Goal: Task Accomplishment & Management: Use online tool/utility

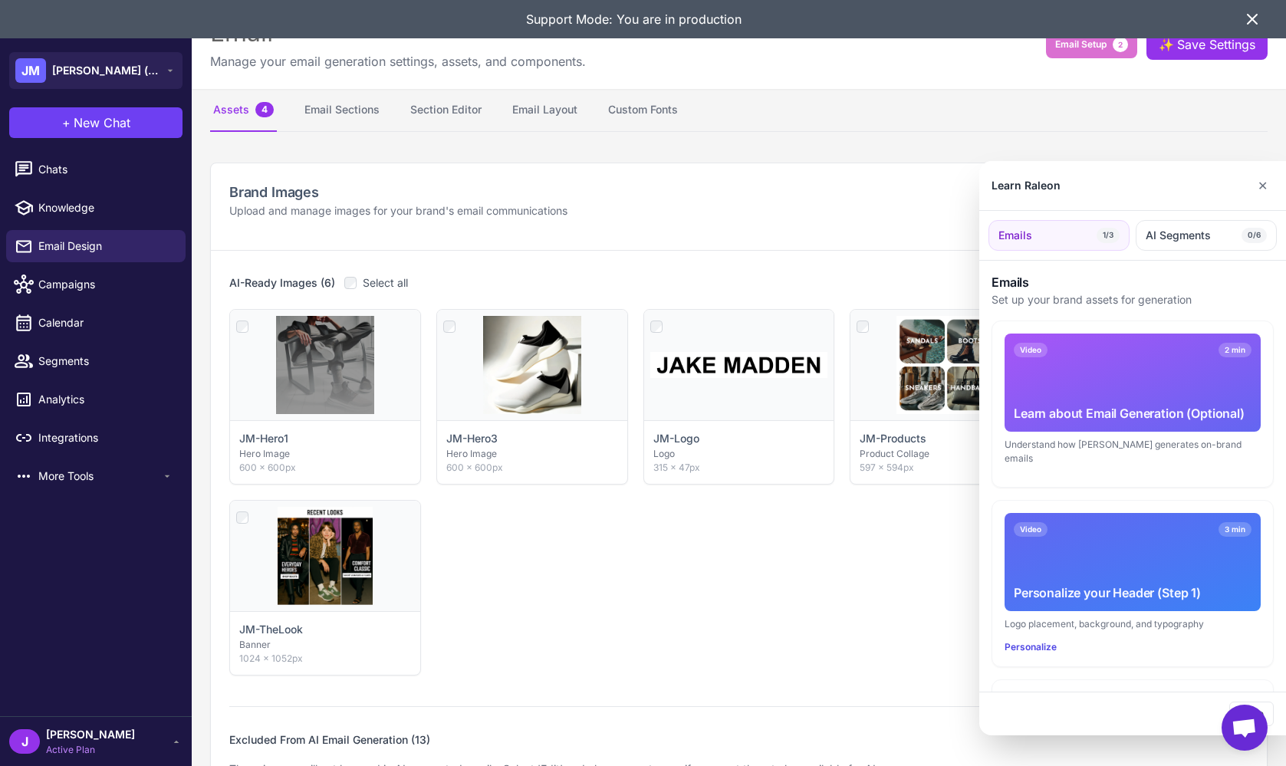
click at [423, 109] on div at bounding box center [643, 383] width 1286 height 766
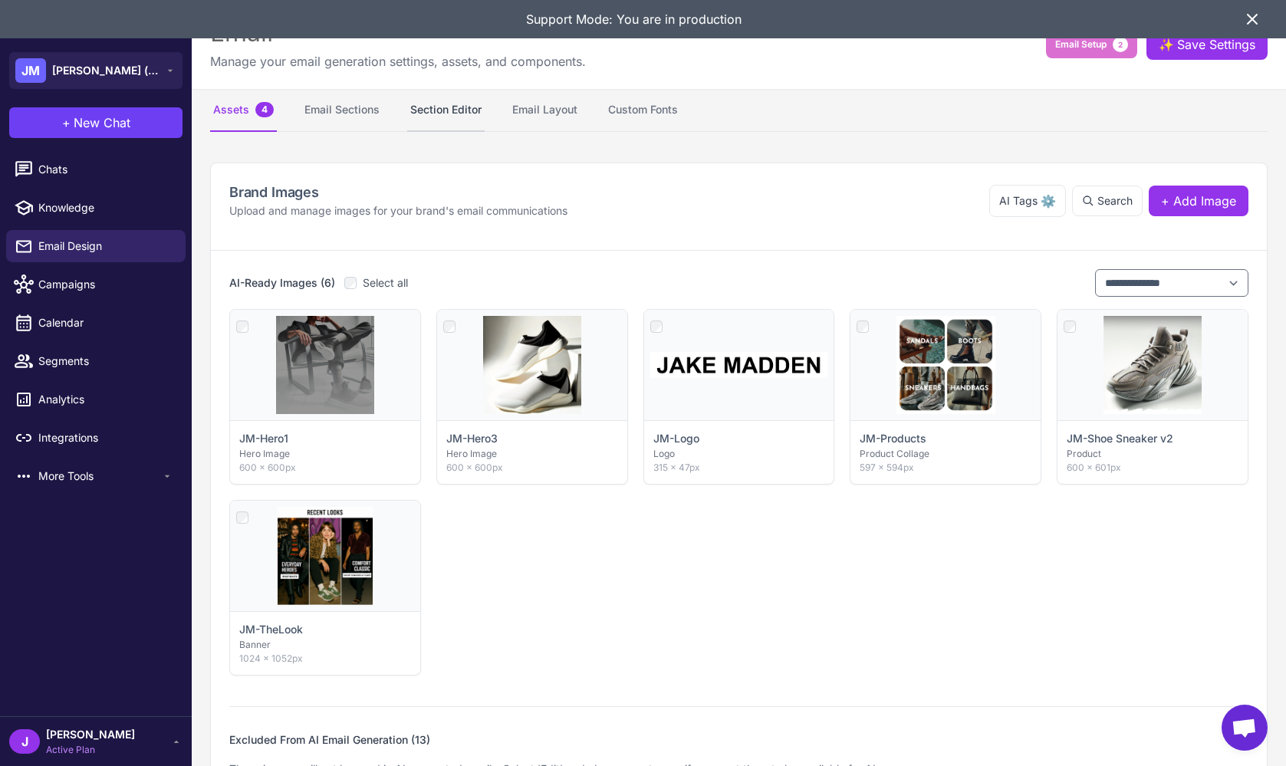
click at [439, 111] on button "Section Editor" at bounding box center [445, 110] width 77 height 43
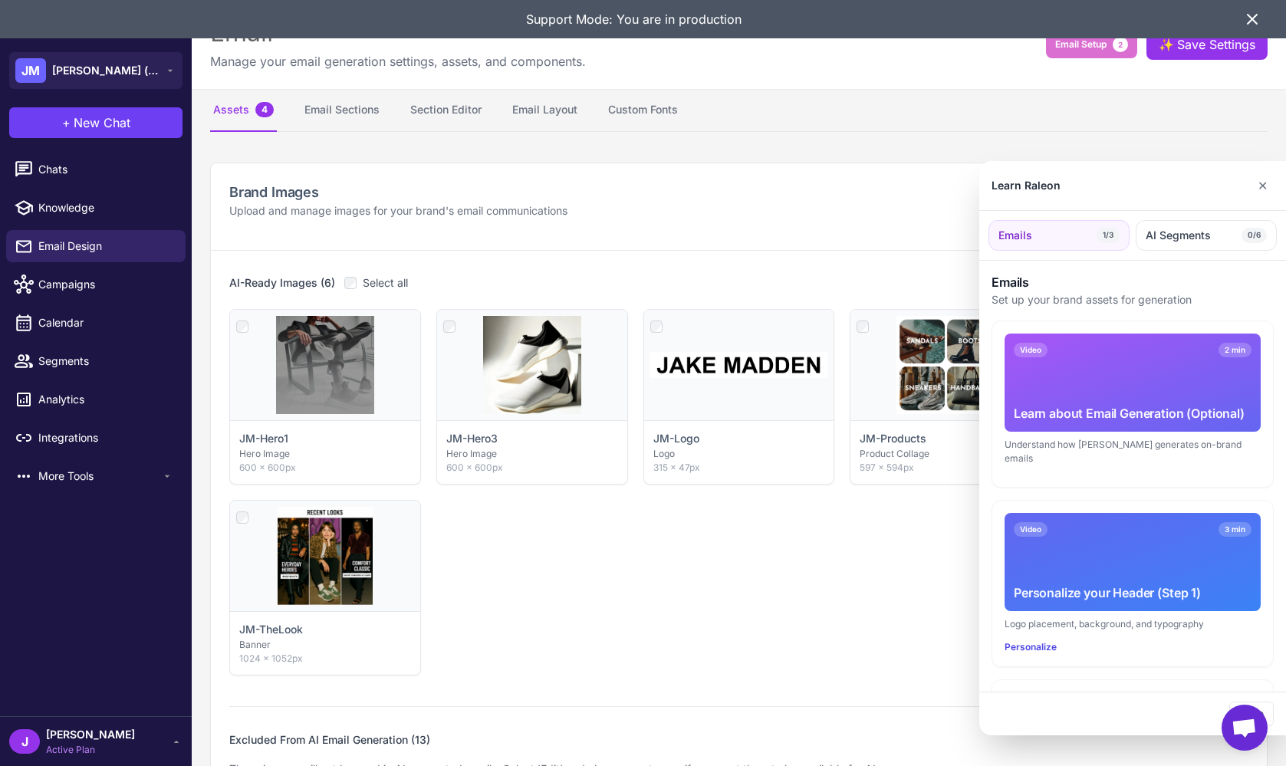
click at [475, 121] on div at bounding box center [643, 383] width 1286 height 766
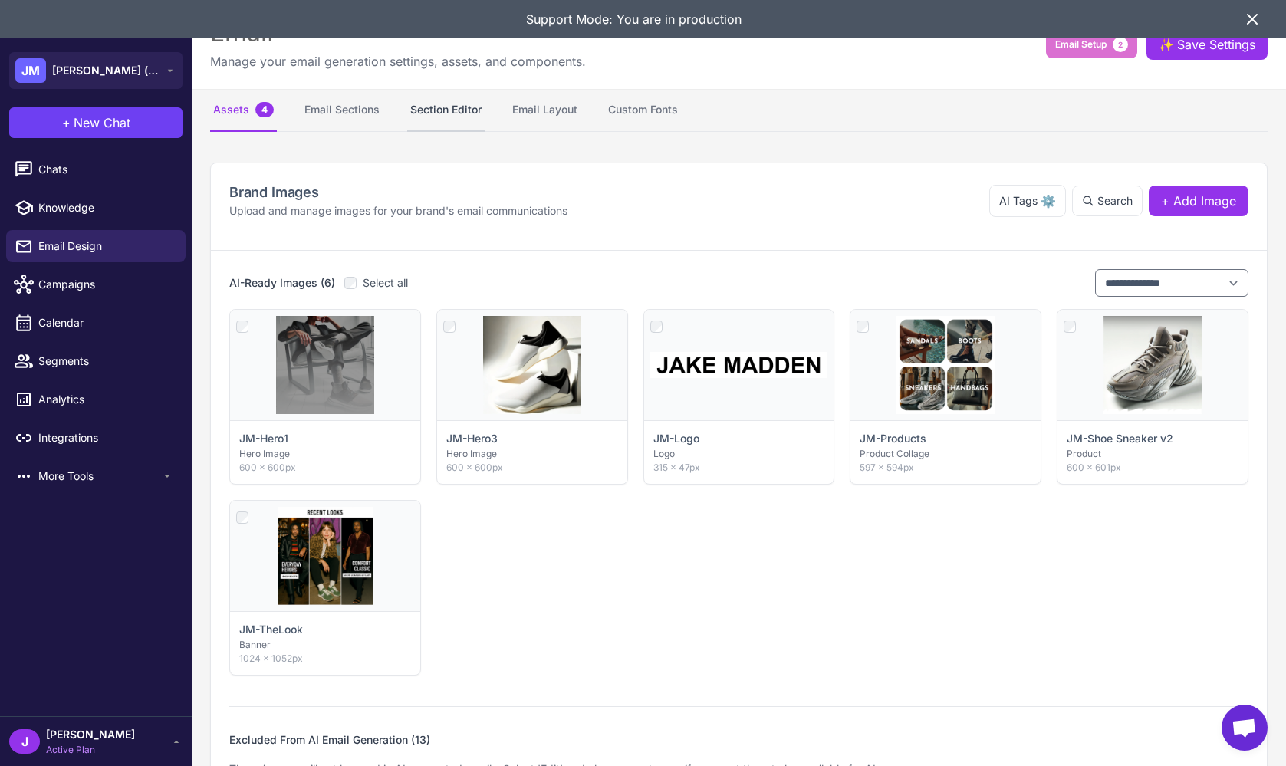
click at [453, 105] on button "Section Editor" at bounding box center [445, 110] width 77 height 43
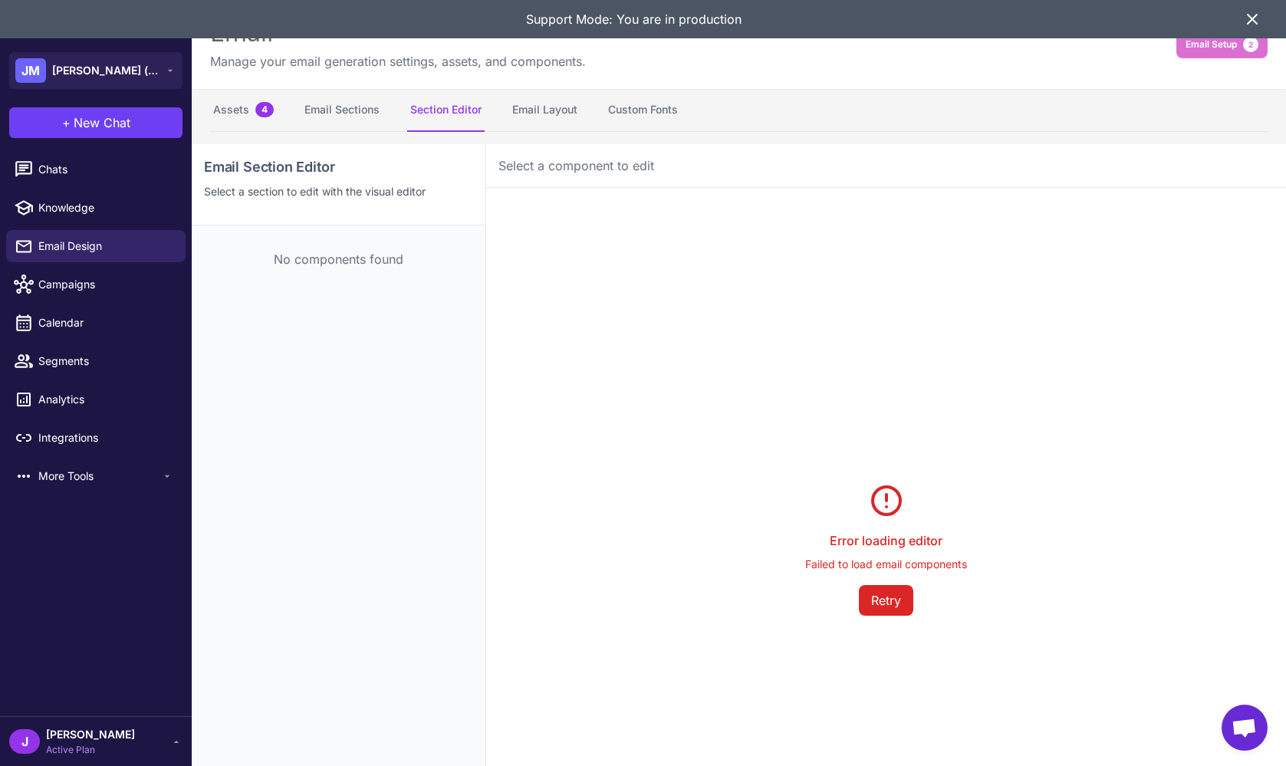
click at [1252, 23] on icon at bounding box center [1252, 19] width 18 height 18
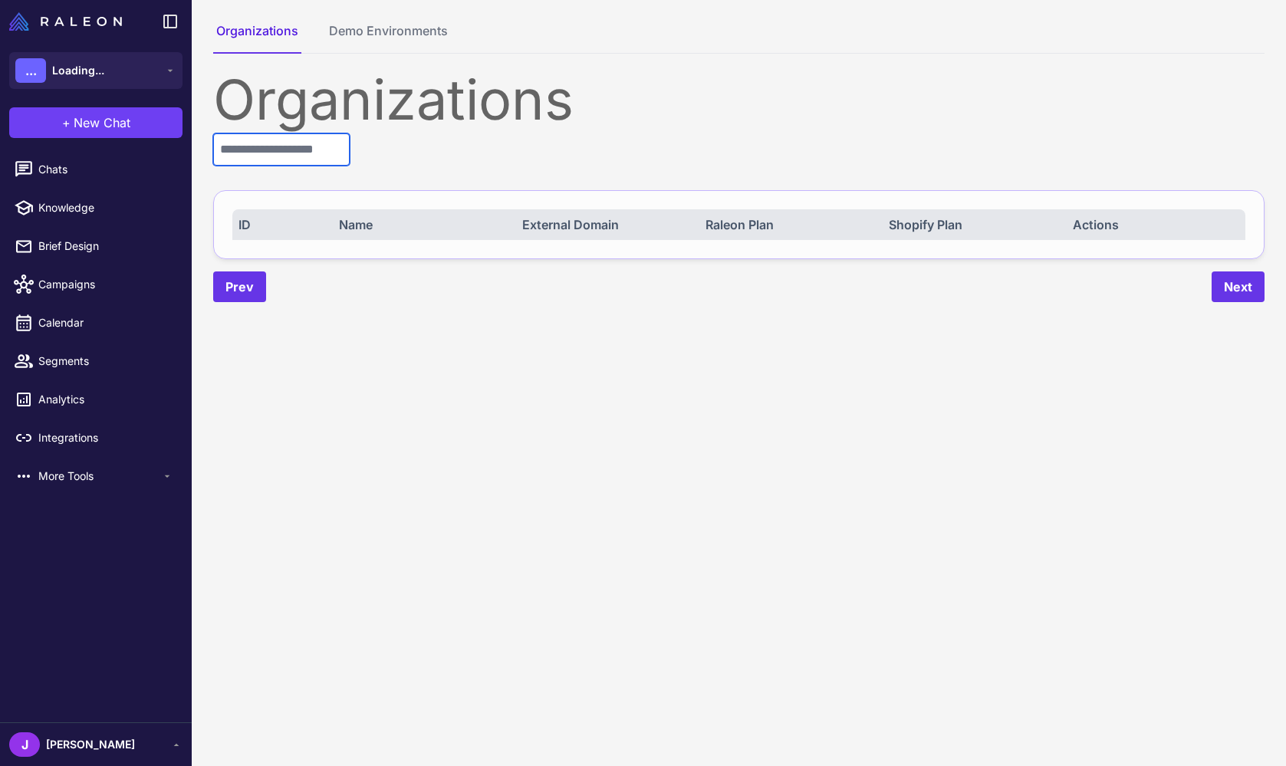
click at [278, 140] on input "text" at bounding box center [281, 149] width 136 height 32
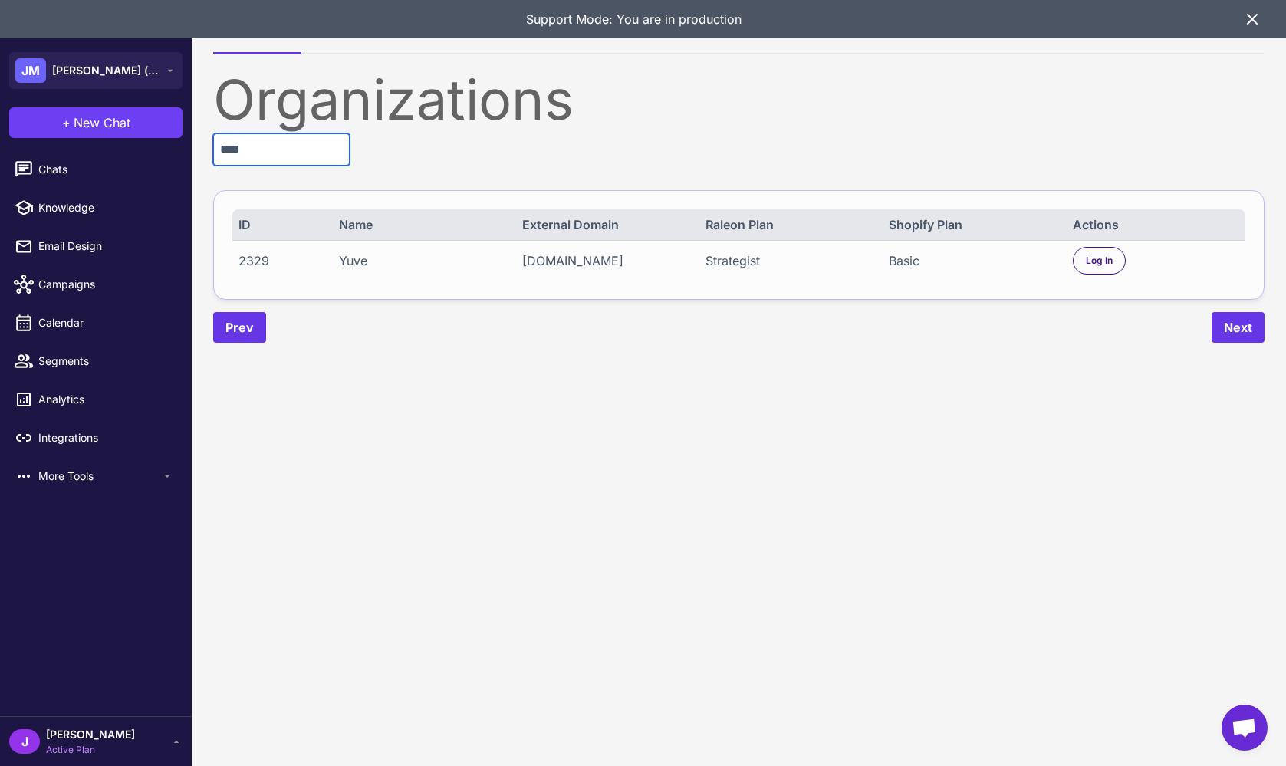
type input "****"
drag, startPoint x: 1129, startPoint y: 268, endPoint x: 1085, endPoint y: 264, distance: 44.6
click at [1129, 268] on div "Log In" at bounding box center [1156, 261] width 167 height 28
click at [1086, 264] on span "Log In" at bounding box center [1099, 261] width 27 height 14
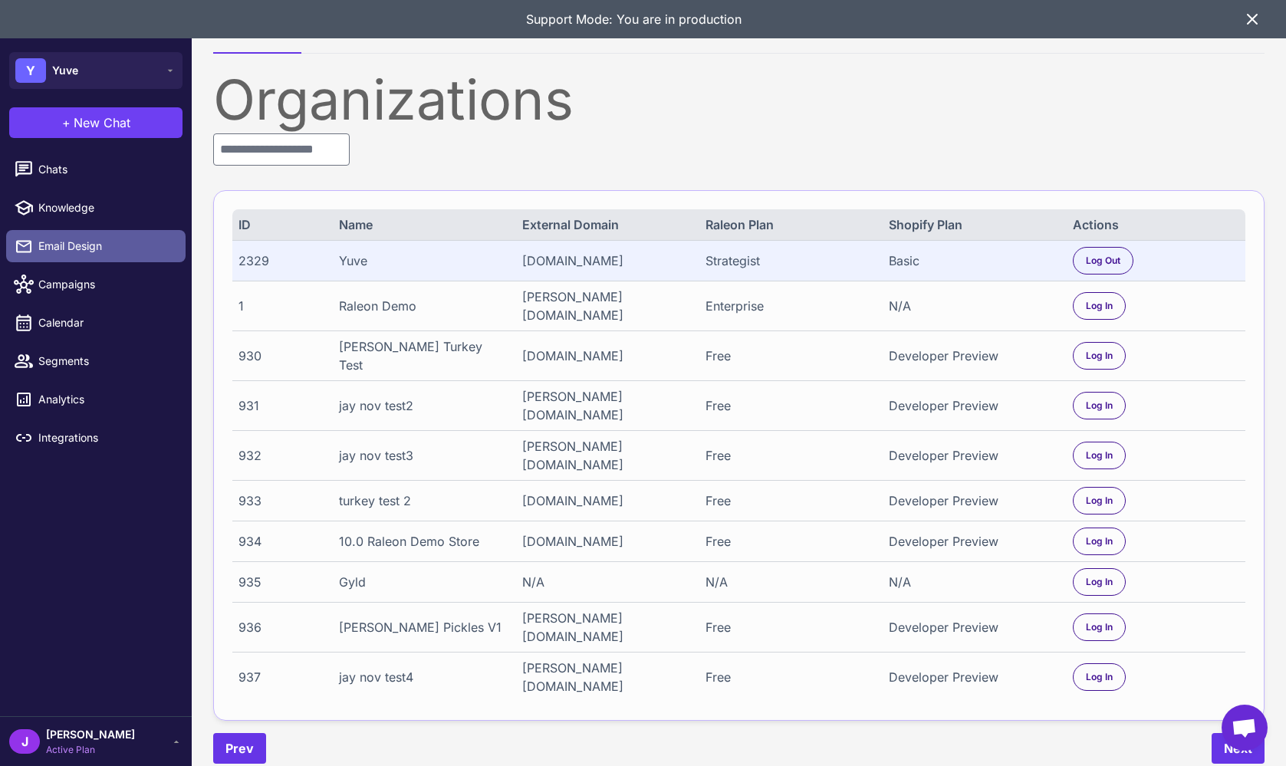
click at [68, 242] on span "Email Design" at bounding box center [105, 246] width 135 height 17
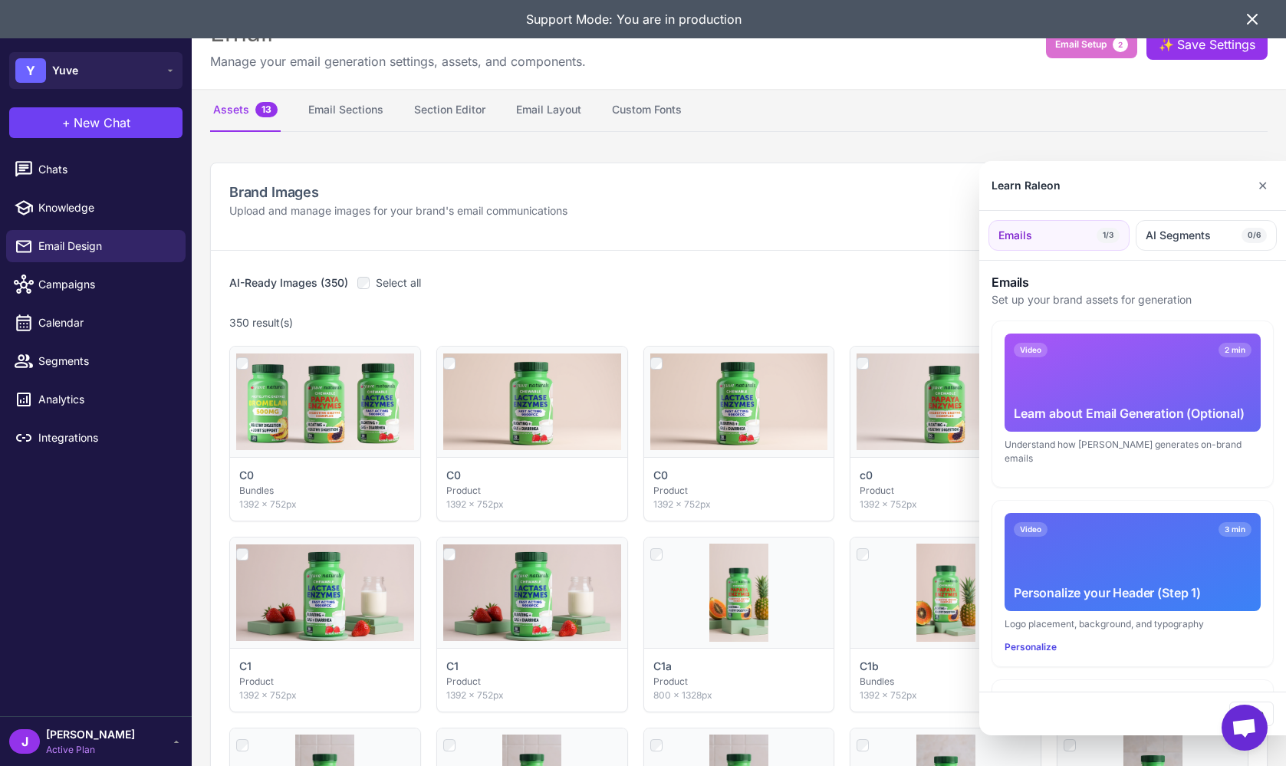
click at [445, 107] on div at bounding box center [643, 383] width 1286 height 766
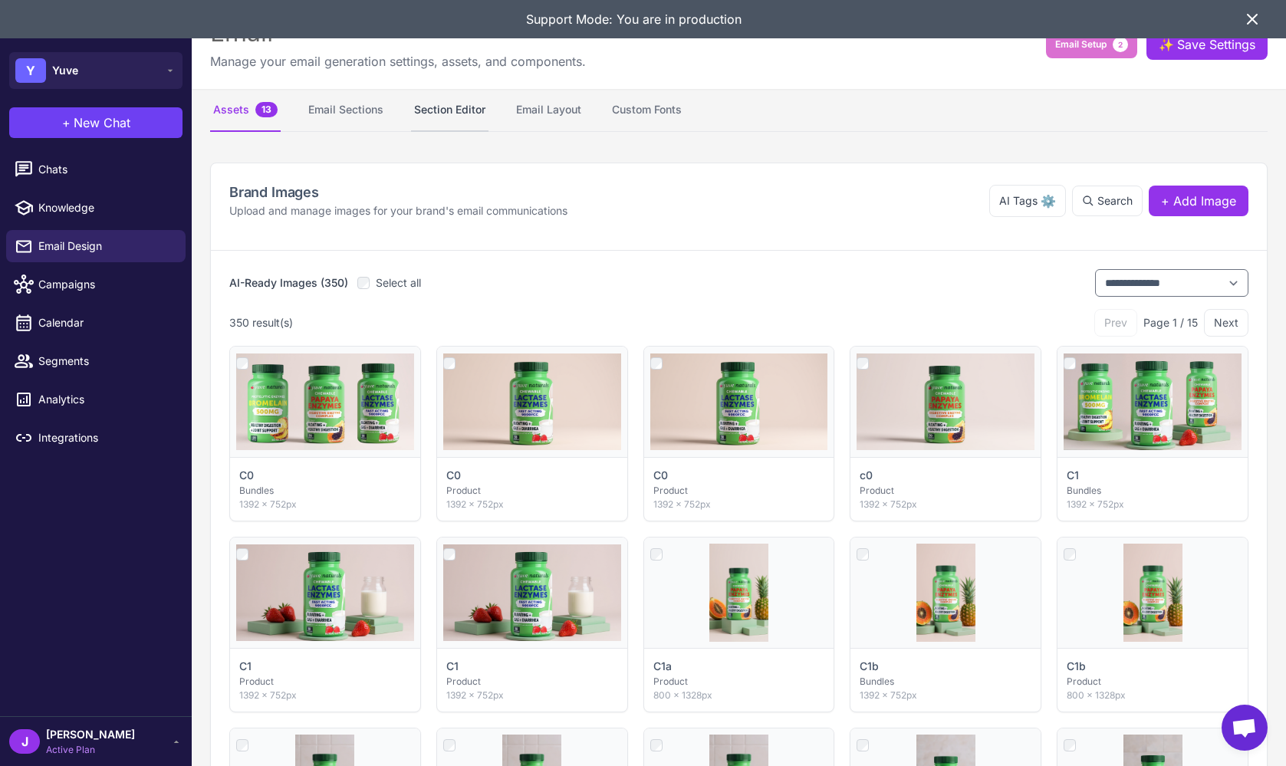
click at [446, 111] on button "Section Editor" at bounding box center [449, 110] width 77 height 43
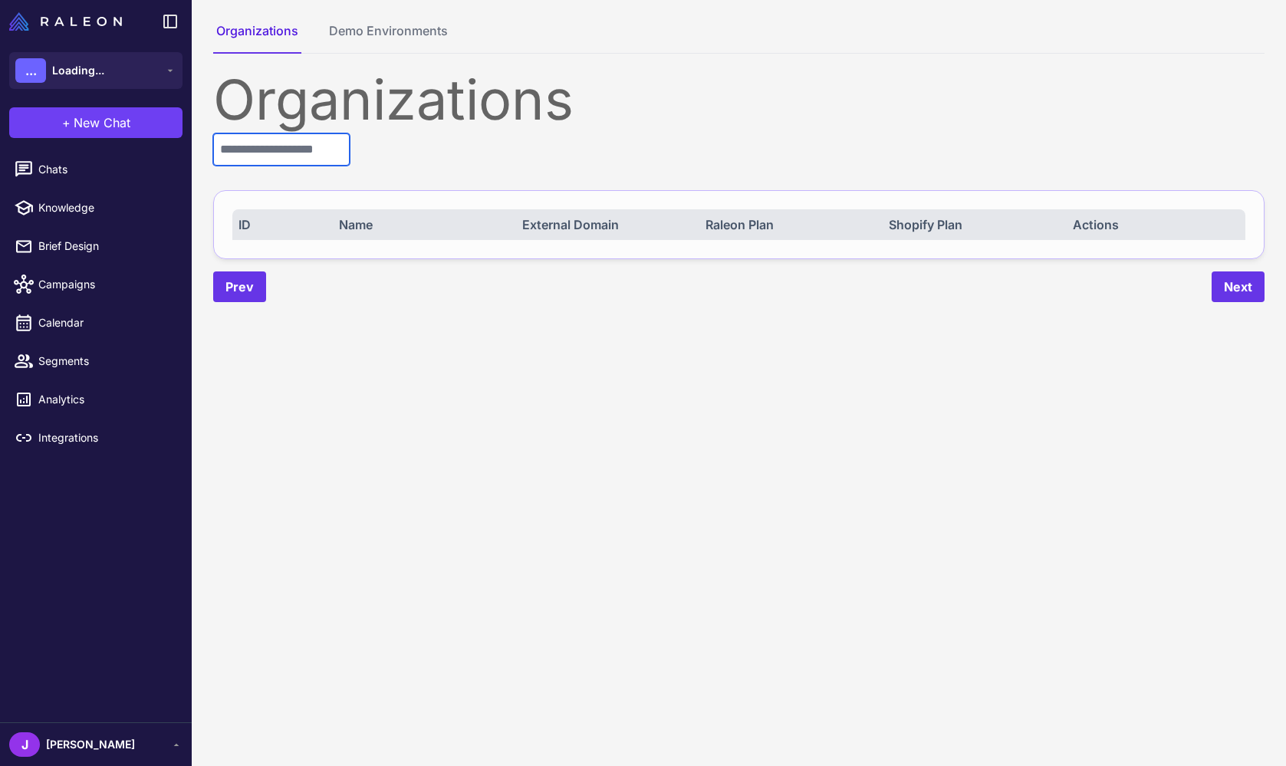
click at [300, 144] on input "text" at bounding box center [281, 149] width 136 height 32
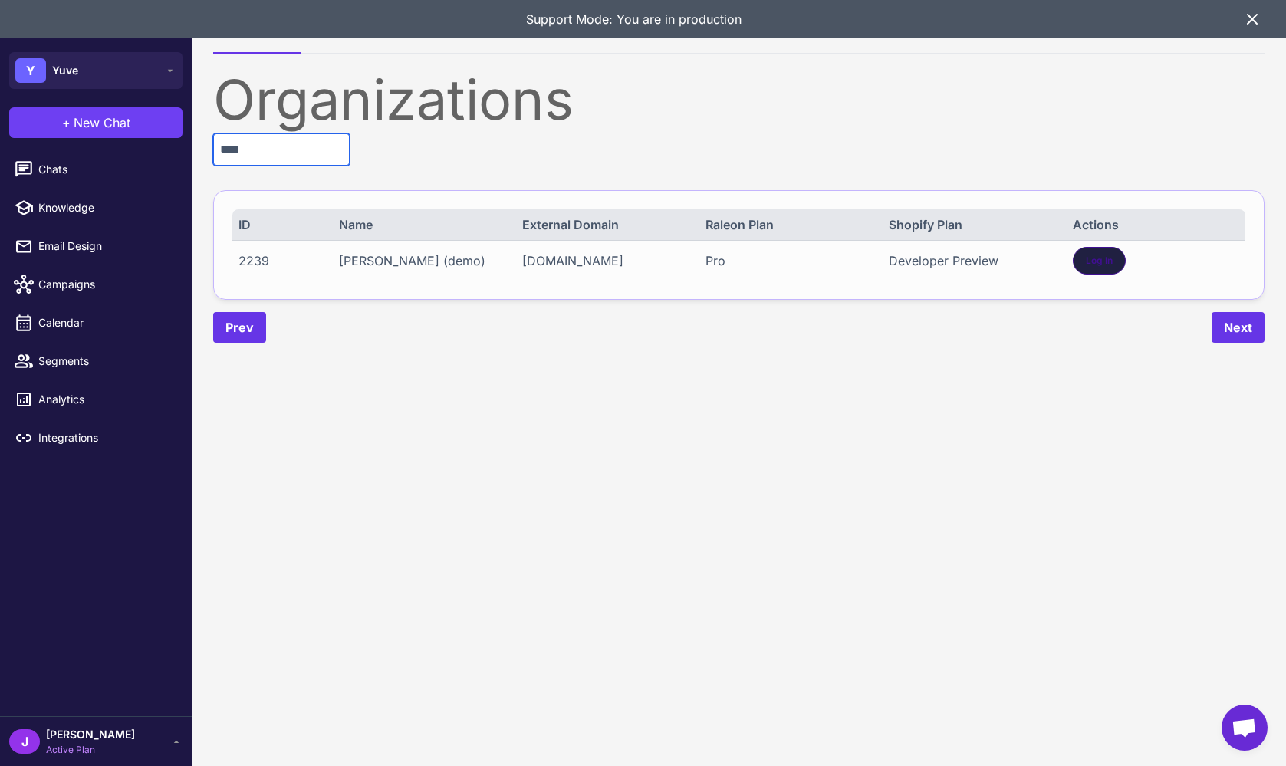
type input "****"
click at [1115, 257] on div "Log In" at bounding box center [1099, 261] width 53 height 28
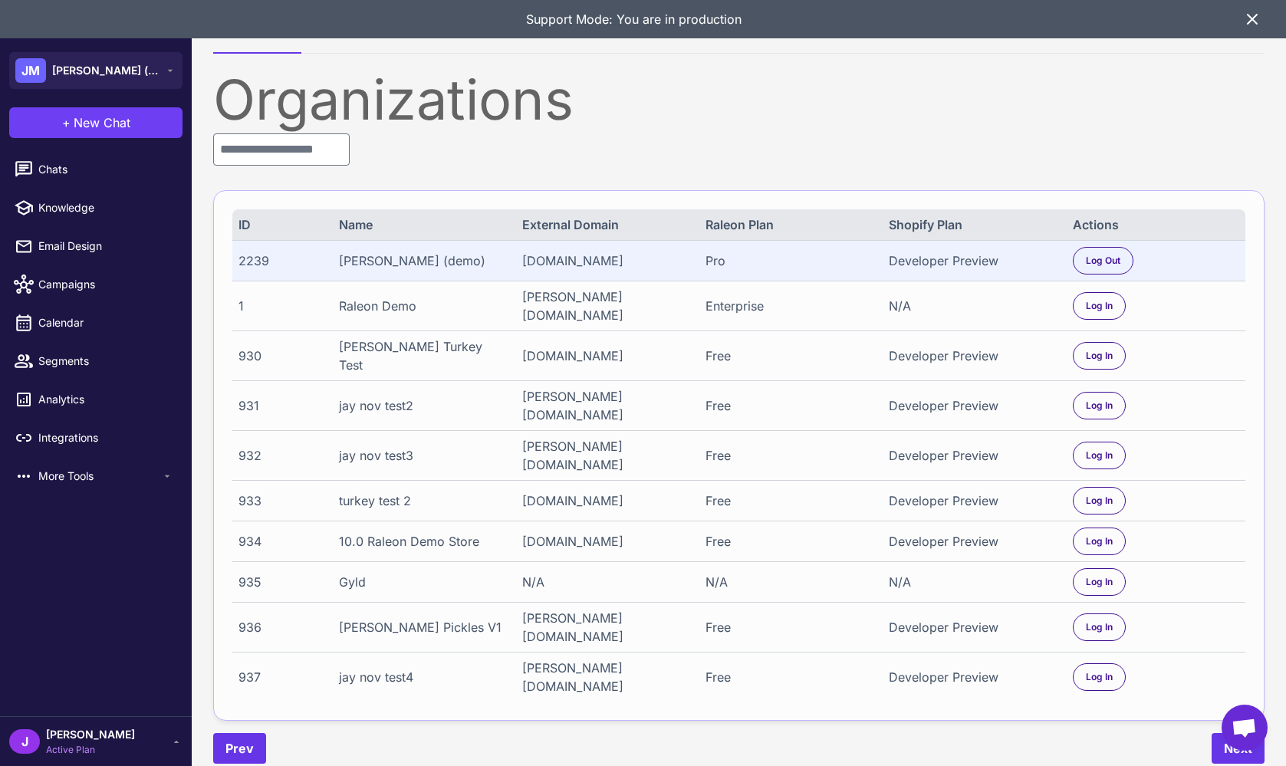
drag, startPoint x: 105, startPoint y: 737, endPoint x: 65, endPoint y: 711, distance: 47.6
click at [102, 735] on div "J Jay Active Plan" at bounding box center [95, 741] width 173 height 31
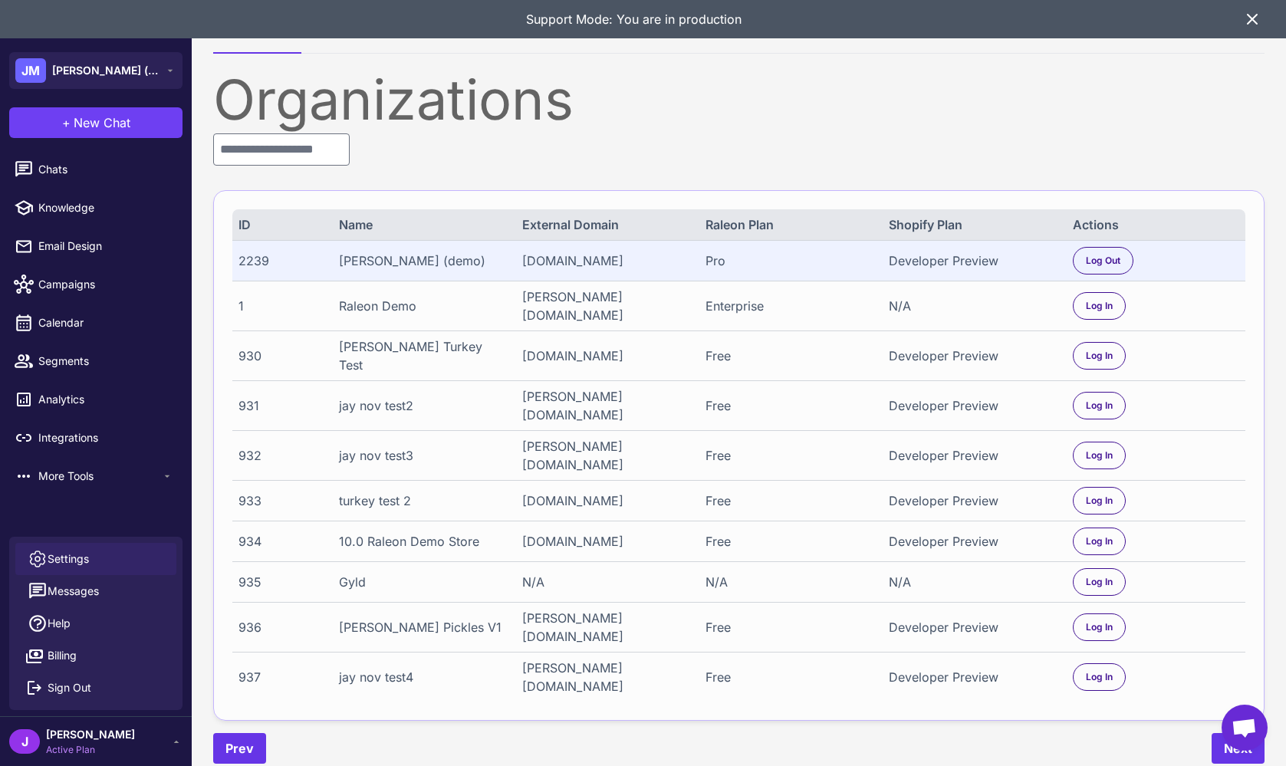
click at [58, 552] on span "Settings" at bounding box center [68, 558] width 41 height 17
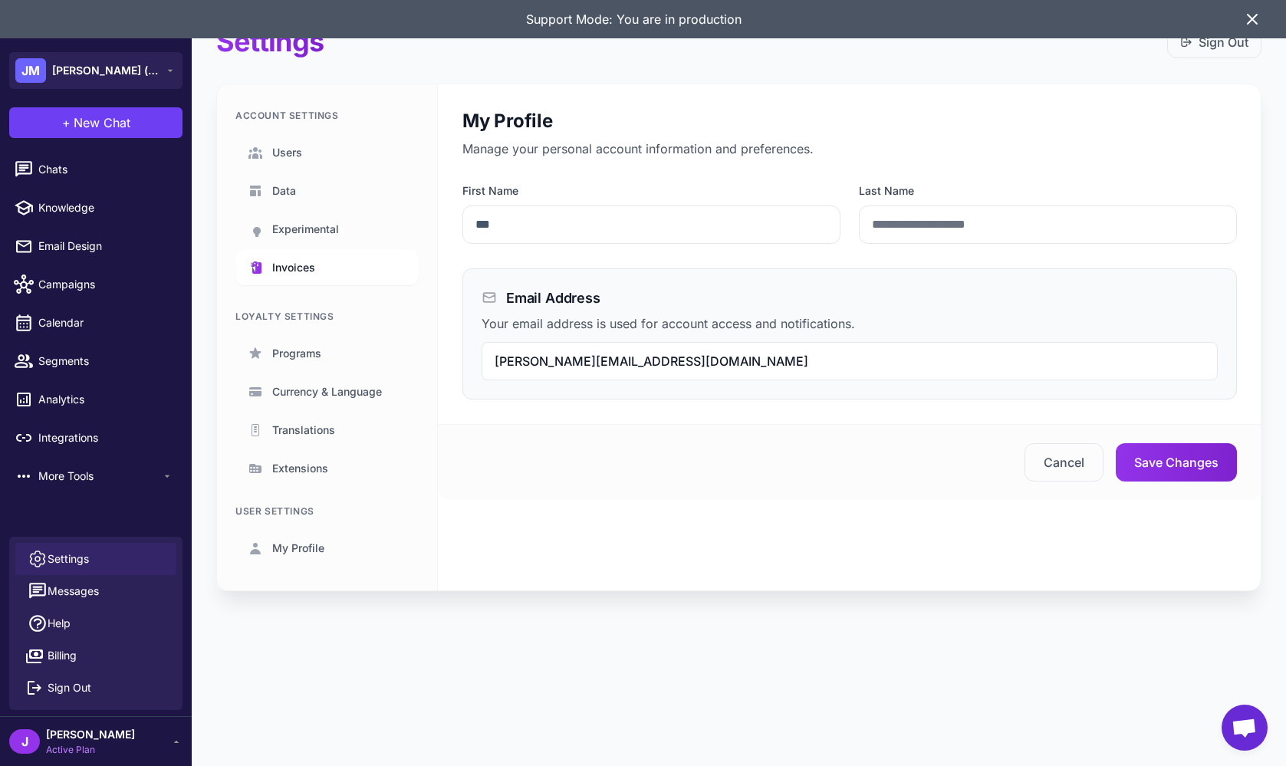
click at [291, 265] on span "Invoices" at bounding box center [293, 267] width 43 height 17
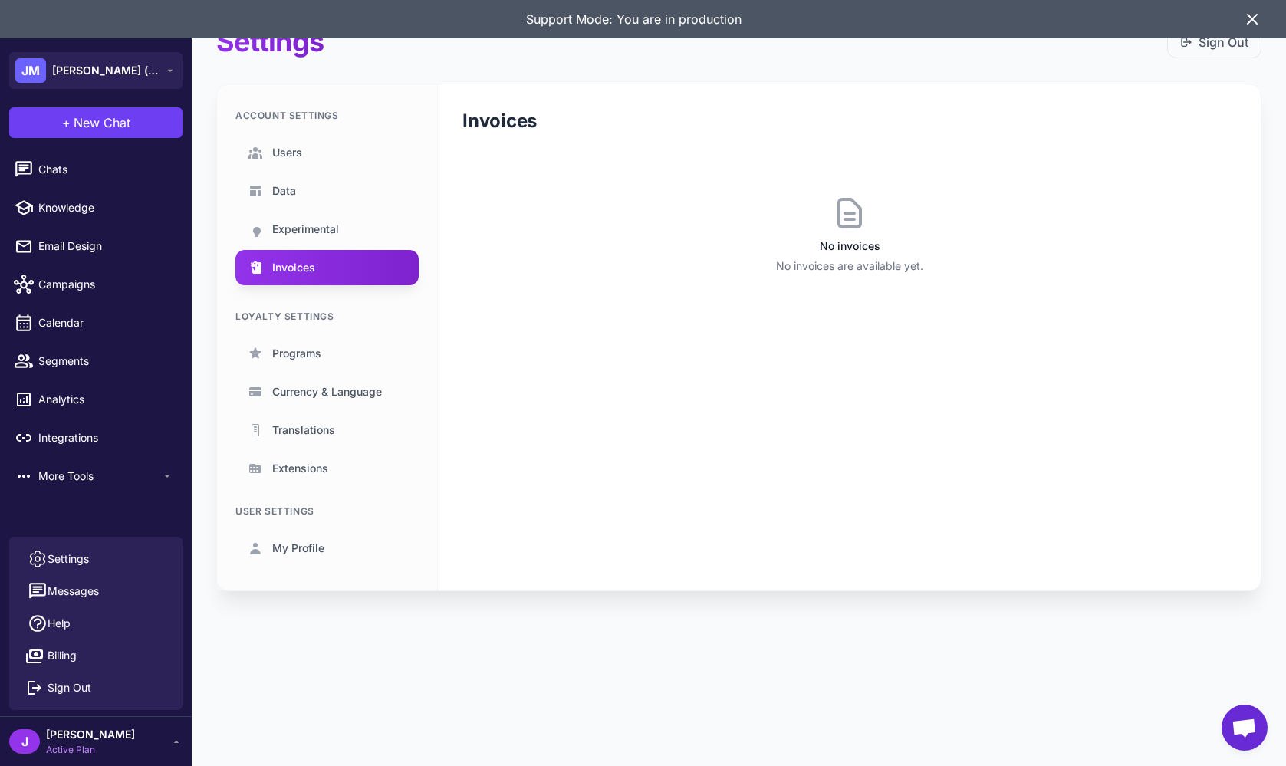
click at [1257, 18] on icon at bounding box center [1252, 19] width 18 height 18
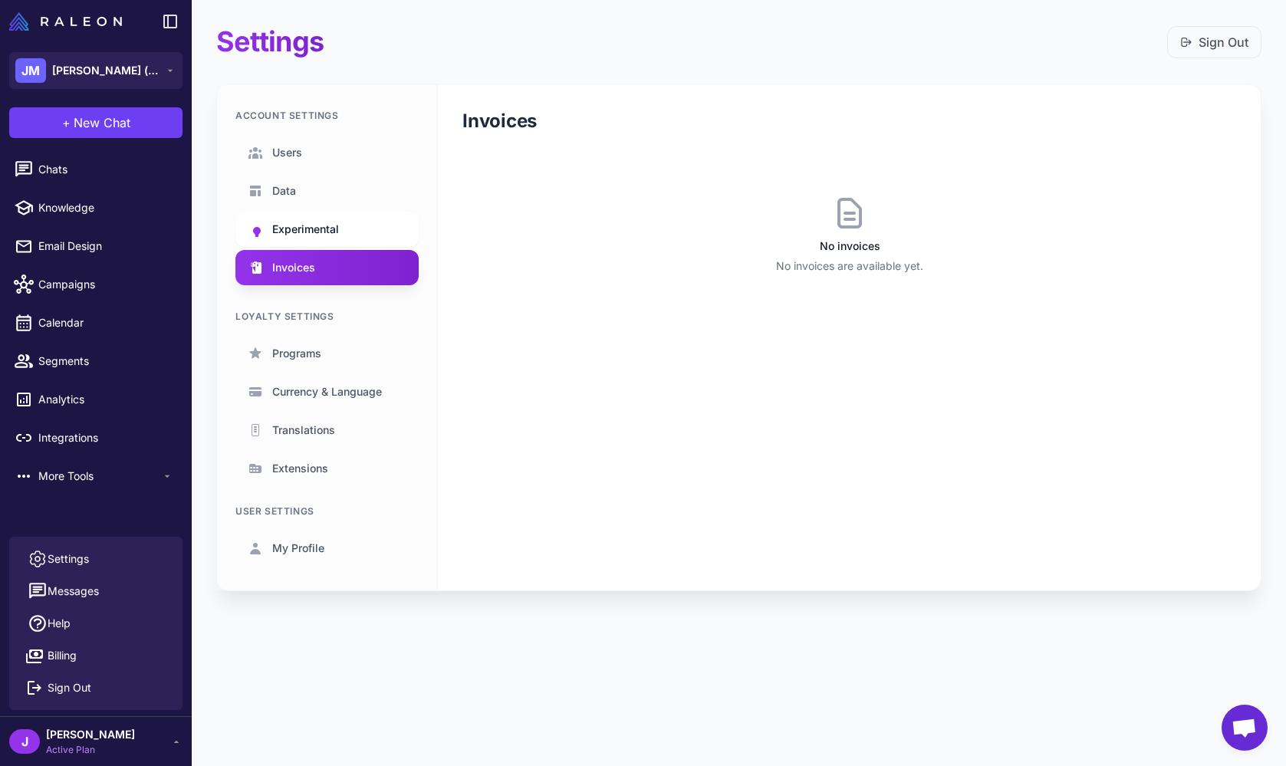
click at [291, 225] on span "Experimental" at bounding box center [305, 229] width 67 height 17
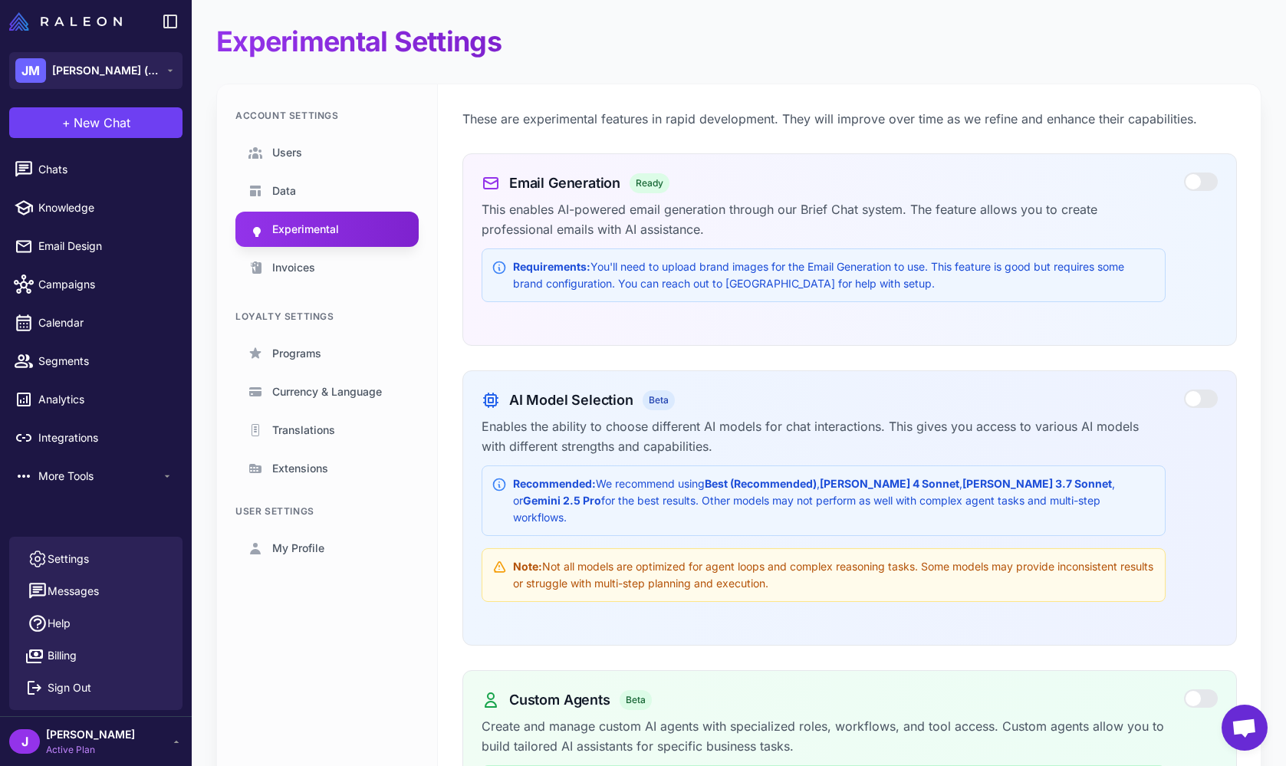
click at [1204, 179] on div at bounding box center [1201, 181] width 34 height 18
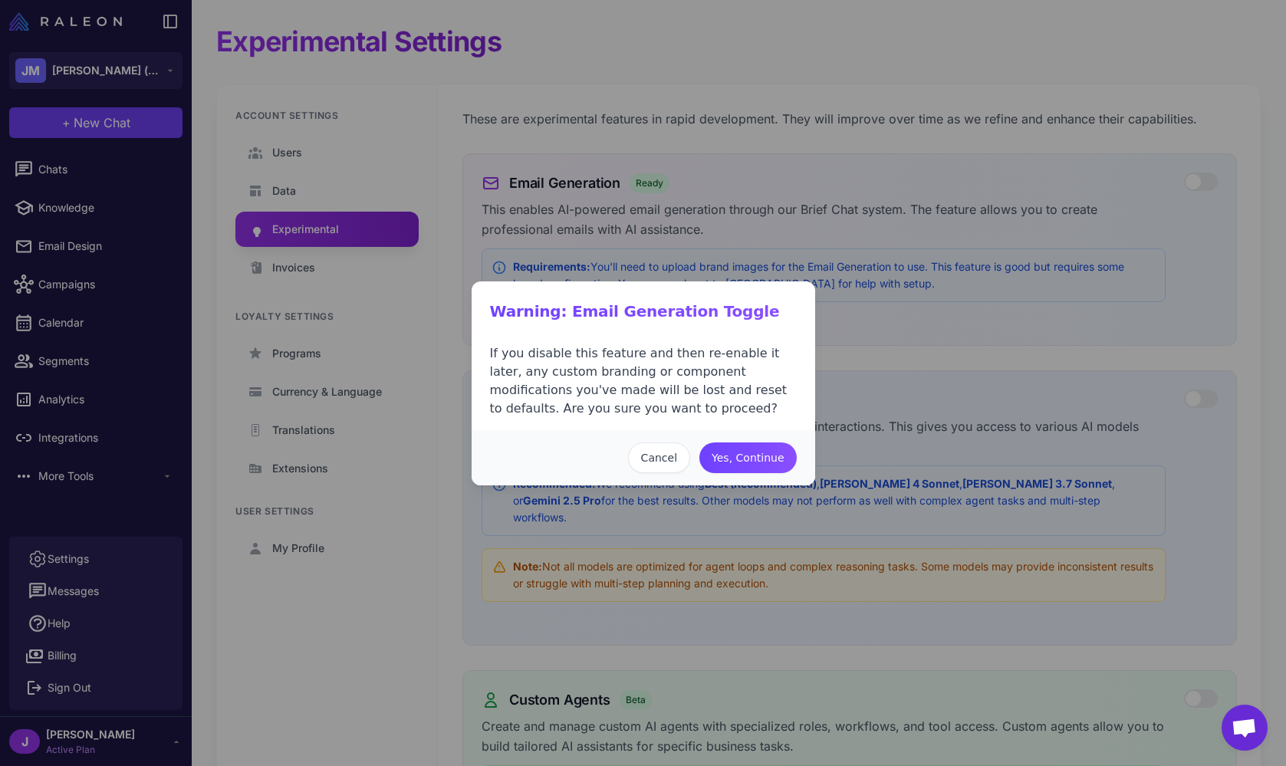
click at [758, 439] on div "Cancel Yes, Continue" at bounding box center [642, 457] width 343 height 55
click at [764, 457] on button "Yes, Continue" at bounding box center [747, 457] width 97 height 31
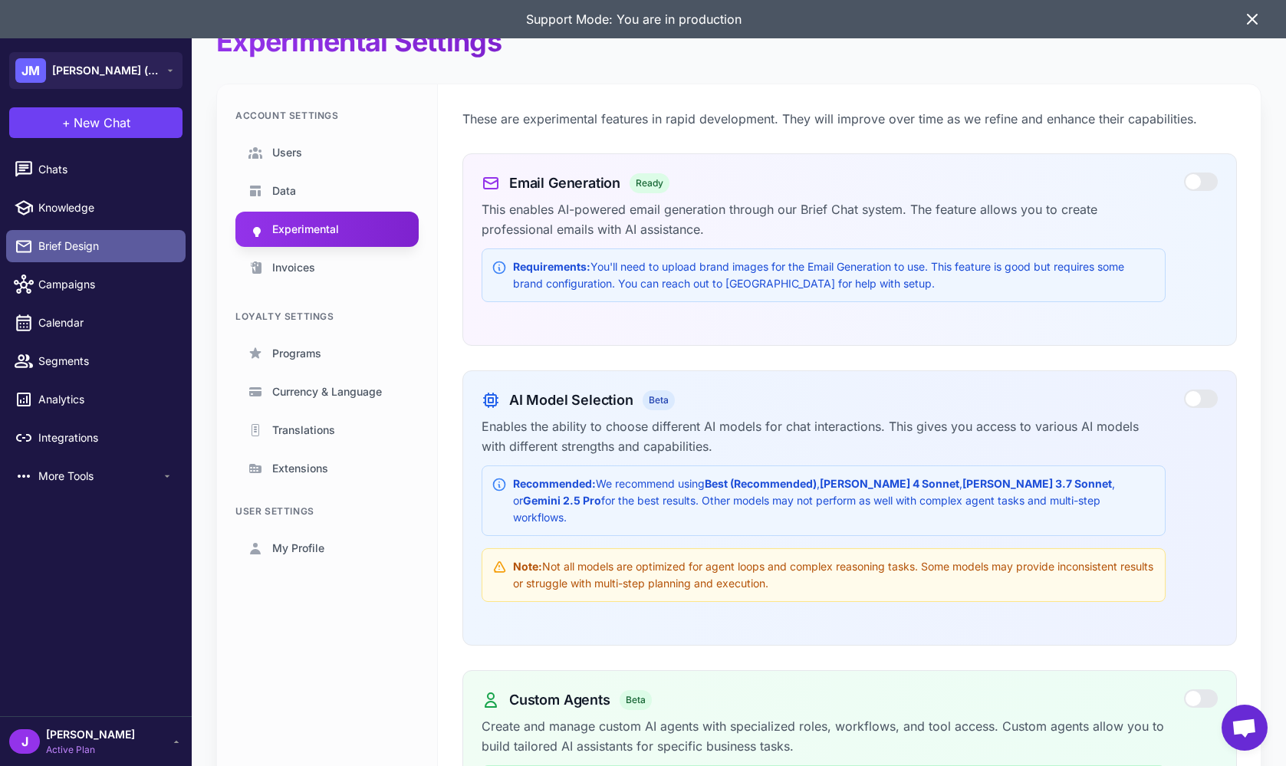
click at [71, 238] on span "Brief Design" at bounding box center [105, 246] width 135 height 17
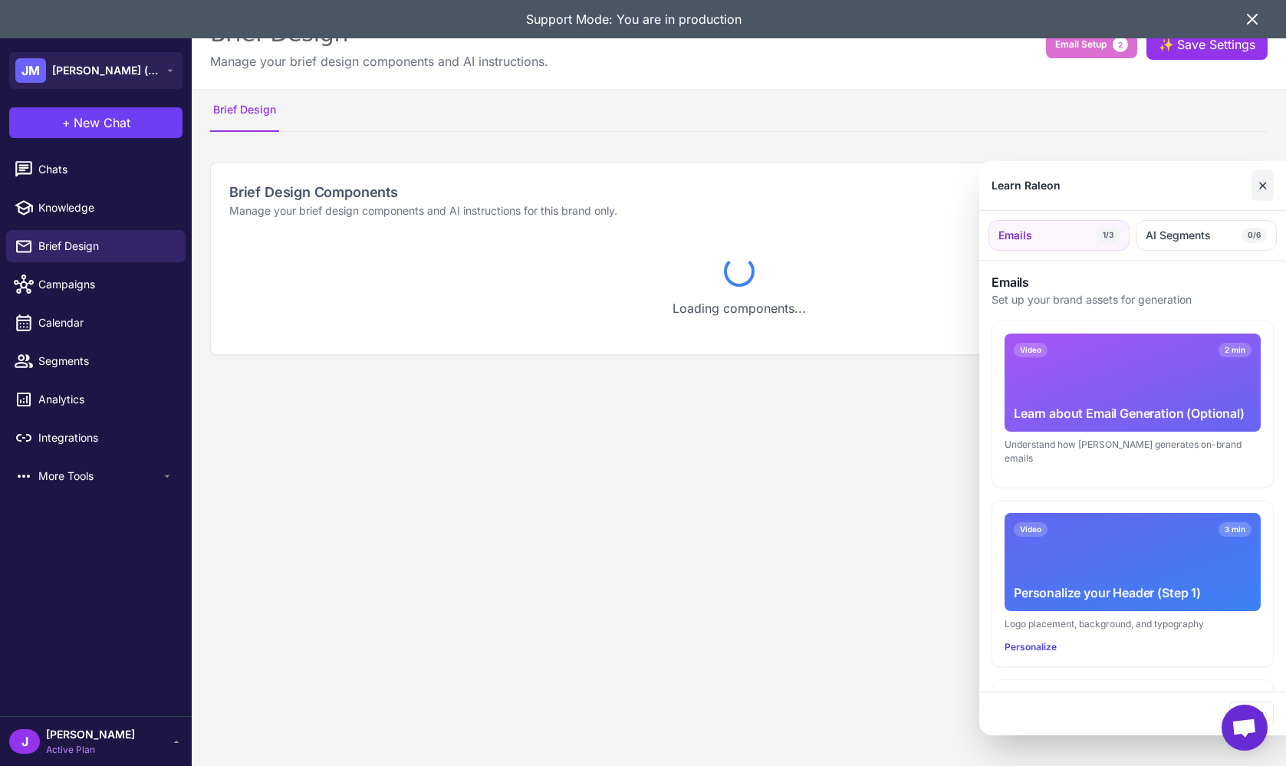
click at [1260, 186] on button "✕" at bounding box center [1262, 185] width 22 height 31
click at [1255, 14] on icon at bounding box center [1252, 19] width 18 height 18
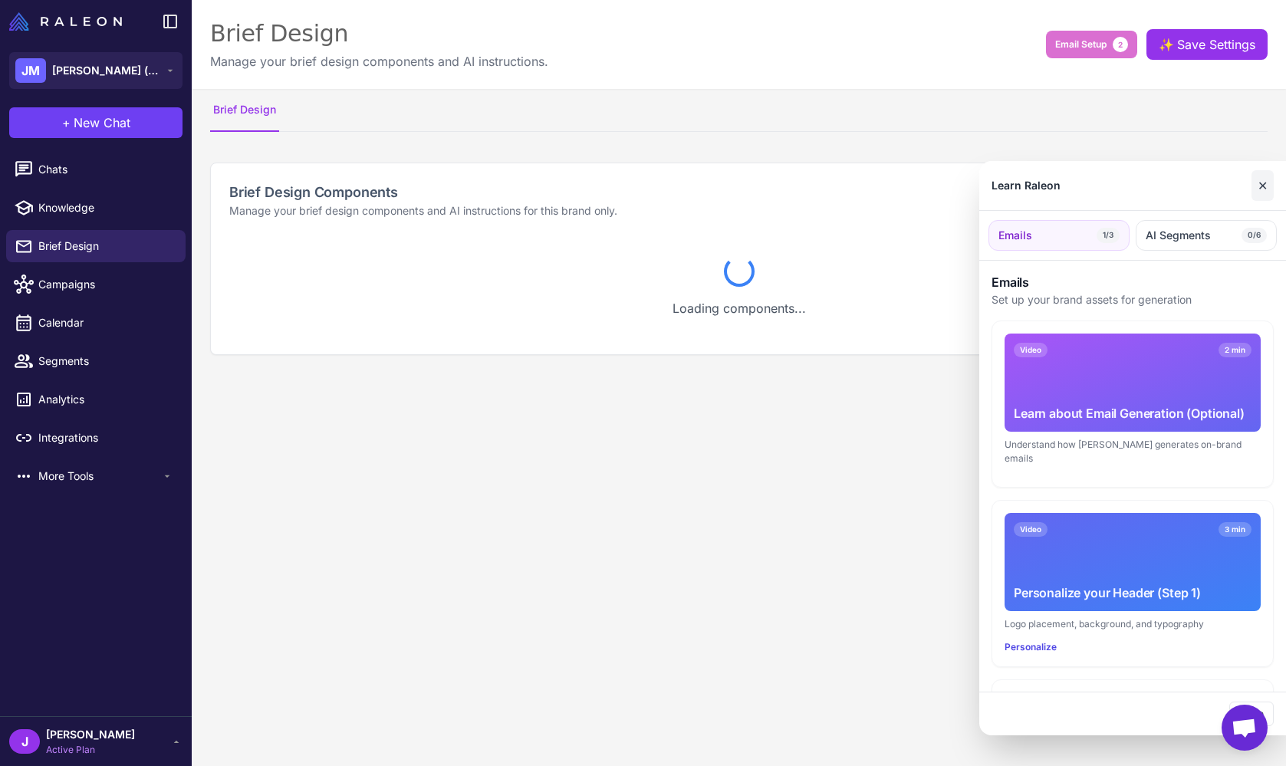
click at [1267, 182] on button "✕" at bounding box center [1262, 185] width 22 height 31
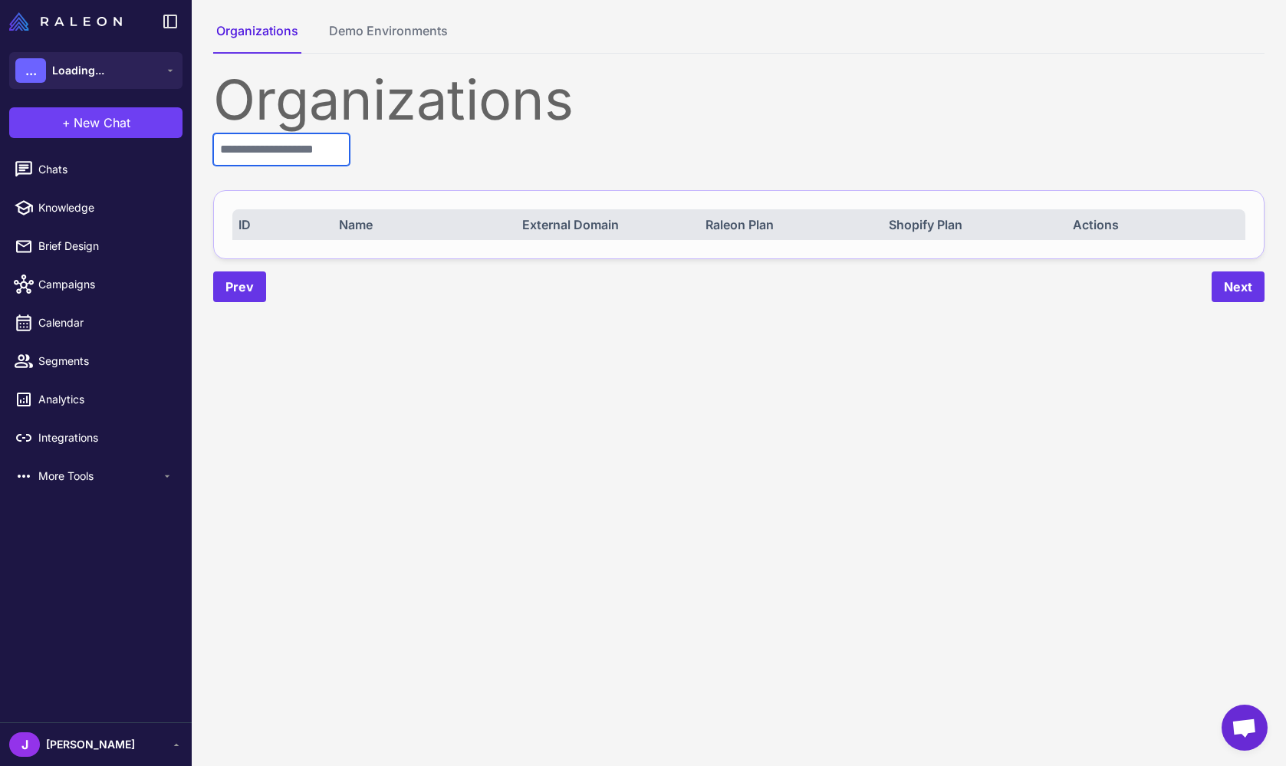
click at [294, 144] on input "text" at bounding box center [281, 149] width 136 height 32
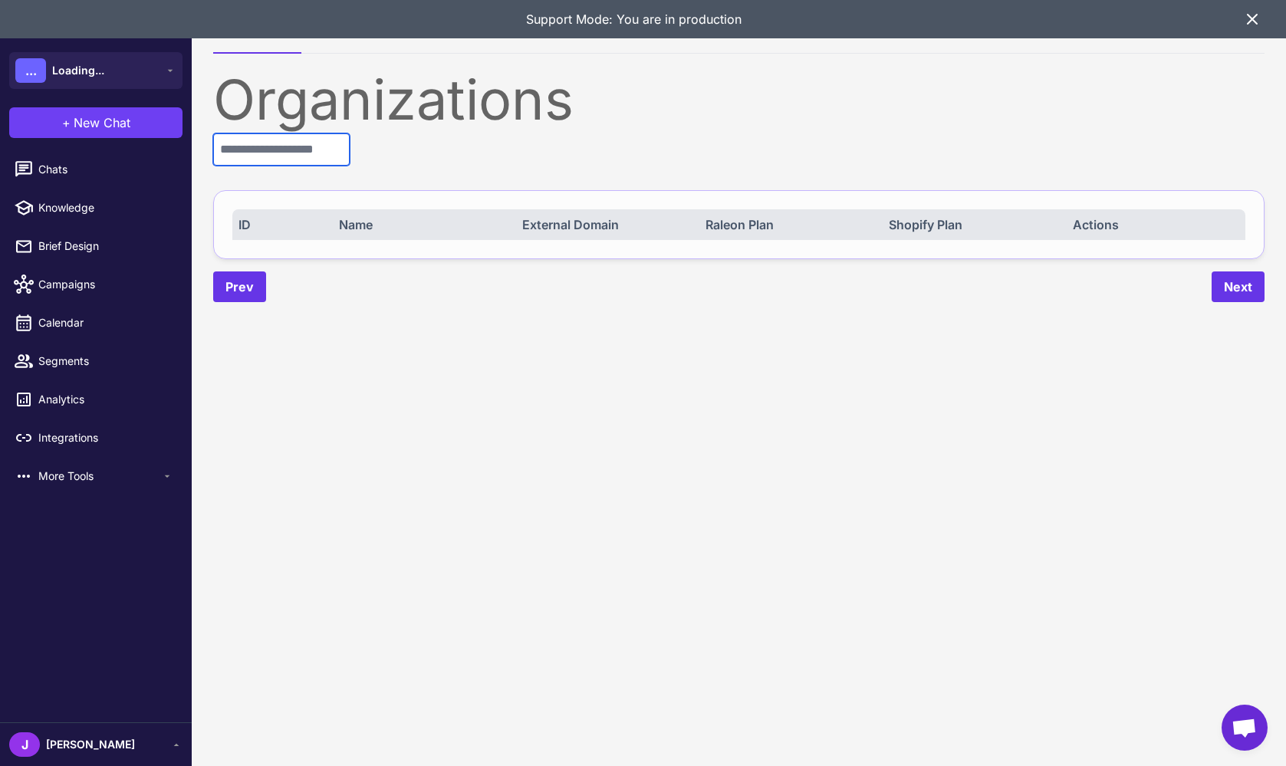
drag, startPoint x: 242, startPoint y: 160, endPoint x: 250, endPoint y: 167, distance: 10.3
click at [241, 160] on input "text" at bounding box center [281, 149] width 136 height 32
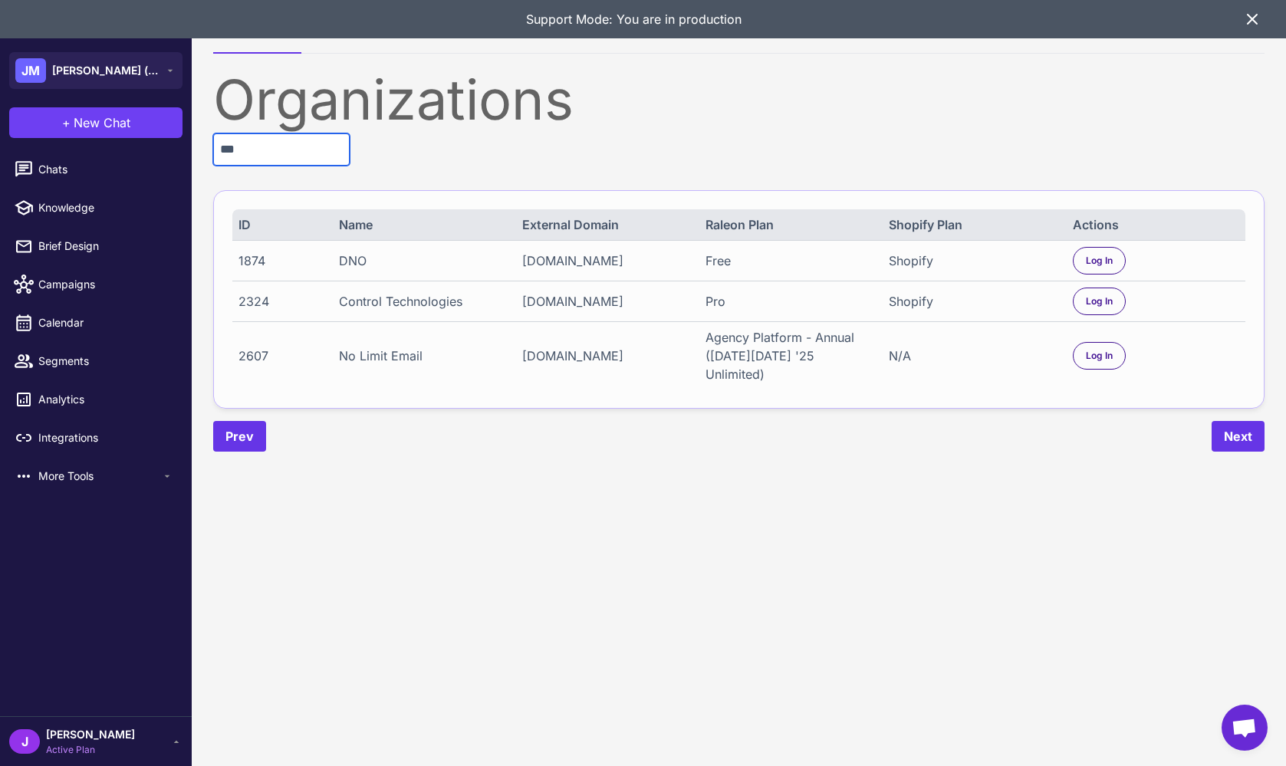
type input "***"
click at [829, 360] on div "Agency Platform - Annual ([DATE][DATE] '25 Unlimited)" at bounding box center [788, 355] width 167 height 55
click at [1099, 358] on span "Log In" at bounding box center [1099, 356] width 27 height 14
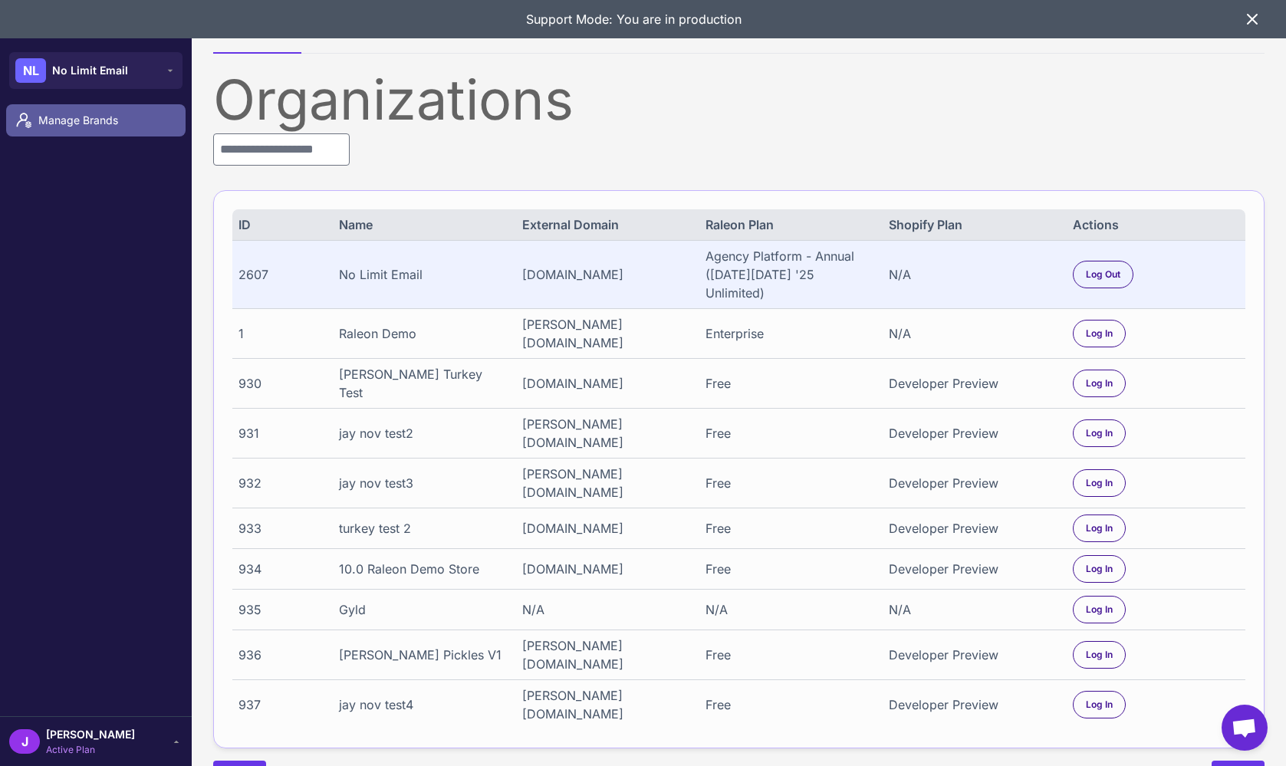
click at [41, 126] on span "Manage Brands" at bounding box center [105, 120] width 135 height 17
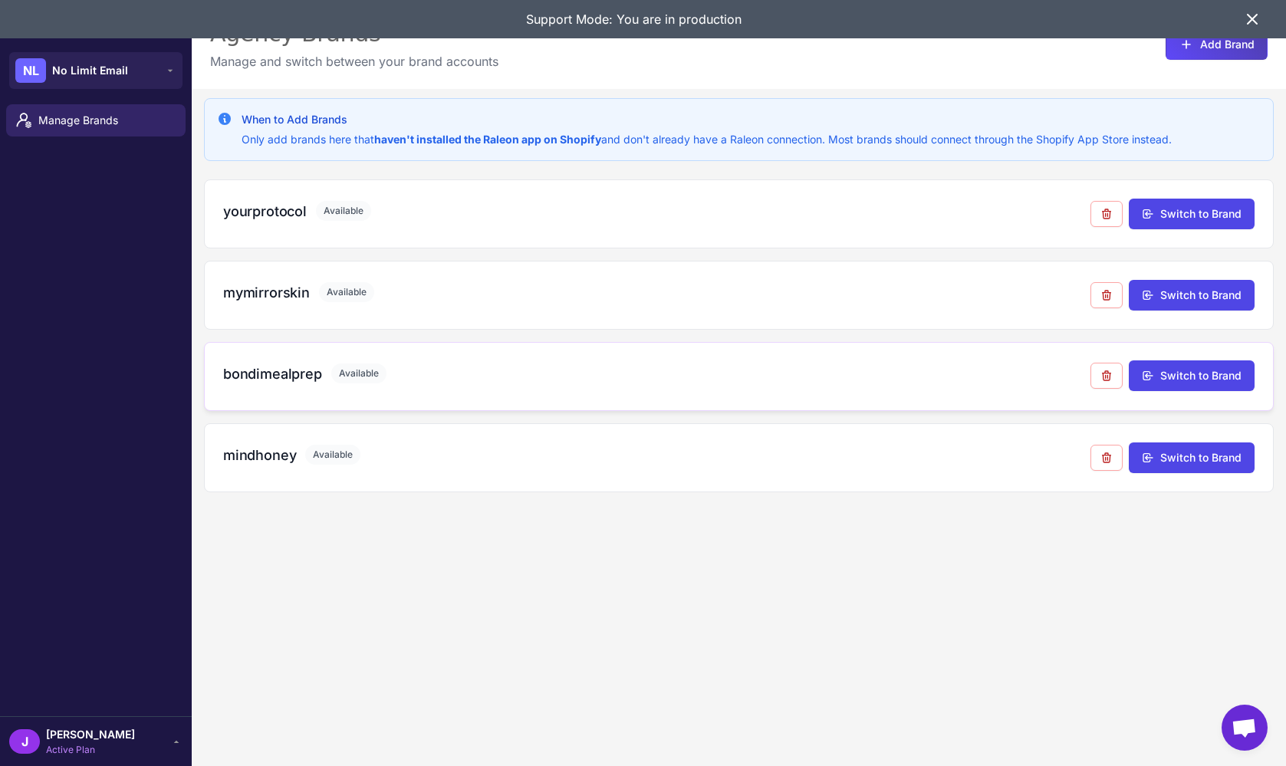
click at [268, 376] on h3 "bondimealprep" at bounding box center [272, 373] width 99 height 21
click at [276, 373] on h3 "bondimealprep" at bounding box center [272, 373] width 99 height 21
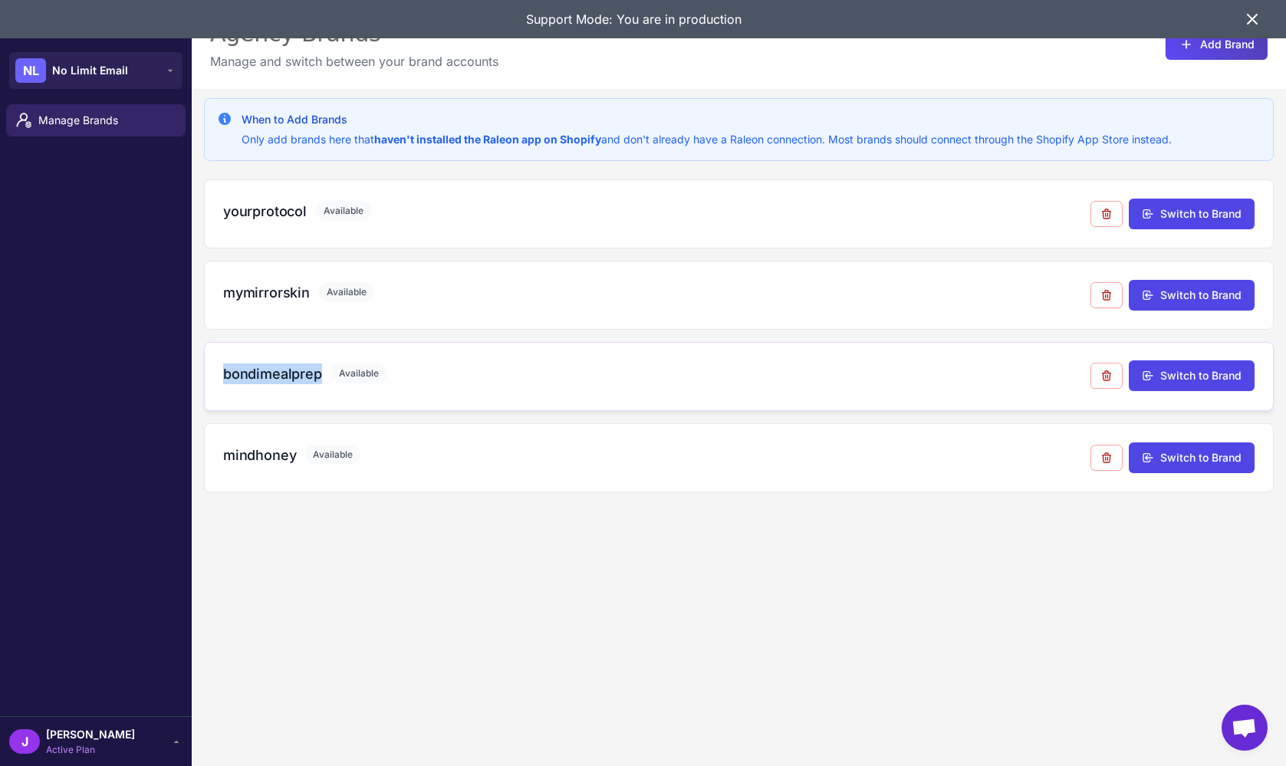
copy h3 "bondimealprep"
click at [258, 460] on h3 "mindhoney" at bounding box center [259, 455] width 73 height 21
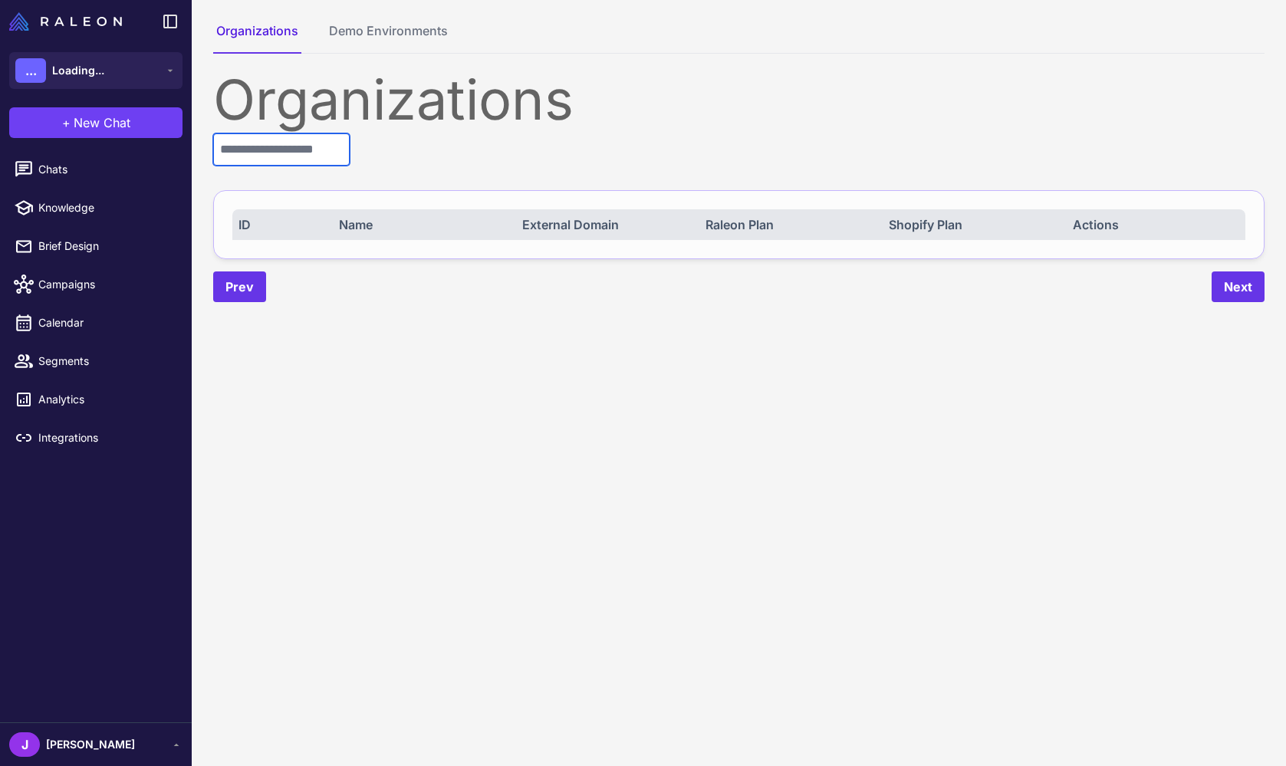
click at [258, 145] on input "text" at bounding box center [281, 149] width 136 height 32
paste input "**********"
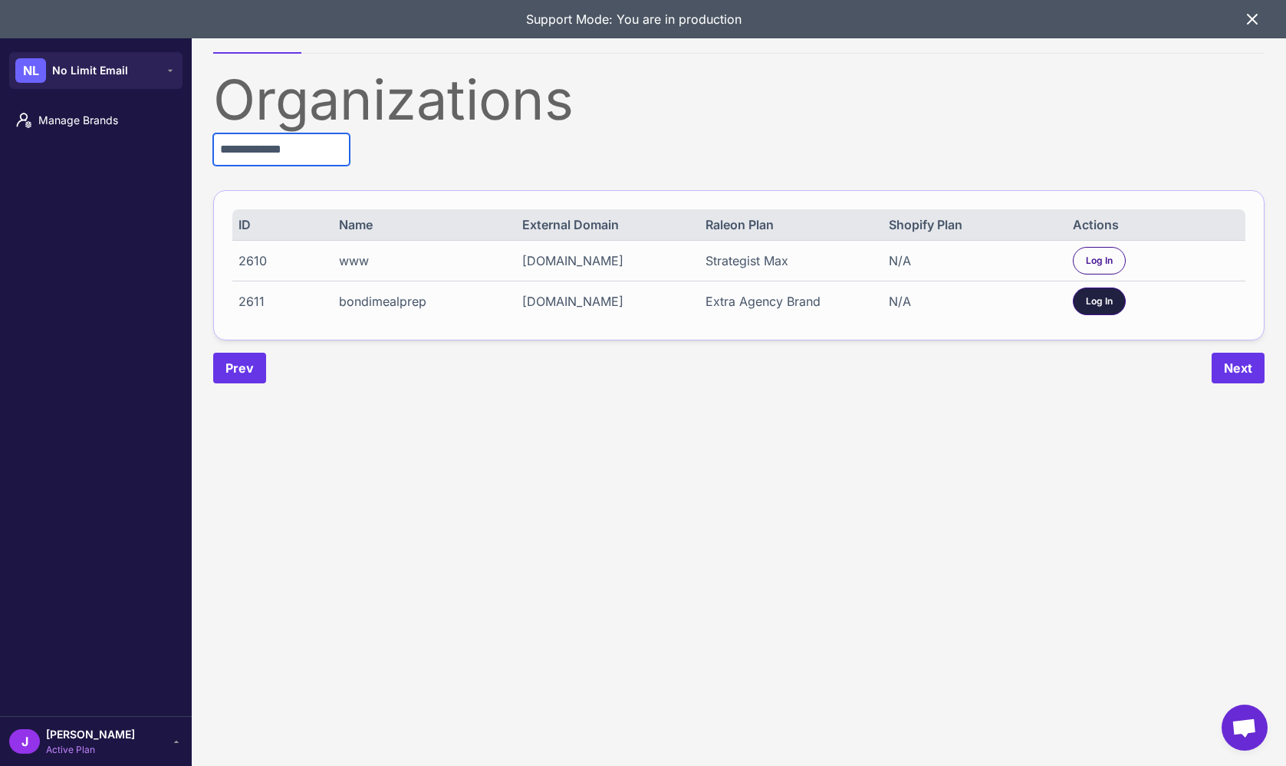
type input "**********"
click at [1083, 312] on div "Log In" at bounding box center [1099, 301] width 53 height 28
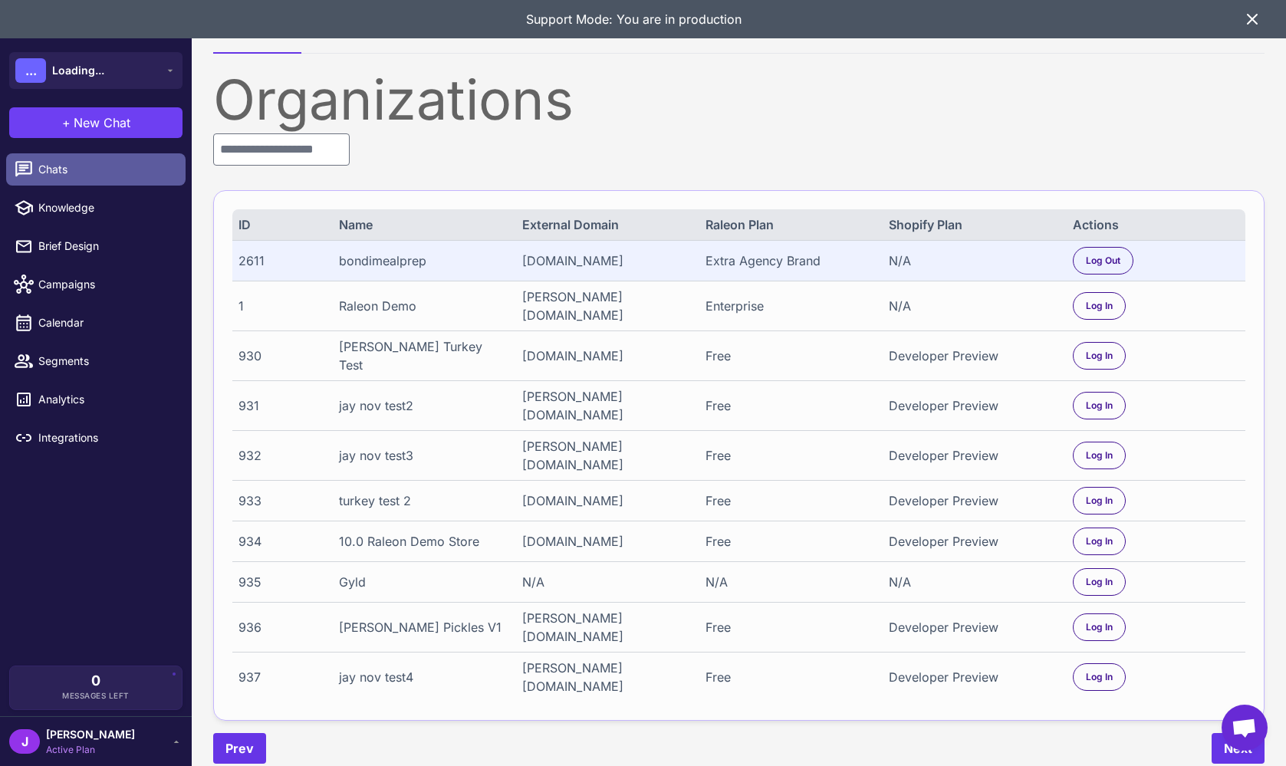
click at [119, 158] on link "Chats" at bounding box center [95, 169] width 179 height 32
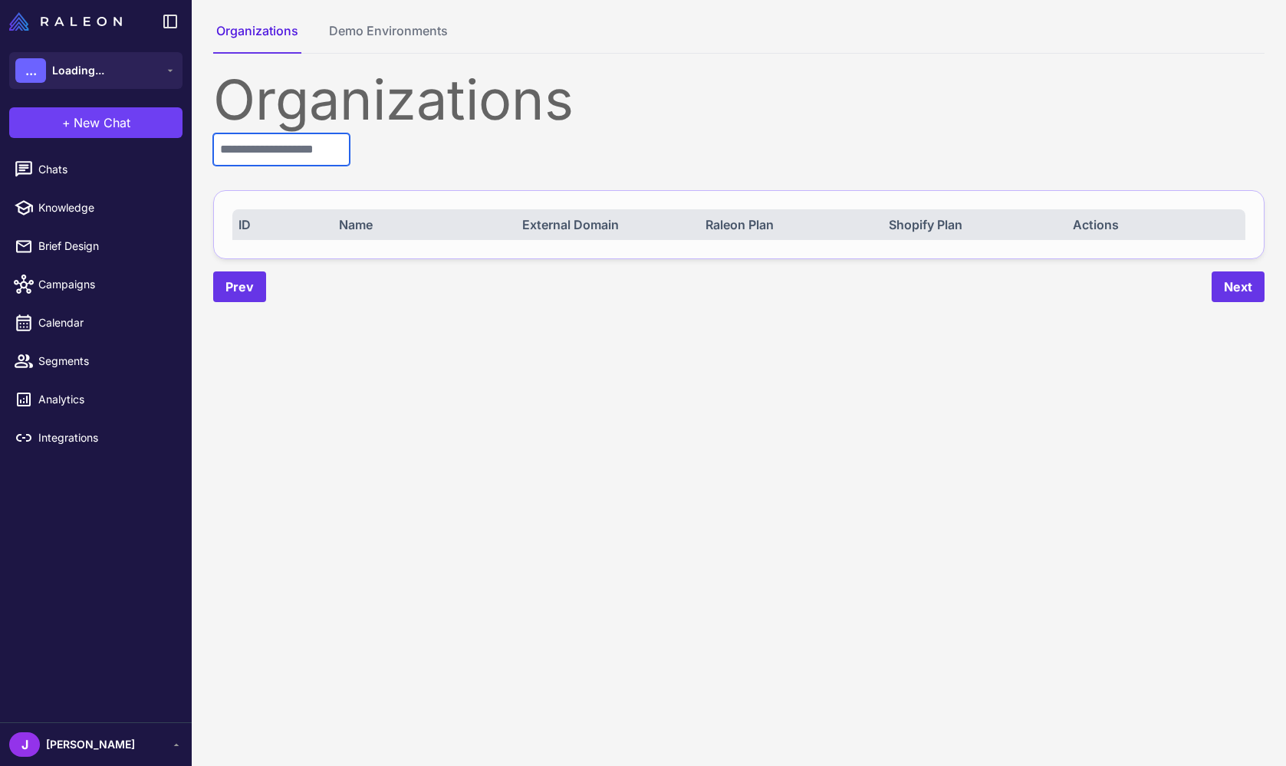
click at [255, 149] on input "text" at bounding box center [281, 149] width 136 height 32
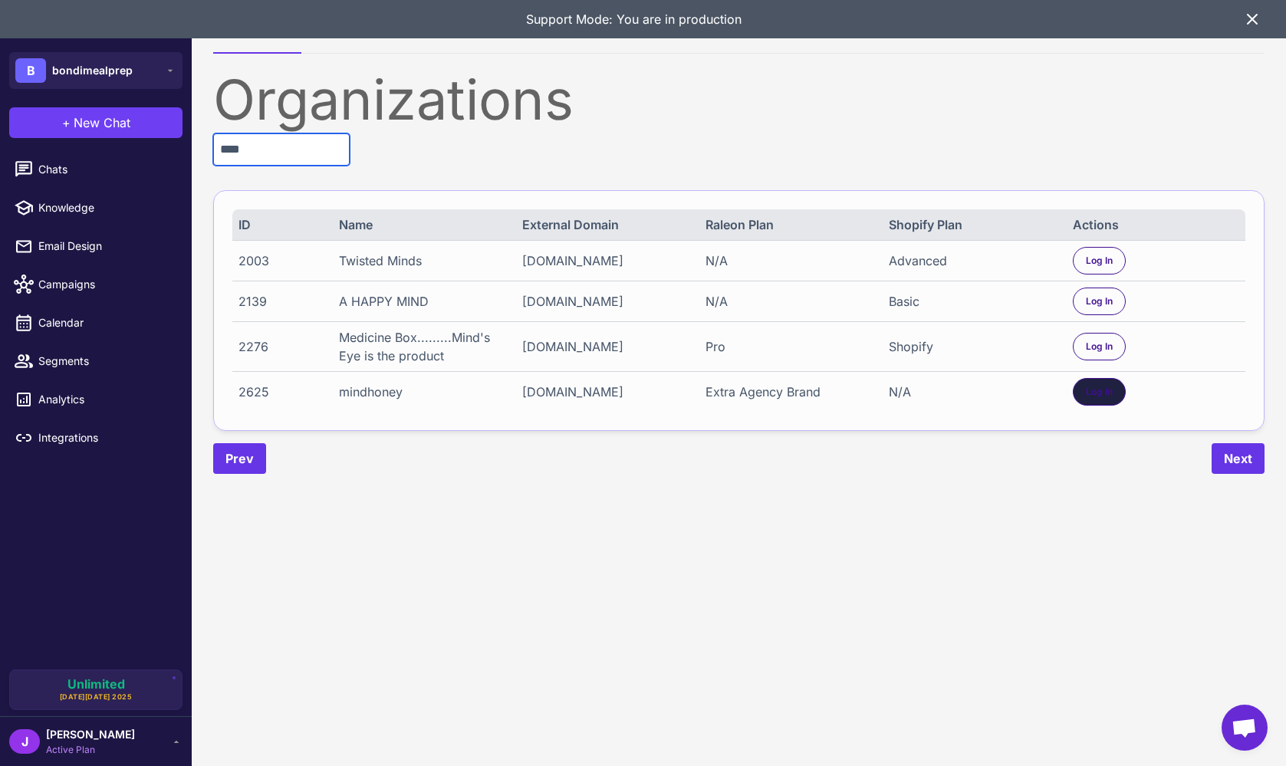
type input "****"
click at [1087, 383] on div "Log In" at bounding box center [1099, 392] width 53 height 28
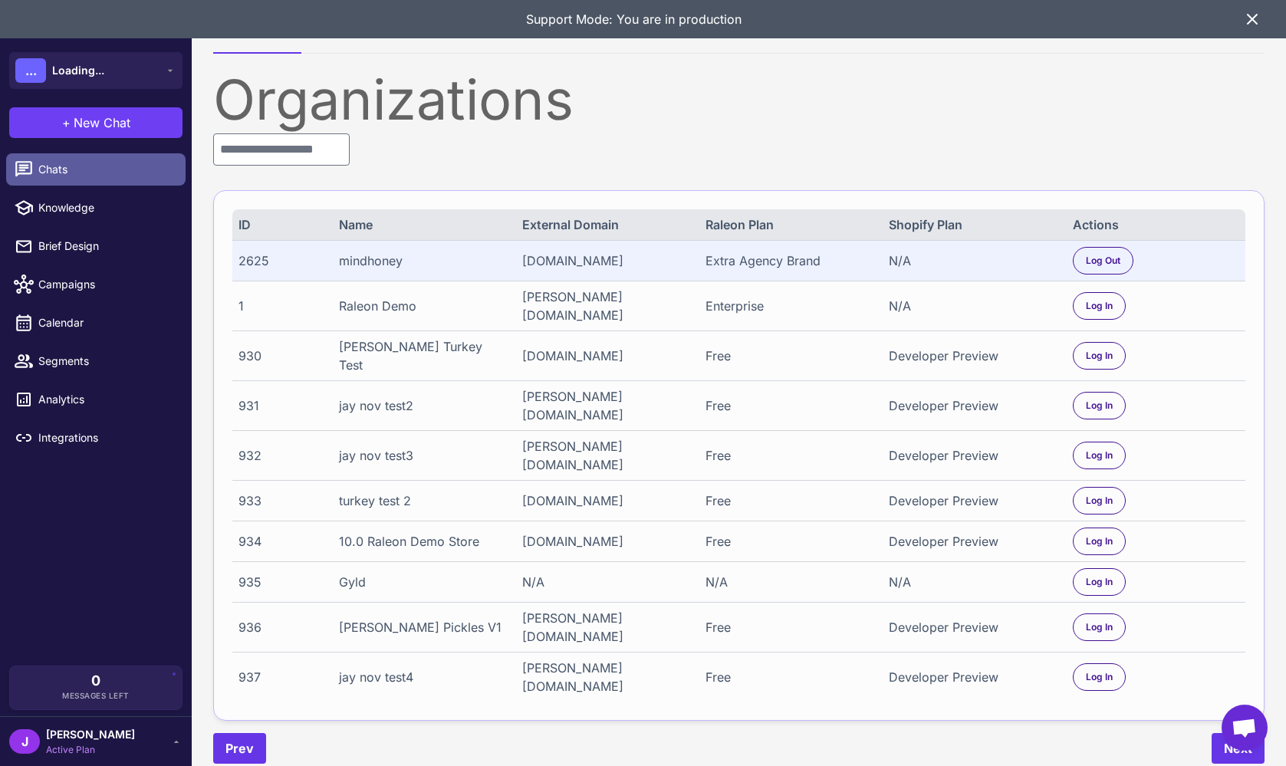
click at [55, 167] on span "Chats" at bounding box center [105, 169] width 135 height 17
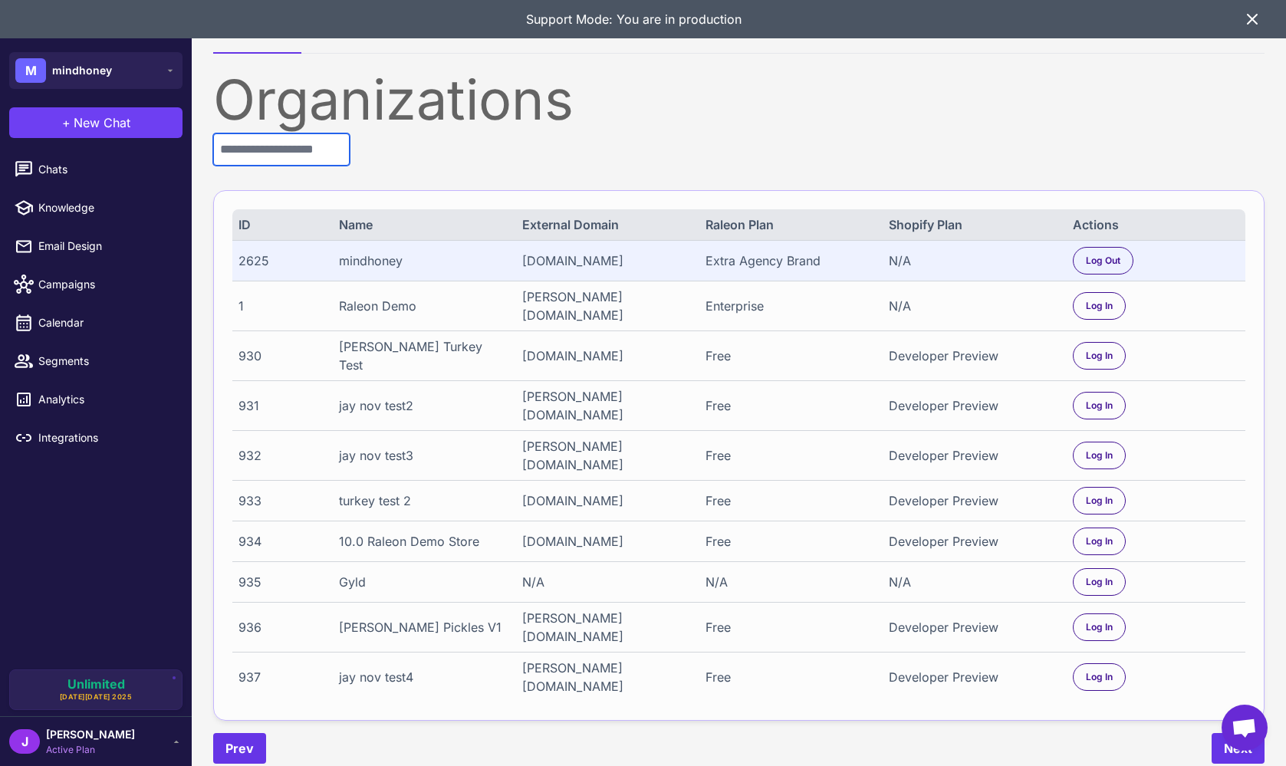
click at [300, 143] on input "text" at bounding box center [281, 149] width 136 height 32
click at [281, 150] on input "text" at bounding box center [281, 149] width 136 height 32
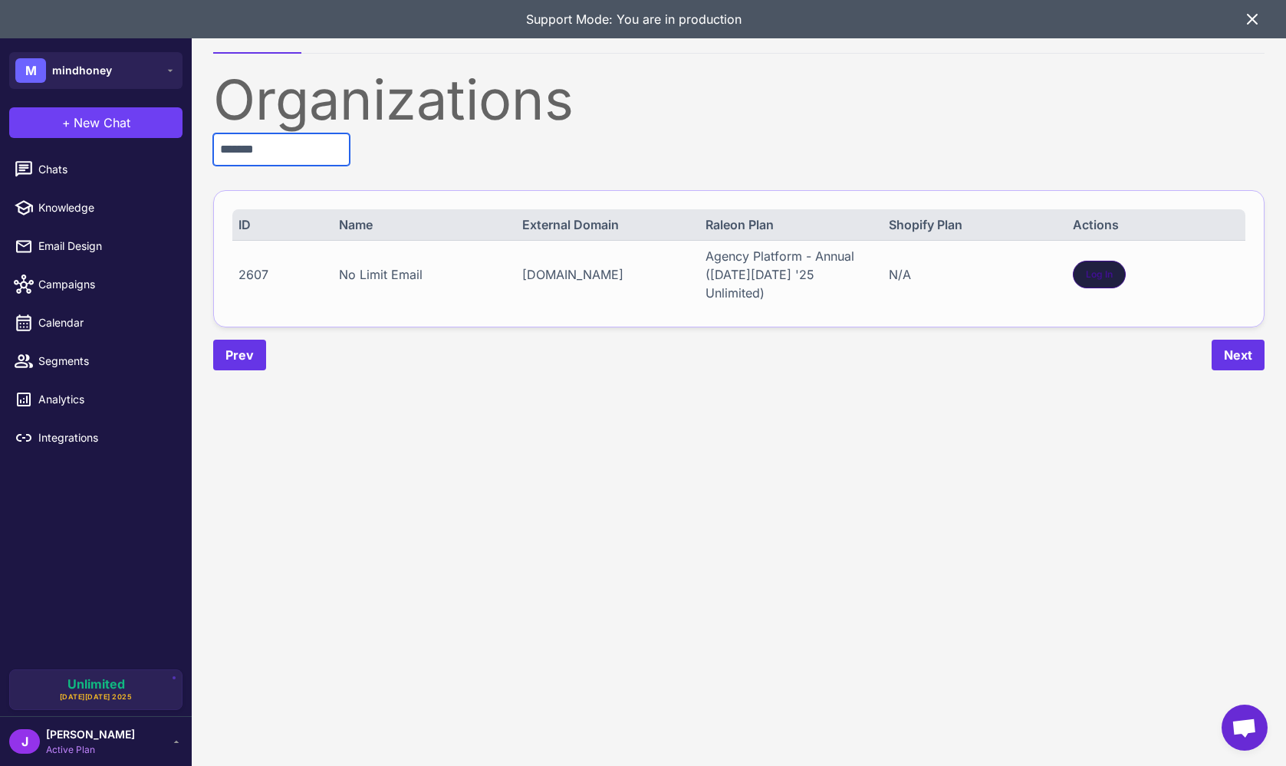
type input "*******"
click at [1092, 275] on div "Log In" at bounding box center [1099, 275] width 53 height 28
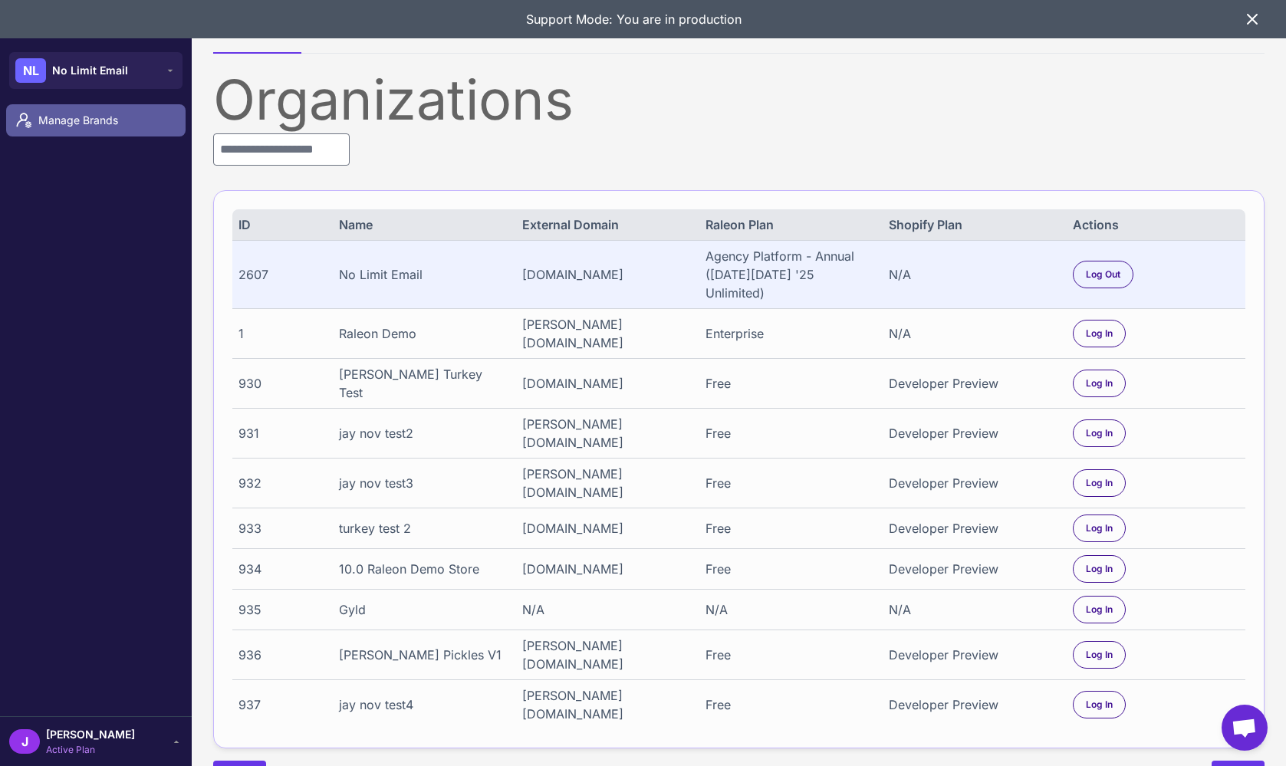
click at [71, 126] on span "Manage Brands" at bounding box center [105, 120] width 135 height 17
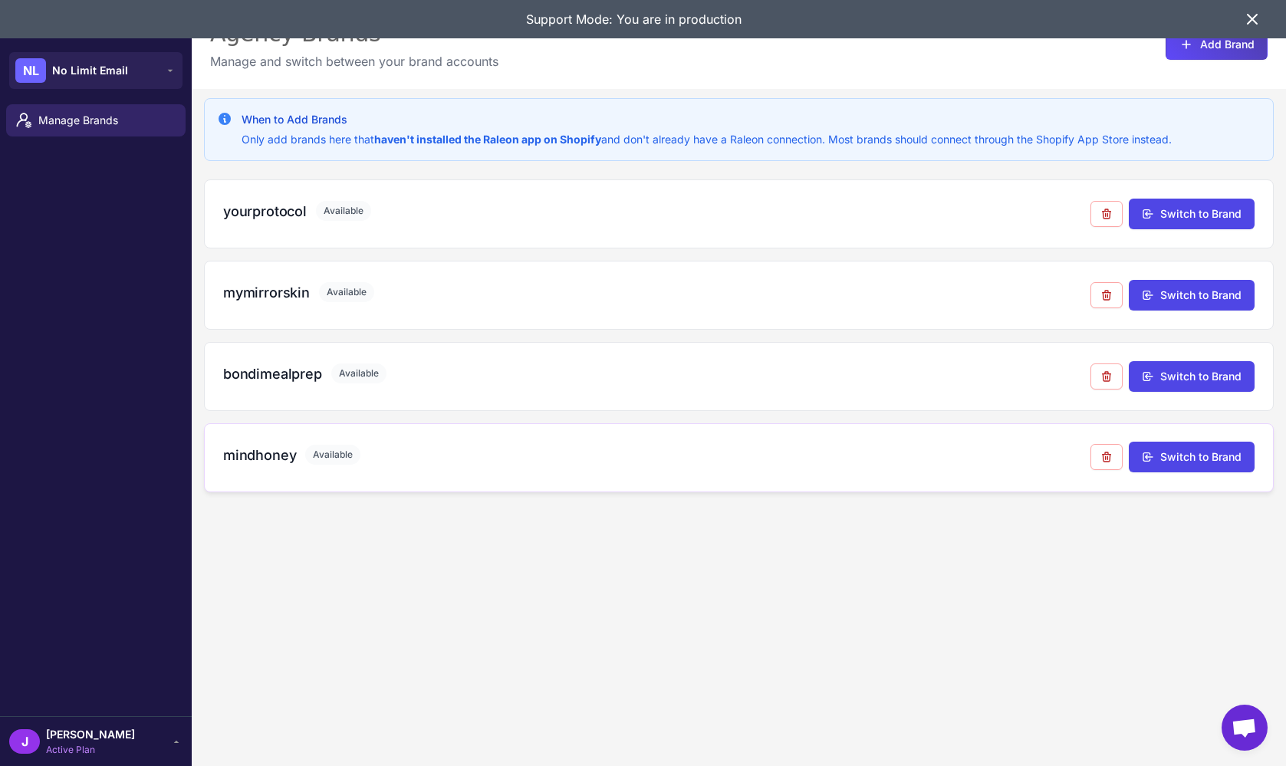
click at [256, 450] on h3 "mindhoney" at bounding box center [259, 455] width 73 height 21
click at [261, 341] on div "yourprotocol Available Switch to Brand mymirrorskin Available Switch to Brand b…" at bounding box center [738, 335] width 1069 height 313
click at [255, 280] on div "mymirrorskin Available Switch to Brand" at bounding box center [738, 295] width 1031 height 31
click at [1207, 218] on button "Switch to Brand" at bounding box center [1192, 213] width 126 height 31
click at [278, 294] on h3 "mymirrorskin" at bounding box center [266, 292] width 87 height 21
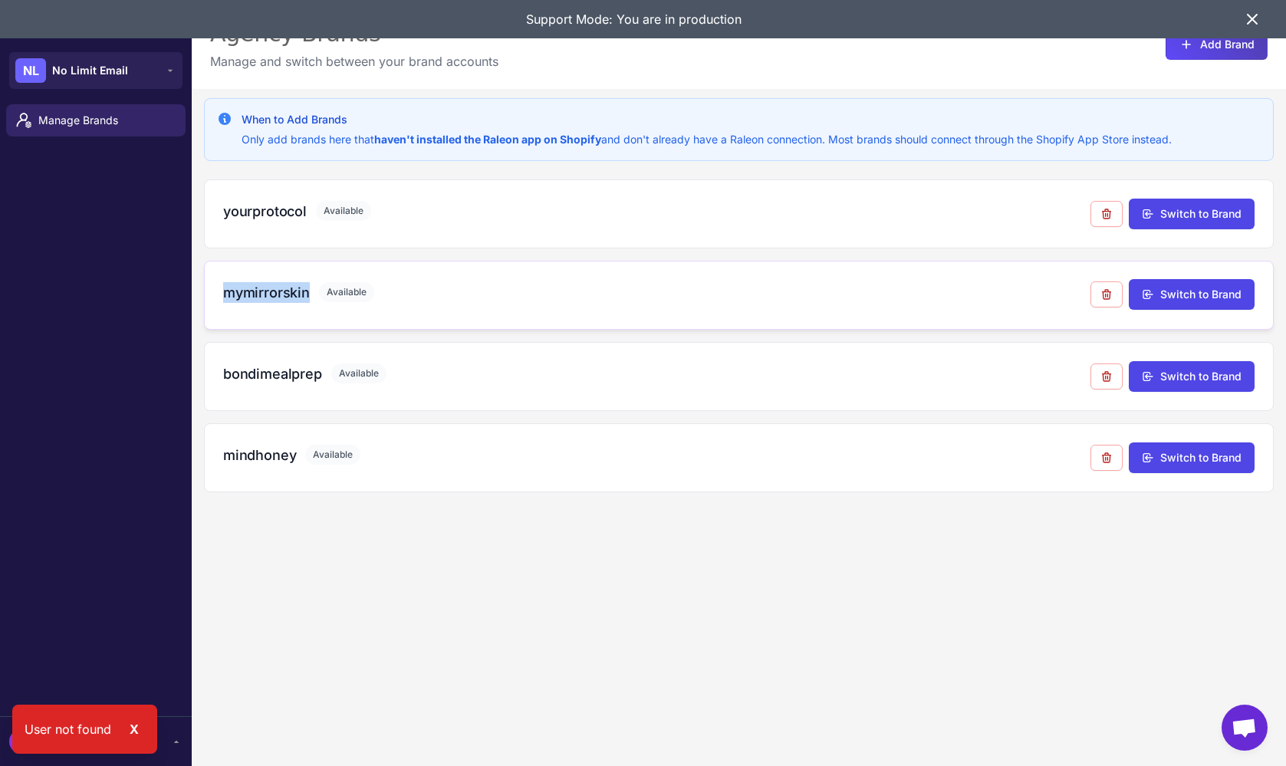
click at [278, 294] on h3 "mymirrorskin" at bounding box center [266, 292] width 87 height 21
copy h3 "mymirrorskin"
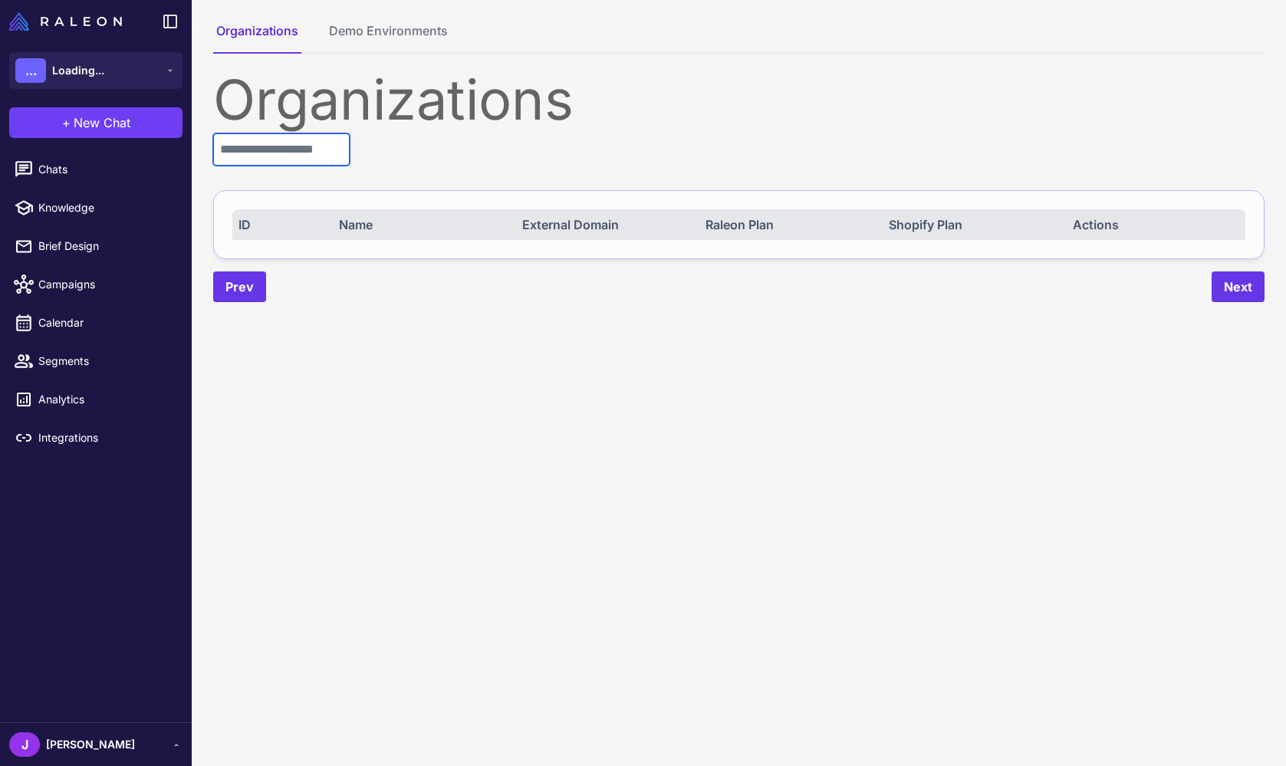
click at [260, 146] on input "text" at bounding box center [281, 149] width 136 height 32
paste input "**********"
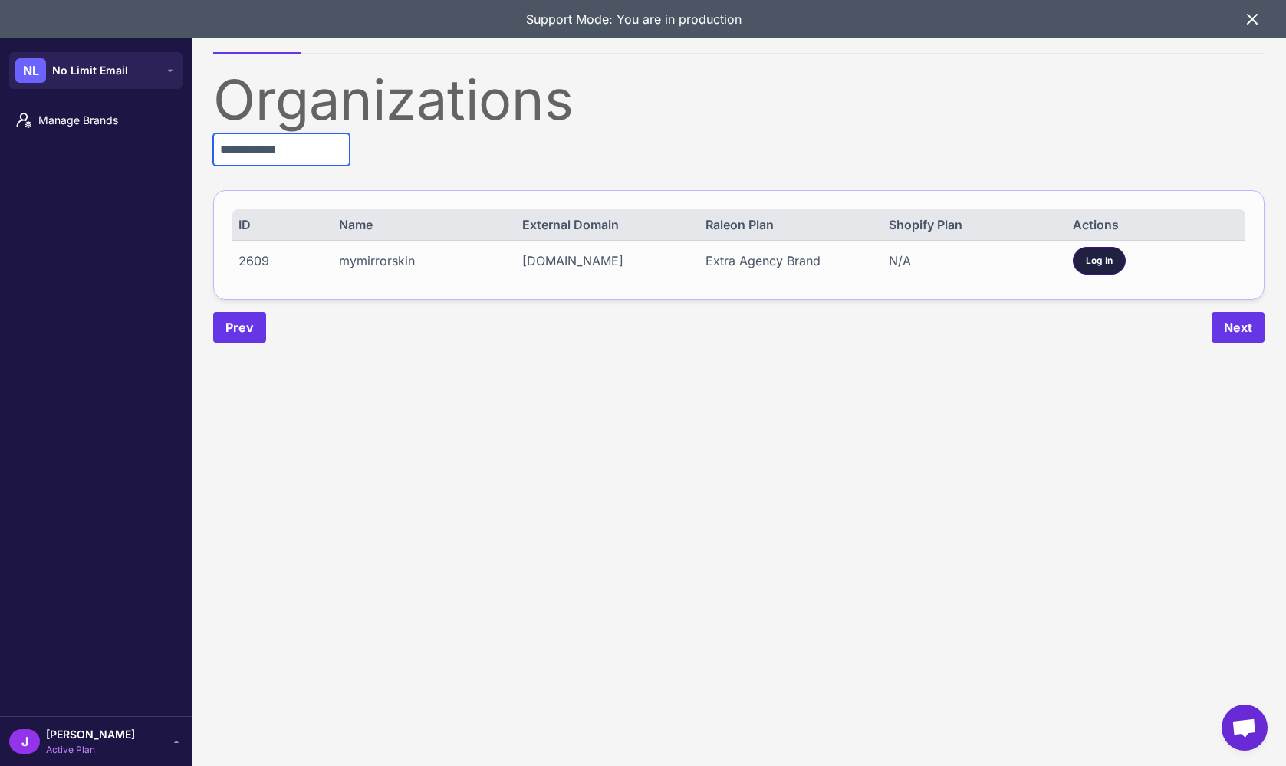
type input "**********"
click at [1105, 258] on span "Log In" at bounding box center [1099, 261] width 27 height 14
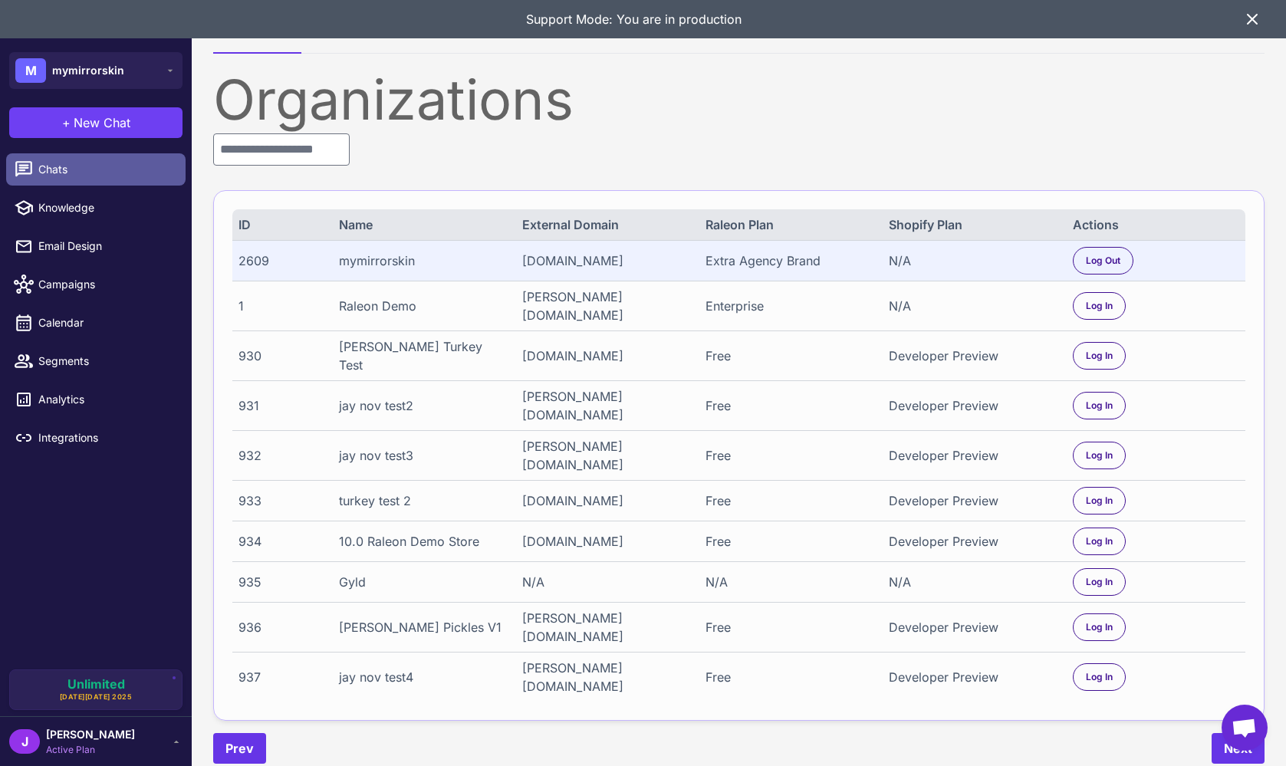
click at [25, 166] on icon at bounding box center [24, 169] width 20 height 20
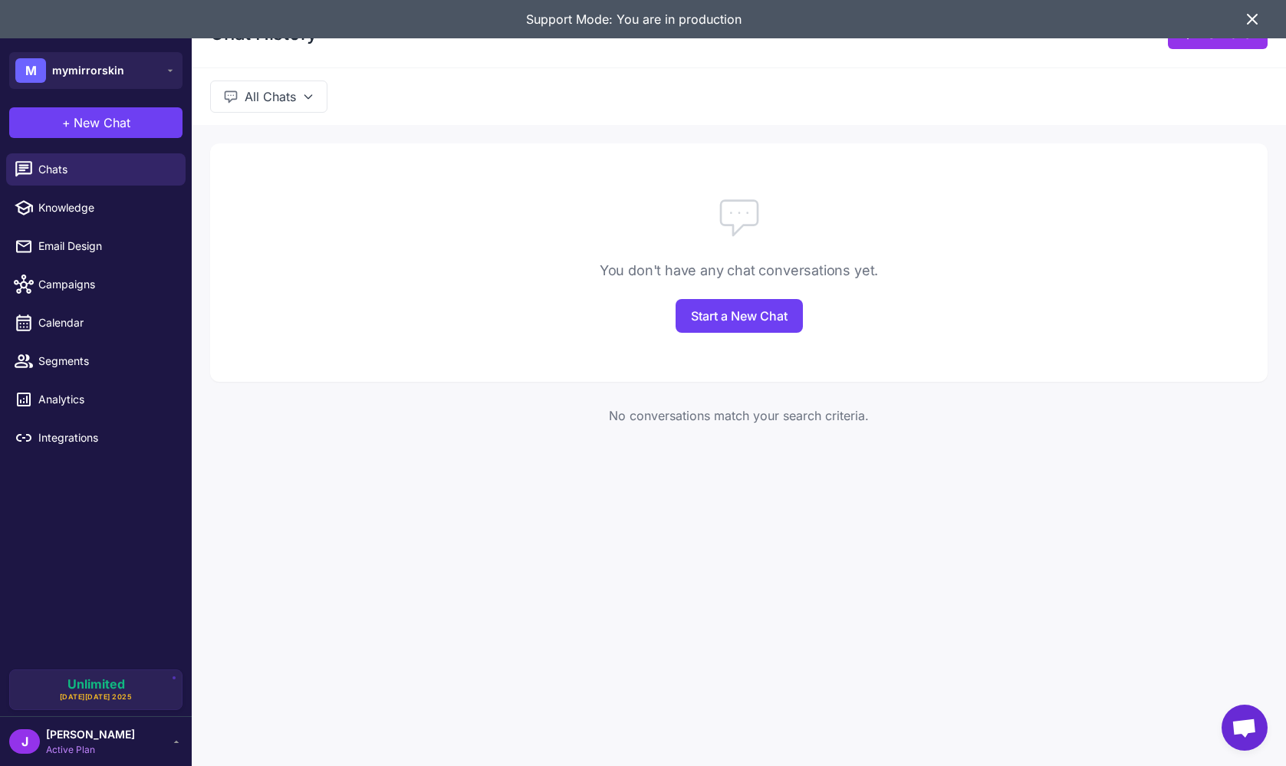
drag, startPoint x: 1240, startPoint y: 27, endPoint x: 1255, endPoint y: 18, distance: 17.9
click at [1244, 25] on div "Support Mode: You are in production" at bounding box center [643, 19] width 1286 height 38
click at [1256, 18] on icon at bounding box center [1252, 19] width 18 height 18
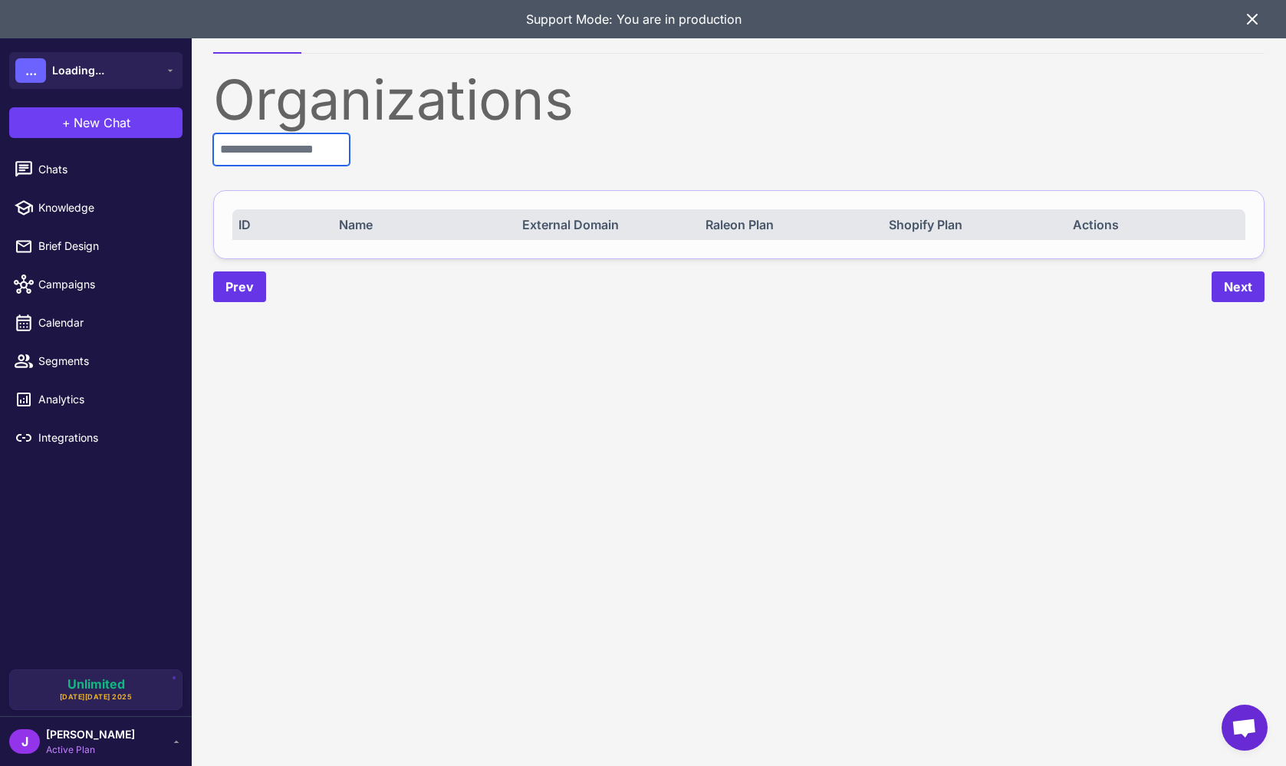
click at [309, 140] on input "text" at bounding box center [281, 149] width 136 height 32
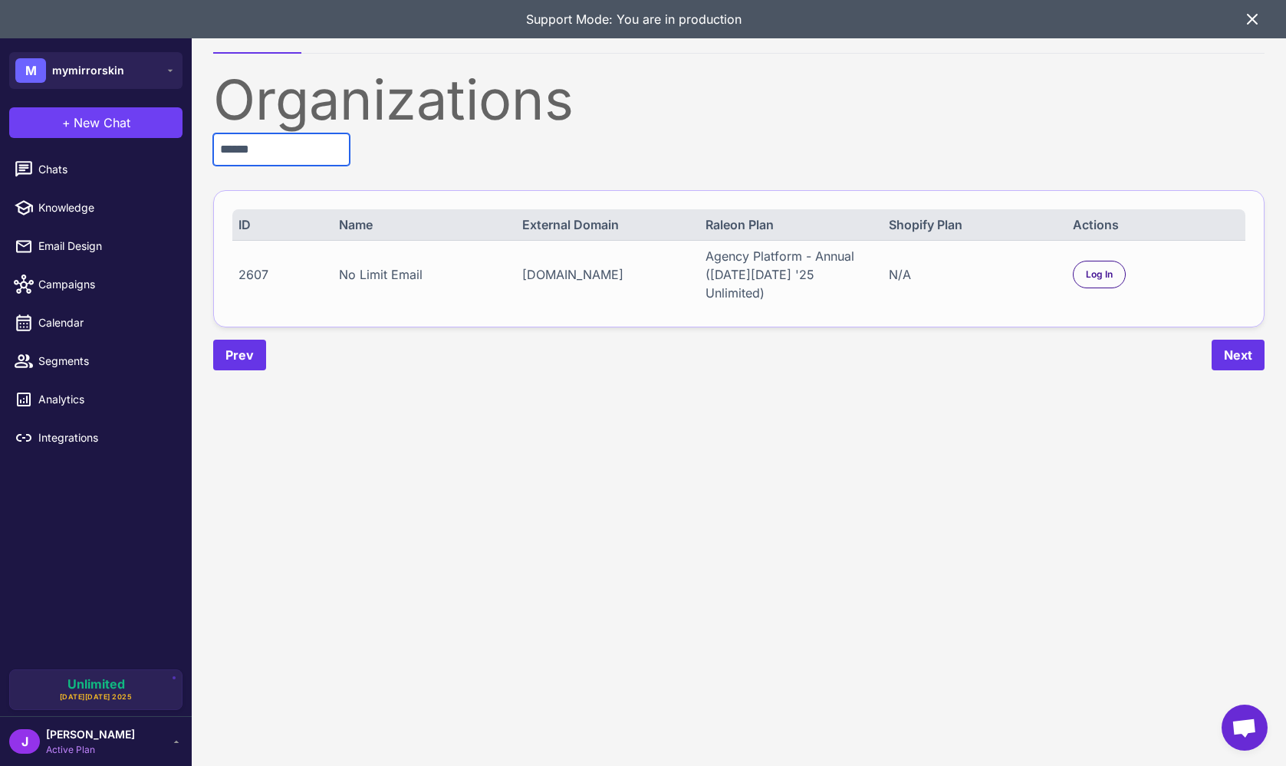
type input "******"
drag, startPoint x: 1106, startPoint y: 284, endPoint x: 1099, endPoint y: 256, distance: 29.2
click at [1106, 279] on div "2607 No Limit Email www.nolimitemail.com Agency Platform - Annual (Black Friday…" at bounding box center [738, 274] width 1013 height 68
click at [1100, 261] on div "Log In" at bounding box center [1099, 275] width 53 height 28
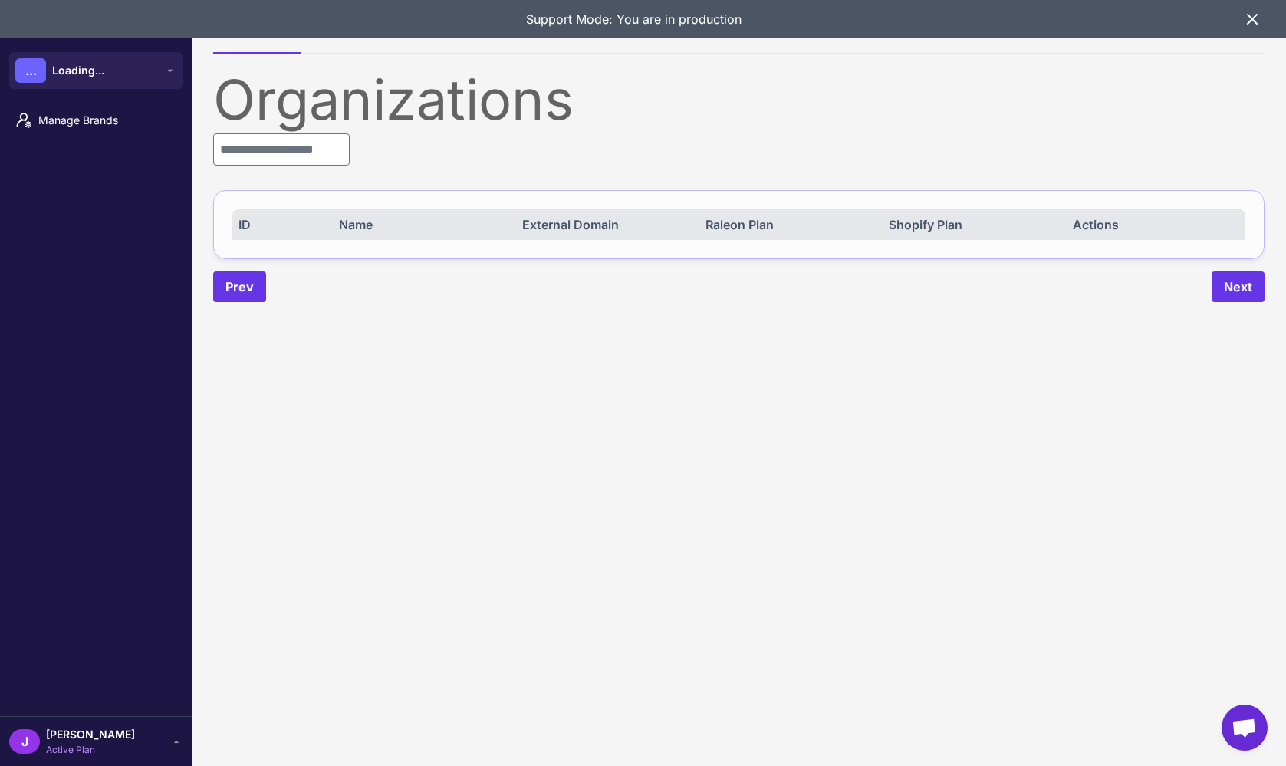
click at [67, 140] on ul "Manage Brands" at bounding box center [96, 120] width 192 height 44
click at [70, 117] on span "Manage Brands" at bounding box center [105, 120] width 135 height 17
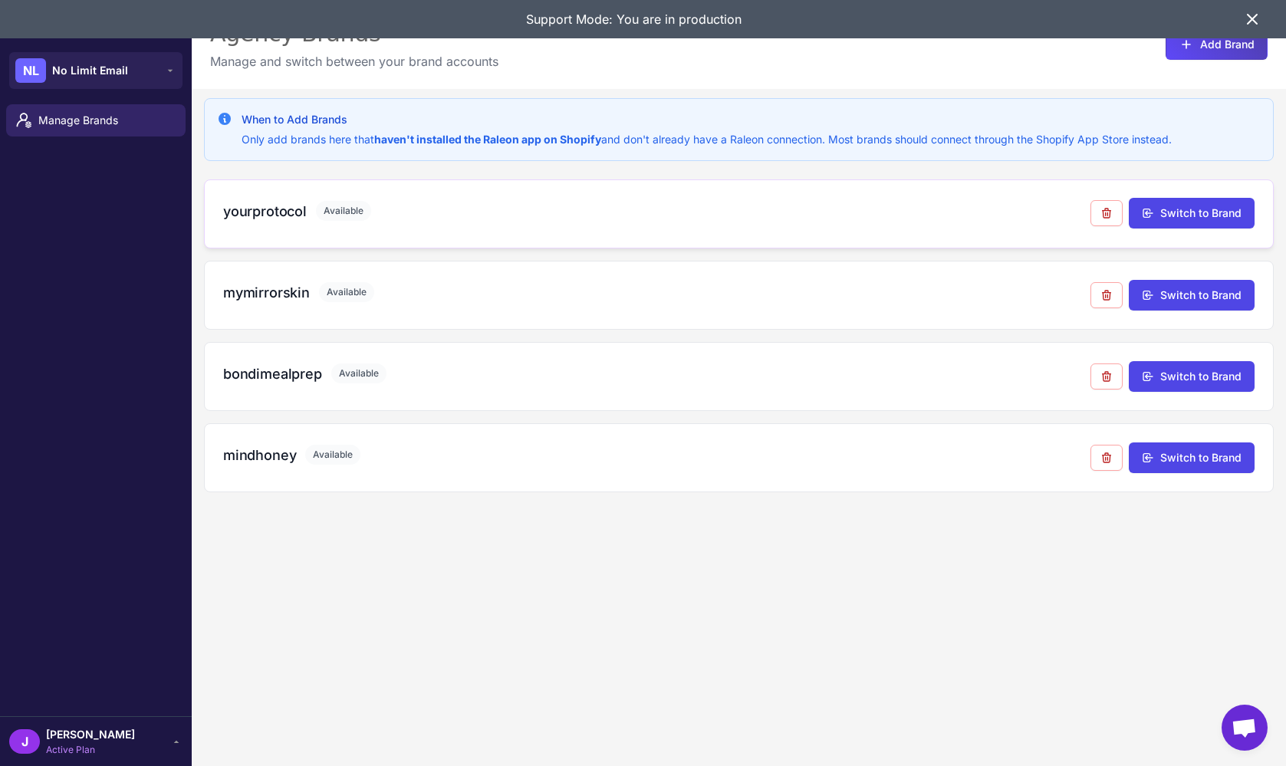
click at [262, 210] on h3 "yourprotocol" at bounding box center [265, 211] width 84 height 21
copy h3 "yourprotocol"
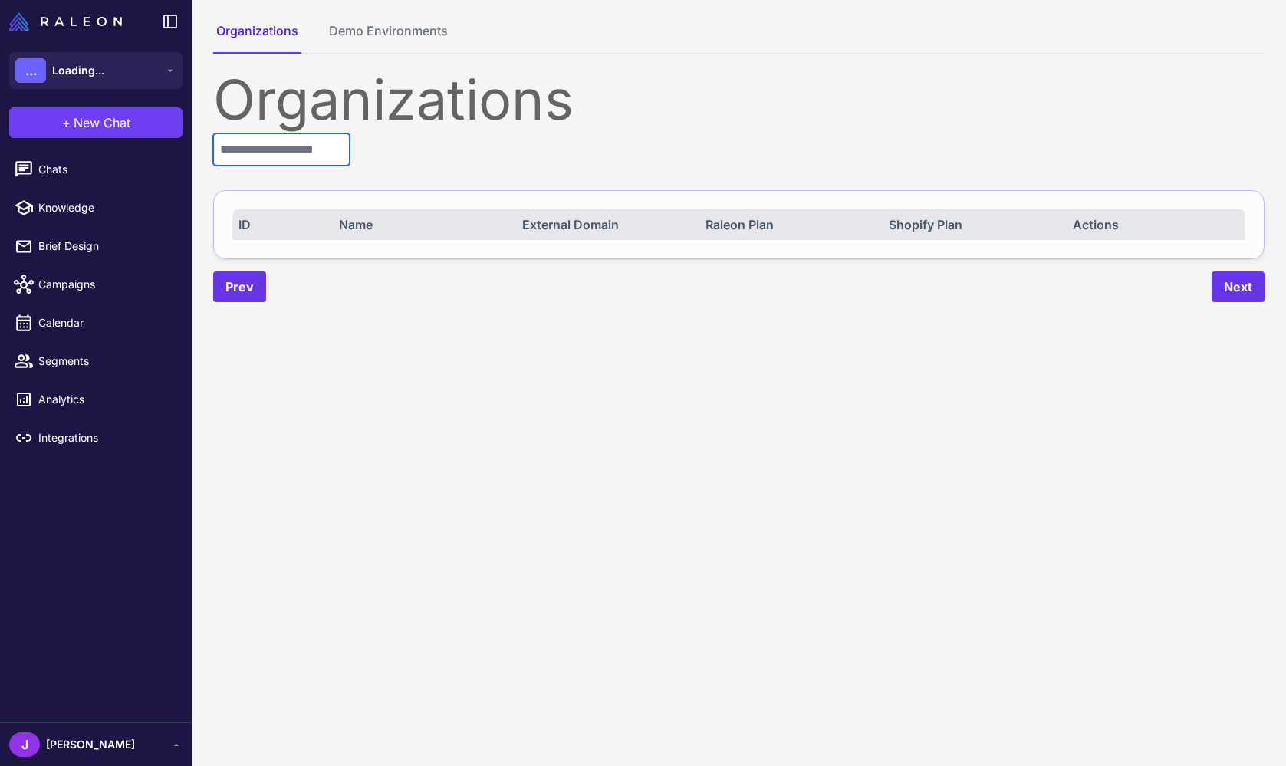
click at [304, 160] on input "text" at bounding box center [281, 149] width 136 height 32
paste input "**********"
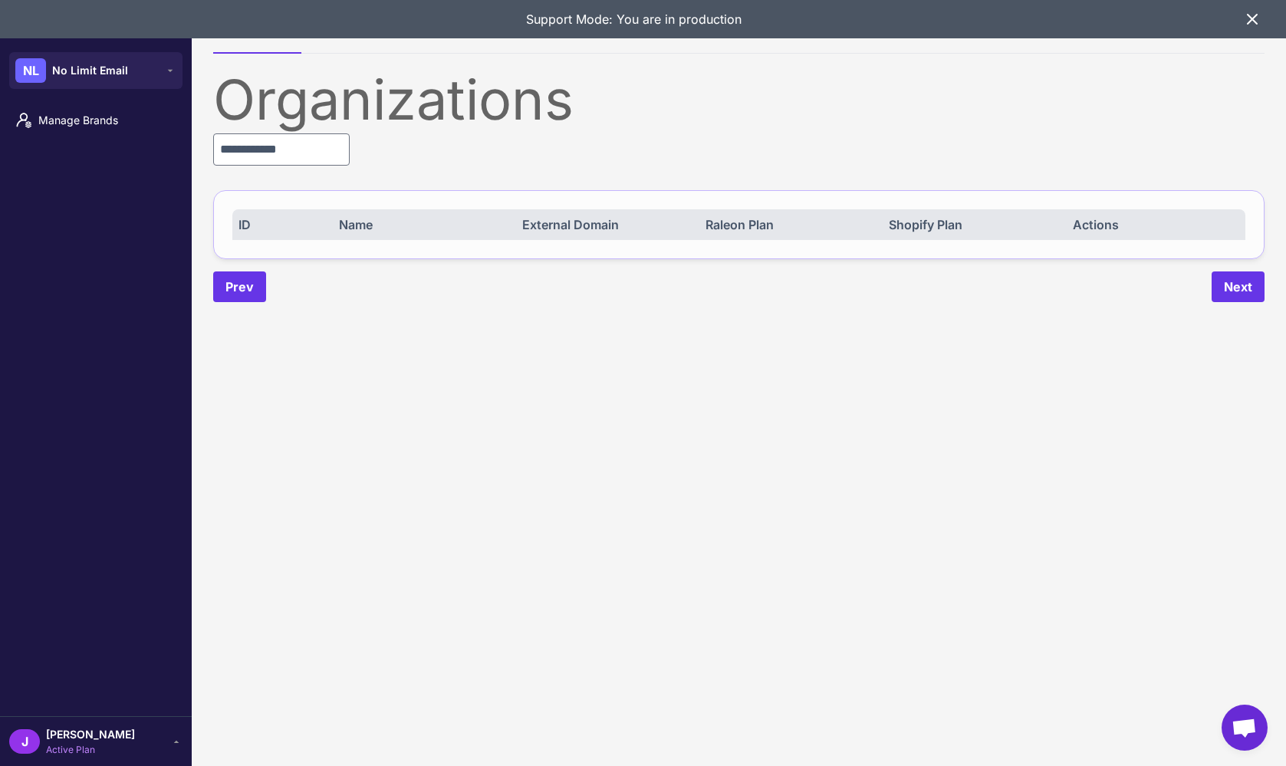
click at [471, 165] on div "**********" at bounding box center [738, 187] width 1051 height 230
click at [329, 150] on input "**********" at bounding box center [281, 149] width 136 height 32
paste input "**********"
type input "**********"
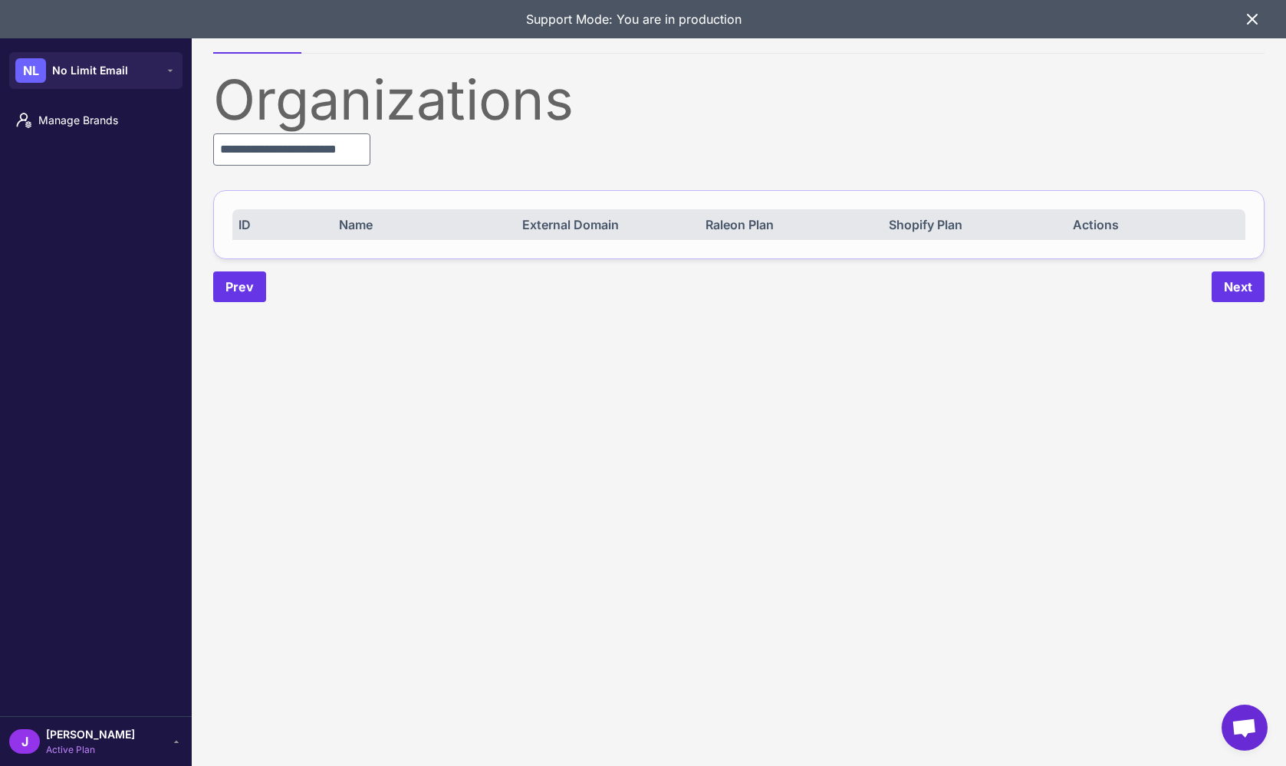
scroll to position [0, 0]
click at [353, 166] on div "**********" at bounding box center [738, 187] width 1051 height 230
drag, startPoint x: 406, startPoint y: 149, endPoint x: 318, endPoint y: 157, distance: 87.7
click at [400, 151] on div "**********" at bounding box center [738, 187] width 1051 height 230
click at [317, 154] on input "**********" at bounding box center [291, 149] width 157 height 32
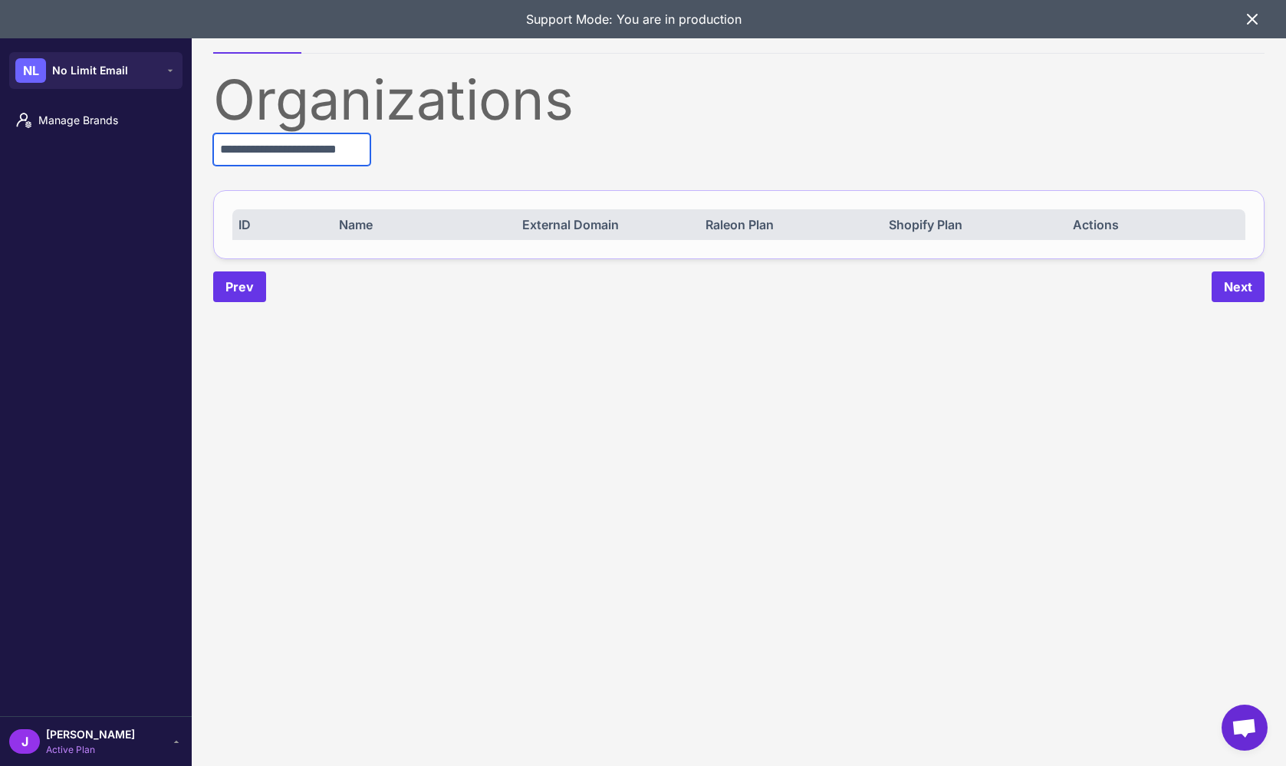
click at [317, 154] on input "**********" at bounding box center [291, 149] width 157 height 32
click at [512, 182] on div "Organizations ID Name External Domain Raleon Plan Shopify Plan Actions Prev Next" at bounding box center [738, 187] width 1051 height 230
click at [310, 155] on input "text" at bounding box center [291, 149] width 157 height 32
paste input "**********"
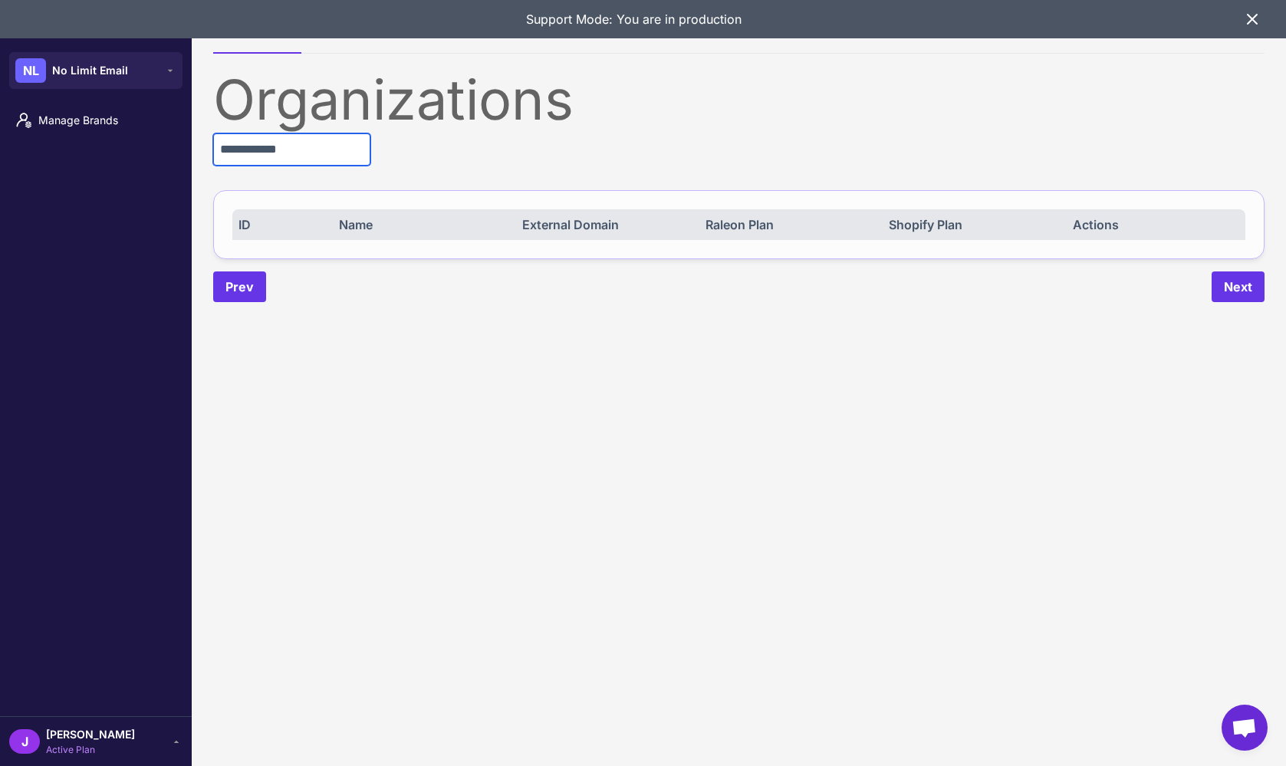
type input "**********"
click at [465, 163] on div "**********" at bounding box center [738, 187] width 1051 height 230
click at [340, 157] on input "**********" at bounding box center [291, 149] width 157 height 32
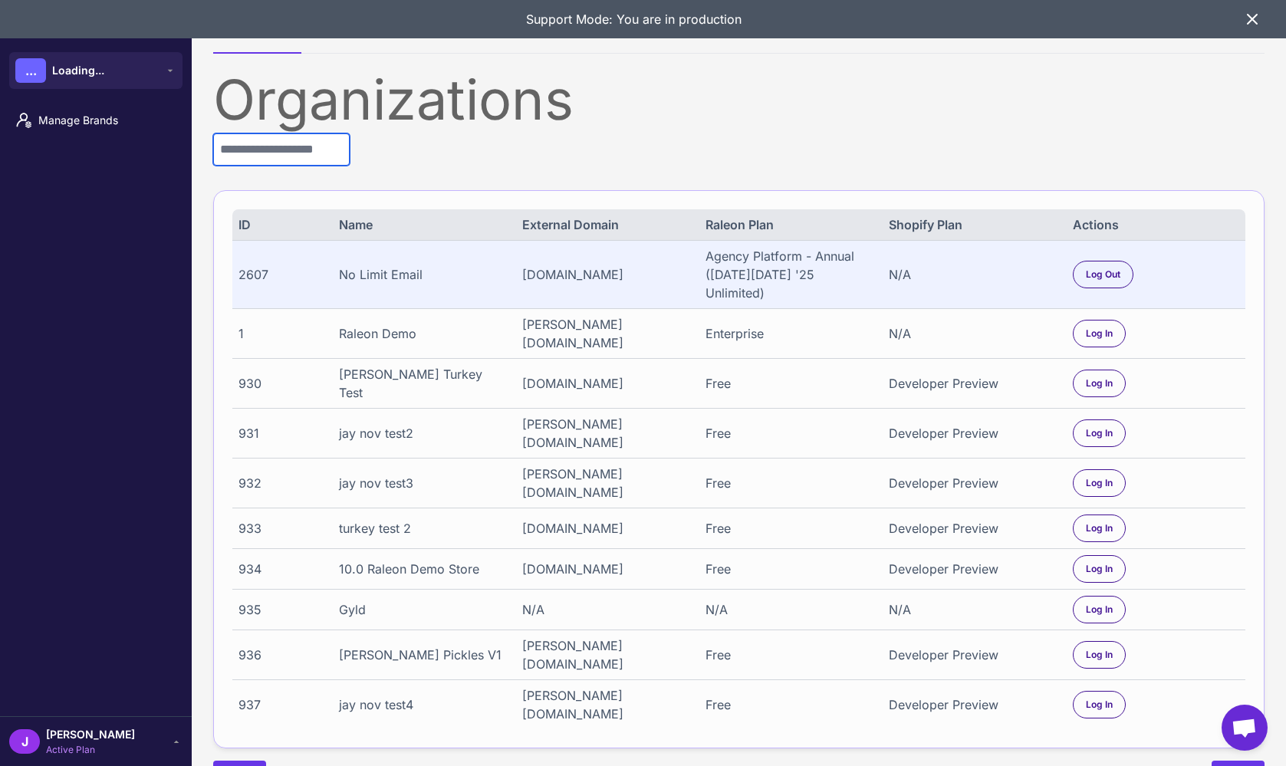
drag, startPoint x: 293, startPoint y: 148, endPoint x: 287, endPoint y: 154, distance: 8.1
click at [291, 149] on input "text" at bounding box center [281, 149] width 136 height 32
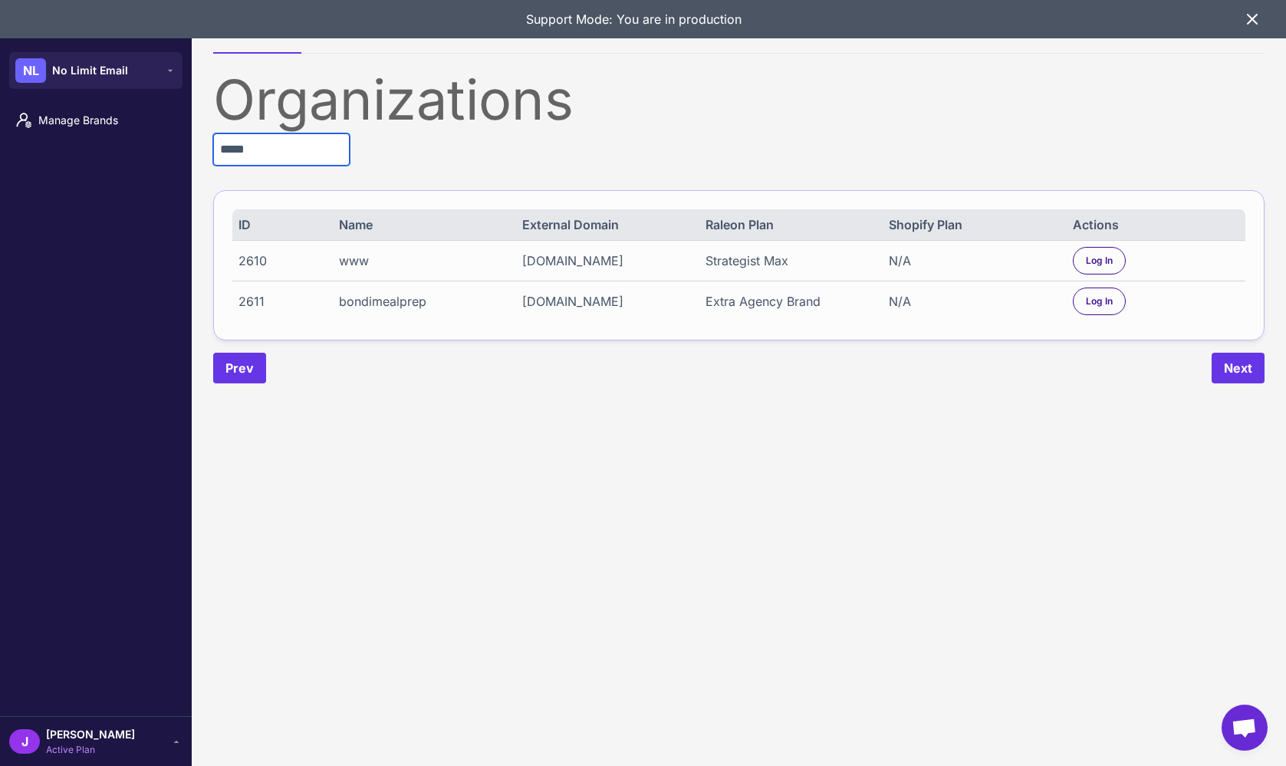
type input "*****"
click at [598, 254] on div "www.bondimealprep.com.au" at bounding box center [605, 260] width 167 height 18
click at [1091, 258] on span "Log In" at bounding box center [1099, 261] width 27 height 14
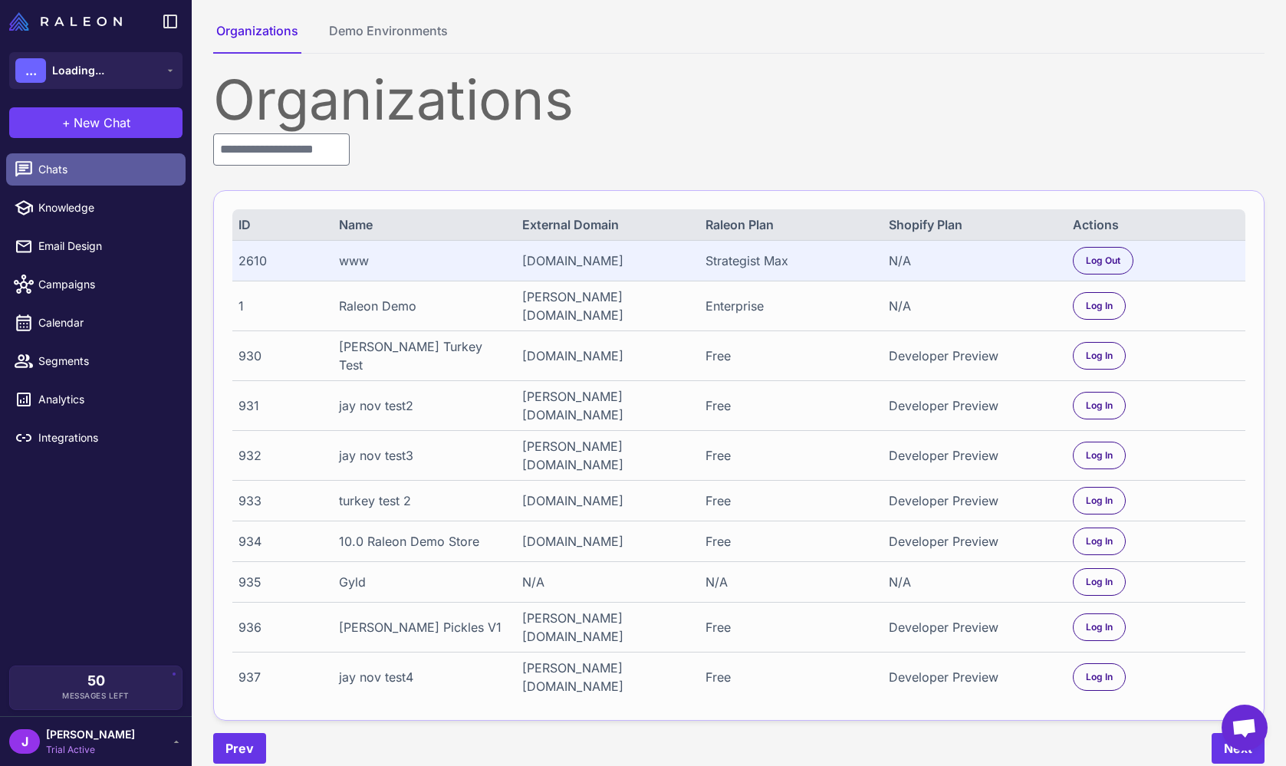
click at [65, 169] on span "Chats" at bounding box center [105, 169] width 135 height 17
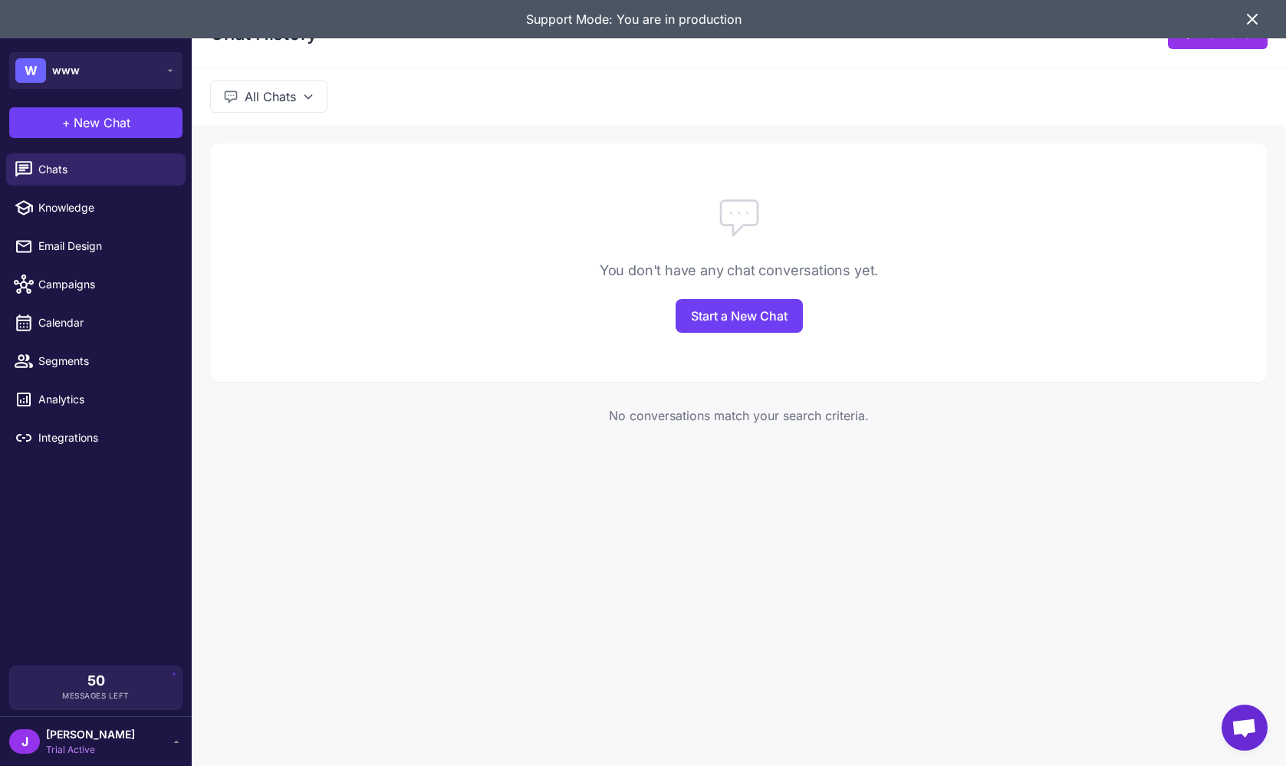
click at [1244, 16] on icon at bounding box center [1252, 19] width 18 height 18
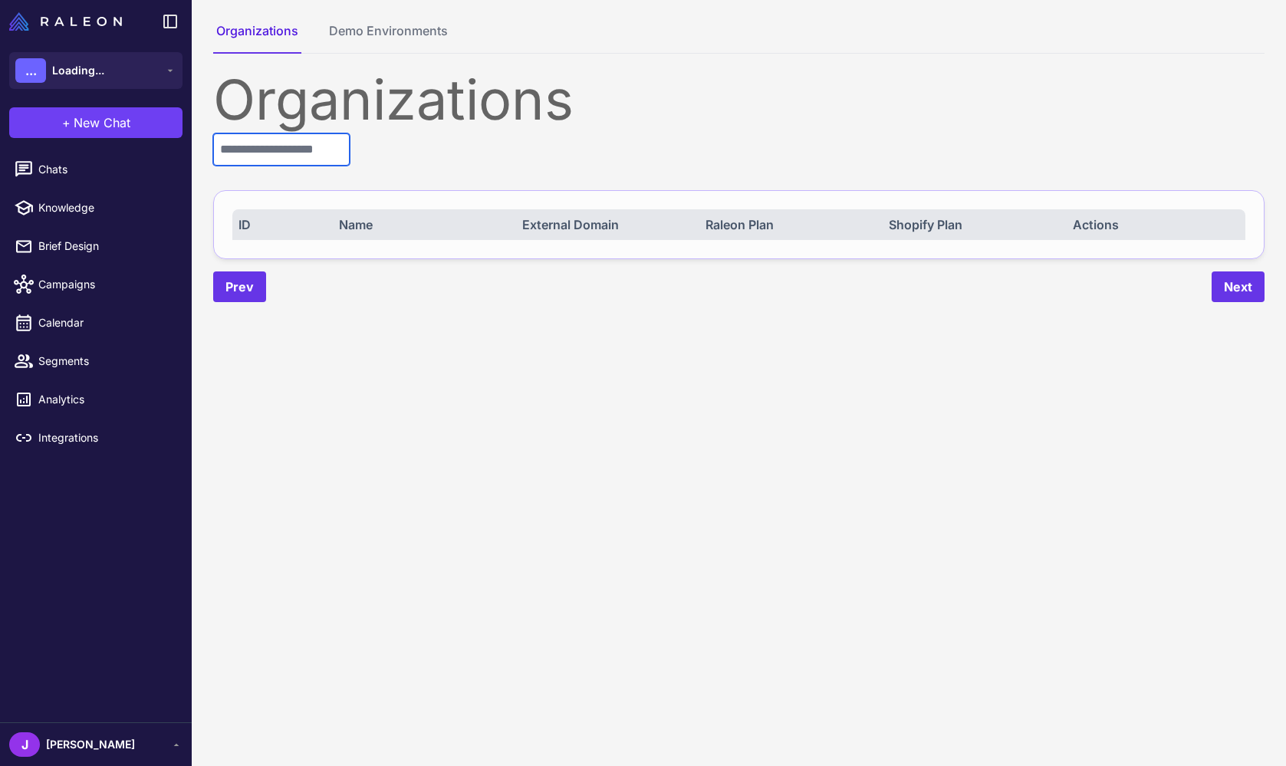
click at [286, 146] on input "text" at bounding box center [281, 149] width 136 height 32
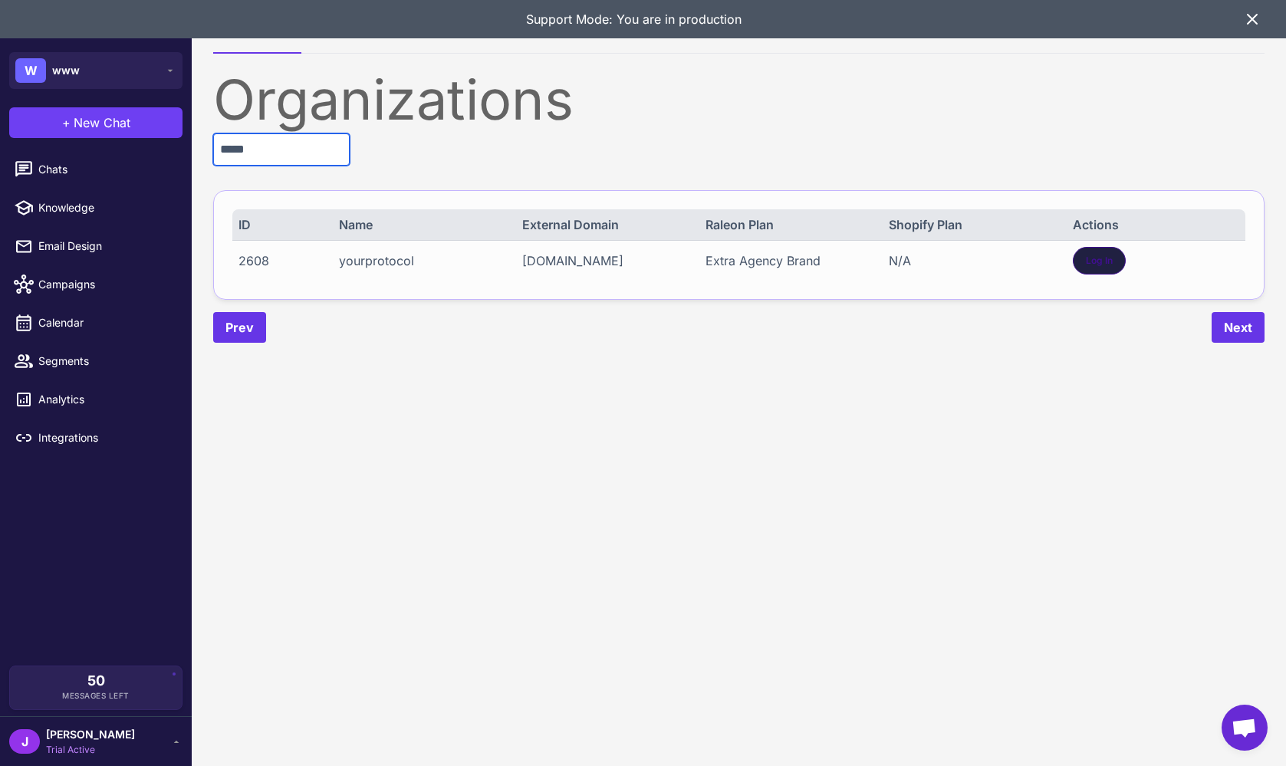
type input "*****"
click at [1081, 256] on div "Log In" at bounding box center [1099, 261] width 53 height 28
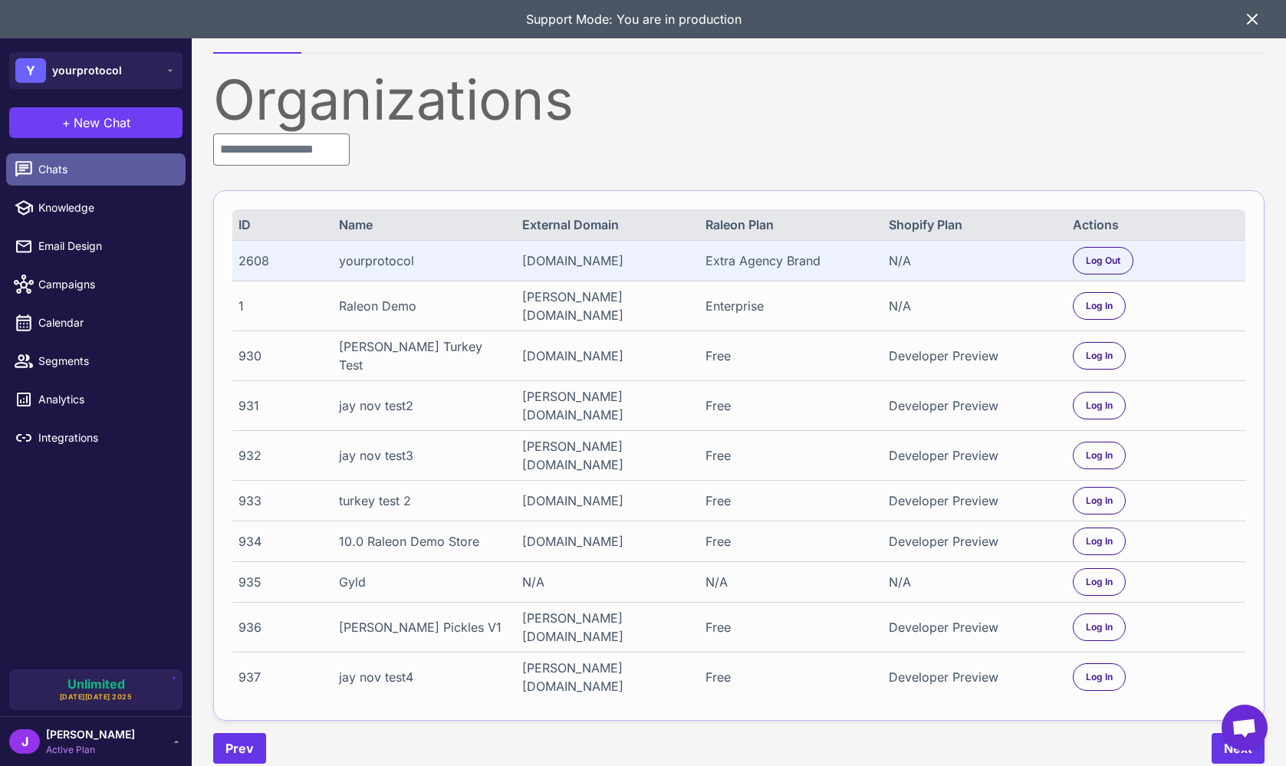
click at [60, 164] on span "Chats" at bounding box center [105, 169] width 135 height 17
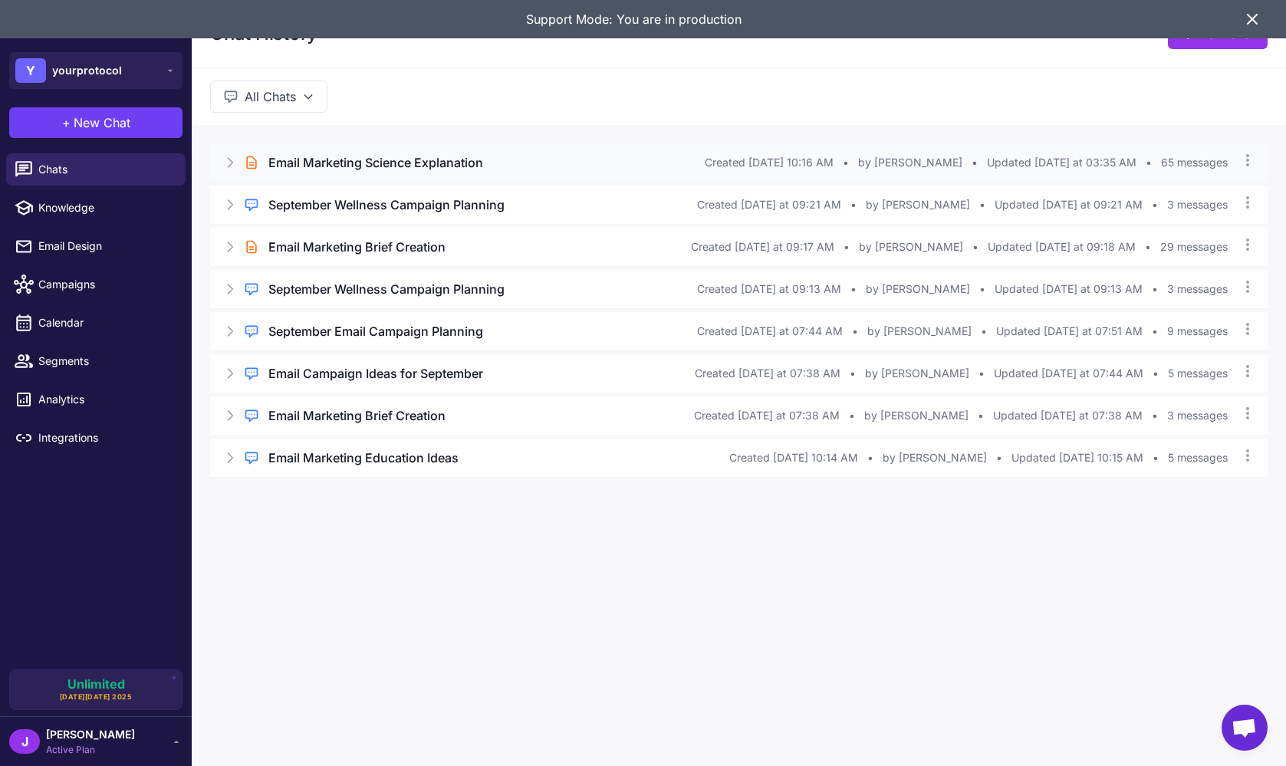
click at [393, 163] on h3 "Email Marketing Science Explanation" at bounding box center [375, 162] width 215 height 18
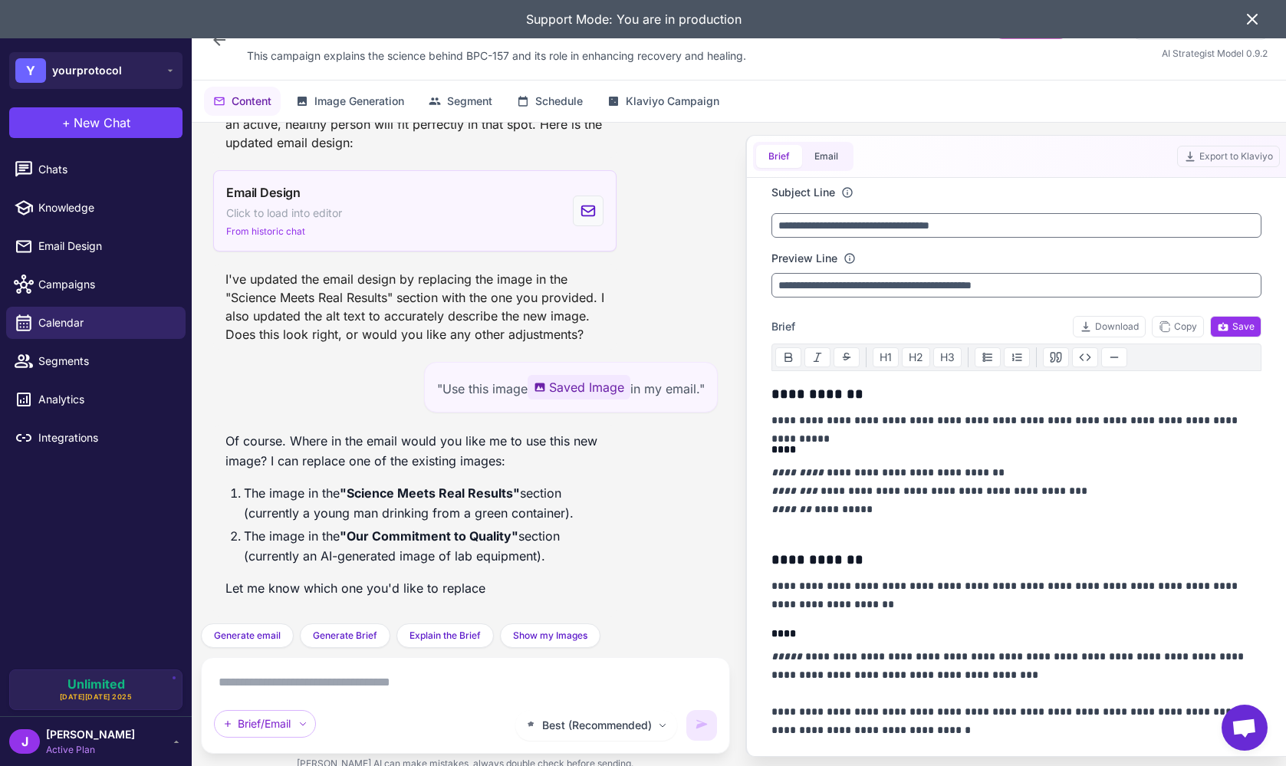
scroll to position [7189, 0]
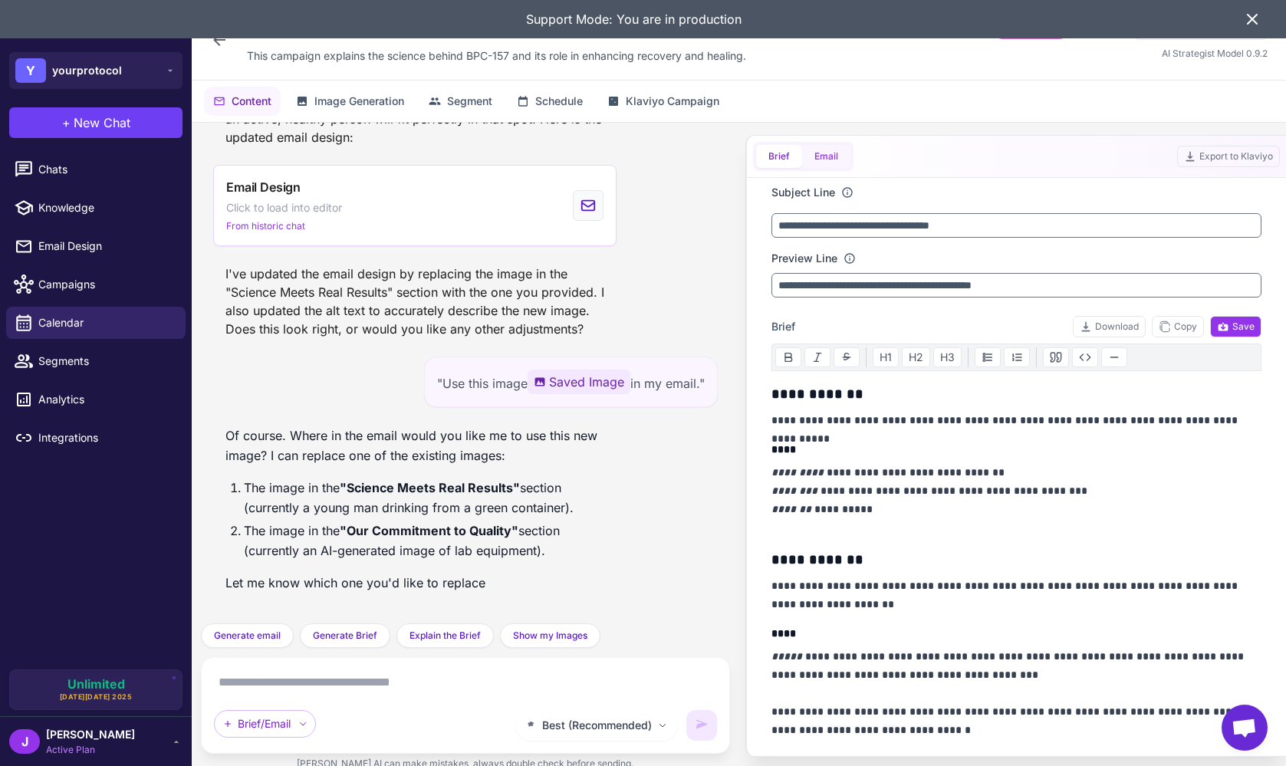
click at [829, 158] on button "Email" at bounding box center [826, 156] width 48 height 23
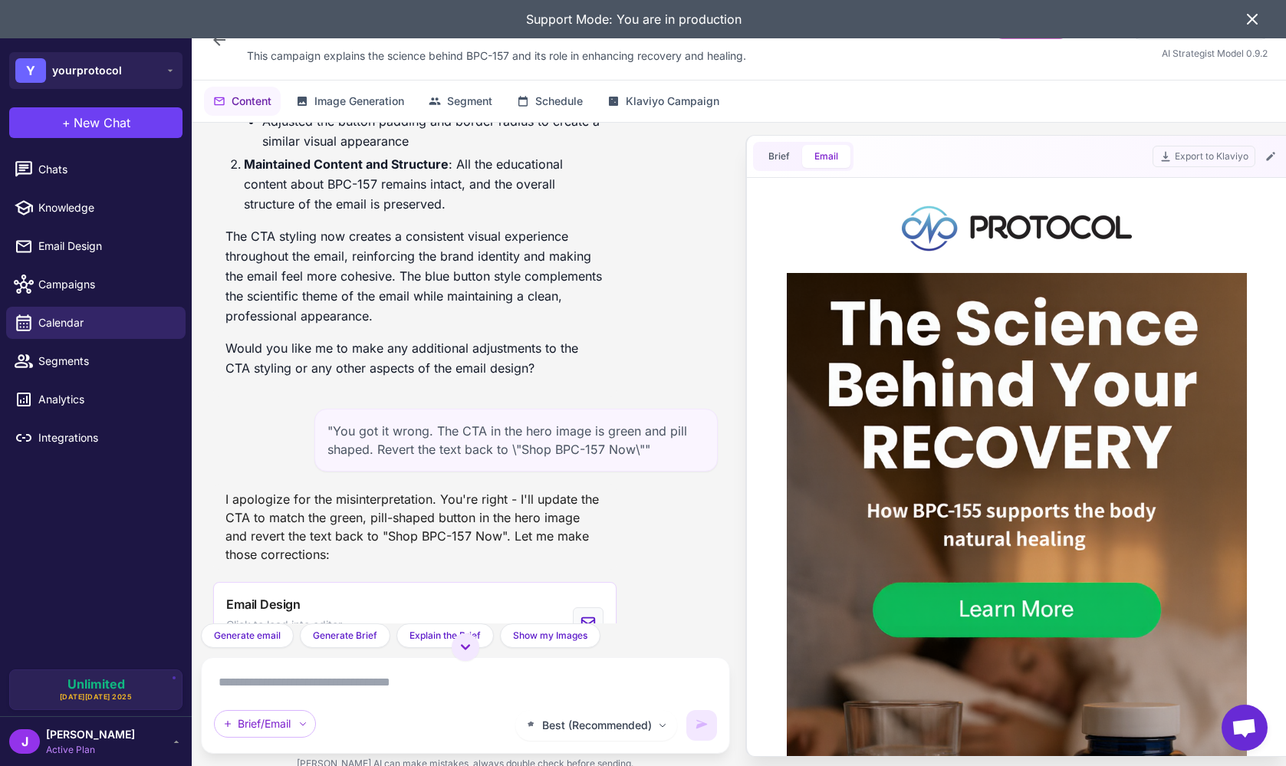
scroll to position [6009, 0]
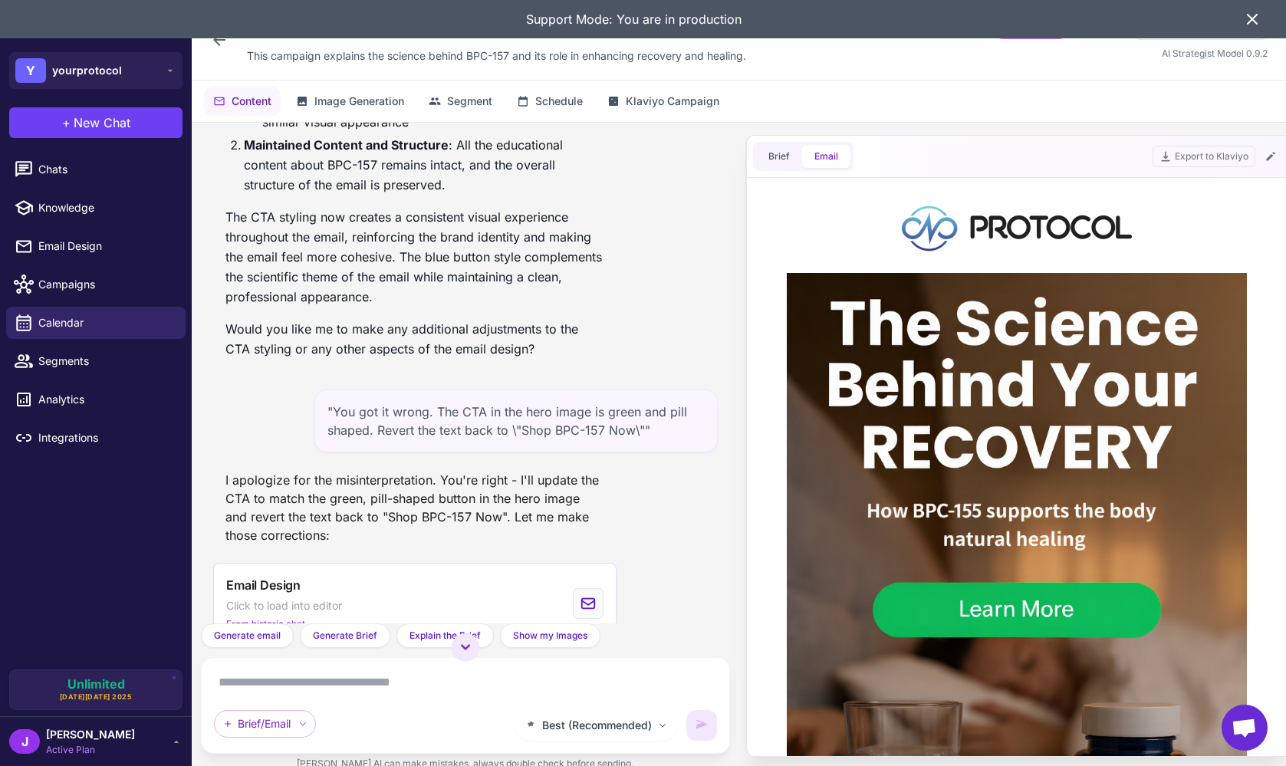
click at [397, 329] on p "Would you like me to make any additional adjustments to the CTA styling or any …" at bounding box center [414, 339] width 379 height 40
click at [1250, 12] on icon at bounding box center [1252, 19] width 18 height 18
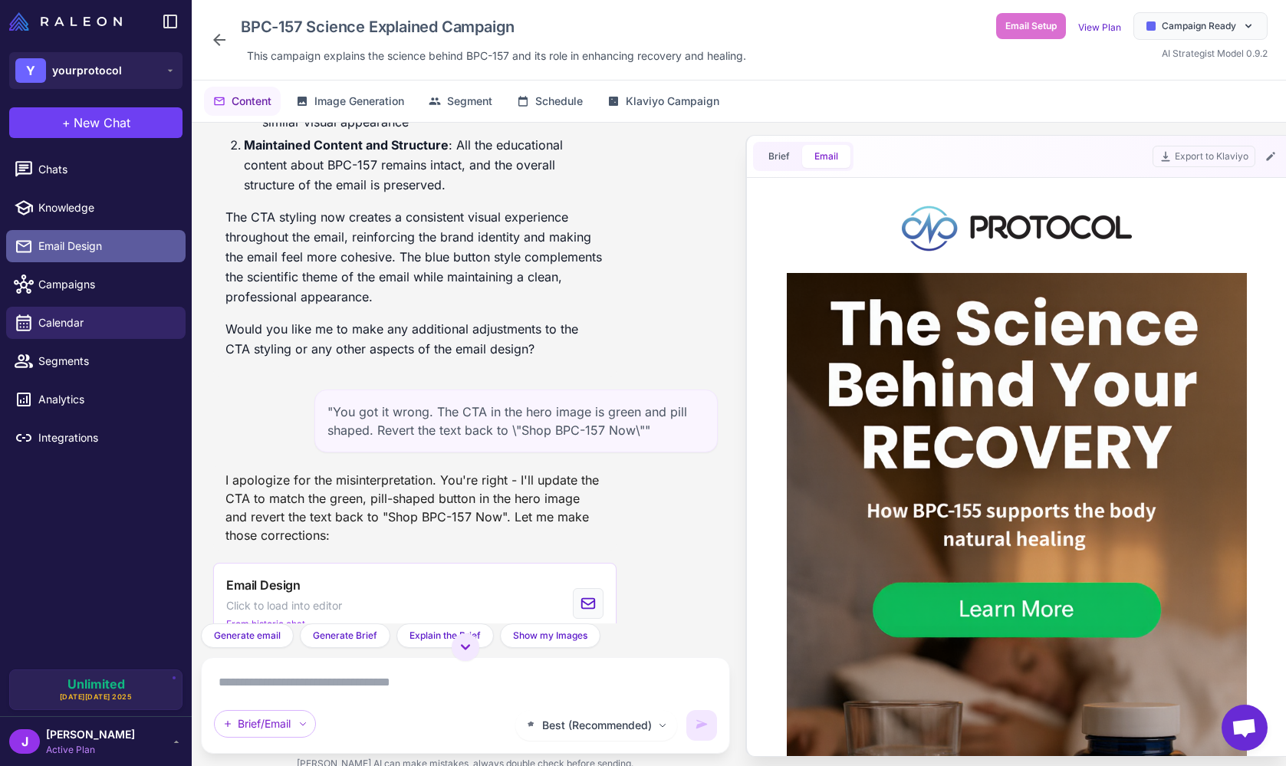
click at [100, 241] on span "Email Design" at bounding box center [105, 246] width 135 height 17
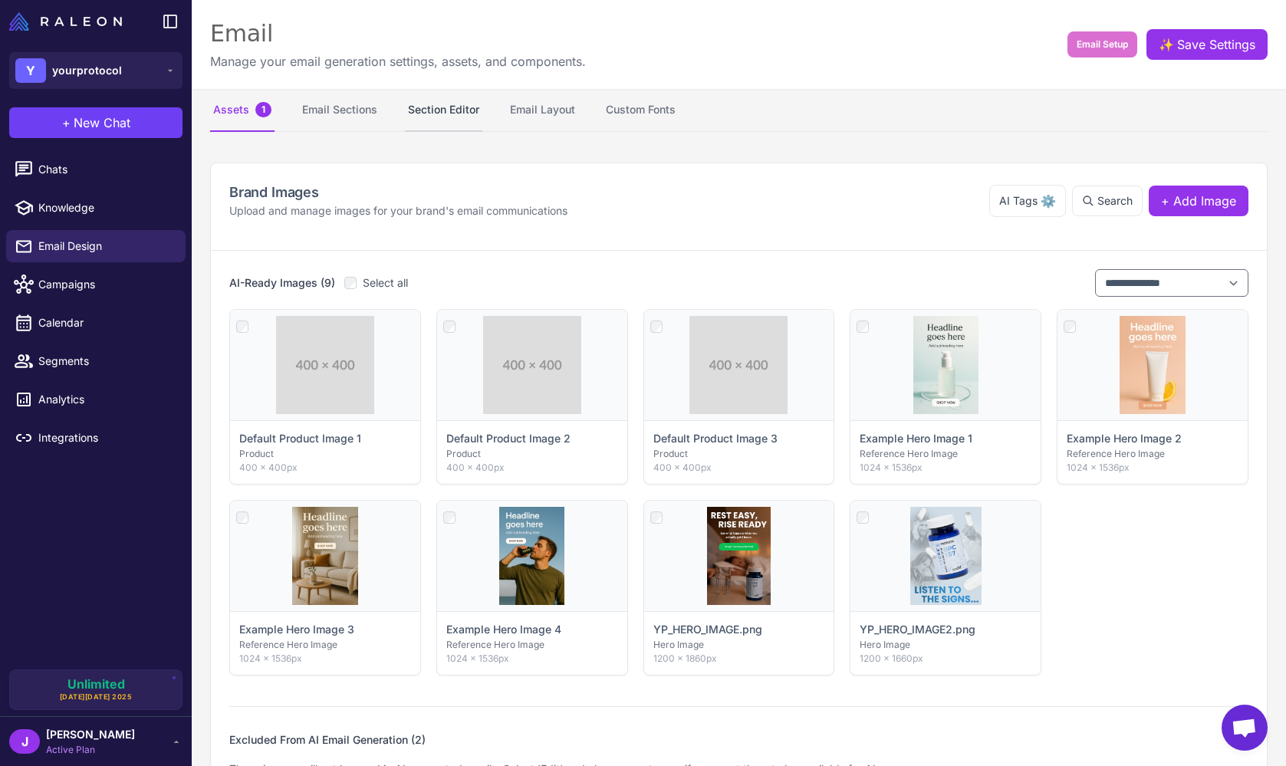
click at [418, 128] on button "Section Editor" at bounding box center [443, 110] width 77 height 43
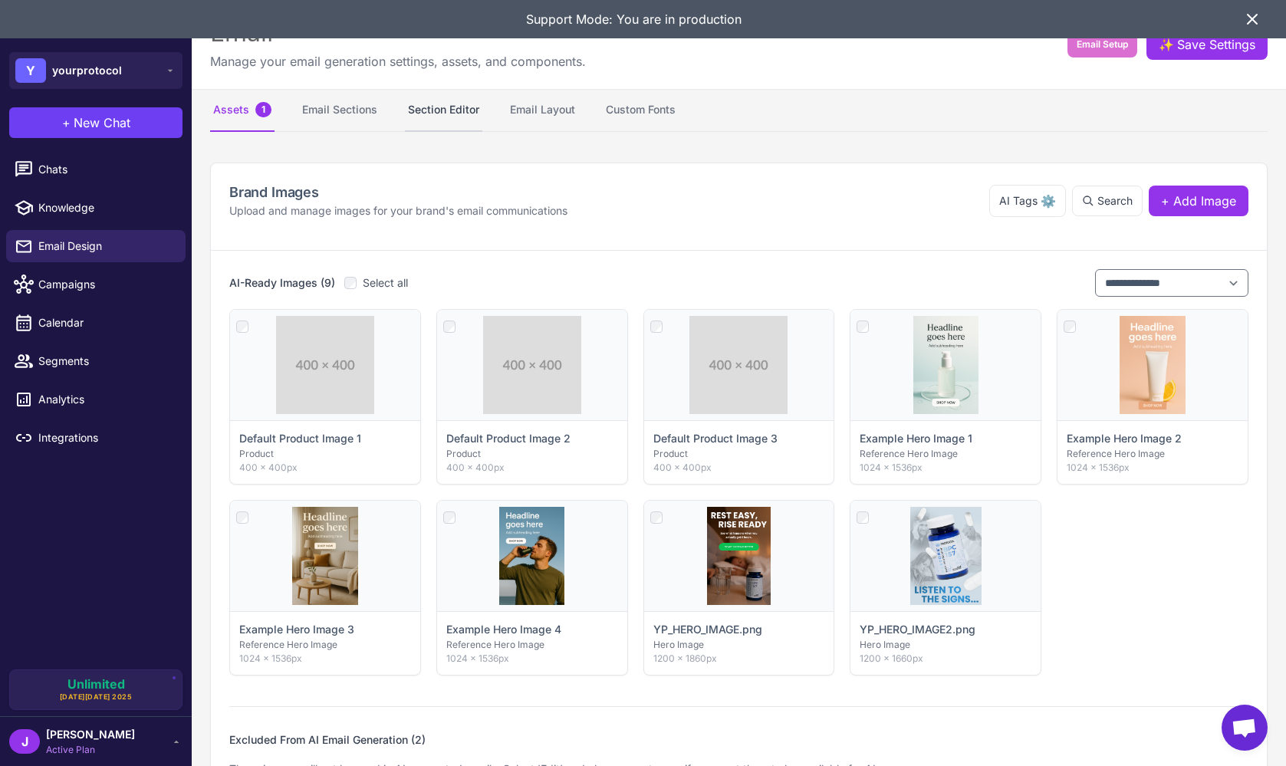
click at [448, 109] on button "Section Editor" at bounding box center [443, 110] width 77 height 43
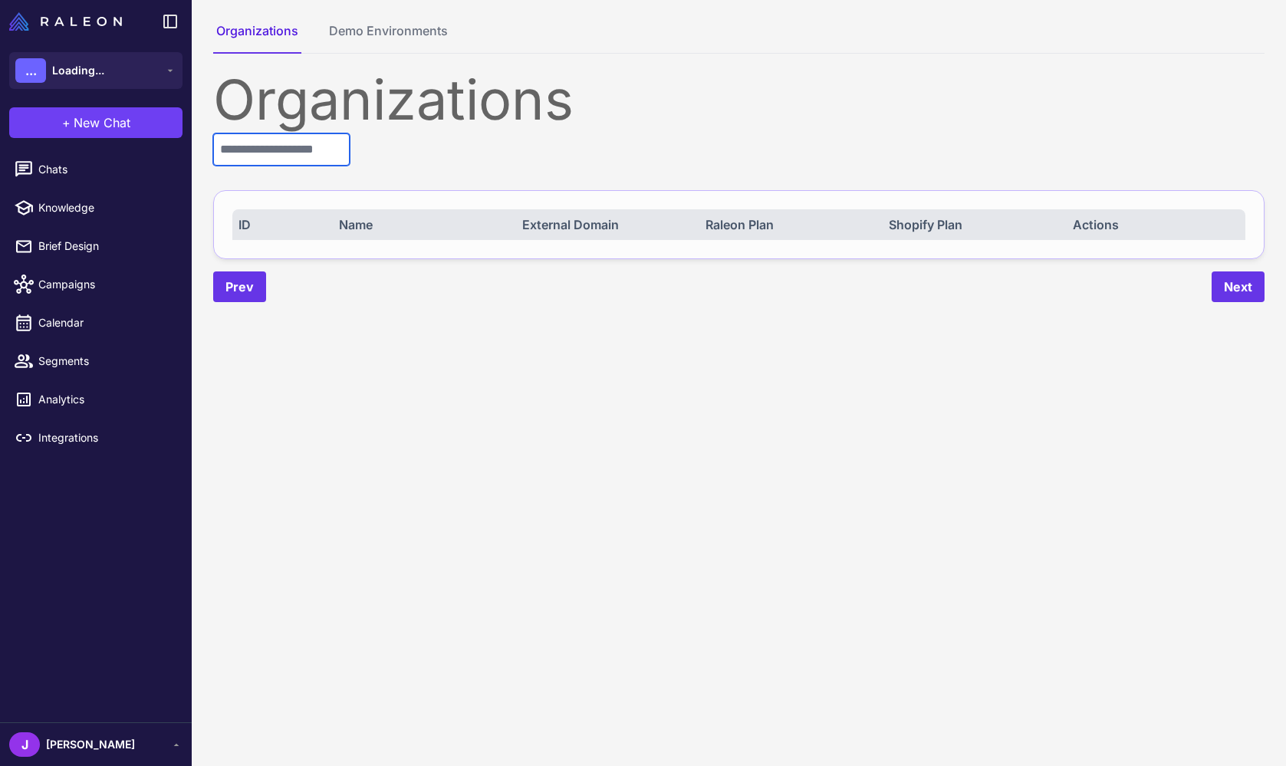
drag, startPoint x: 307, startPoint y: 146, endPoint x: 246, endPoint y: 154, distance: 61.8
click at [306, 147] on input "text" at bounding box center [281, 149] width 136 height 32
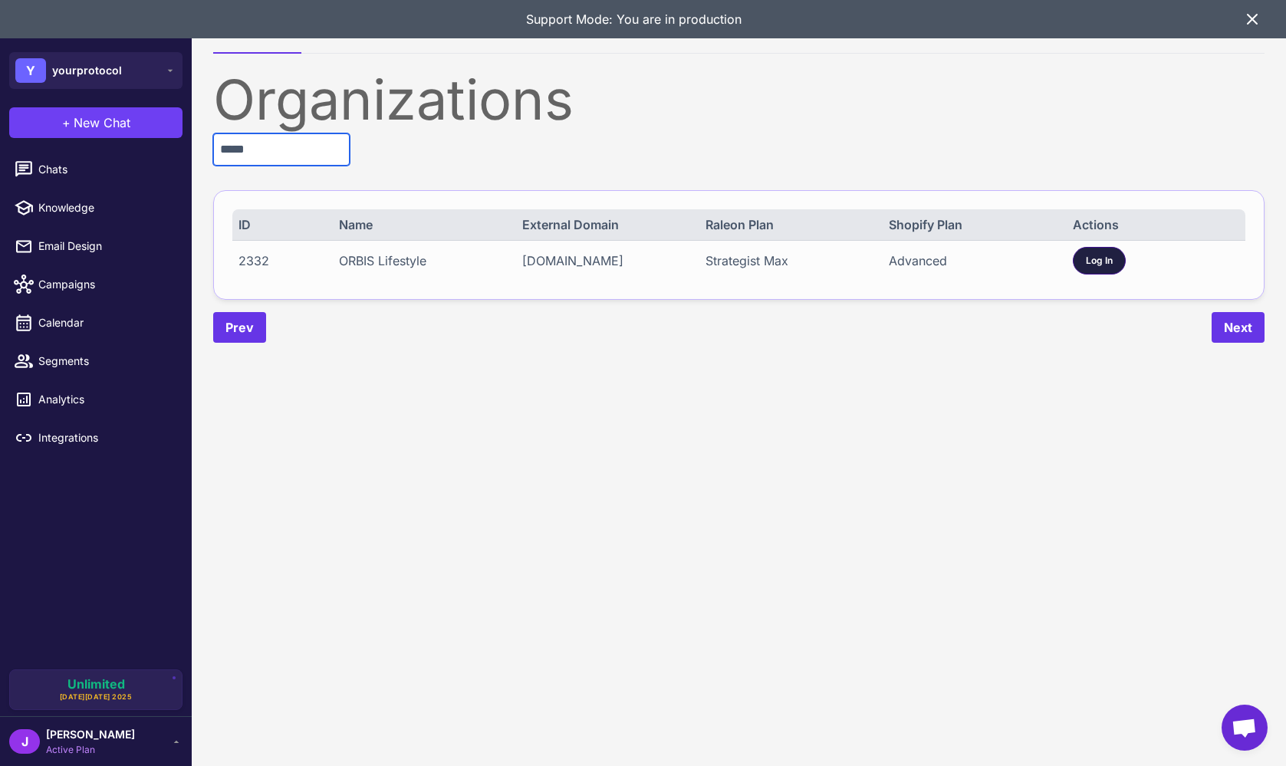
type input "*****"
click at [1106, 258] on span "Log In" at bounding box center [1099, 261] width 27 height 14
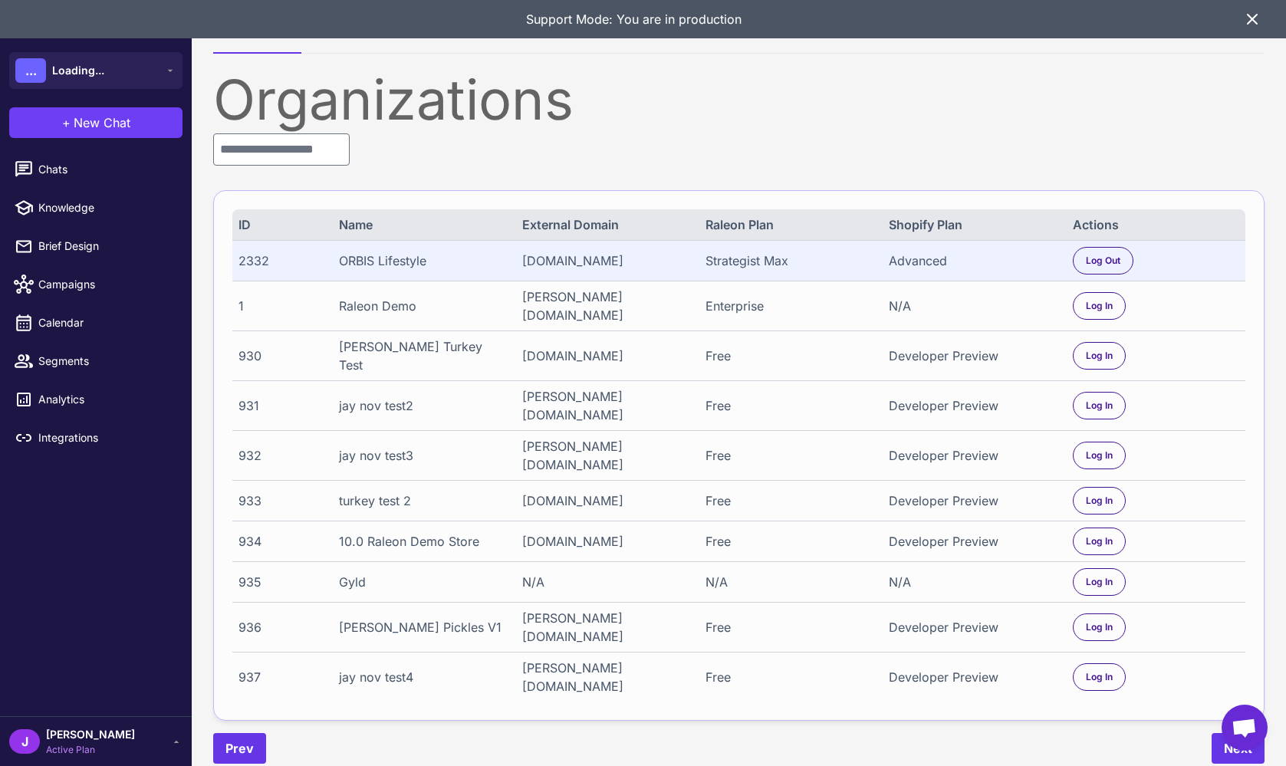
click at [372, 469] on content "Organizations Demo Environments Organizations ID Name External Domain Raleon Pl…" at bounding box center [739, 383] width 1094 height 766
click at [1252, 19] on icon at bounding box center [1251, 19] width 9 height 9
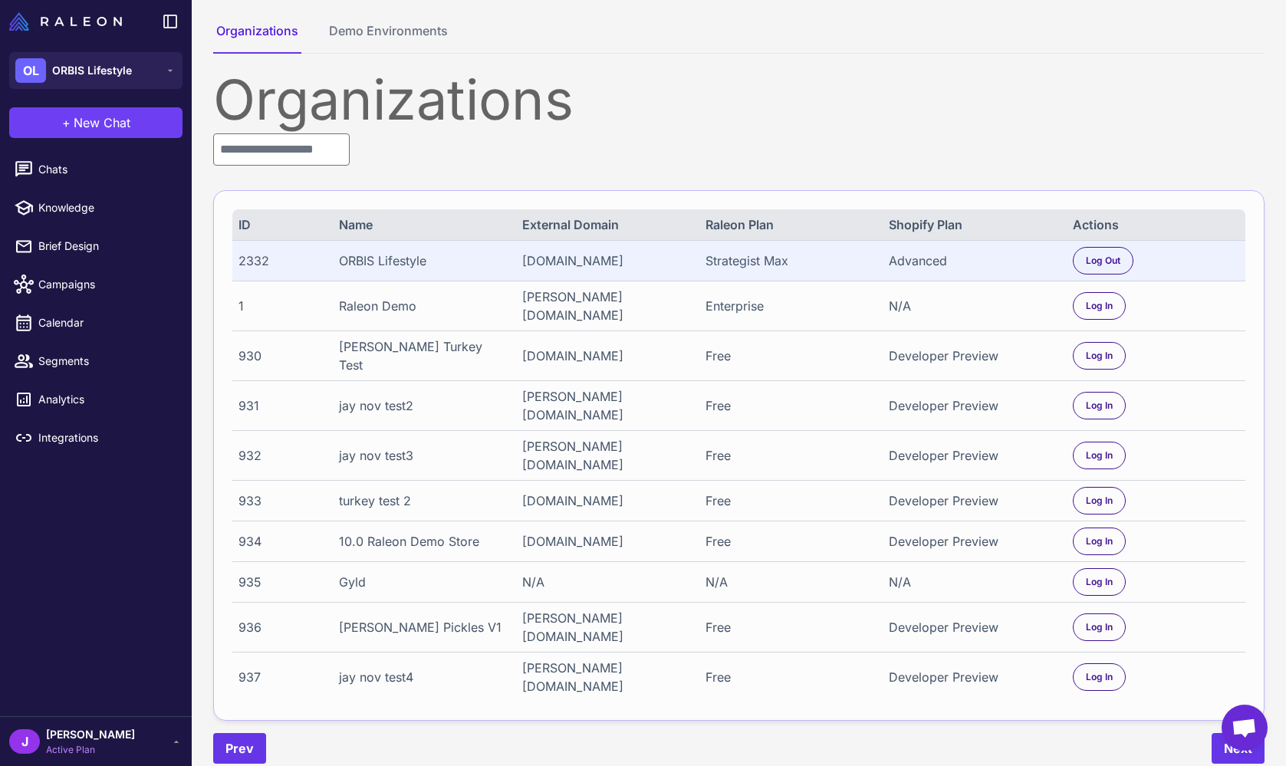
click at [671, 89] on div "Organizations" at bounding box center [738, 99] width 1051 height 55
click at [494, 105] on div "Organizations" at bounding box center [738, 99] width 1051 height 55
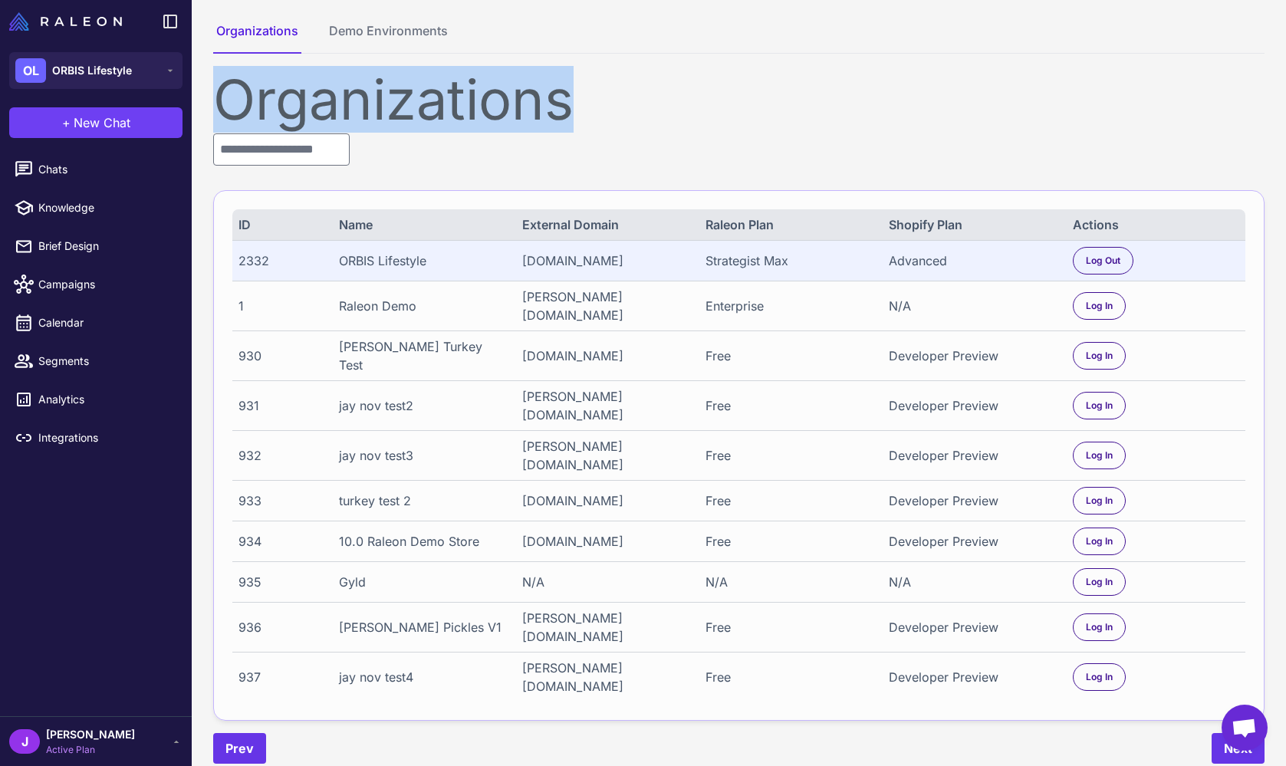
click at [494, 105] on div "Organizations" at bounding box center [738, 99] width 1051 height 55
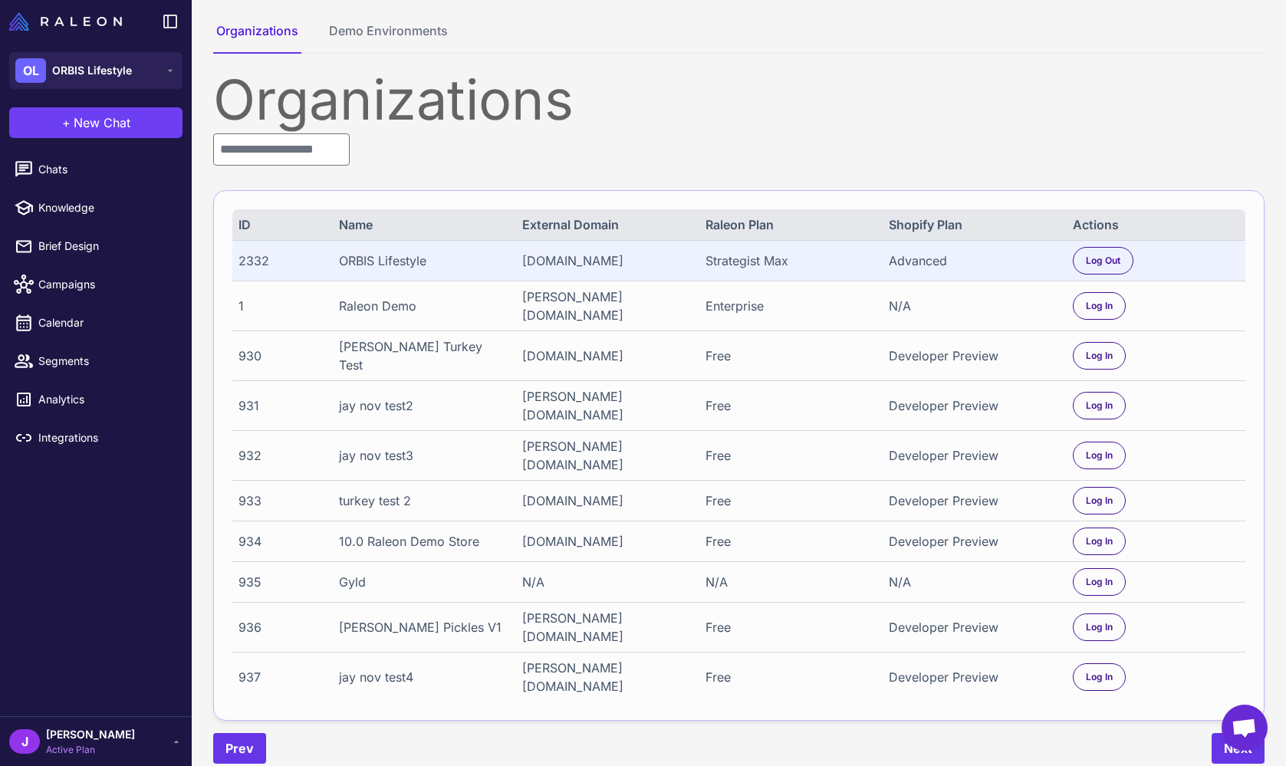
click at [593, 128] on div "Organizations ID Name External Domain Raleon Plan Shopify Plan Actions 2332 ORB…" at bounding box center [738, 418] width 1051 height 692
click at [456, 107] on div "Organizations" at bounding box center [738, 99] width 1051 height 55
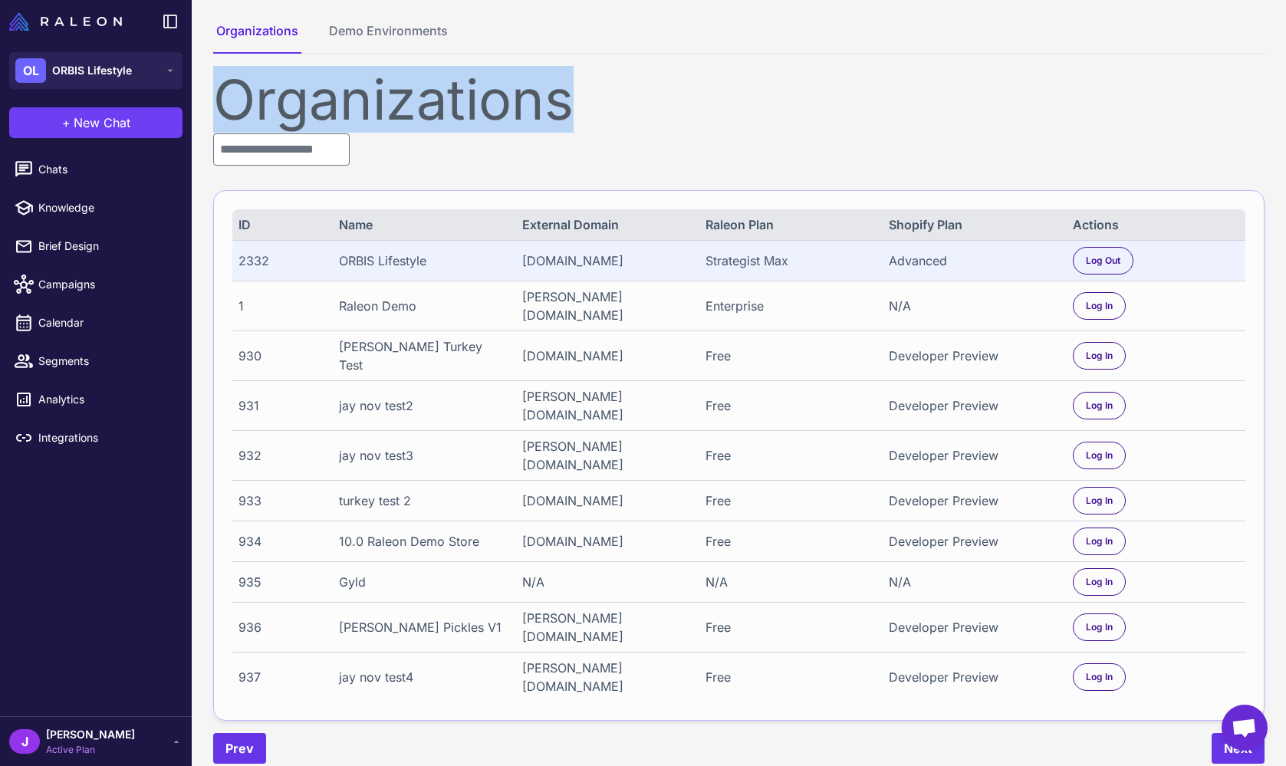
click at [456, 107] on div "Organizations" at bounding box center [738, 99] width 1051 height 55
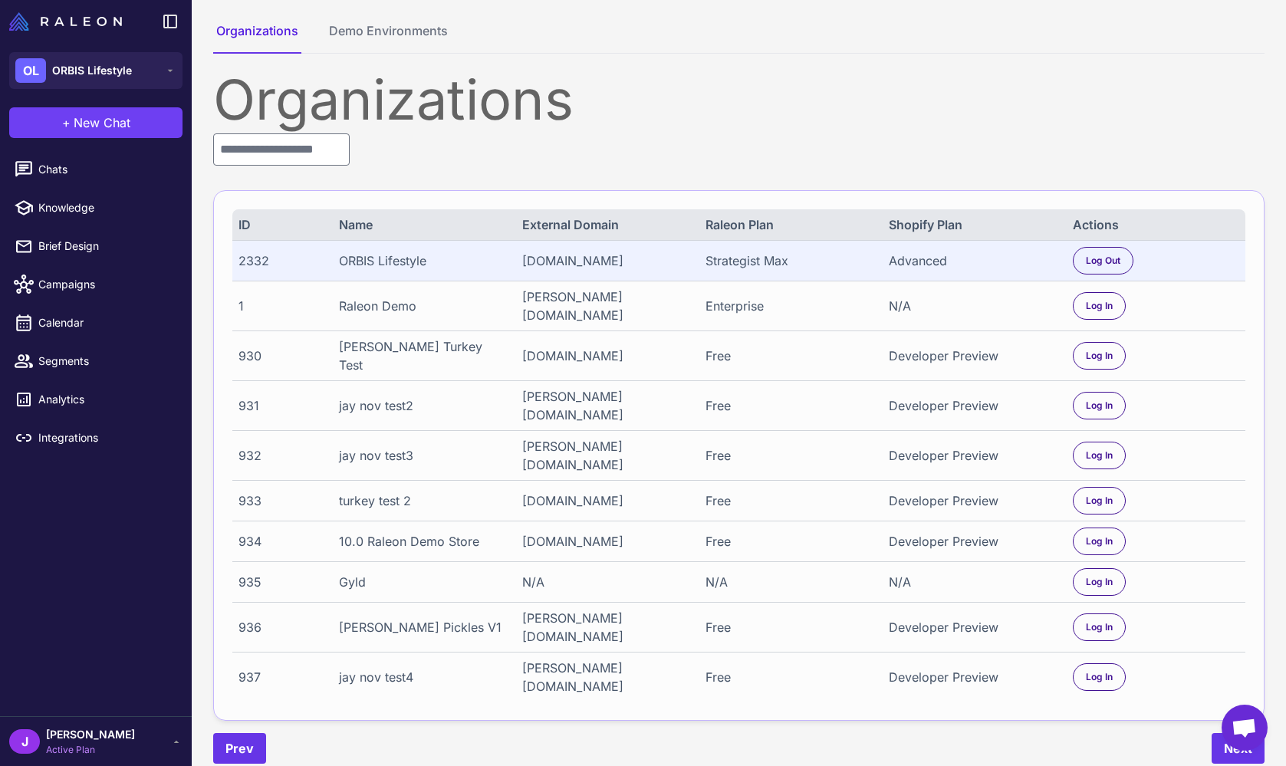
click at [457, 163] on div "Organizations ID Name External Domain Raleon Plan Shopify Plan Actions 2332 ORB…" at bounding box center [738, 418] width 1051 height 692
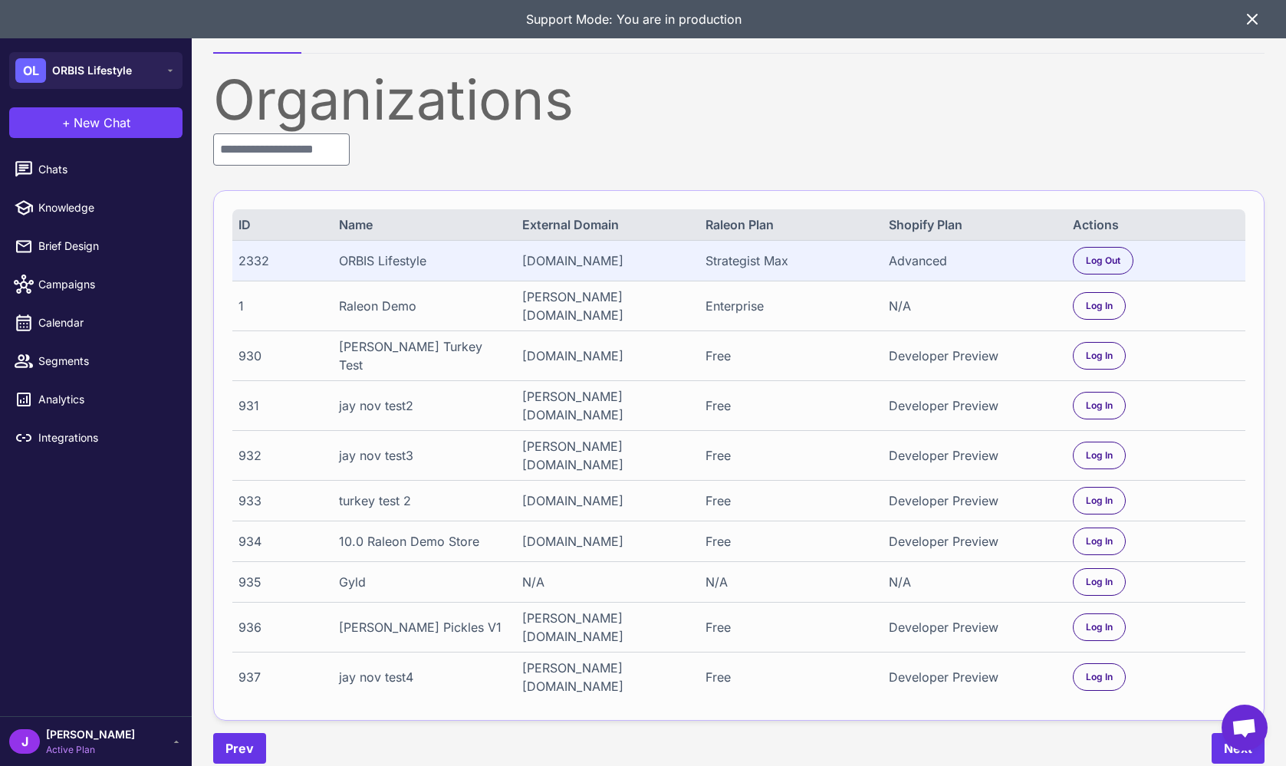
click at [294, 172] on div "Organizations ID Name External Domain Raleon Plan Shopify Plan Actions 2332 ORB…" at bounding box center [738, 418] width 1051 height 692
click at [412, 164] on div "Organizations ID Name External Domain Raleon Plan Shopify Plan Actions 2332 ORB…" at bounding box center [738, 418] width 1051 height 692
click at [1243, 25] on div "Support Mode: You are in production" at bounding box center [643, 19] width 1286 height 38
click at [1264, 16] on div "Support Mode: You are in production" at bounding box center [643, 19] width 1286 height 38
click at [1255, 18] on icon at bounding box center [1252, 19] width 18 height 18
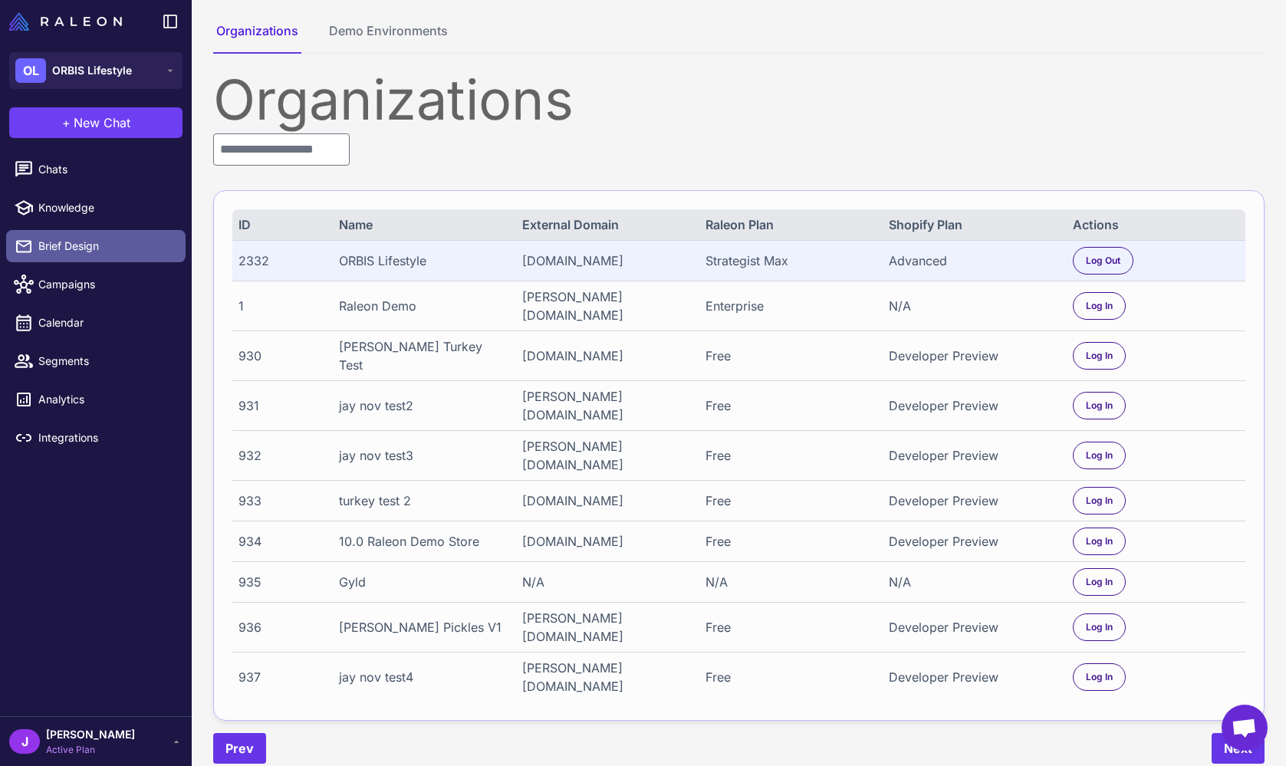
click at [87, 240] on span "Brief Design" at bounding box center [105, 246] width 135 height 17
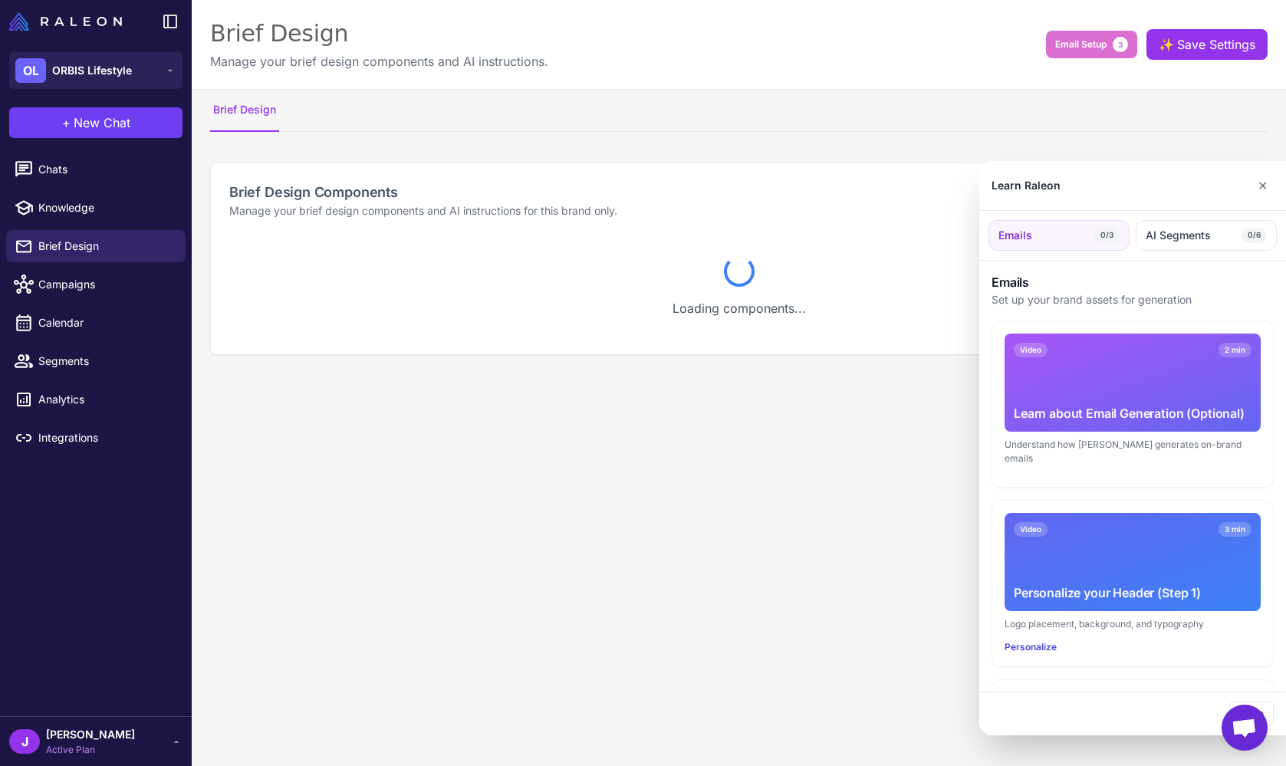
click at [1250, 186] on div "Learn Raleon ✕" at bounding box center [1132, 186] width 307 height 50
click at [1283, 180] on div "Learn Raleon ✕" at bounding box center [1132, 186] width 307 height 50
click at [1270, 183] on button "✕" at bounding box center [1262, 185] width 22 height 31
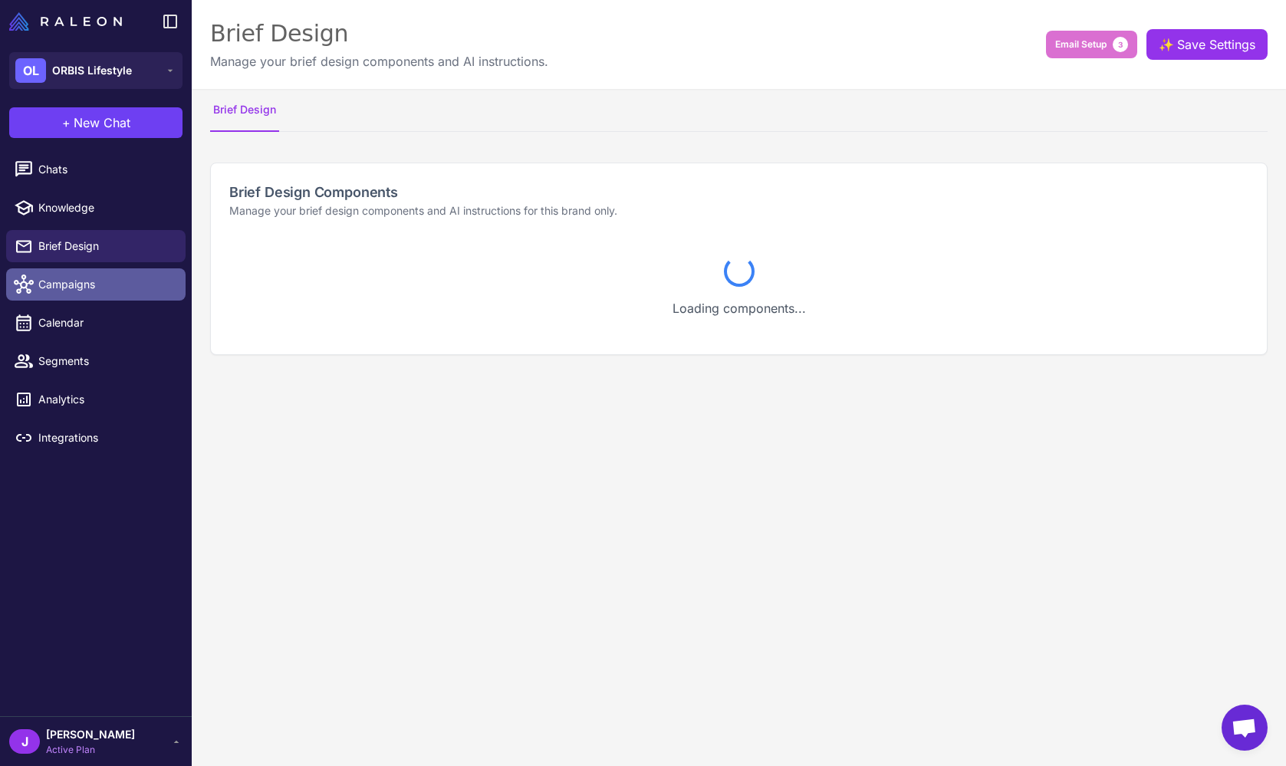
click at [77, 288] on span "Campaigns" at bounding box center [105, 284] width 135 height 17
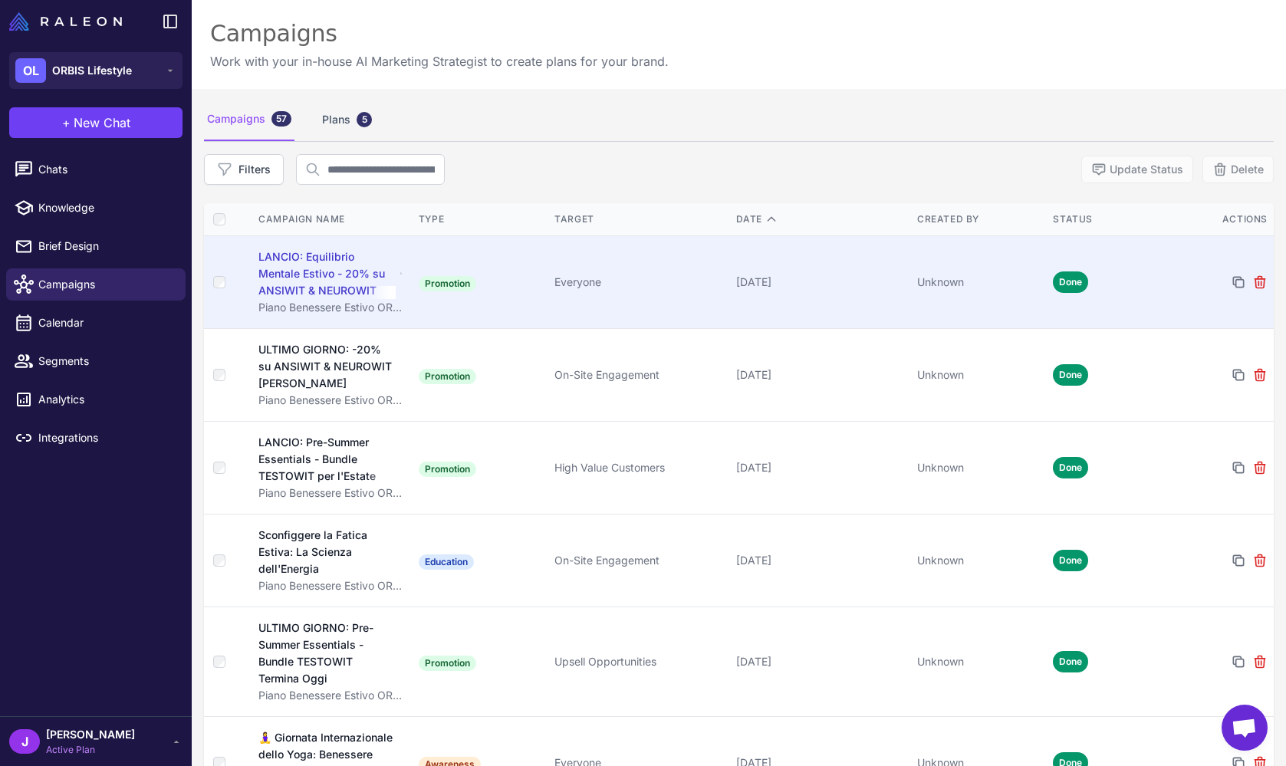
click at [683, 272] on td "Everyone" at bounding box center [638, 282] width 181 height 93
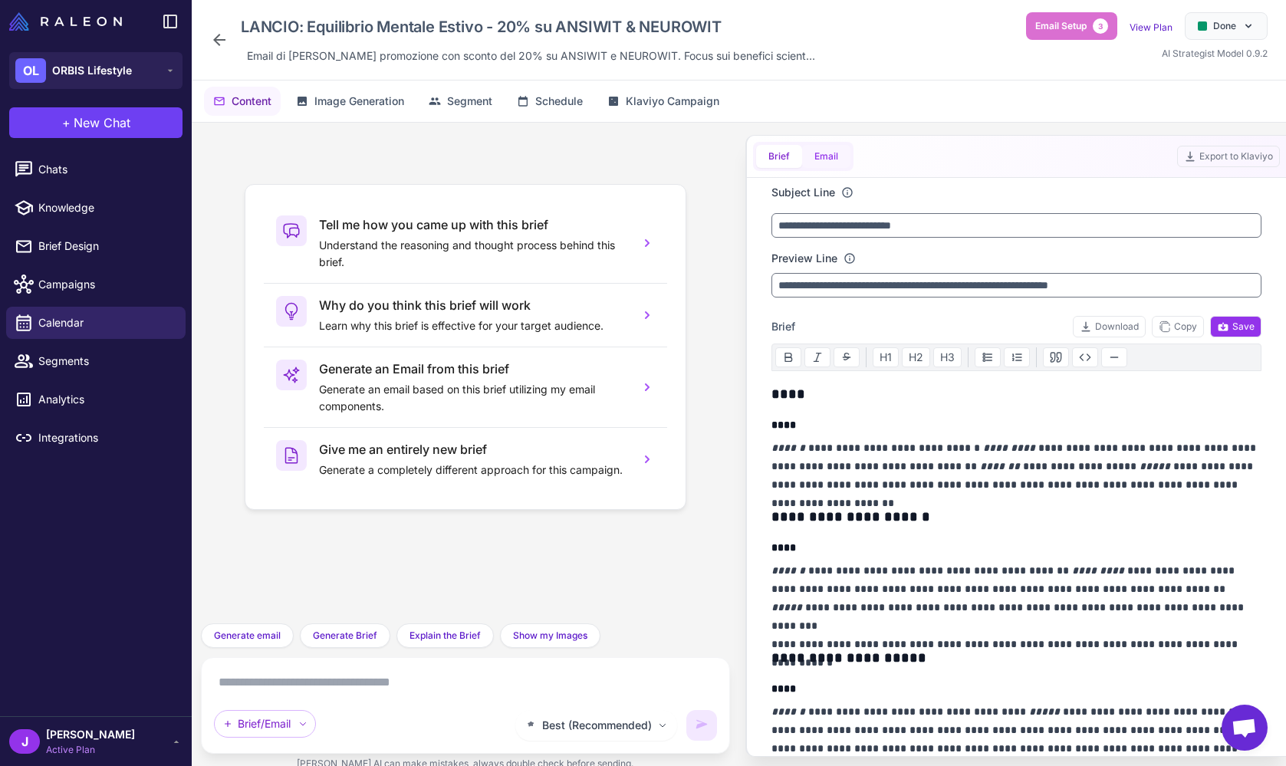
click at [839, 153] on button "Email" at bounding box center [826, 156] width 48 height 23
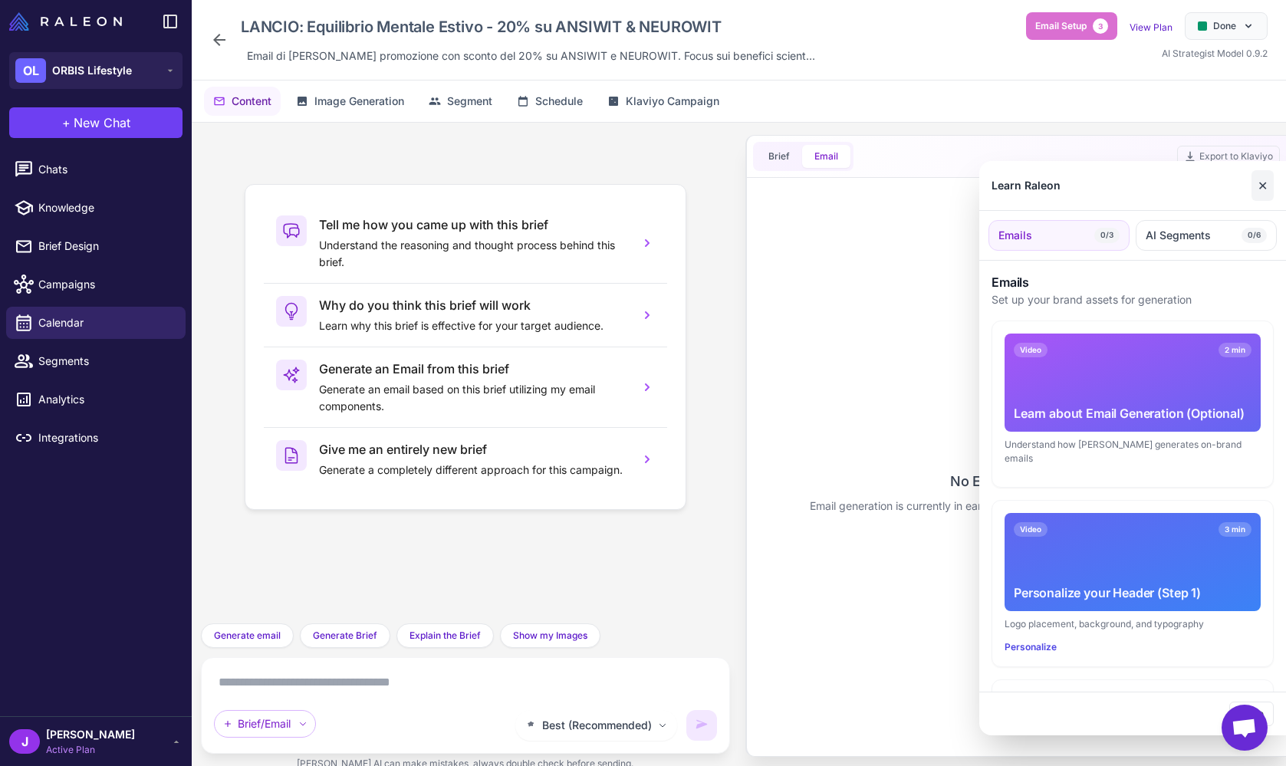
click at [1257, 174] on button "✕" at bounding box center [1262, 185] width 22 height 31
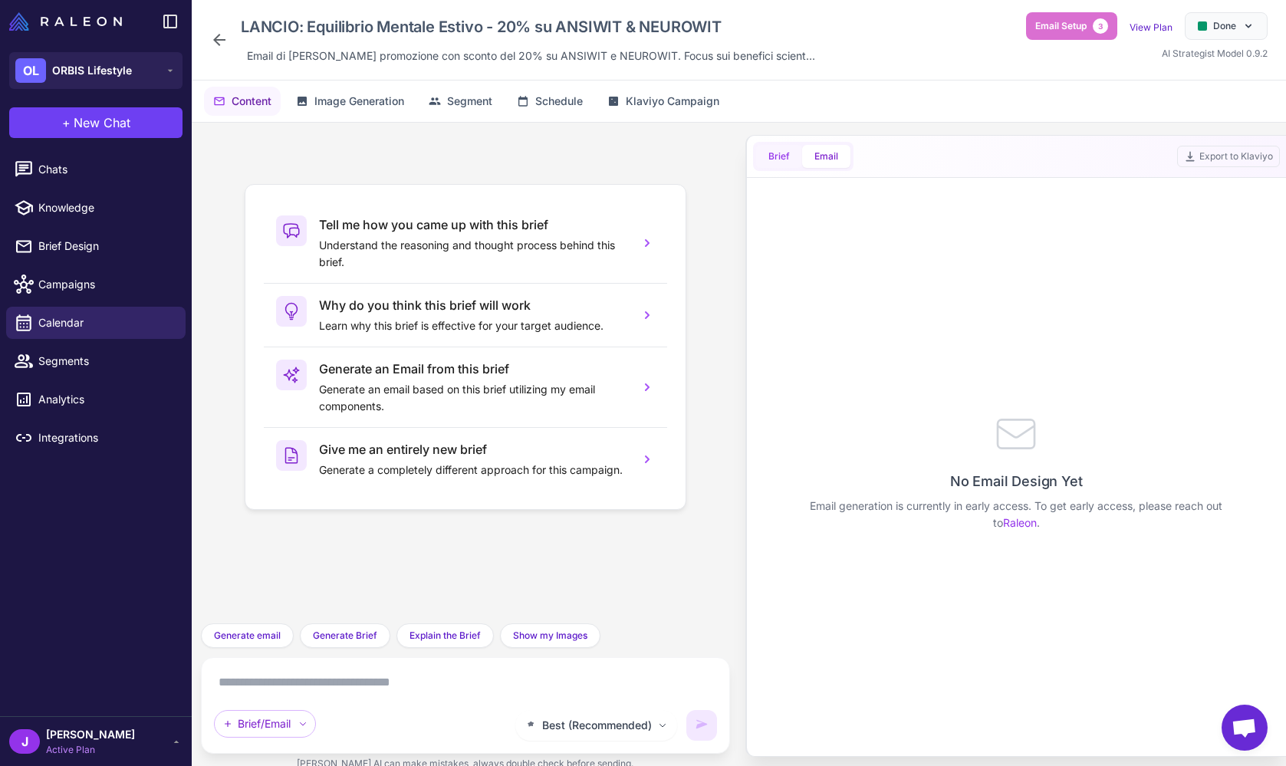
click at [779, 156] on button "Brief" at bounding box center [779, 156] width 46 height 23
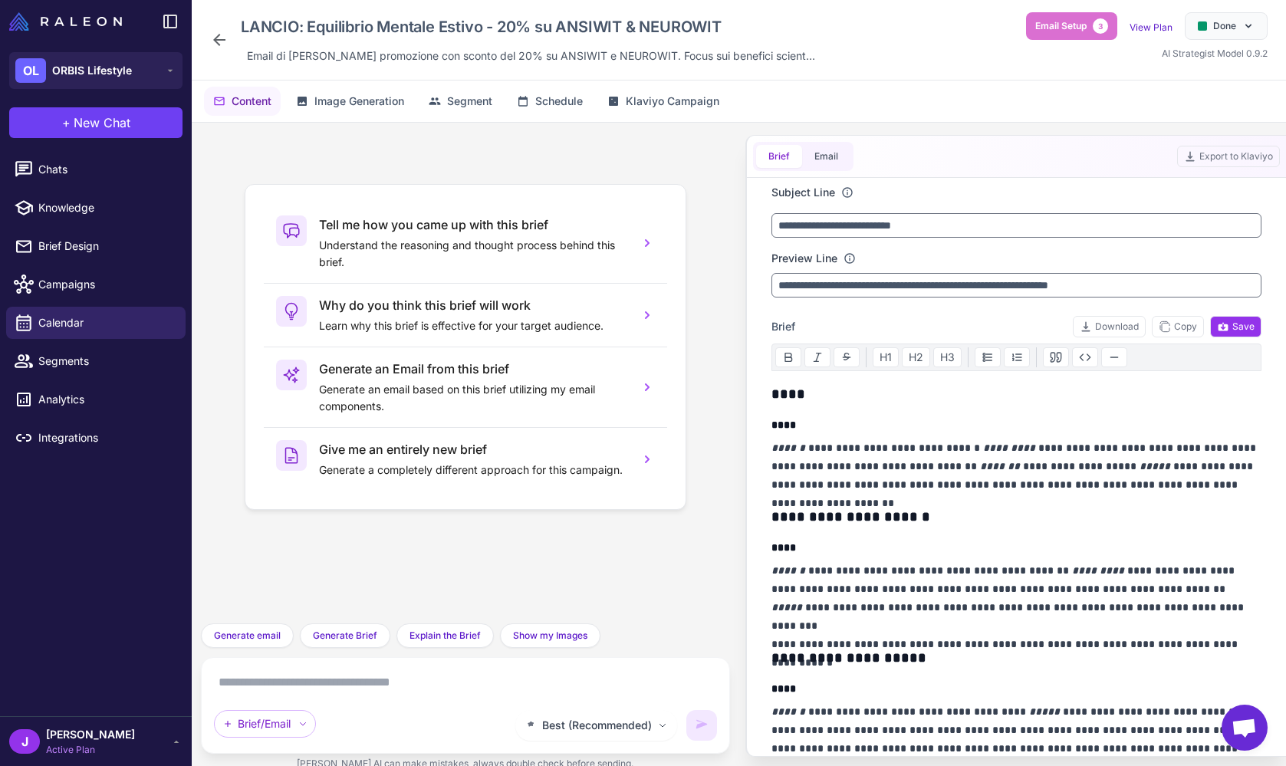
click at [859, 63] on div "LANCIO: Equilibrio Mentale Estivo - 20% su ANSIWIT & NEUROWIT Email di lancio d…" at bounding box center [738, 39] width 1057 height 55
click at [41, 167] on span "Chats" at bounding box center [105, 169] width 135 height 17
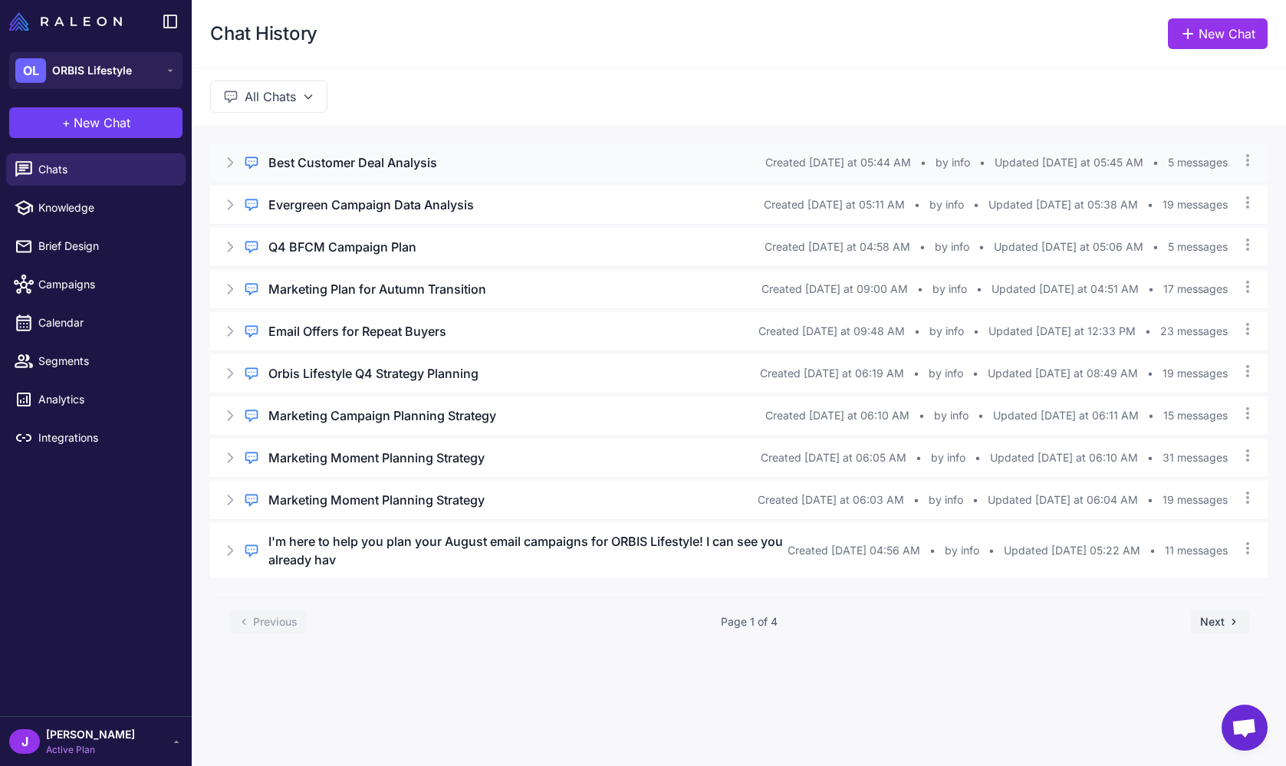
click at [229, 159] on icon at bounding box center [230, 162] width 5 height 9
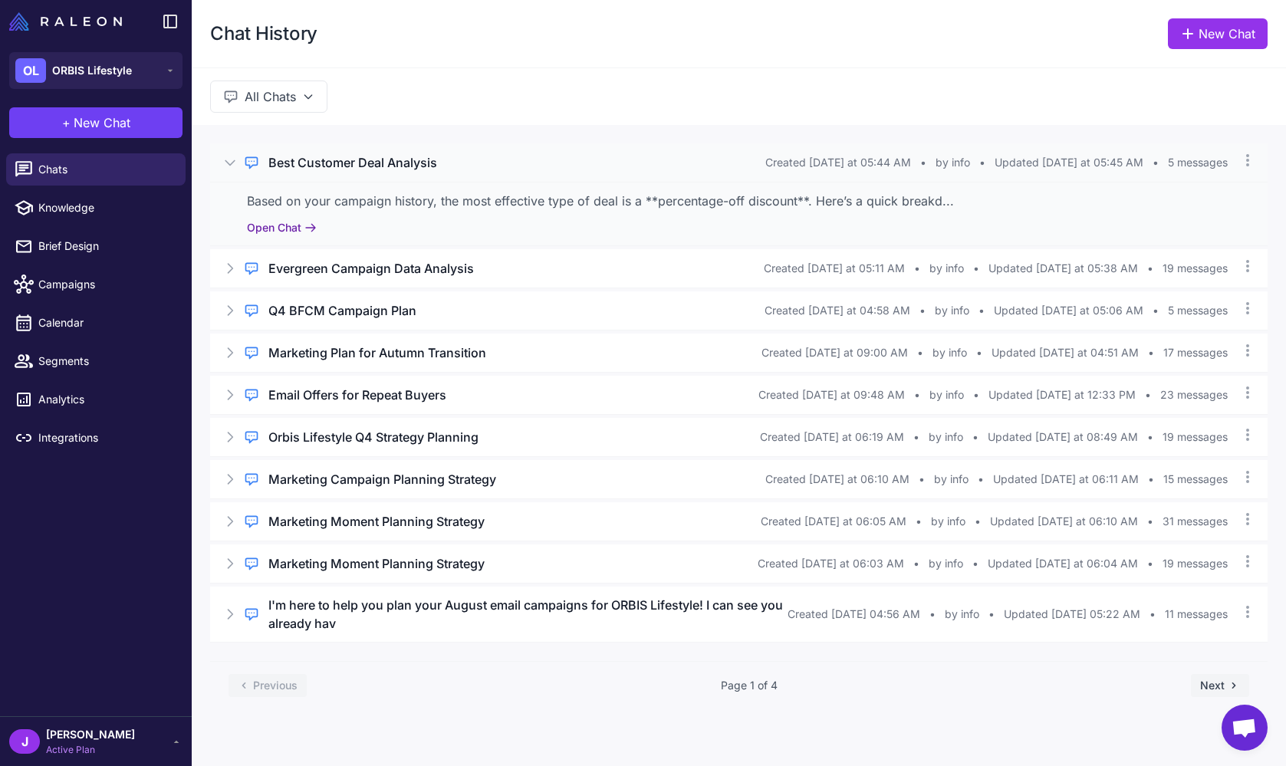
click at [261, 225] on button "Open Chat" at bounding box center [282, 227] width 70 height 17
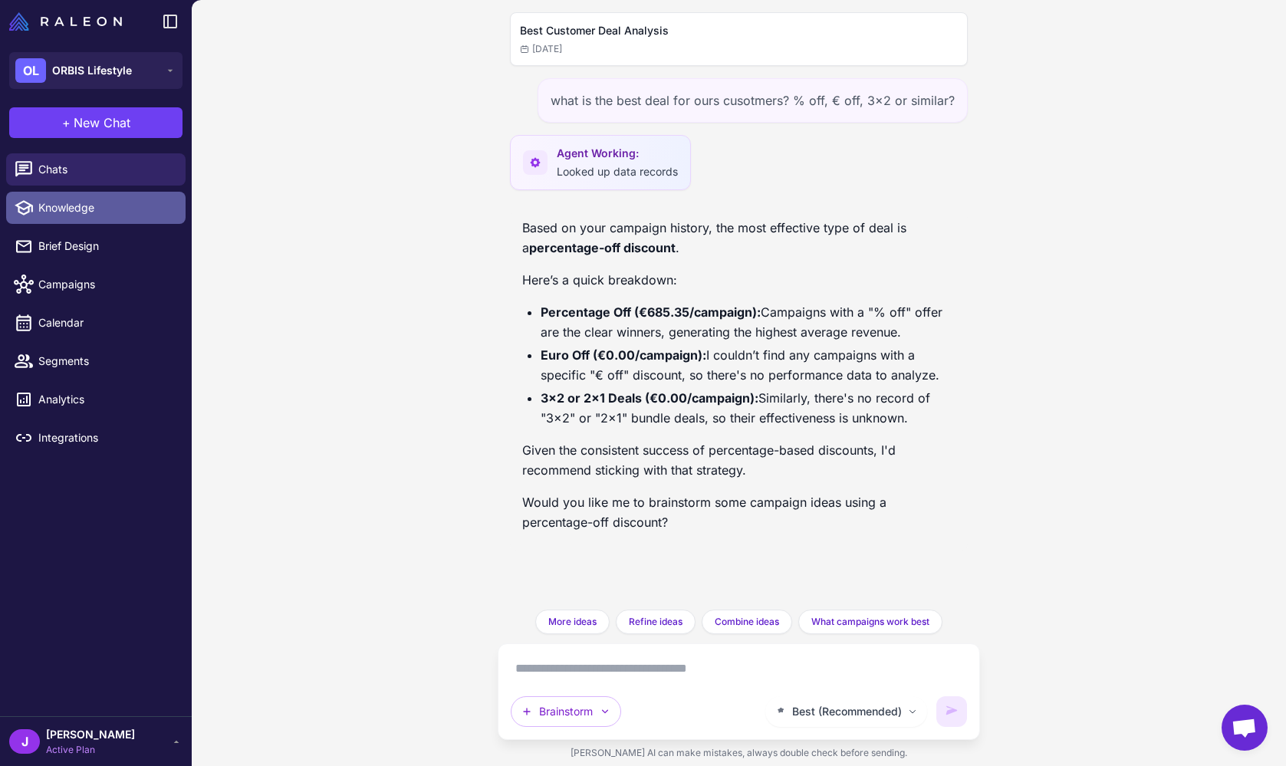
click at [82, 208] on span "Knowledge" at bounding box center [105, 207] width 135 height 17
select select
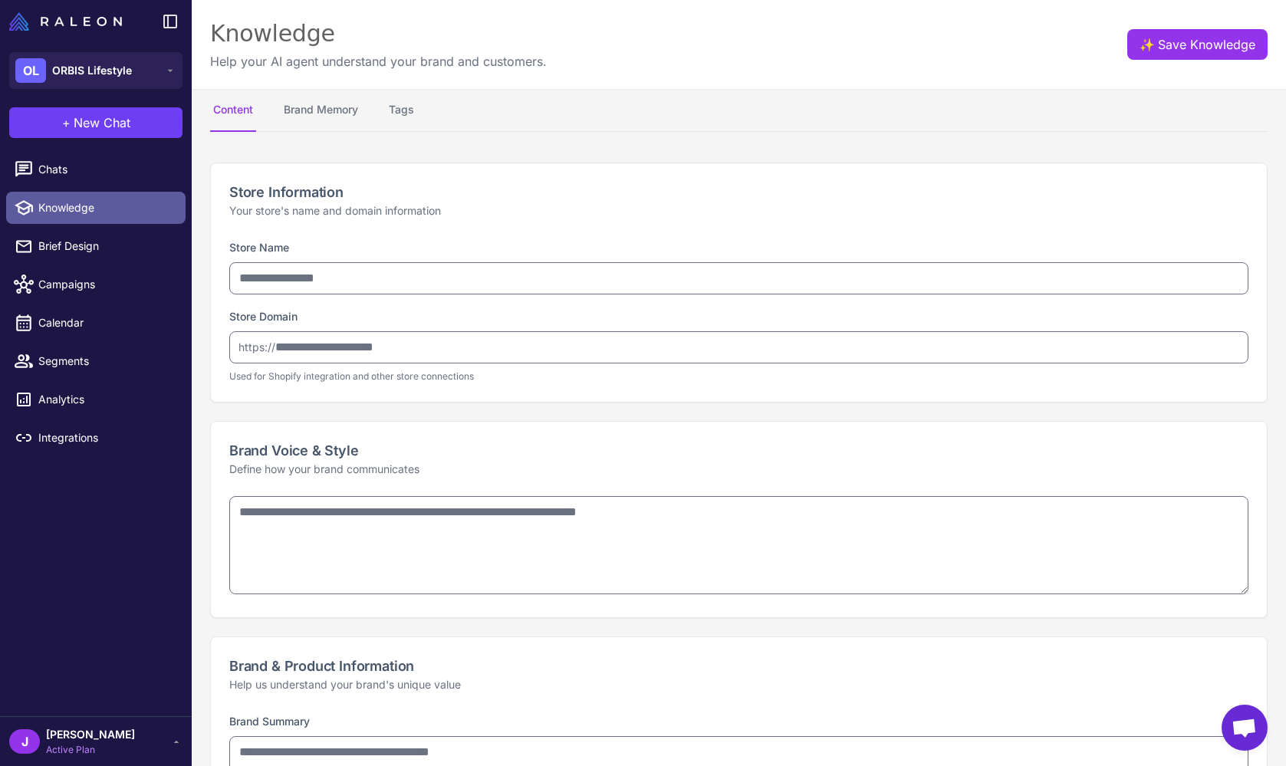
type input "**********"
type textarea "**********"
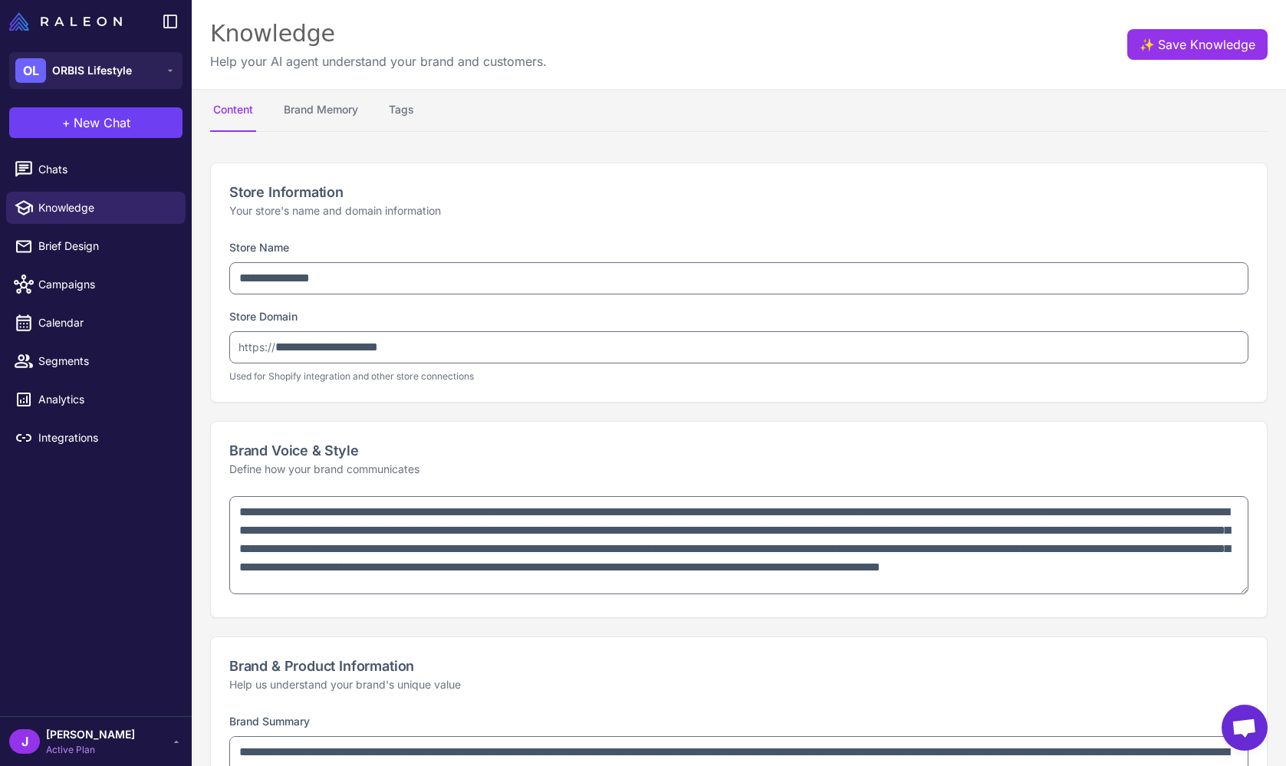
select select "***"
type textarea "**********"
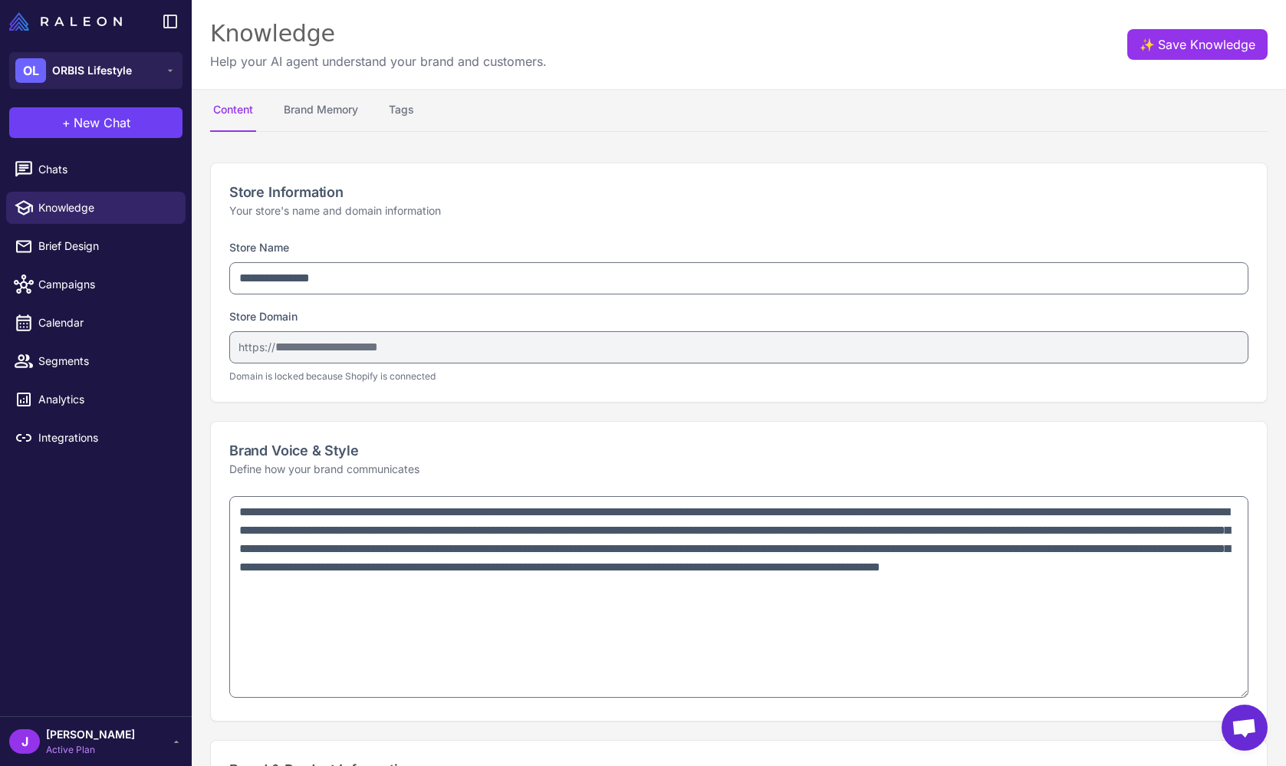
drag, startPoint x: 1241, startPoint y: 589, endPoint x: 1101, endPoint y: 649, distance: 152.5
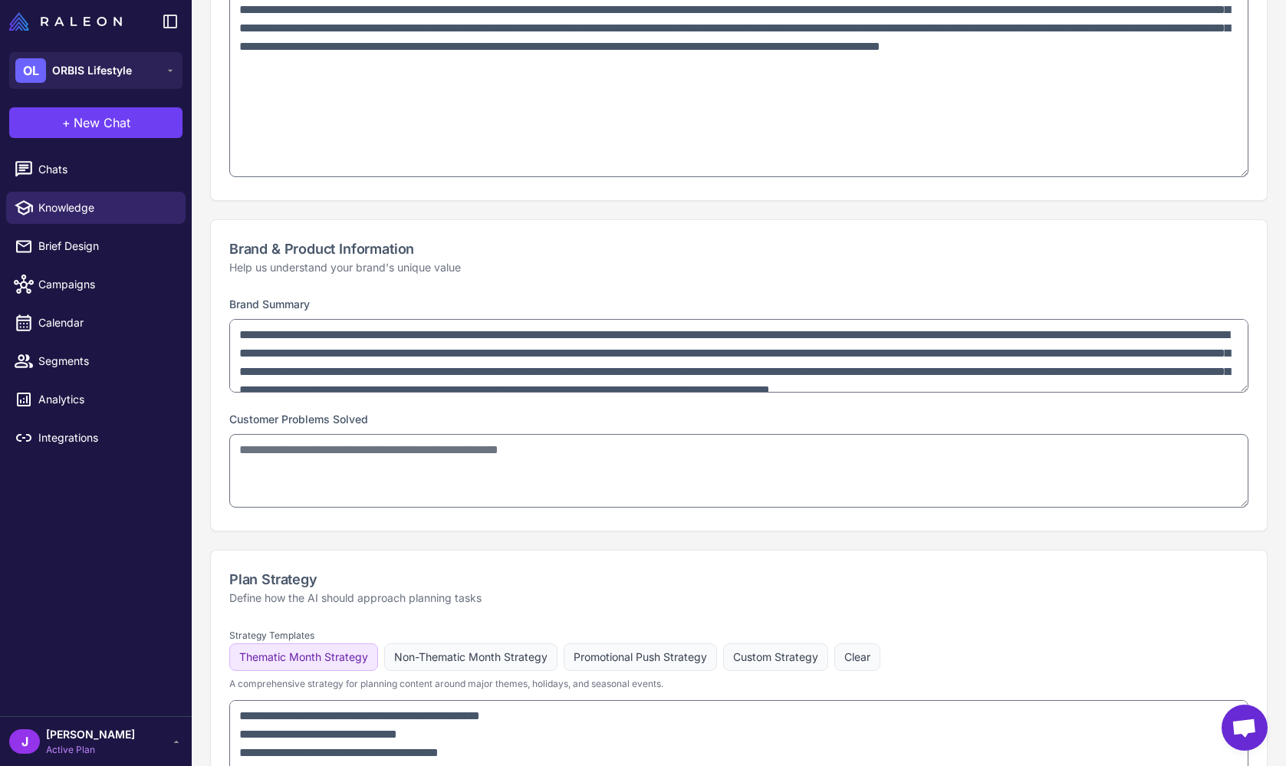
scroll to position [521, 0]
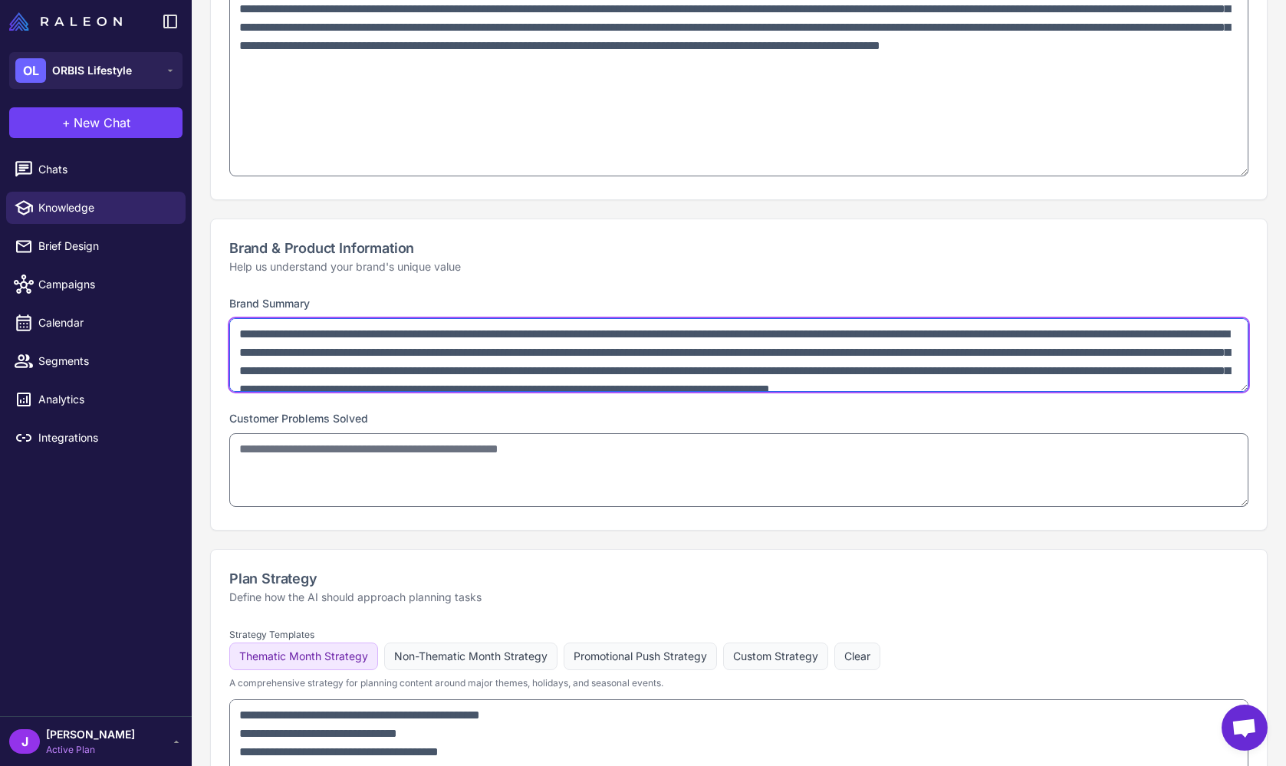
click at [787, 355] on textarea "**********" at bounding box center [738, 355] width 1019 height 74
click at [894, 358] on textarea "**********" at bounding box center [738, 355] width 1019 height 74
drag, startPoint x: 1243, startPoint y: 391, endPoint x: 1243, endPoint y: 402, distance: 11.5
click at [1240, 434] on div "**********" at bounding box center [739, 412] width 1056 height 236
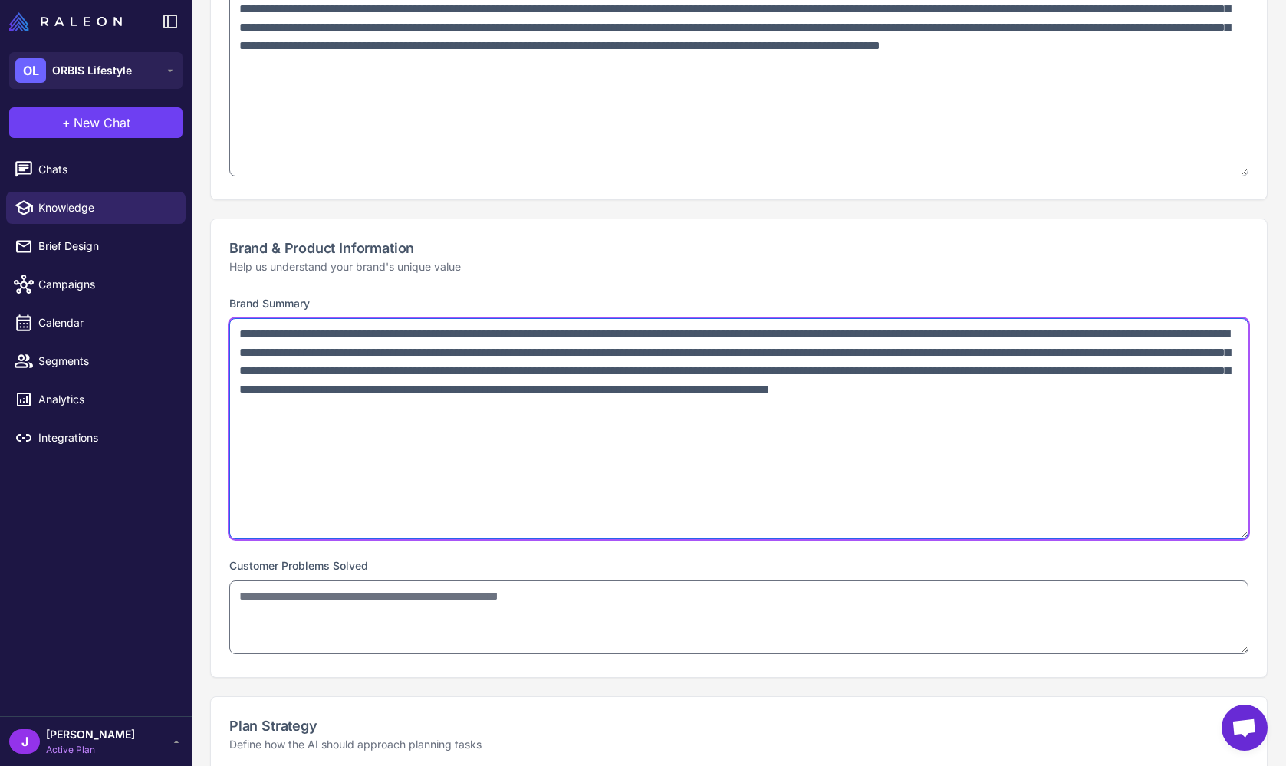
drag, startPoint x: 1246, startPoint y: 386, endPoint x: 1222, endPoint y: 534, distance: 149.1
click at [1222, 534] on textarea "**********" at bounding box center [738, 428] width 1019 height 221
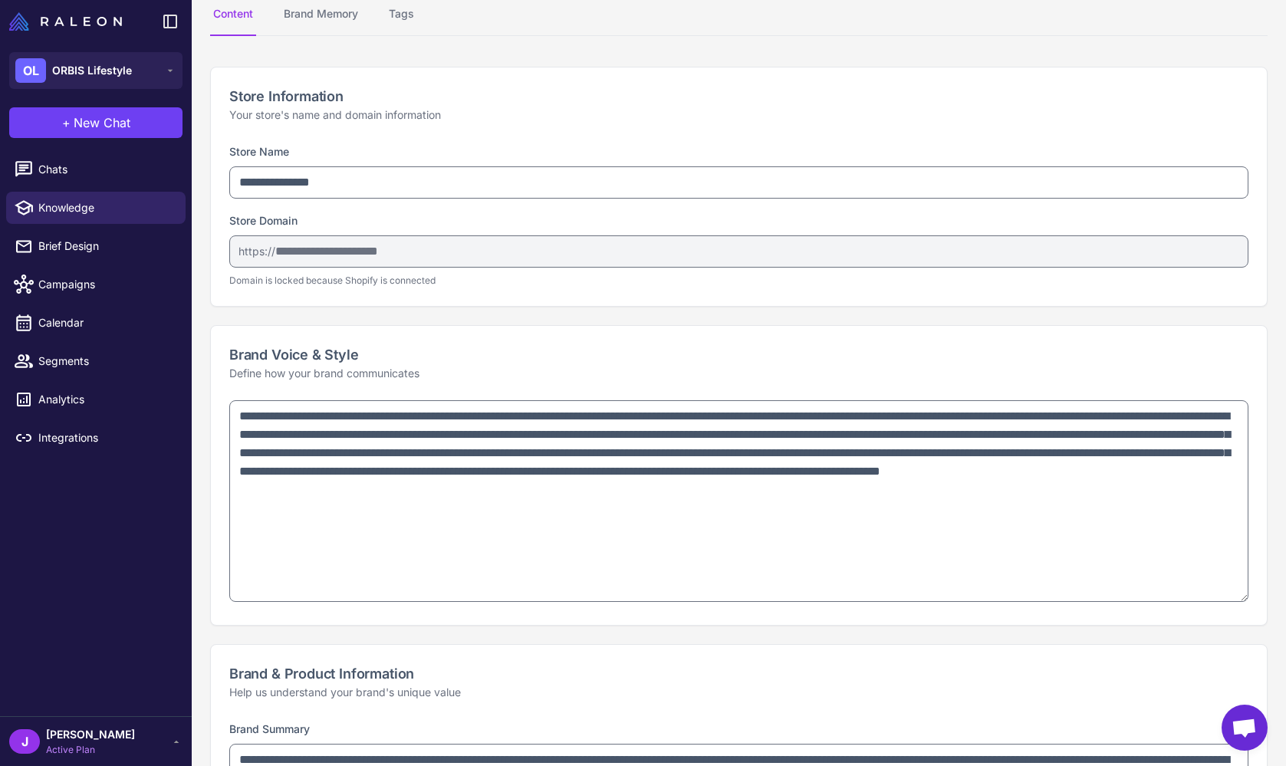
scroll to position [0, 0]
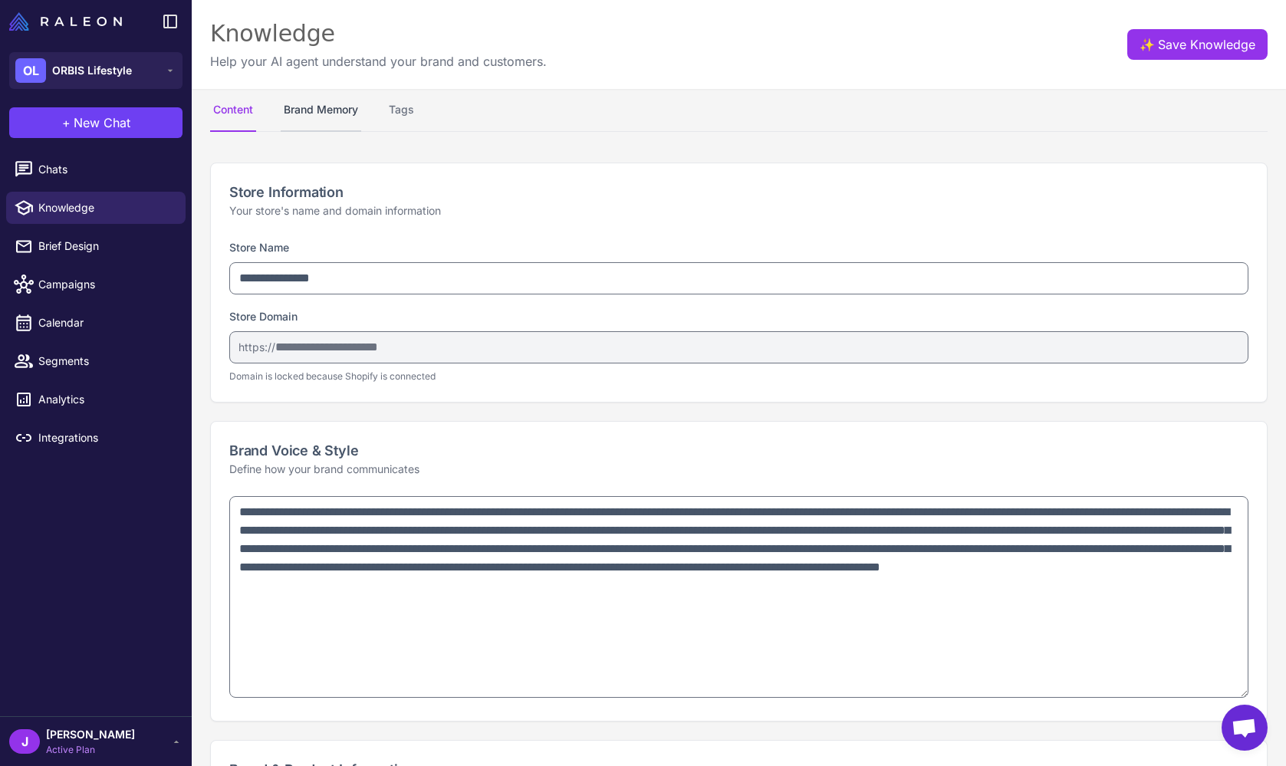
click at [311, 107] on button "Brand Memory" at bounding box center [321, 110] width 80 height 43
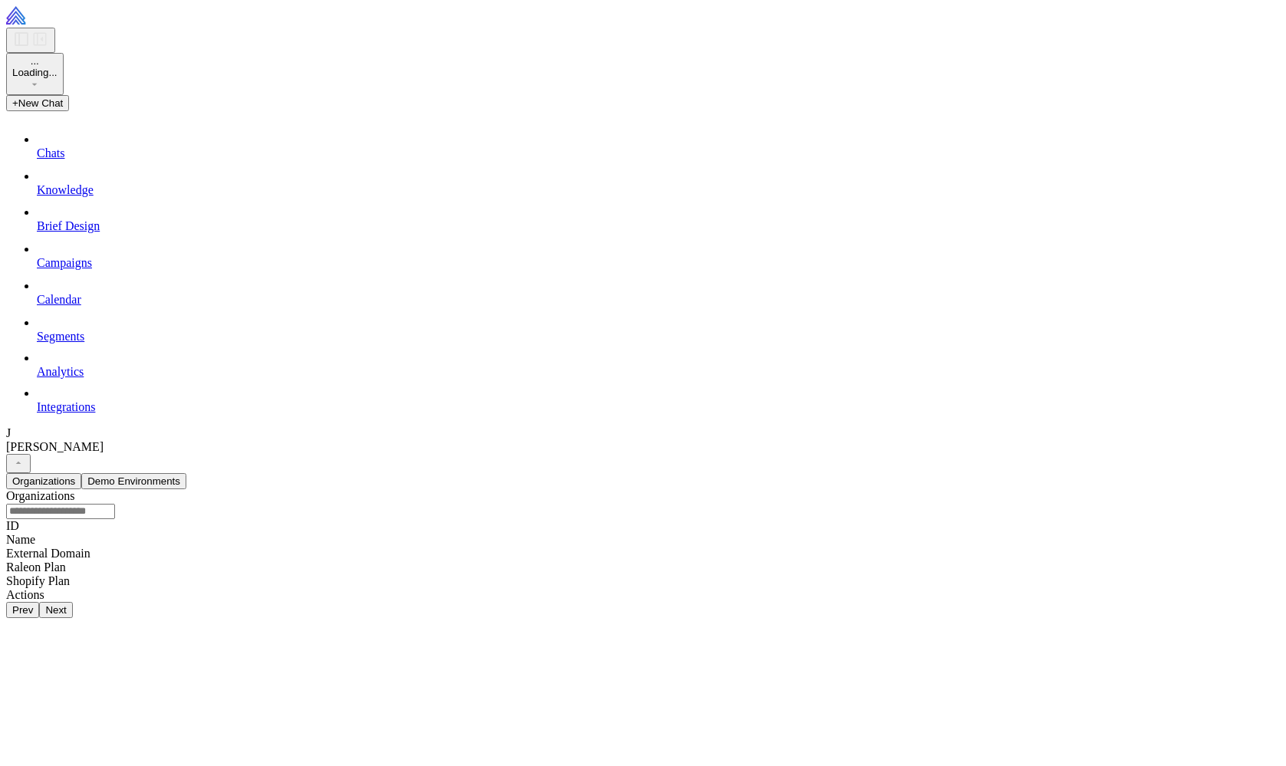
click at [115, 504] on input "text" at bounding box center [60, 511] width 109 height 15
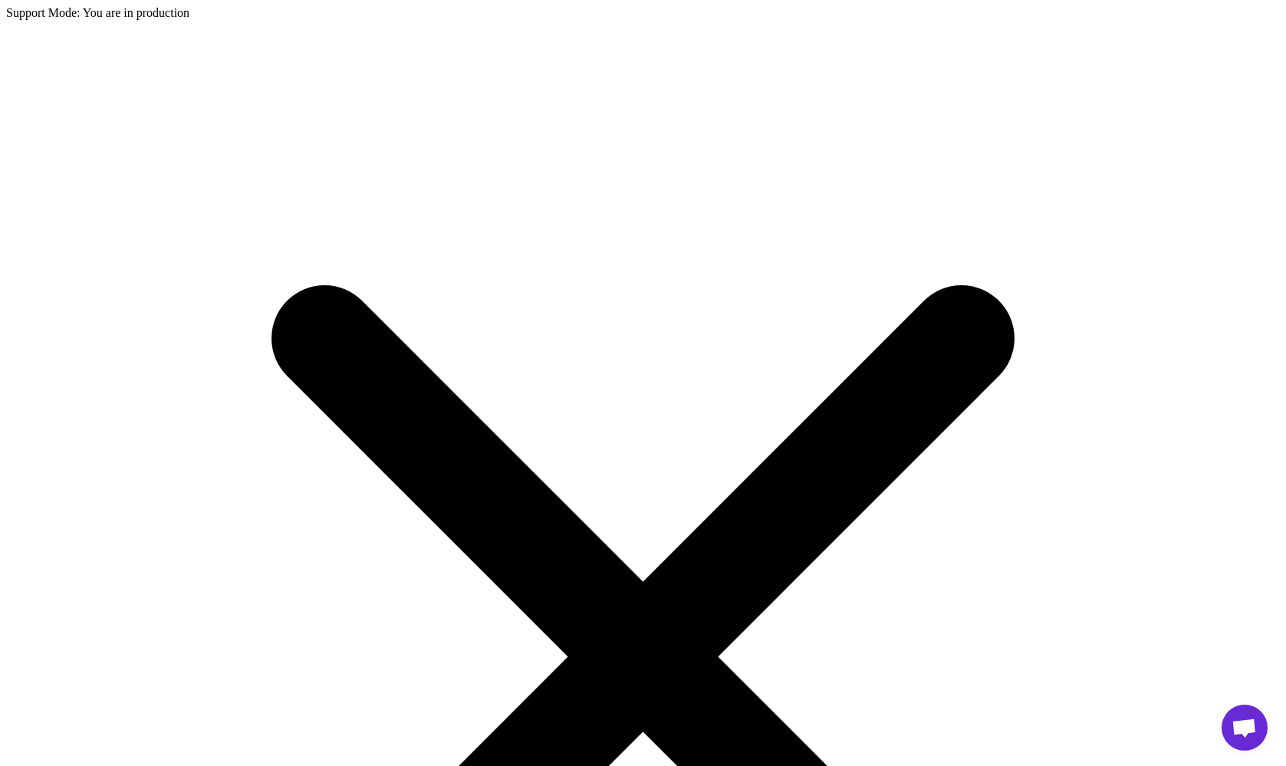
type input "******"
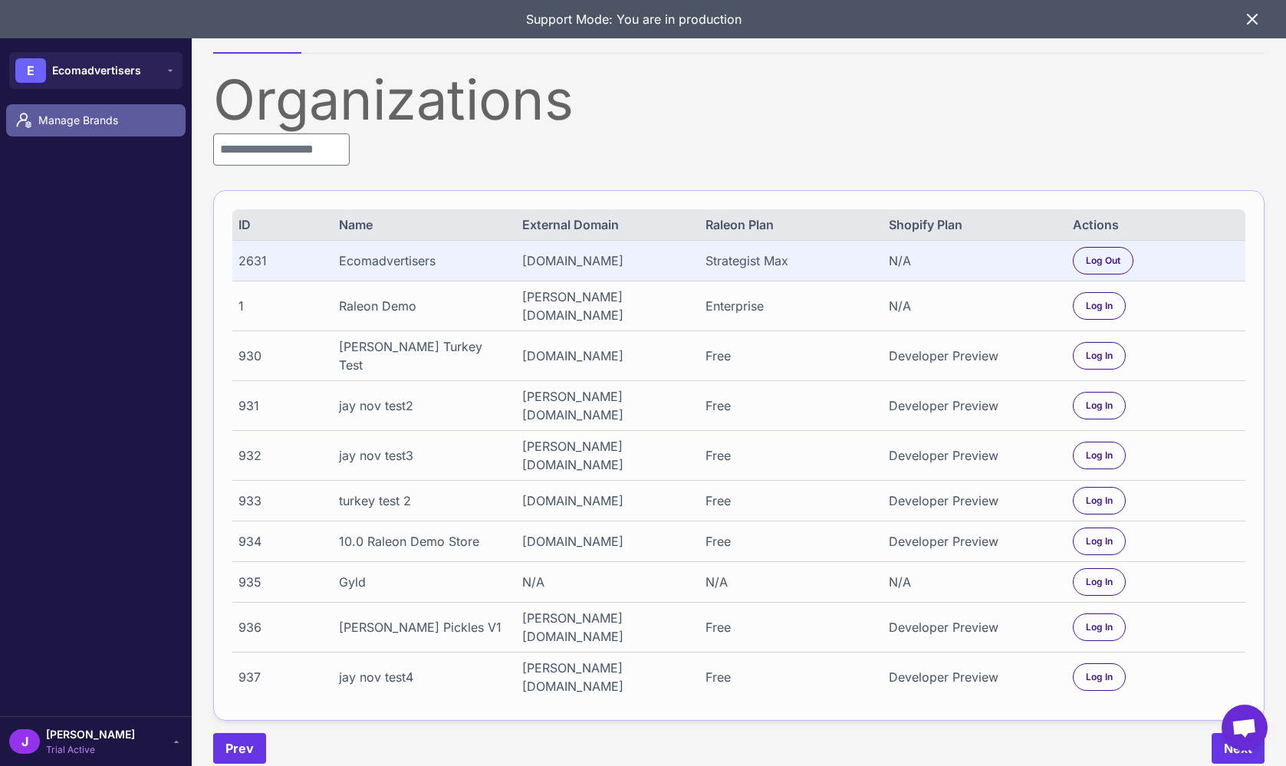
click at [65, 123] on span "Manage Brands" at bounding box center [105, 120] width 135 height 17
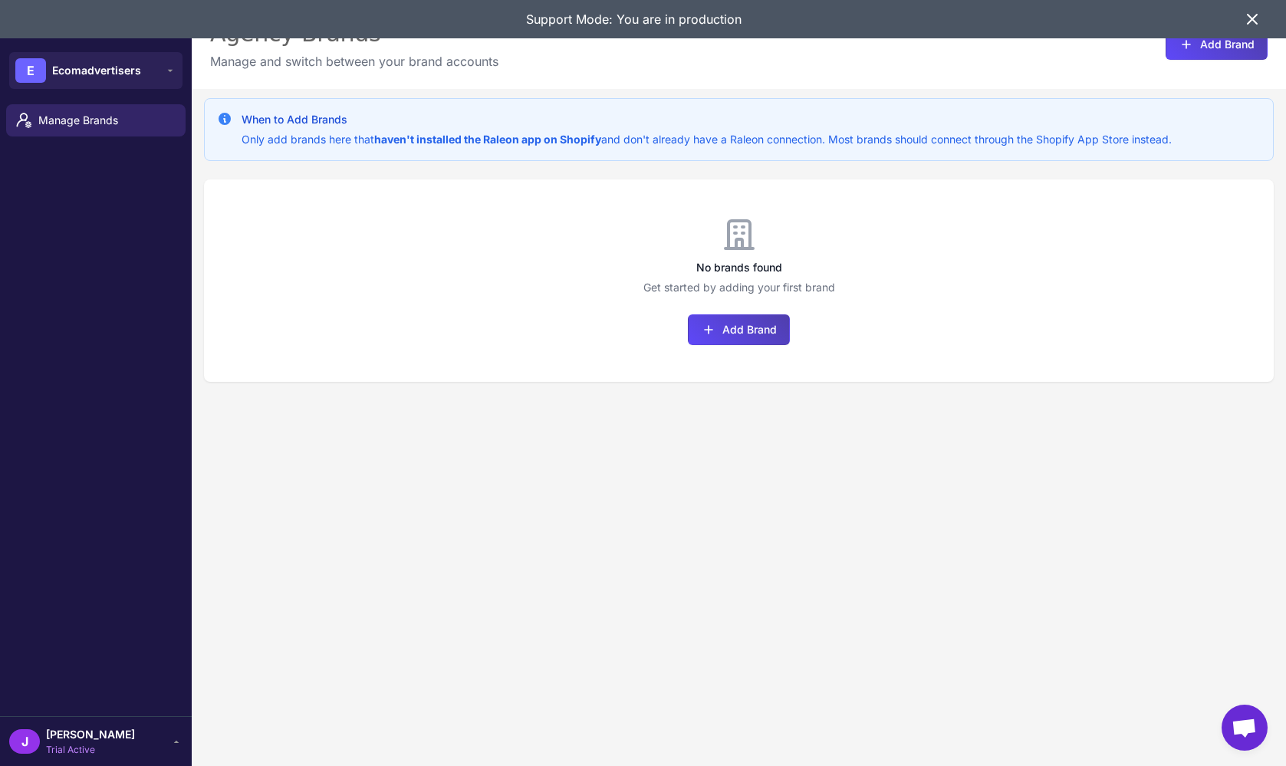
click at [1239, 25] on div "Support Mode: You are in production" at bounding box center [634, 19] width 1218 height 38
drag, startPoint x: 1253, startPoint y: 15, endPoint x: 1129, endPoint y: 0, distance: 124.4
click at [1252, 15] on icon at bounding box center [1252, 19] width 18 height 18
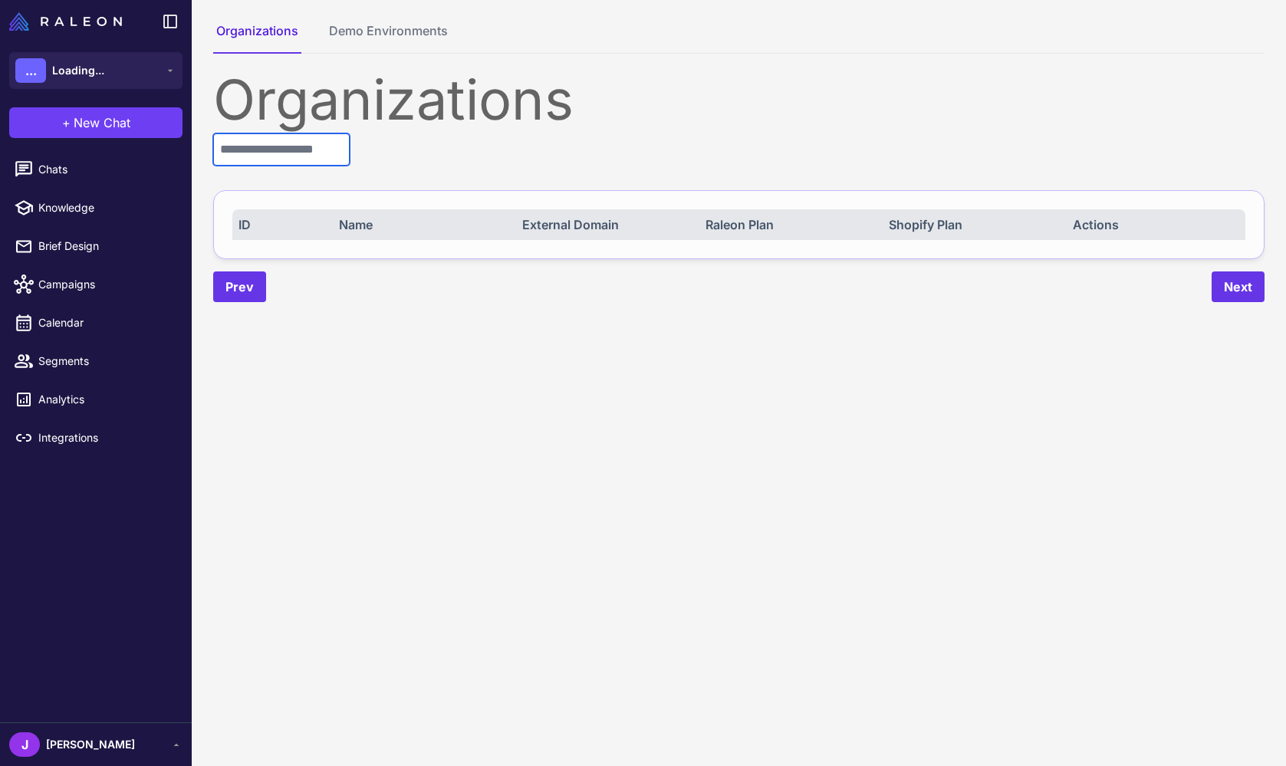
click at [269, 155] on input "text" at bounding box center [281, 149] width 136 height 32
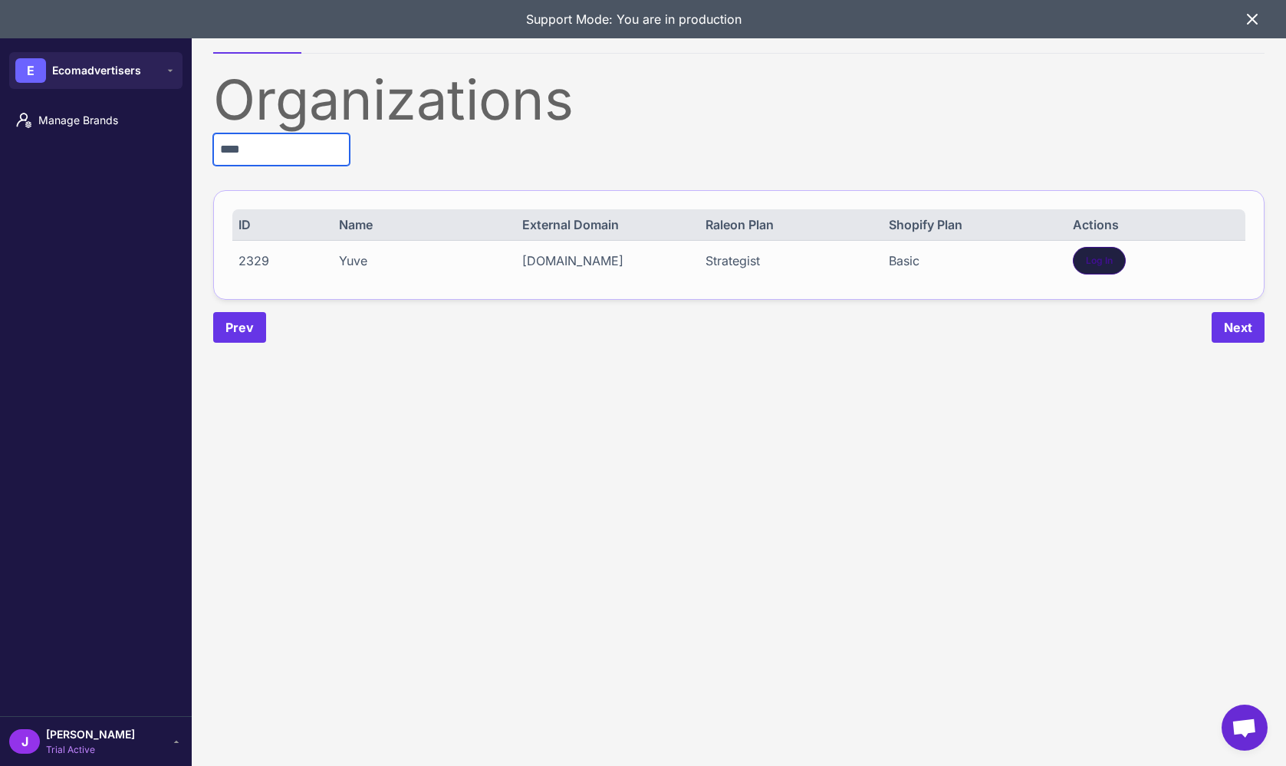
type input "****"
click at [1112, 264] on div "Log In" at bounding box center [1099, 261] width 53 height 28
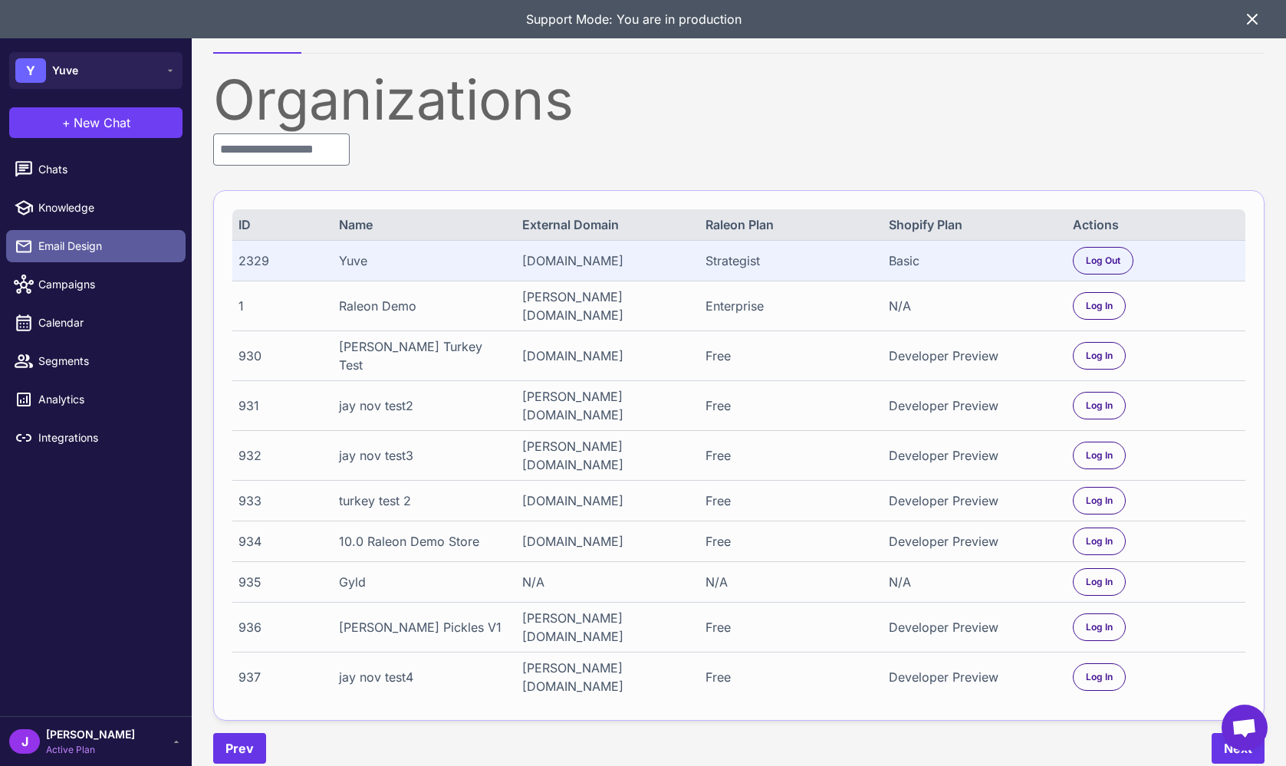
click at [69, 239] on span "Email Design" at bounding box center [105, 246] width 135 height 17
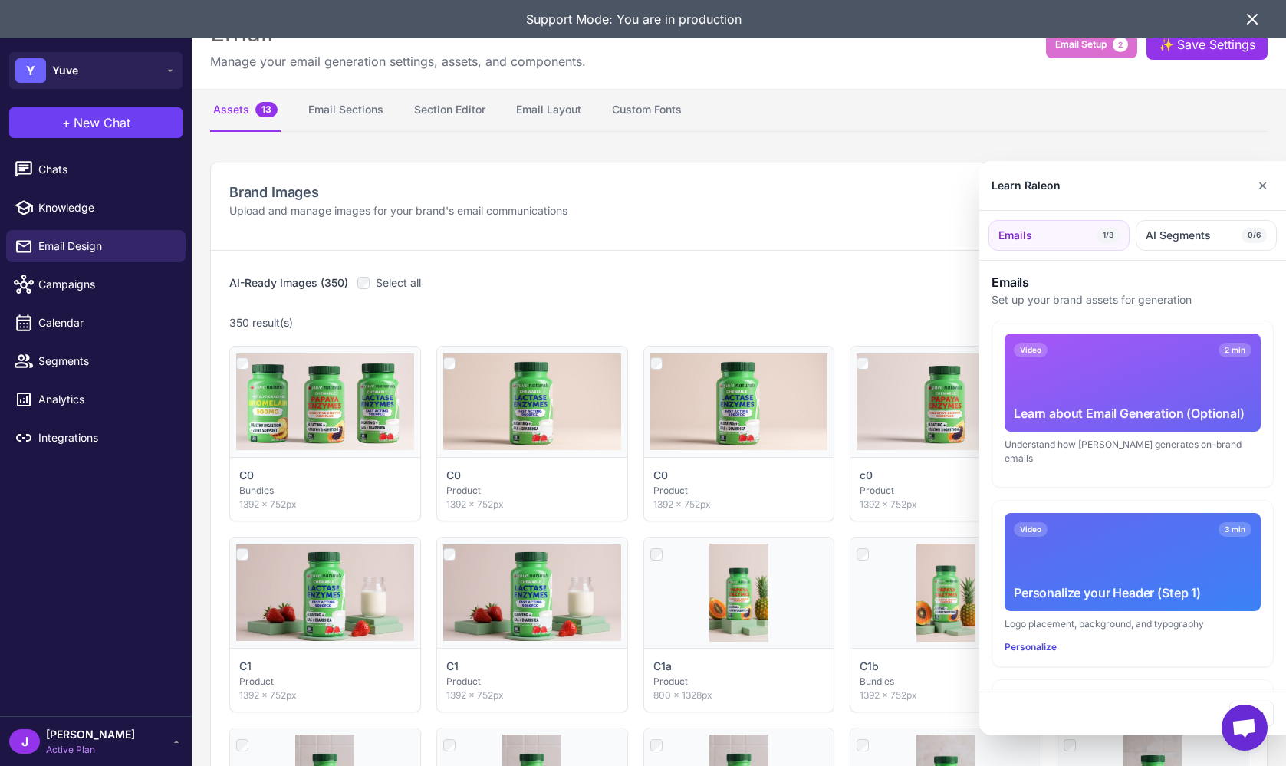
click at [459, 114] on div at bounding box center [643, 383] width 1286 height 766
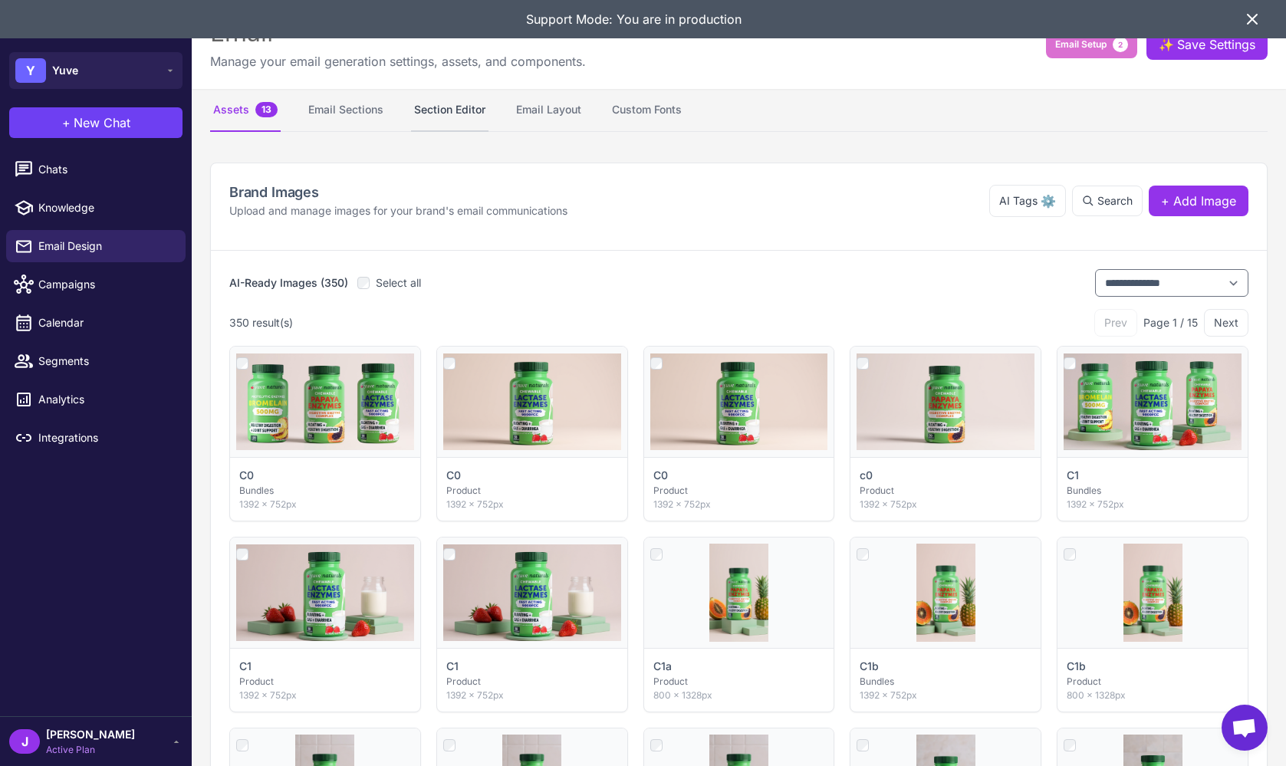
click at [452, 103] on button "Section Editor" at bounding box center [449, 110] width 77 height 43
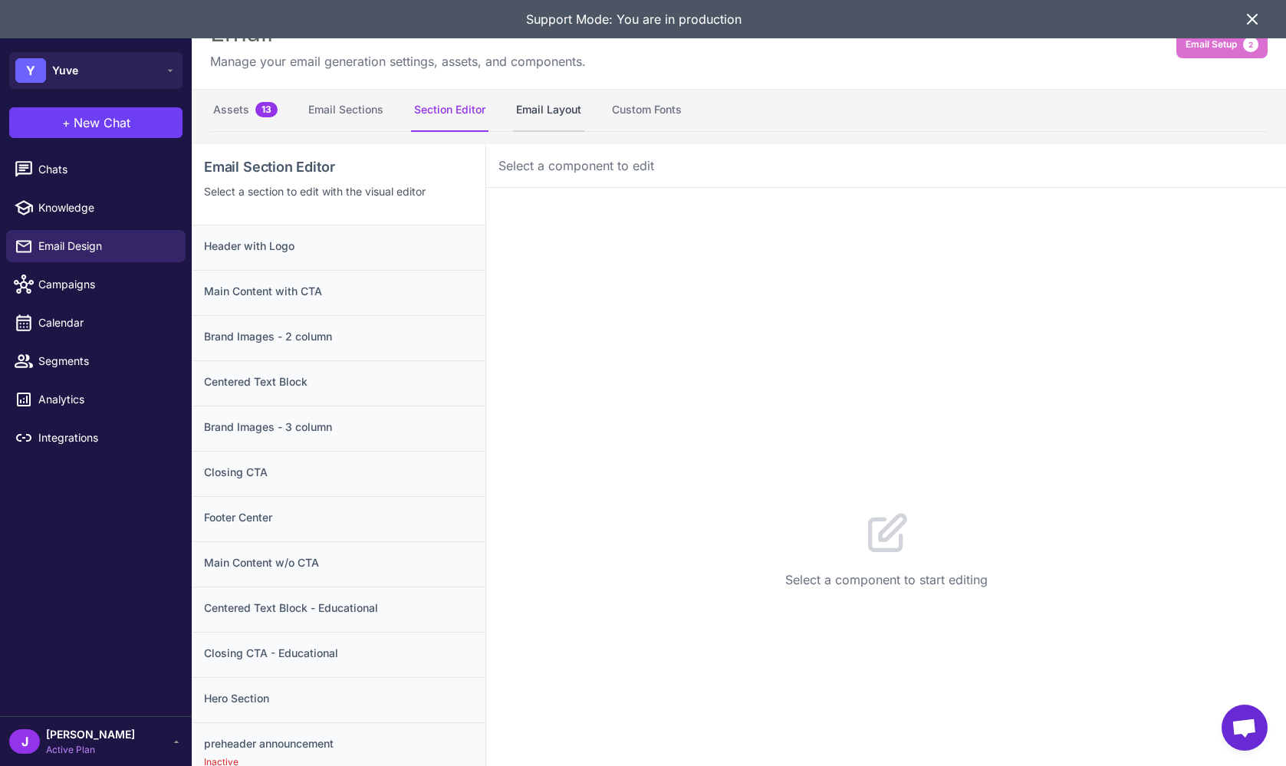
click at [522, 94] on button "Email Layout" at bounding box center [548, 110] width 71 height 43
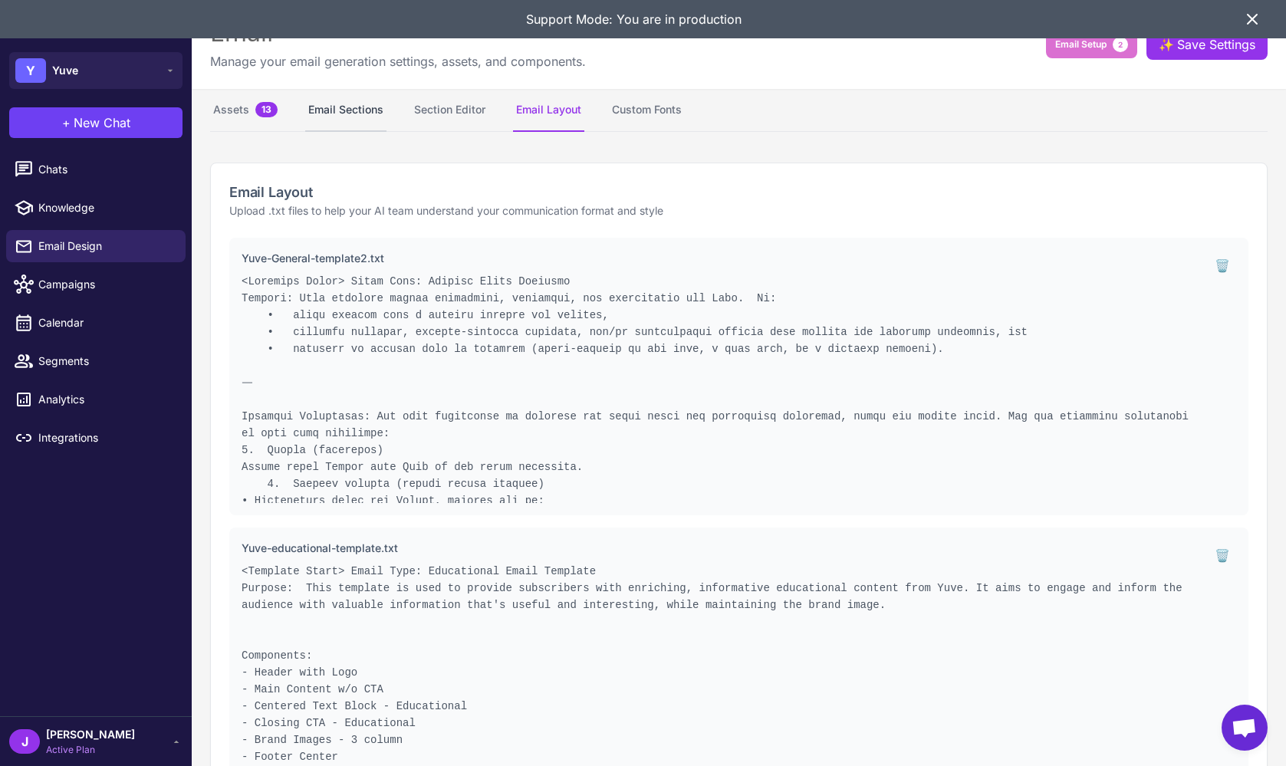
click at [350, 111] on button "Email Sections" at bounding box center [345, 110] width 81 height 43
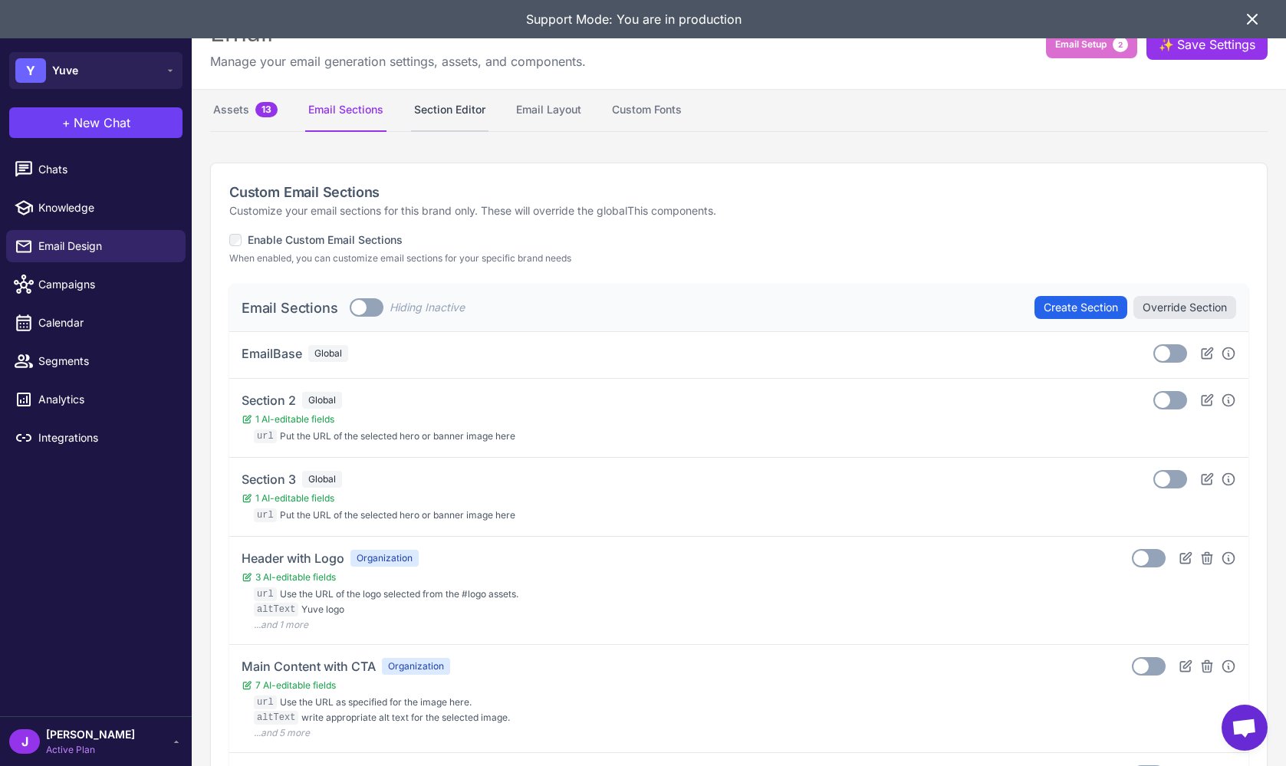
click at [471, 113] on button "Section Editor" at bounding box center [449, 110] width 77 height 43
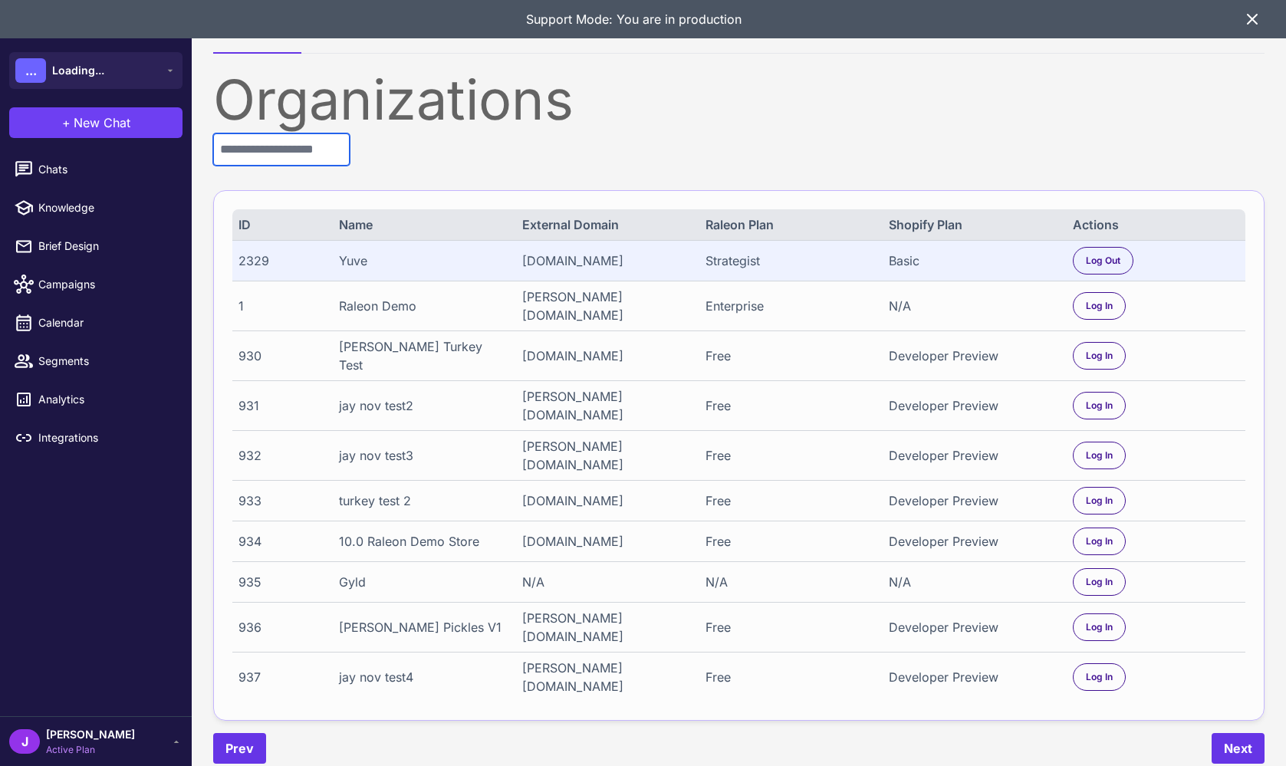
click at [243, 156] on input "text" at bounding box center [281, 149] width 136 height 32
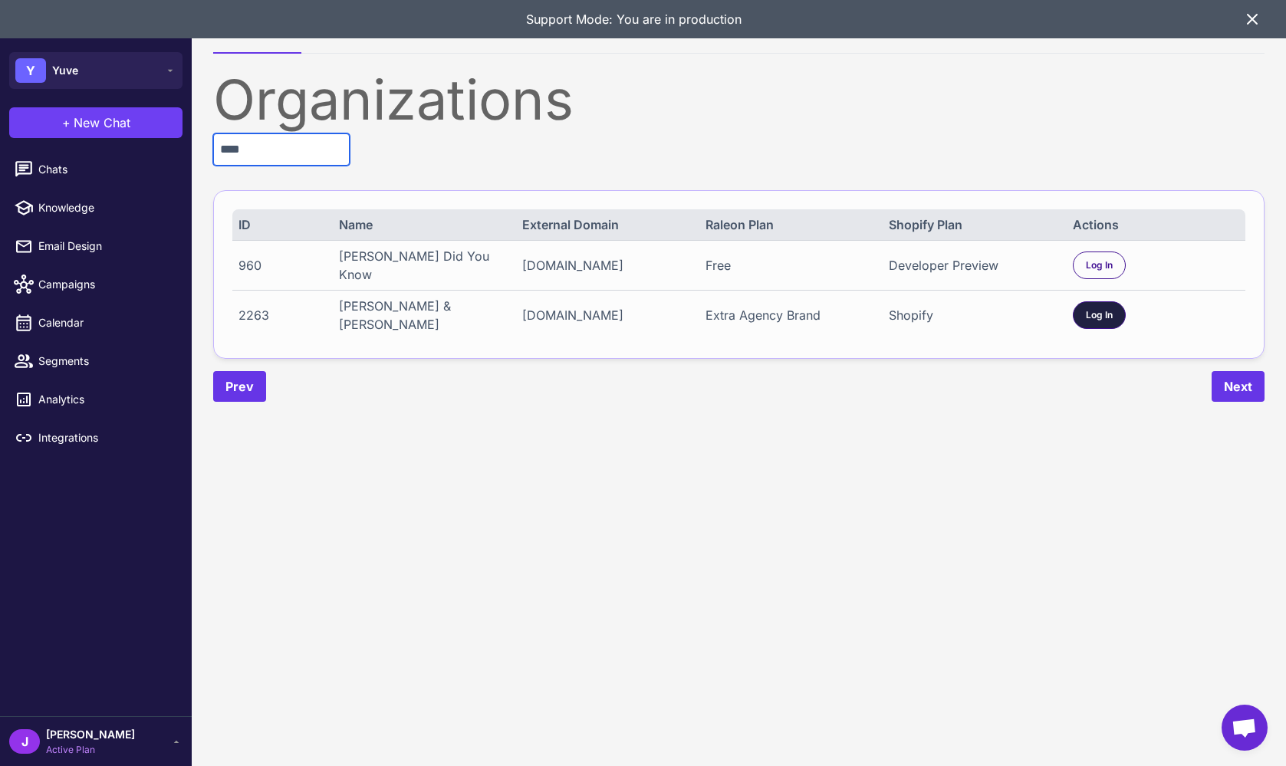
type input "****"
click at [1108, 310] on span "Log In" at bounding box center [1099, 315] width 27 height 14
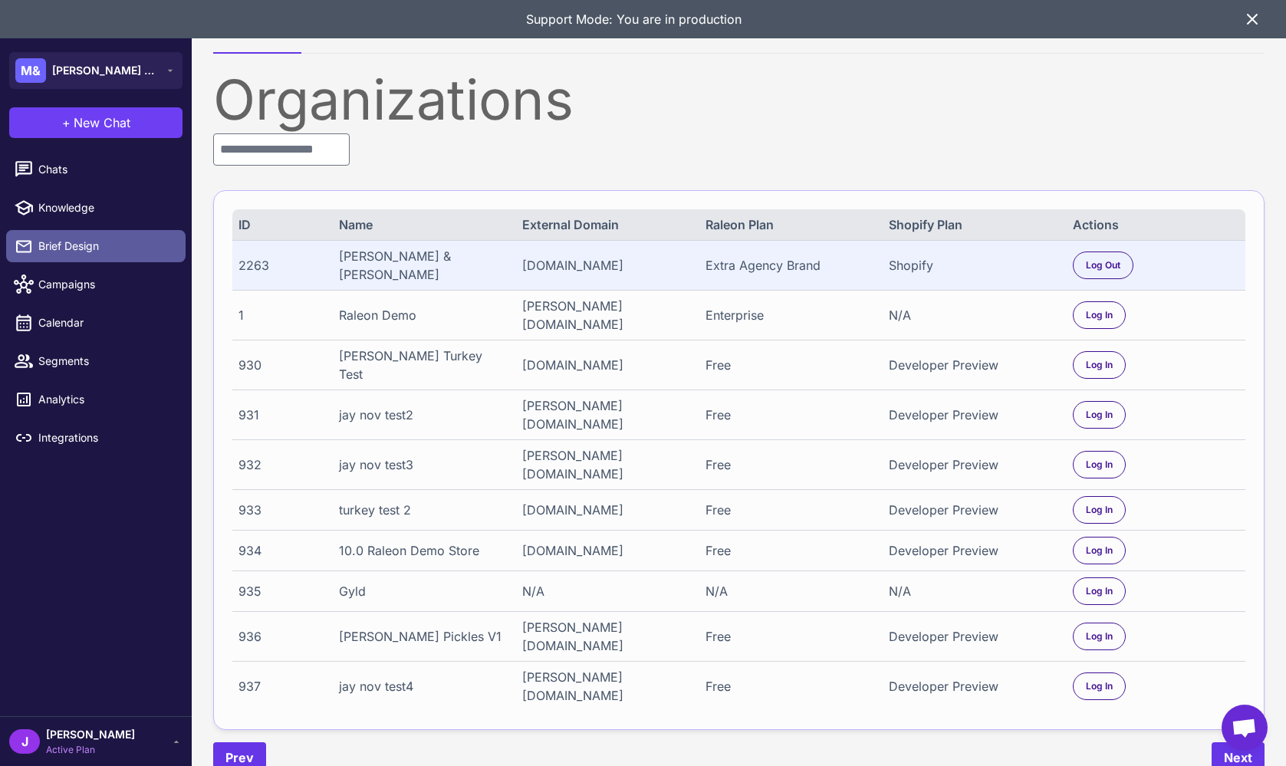
click at [58, 239] on span "Brief Design" at bounding box center [105, 246] width 135 height 17
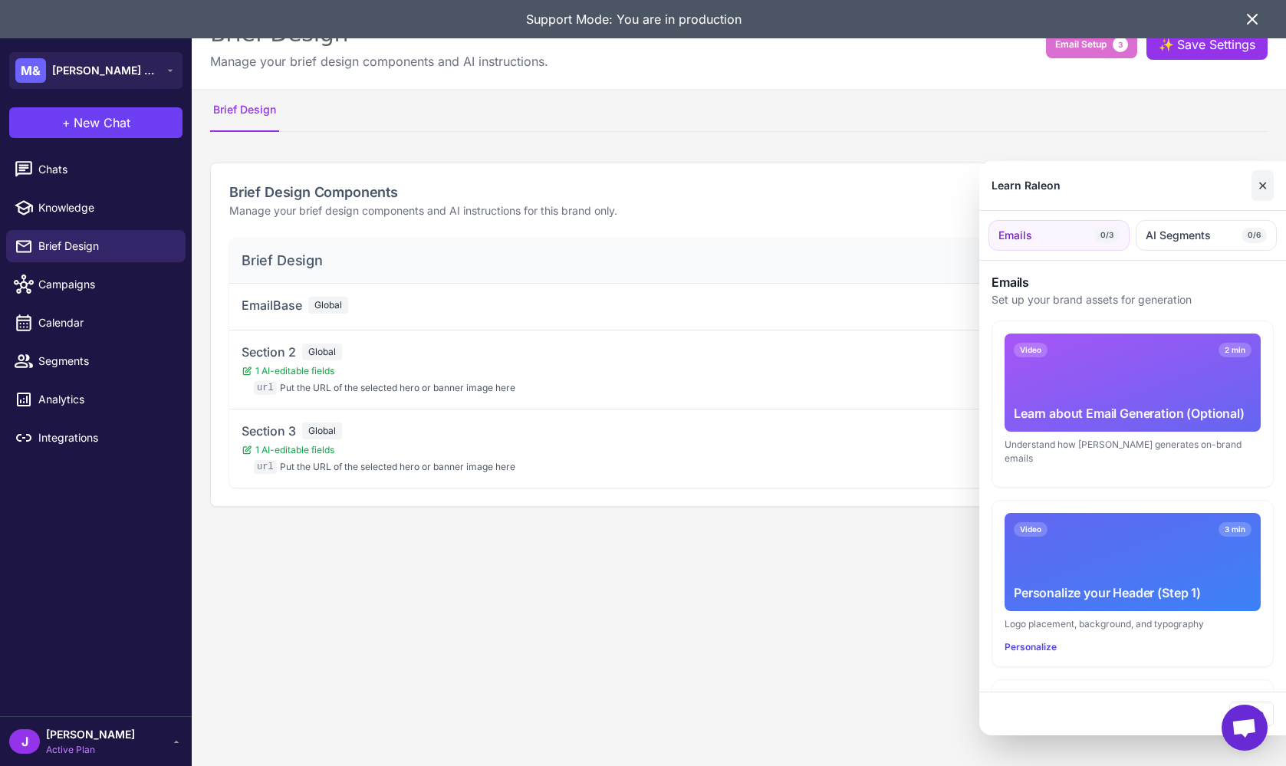
click at [1267, 189] on button "✕" at bounding box center [1262, 185] width 22 height 31
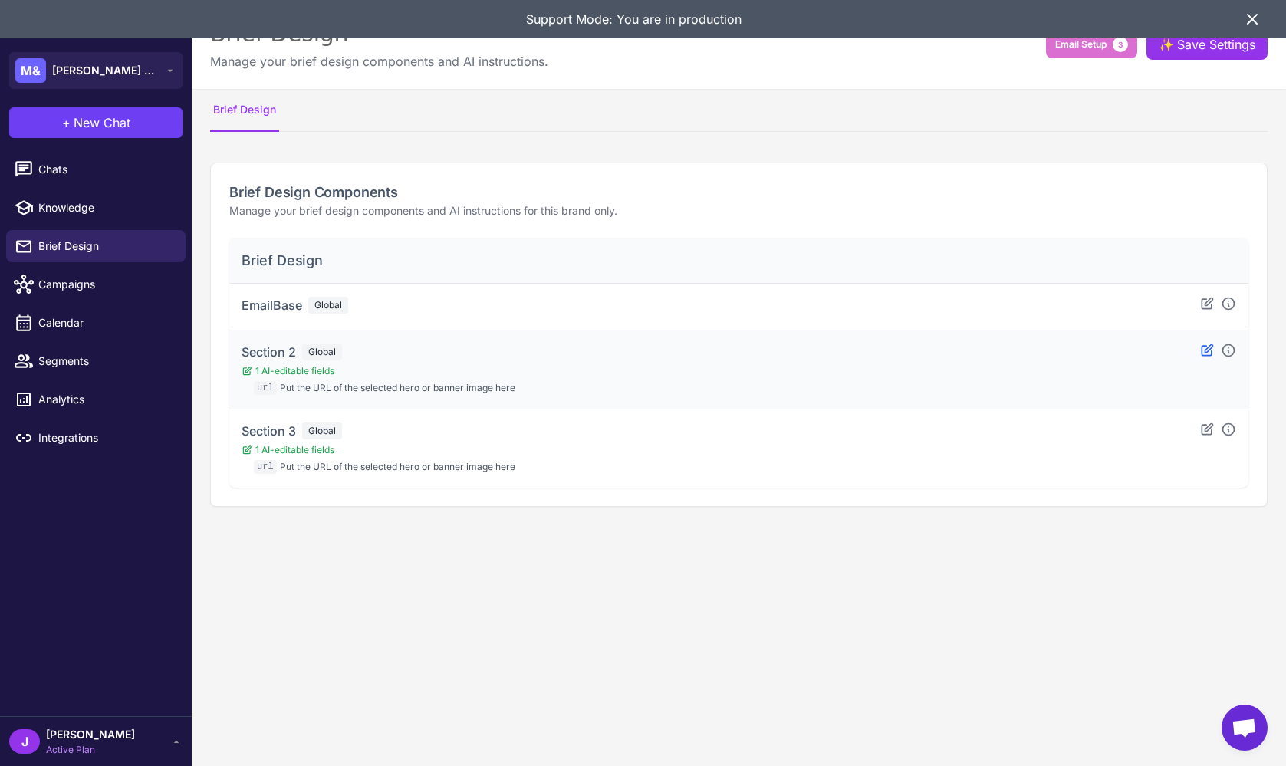
click at [1207, 351] on icon at bounding box center [1206, 349] width 11 height 11
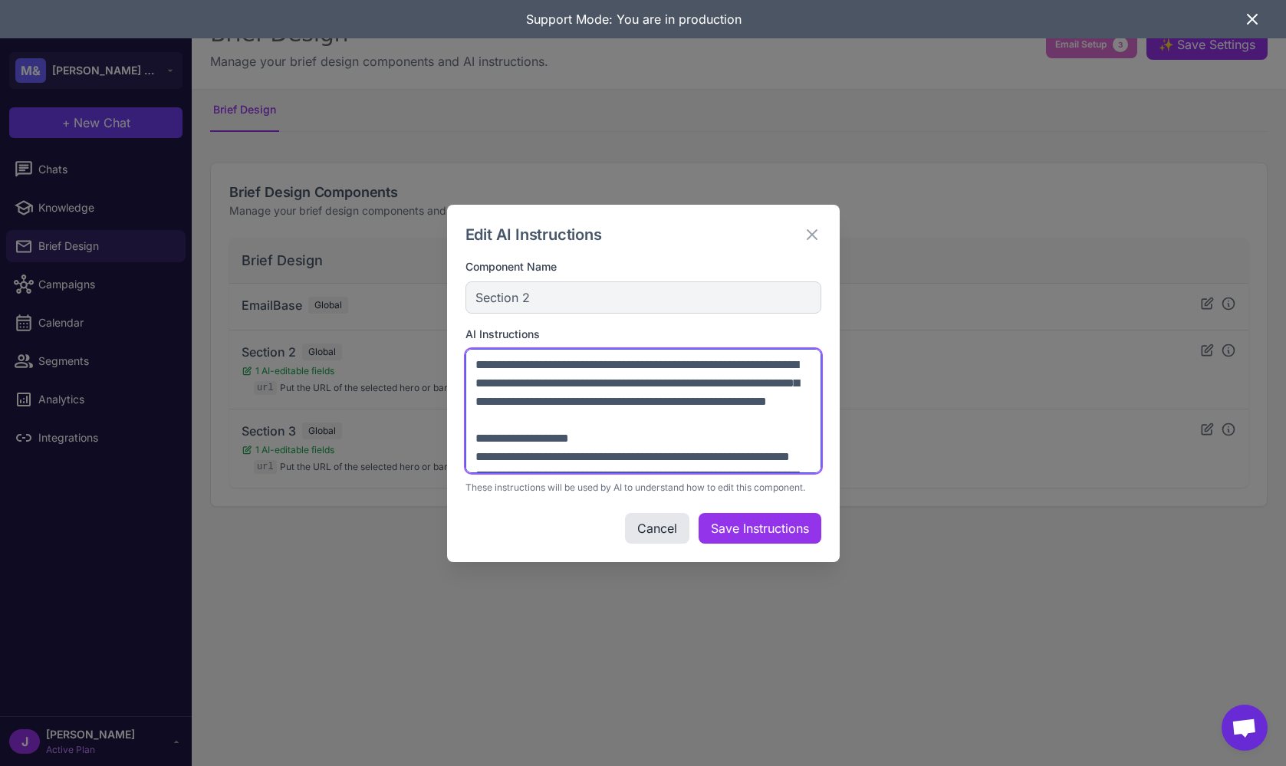
drag, startPoint x: 817, startPoint y: 465, endPoint x: 830, endPoint y: 514, distance: 49.8
click at [830, 514] on div "Edit AI Instructions Component Name Section 2 AI Instructions These instruction…" at bounding box center [643, 383] width 393 height 357
click at [846, 572] on div "Edit AI Instructions Component Name Section 2 AI Instructions These instruction…" at bounding box center [643, 383] width 1286 height 766
drag, startPoint x: 833, startPoint y: 552, endPoint x: 864, endPoint y: 586, distance: 46.1
click at [864, 586] on div "Edit AI Instructions Component Name Section 2 AI Instructions These instruction…" at bounding box center [643, 383] width 1286 height 766
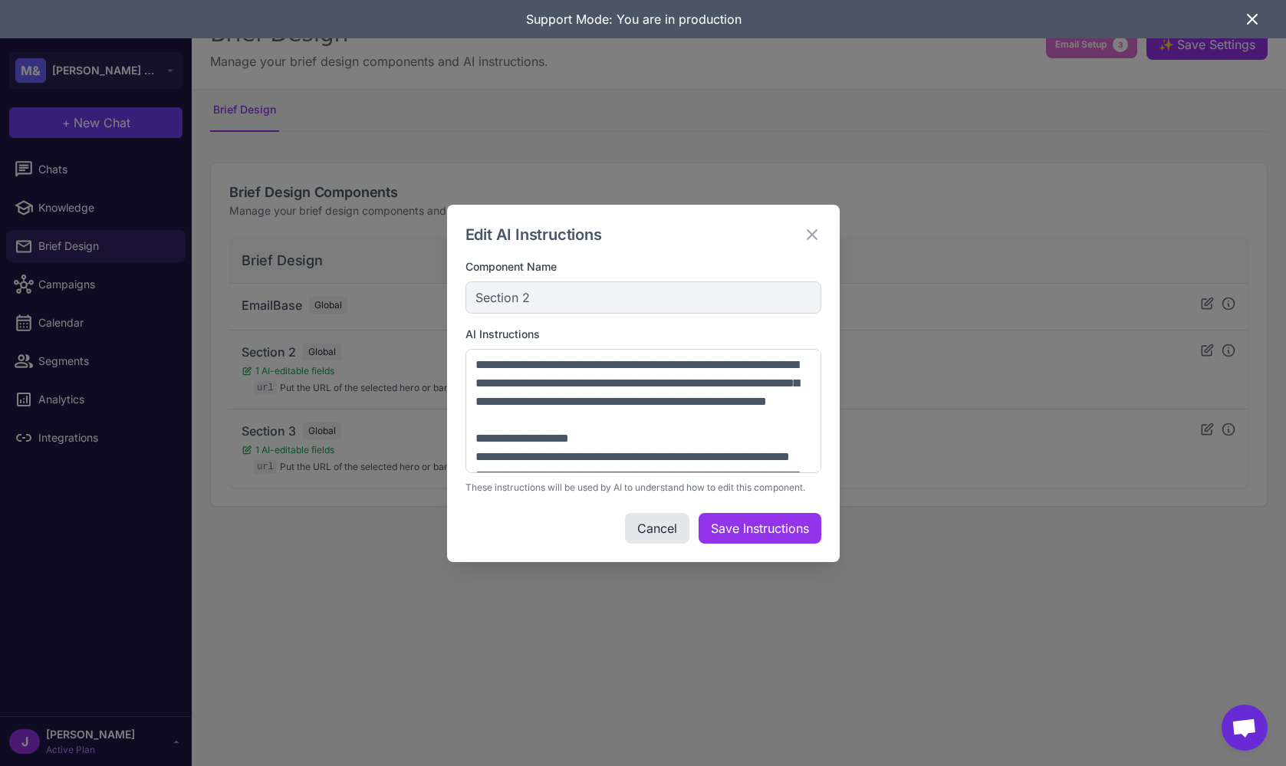
click at [550, 302] on div "Section 2" at bounding box center [643, 297] width 356 height 32
click at [814, 241] on icon at bounding box center [812, 234] width 18 height 18
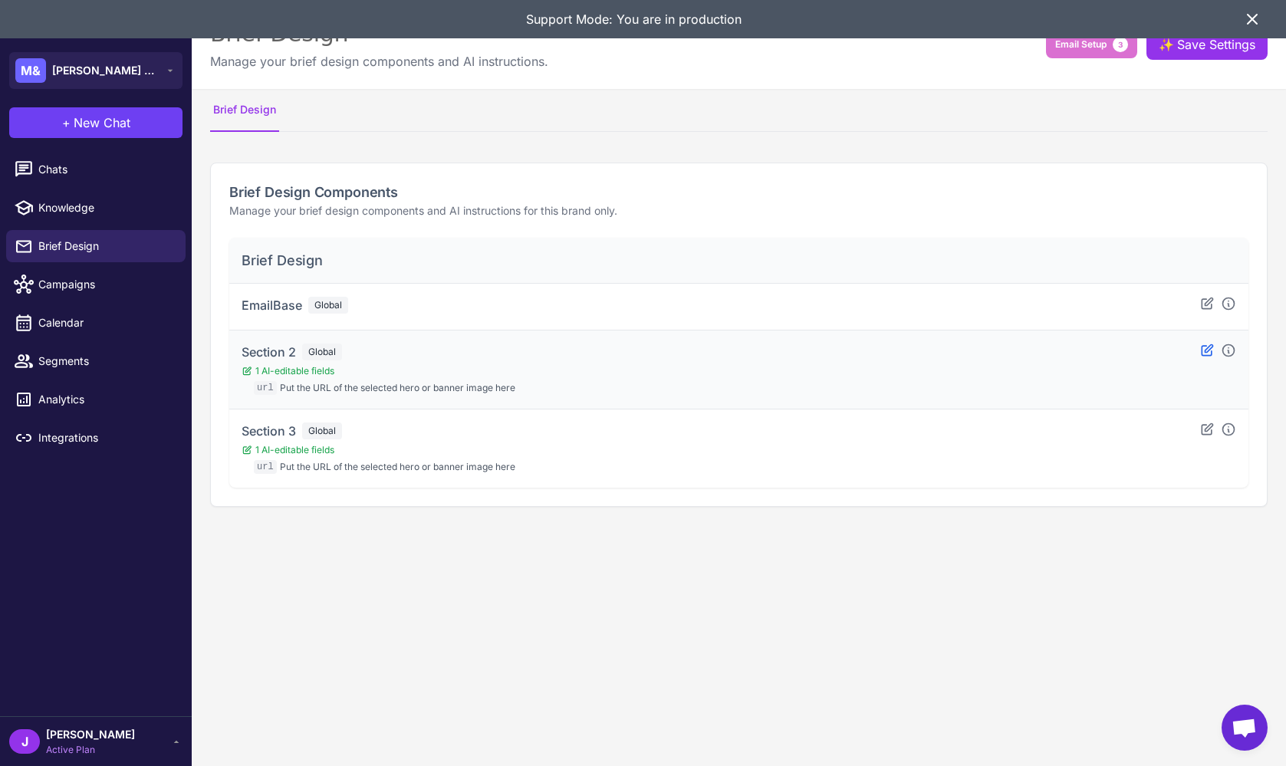
click at [1207, 349] on icon at bounding box center [1206, 350] width 15 height 15
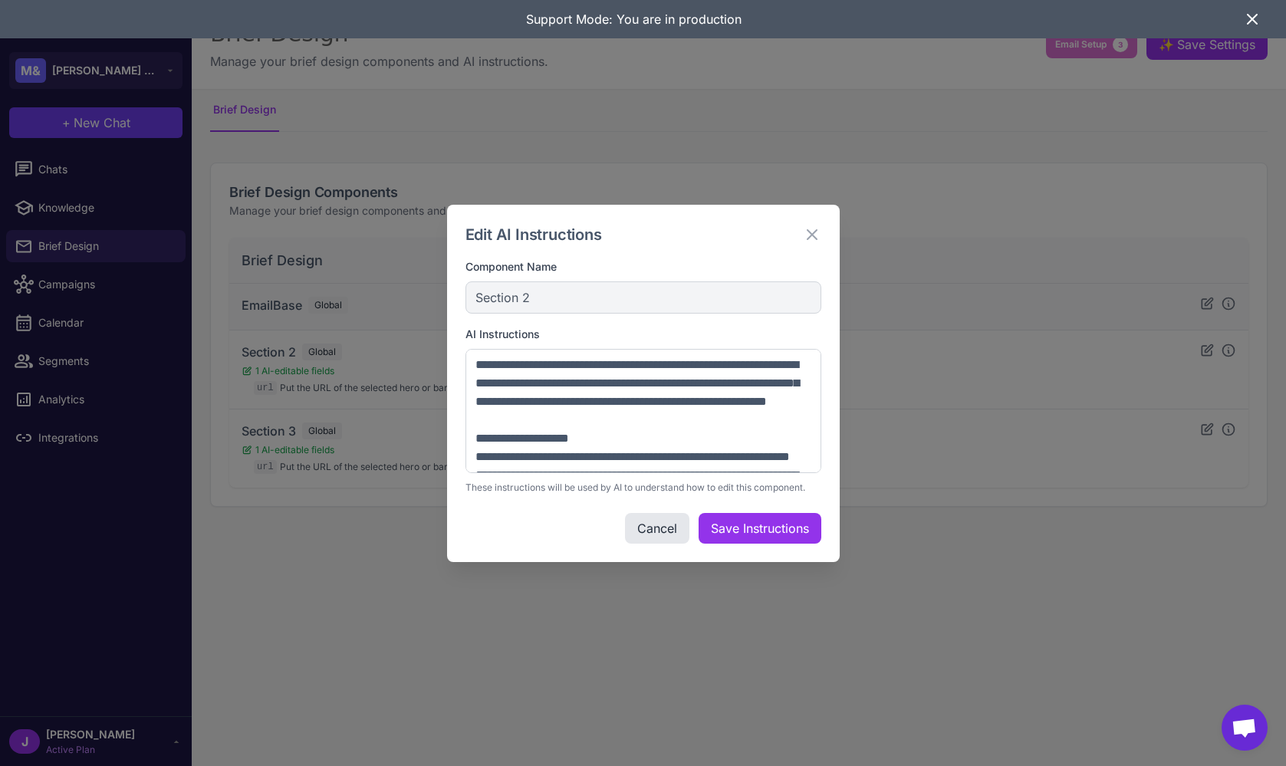
drag, startPoint x: 808, startPoint y: 232, endPoint x: 462, endPoint y: 286, distance: 349.9
click at [806, 232] on icon at bounding box center [812, 234] width 18 height 18
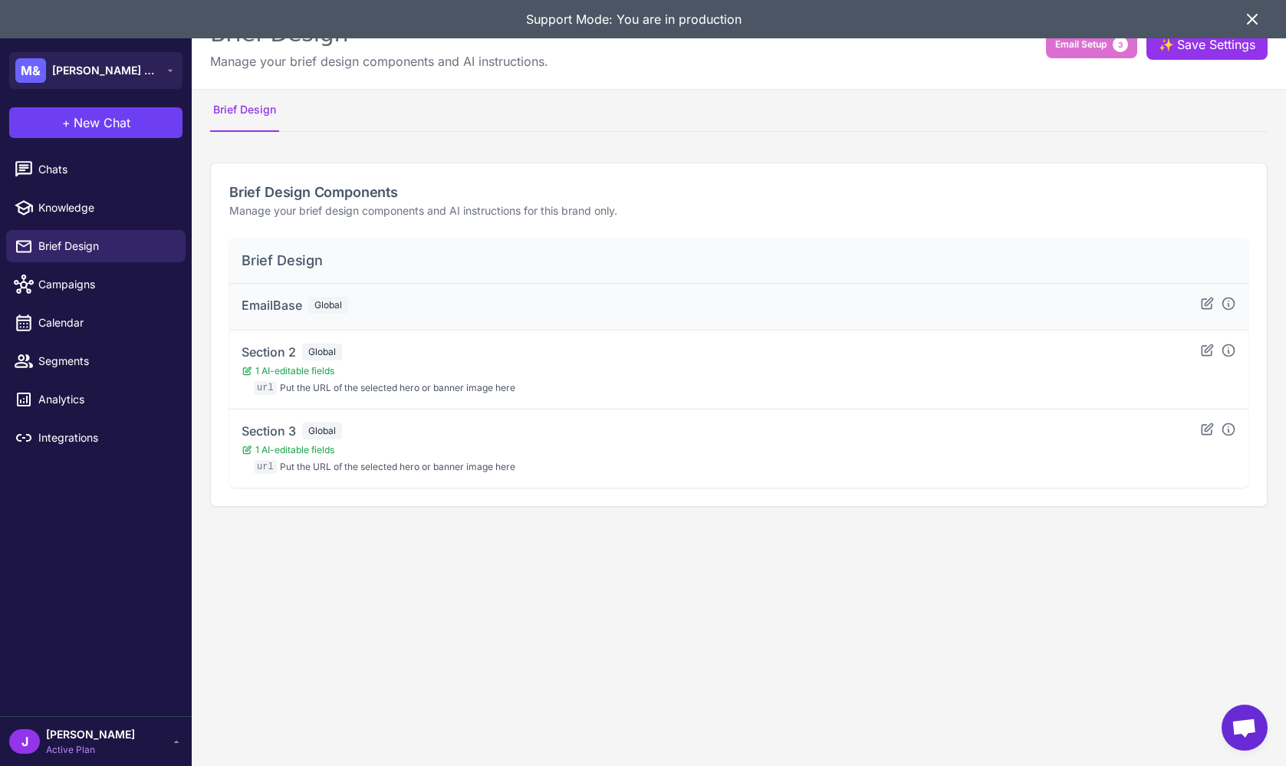
click at [369, 313] on div "EmailBase Global" at bounding box center [738, 306] width 994 height 21
click at [1207, 304] on icon at bounding box center [1206, 302] width 11 height 11
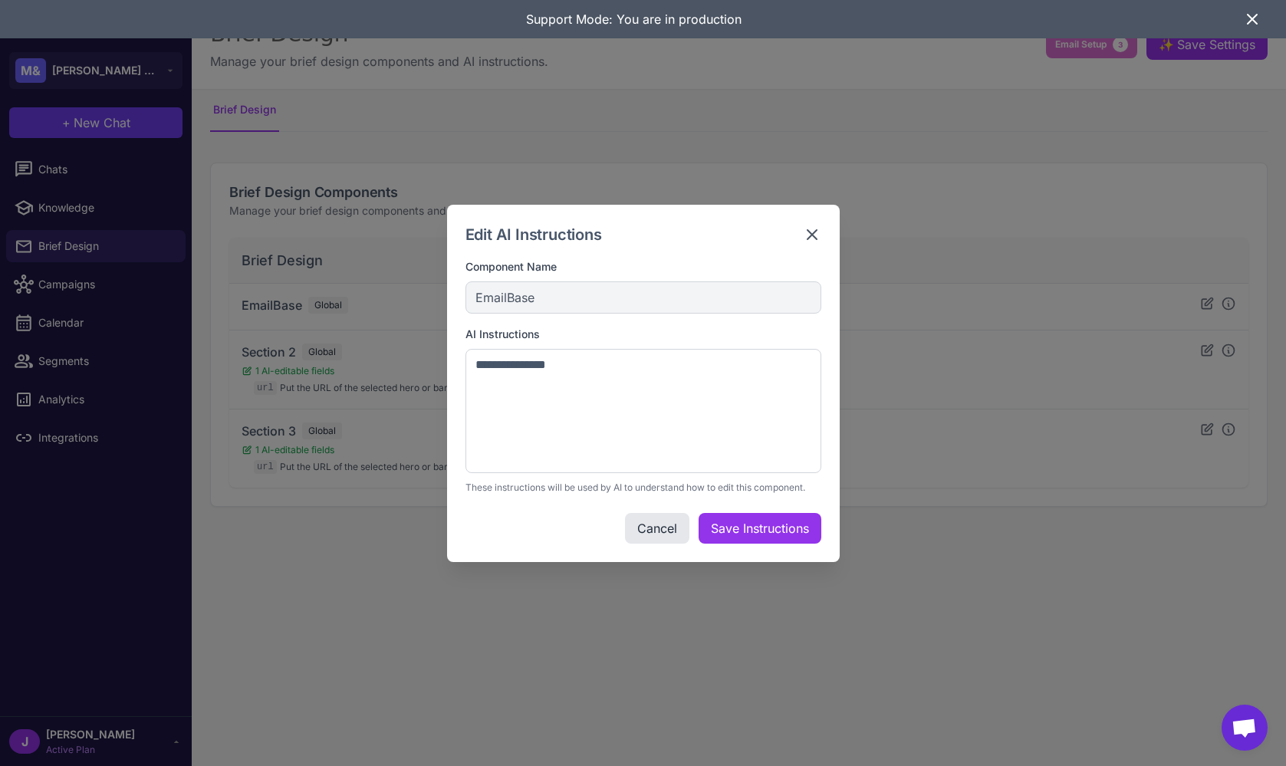
click at [809, 235] on icon at bounding box center [812, 234] width 18 height 18
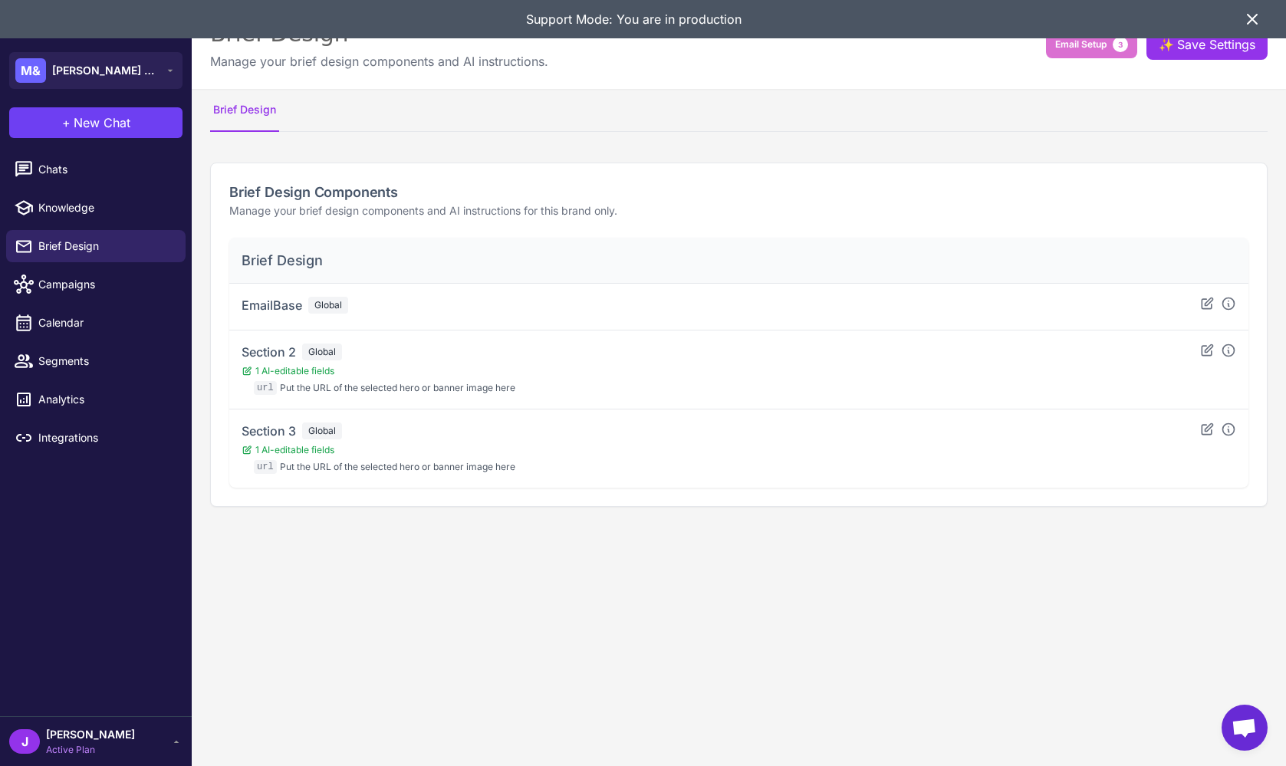
click at [371, 583] on content "Brief Design Manage your brief design components and AI instructions. Email Set…" at bounding box center [739, 383] width 1094 height 766
click at [83, 749] on span "Active Plan" at bounding box center [90, 750] width 89 height 14
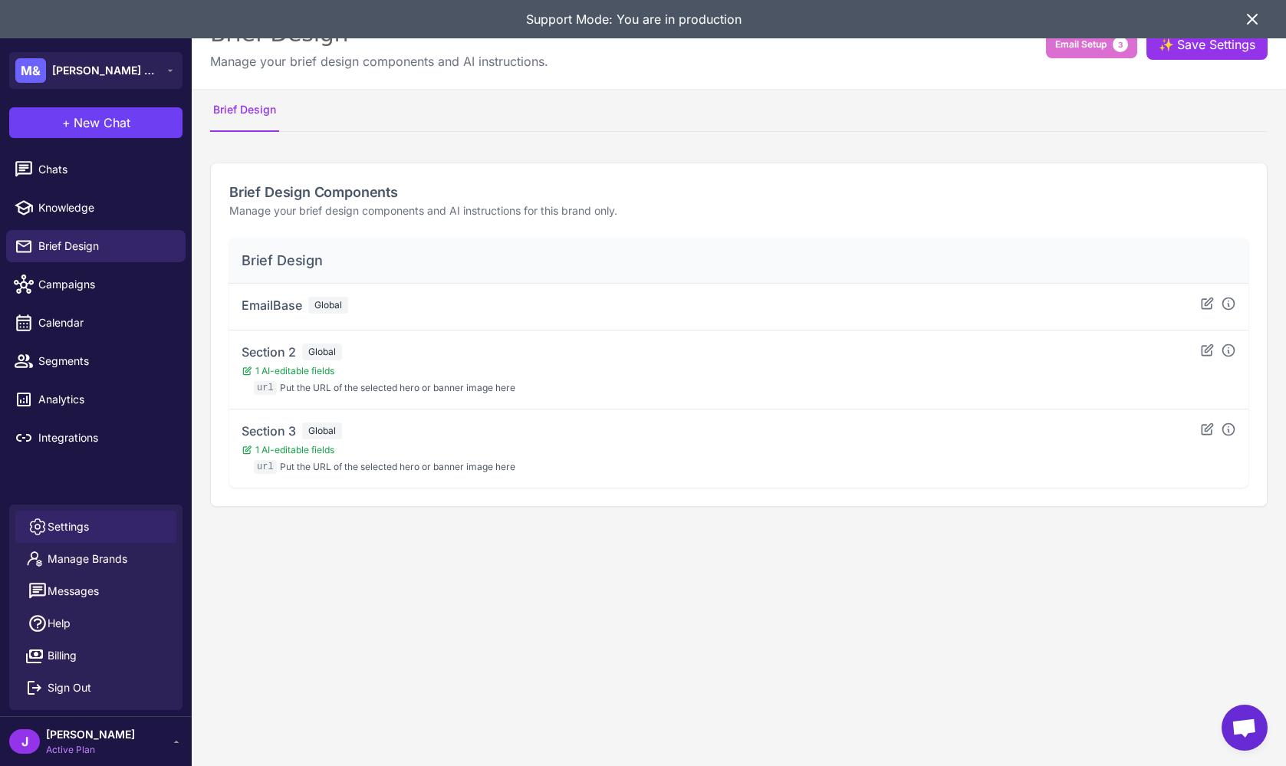
click at [96, 531] on link "Settings" at bounding box center [95, 527] width 161 height 32
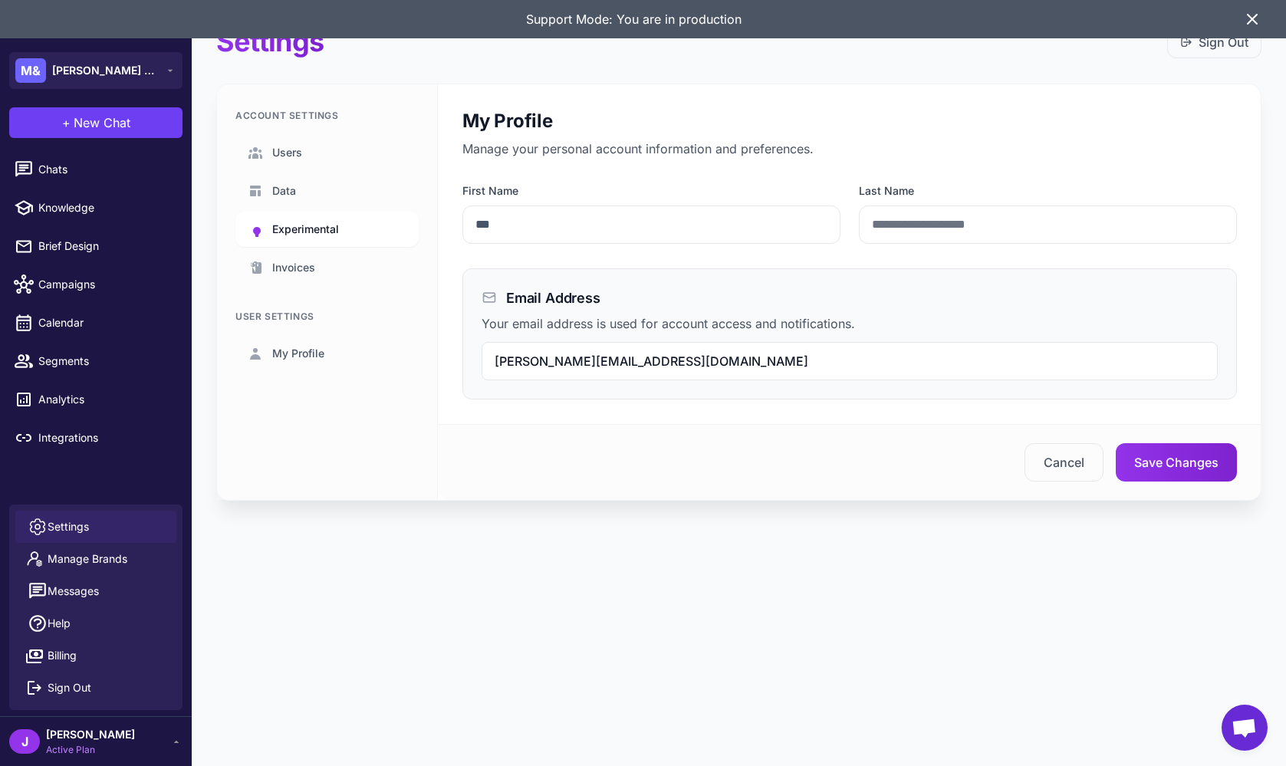
click at [340, 227] on link "Experimental" at bounding box center [326, 229] width 183 height 35
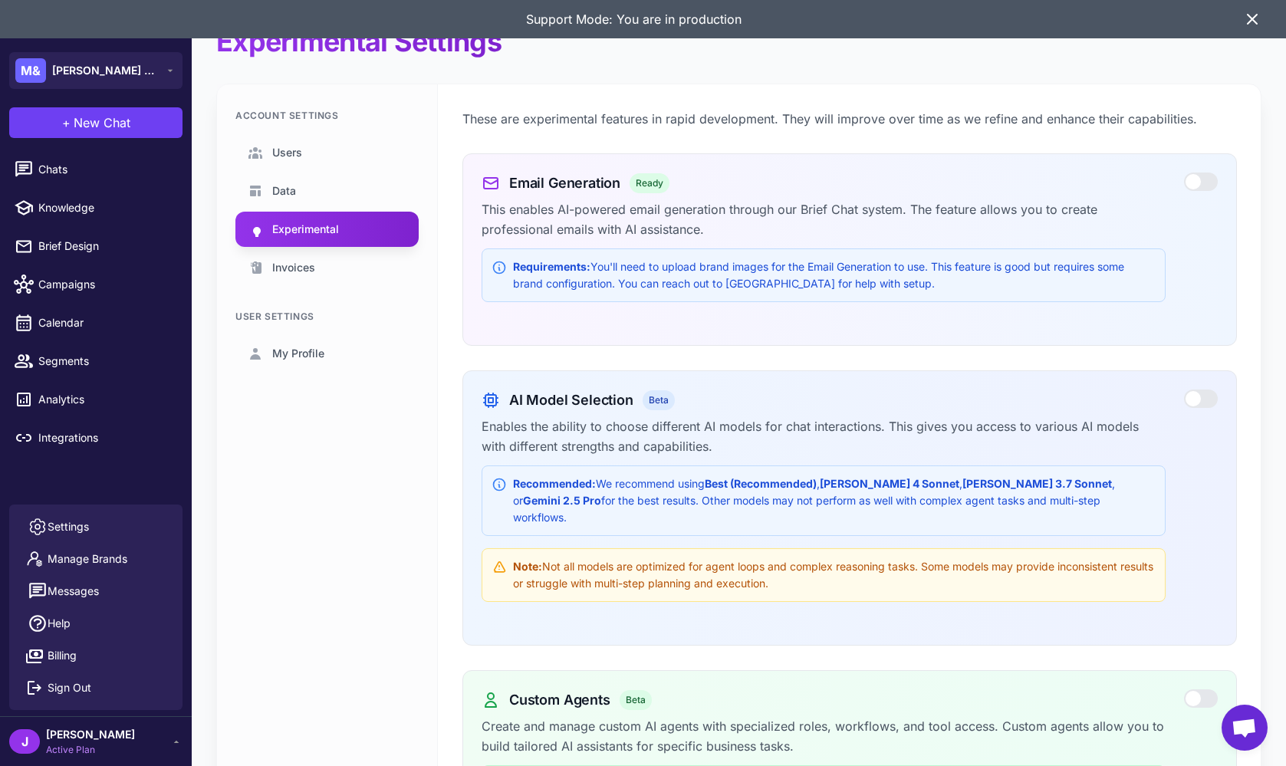
click at [1208, 183] on div at bounding box center [1201, 181] width 34 height 18
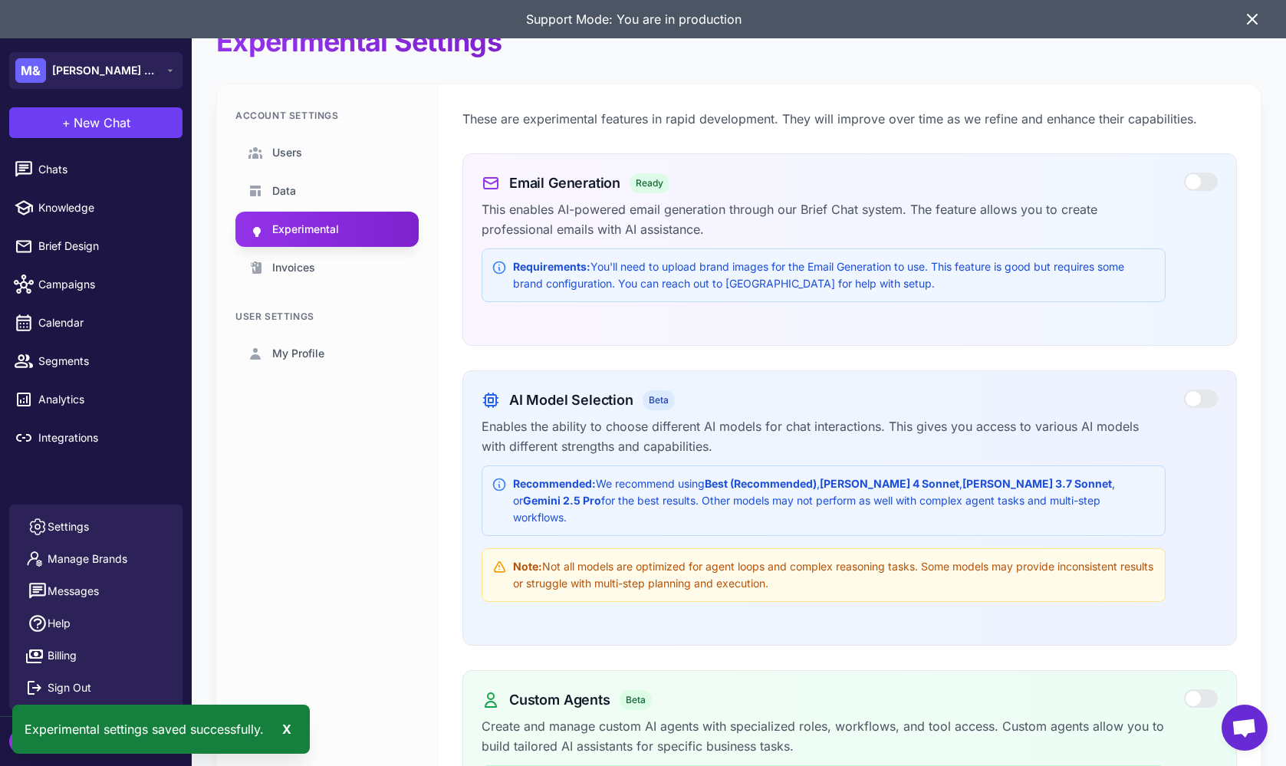
click at [1194, 181] on div at bounding box center [1201, 181] width 34 height 18
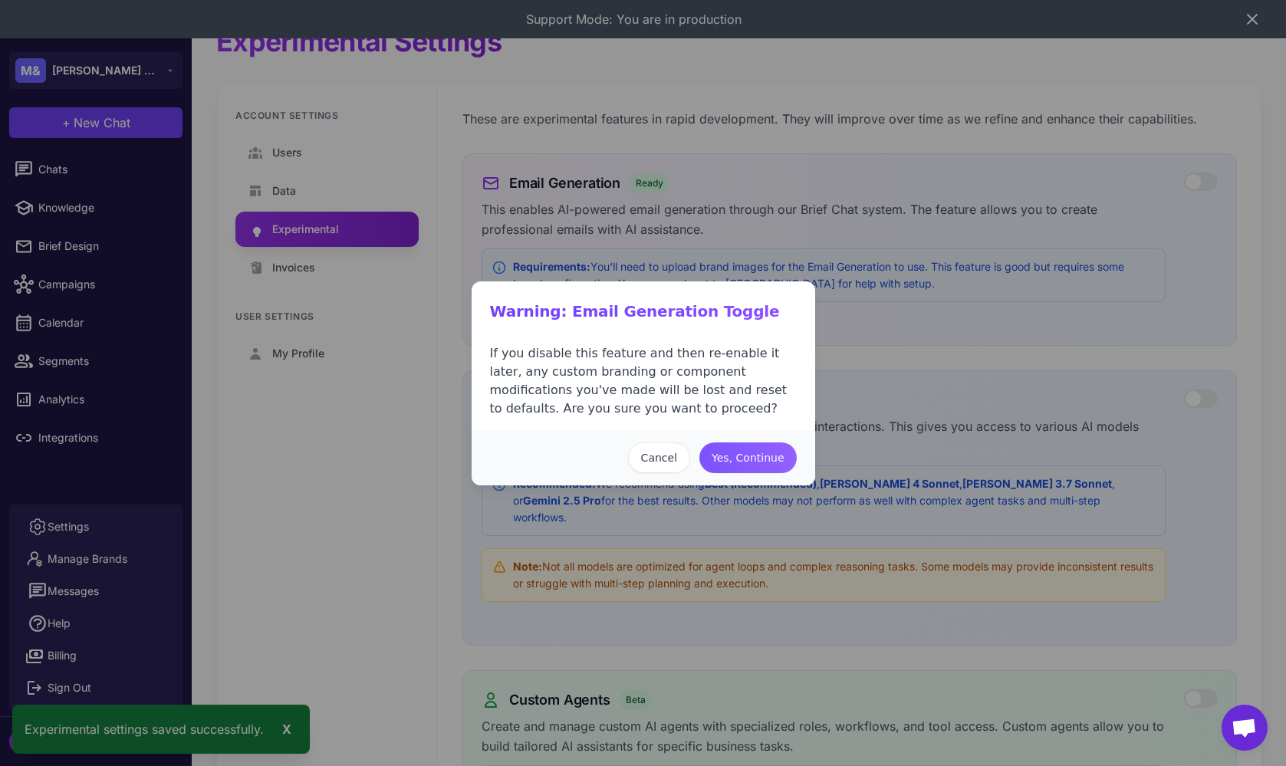
click at [759, 459] on button "Yes, Continue" at bounding box center [747, 457] width 97 height 31
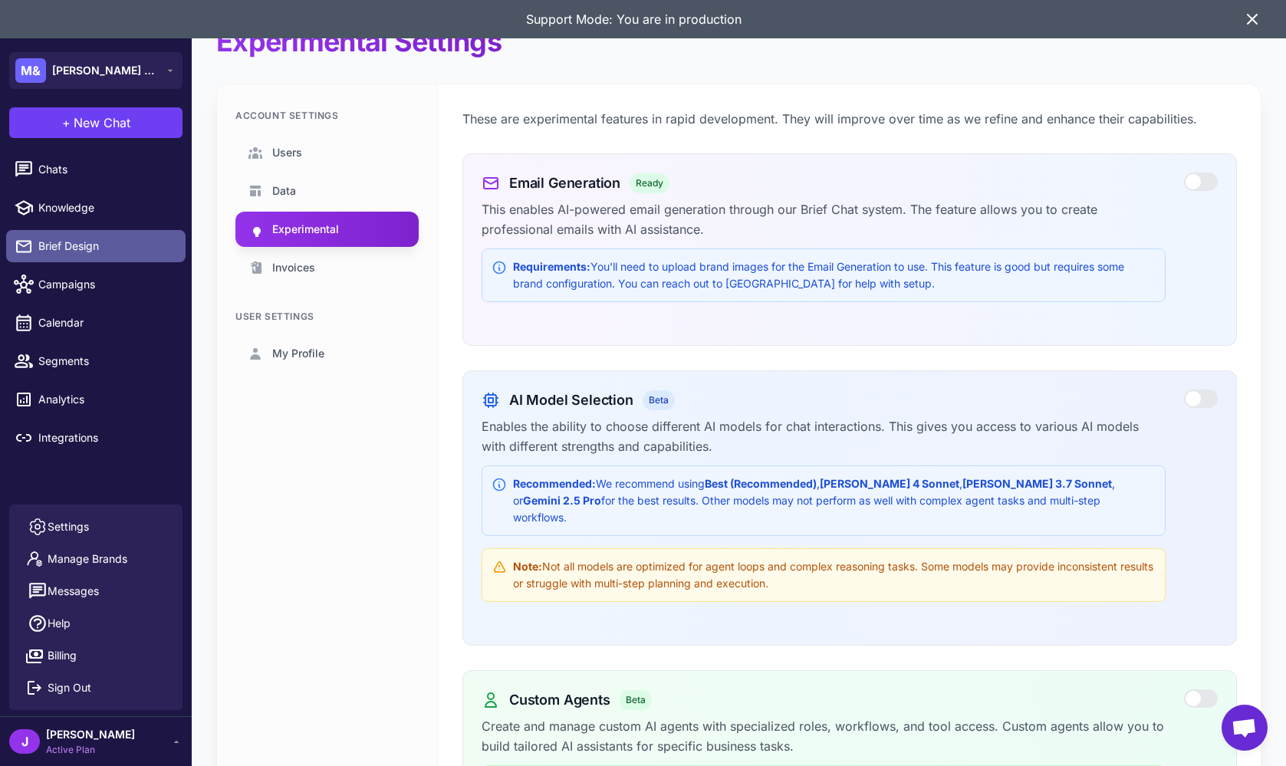
click at [74, 245] on span "Brief Design" at bounding box center [105, 246] width 135 height 17
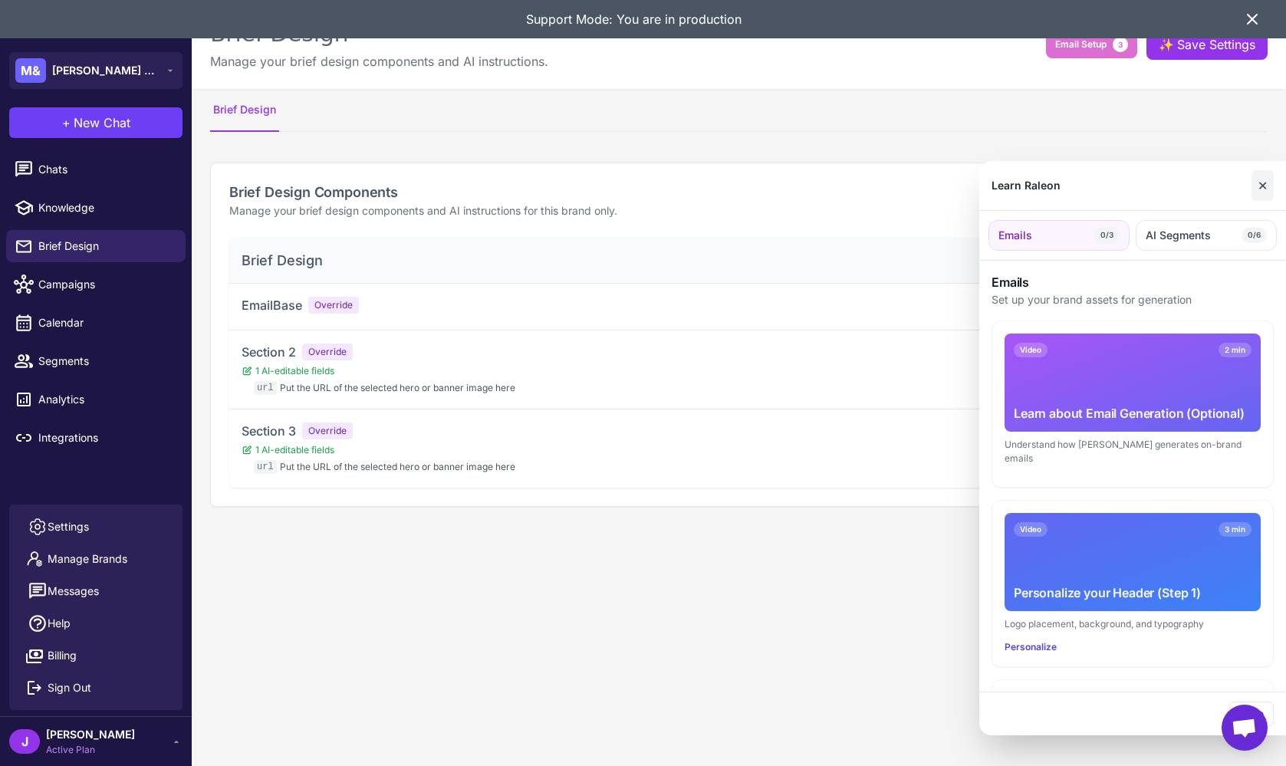
click at [1263, 193] on button "✕" at bounding box center [1262, 185] width 22 height 31
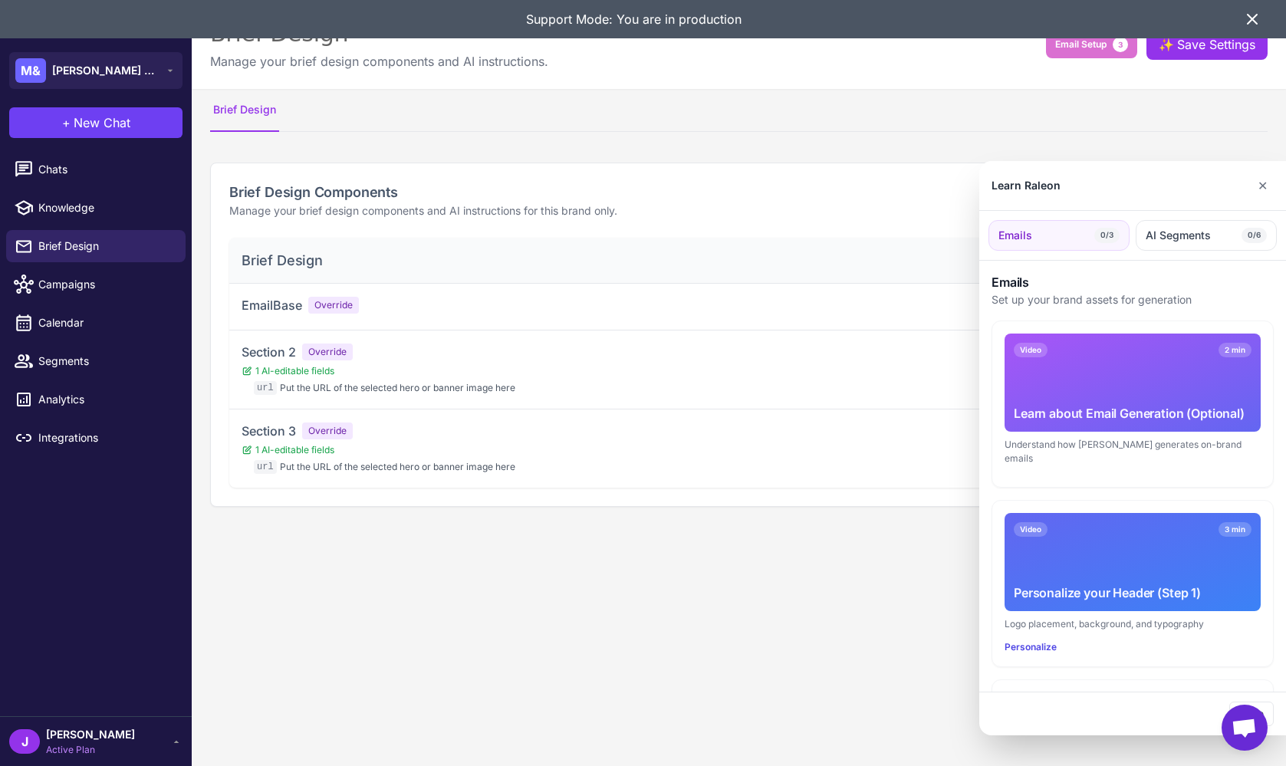
click at [1250, 192] on div "Learn Raleon ✕" at bounding box center [1132, 186] width 307 height 50
click at [1268, 178] on button "✕" at bounding box center [1262, 185] width 22 height 31
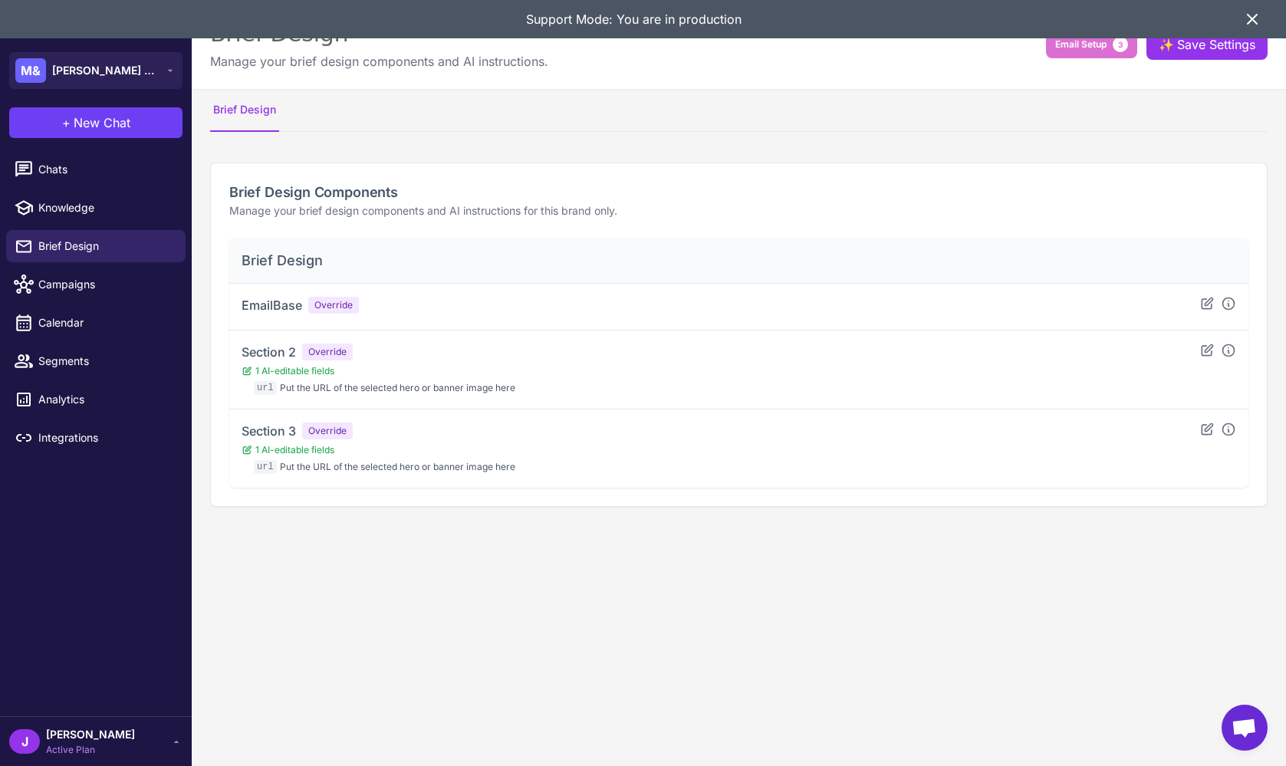
click at [1253, 17] on icon at bounding box center [1251, 19] width 9 height 9
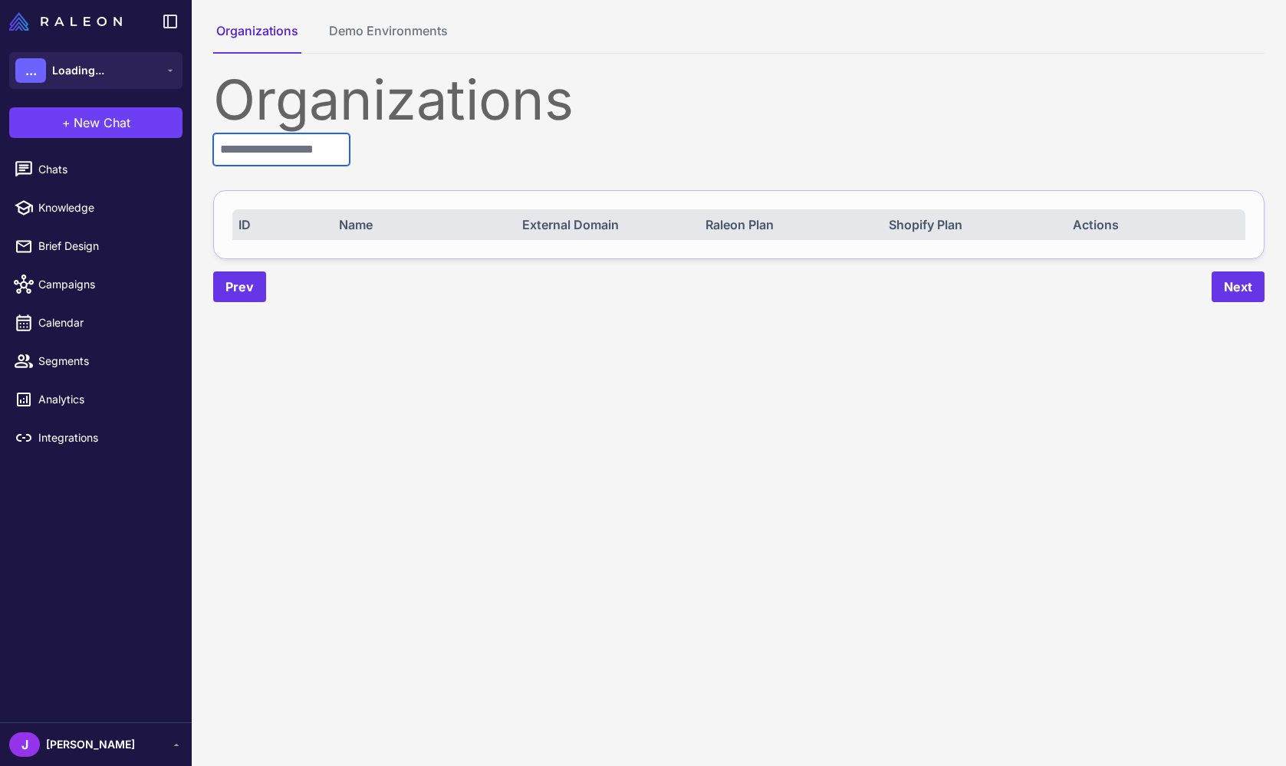
click at [274, 150] on input "text" at bounding box center [281, 149] width 136 height 32
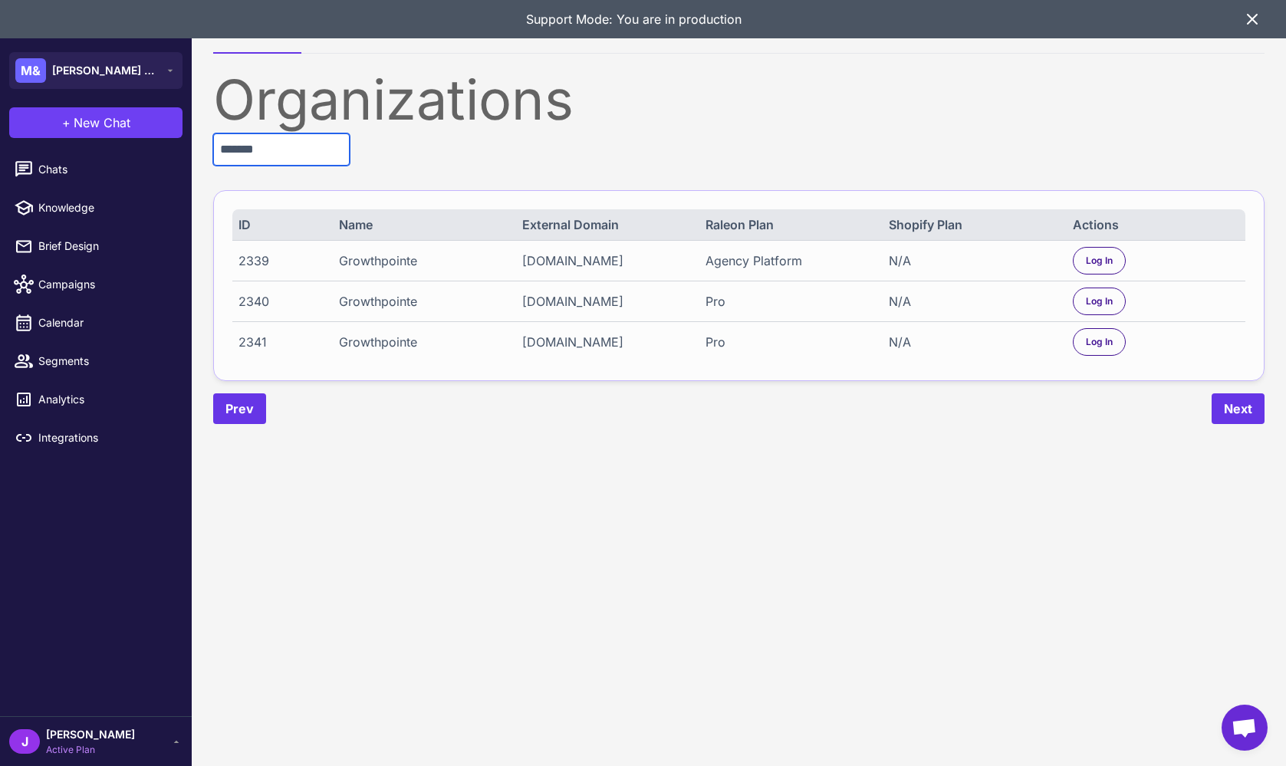
type input "*******"
click at [1069, 265] on div "2339 Growthpointe [DOMAIN_NAME] Agency Platform N/A Log In" at bounding box center [738, 260] width 1013 height 41
click at [1106, 255] on span "Log In" at bounding box center [1099, 261] width 27 height 14
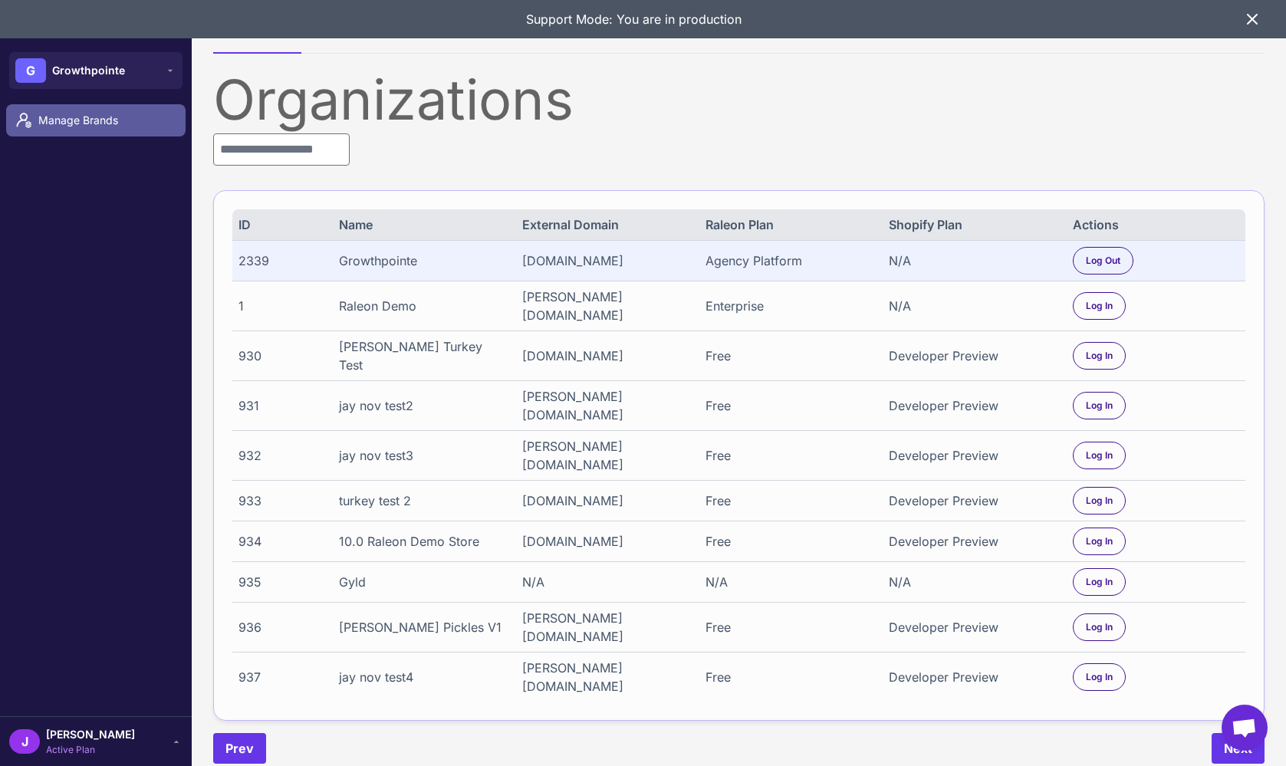
click at [122, 123] on span "Manage Brands" at bounding box center [105, 120] width 135 height 17
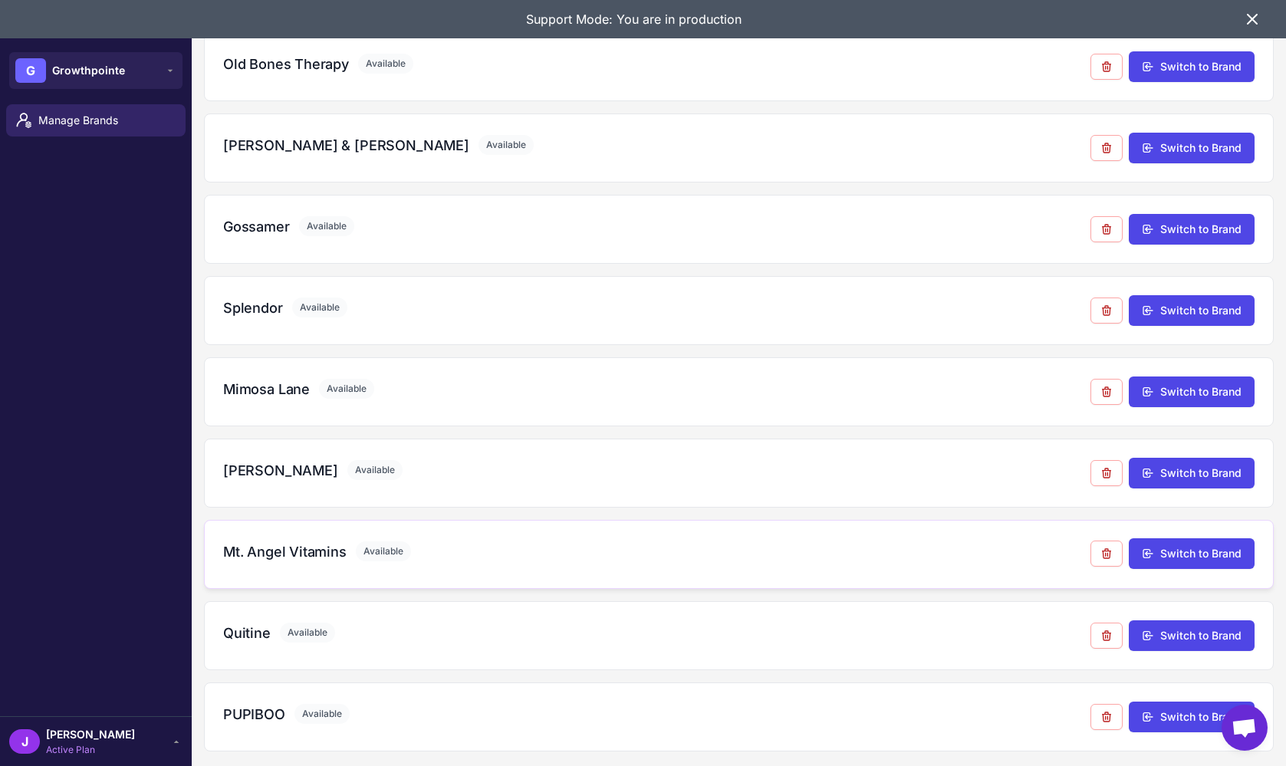
scroll to position [151, 0]
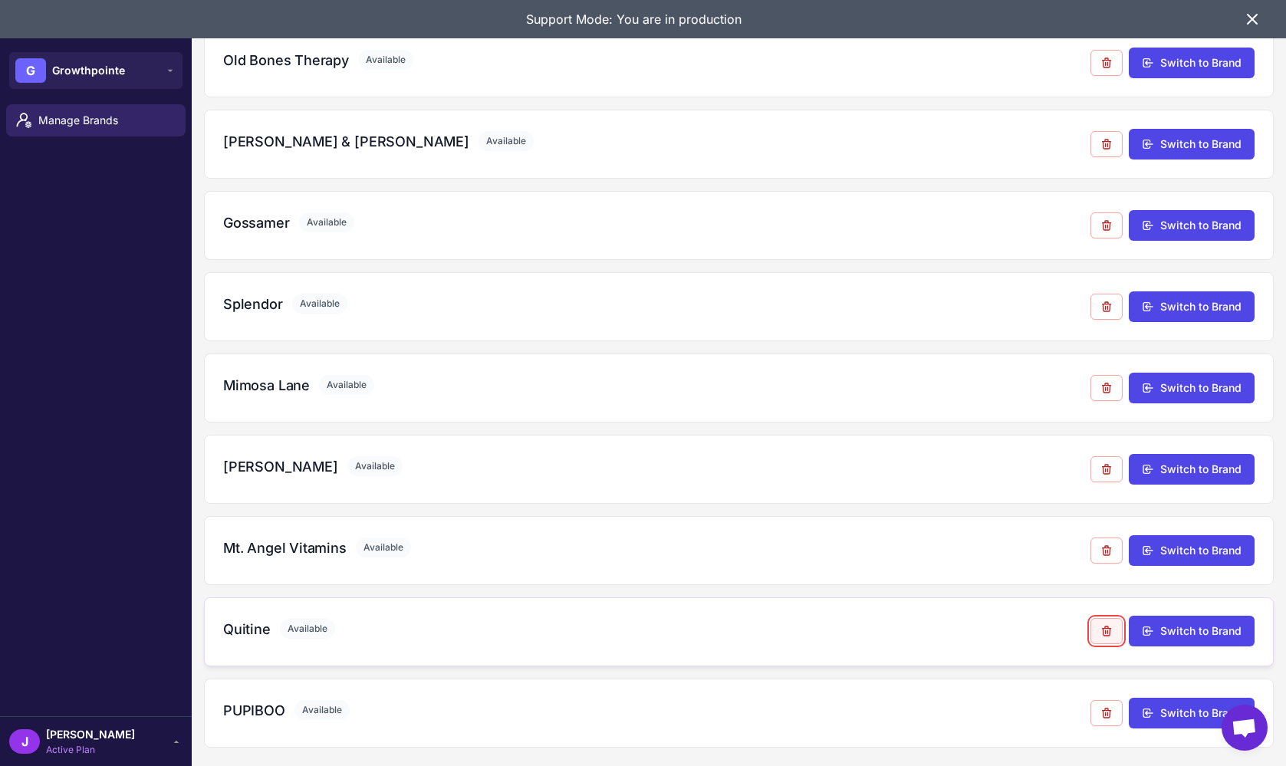
click at [1102, 634] on icon at bounding box center [1106, 631] width 12 height 12
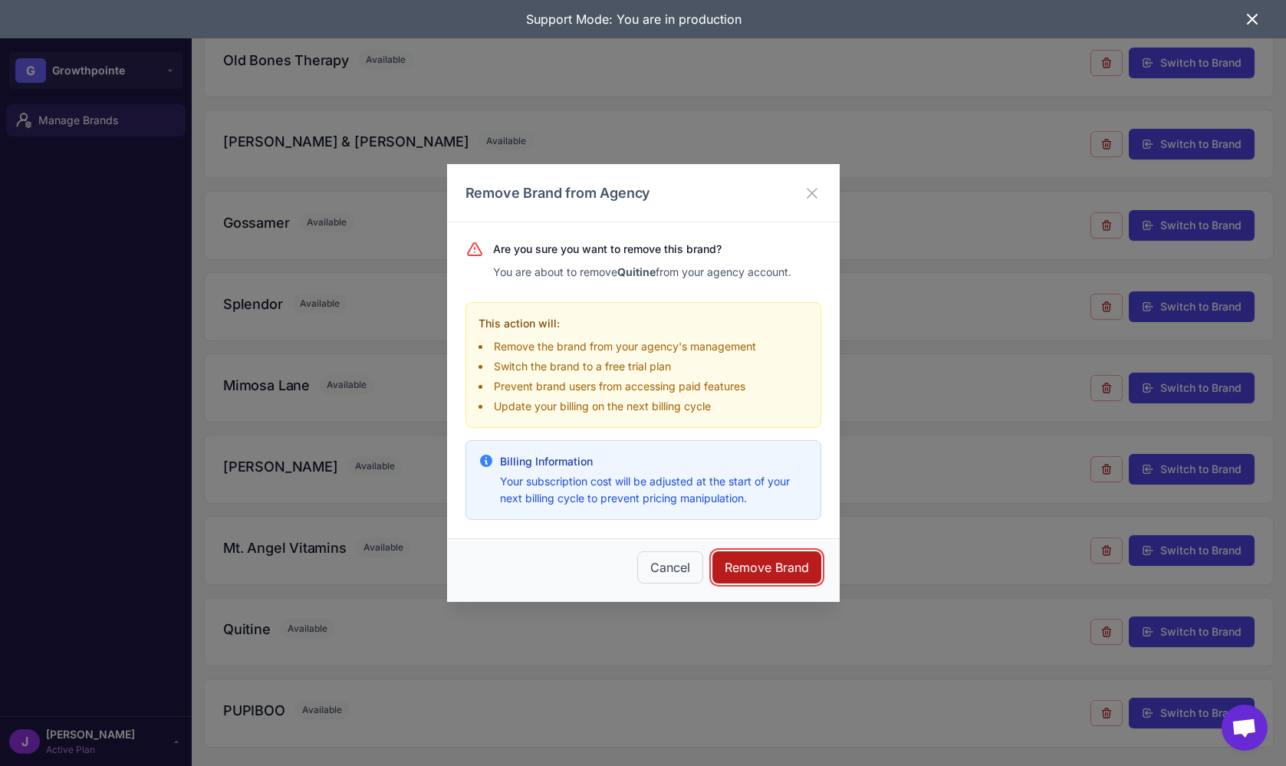
click at [775, 563] on button "Remove Brand" at bounding box center [766, 567] width 109 height 32
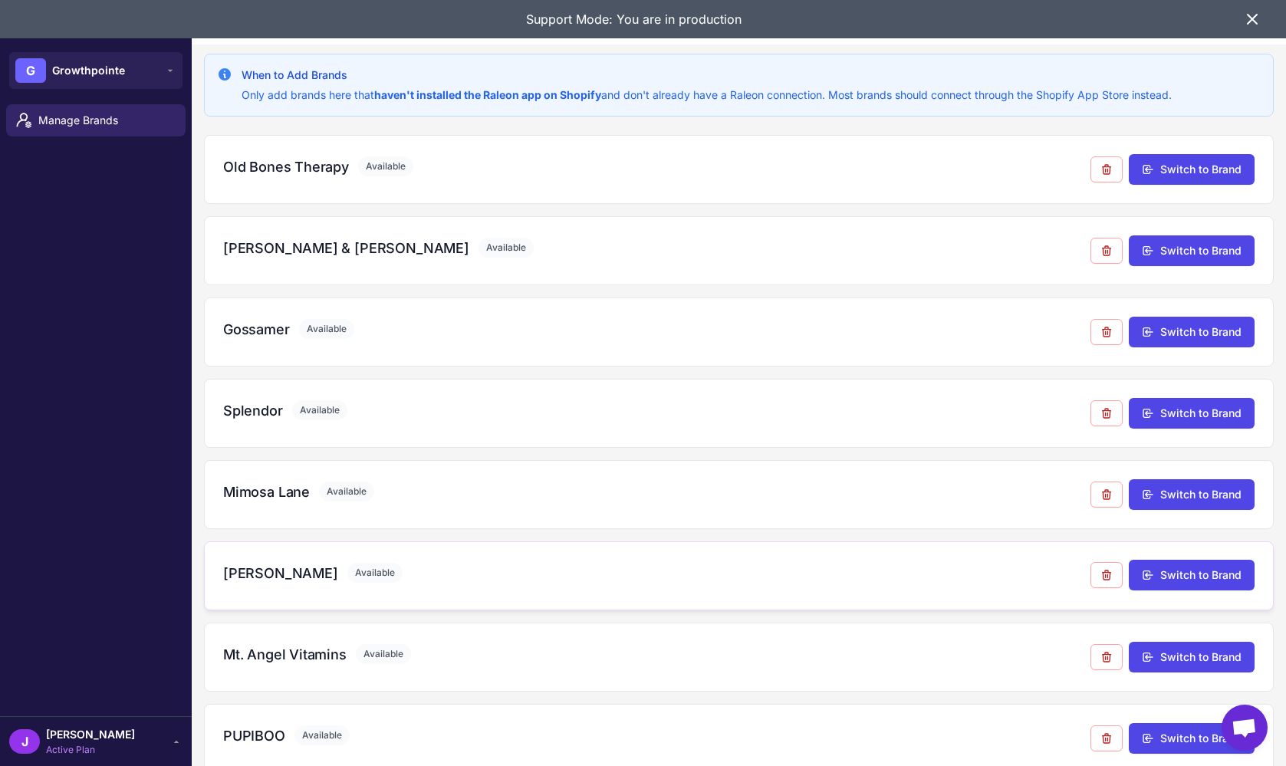
scroll to position [89, 0]
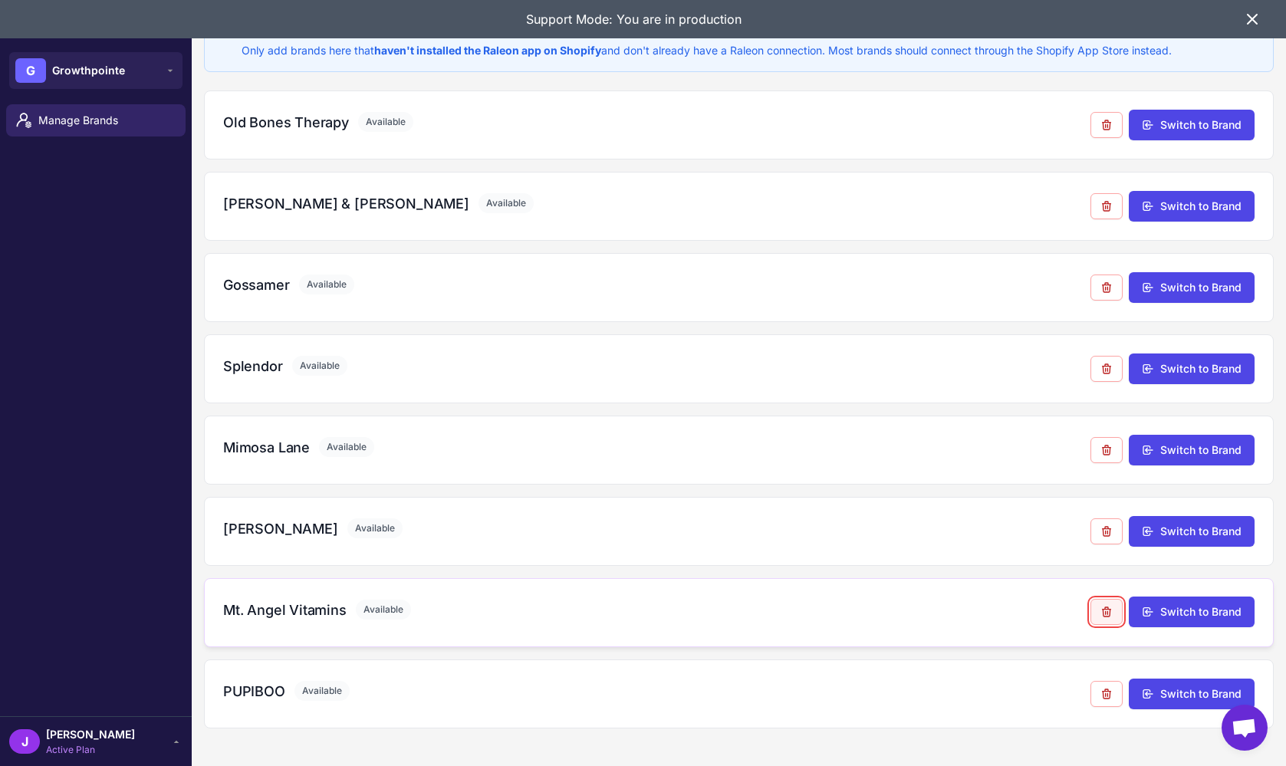
click at [1101, 613] on icon at bounding box center [1106, 612] width 12 height 12
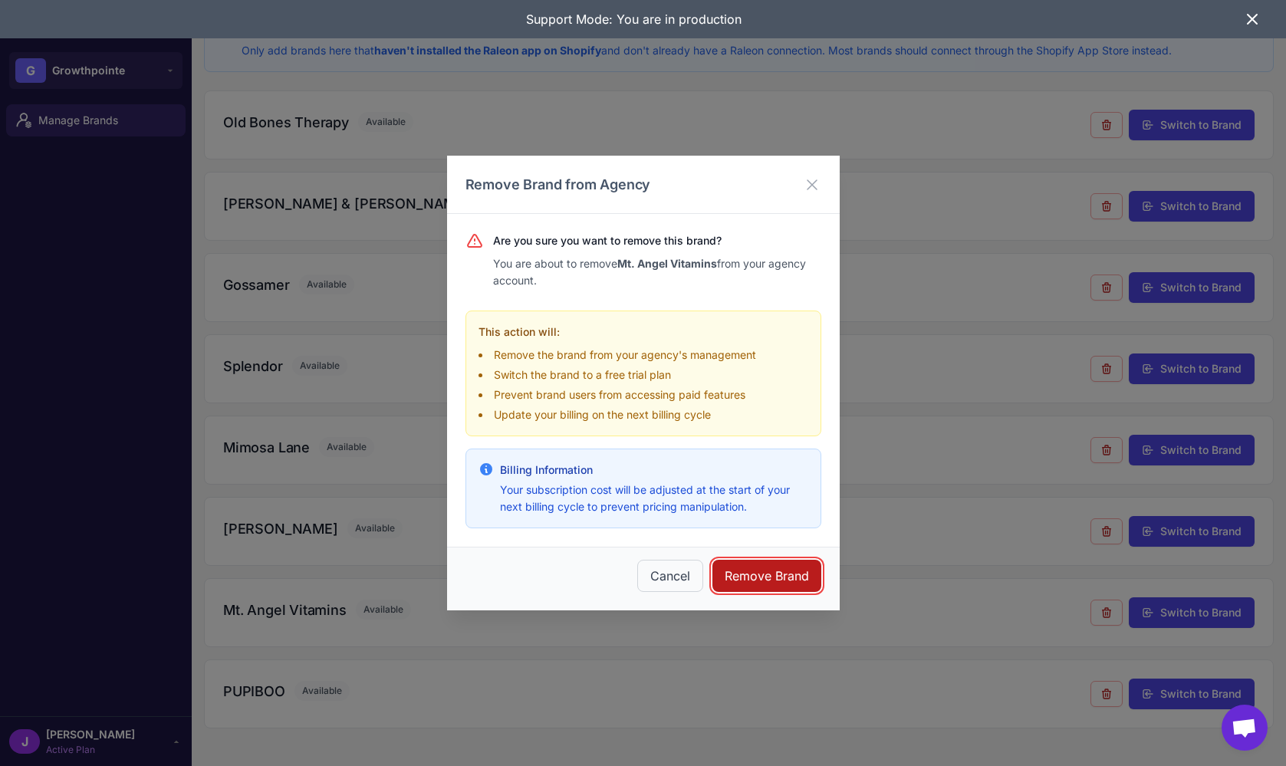
click at [782, 580] on button "Remove Brand" at bounding box center [766, 576] width 109 height 32
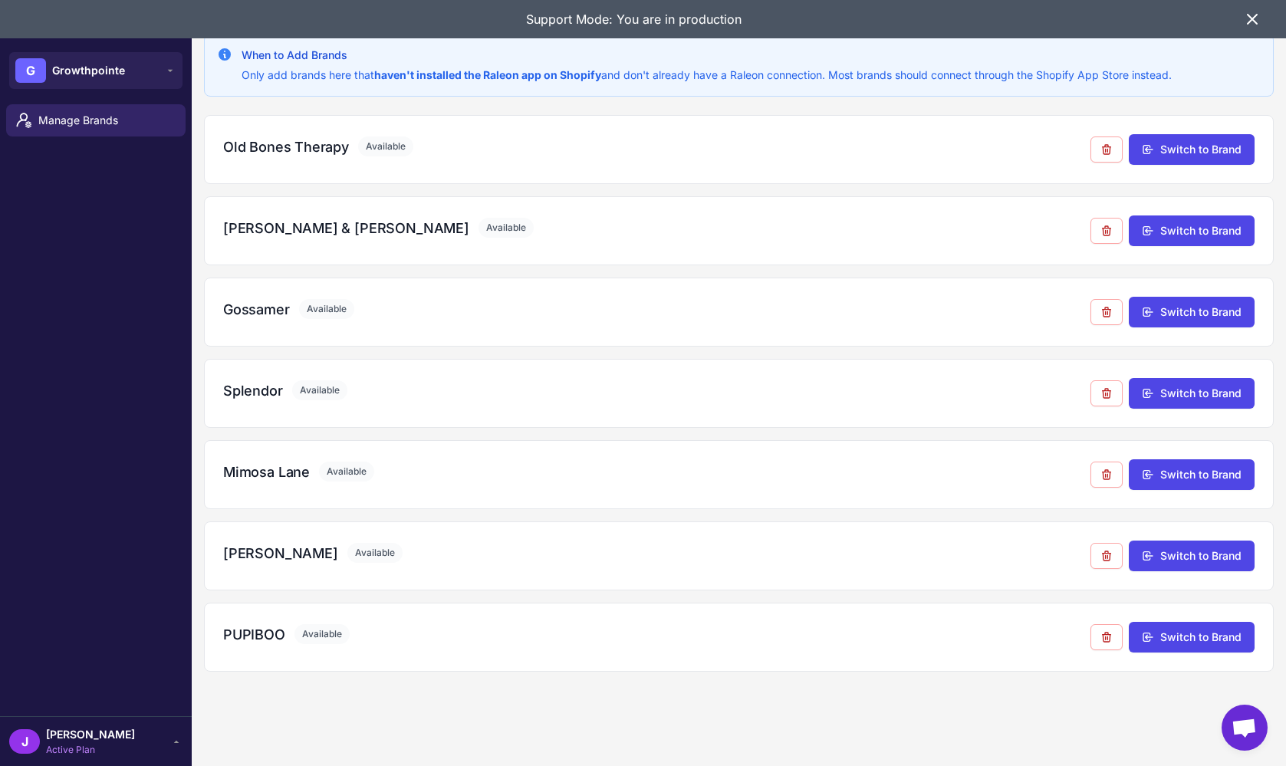
scroll to position [0, 0]
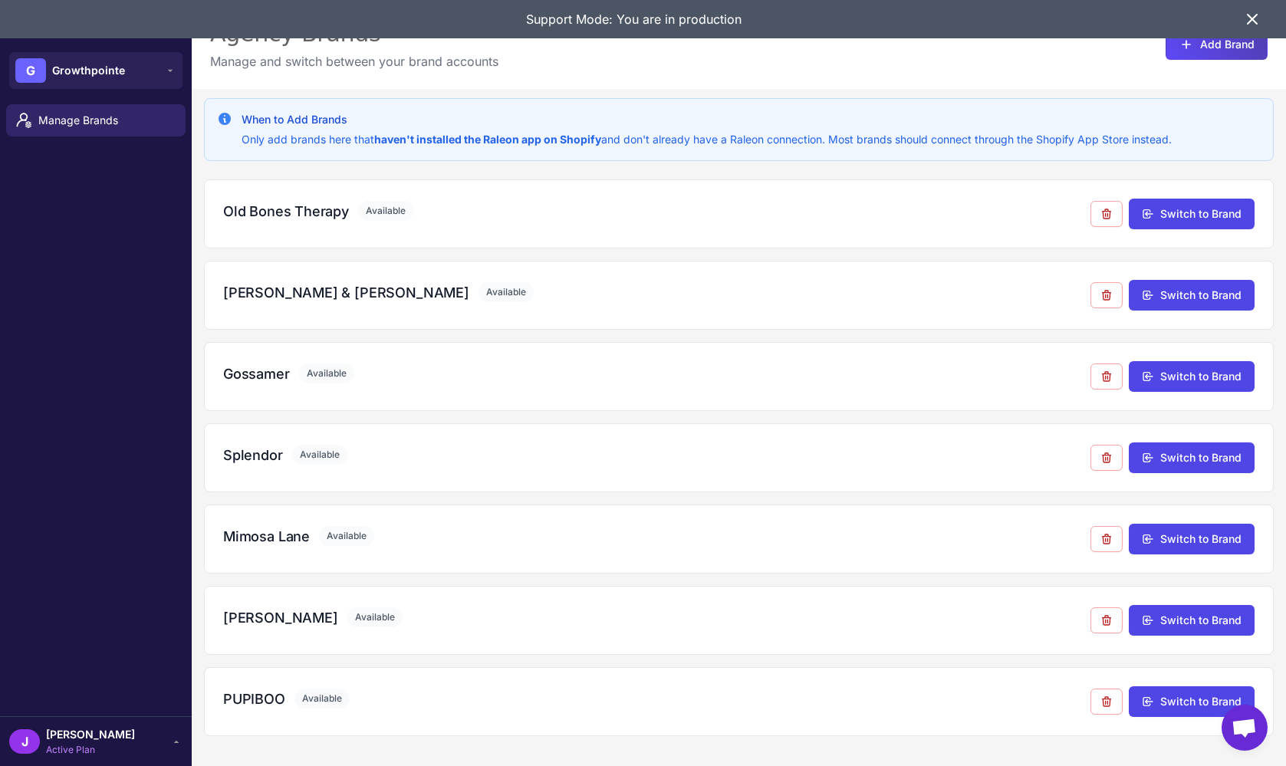
click at [1257, 21] on icon at bounding box center [1252, 19] width 18 height 18
click at [1257, 21] on div "Agency Brands Manage and switch between your brand accounts Add Brand" at bounding box center [739, 44] width 1094 height 89
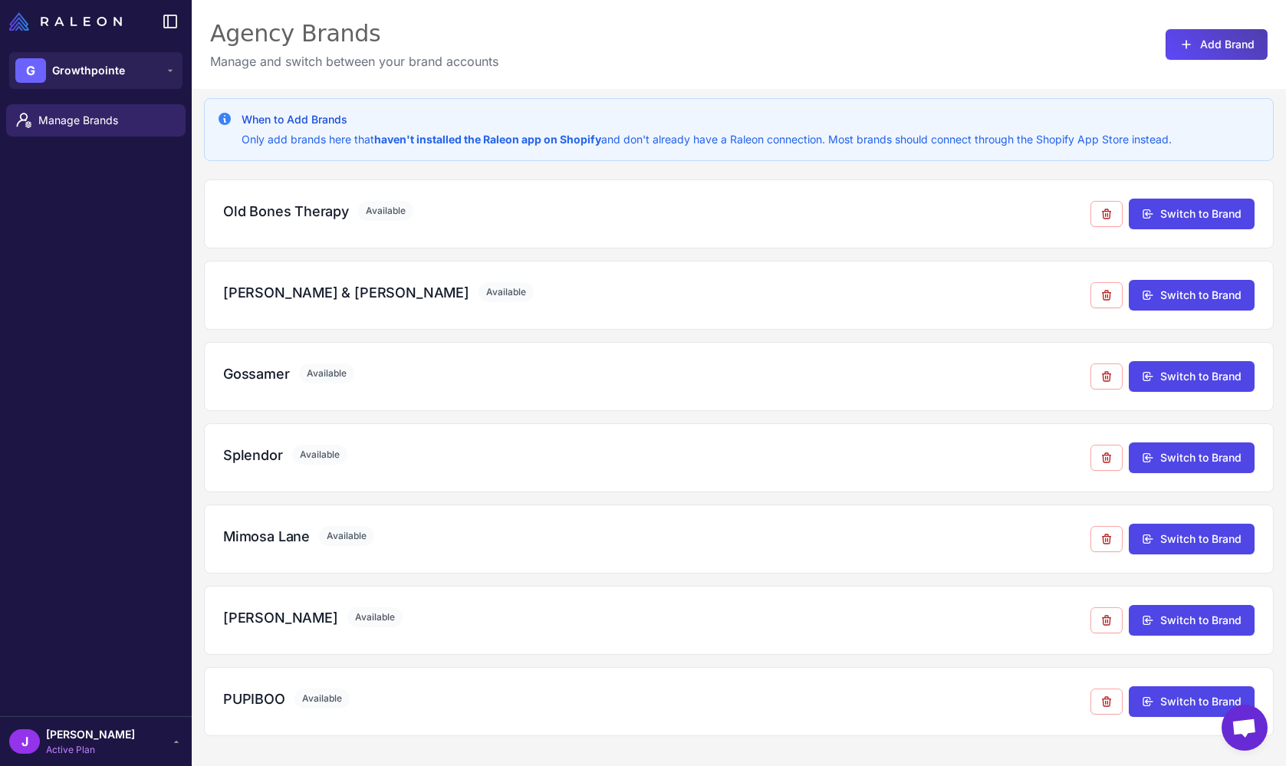
click at [604, 51] on div "Agency Brands Manage and switch between your brand accounts Add Brand" at bounding box center [739, 44] width 1094 height 89
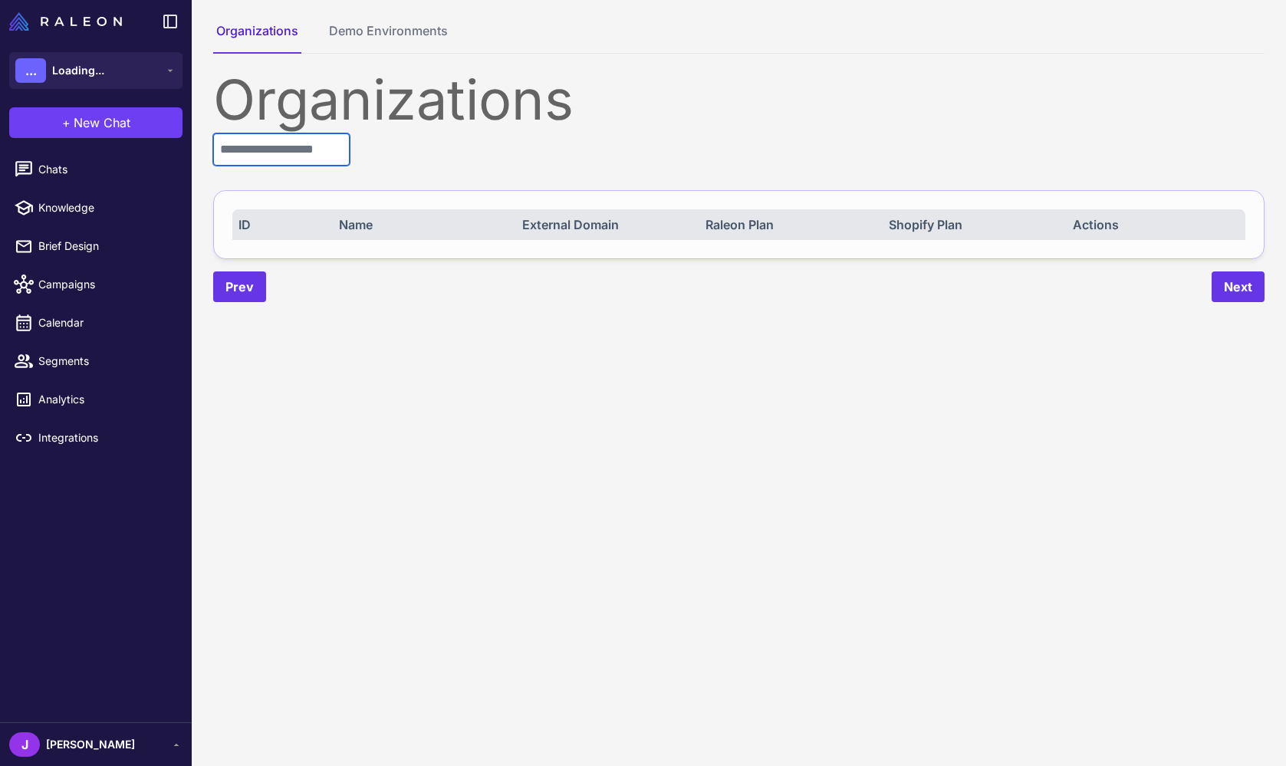
click at [248, 153] on input "text" at bounding box center [281, 149] width 136 height 32
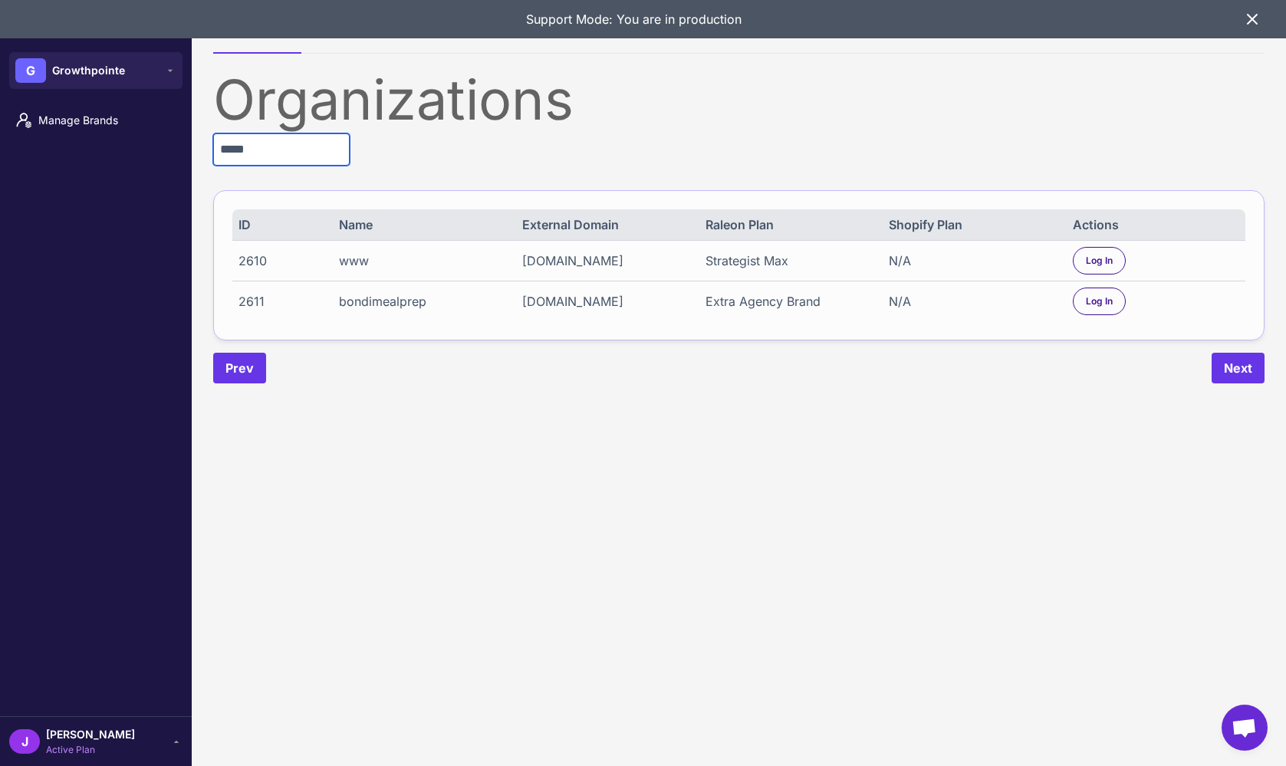
type input "*****"
click at [743, 310] on div "Extra Agency Brand" at bounding box center [788, 301] width 167 height 18
click at [1062, 321] on div "2611 bondimealprep [DOMAIN_NAME] Extra Agency Brand N/A Log In" at bounding box center [738, 301] width 1013 height 41
click at [1101, 308] on span "Log In" at bounding box center [1099, 301] width 27 height 14
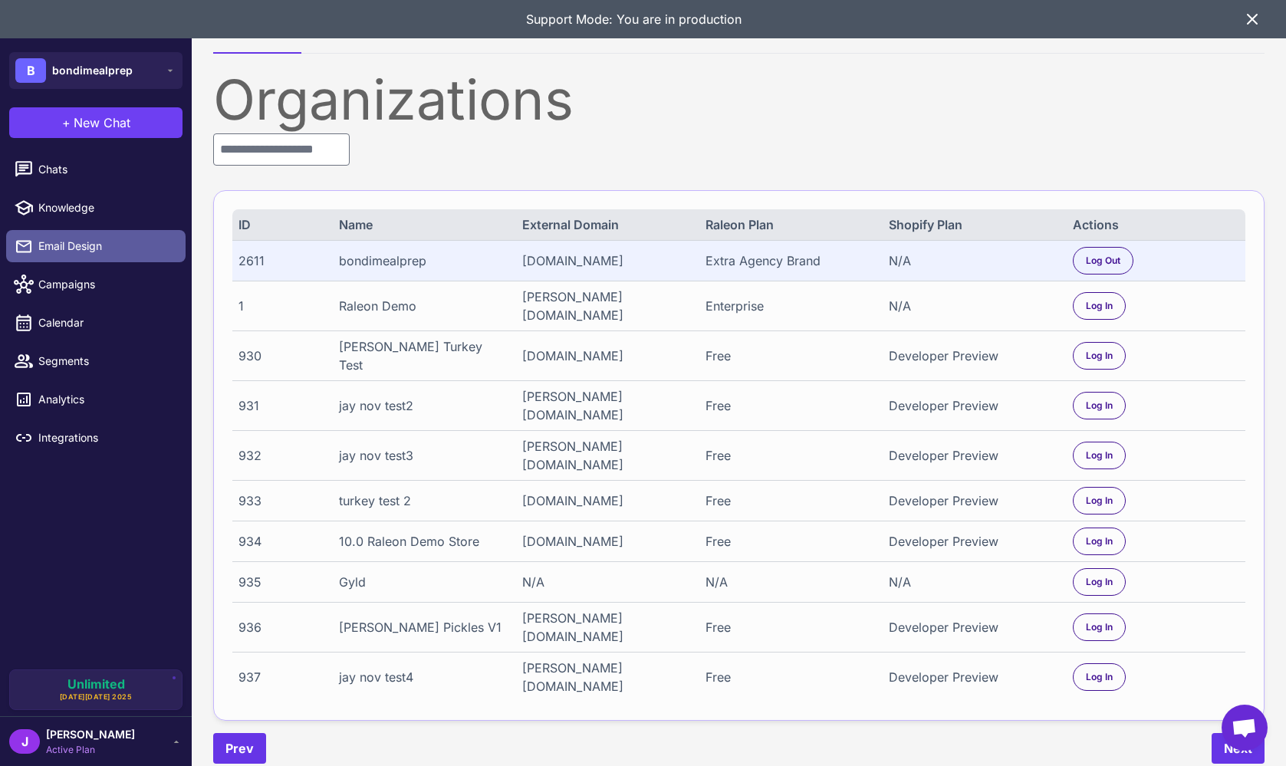
click at [59, 237] on link "Email Design" at bounding box center [95, 246] width 179 height 32
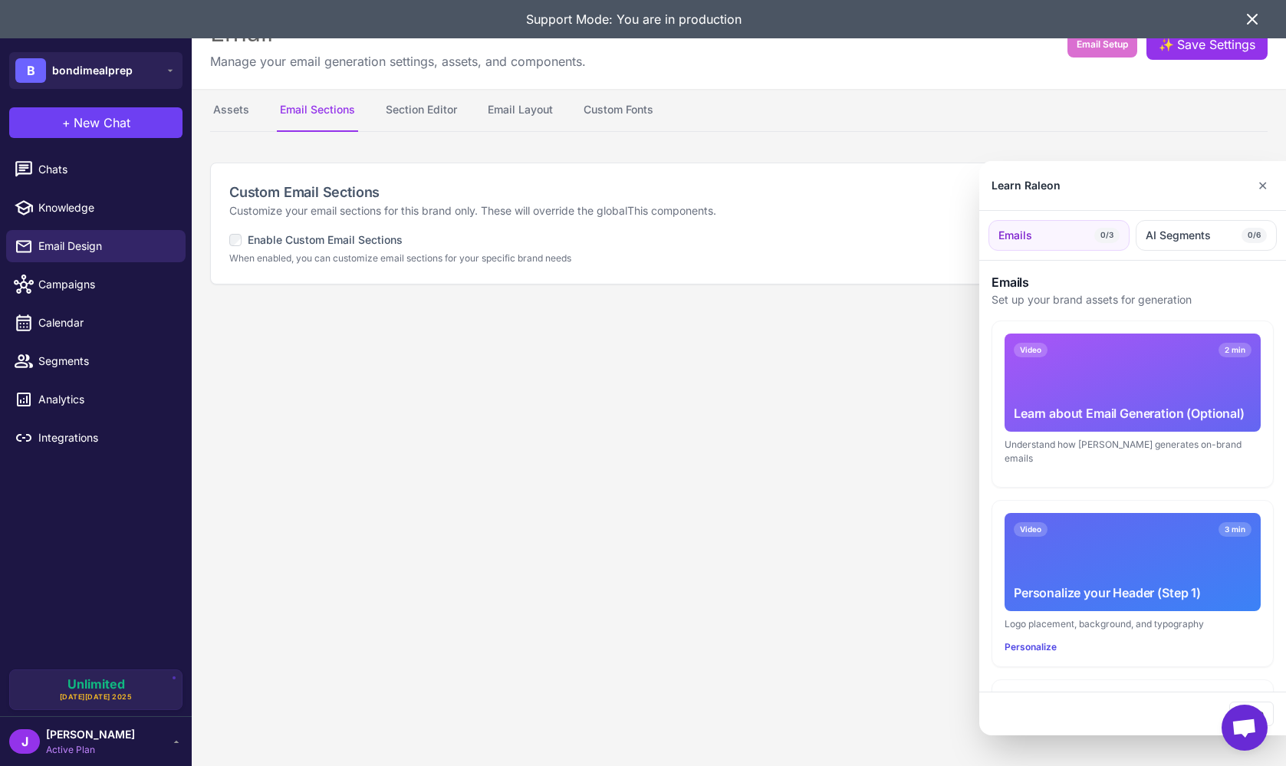
drag, startPoint x: 1263, startPoint y: 26, endPoint x: 1256, endPoint y: 25, distance: 7.8
click at [1260, 26] on div "Support Mode: You are in production" at bounding box center [643, 19] width 1286 height 38
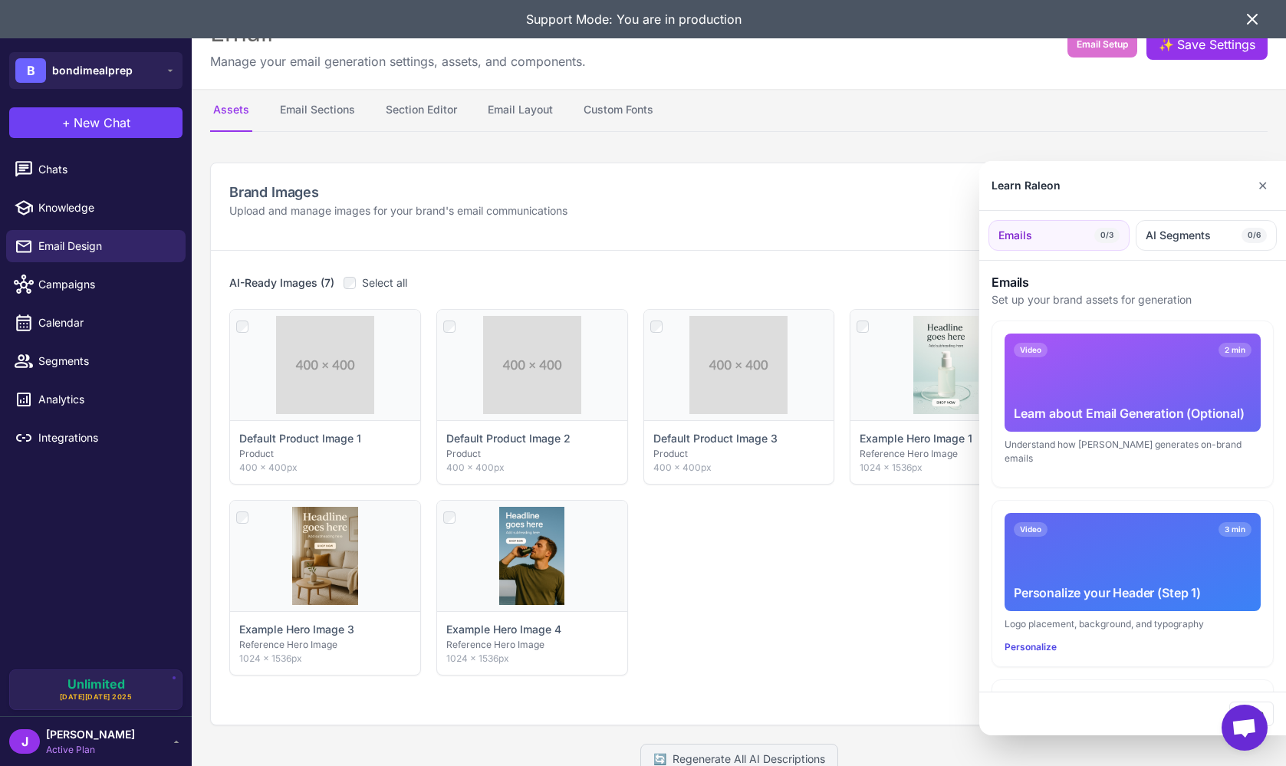
click at [1259, 16] on icon at bounding box center [1252, 19] width 18 height 18
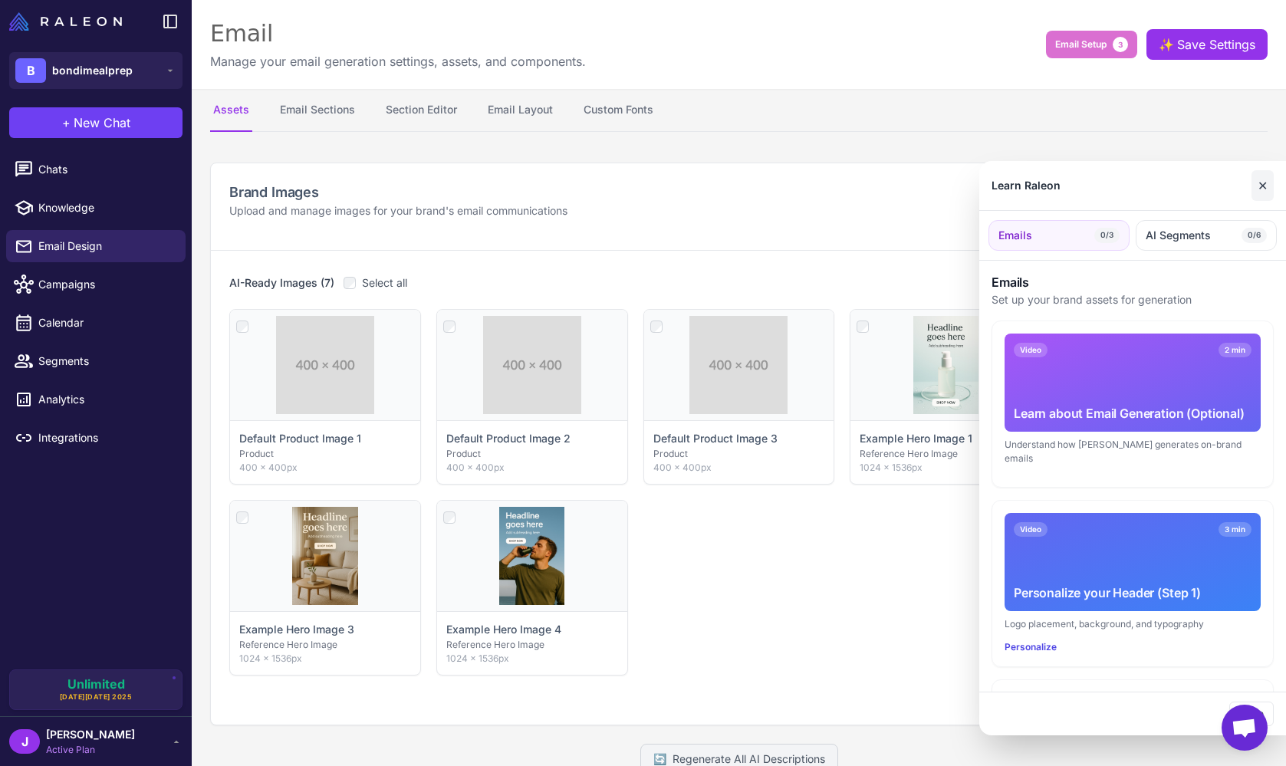
click at [1262, 182] on button "✕" at bounding box center [1262, 185] width 22 height 31
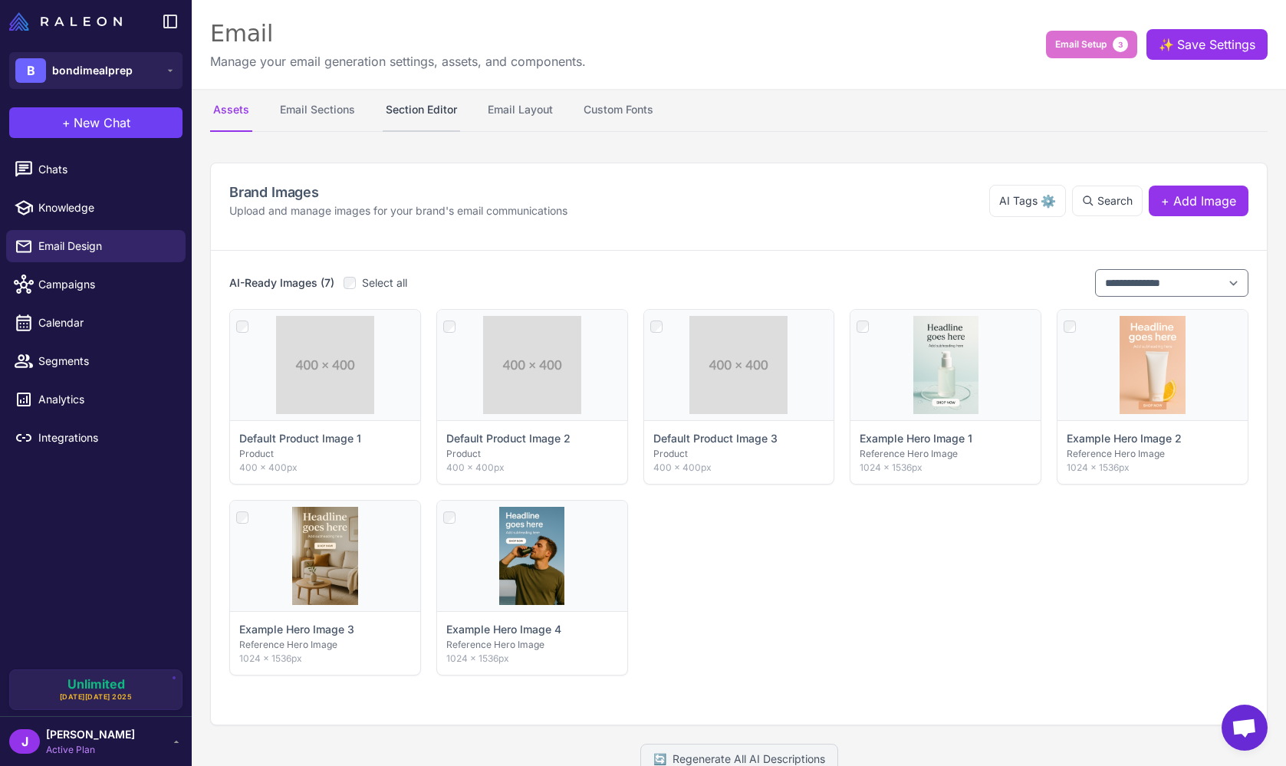
click at [421, 110] on button "Section Editor" at bounding box center [421, 110] width 77 height 43
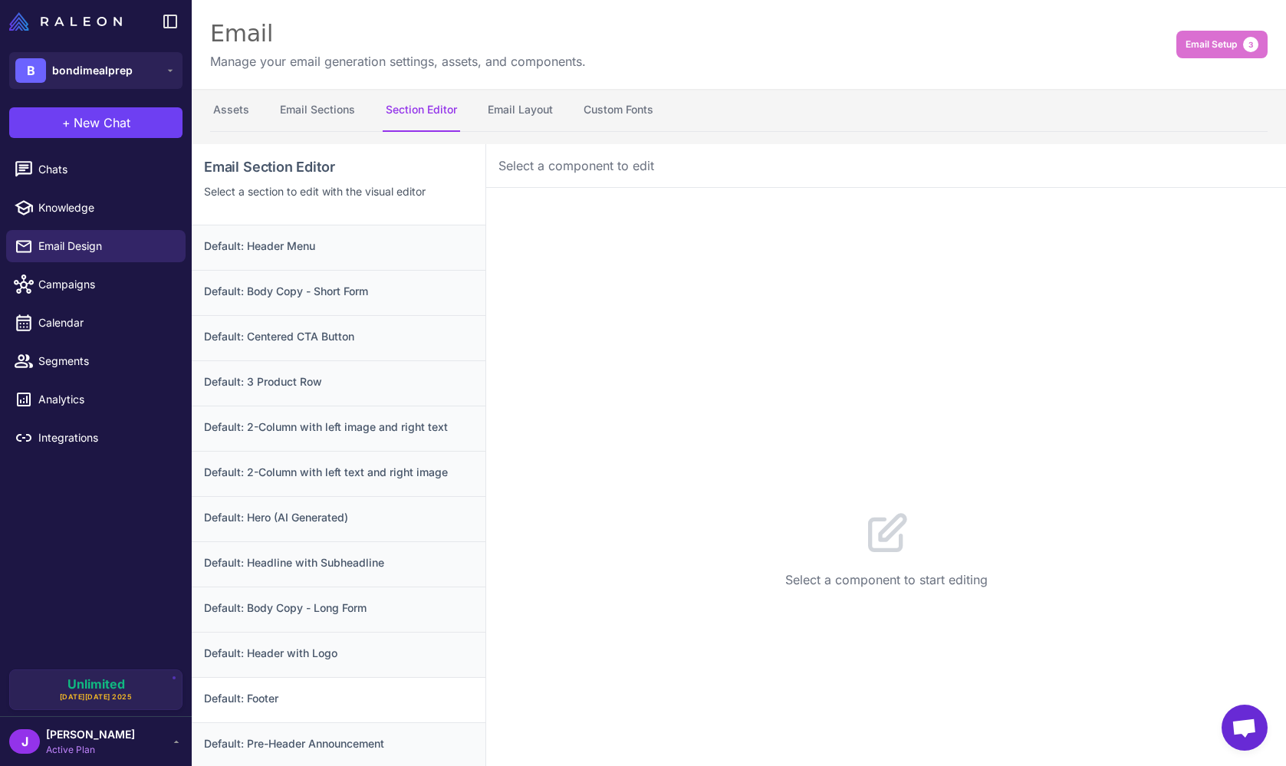
click at [339, 714] on div "Default: Footer" at bounding box center [339, 699] width 294 height 45
click at [363, 652] on h3 "Default: Header with Logo" at bounding box center [338, 653] width 269 height 17
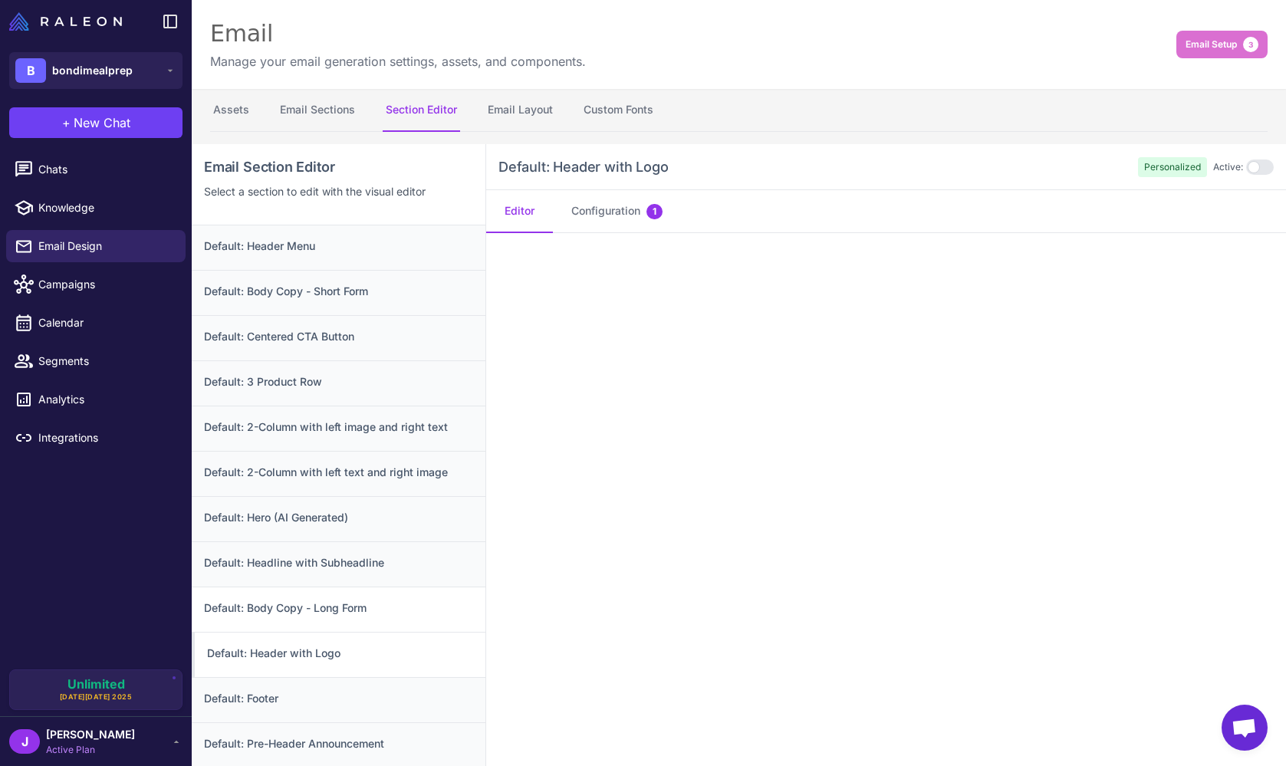
click at [360, 620] on div "Default: Body Copy - Long Form" at bounding box center [339, 608] width 294 height 45
click at [376, 563] on h3 "Default: Headline with Subheadline" at bounding box center [338, 562] width 269 height 17
click at [369, 511] on h3 "Default: Hero (AI Generated)" at bounding box center [338, 517] width 269 height 17
click at [376, 467] on h3 "Default: 2-Column with left text and right image" at bounding box center [338, 472] width 269 height 17
click at [371, 432] on h3 "Default: 2-Column with left image and right text" at bounding box center [338, 427] width 269 height 17
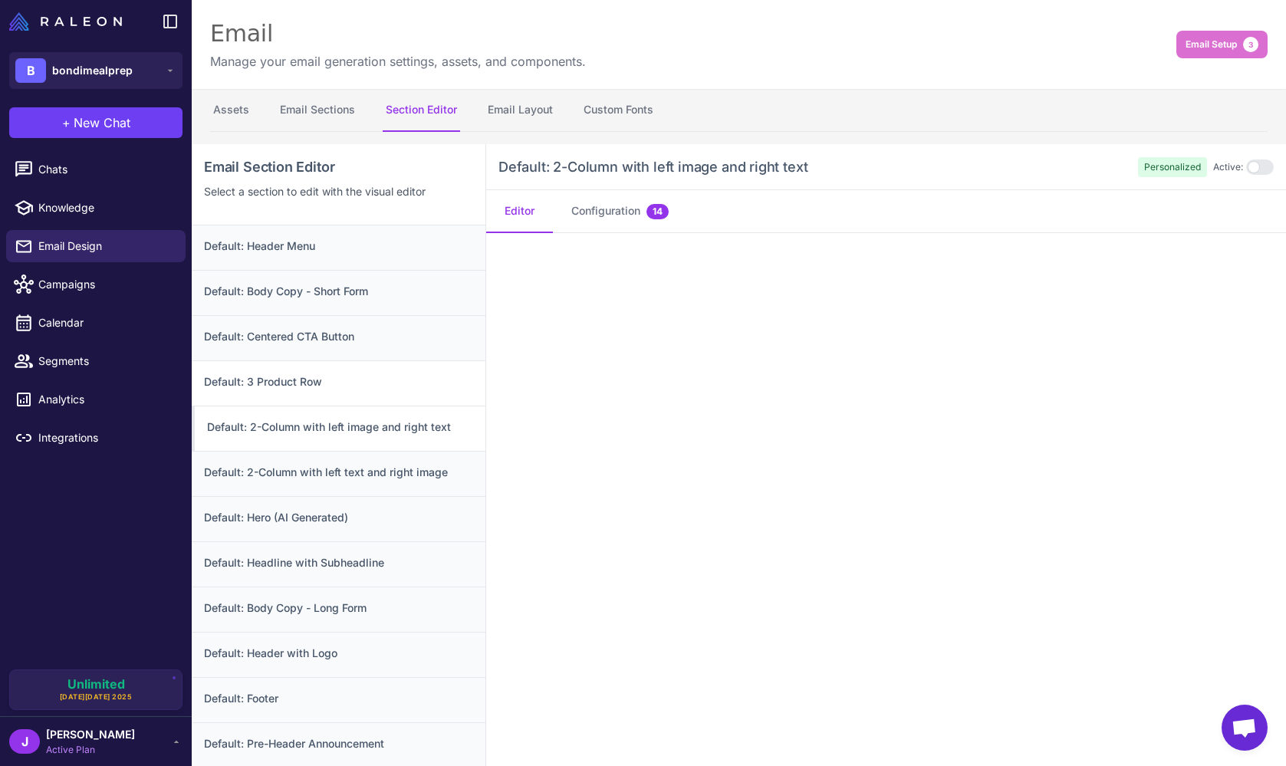
drag, startPoint x: 358, startPoint y: 376, endPoint x: 356, endPoint y: 363, distance: 14.0
click at [358, 376] on h3 "Default: 3 Product Row" at bounding box center [338, 381] width 269 height 17
click at [353, 351] on div "Default: Centered CTA Button" at bounding box center [339, 337] width 294 height 45
click at [340, 303] on div "Default: Body Copy - Short Form" at bounding box center [339, 292] width 294 height 45
click at [314, 256] on div "Default: Header Menu" at bounding box center [339, 247] width 294 height 44
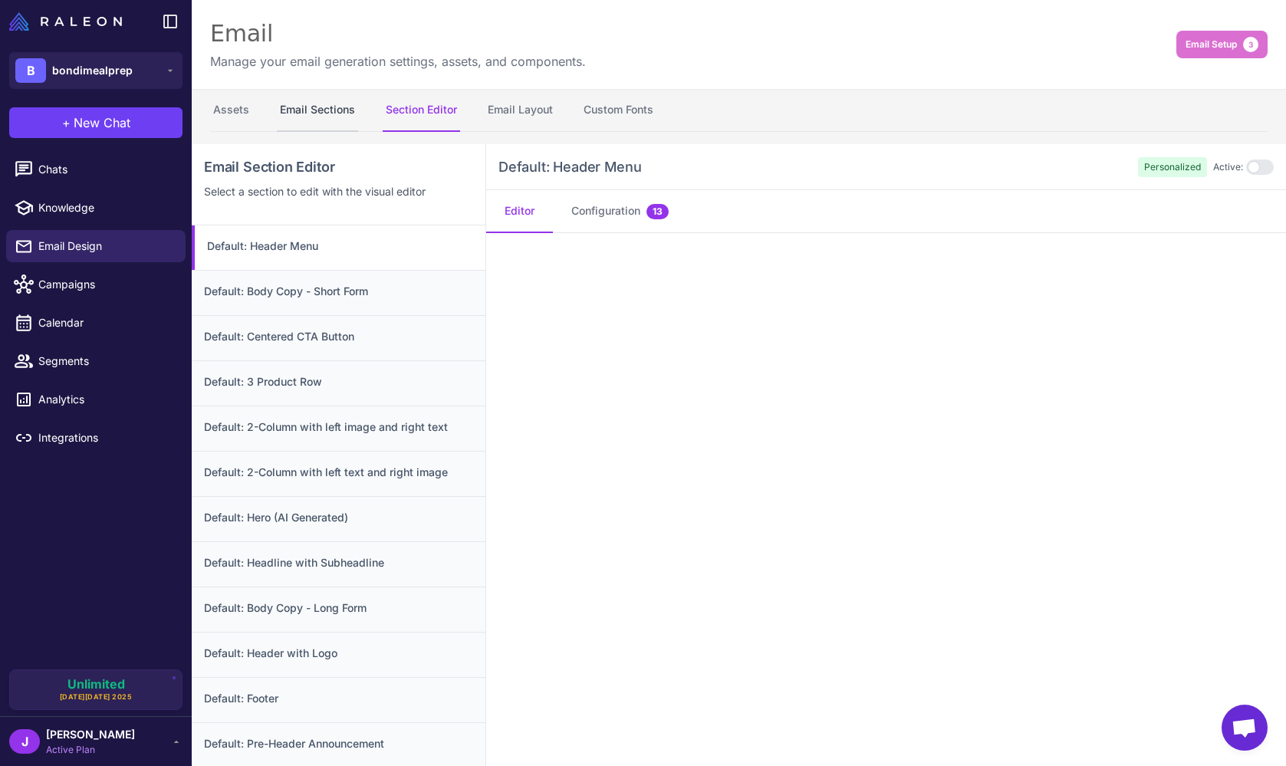
click at [295, 100] on button "Email Sections" at bounding box center [317, 110] width 81 height 43
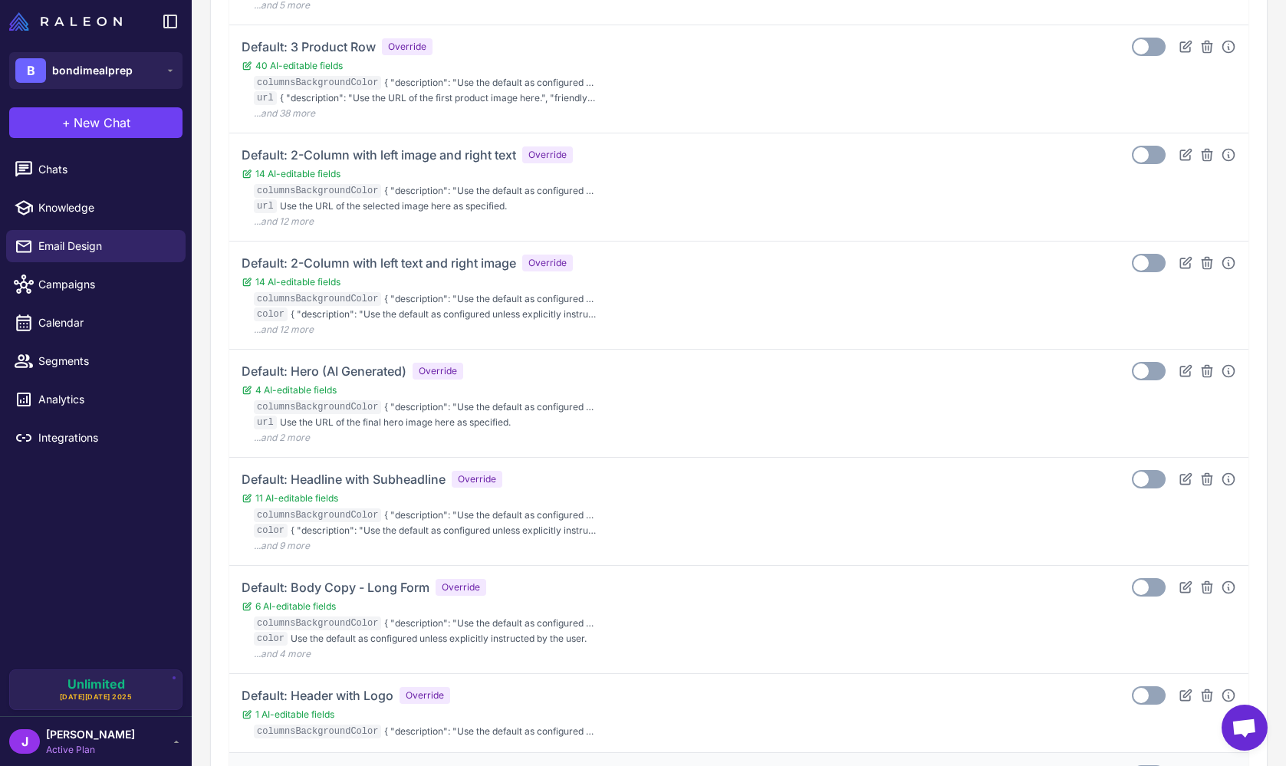
scroll to position [918, 0]
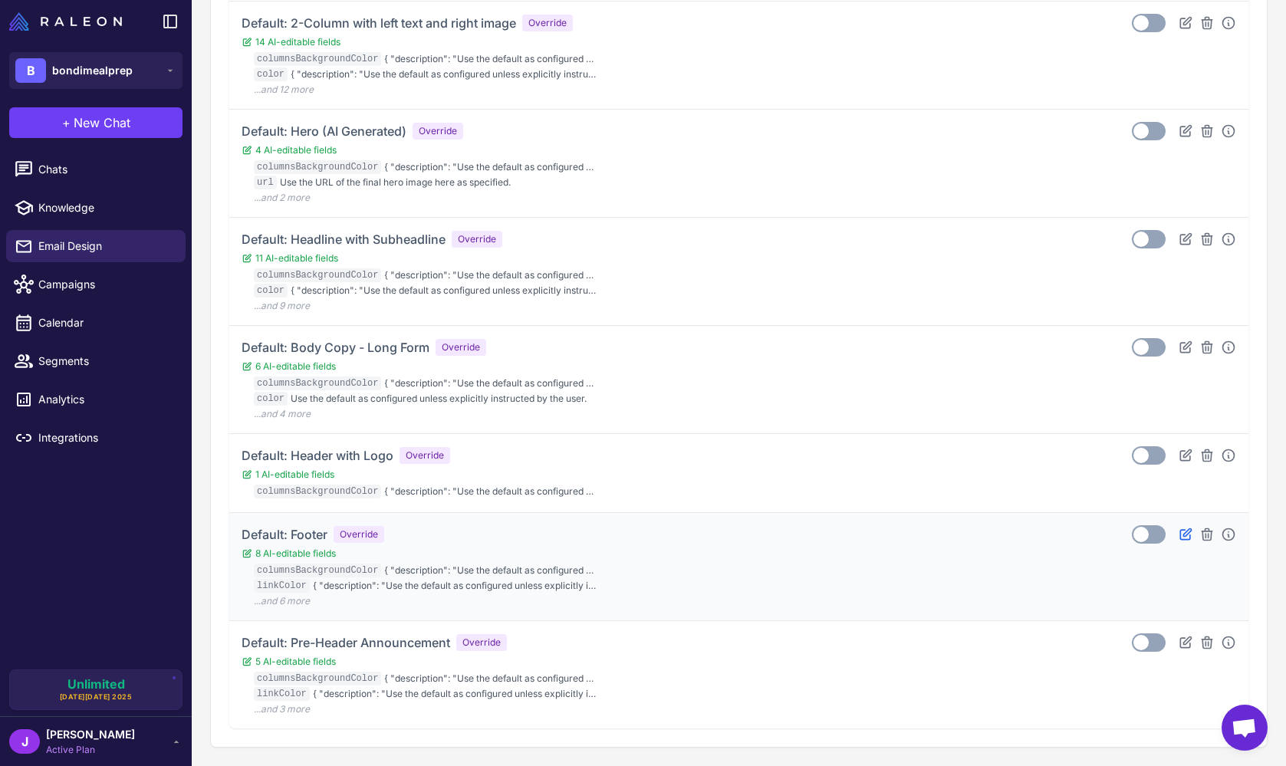
click at [1181, 533] on icon at bounding box center [1185, 534] width 15 height 15
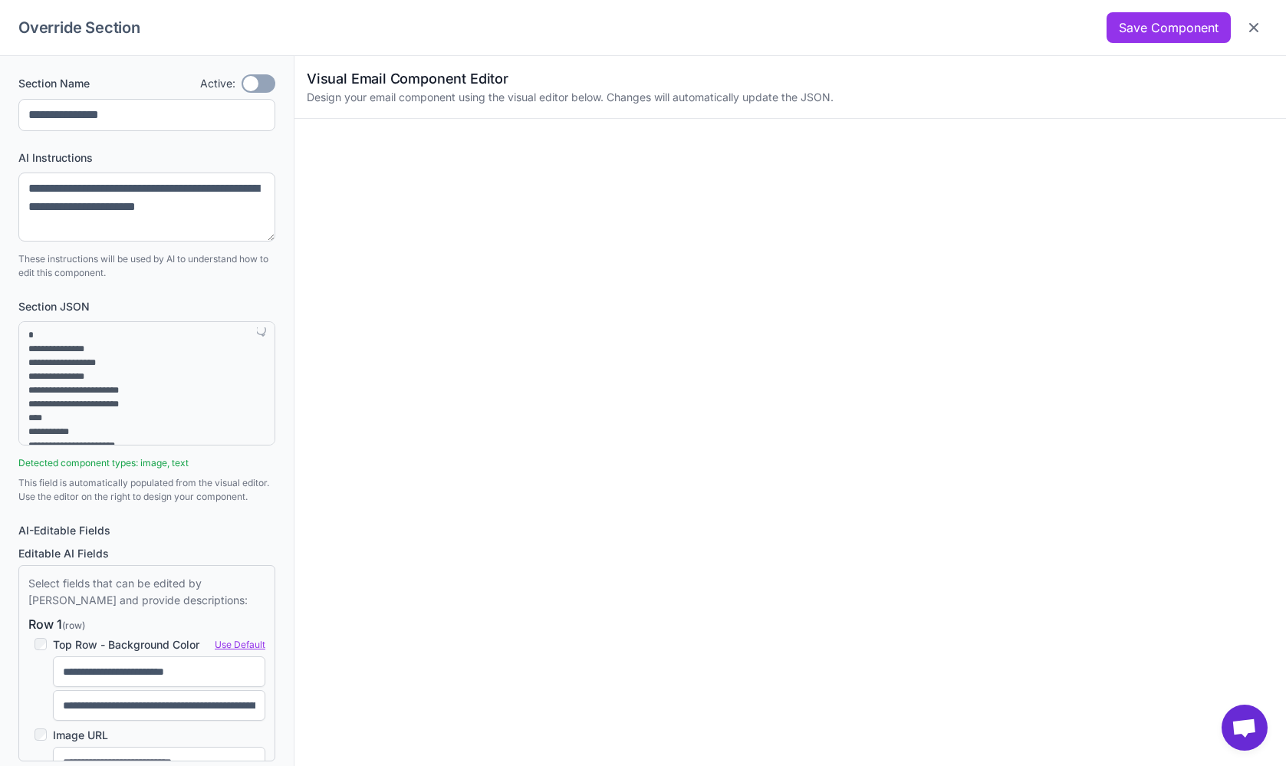
click at [911, 77] on h3 "Visual Email Component Editor" at bounding box center [790, 78] width 967 height 21
click at [606, 19] on div "Override Section Save Component" at bounding box center [642, 27] width 1249 height 31
click at [1180, 25] on button "Save Component" at bounding box center [1168, 27] width 124 height 31
type textarea "**********"
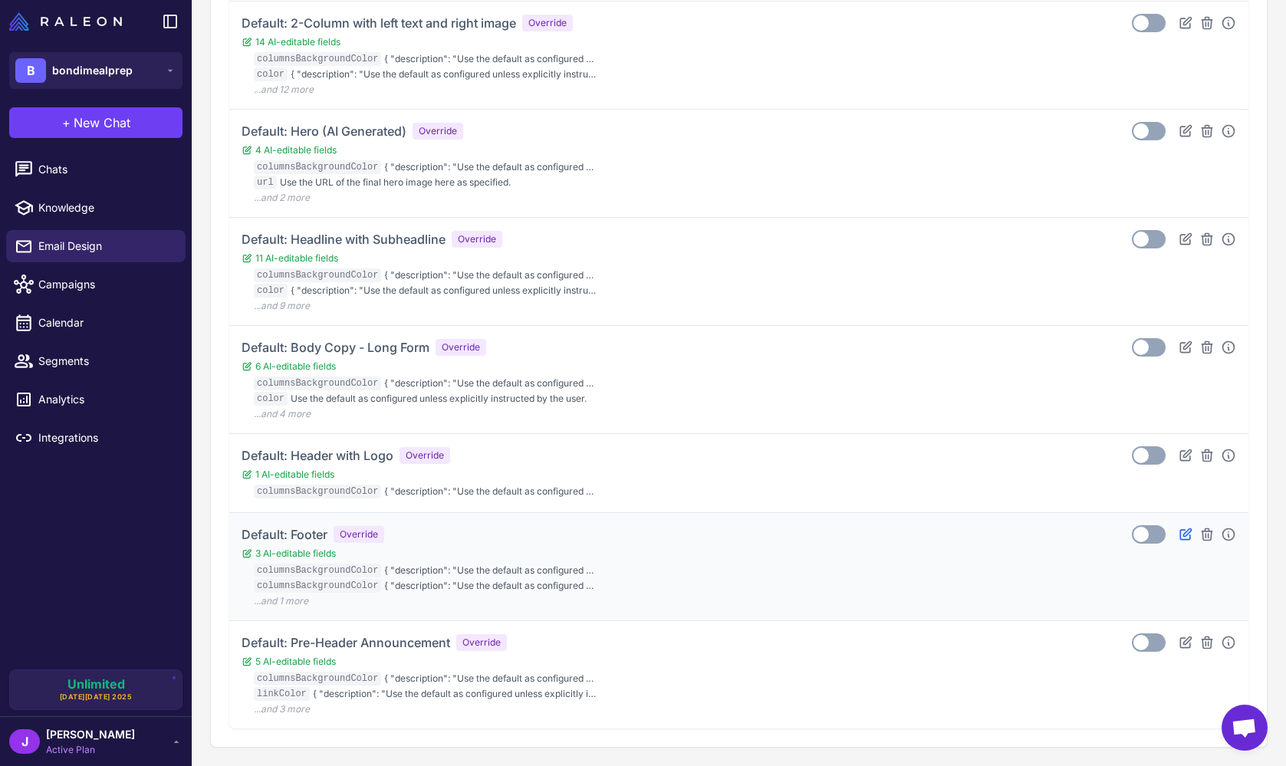
click at [1192, 537] on icon at bounding box center [1185, 534] width 15 height 15
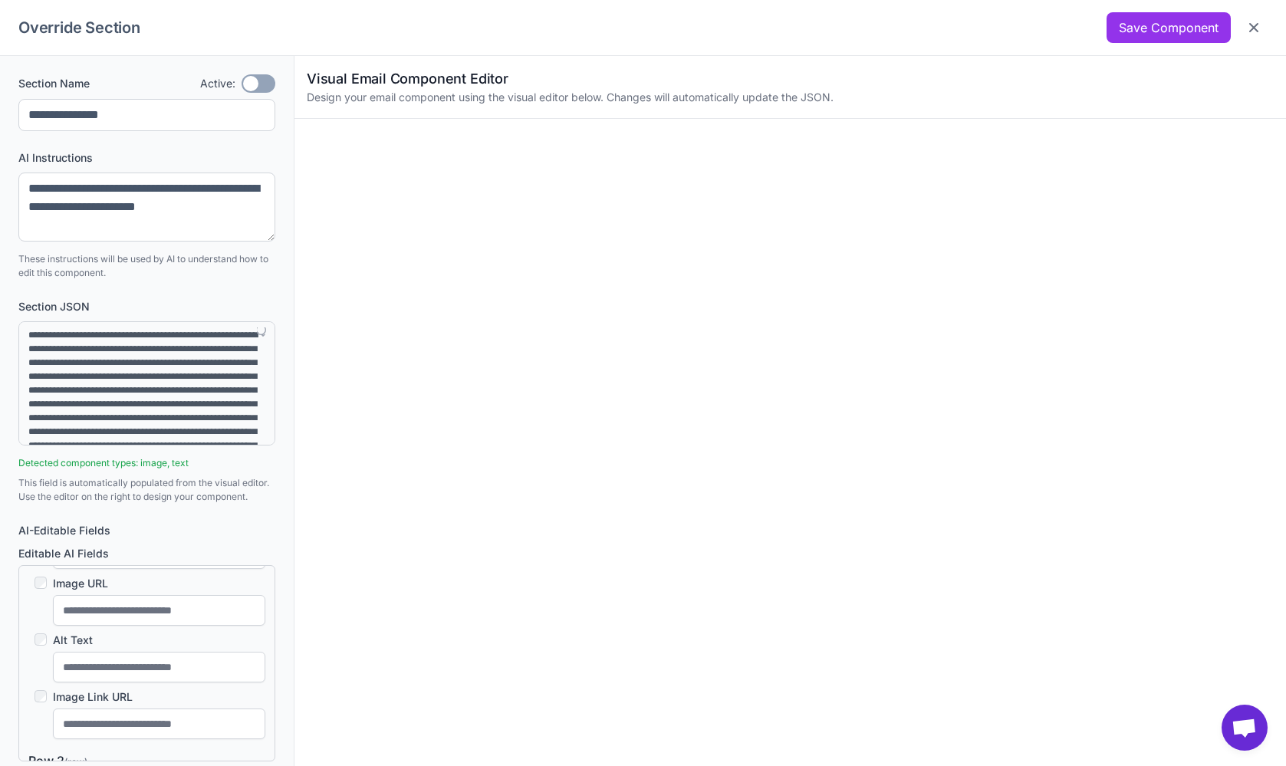
scroll to position [149, 0]
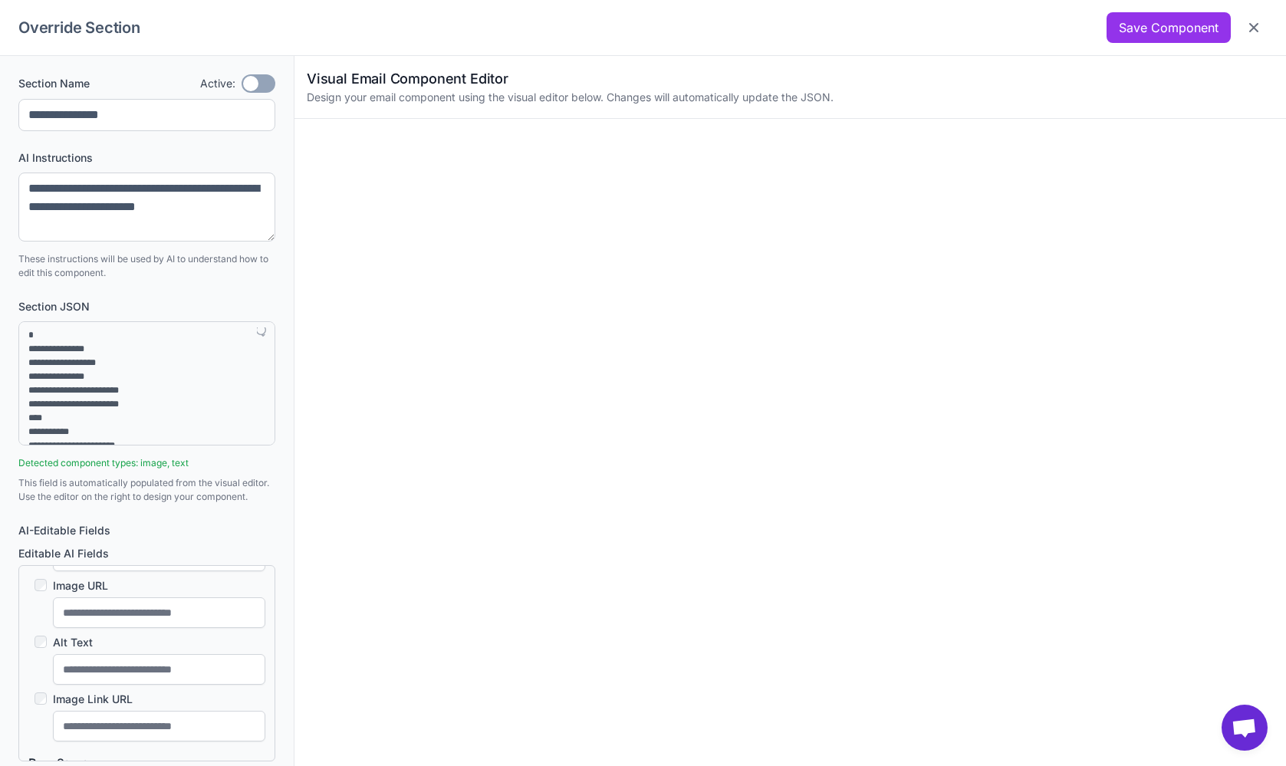
drag, startPoint x: 993, startPoint y: 61, endPoint x: 937, endPoint y: 120, distance: 80.8
click at [993, 61] on div "Visual Email Component Editor Design your email component using the visual edit…" at bounding box center [789, 87] width 991 height 63
click at [1179, 24] on button "Save Component" at bounding box center [1168, 27] width 124 height 31
type textarea "**********"
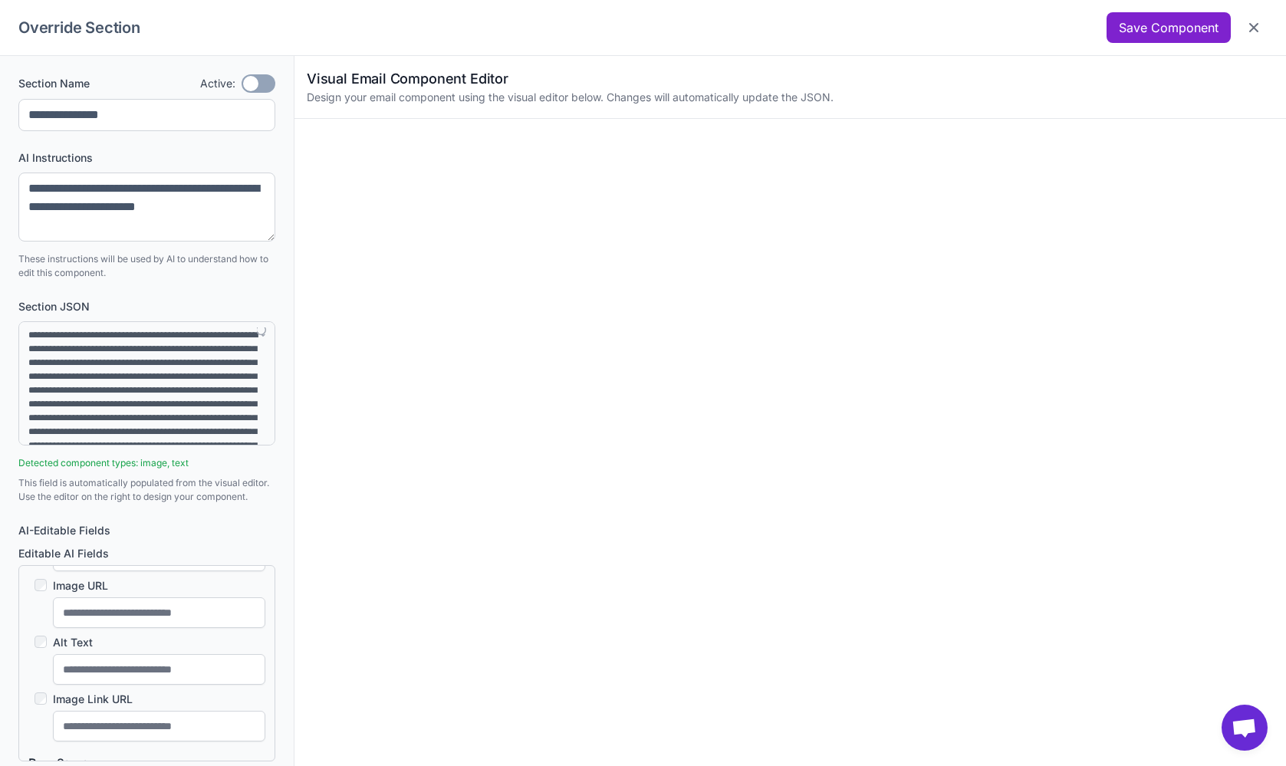
scroll to position [0, 0]
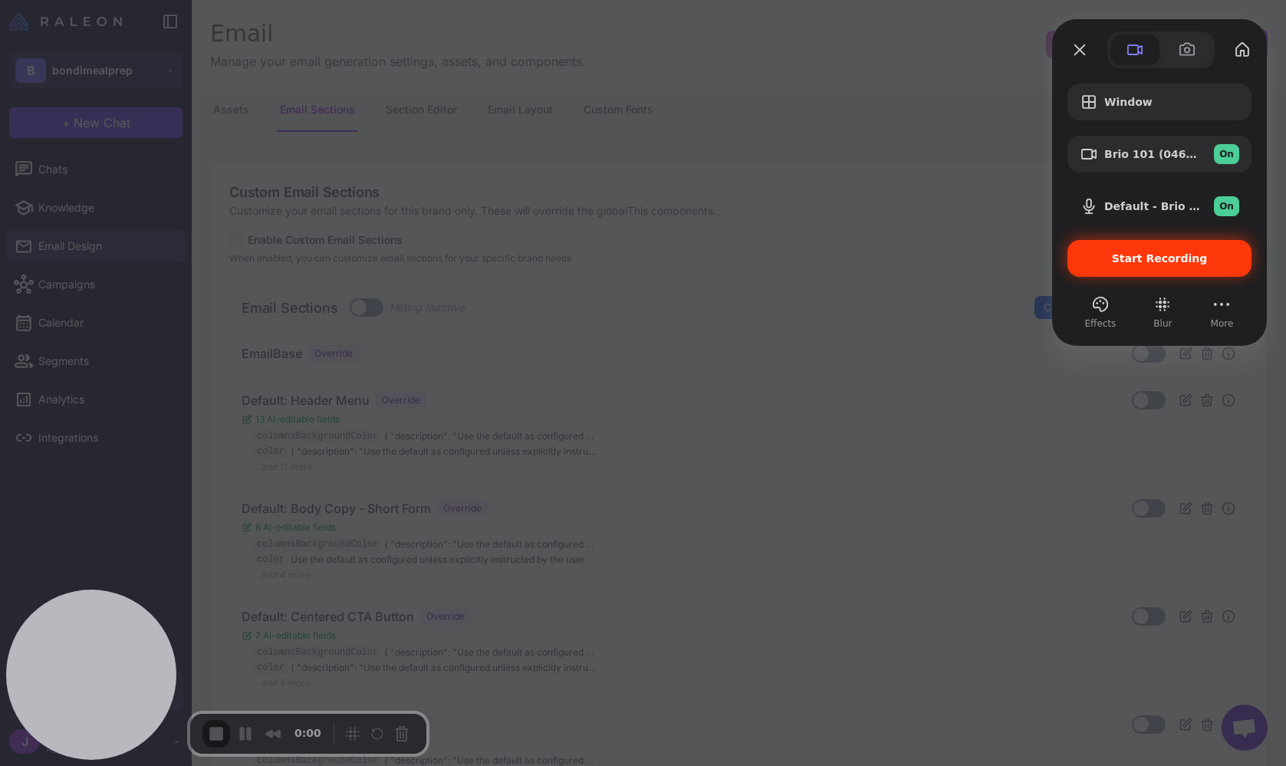
click at [1138, 261] on span "Start Recording" at bounding box center [1160, 258] width 96 height 12
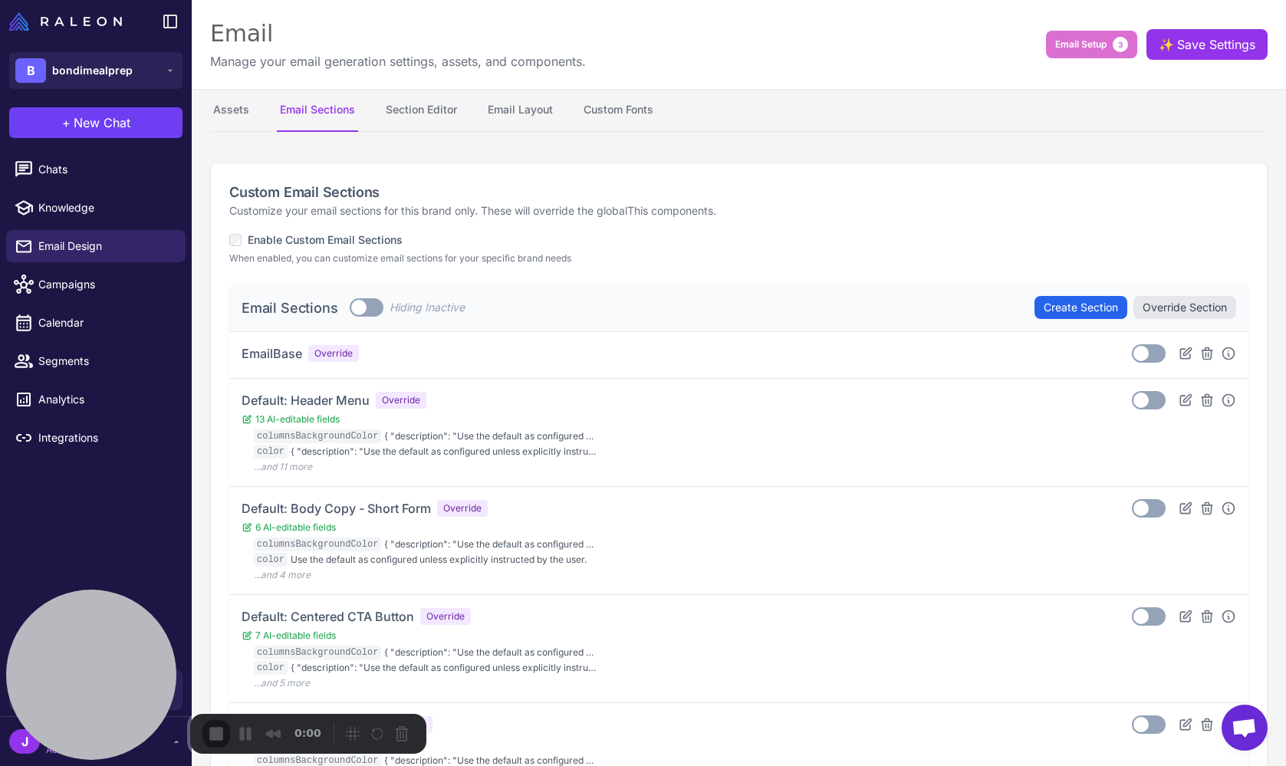
click at [410, 107] on button "Section Editor" at bounding box center [421, 110] width 77 height 43
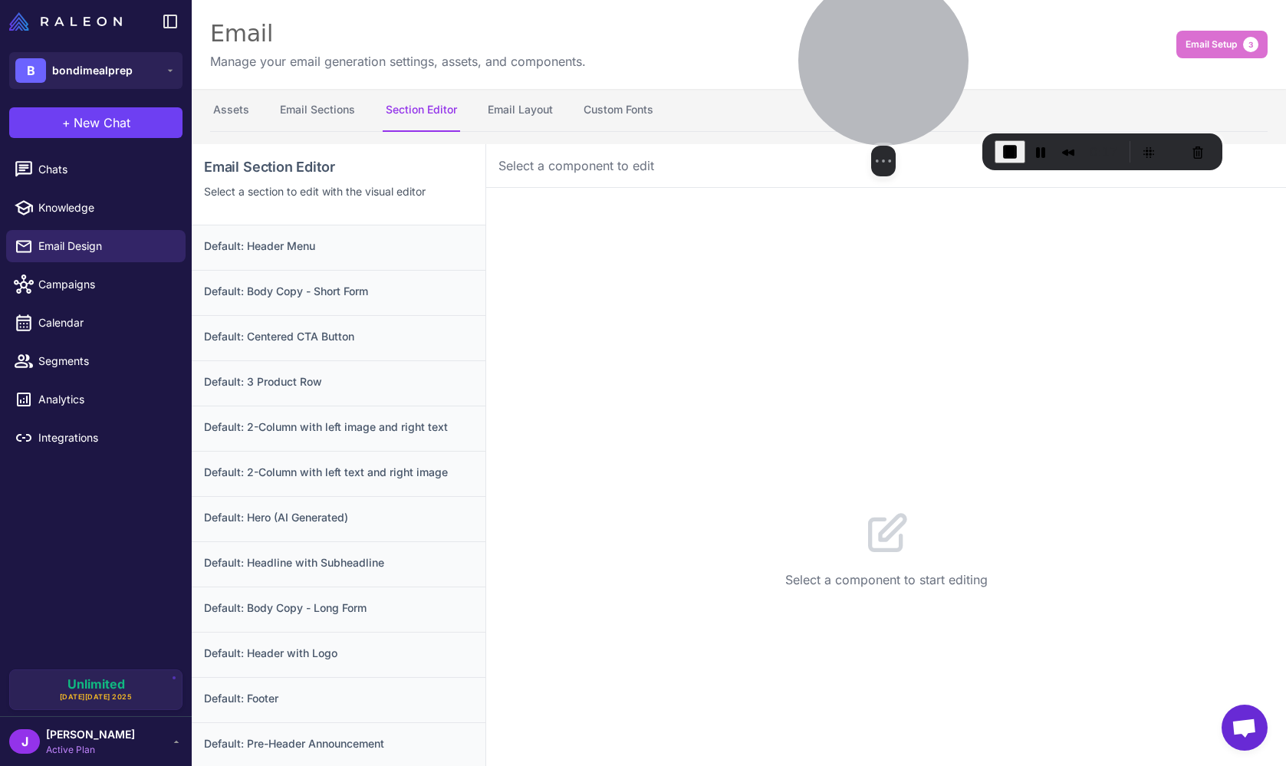
drag, startPoint x: 94, startPoint y: 630, endPoint x: 885, endPoint y: 16, distance: 1002.1
click at [885, 16] on div at bounding box center [883, 60] width 170 height 170
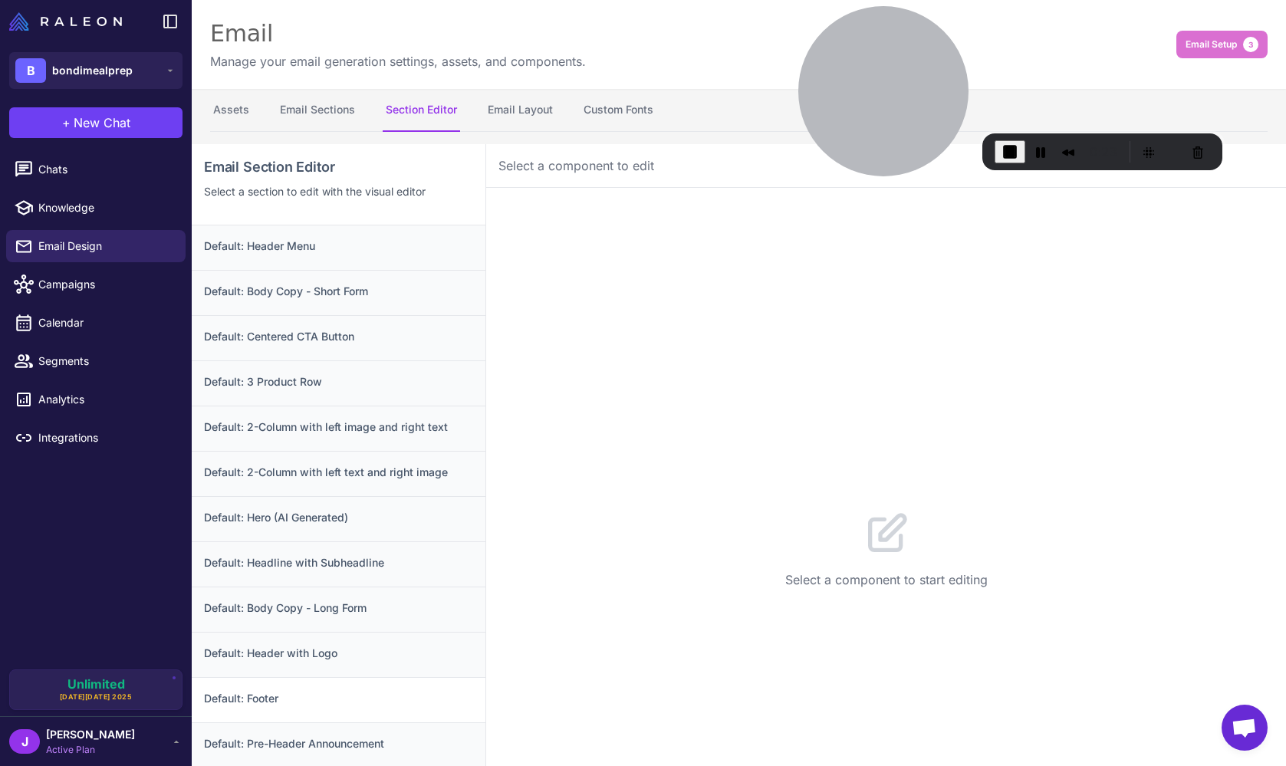
click at [317, 705] on h3 "Default: Footer" at bounding box center [338, 698] width 269 height 17
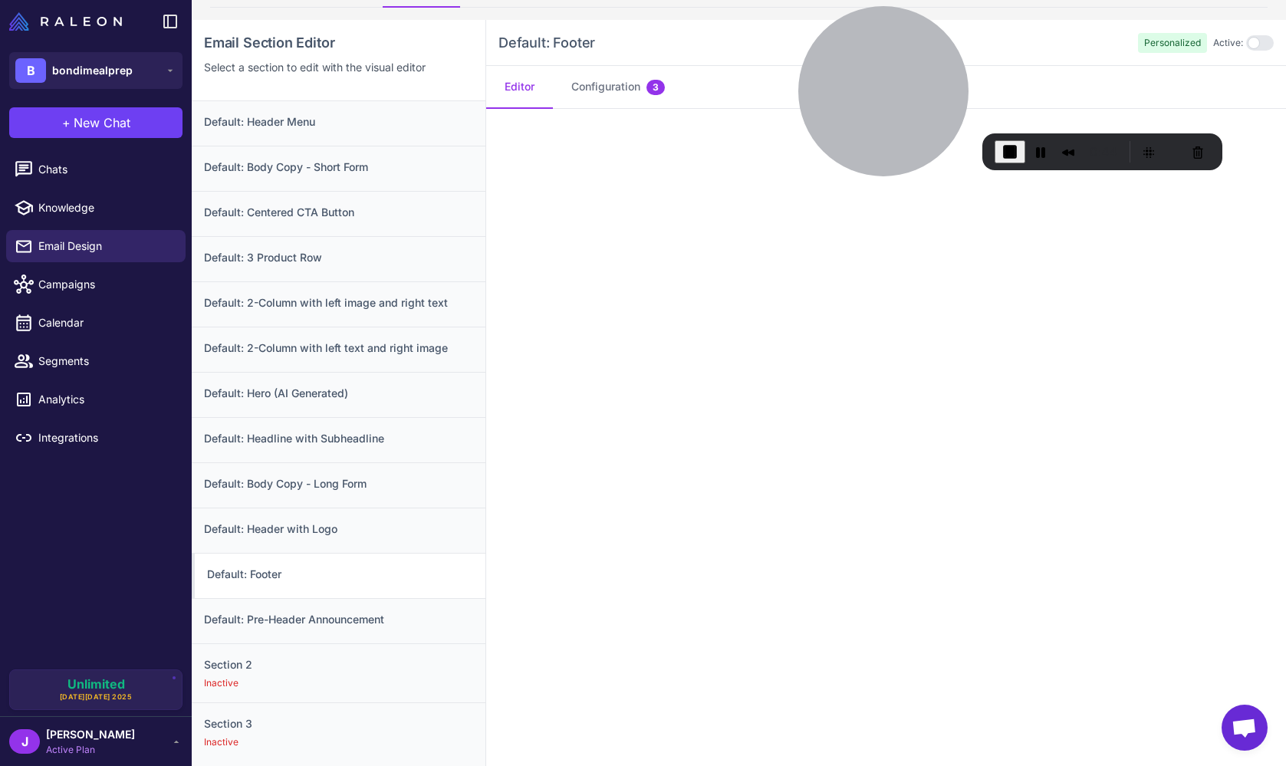
scroll to position [135, 0]
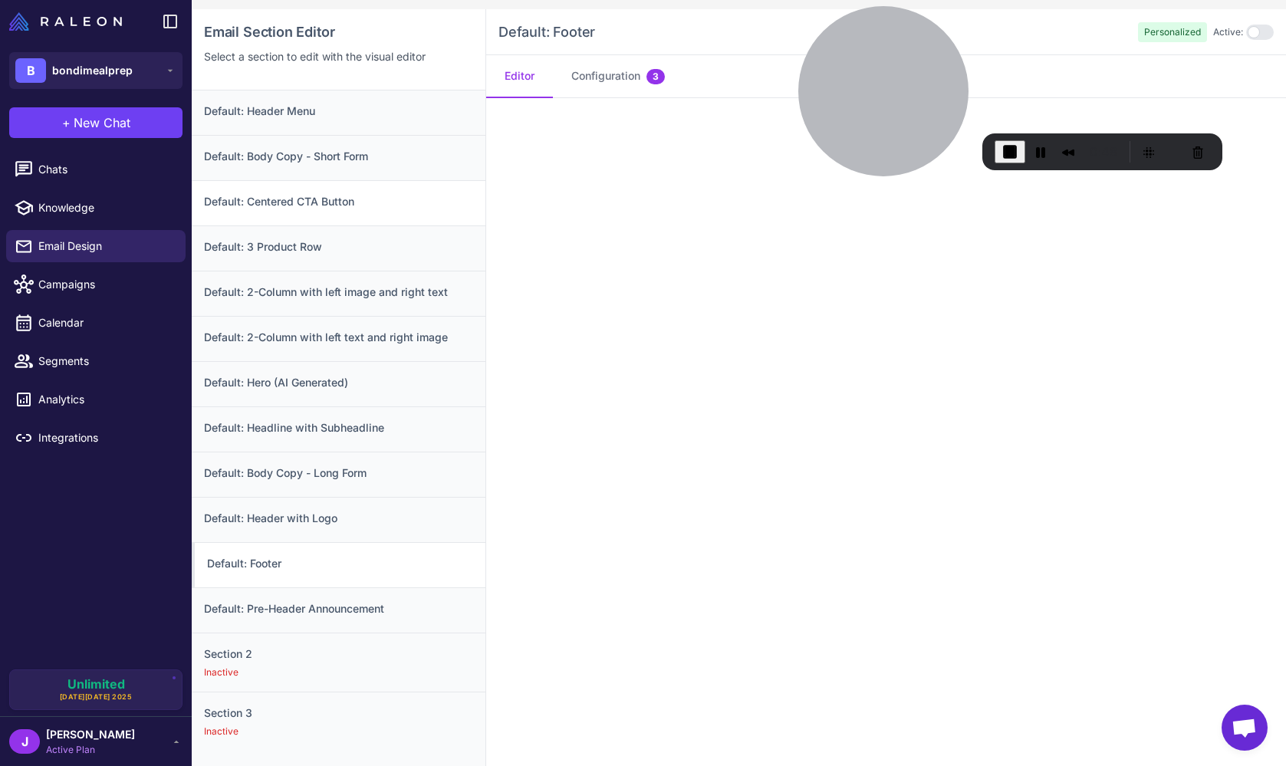
click at [297, 199] on h3 "Default: Centered CTA Button" at bounding box center [338, 201] width 269 height 17
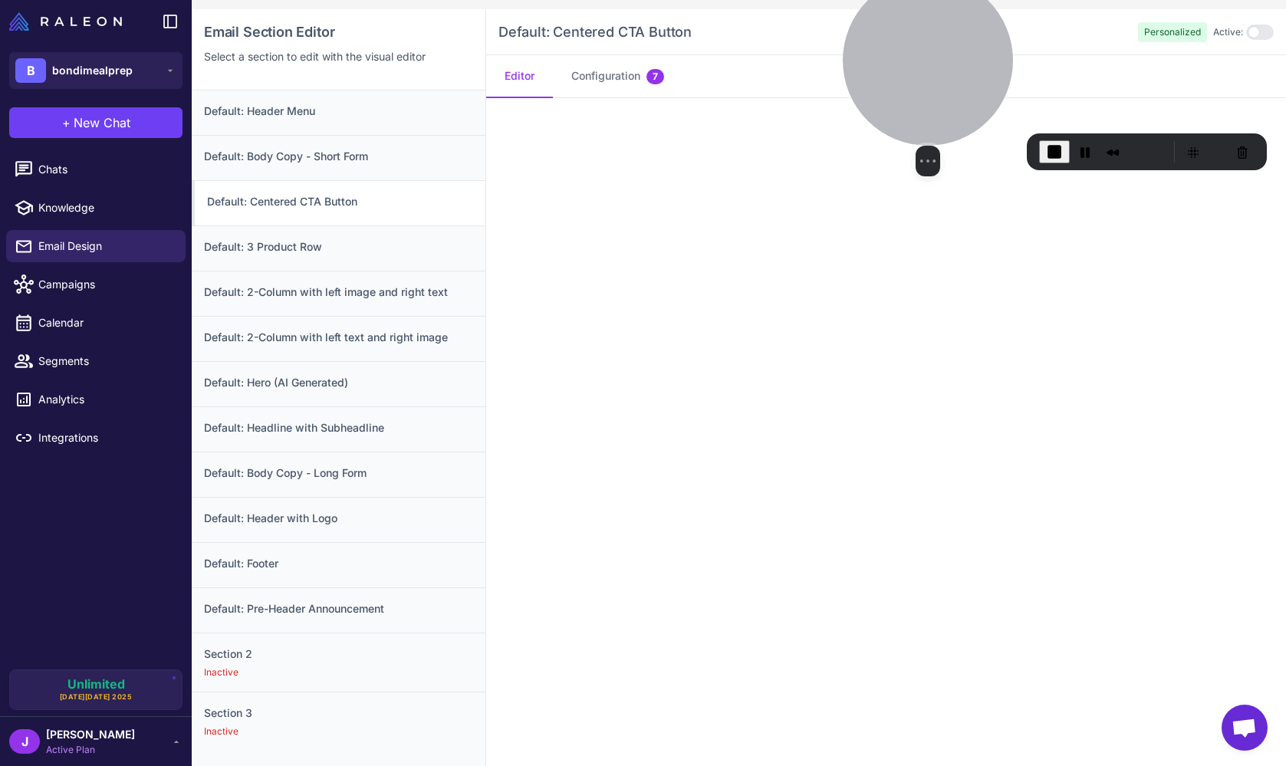
drag, startPoint x: 851, startPoint y: 62, endPoint x: 895, endPoint y: 48, distance: 46.6
click at [895, 48] on div at bounding box center [928, 60] width 170 height 170
click at [284, 566] on h3 "Default: Footer" at bounding box center [338, 563] width 269 height 17
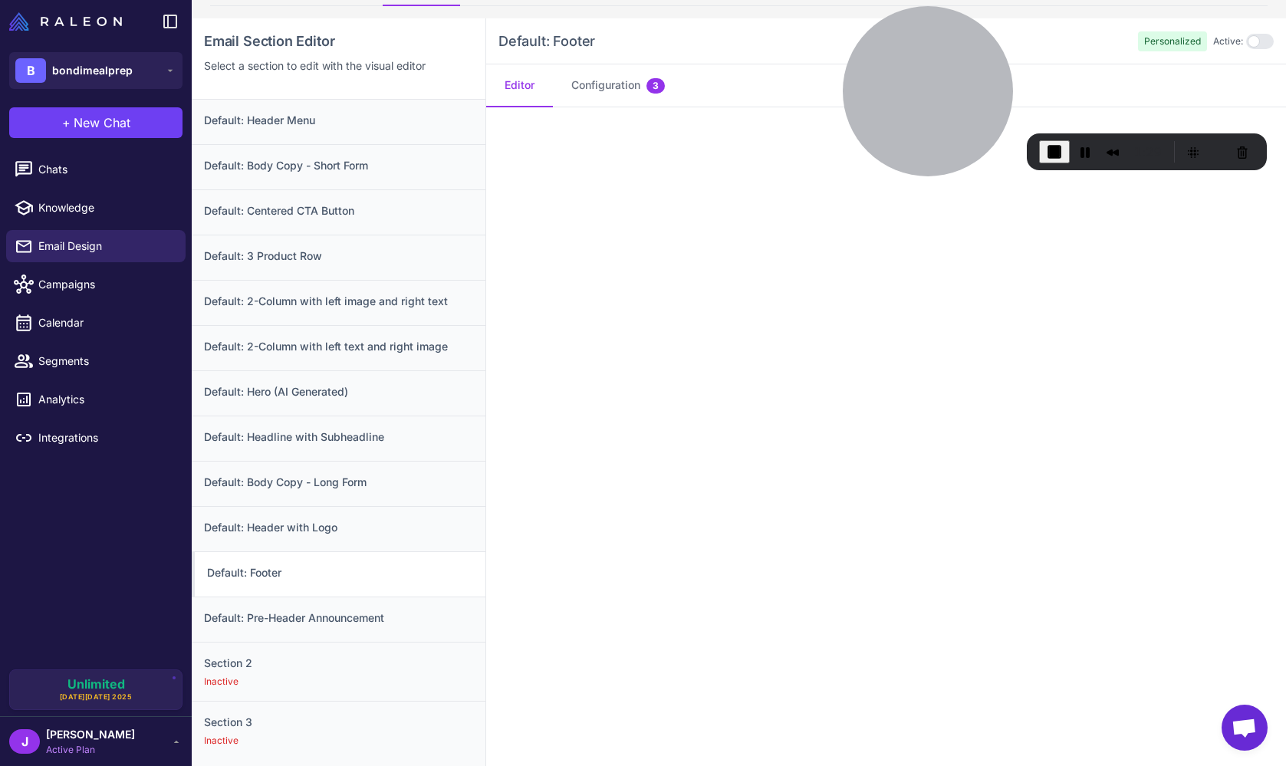
scroll to position [140, 0]
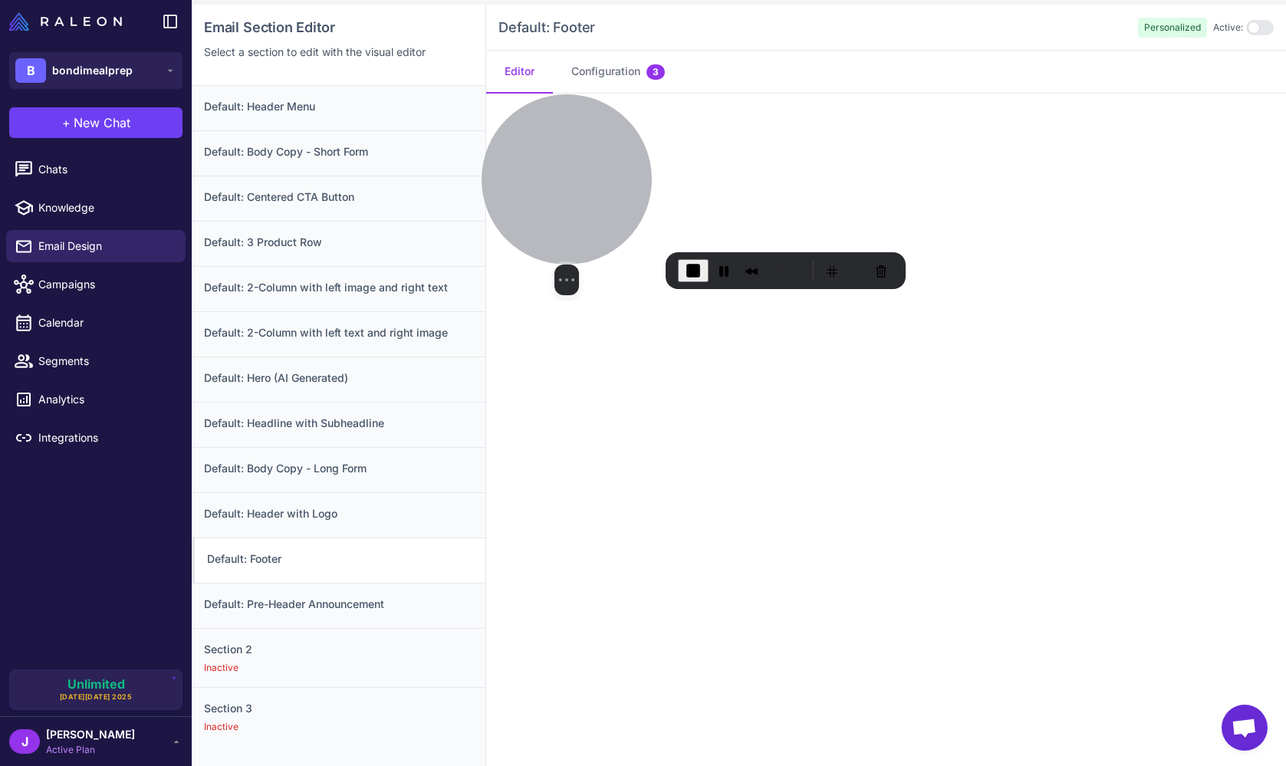
drag, startPoint x: 936, startPoint y: 74, endPoint x: 369, endPoint y: 264, distance: 598.3
click at [481, 264] on div at bounding box center [566, 179] width 170 height 170
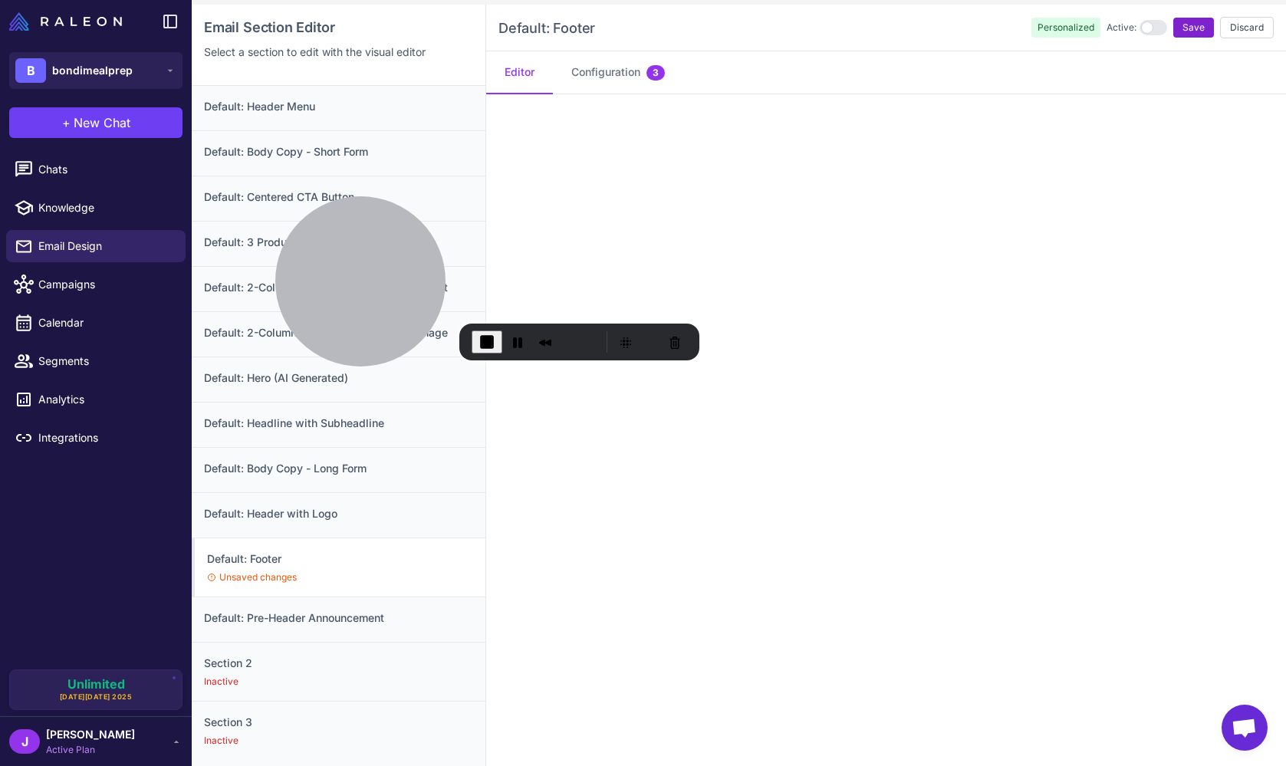
click at [1187, 27] on span "Save" at bounding box center [1193, 28] width 22 height 14
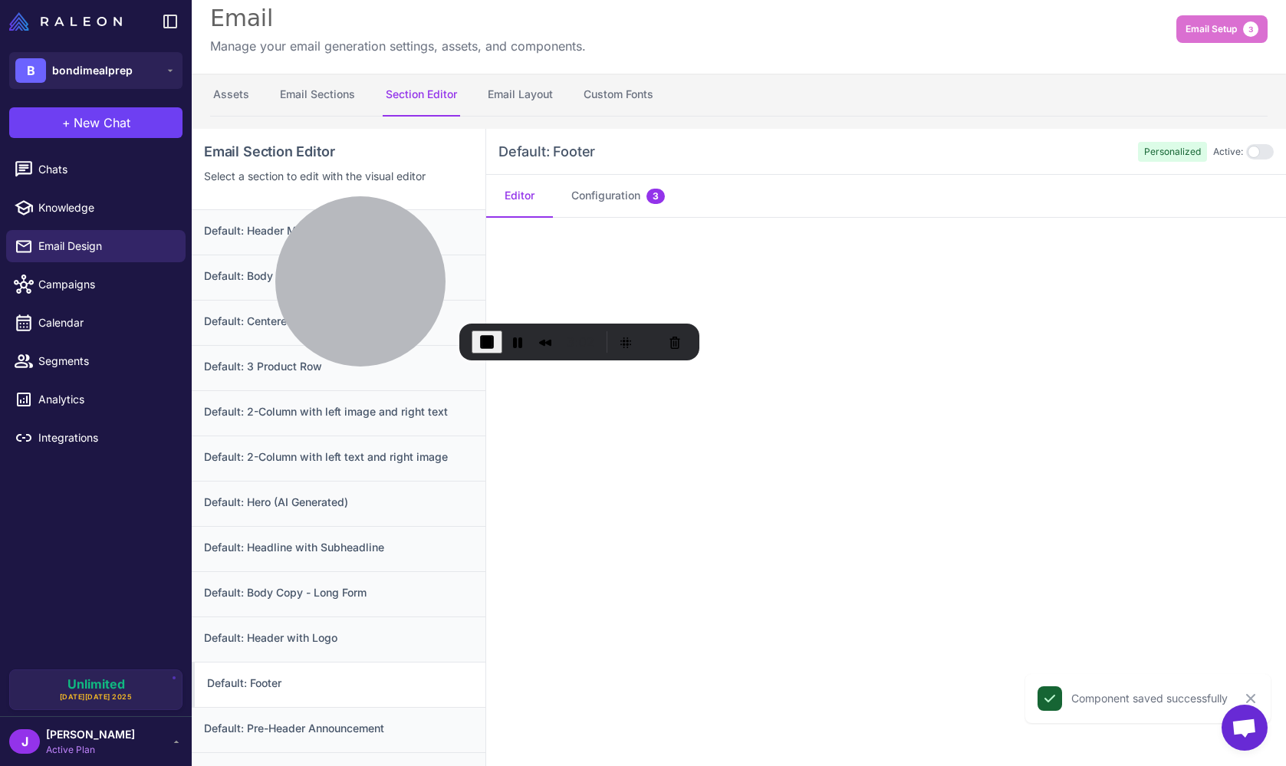
scroll to position [19, 0]
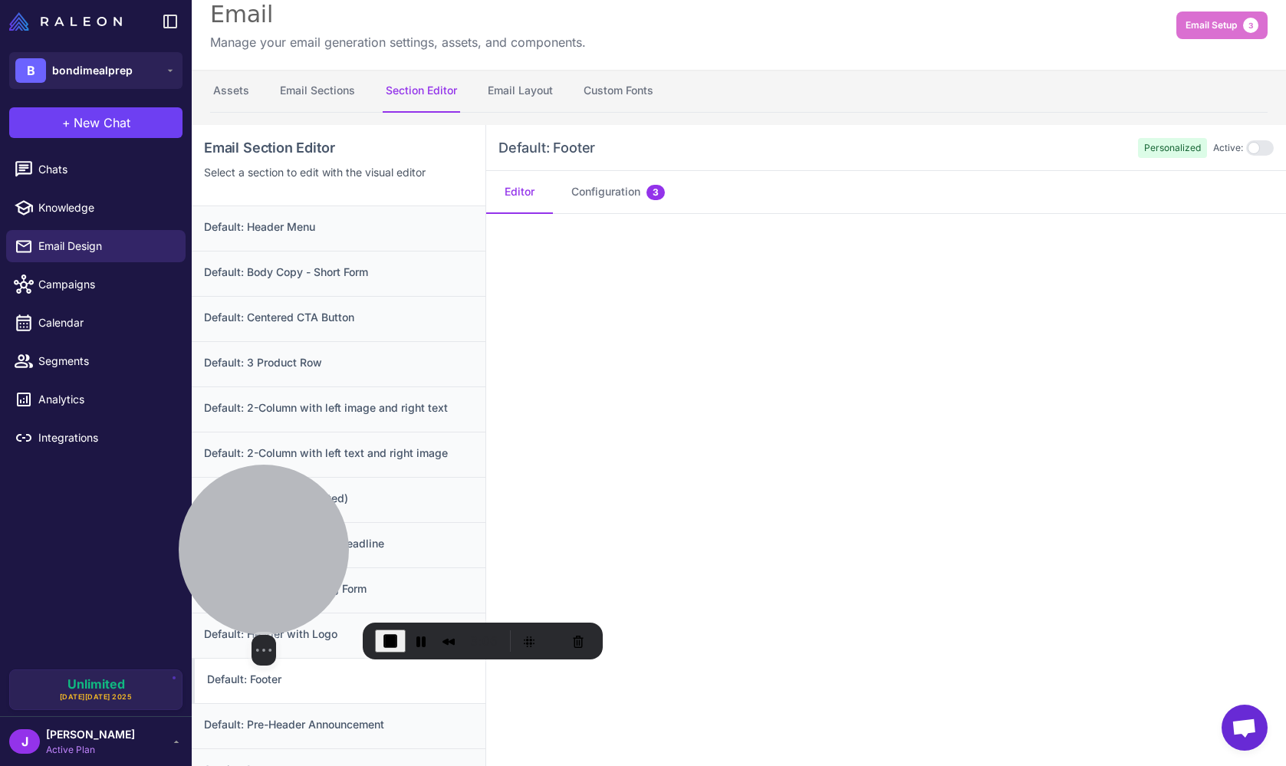
drag, startPoint x: 337, startPoint y: 259, endPoint x: 239, endPoint y: 586, distance: 340.8
click at [239, 586] on div at bounding box center [264, 550] width 170 height 170
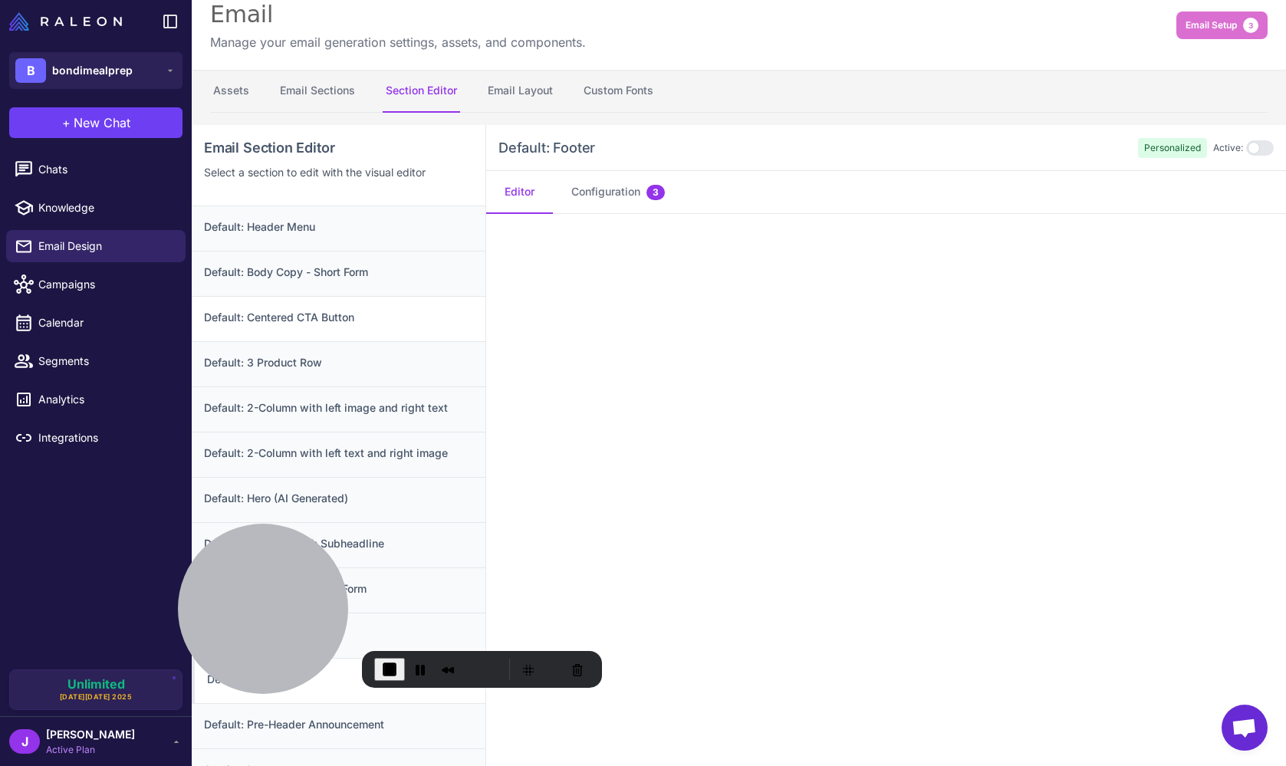
click at [361, 317] on h3 "Default: Centered CTA Button" at bounding box center [338, 317] width 269 height 17
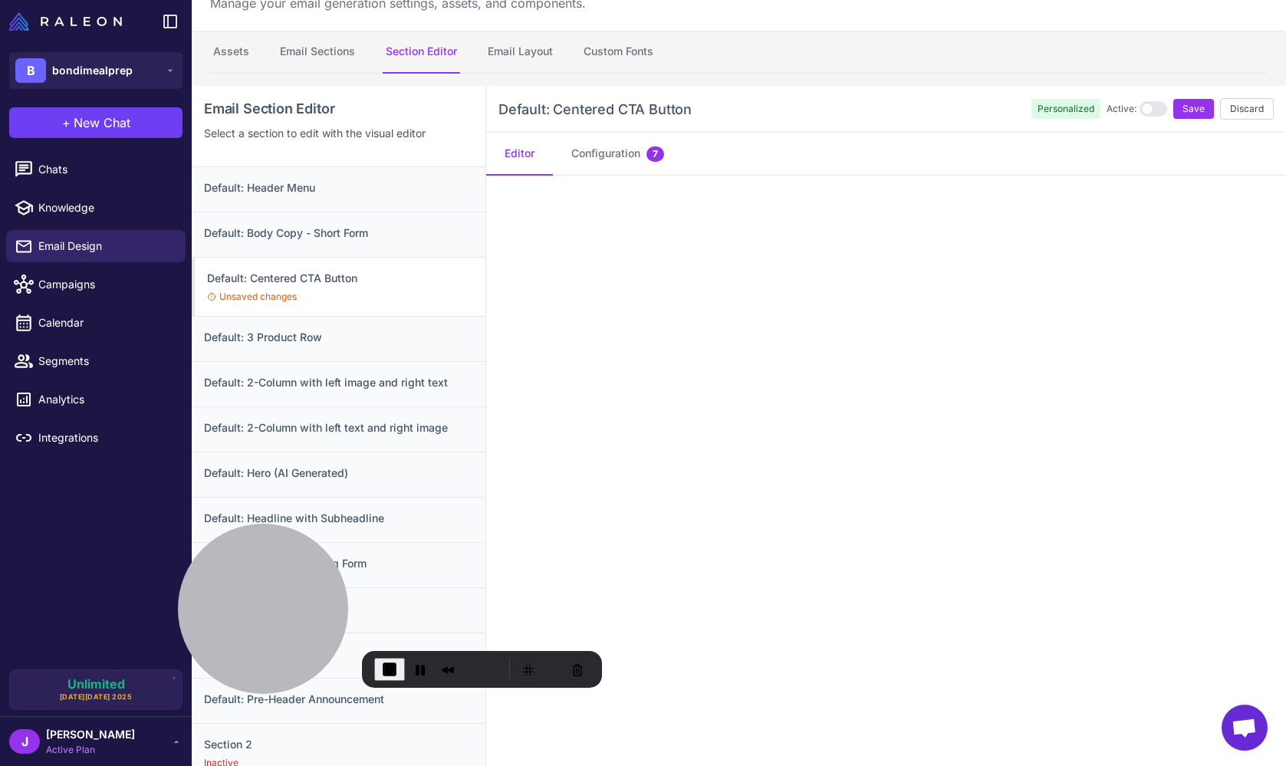
scroll to position [74, 0]
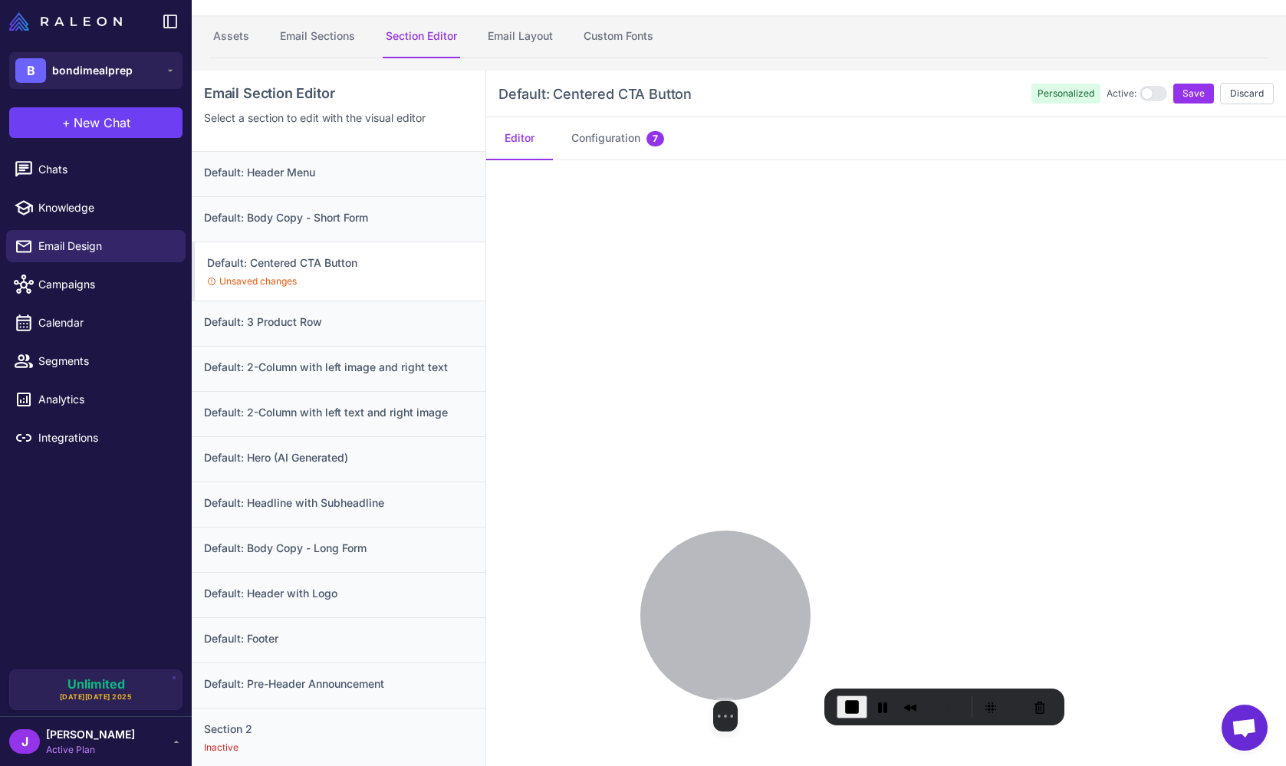
drag, startPoint x: 258, startPoint y: 577, endPoint x: 758, endPoint y: 600, distance: 500.4
click at [758, 600] on div at bounding box center [725, 616] width 170 height 170
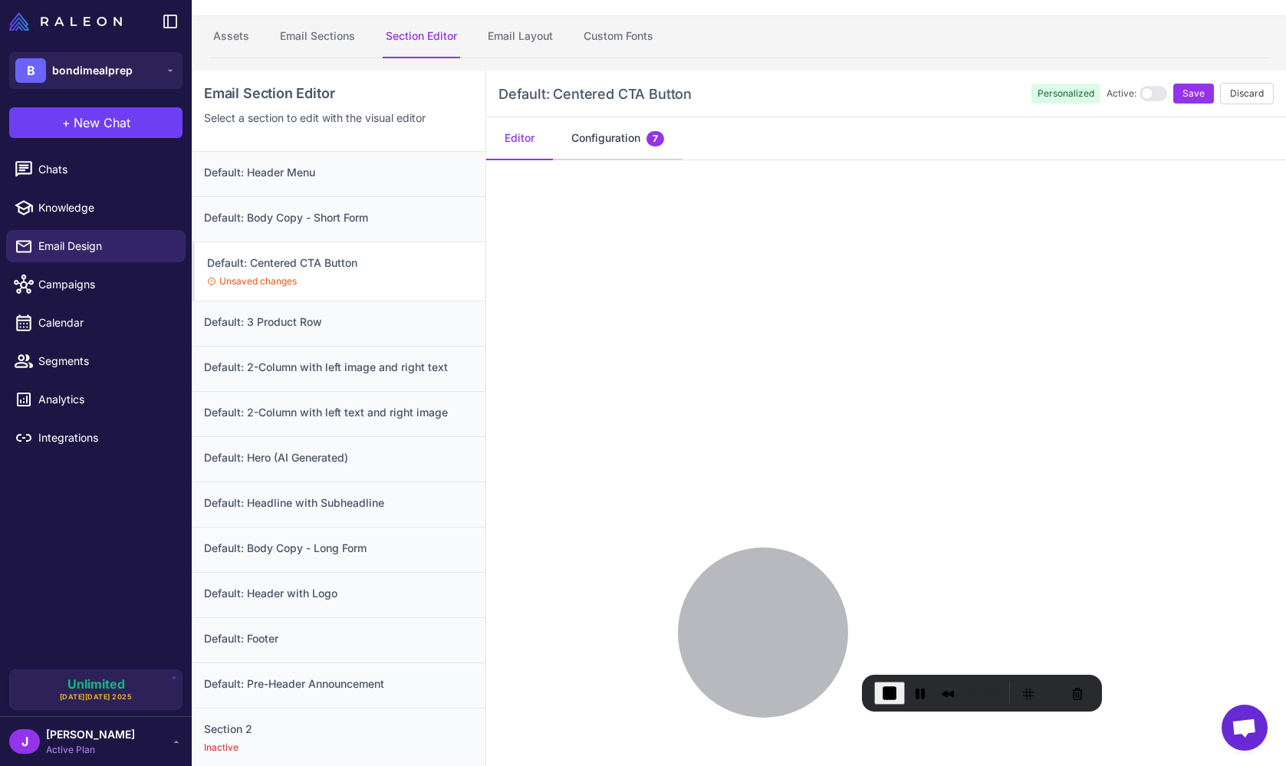
click at [610, 137] on button "Configuration 7" at bounding box center [618, 138] width 130 height 43
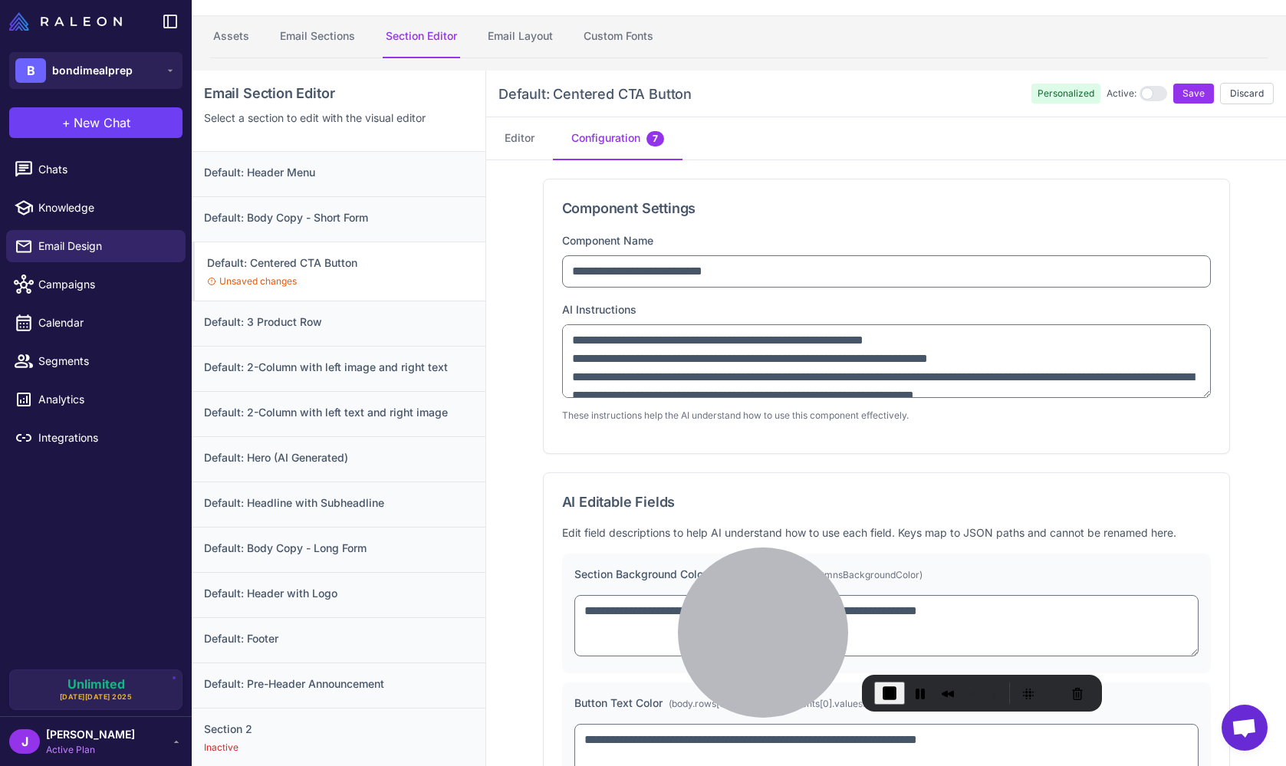
click at [1206, 392] on textarea "**********" at bounding box center [886, 361] width 649 height 74
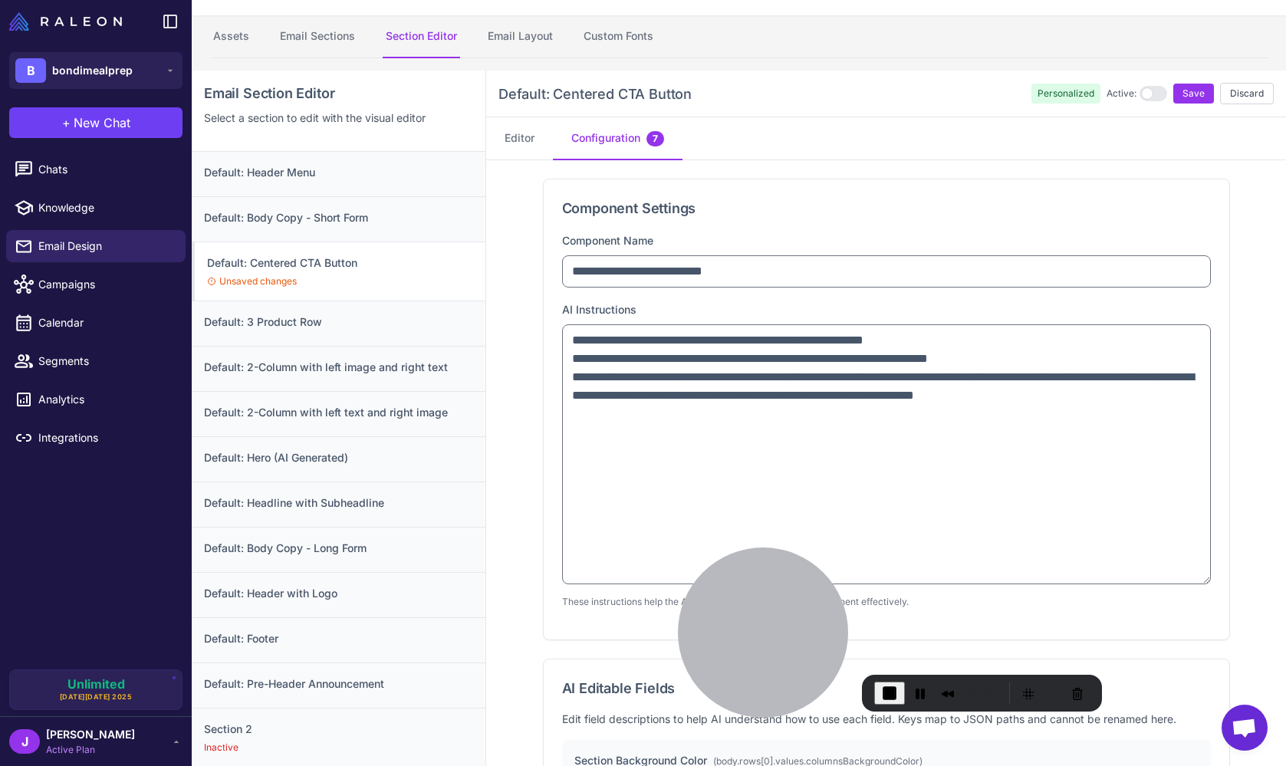
drag, startPoint x: 1202, startPoint y: 392, endPoint x: 1177, endPoint y: 603, distance: 212.3
click at [1177, 584] on textarea "**********" at bounding box center [886, 454] width 649 height 260
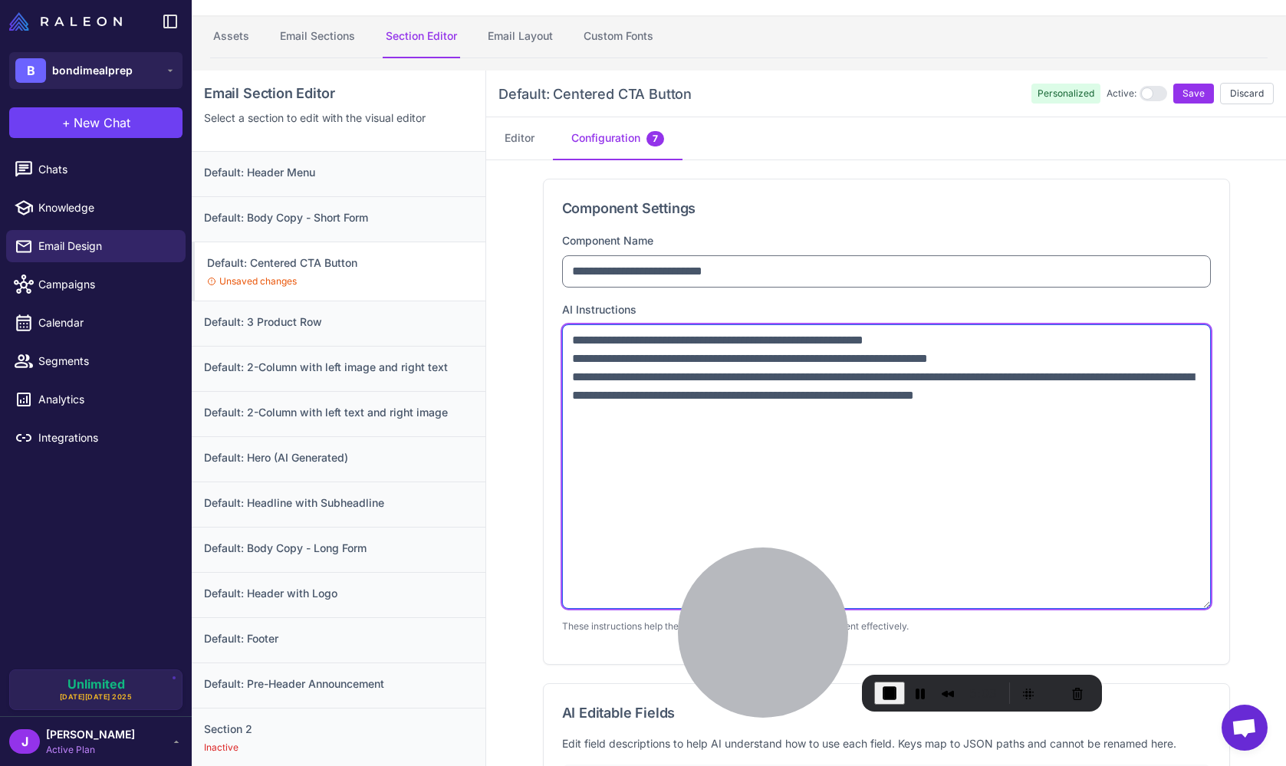
drag, startPoint x: 611, startPoint y: 357, endPoint x: 708, endPoint y: 357, distance: 96.6
click at [773, 352] on textarea "**********" at bounding box center [886, 466] width 649 height 284
click at [715, 356] on textarea "**********" at bounding box center [886, 466] width 649 height 284
drag, startPoint x: 764, startPoint y: 357, endPoint x: 820, endPoint y: 355, distance: 56.8
click at [820, 355] on textarea "**********" at bounding box center [886, 466] width 649 height 284
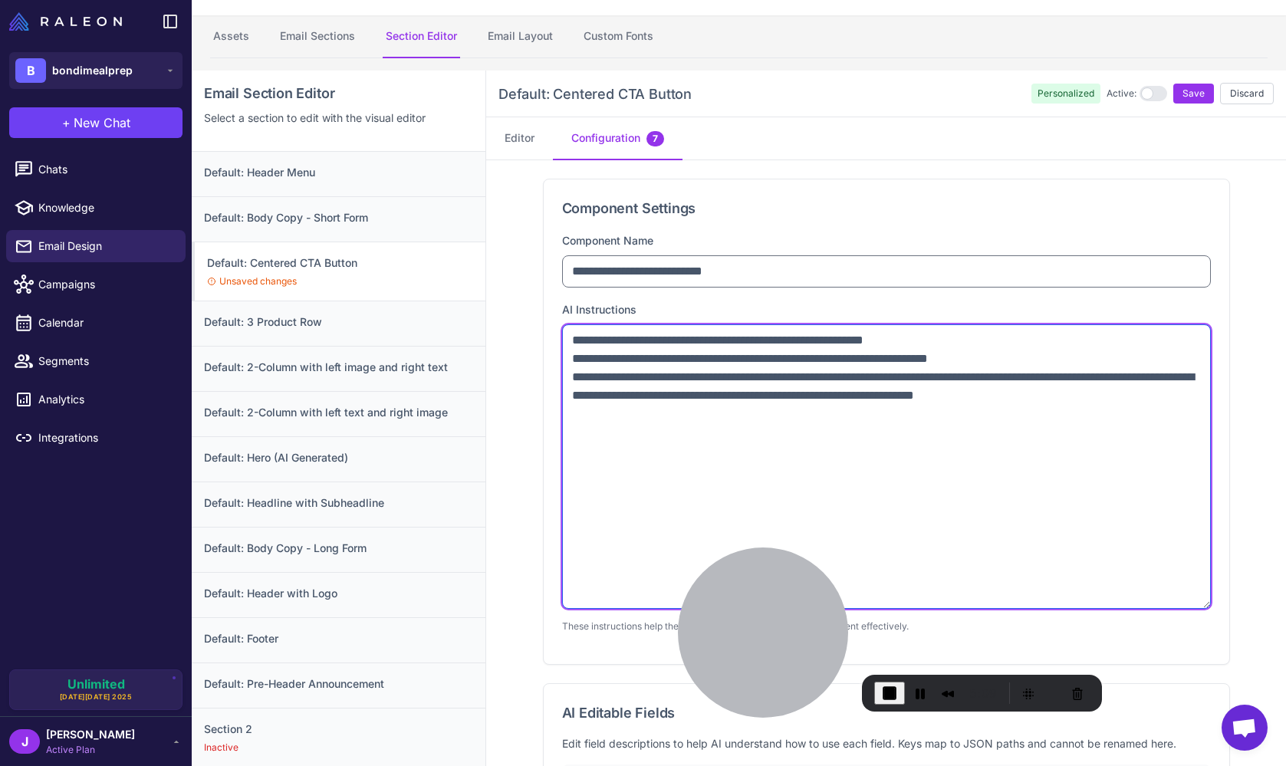
click at [1004, 423] on textarea "**********" at bounding box center [886, 466] width 649 height 284
drag, startPoint x: 570, startPoint y: 376, endPoint x: 718, endPoint y: 401, distance: 150.9
click at [718, 401] on textarea "**********" at bounding box center [886, 466] width 649 height 284
click at [921, 404] on textarea "**********" at bounding box center [886, 466] width 649 height 284
drag, startPoint x: 784, startPoint y: 395, endPoint x: 992, endPoint y: 396, distance: 208.5
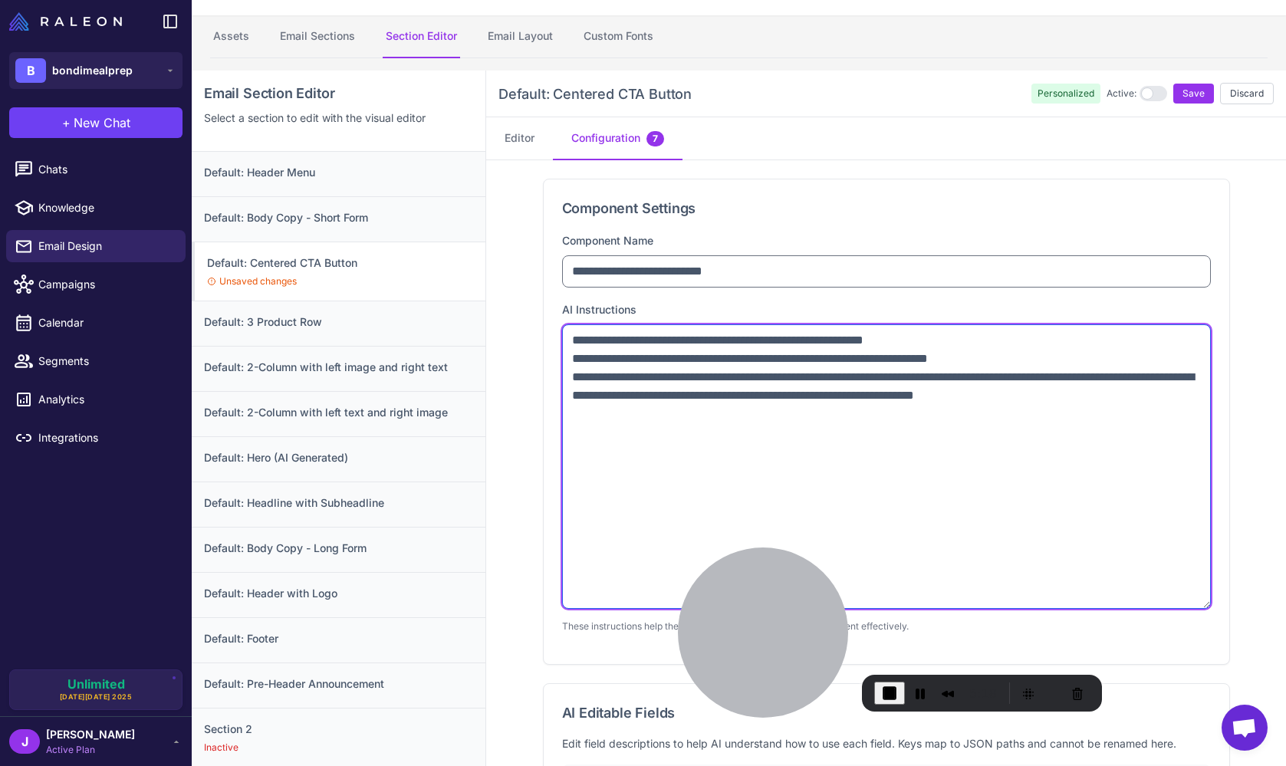
click at [992, 396] on textarea "**********" at bounding box center [886, 466] width 649 height 284
click at [664, 376] on textarea "**********" at bounding box center [886, 466] width 649 height 284
drag, startPoint x: 670, startPoint y: 376, endPoint x: 762, endPoint y: 398, distance: 94.5
click at [762, 398] on textarea "**********" at bounding box center [886, 466] width 649 height 284
click at [826, 419] on textarea "**********" at bounding box center [886, 466] width 649 height 284
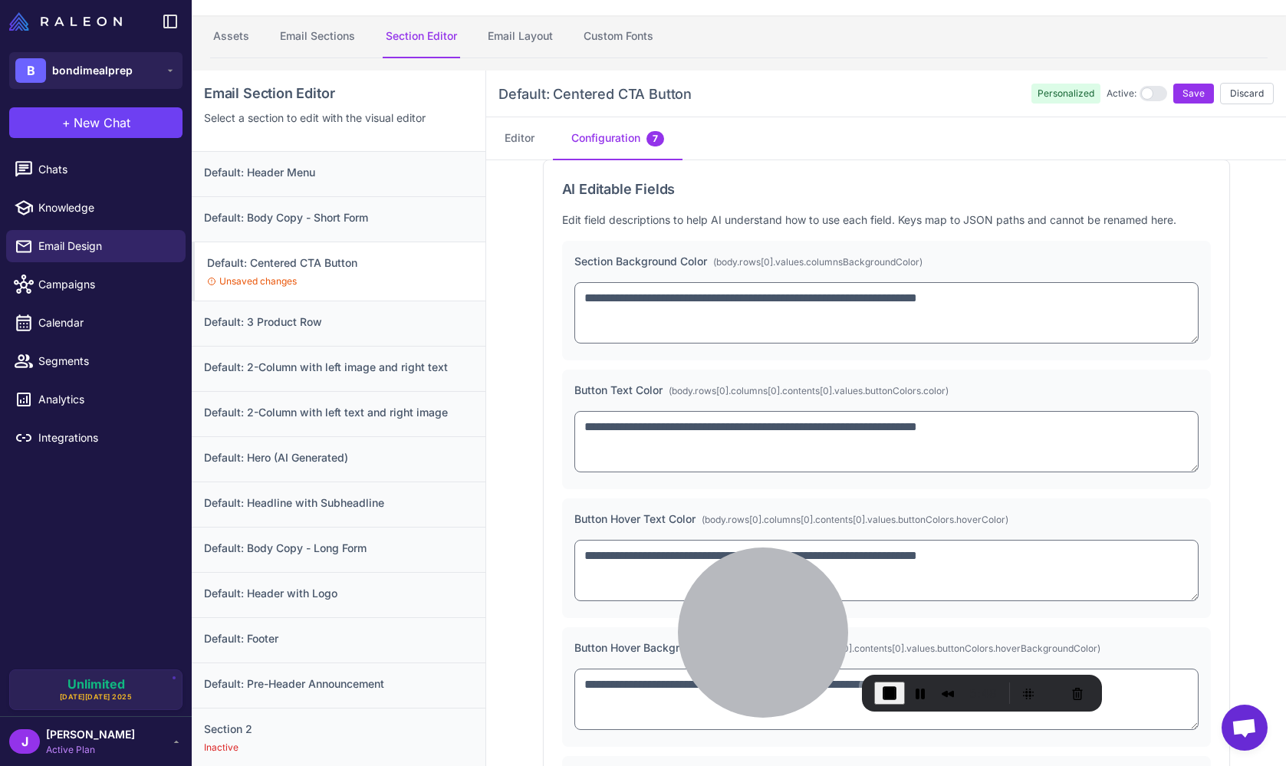
scroll to position [522, 0]
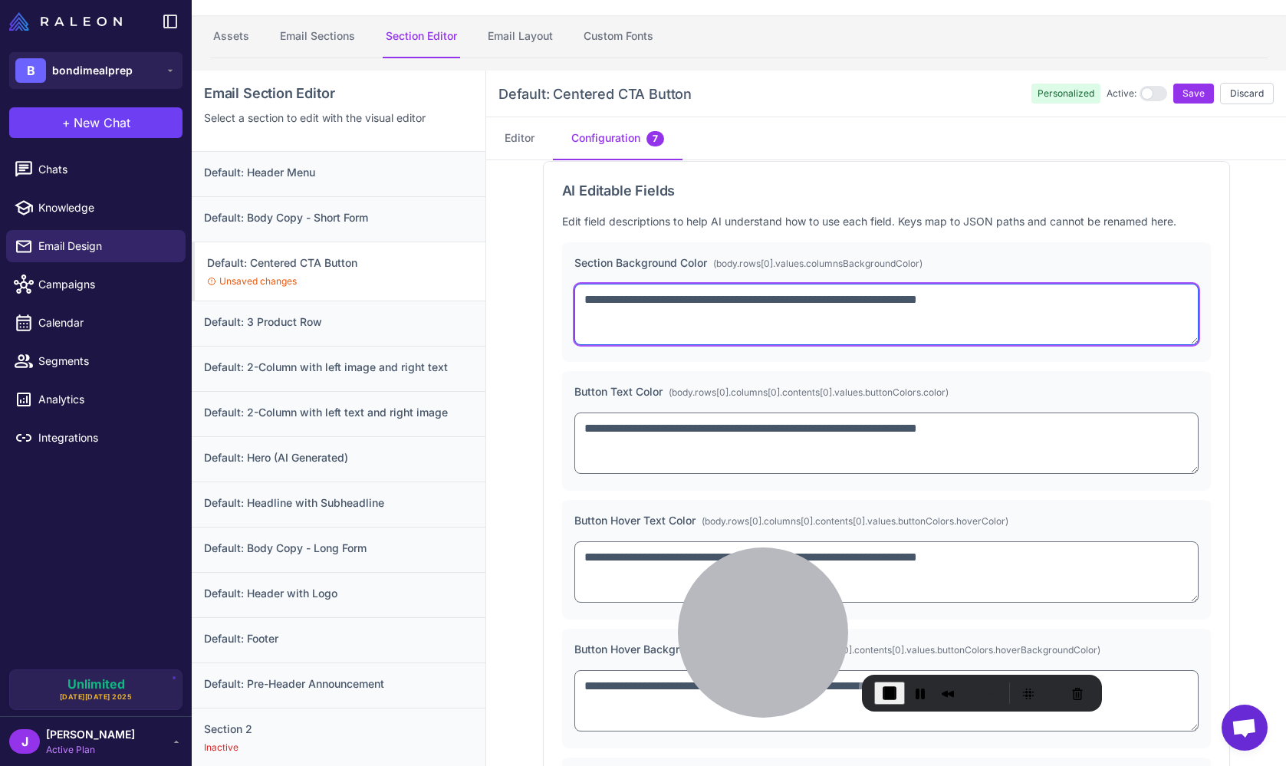
click at [963, 302] on textarea "**********" at bounding box center [886, 314] width 624 height 61
click at [974, 300] on textarea "**********" at bounding box center [886, 314] width 624 height 61
click at [1004, 301] on textarea "**********" at bounding box center [886, 314] width 624 height 61
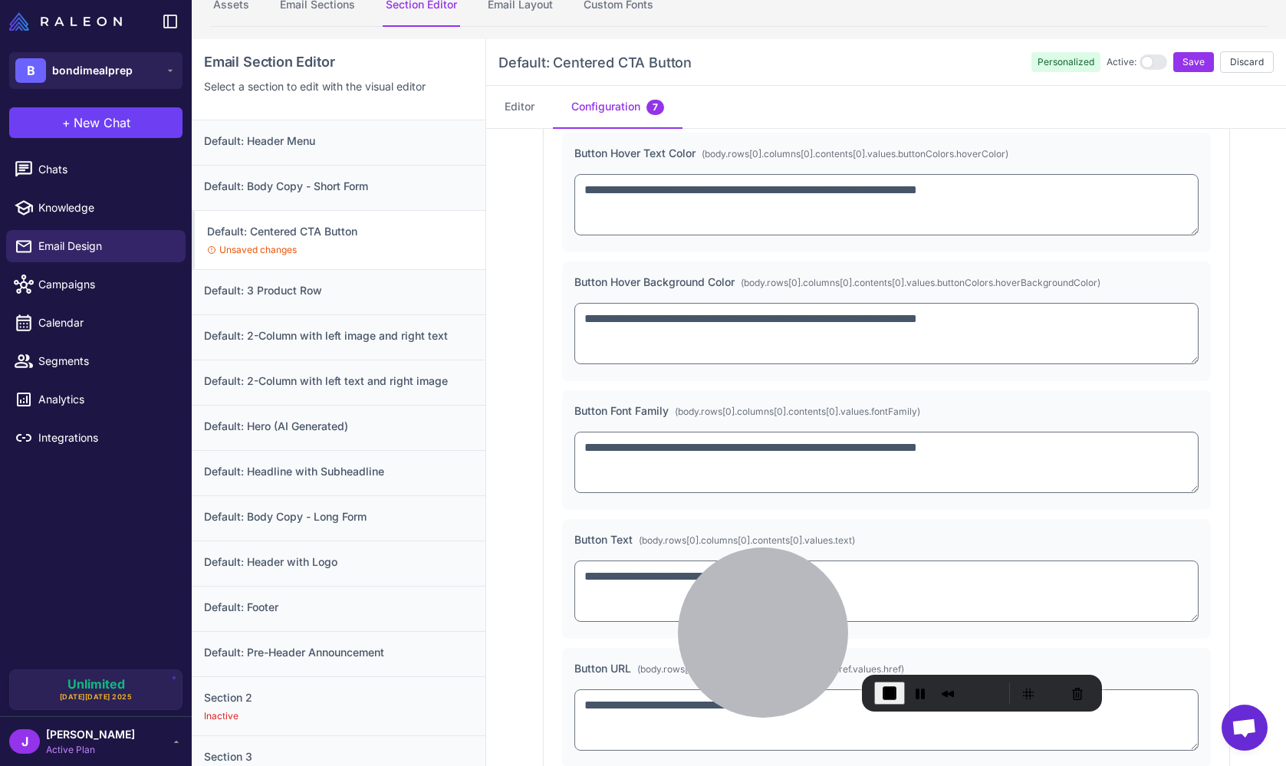
scroll to position [144, 0]
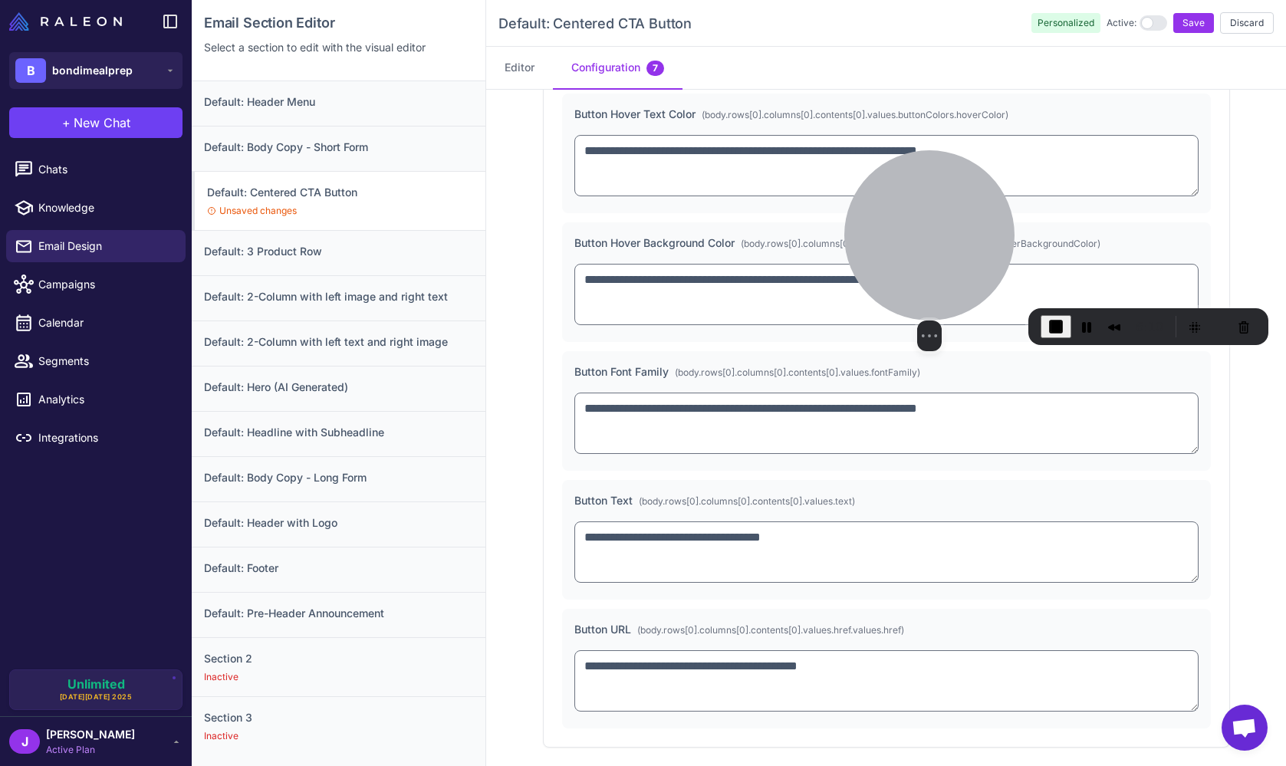
drag, startPoint x: 773, startPoint y: 594, endPoint x: 939, endPoint y: 228, distance: 402.5
click at [939, 228] on div at bounding box center [929, 235] width 170 height 170
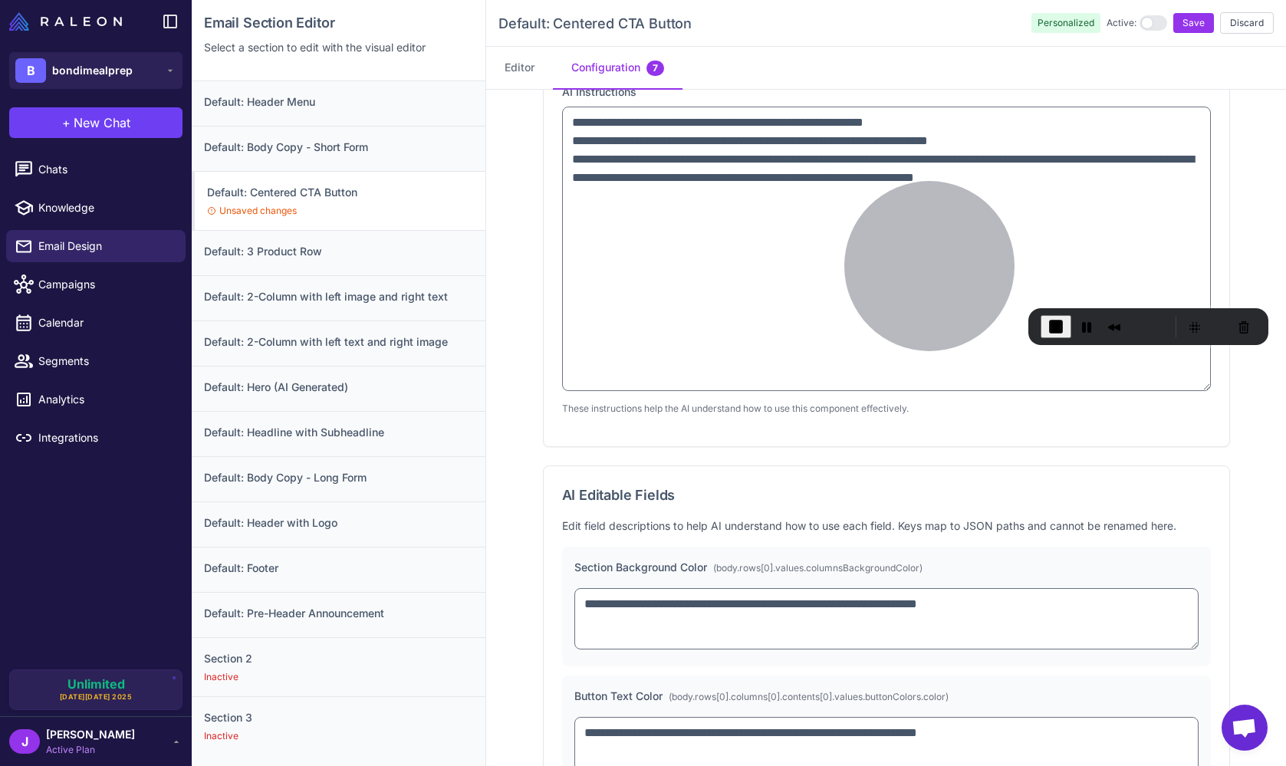
scroll to position [0, 0]
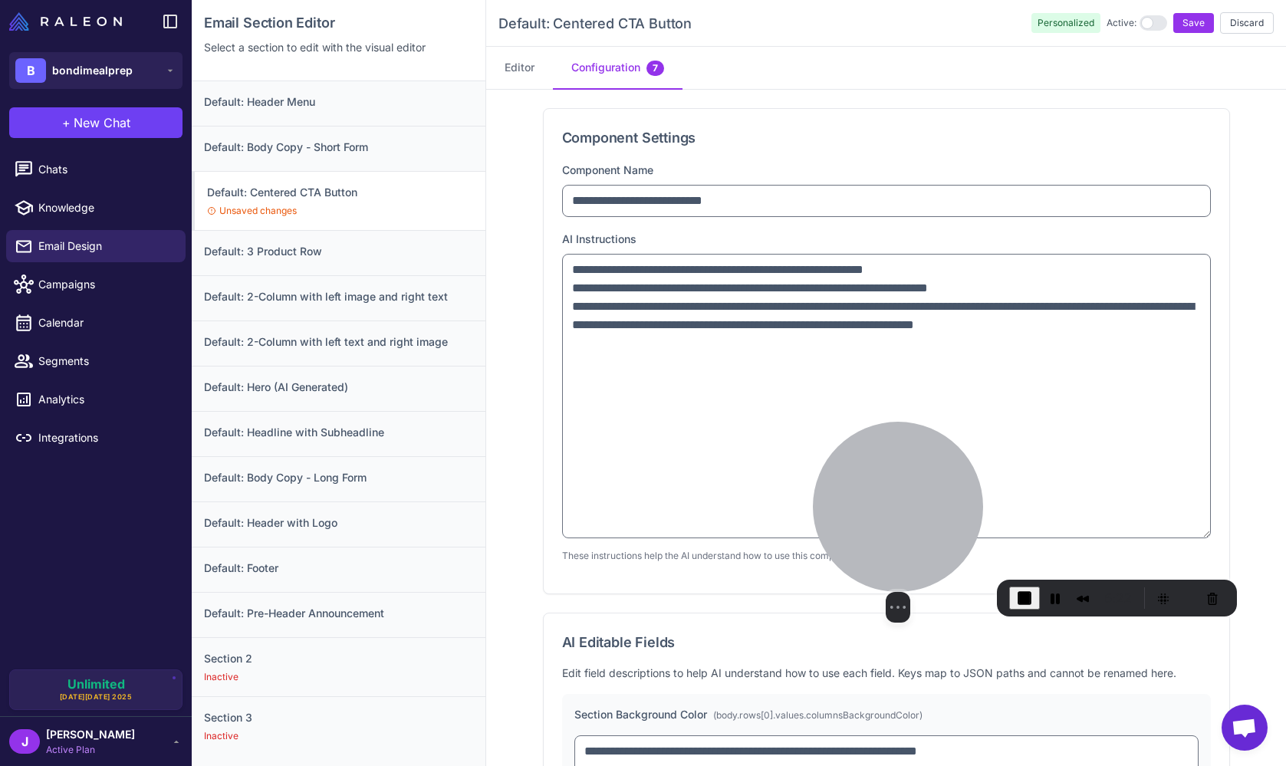
drag, startPoint x: 933, startPoint y: 273, endPoint x: 869, endPoint y: 535, distance: 269.8
click at [901, 544] on div at bounding box center [898, 507] width 170 height 170
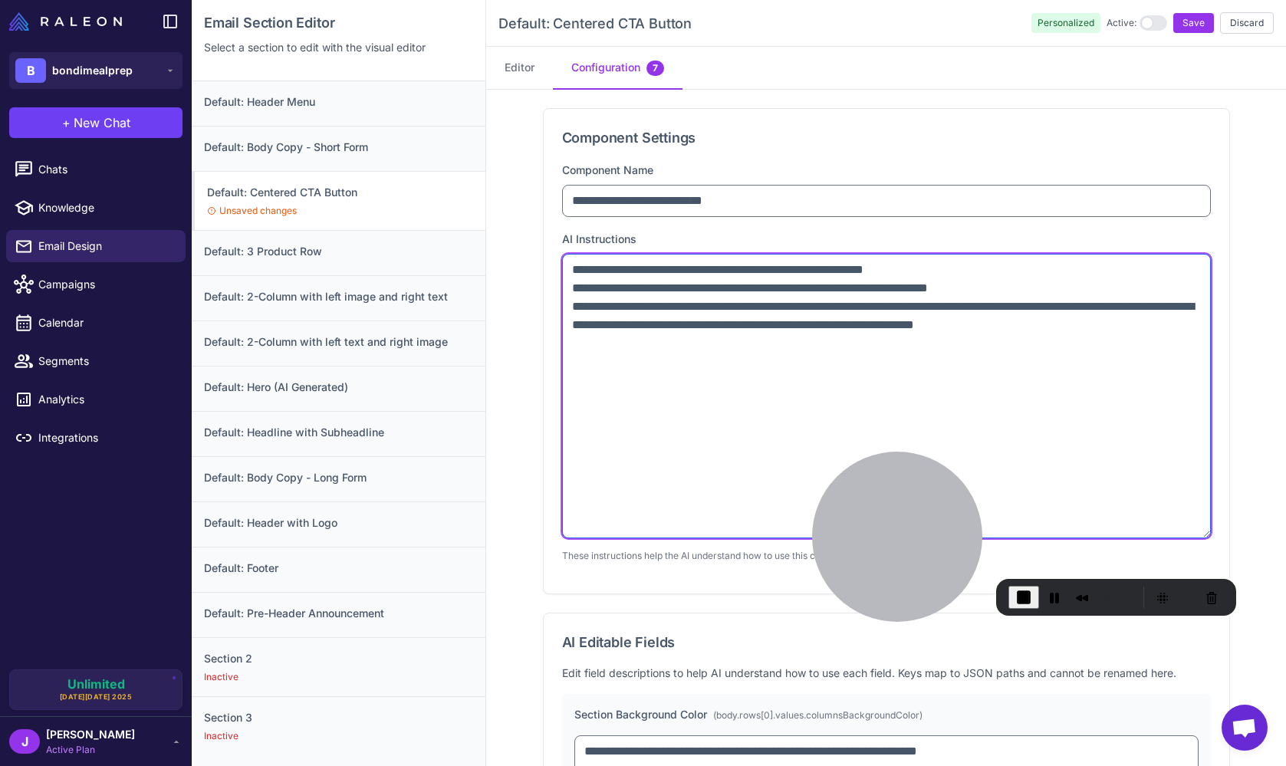
drag, startPoint x: 573, startPoint y: 287, endPoint x: 1032, endPoint y: 291, distance: 458.5
click at [1032, 291] on textarea "**********" at bounding box center [886, 396] width 649 height 284
click at [1014, 290] on textarea "**********" at bounding box center [886, 396] width 649 height 284
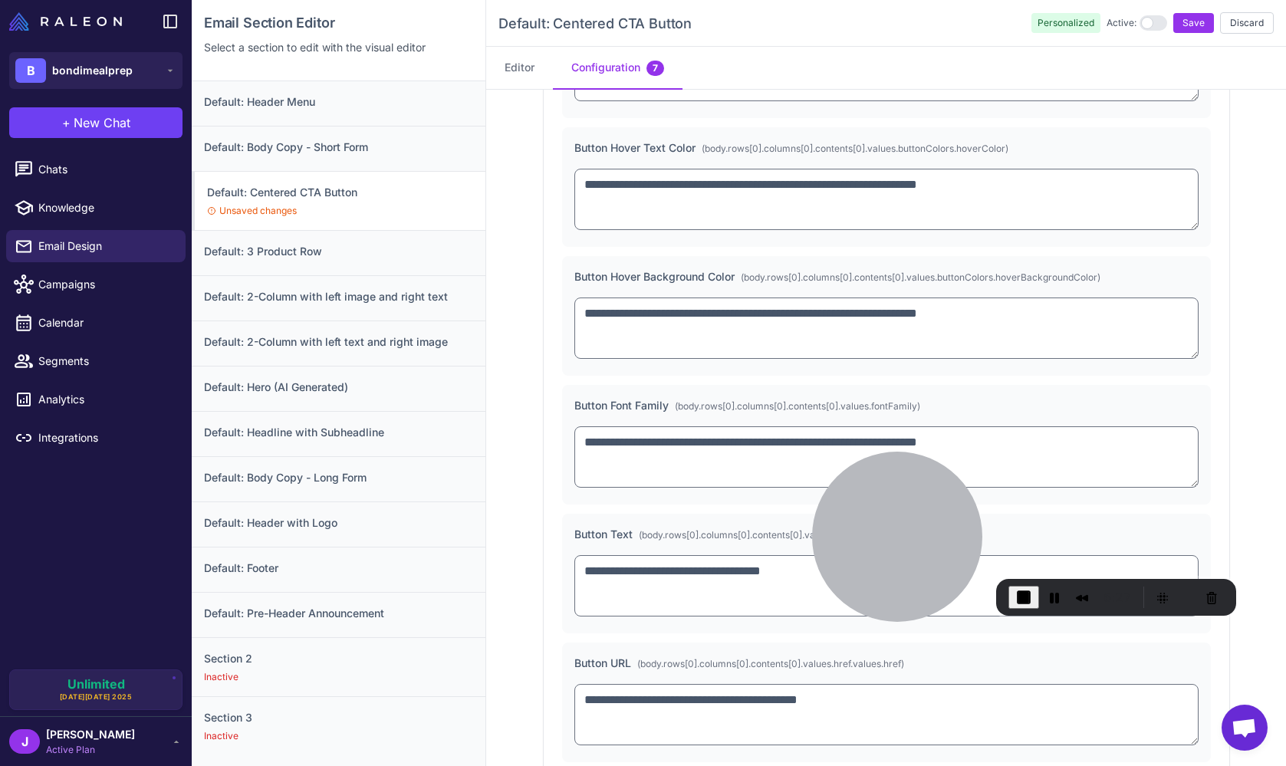
scroll to position [858, 0]
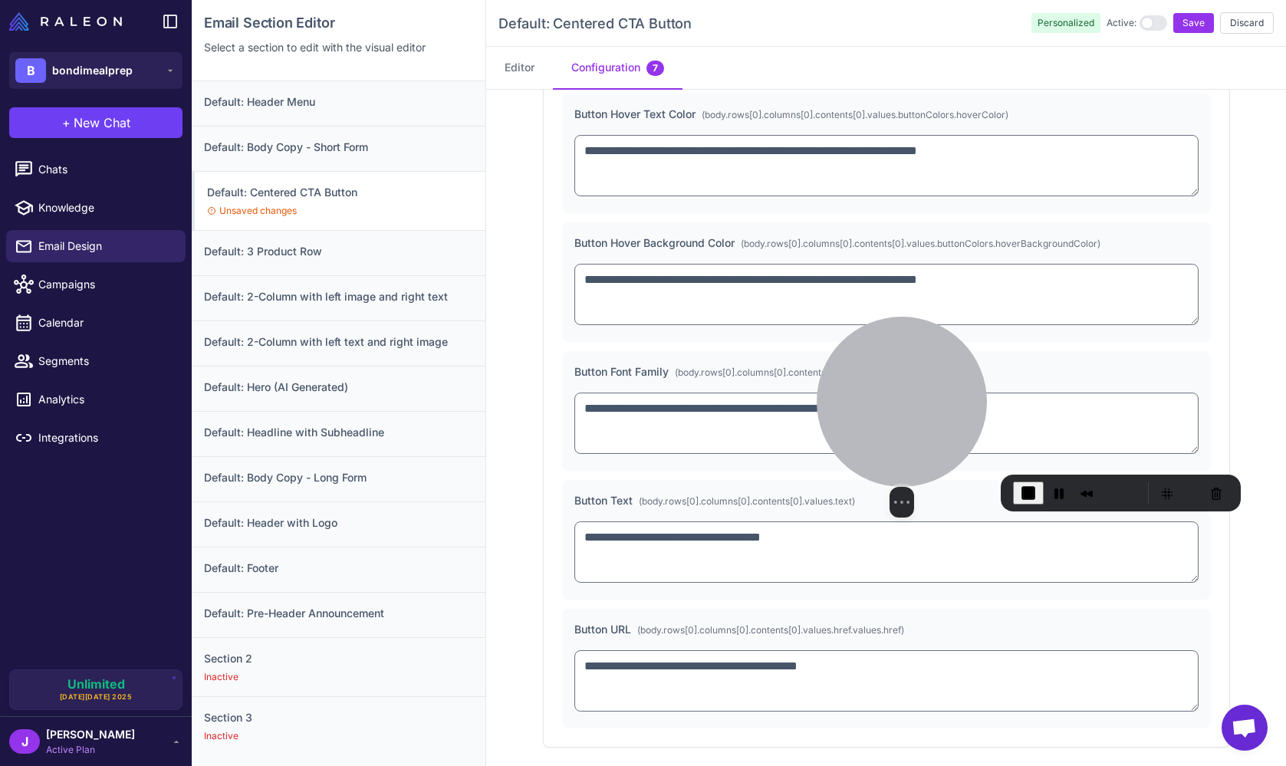
drag, startPoint x: 872, startPoint y: 517, endPoint x: 877, endPoint y: 313, distance: 204.8
click at [879, 317] on div at bounding box center [901, 402] width 170 height 170
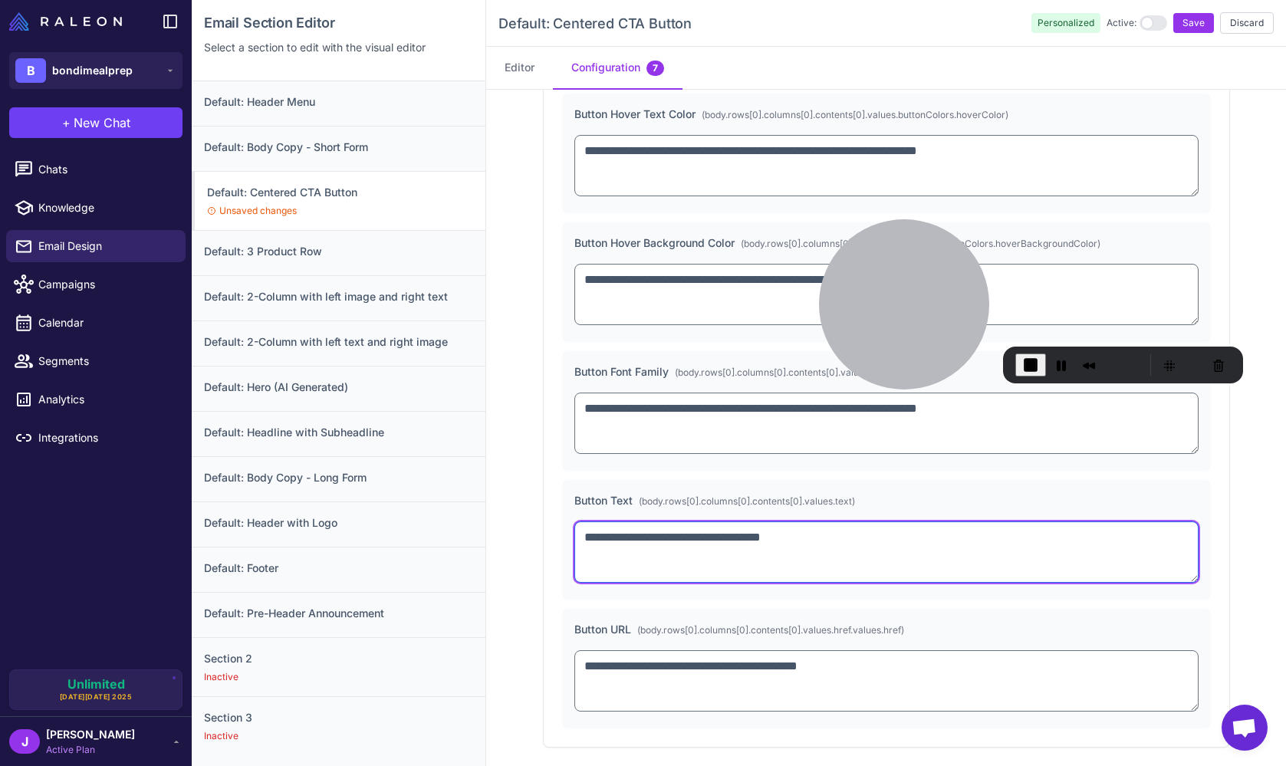
click at [823, 535] on textarea "**********" at bounding box center [886, 551] width 624 height 61
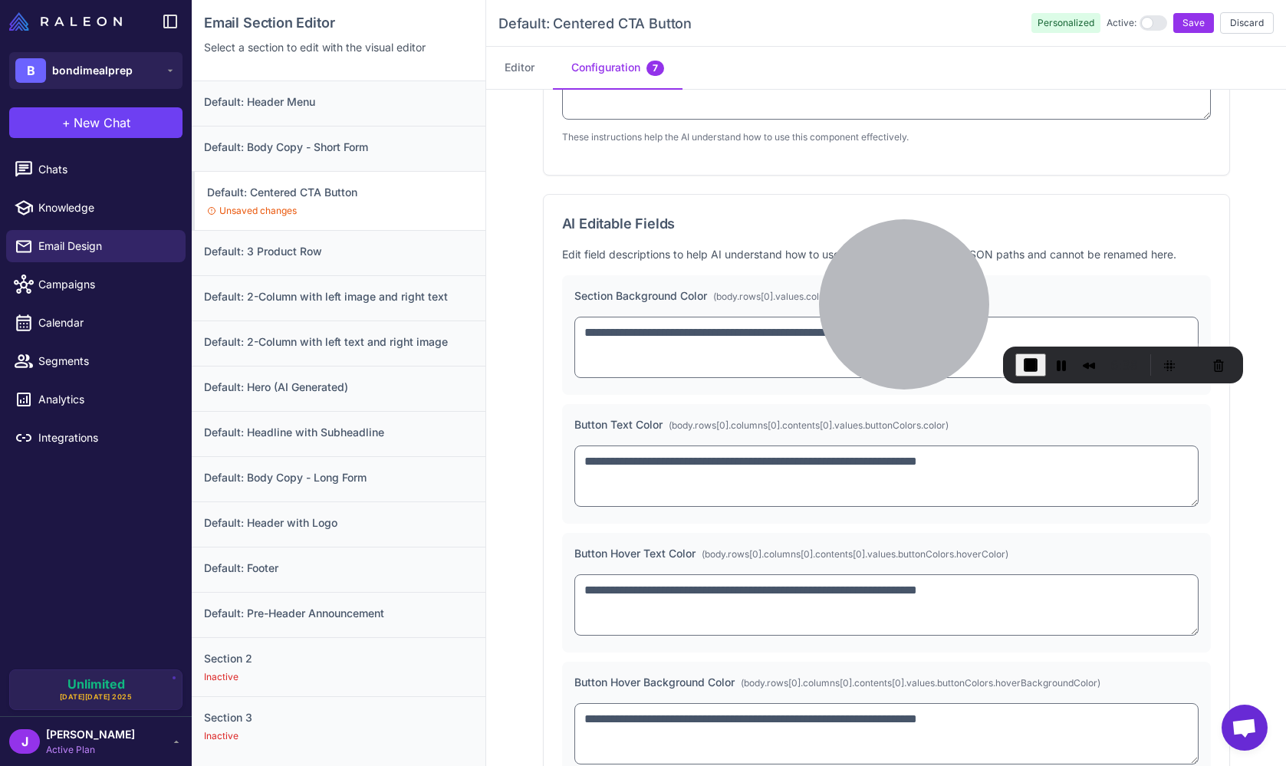
scroll to position [0, 0]
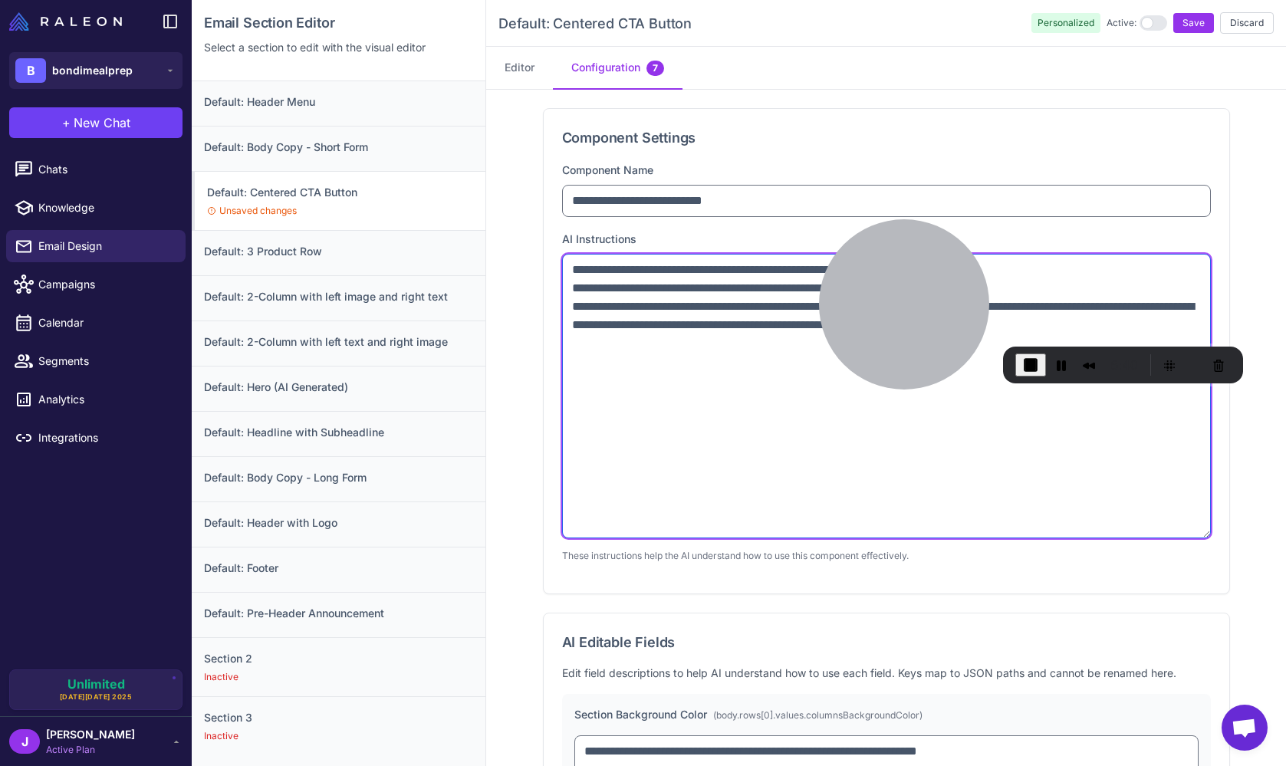
drag, startPoint x: 584, startPoint y: 293, endPoint x: 770, endPoint y: 300, distance: 185.7
click at [802, 287] on textarea "**********" at bounding box center [886, 396] width 649 height 284
click at [702, 422] on textarea "**********" at bounding box center [886, 396] width 649 height 284
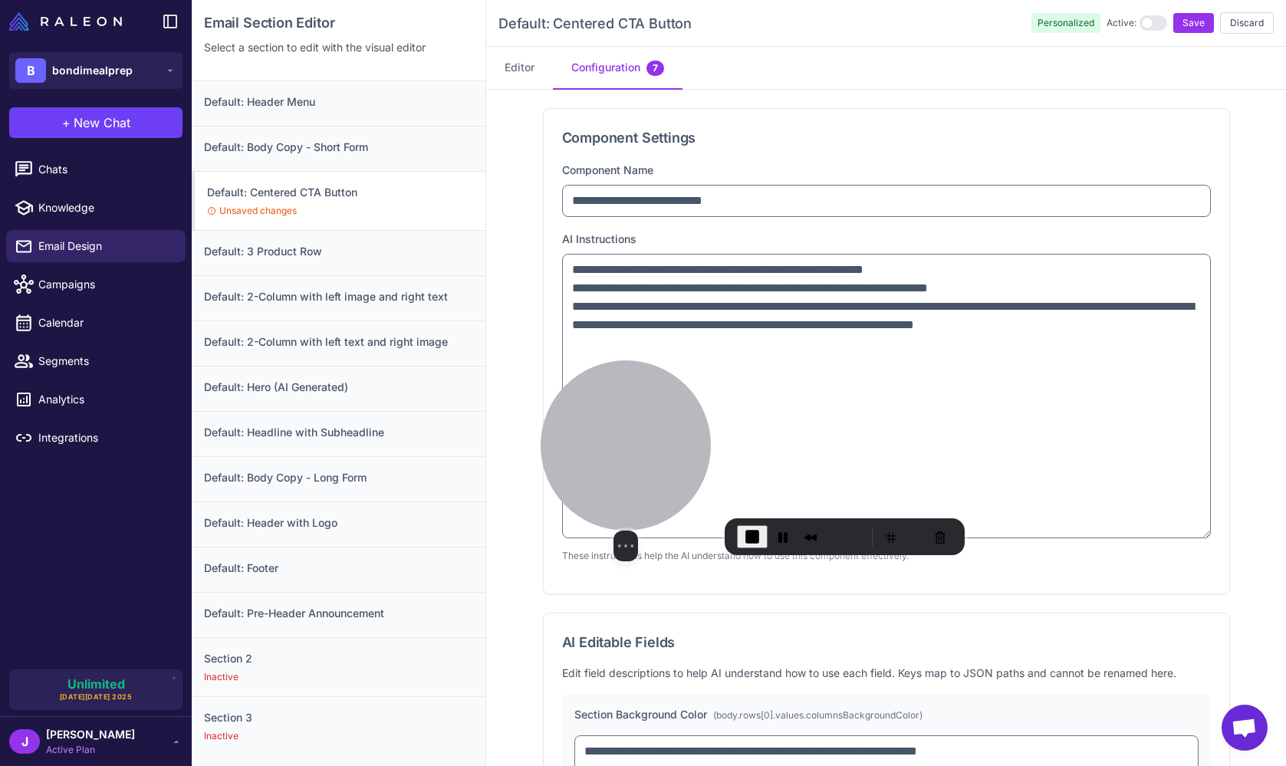
drag, startPoint x: 899, startPoint y: 316, endPoint x: 539, endPoint y: 488, distance: 399.5
click at [540, 490] on div at bounding box center [625, 445] width 170 height 170
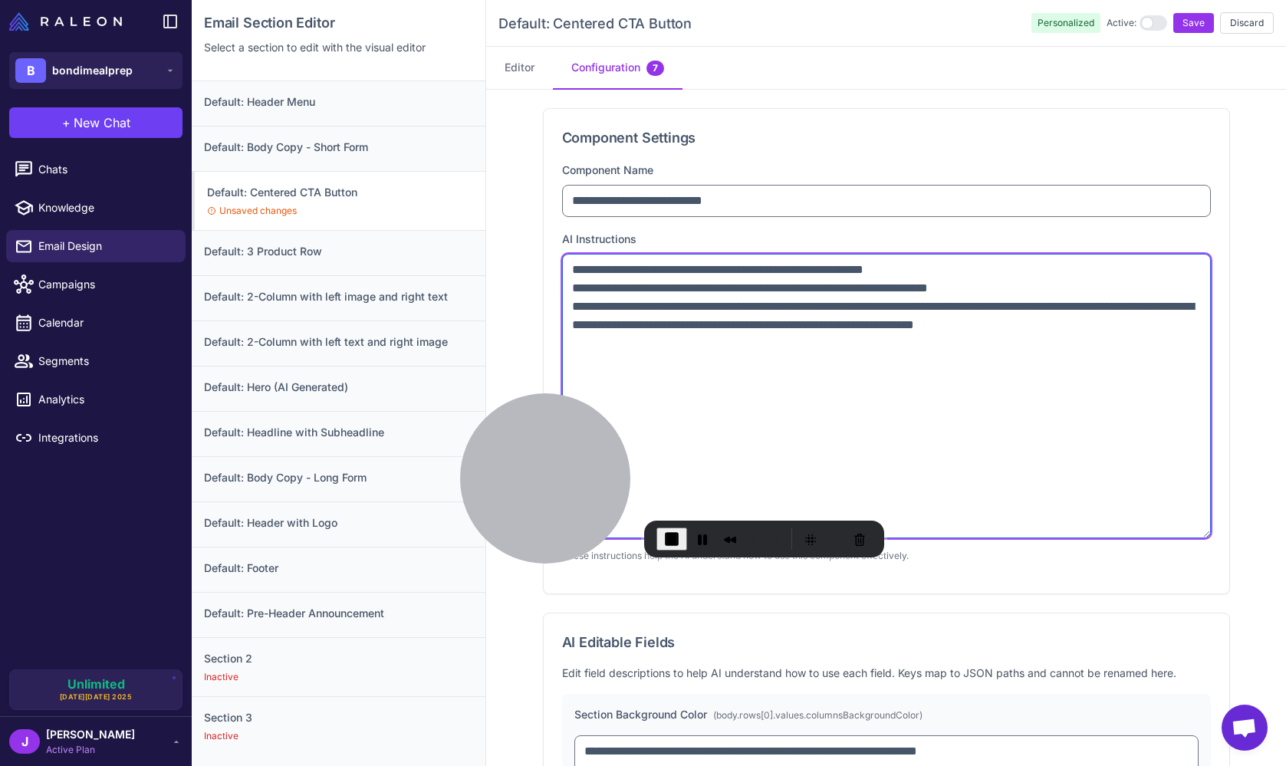
drag, startPoint x: 570, startPoint y: 286, endPoint x: 1109, endPoint y: 281, distance: 539.0
click at [1109, 281] on textarea "**********" at bounding box center [886, 396] width 649 height 284
click at [665, 342] on textarea "**********" at bounding box center [886, 396] width 649 height 284
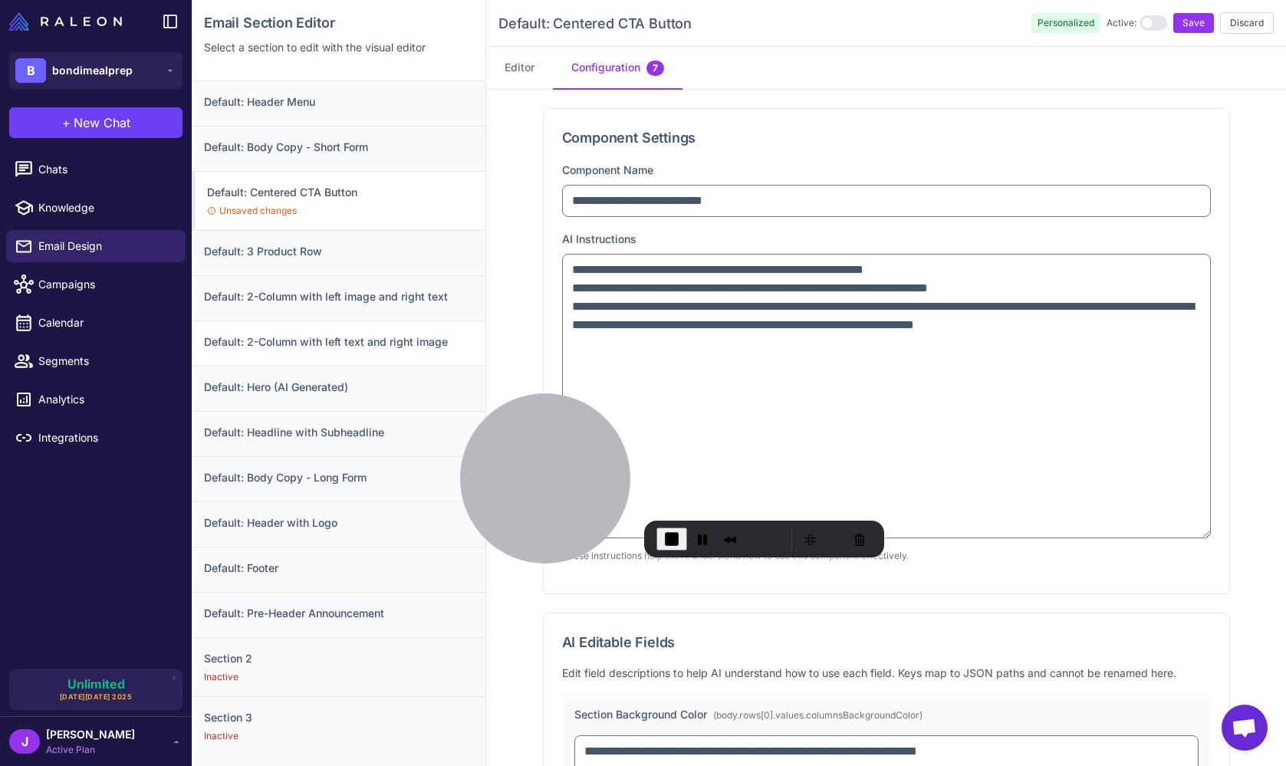
click at [273, 355] on div "Default: 2-Column with left text and right image" at bounding box center [339, 342] width 294 height 45
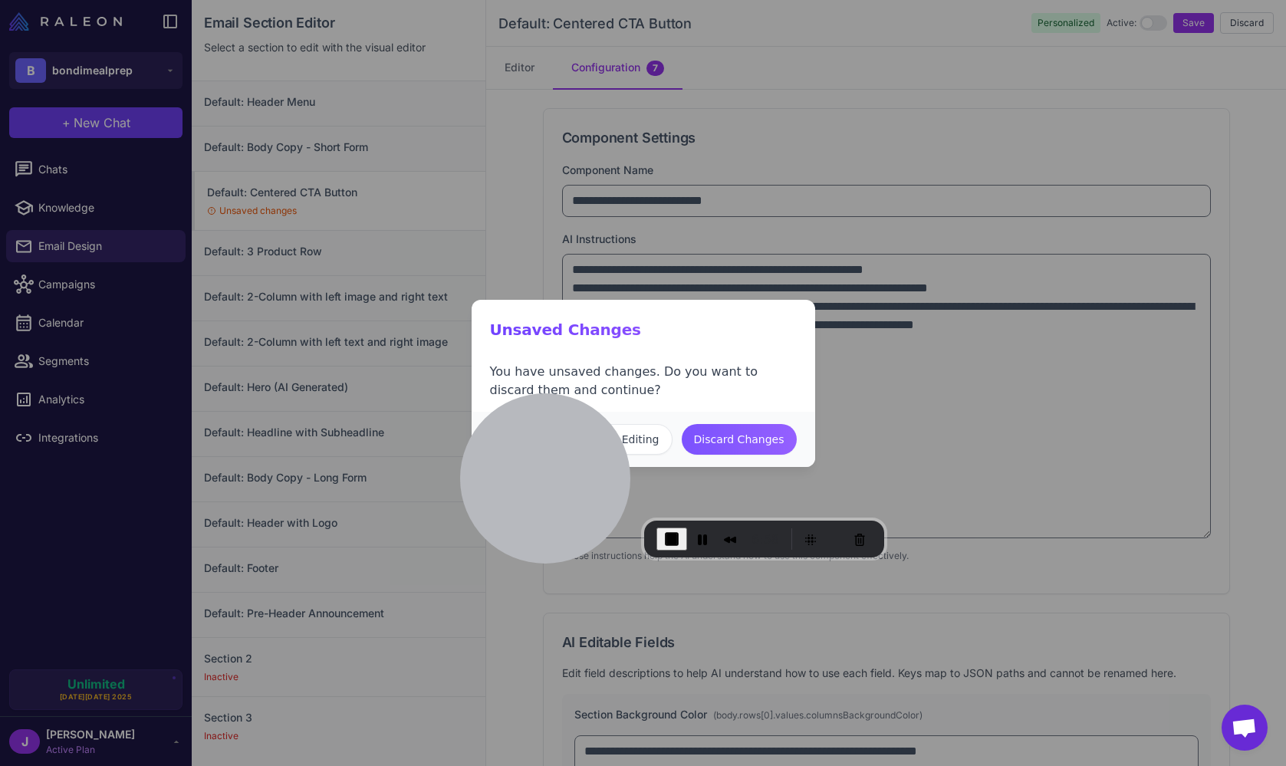
click at [755, 435] on button "Discard Changes" at bounding box center [739, 439] width 115 height 31
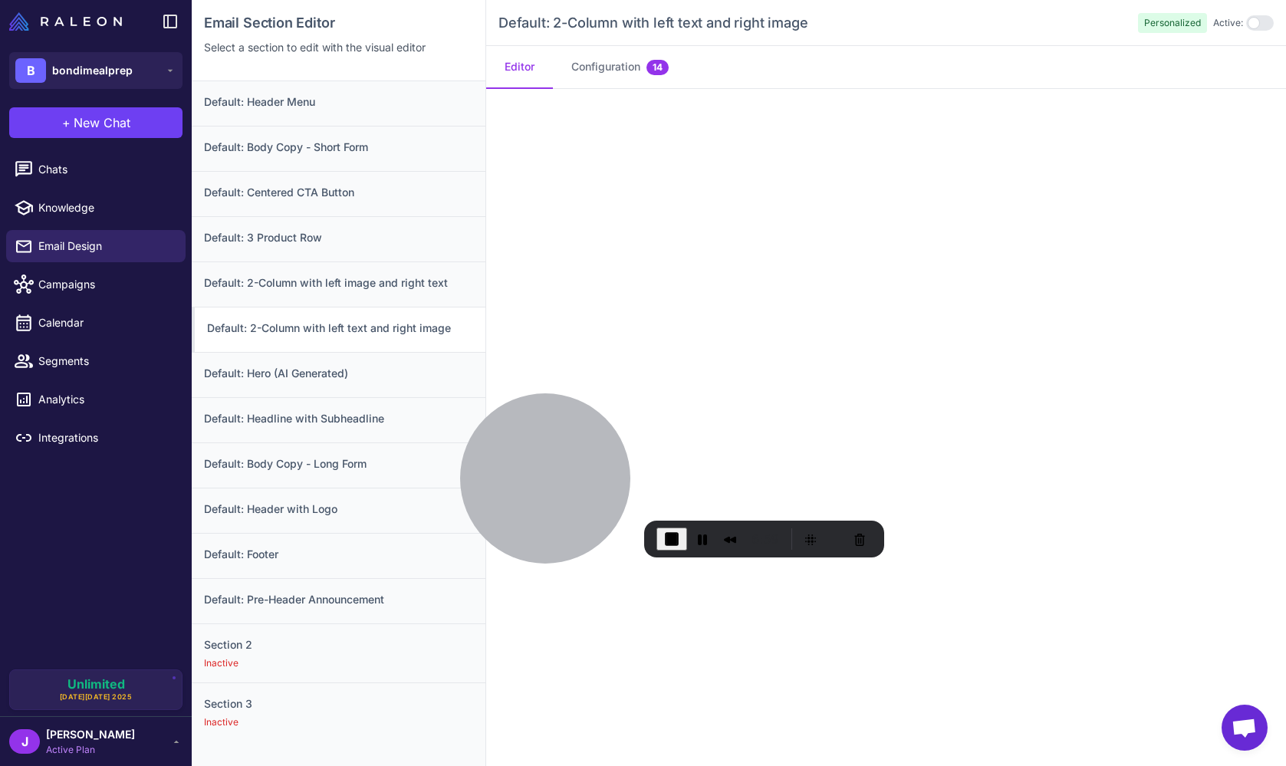
click at [317, 331] on h3 "Default: 2-Column with left text and right image" at bounding box center [340, 328] width 266 height 17
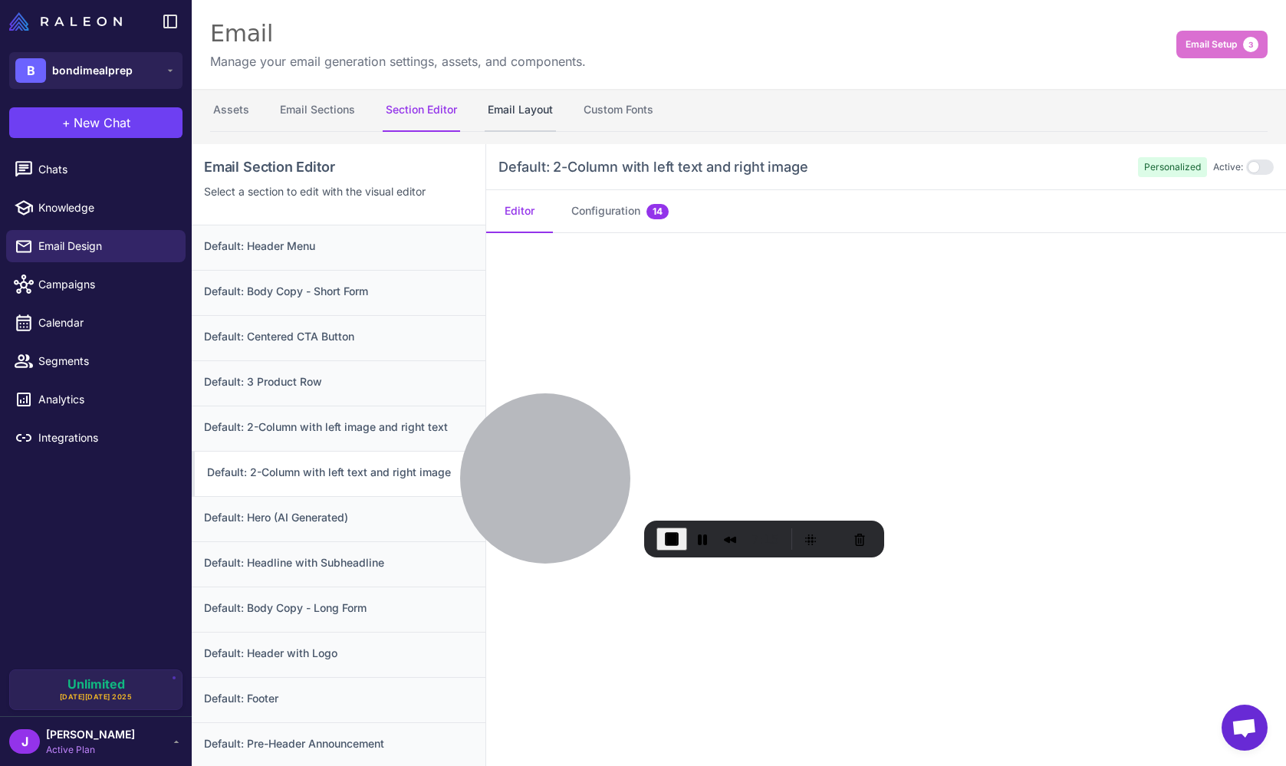
click at [530, 112] on button "Email Layout" at bounding box center [520, 110] width 71 height 43
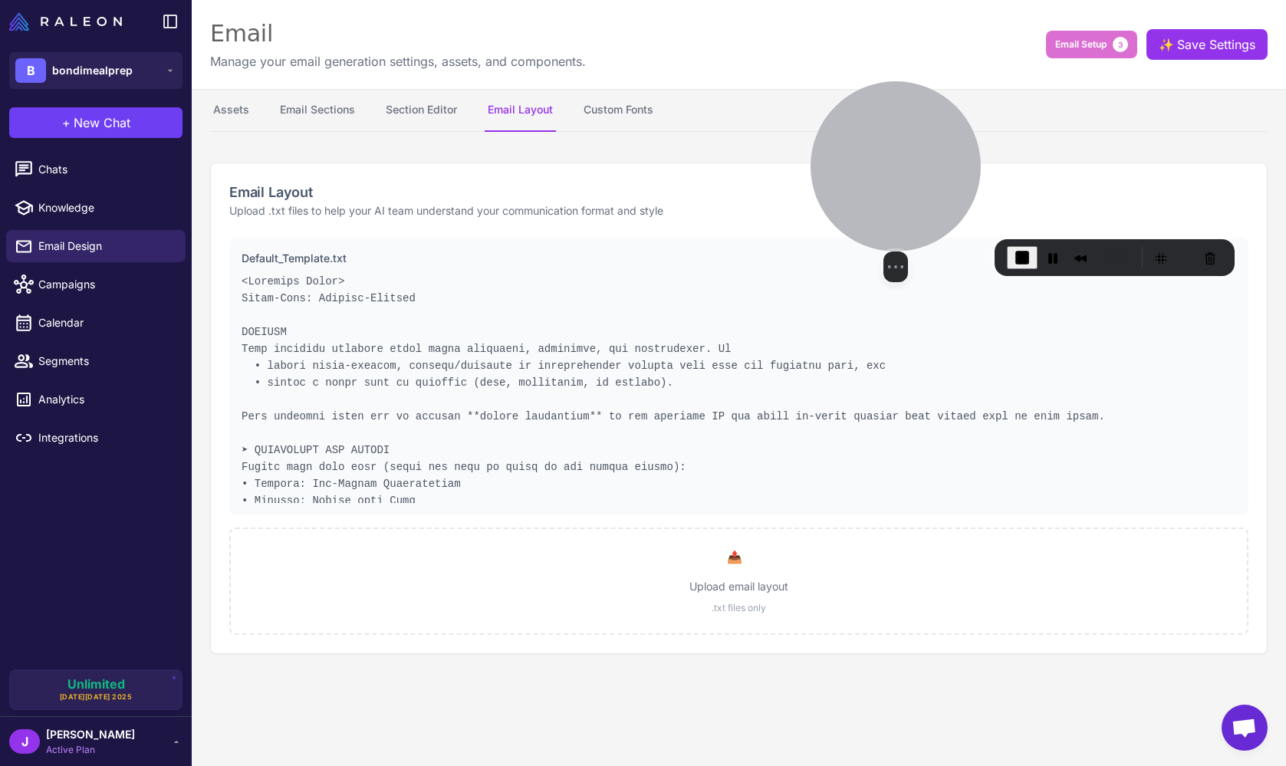
drag, startPoint x: 554, startPoint y: 453, endPoint x: 915, endPoint y: 156, distance: 466.8
click at [915, 156] on div at bounding box center [895, 166] width 170 height 170
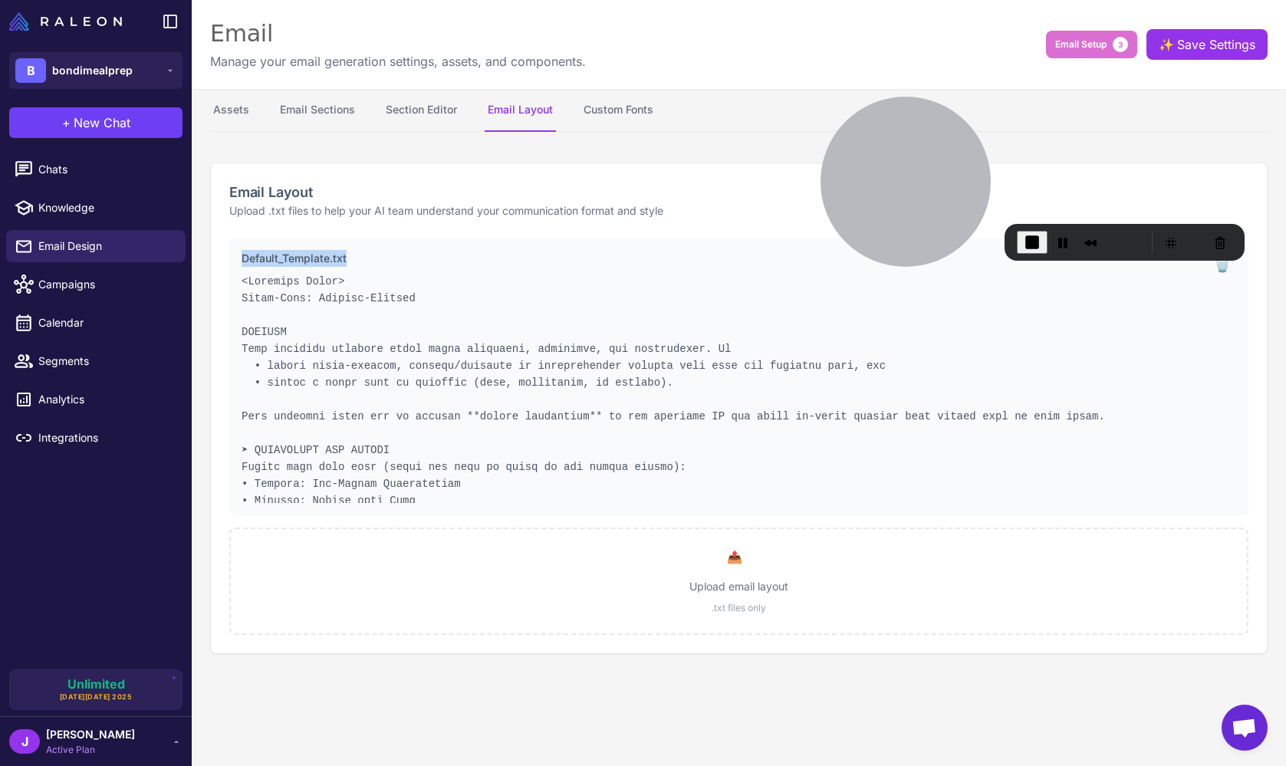
drag, startPoint x: 361, startPoint y: 258, endPoint x: 237, endPoint y: 258, distance: 124.2
click at [237, 258] on div "Default_Template.txt 🗑️" at bounding box center [738, 377] width 1019 height 278
click at [273, 255] on p "Default_Template.txt" at bounding box center [718, 258] width 954 height 17
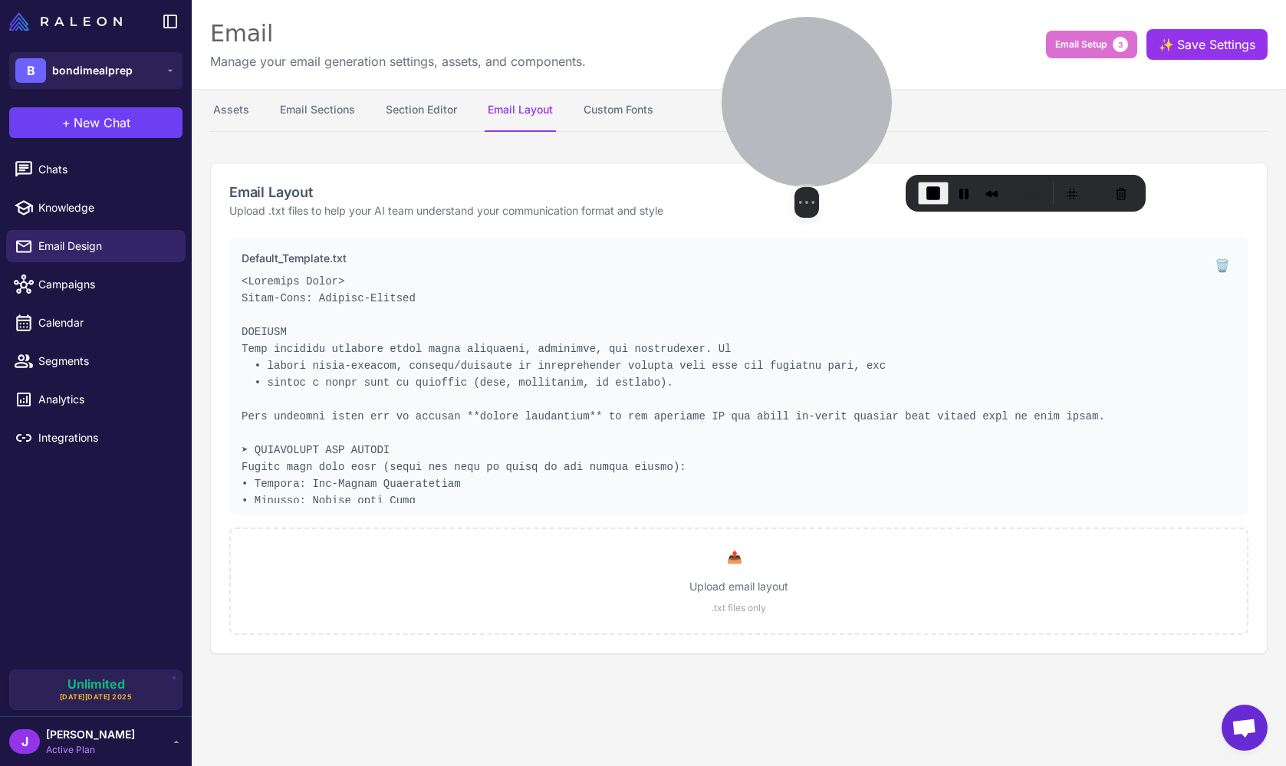
drag, startPoint x: 892, startPoint y: 184, endPoint x: 793, endPoint y: 135, distance: 110.4
click at [793, 135] on div at bounding box center [806, 102] width 170 height 170
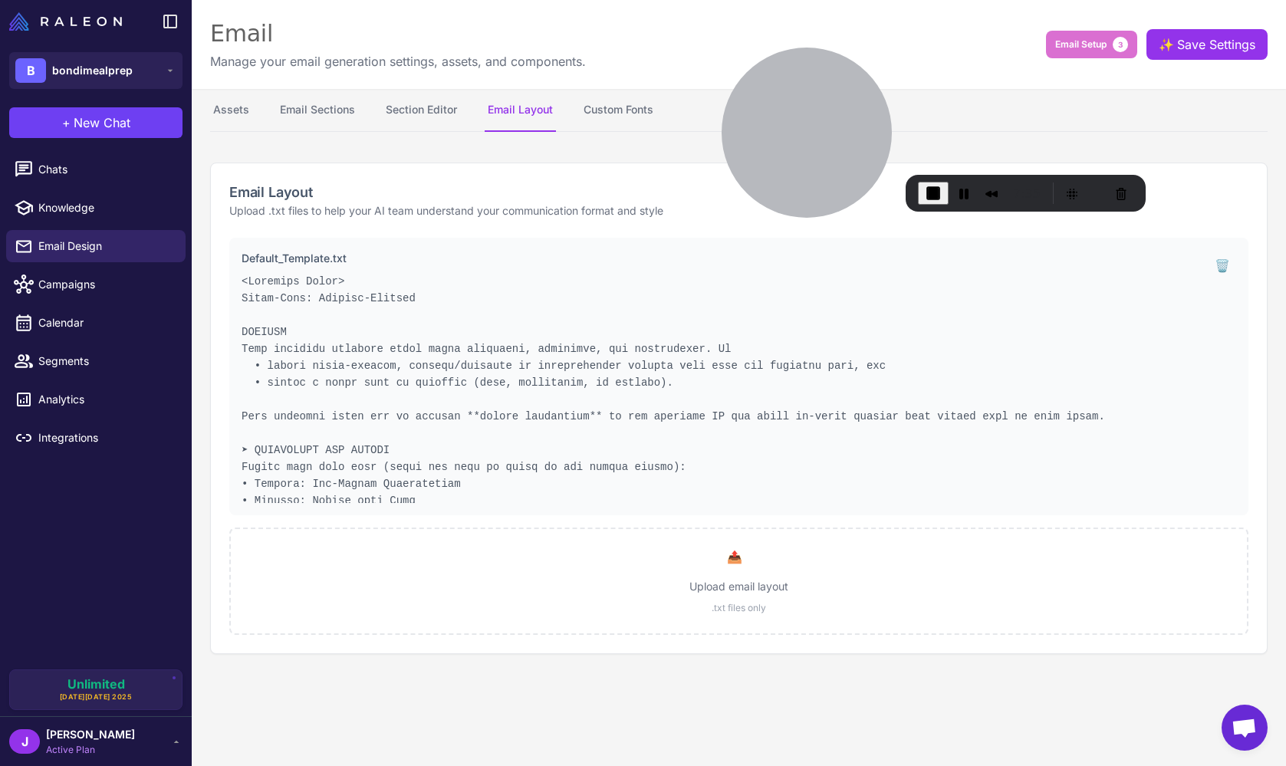
click at [236, 333] on div "Default_Template.txt 🗑️" at bounding box center [738, 377] width 1019 height 278
click at [245, 324] on pre at bounding box center [718, 388] width 954 height 230
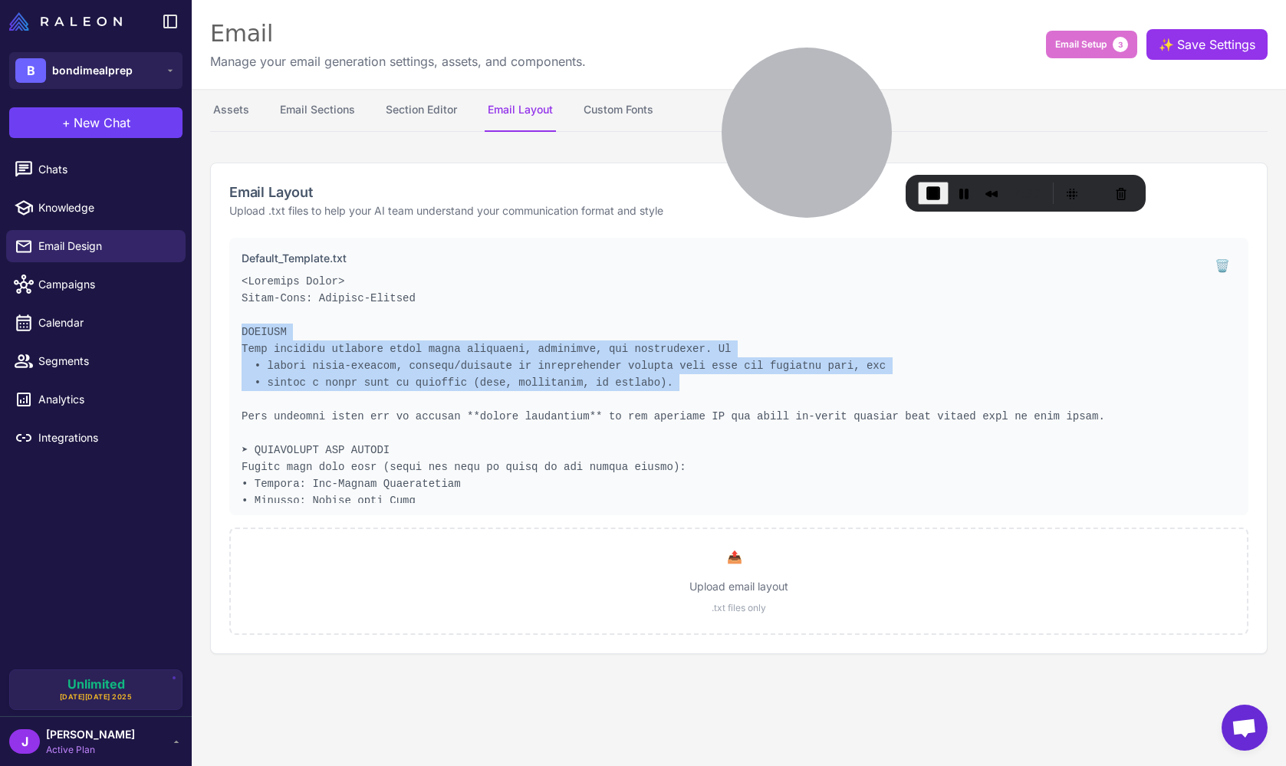
drag, startPoint x: 244, startPoint y: 327, endPoint x: 882, endPoint y: 393, distance: 641.2
click at [881, 393] on pre at bounding box center [718, 388] width 954 height 230
click at [732, 383] on pre at bounding box center [718, 388] width 954 height 230
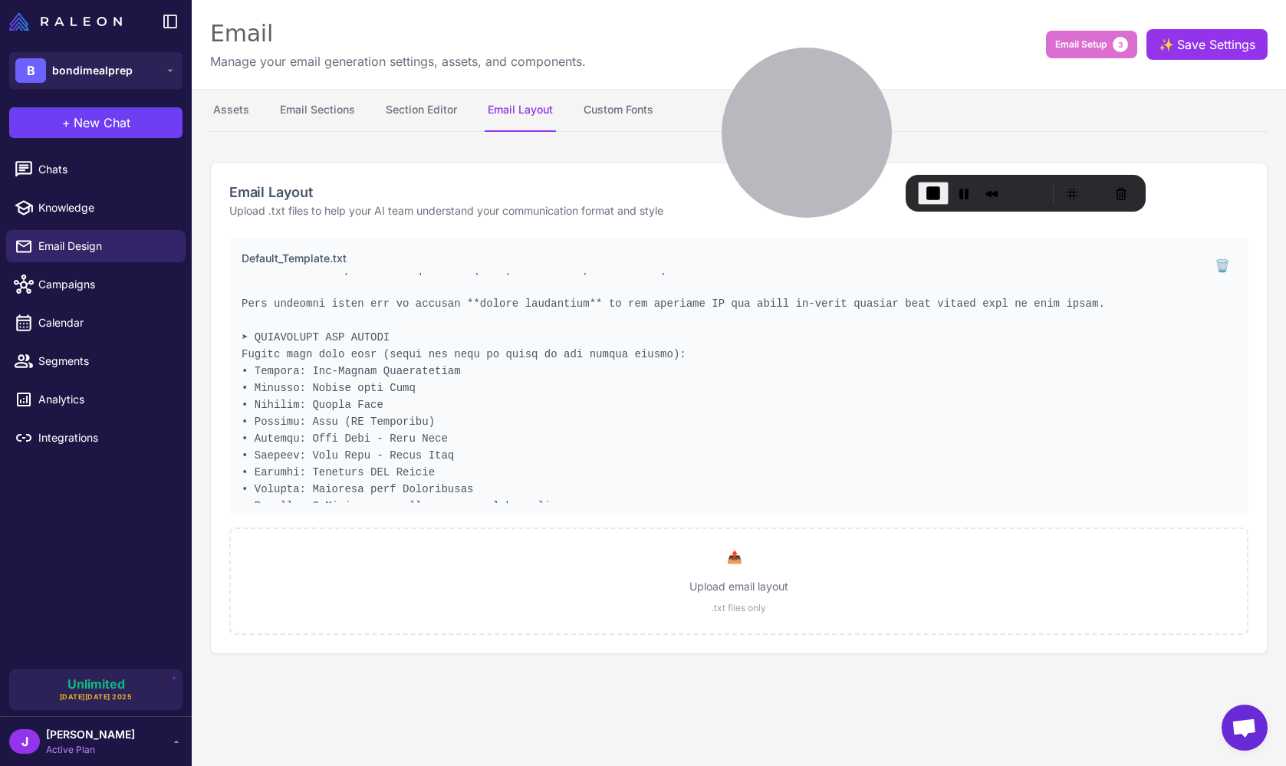
scroll to position [115, 0]
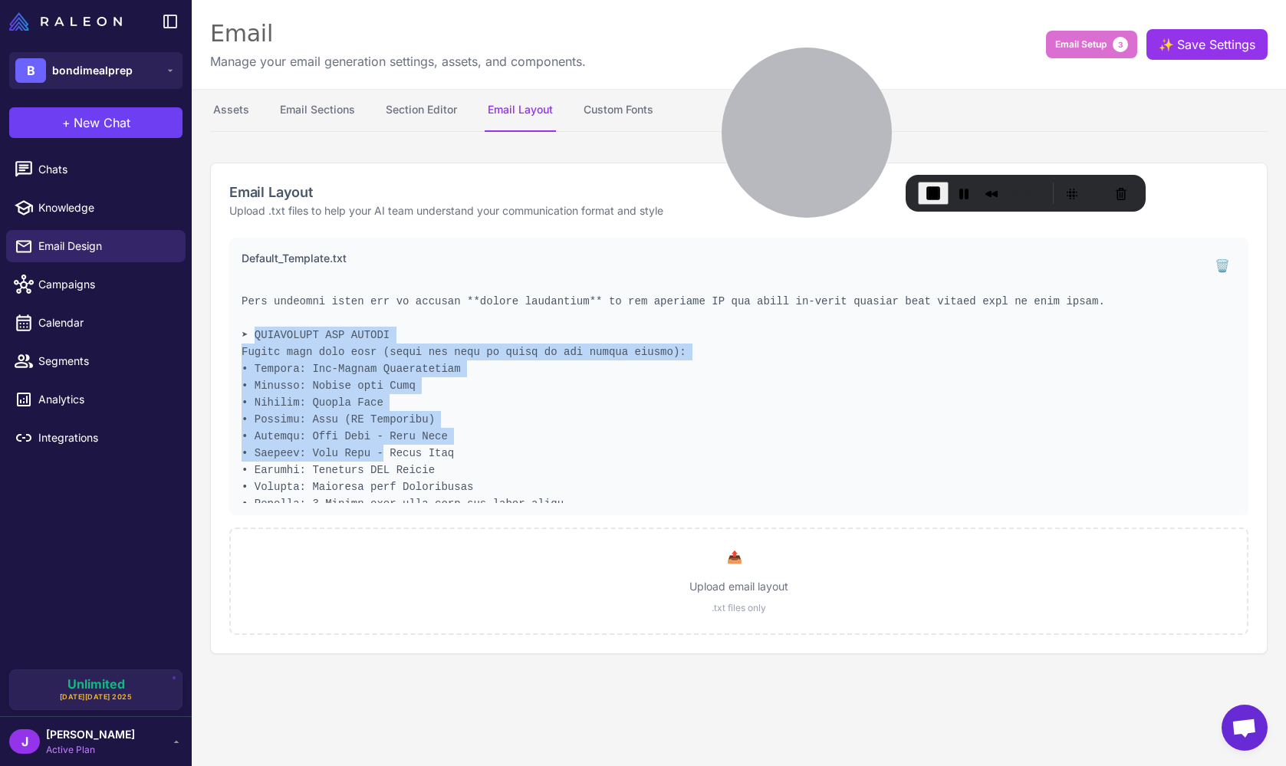
drag, startPoint x: 257, startPoint y: 336, endPoint x: 386, endPoint y: 451, distance: 172.7
click at [386, 451] on pre at bounding box center [718, 388] width 954 height 230
click at [379, 454] on pre at bounding box center [718, 388] width 954 height 230
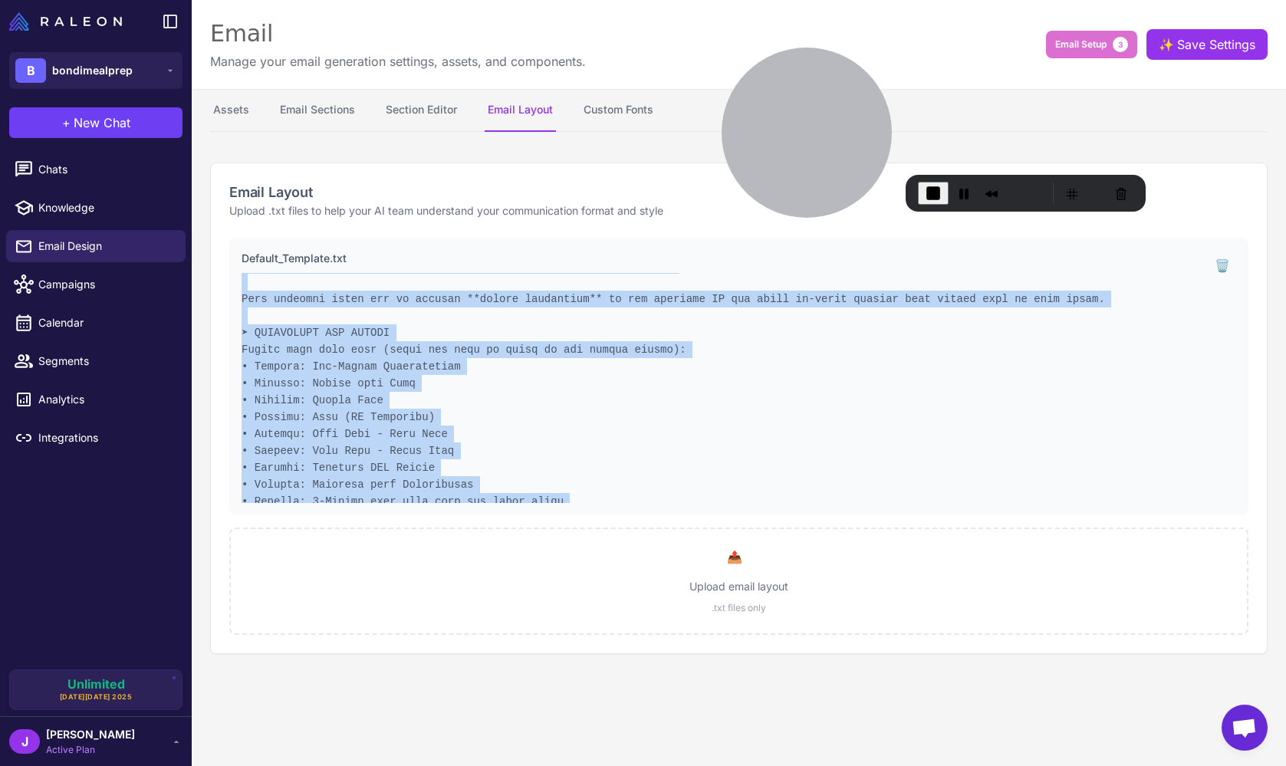
scroll to position [0, 0]
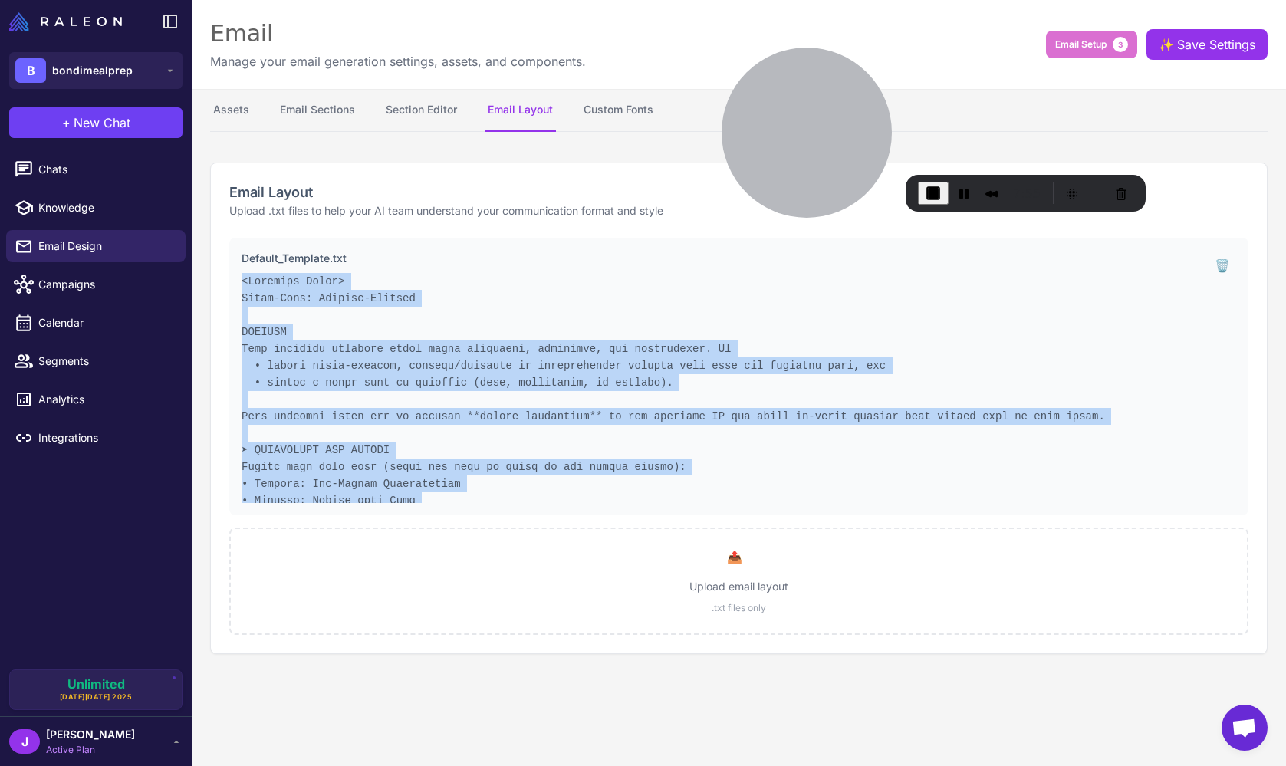
drag, startPoint x: 361, startPoint y: 480, endPoint x: 218, endPoint y: 303, distance: 227.8
click at [210, 277] on div "Email Layout Upload .txt files to help your AI team understand your communicati…" at bounding box center [738, 408] width 1057 height 491
click at [281, 426] on pre at bounding box center [718, 388] width 954 height 230
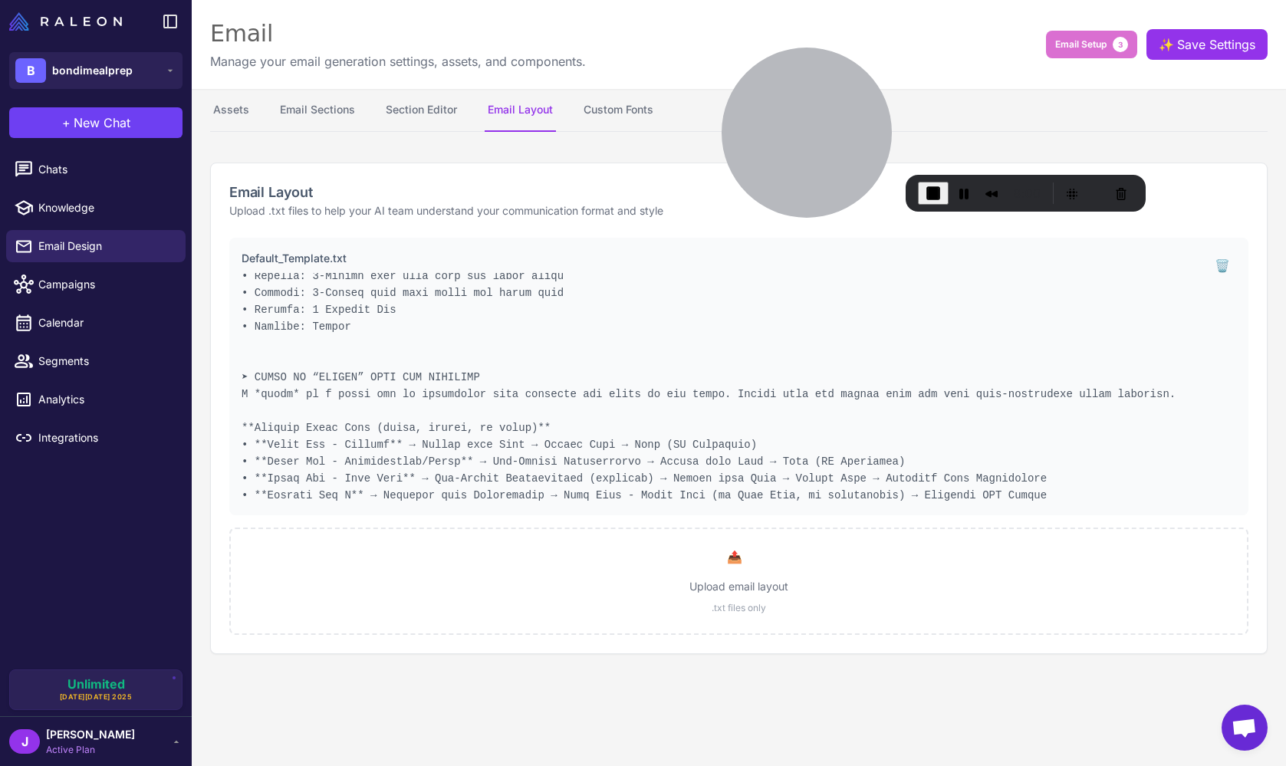
scroll to position [360, 0]
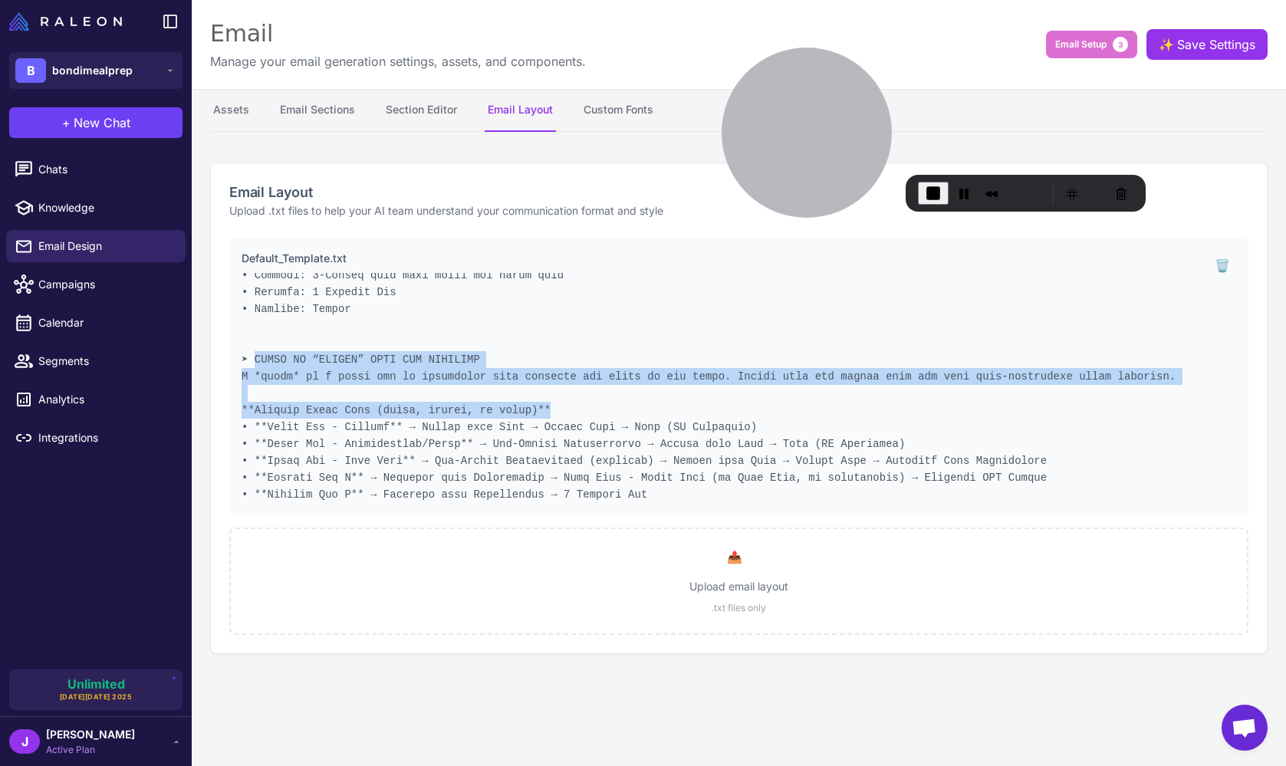
drag, startPoint x: 254, startPoint y: 355, endPoint x: 616, endPoint y: 403, distance: 365.8
click at [616, 403] on pre at bounding box center [718, 388] width 954 height 230
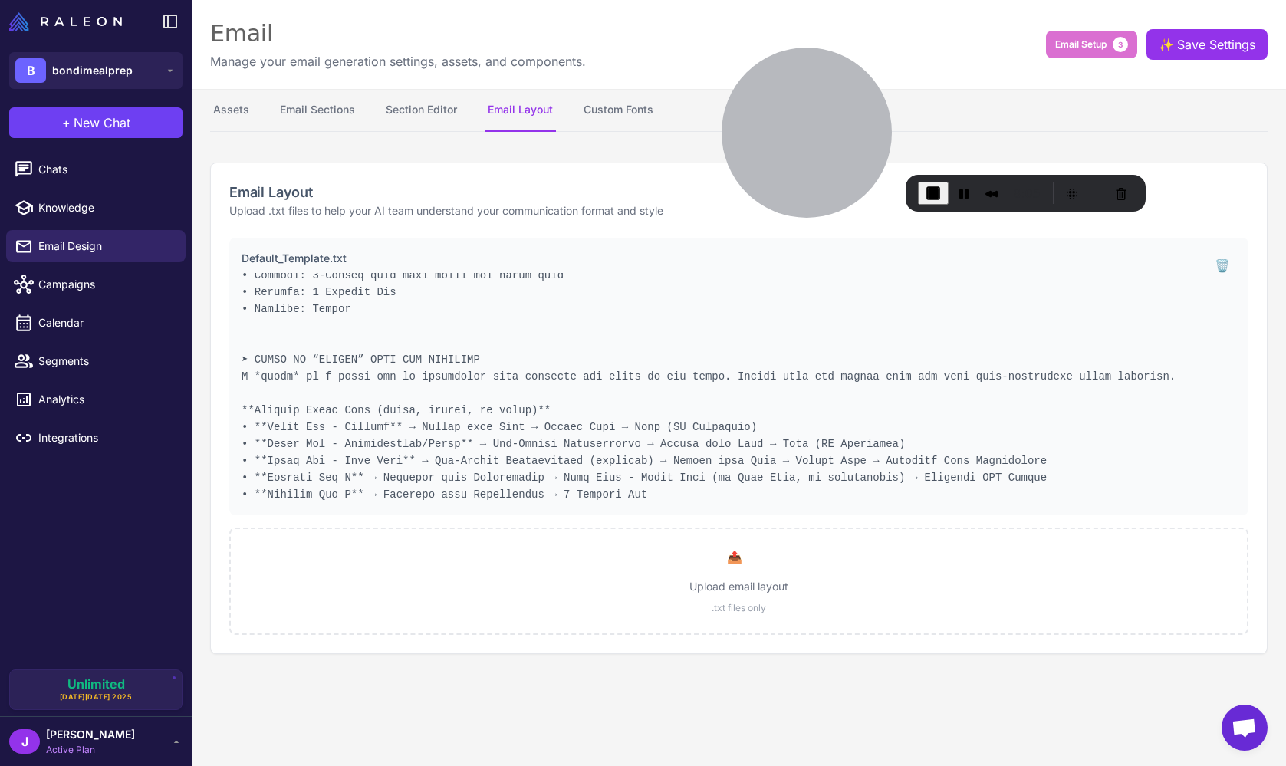
click at [563, 379] on pre at bounding box center [718, 388] width 954 height 230
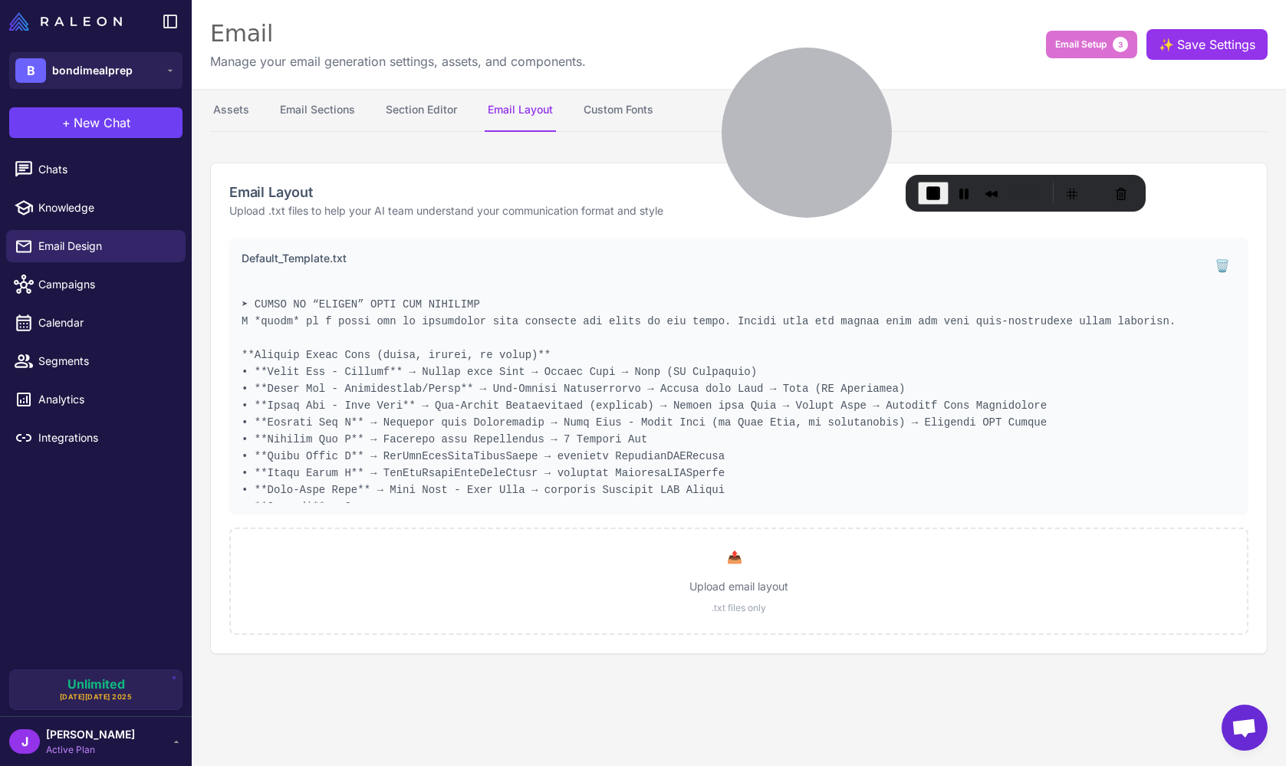
scroll to position [445, 0]
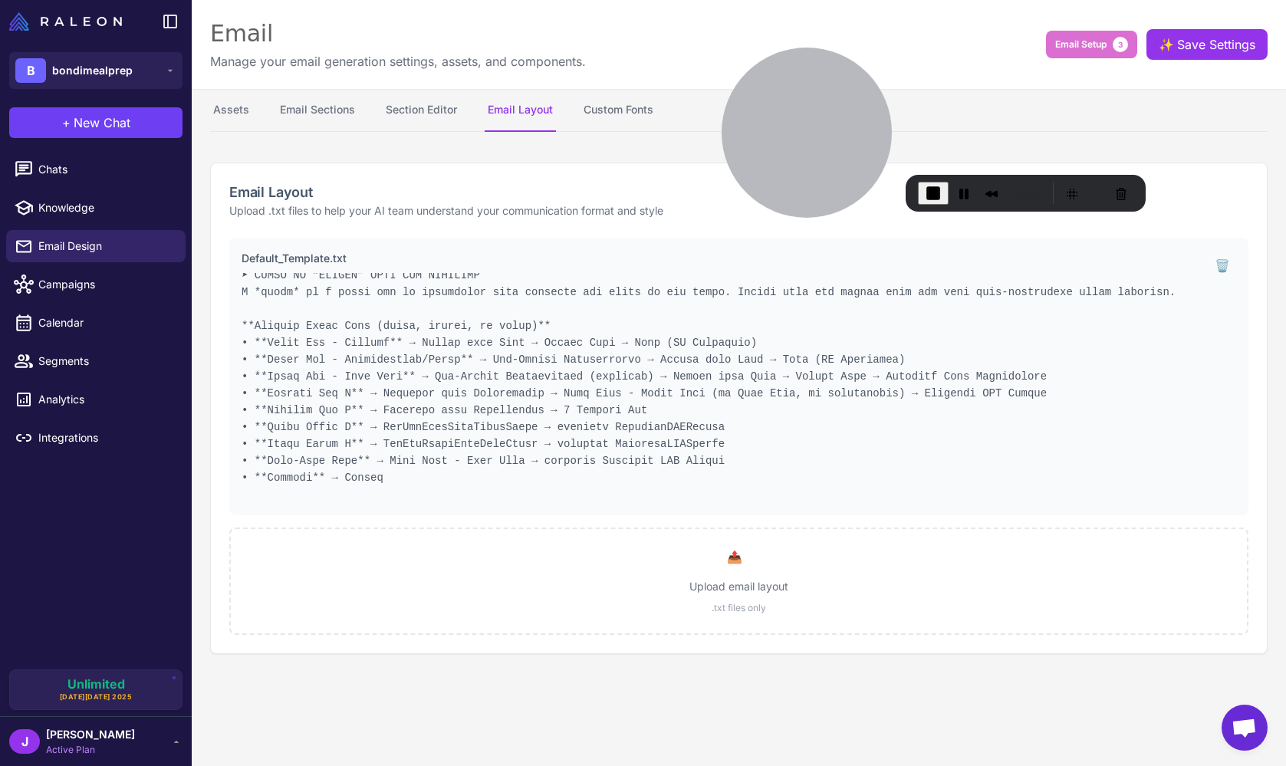
click at [744, 462] on pre at bounding box center [718, 388] width 954 height 230
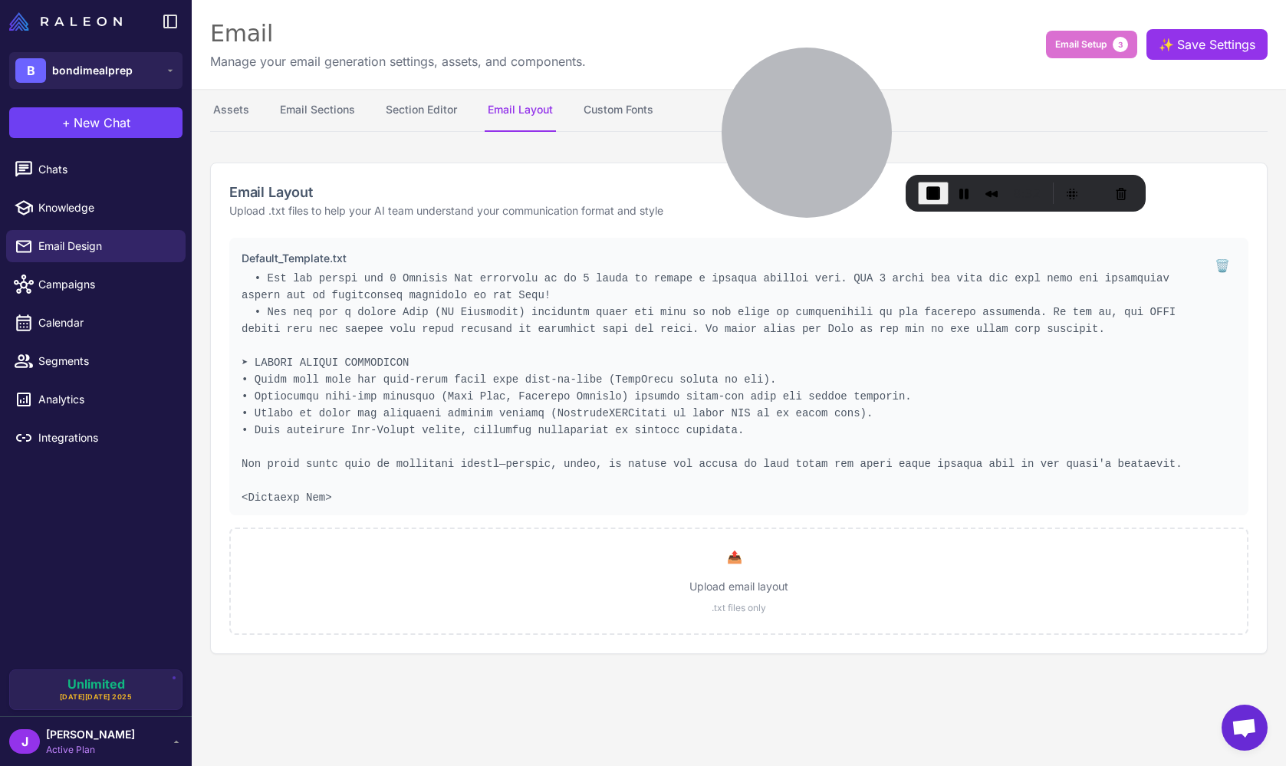
scroll to position [765, 0]
drag, startPoint x: 254, startPoint y: 359, endPoint x: 408, endPoint y: 357, distance: 154.1
click at [408, 357] on pre at bounding box center [718, 388] width 954 height 230
click at [427, 356] on pre at bounding box center [718, 388] width 954 height 230
click at [340, 494] on pre at bounding box center [718, 388] width 954 height 230
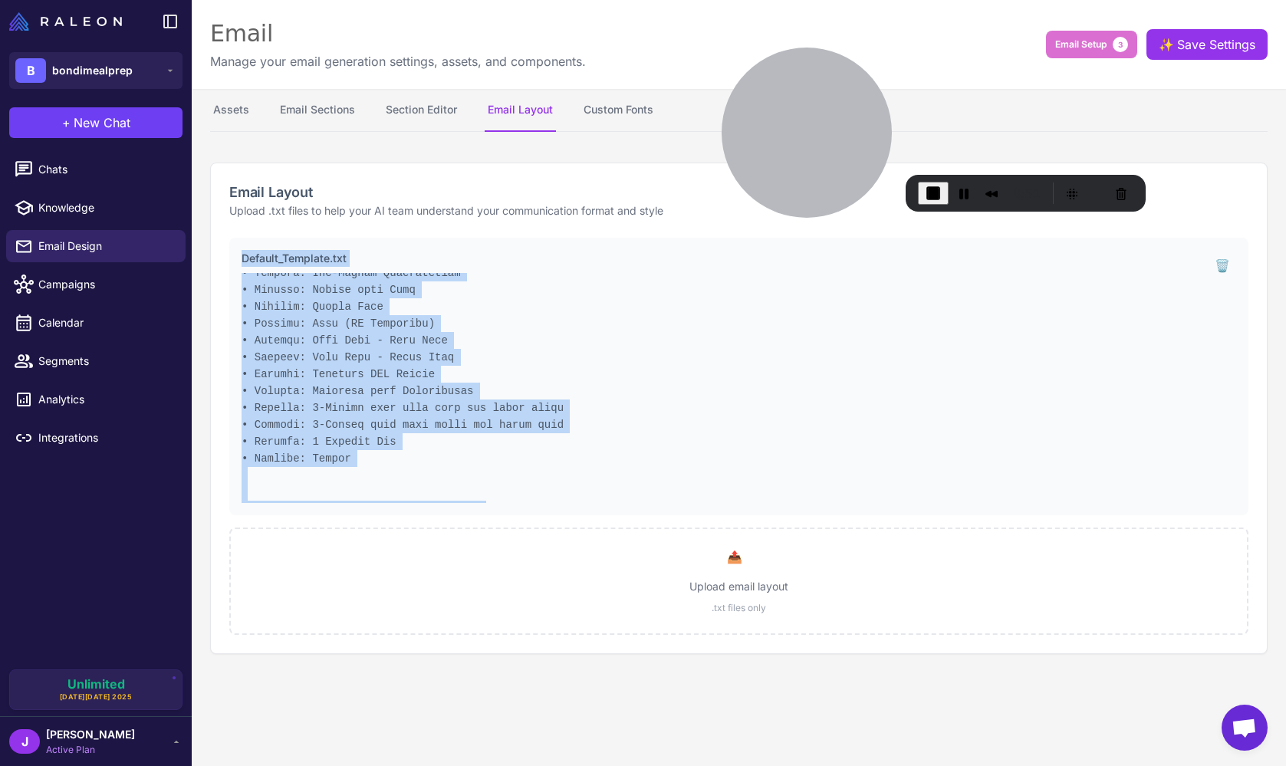
scroll to position [0, 0]
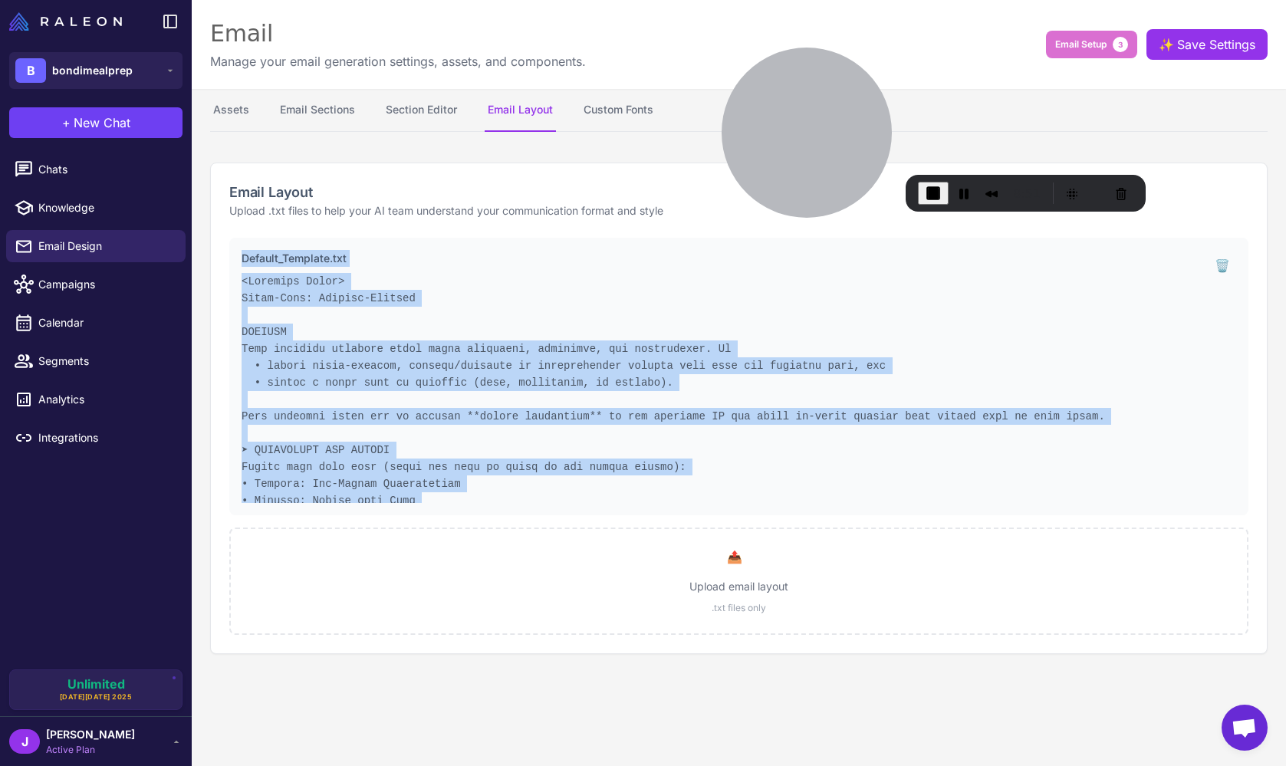
drag, startPoint x: 340, startPoint y: 494, endPoint x: 234, endPoint y: 265, distance: 252.1
click at [234, 265] on div "Default_Template.txt 🗑️" at bounding box center [738, 377] width 1019 height 278
click at [447, 412] on pre at bounding box center [718, 388] width 954 height 230
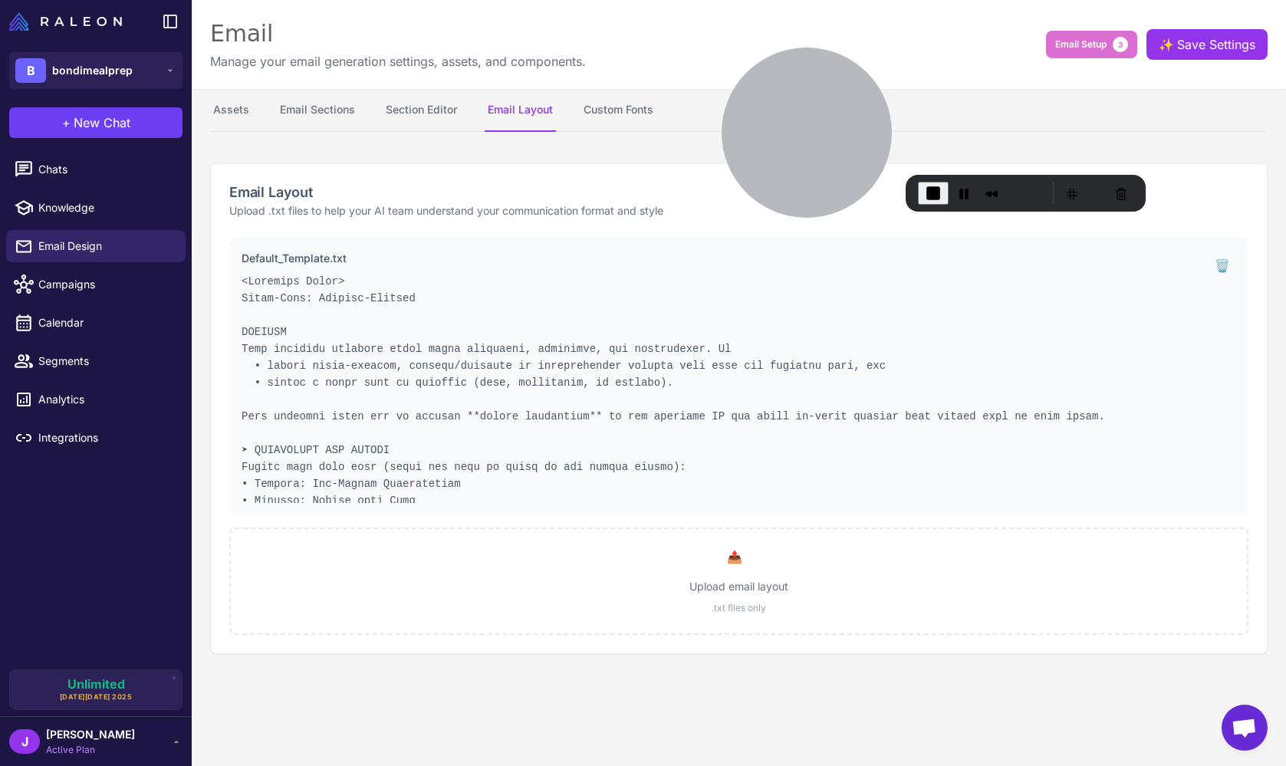
click at [601, 409] on pre at bounding box center [718, 388] width 954 height 230
click at [420, 109] on button "Section Editor" at bounding box center [421, 110] width 77 height 43
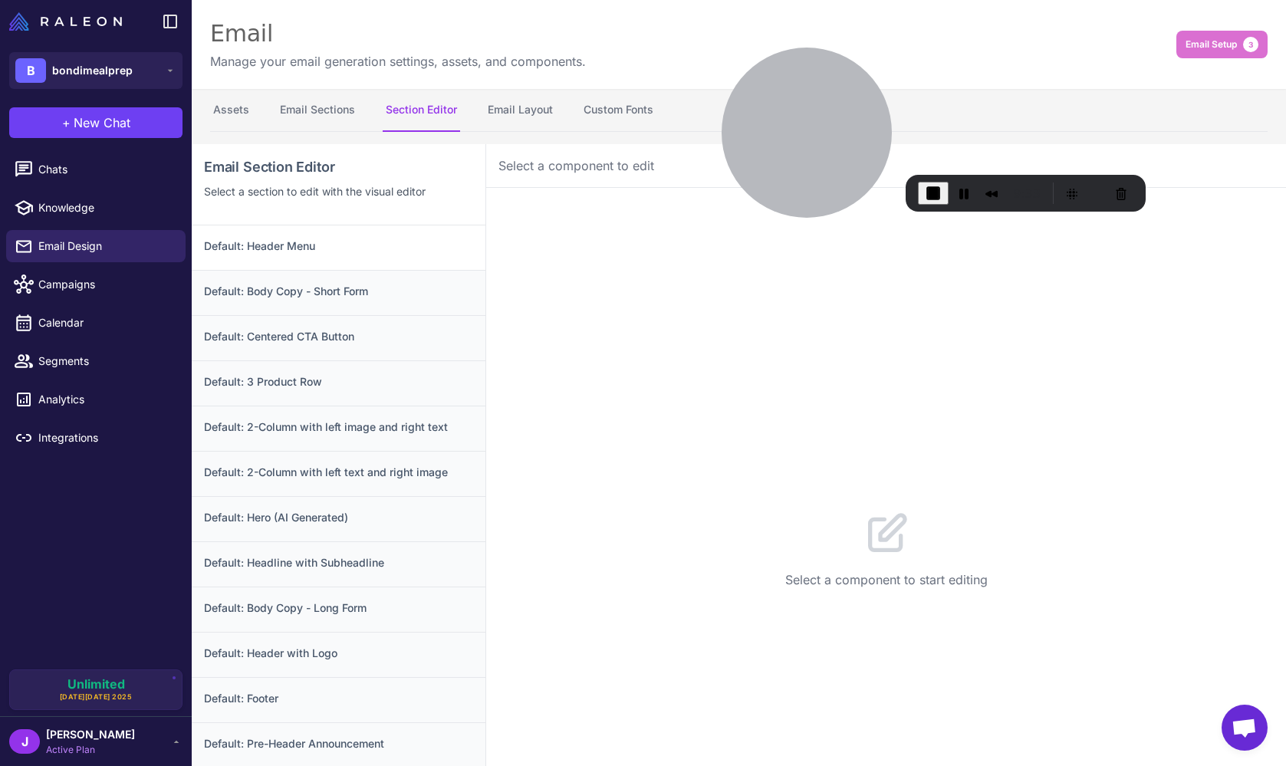
click at [337, 242] on h3 "Default: Header Menu" at bounding box center [338, 246] width 269 height 17
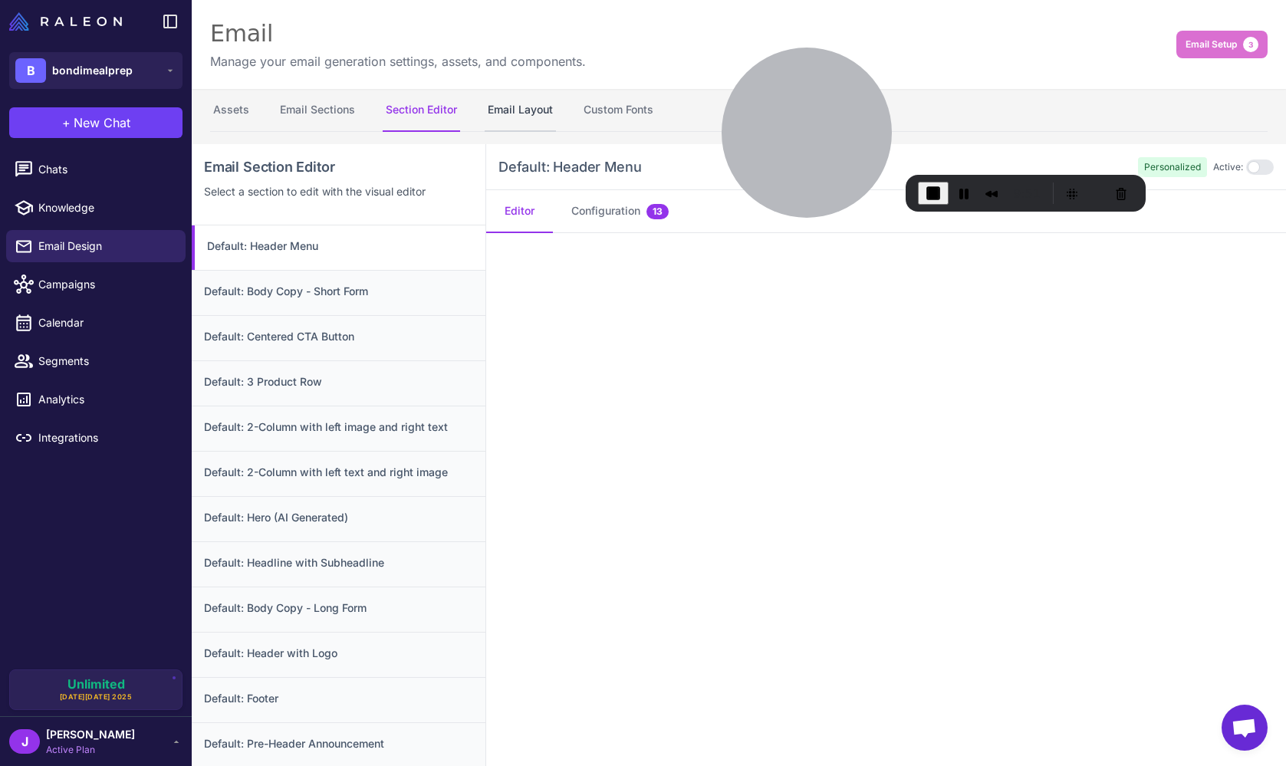
click at [530, 106] on button "Email Layout" at bounding box center [520, 110] width 71 height 43
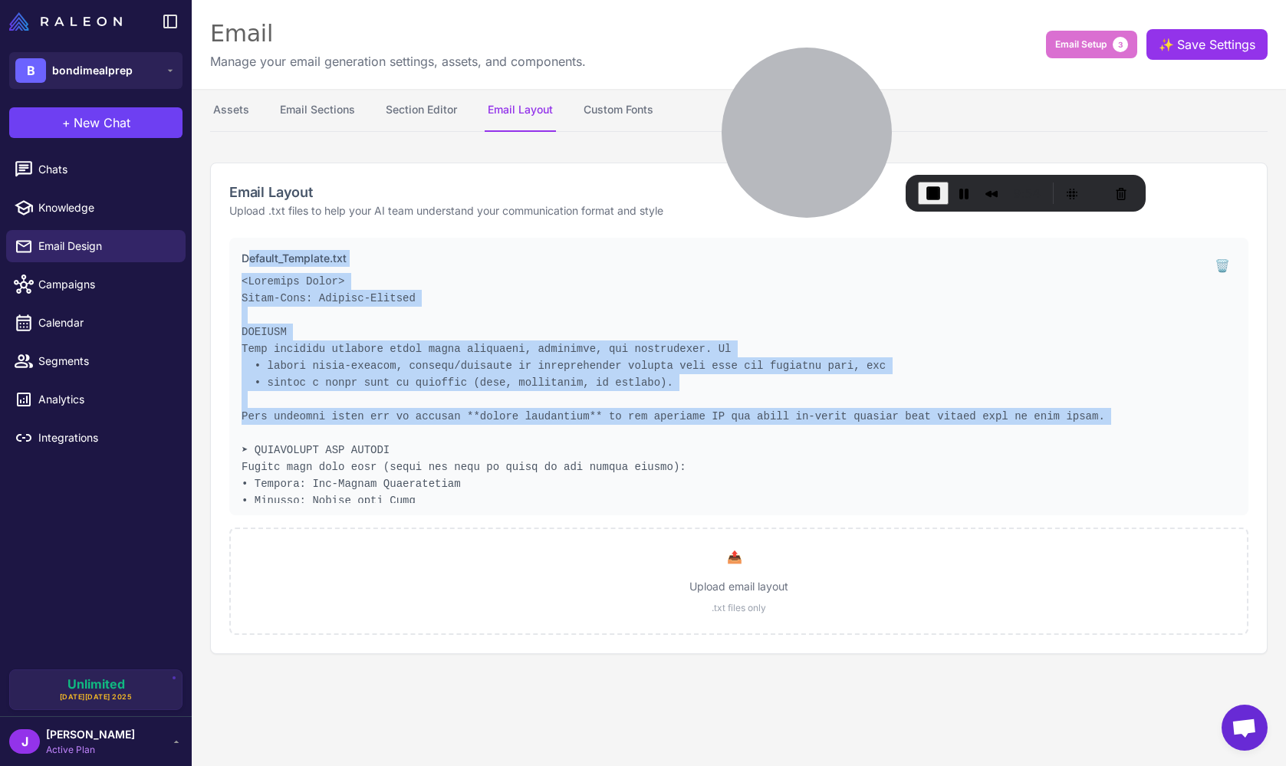
drag, startPoint x: 246, startPoint y: 250, endPoint x: 419, endPoint y: 427, distance: 247.8
click at [419, 427] on div "Default_Template.txt" at bounding box center [718, 376] width 954 height 253
click at [475, 379] on pre at bounding box center [718, 388] width 954 height 230
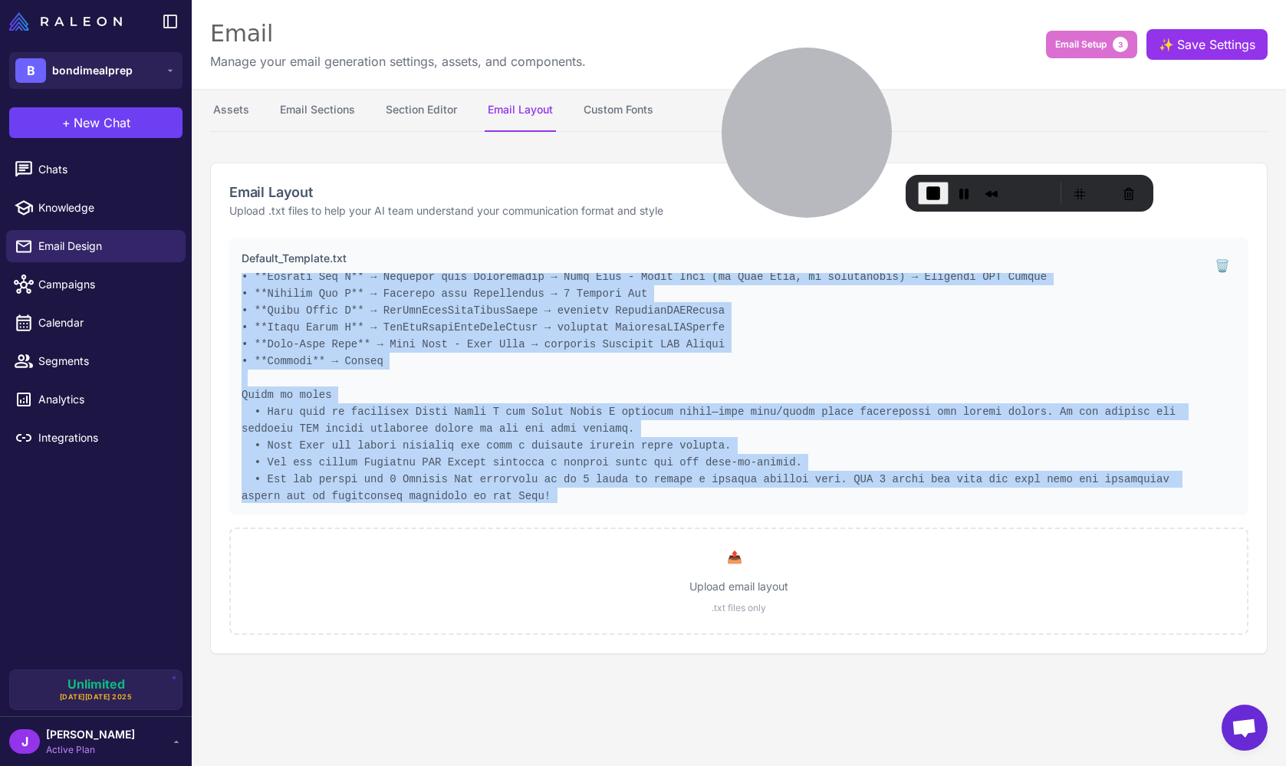
scroll to position [765, 0]
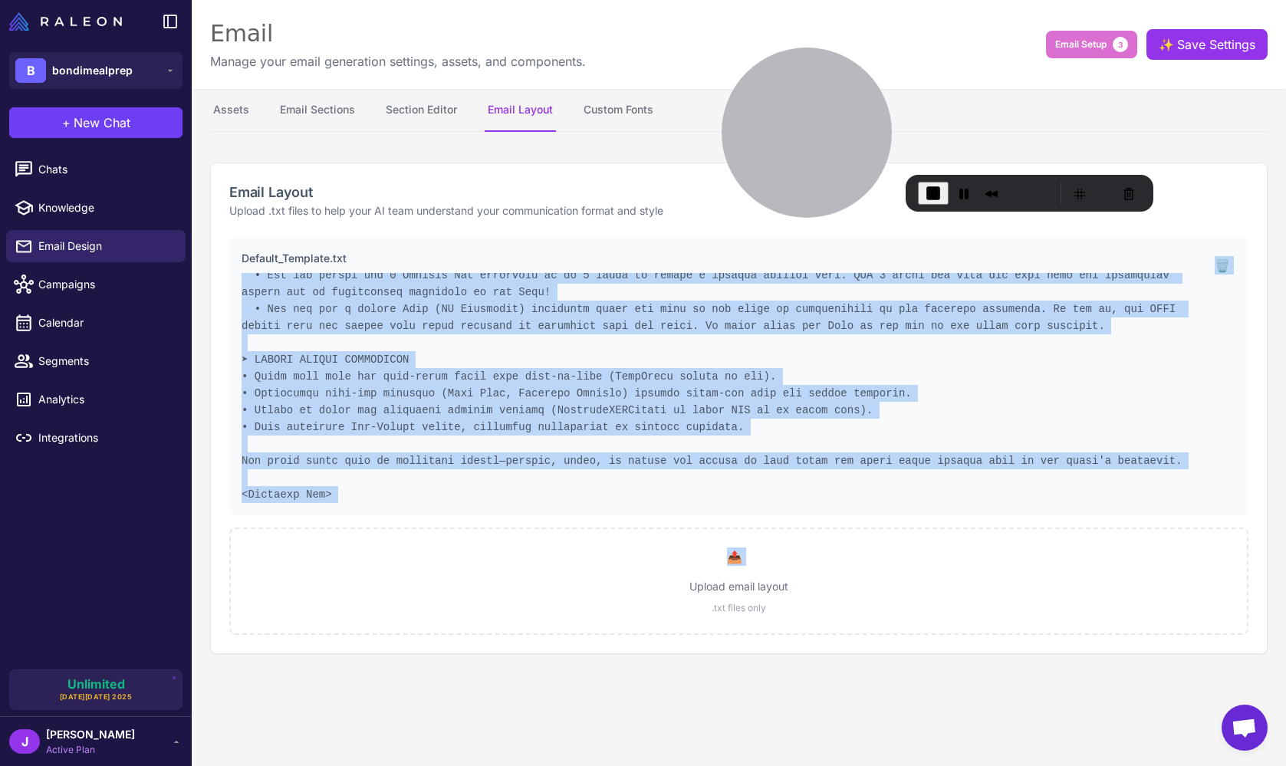
drag, startPoint x: 239, startPoint y: 279, endPoint x: 484, endPoint y: 477, distance: 314.5
click at [581, 523] on div "Default_Template.txt 🗑️ 📤 Upload email layout .txt files only" at bounding box center [738, 436] width 1019 height 397
click at [552, 401] on pre at bounding box center [718, 388] width 954 height 230
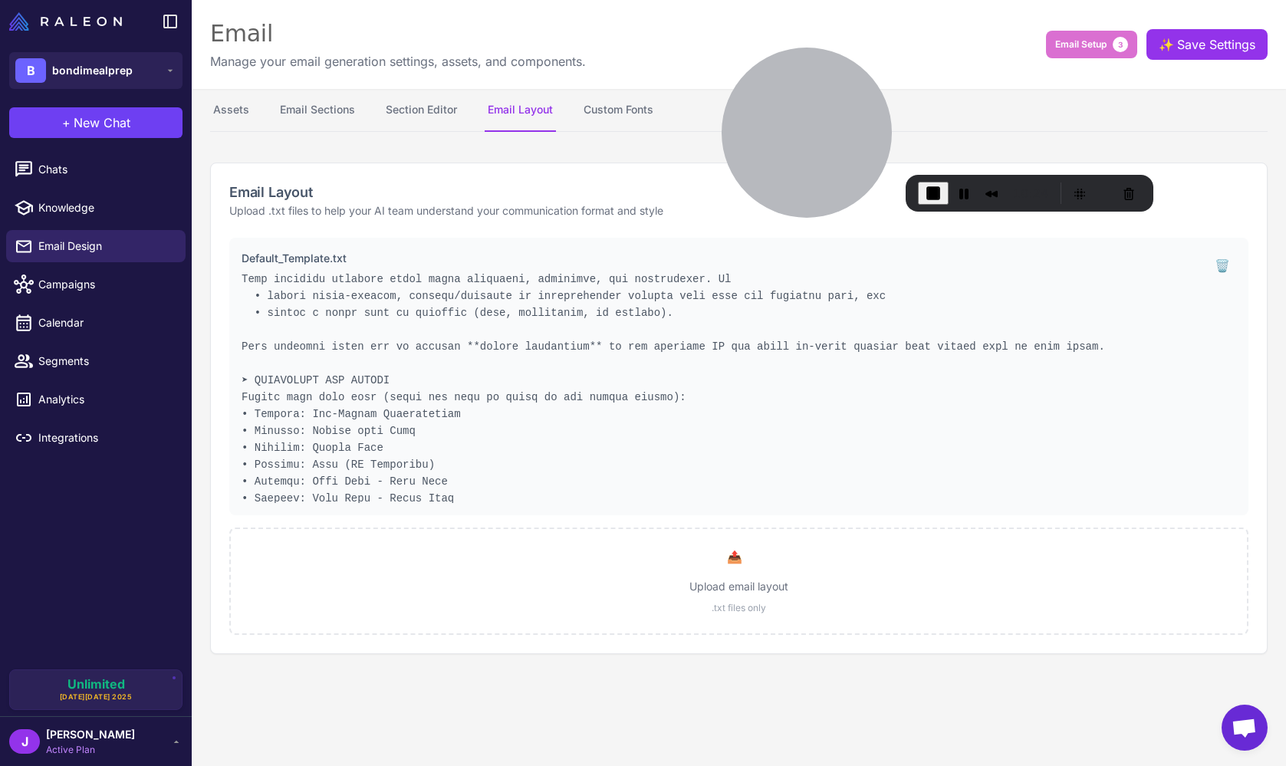
scroll to position [0, 0]
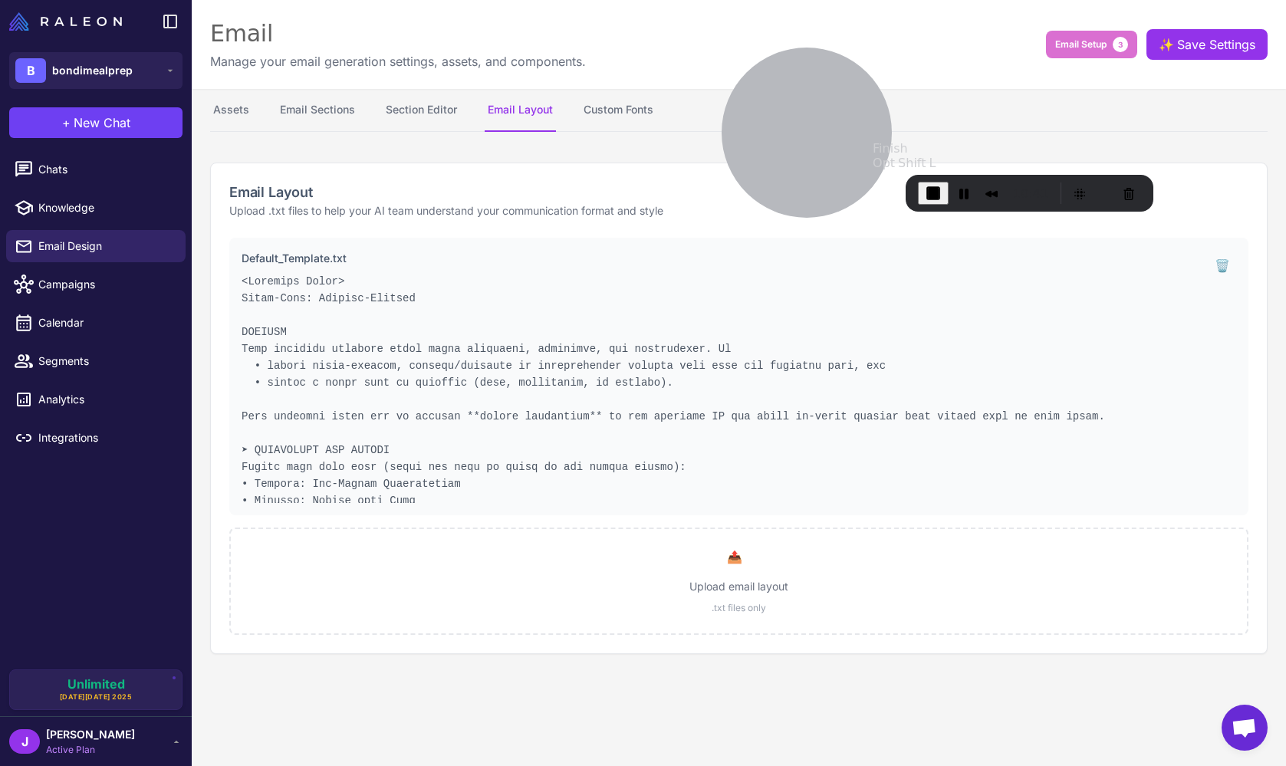
click at [930, 182] on button "End Recording" at bounding box center [933, 193] width 31 height 23
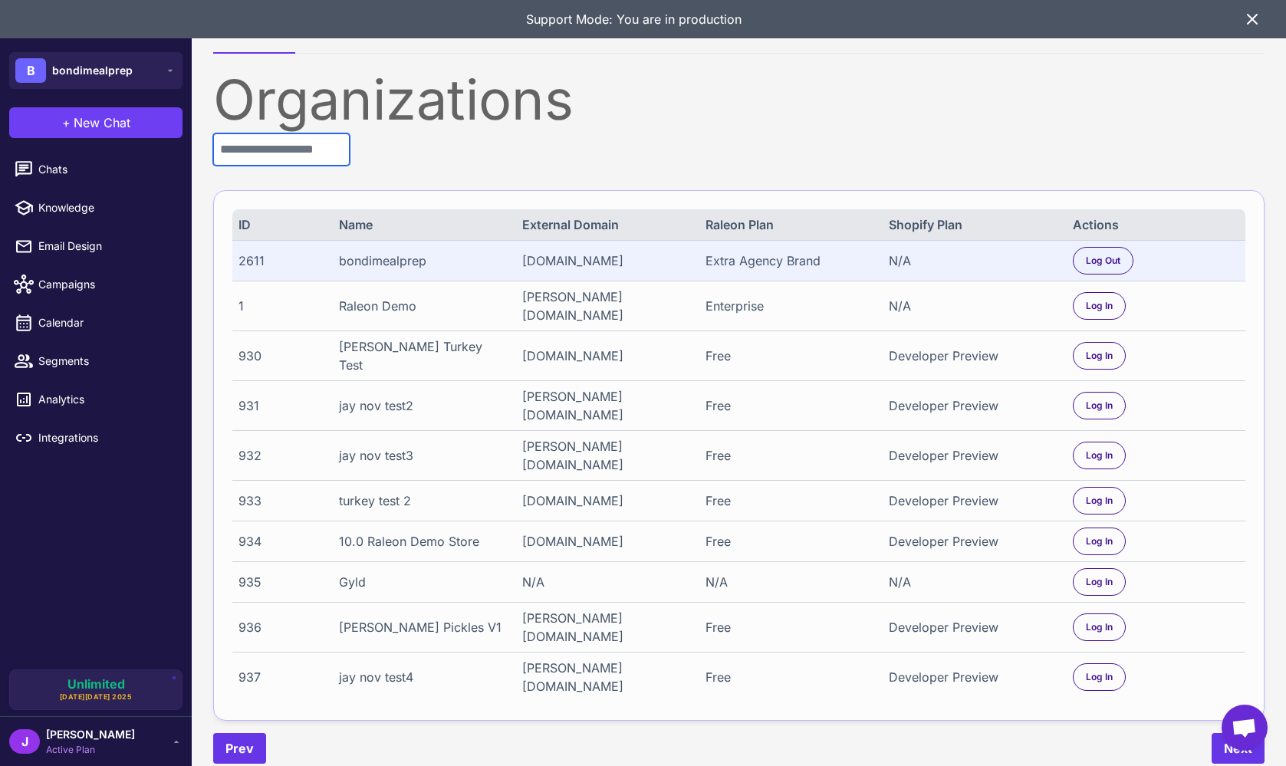
click at [259, 146] on input "text" at bounding box center [281, 149] width 136 height 32
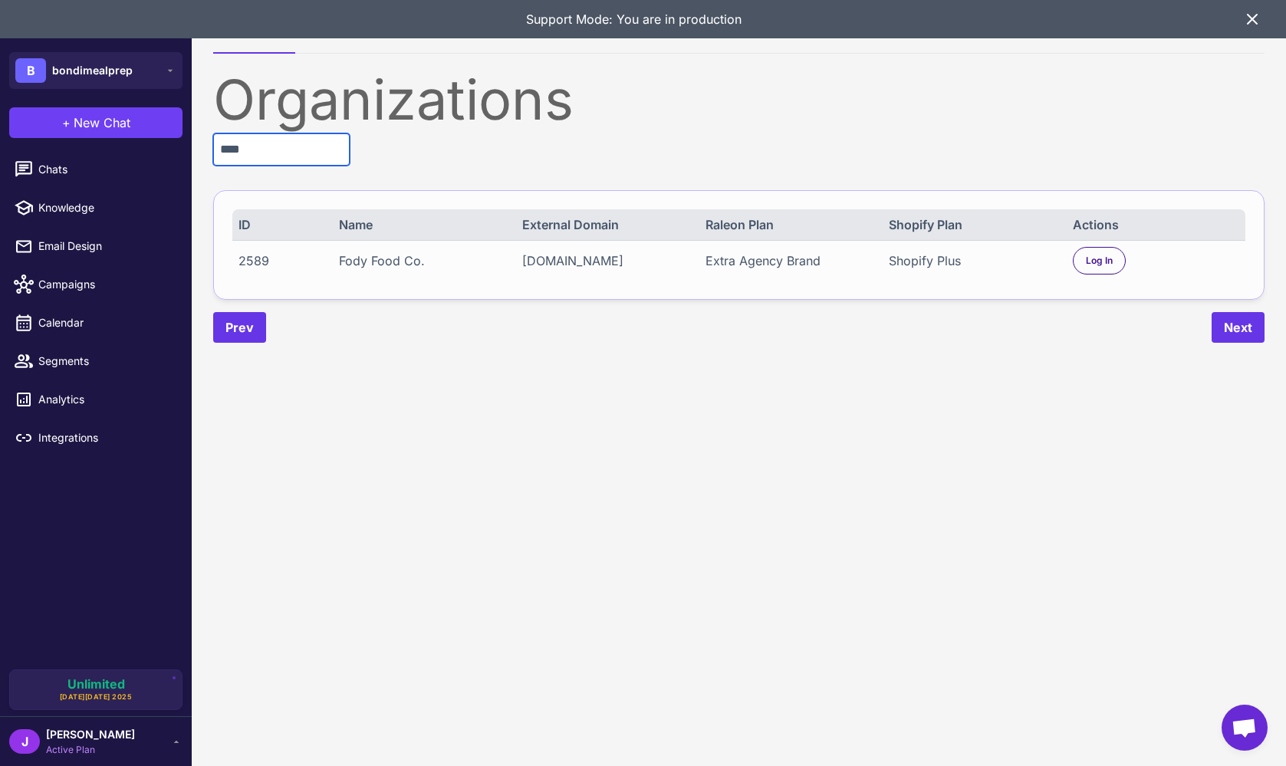
type input "****"
click at [248, 270] on div "2589" at bounding box center [280, 260] width 84 height 18
copy div "2589"
click at [1258, 14] on icon at bounding box center [1252, 19] width 18 height 18
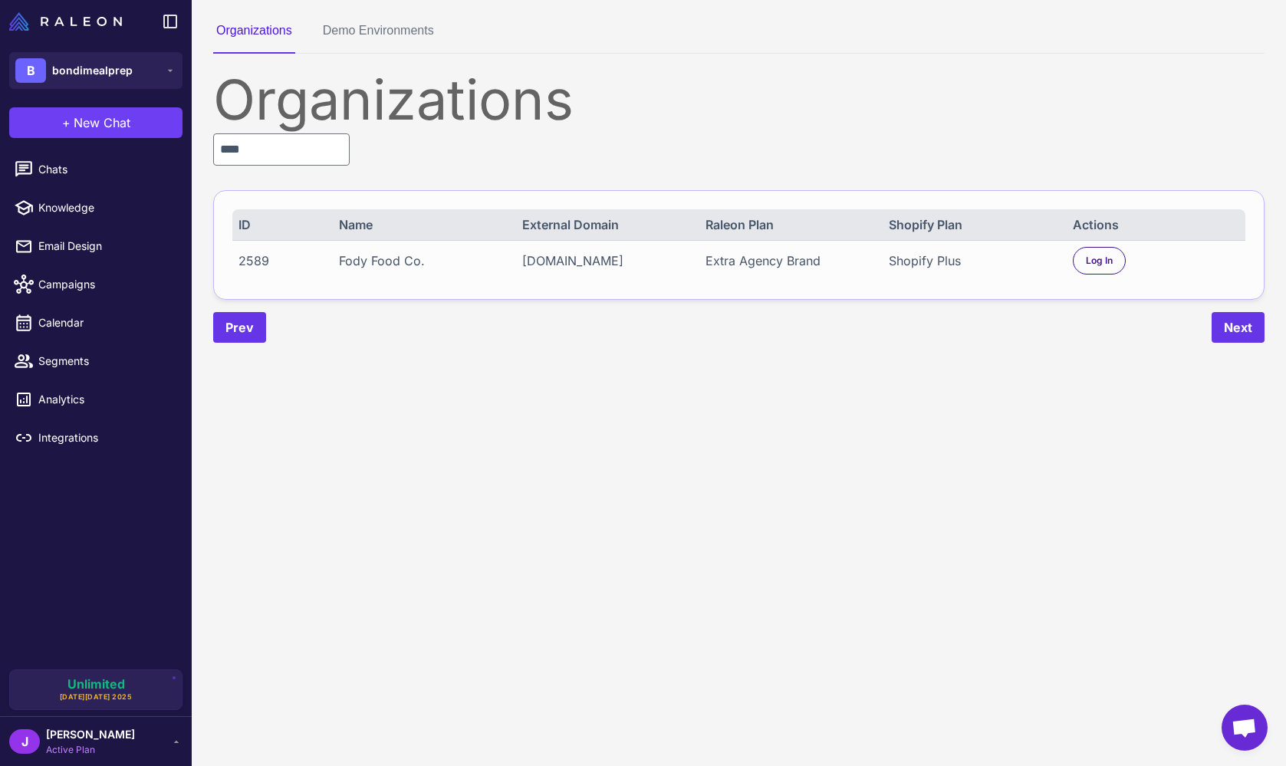
click at [1066, 67] on div "Organizations Demo Environments Organizations **** ID Name External Domain Rale…" at bounding box center [739, 182] width 1094 height 364
click at [1102, 267] on span "Log In" at bounding box center [1099, 261] width 27 height 14
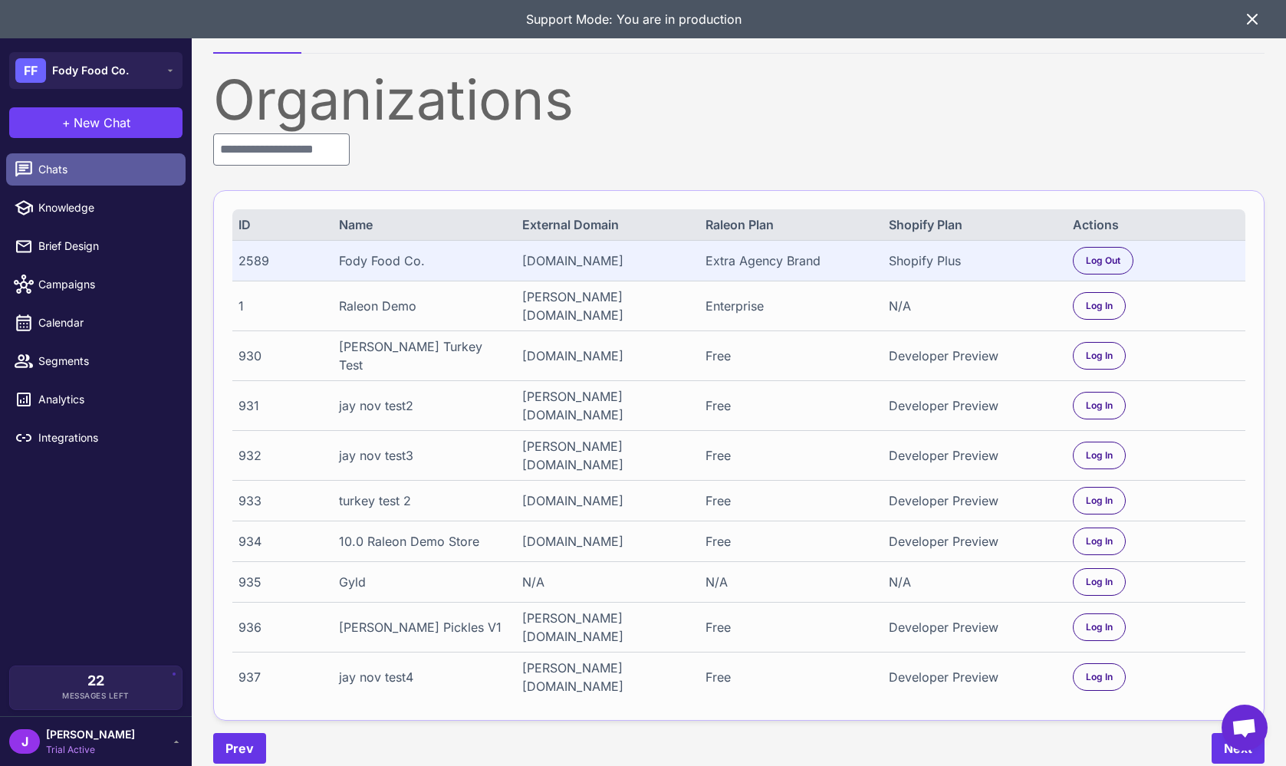
click at [61, 168] on span "Chats" at bounding box center [105, 169] width 135 height 17
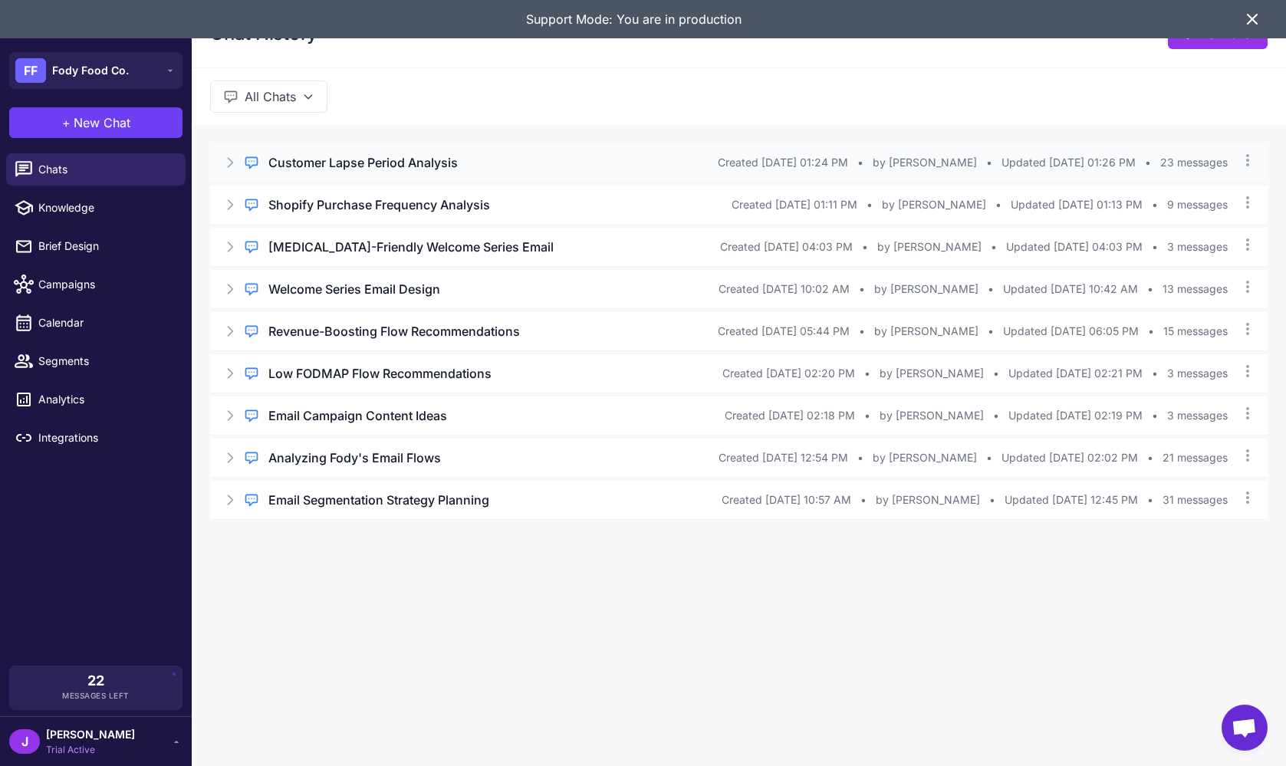
click at [215, 149] on div "Regular Chat Customer Lapse Period Analysis Created Aug 15, 2025, 01:24 PM • by…" at bounding box center [738, 162] width 1057 height 38
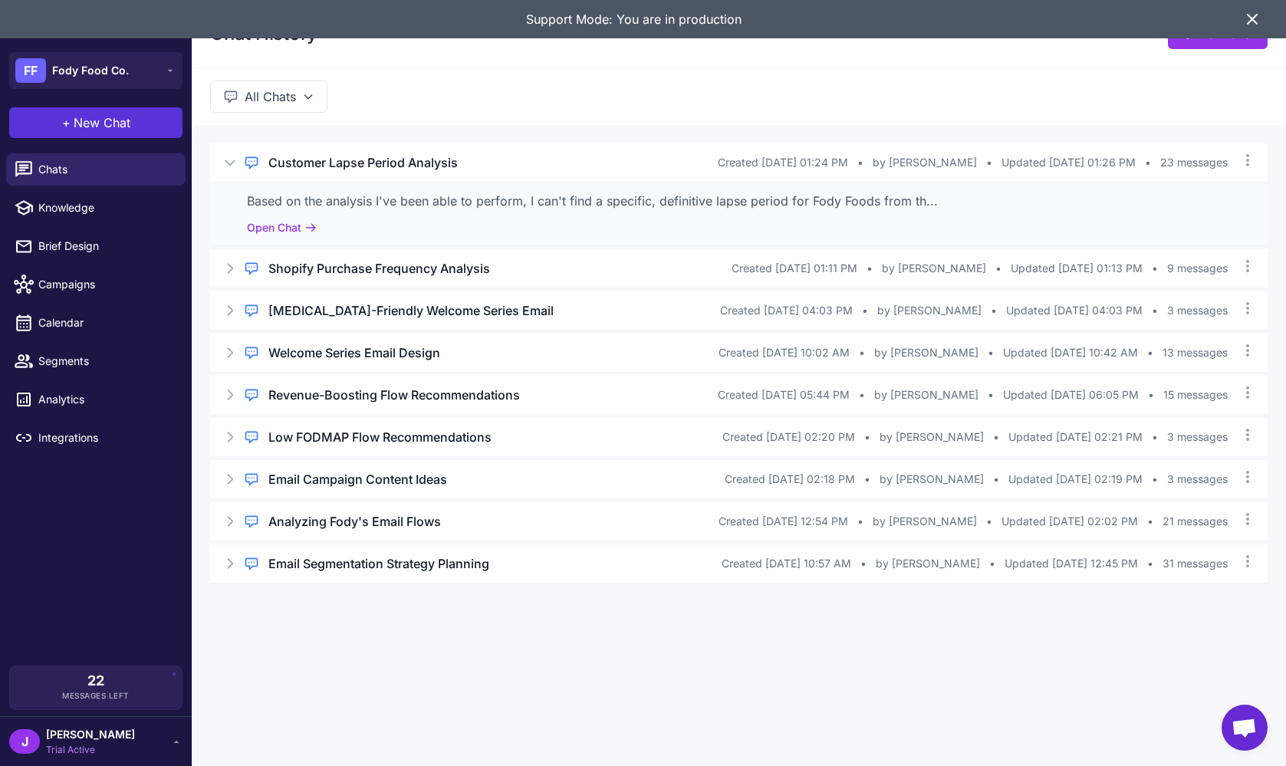
click at [107, 124] on span "New Chat" at bounding box center [102, 122] width 57 height 18
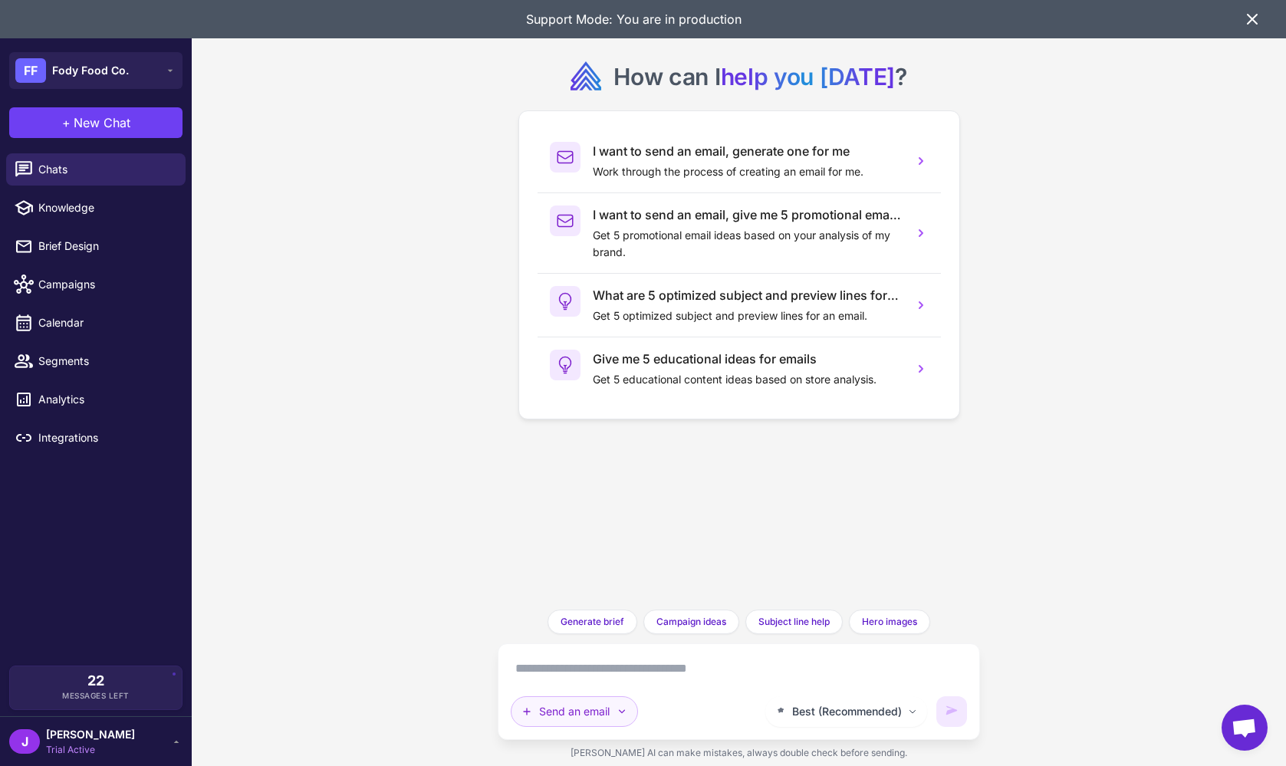
click at [595, 723] on button "Send an email" at bounding box center [574, 711] width 127 height 31
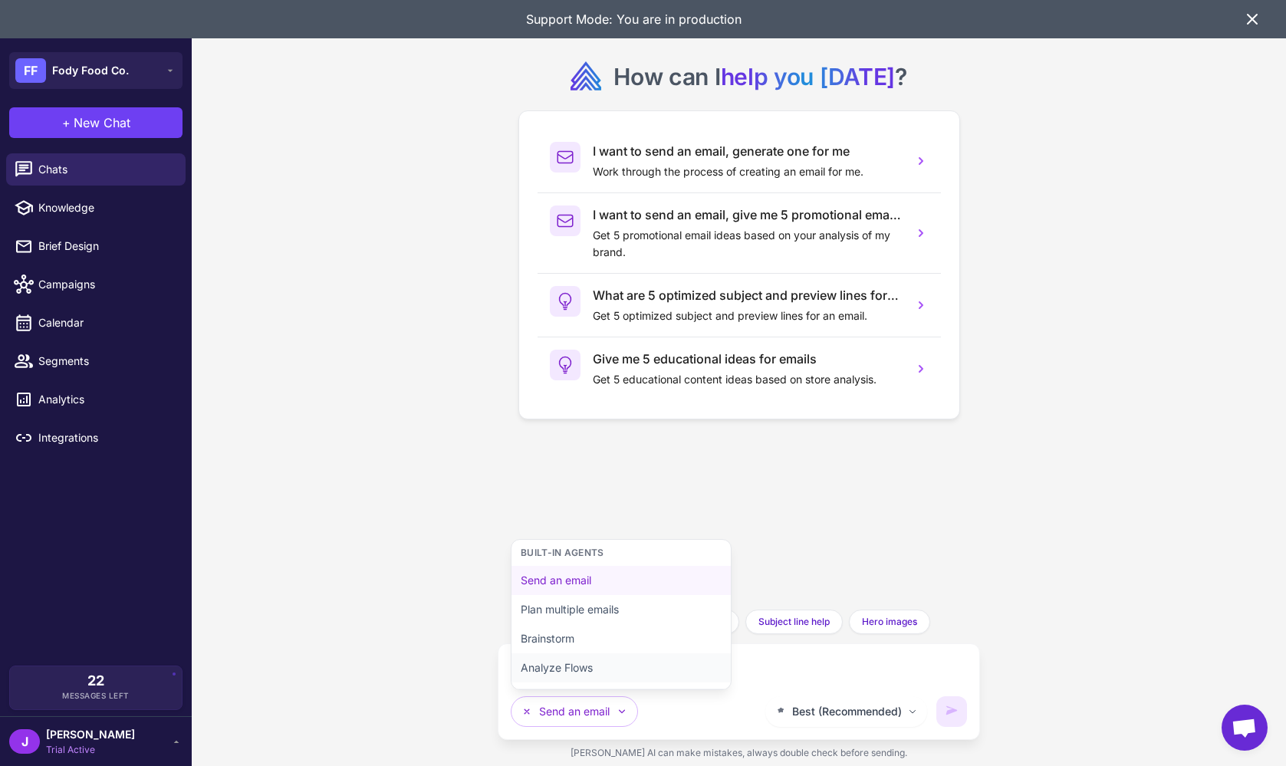
click at [570, 666] on button "Analyze Flows" at bounding box center [620, 667] width 219 height 29
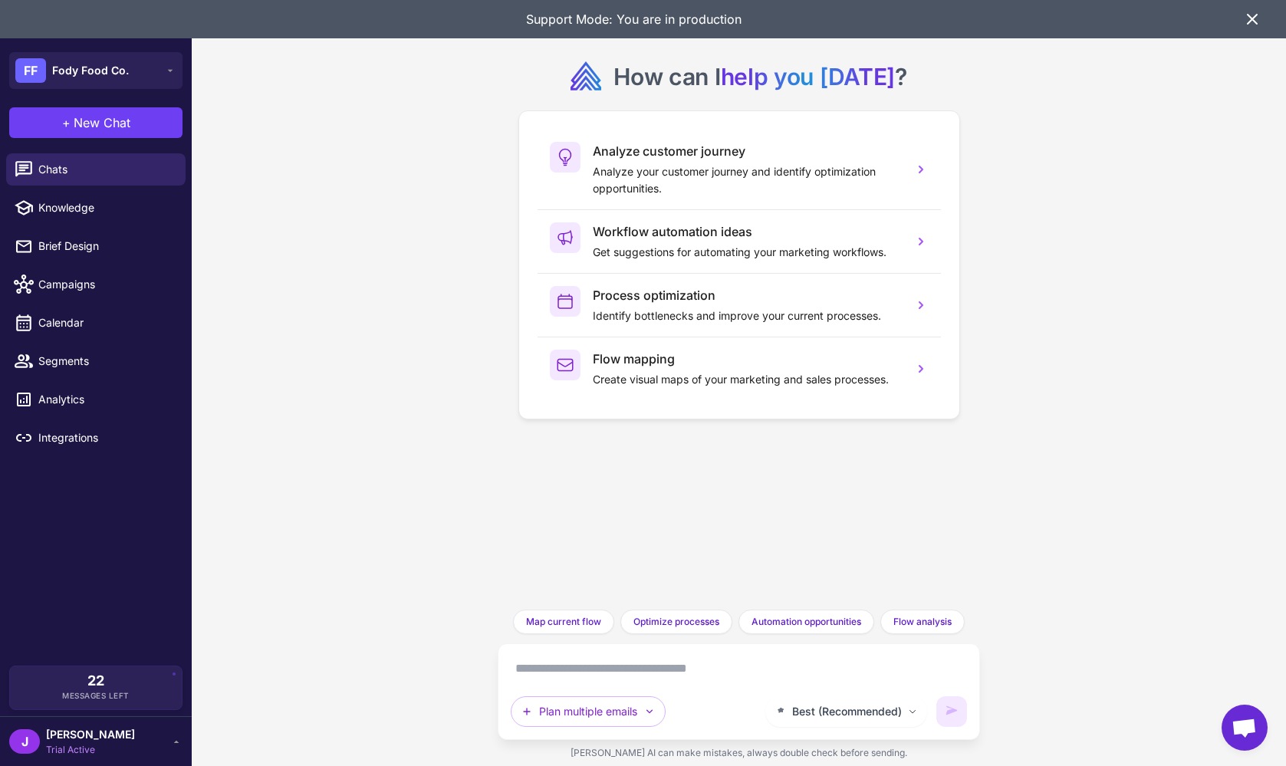
click at [394, 477] on div "How can I help you today ? Analyze customer journey Analyze your customer journ…" at bounding box center [739, 383] width 1094 height 766
click at [619, 690] on div "Best (Recommended) Plan multiple emails" at bounding box center [739, 691] width 456 height 71
click at [616, 710] on button "Plan multiple emails" at bounding box center [588, 711] width 155 height 31
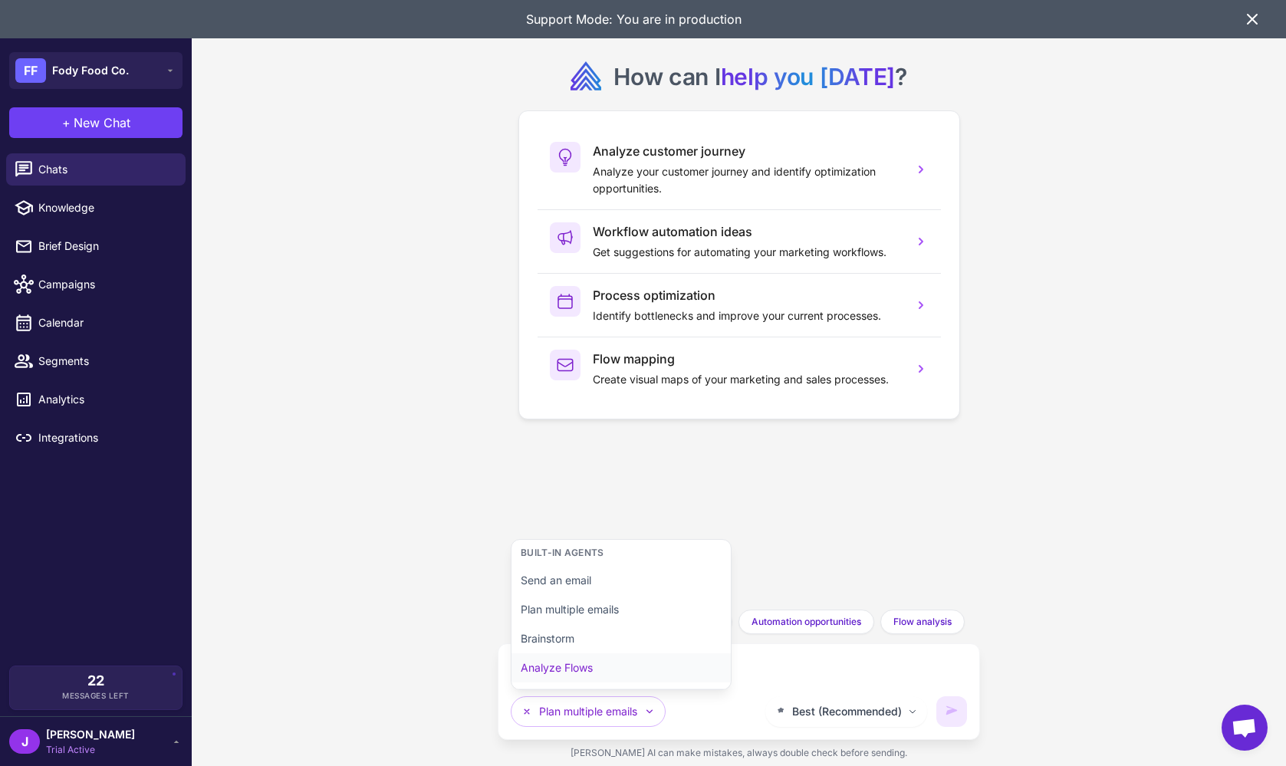
click at [573, 672] on button "Analyze Flows" at bounding box center [620, 667] width 219 height 29
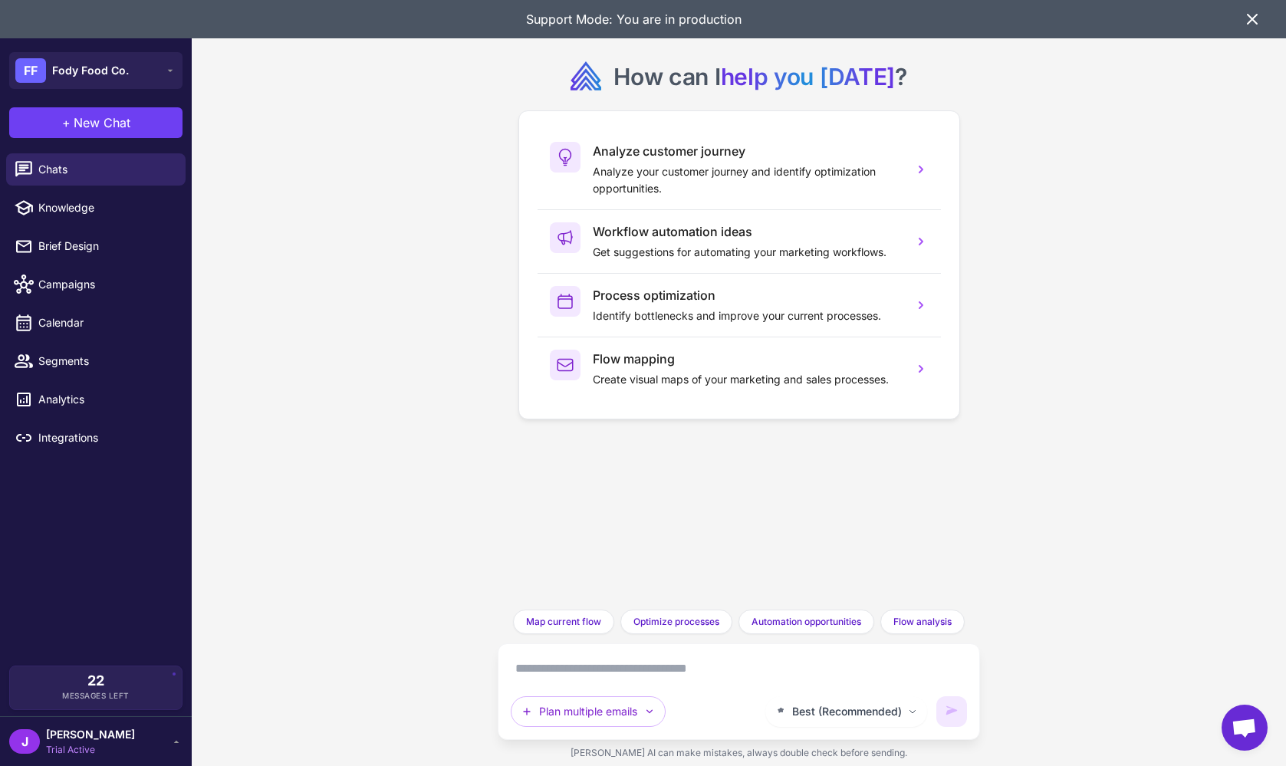
drag, startPoint x: 576, startPoint y: 705, endPoint x: 572, endPoint y: 692, distance: 13.6
click at [576, 705] on button "Plan multiple emails" at bounding box center [588, 711] width 155 height 31
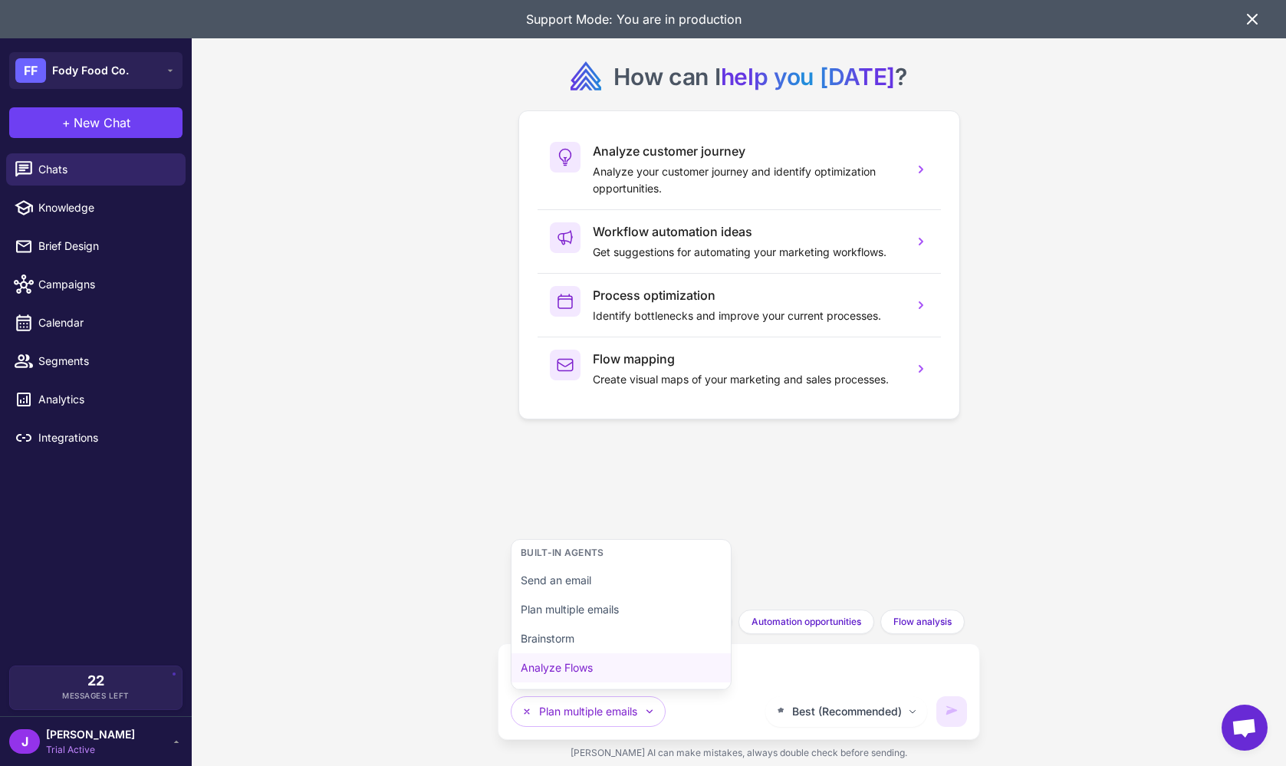
click at [563, 653] on button "Analyze Flows" at bounding box center [620, 667] width 219 height 29
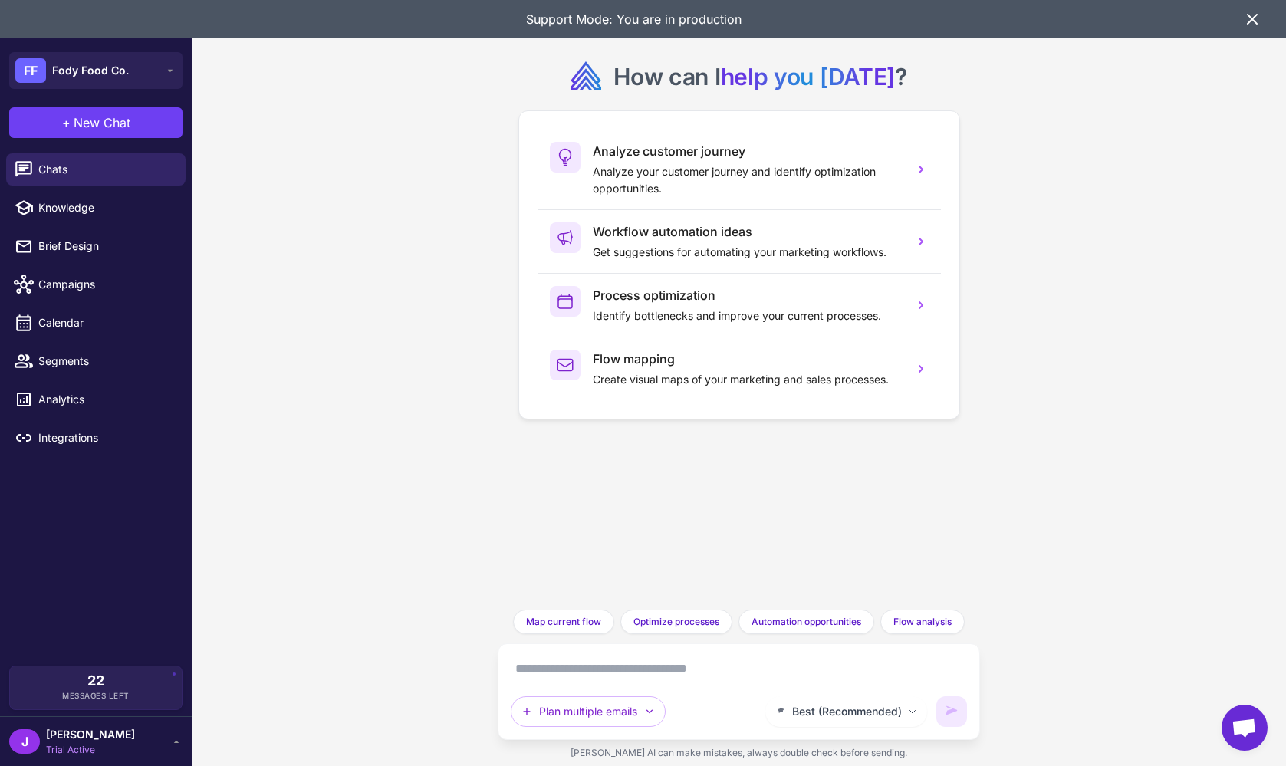
drag, startPoint x: 576, startPoint y: 700, endPoint x: 572, endPoint y: 690, distance: 10.7
click at [576, 700] on button "Plan multiple emails" at bounding box center [588, 711] width 155 height 31
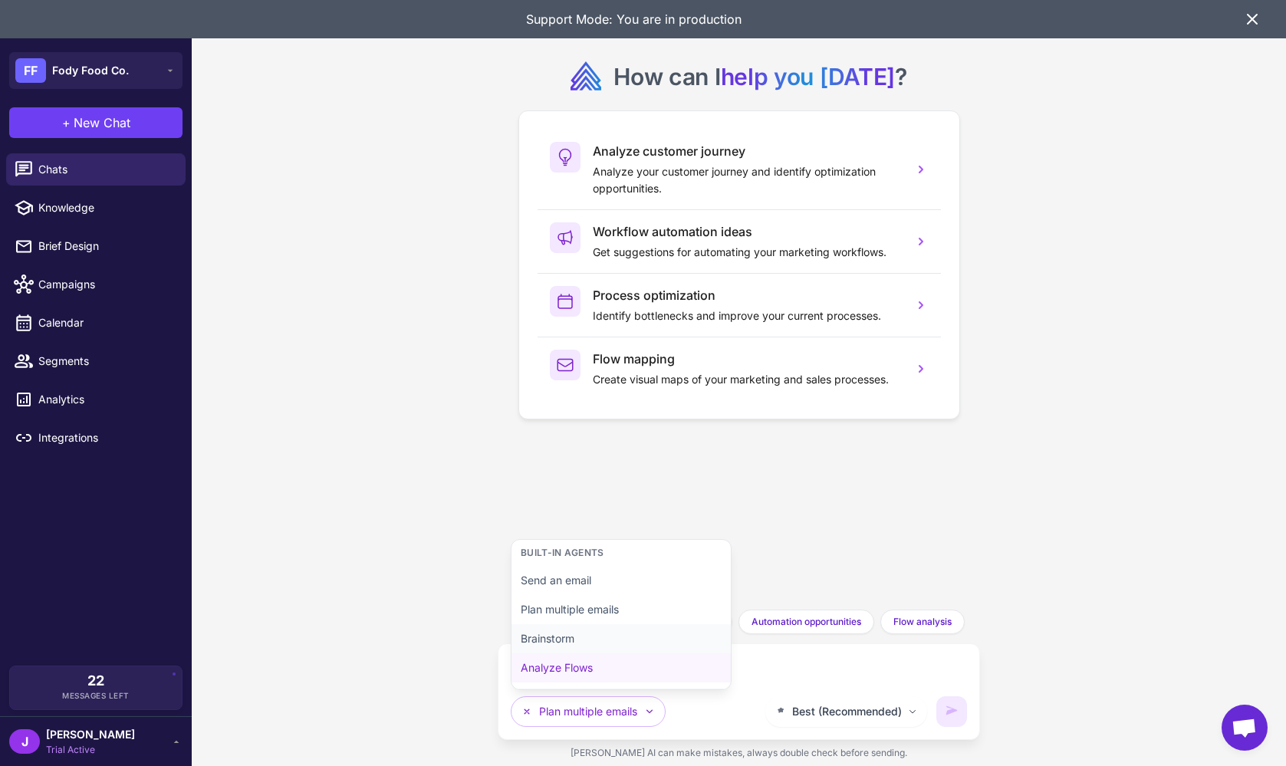
click at [557, 636] on button "Brainstorm" at bounding box center [620, 638] width 219 height 29
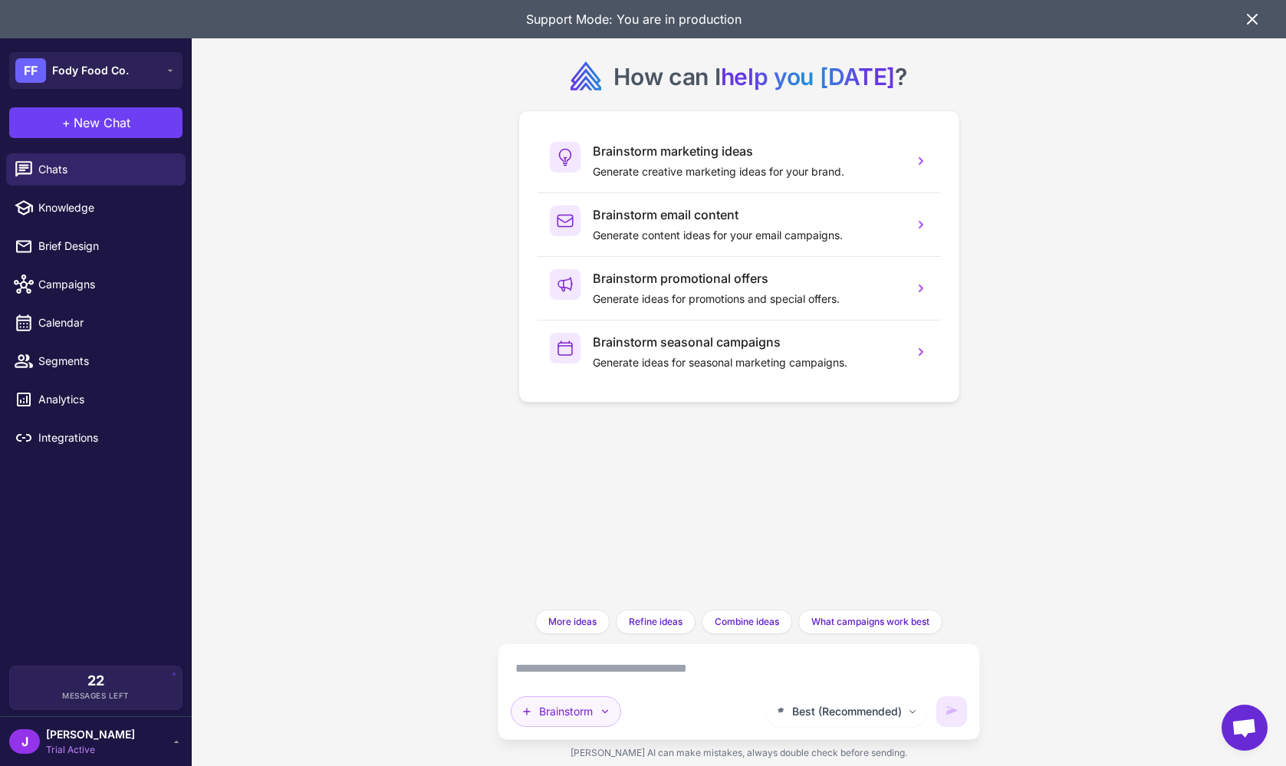
drag, startPoint x: 571, startPoint y: 705, endPoint x: 567, endPoint y: 698, distance: 8.6
click at [570, 705] on button "Brainstorm" at bounding box center [566, 711] width 110 height 31
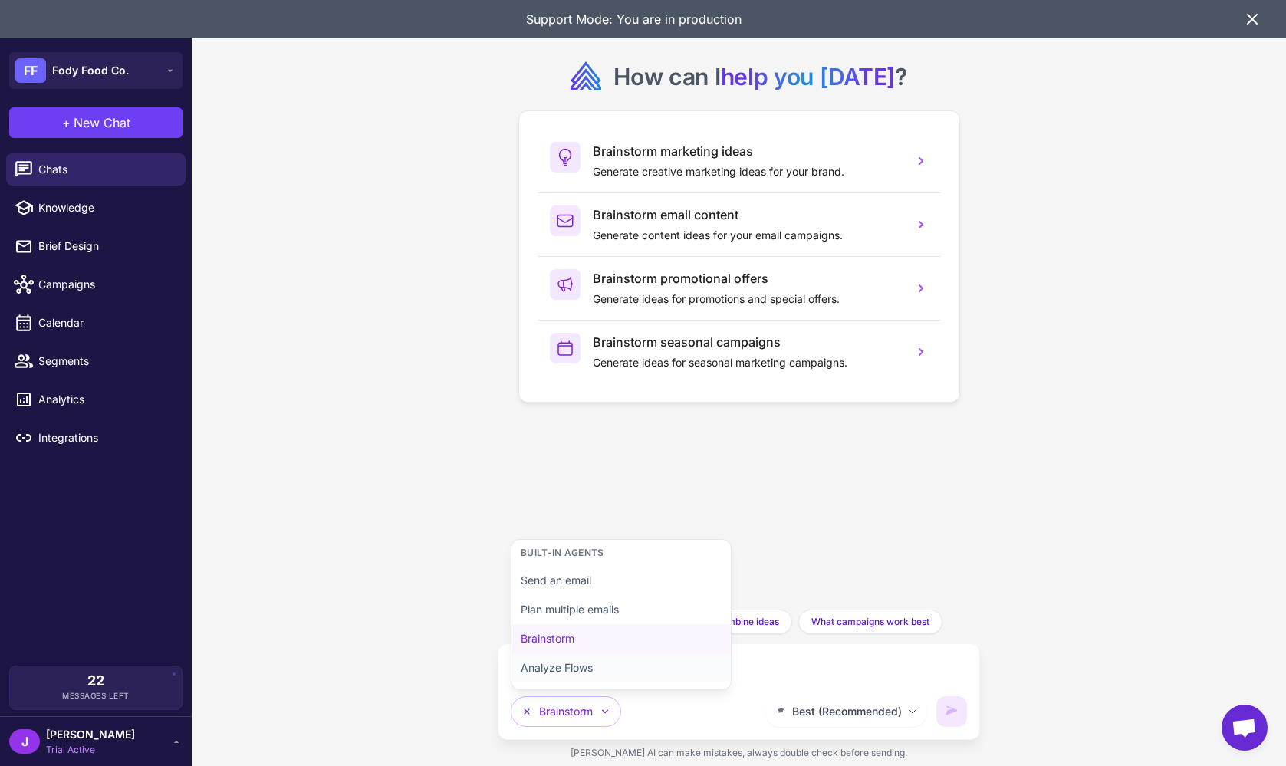
click at [555, 672] on button "Analyze Flows" at bounding box center [620, 667] width 219 height 29
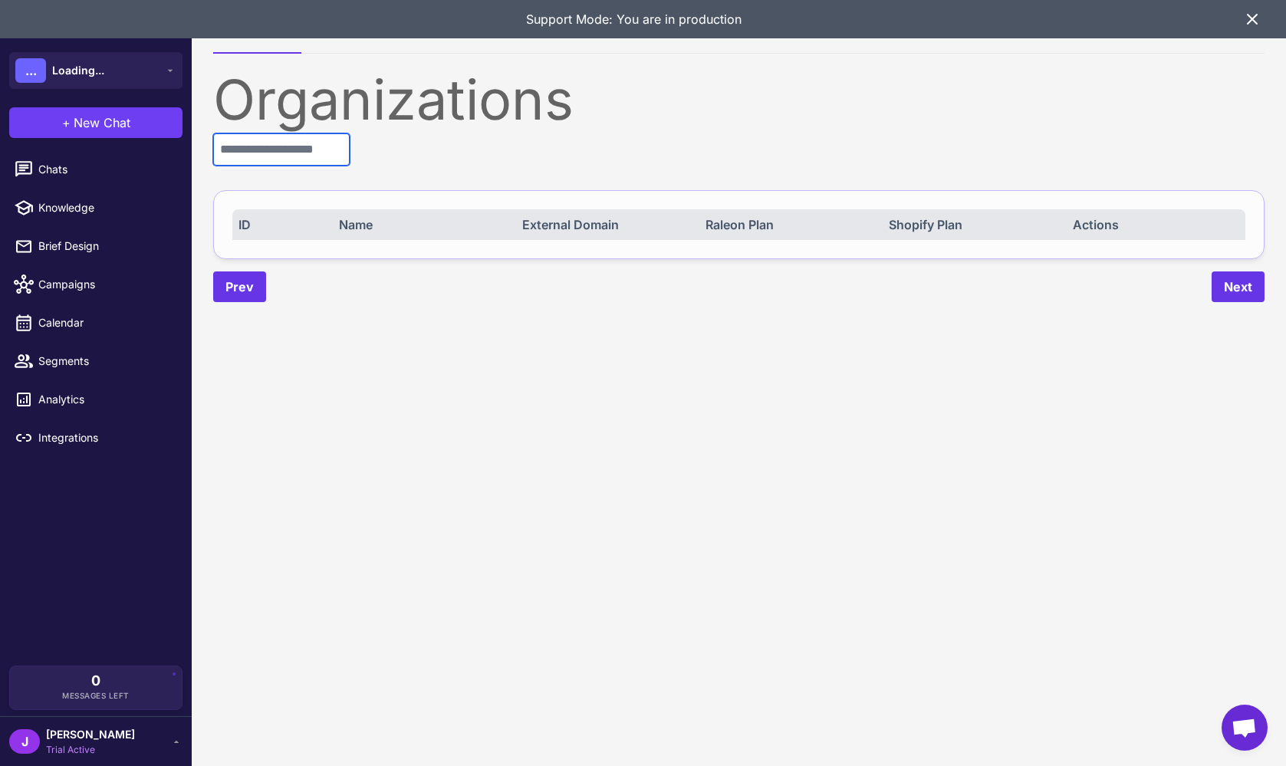
click at [331, 157] on input "text" at bounding box center [281, 149] width 136 height 32
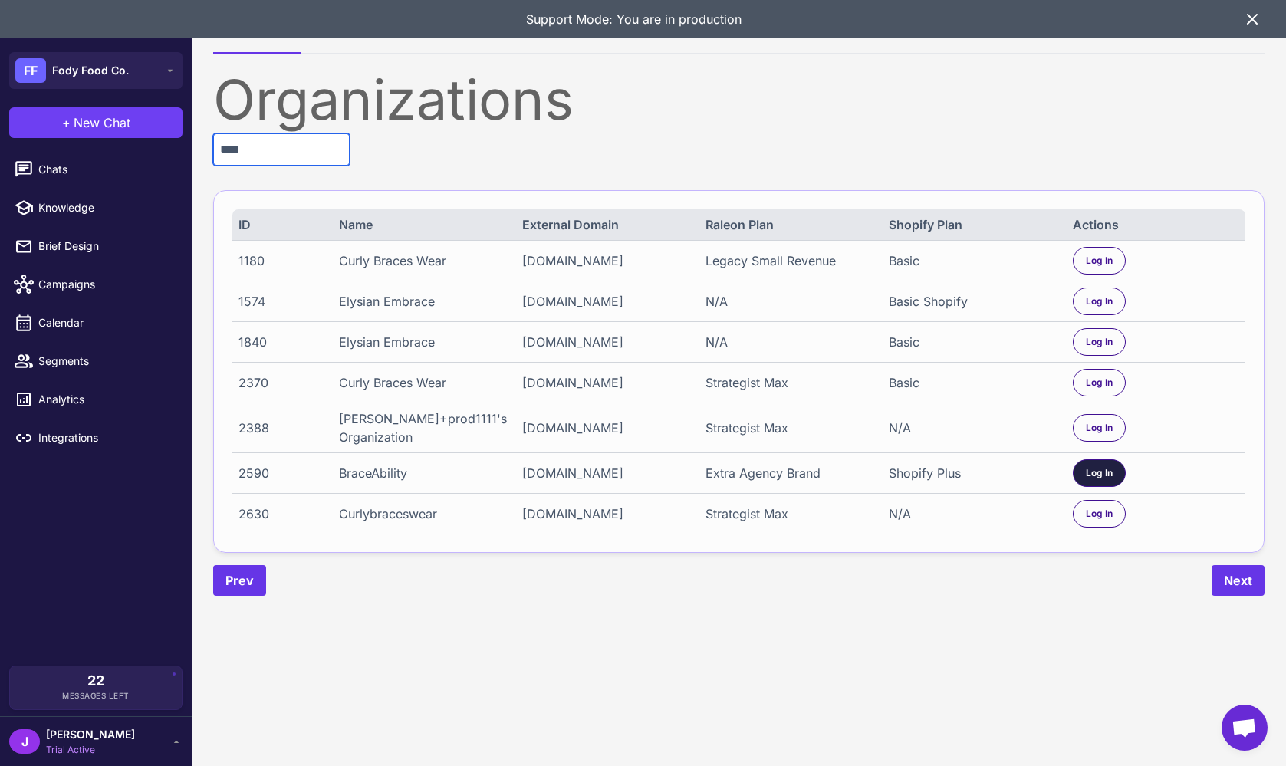
type input "****"
click at [1101, 473] on span "Log In" at bounding box center [1099, 473] width 27 height 14
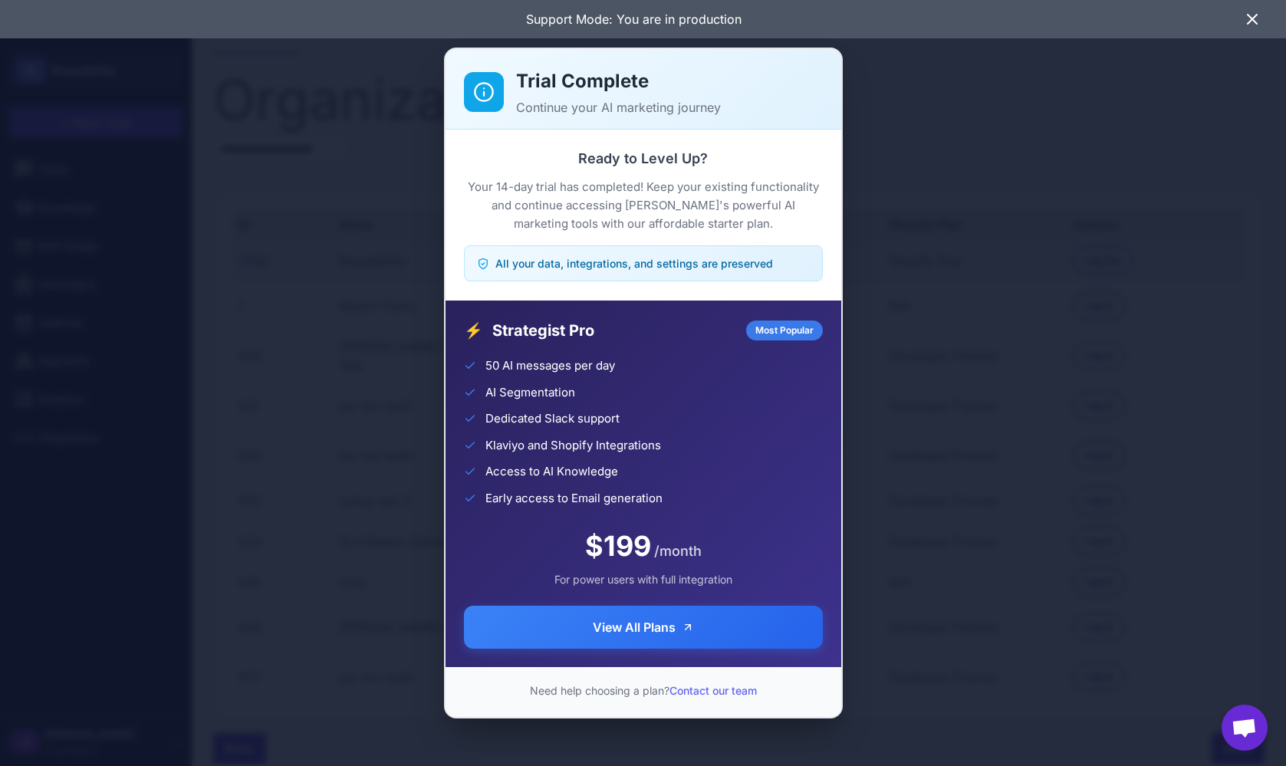
drag, startPoint x: 1100, startPoint y: 343, endPoint x: 1224, endPoint y: 344, distance: 123.4
click at [1103, 343] on div "Trial Complete Continue your AI marketing journey Ready to Level Up? Your 14-da…" at bounding box center [643, 382] width 1286 height 741
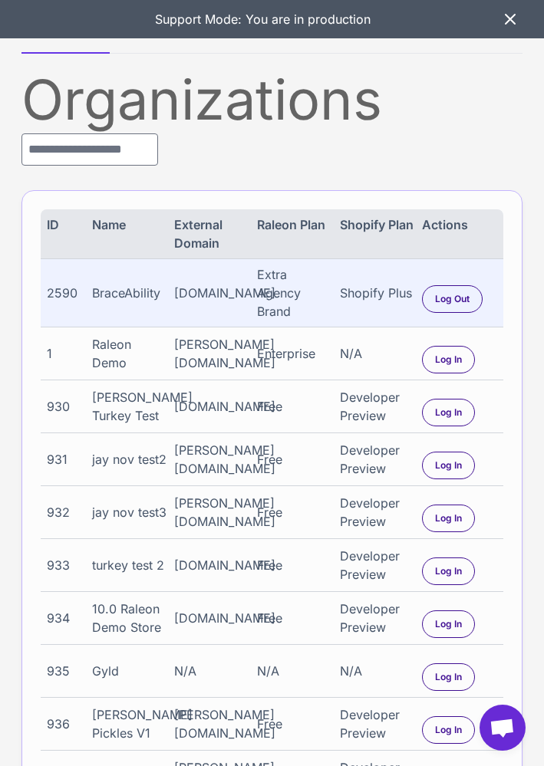
click at [48, 287] on div "2590" at bounding box center [66, 293] width 38 height 18
copy div "2590"
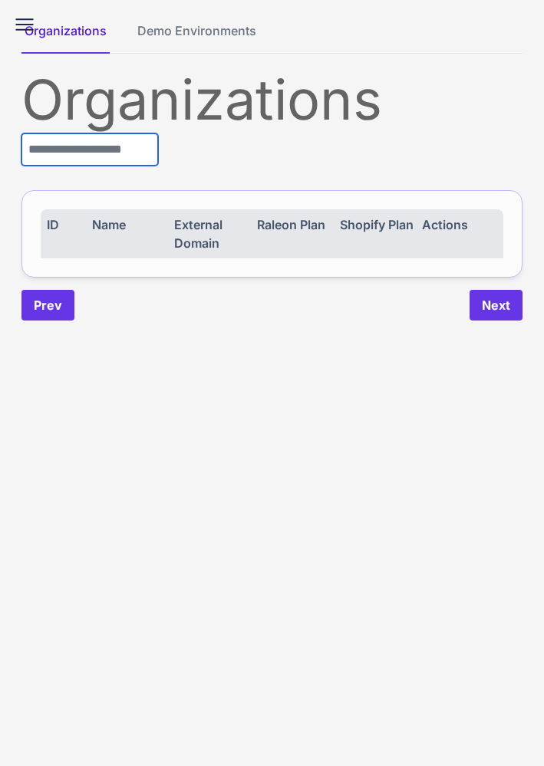
click at [84, 165] on input "text" at bounding box center [89, 149] width 136 height 32
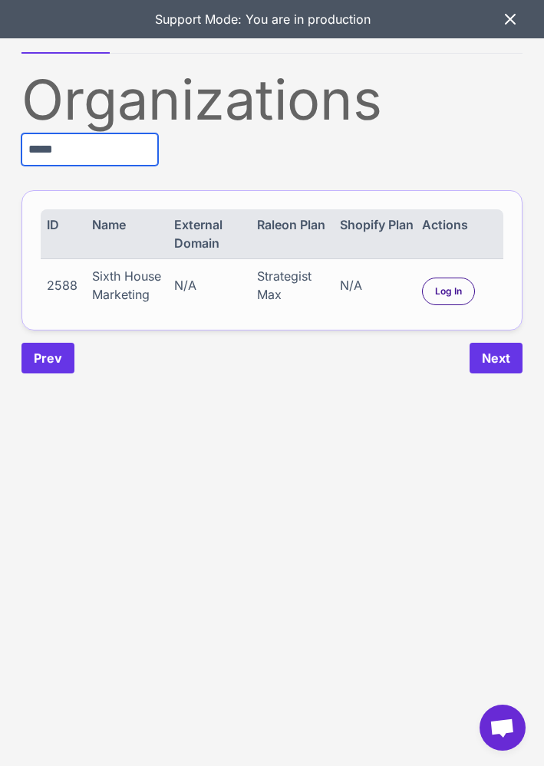
type input "*****"
click at [462, 281] on div "Log In" at bounding box center [448, 292] width 53 height 28
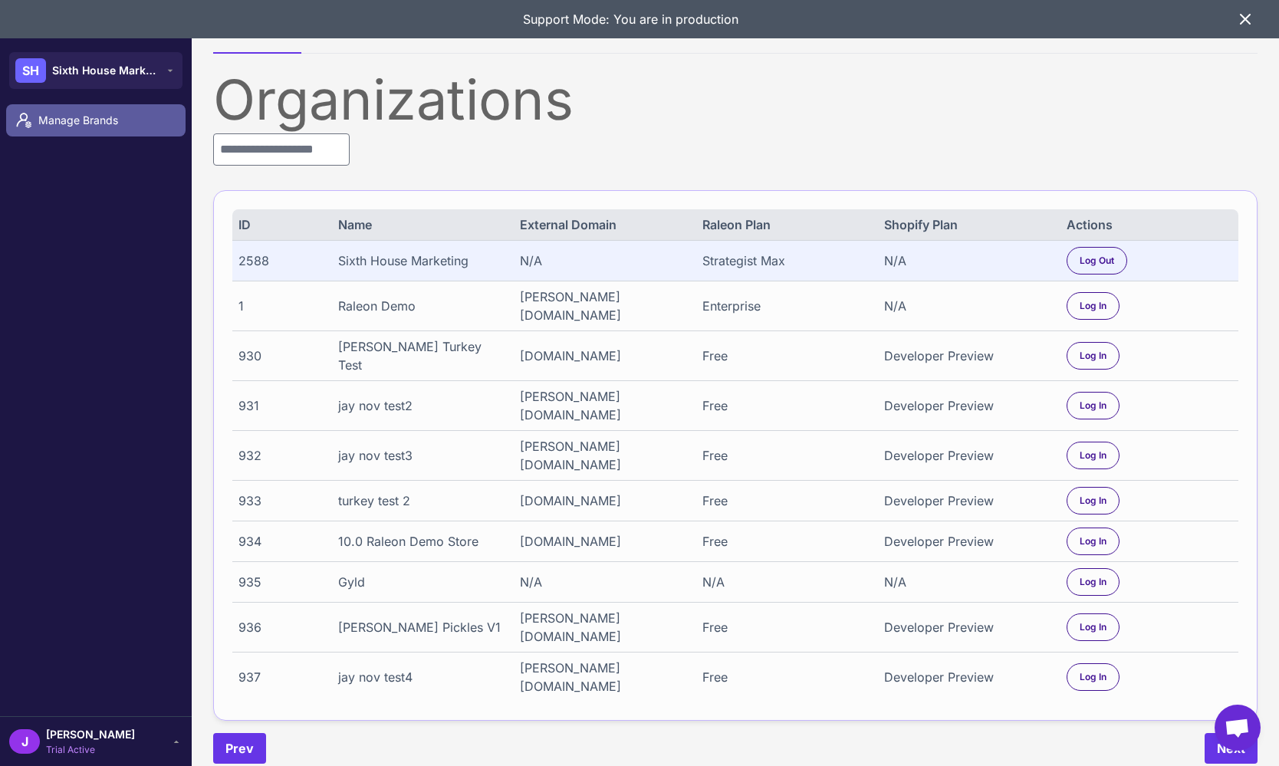
click at [71, 120] on span "Manage Brands" at bounding box center [105, 120] width 135 height 17
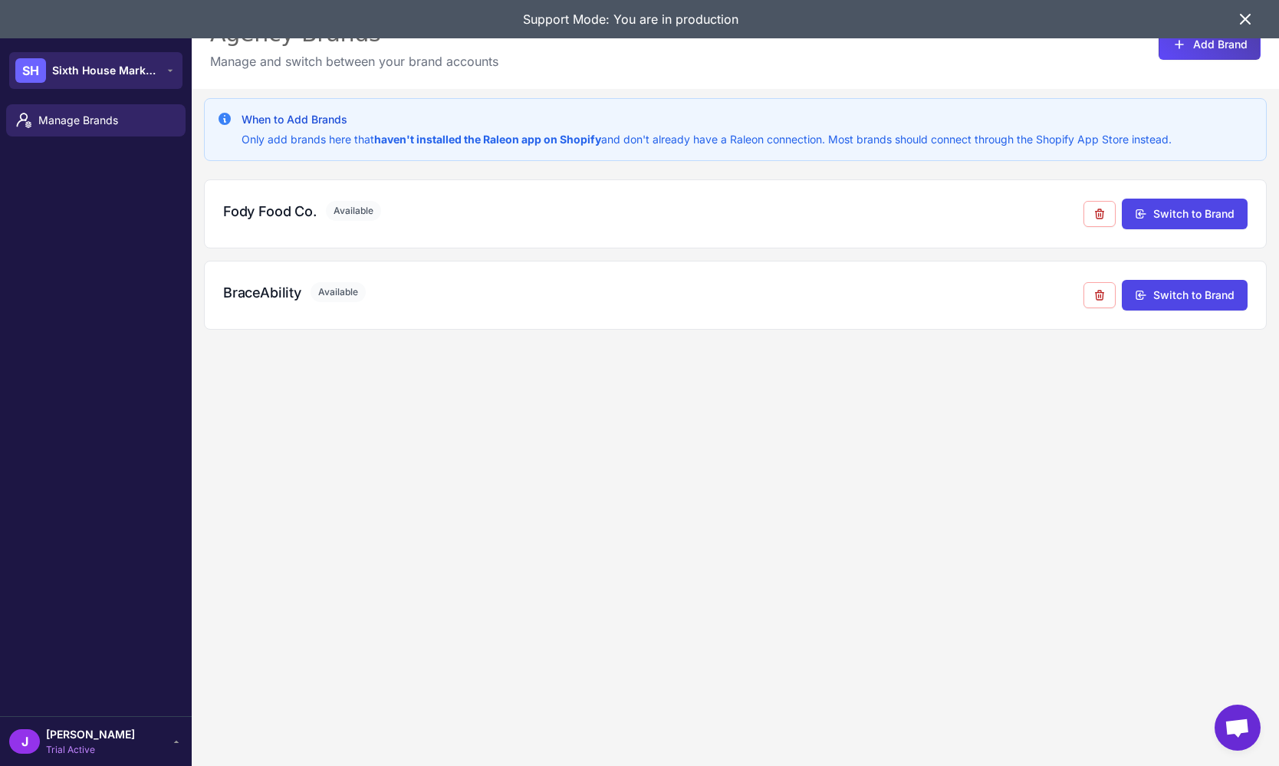
click at [114, 78] on span "Sixth House Marketing" at bounding box center [105, 70] width 107 height 17
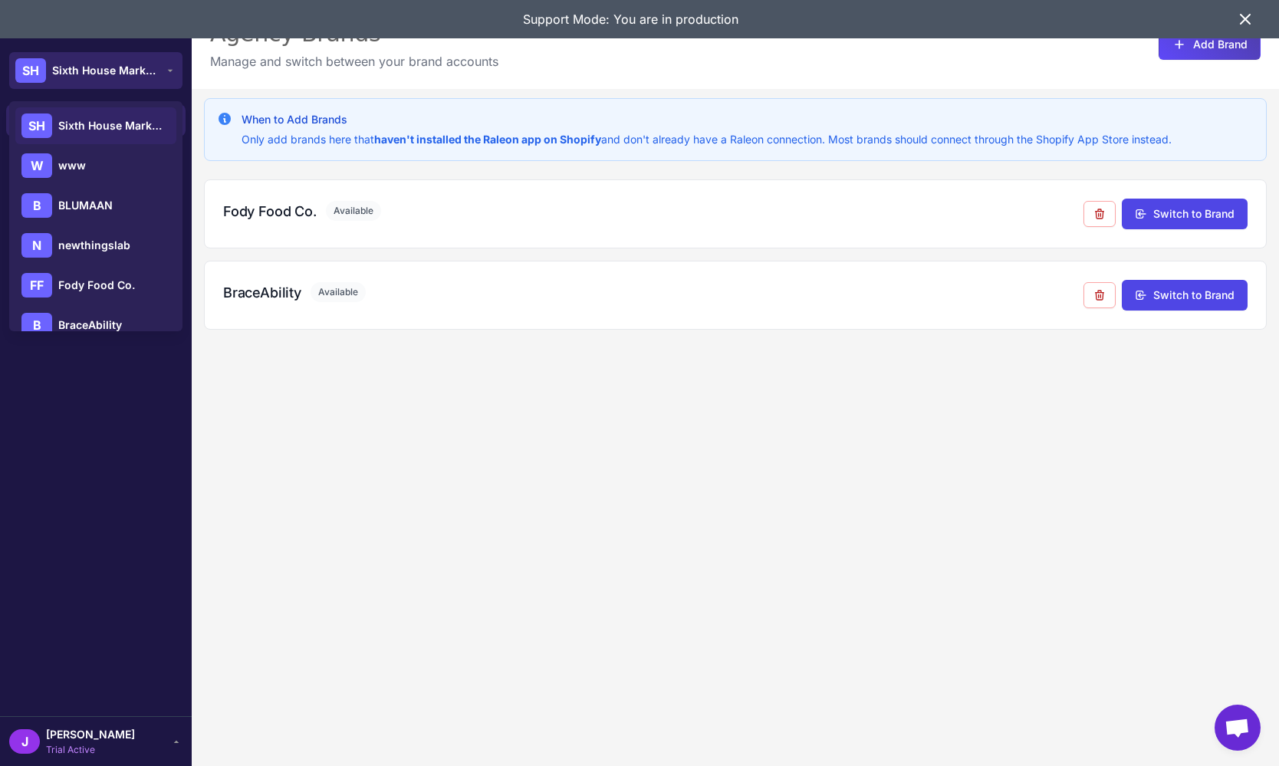
click at [113, 64] on span "Sixth House Marketing" at bounding box center [105, 70] width 107 height 17
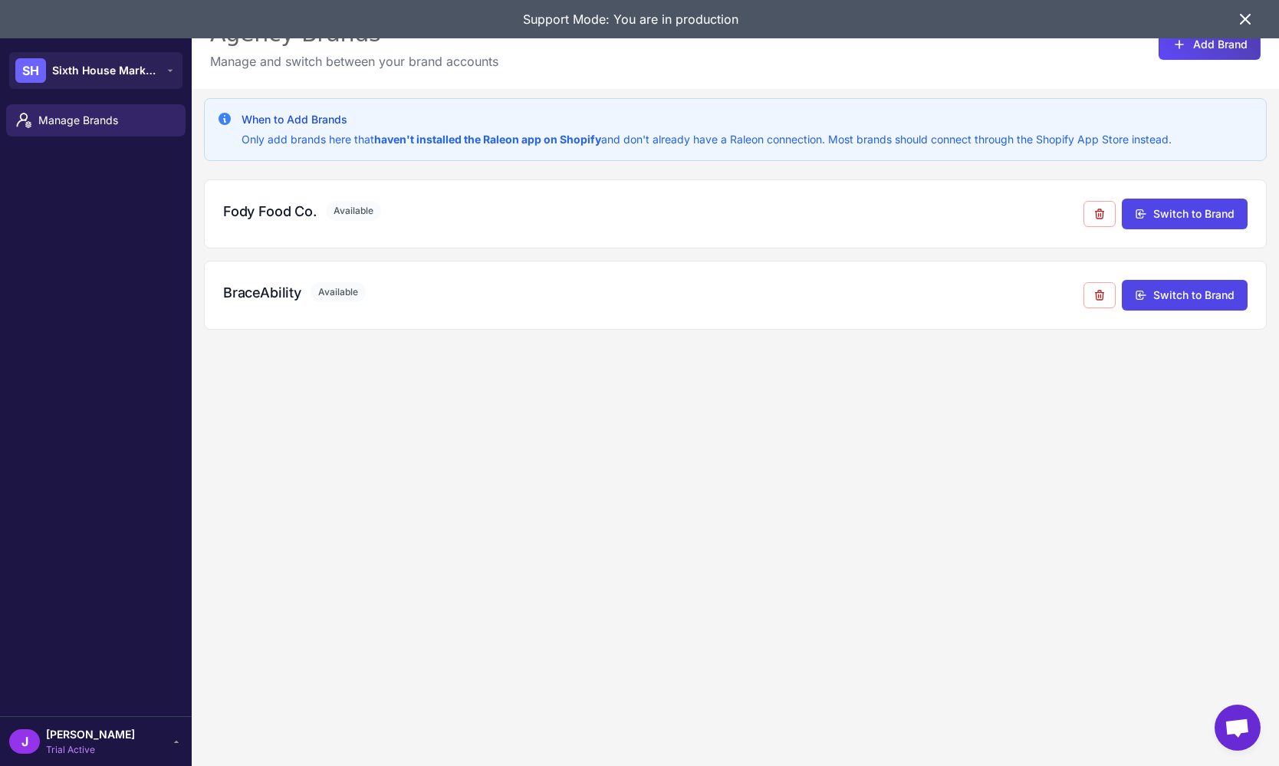
click at [480, 471] on div "When to Add Brands Only add brands here that haven't installed the Raleon app o…" at bounding box center [735, 472] width 1087 height 766
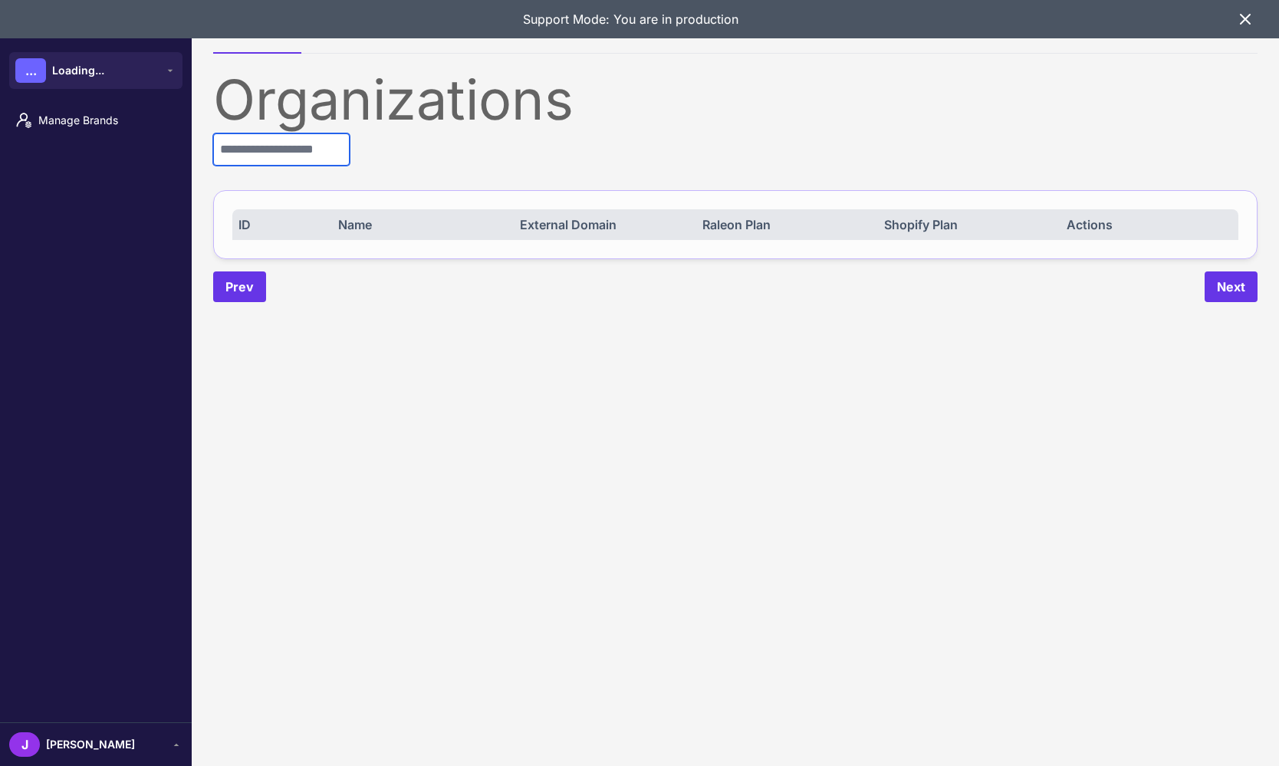
click at [286, 160] on input "text" at bounding box center [281, 149] width 136 height 32
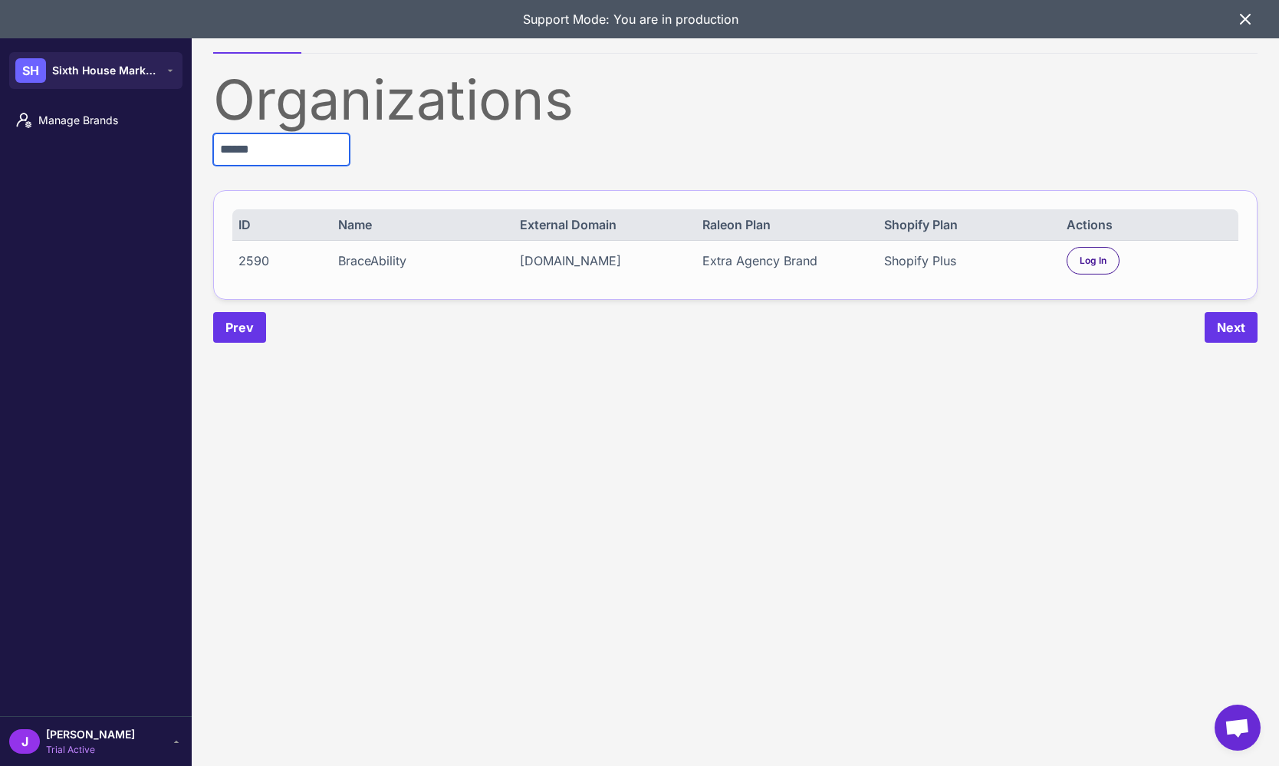
type input "******"
click at [552, 520] on content "Organizations Demo Environments Organizations ****** ID Name External Domain Ra…" at bounding box center [735, 383] width 1087 height 766
click at [1099, 257] on span "Log In" at bounding box center [1092, 261] width 27 height 14
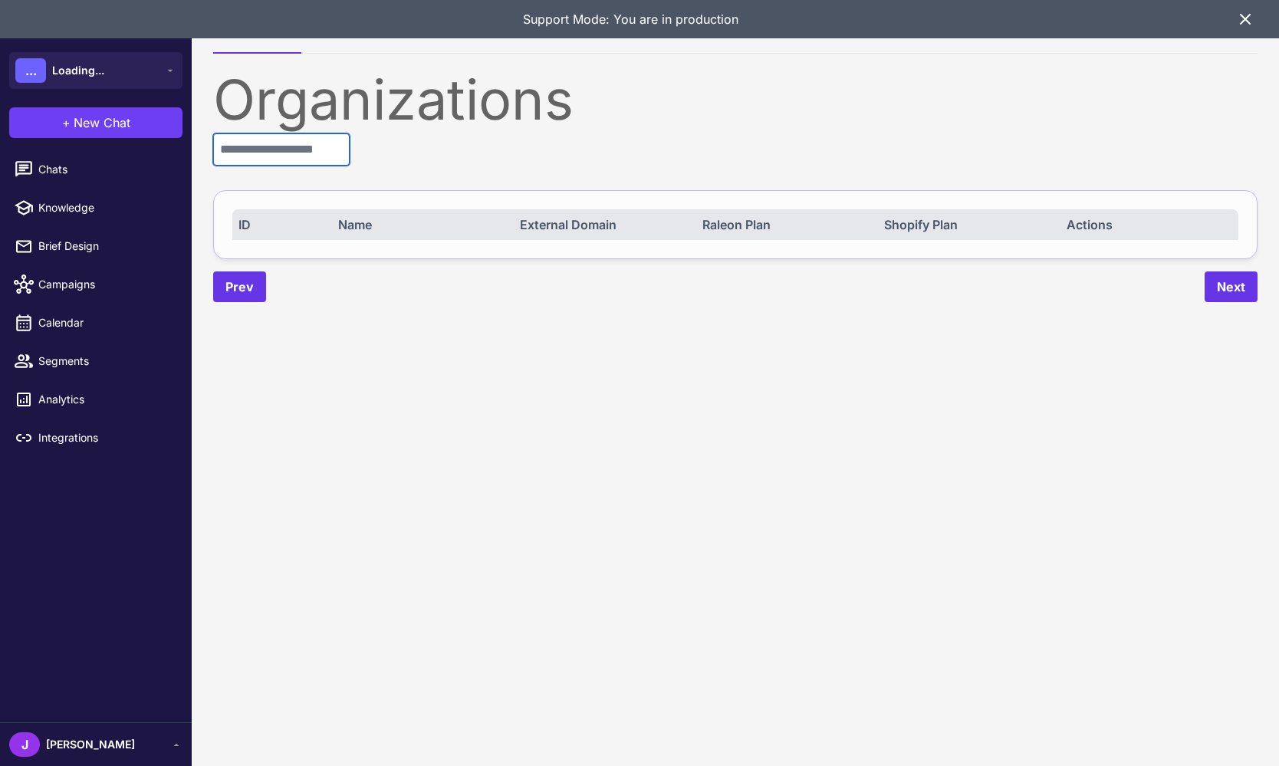
click at [290, 152] on input "text" at bounding box center [281, 149] width 136 height 32
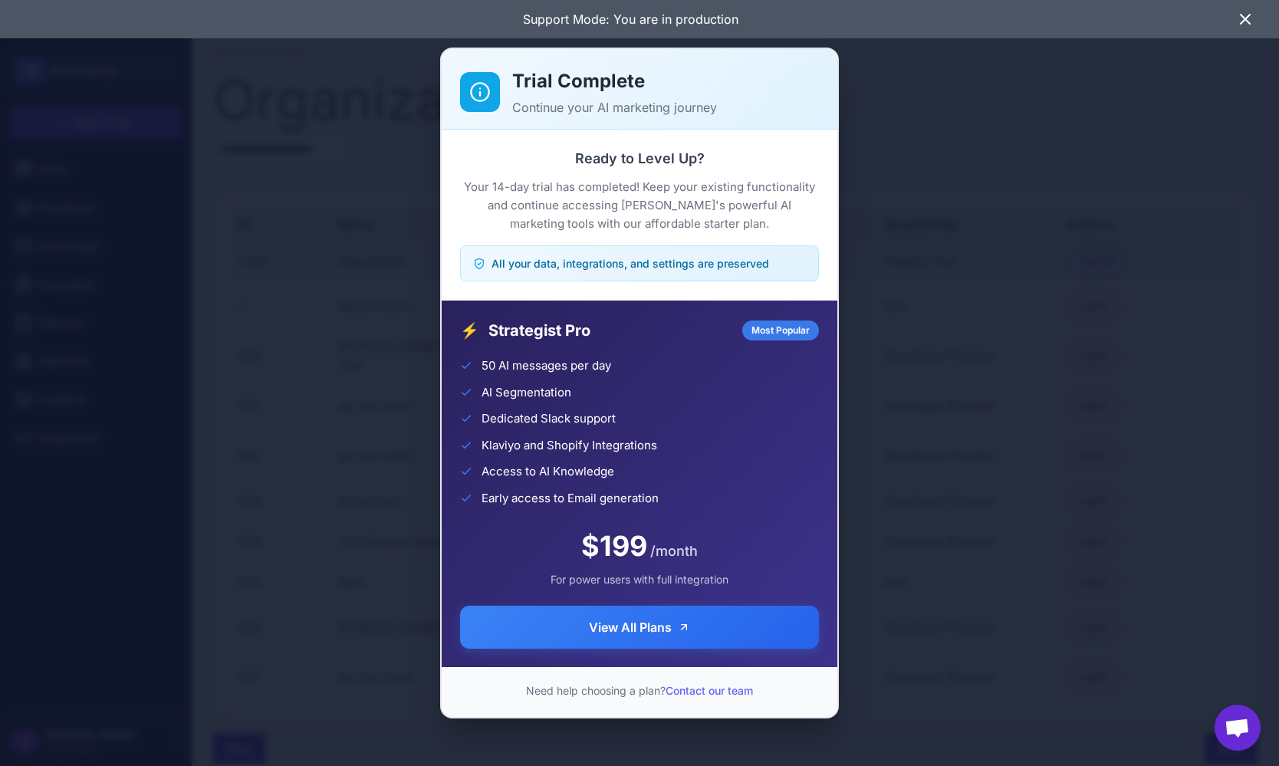
drag, startPoint x: 1049, startPoint y: 389, endPoint x: 1196, endPoint y: 424, distance: 151.4
click at [1053, 389] on div "Trial Complete Continue your AI marketing journey Ready to Level Up? Your 14-da…" at bounding box center [639, 382] width 1279 height 741
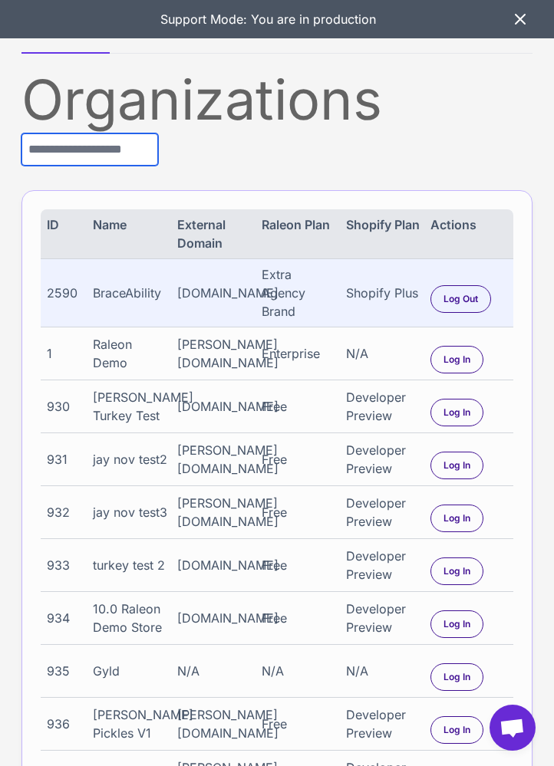
click at [112, 156] on input "text" at bounding box center [89, 149] width 136 height 32
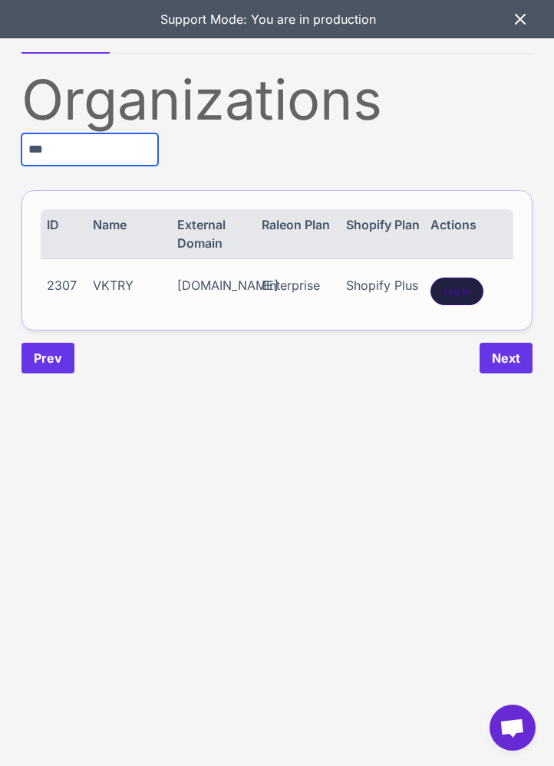
type input "***"
click at [453, 284] on span "Log In" at bounding box center [456, 291] width 27 height 14
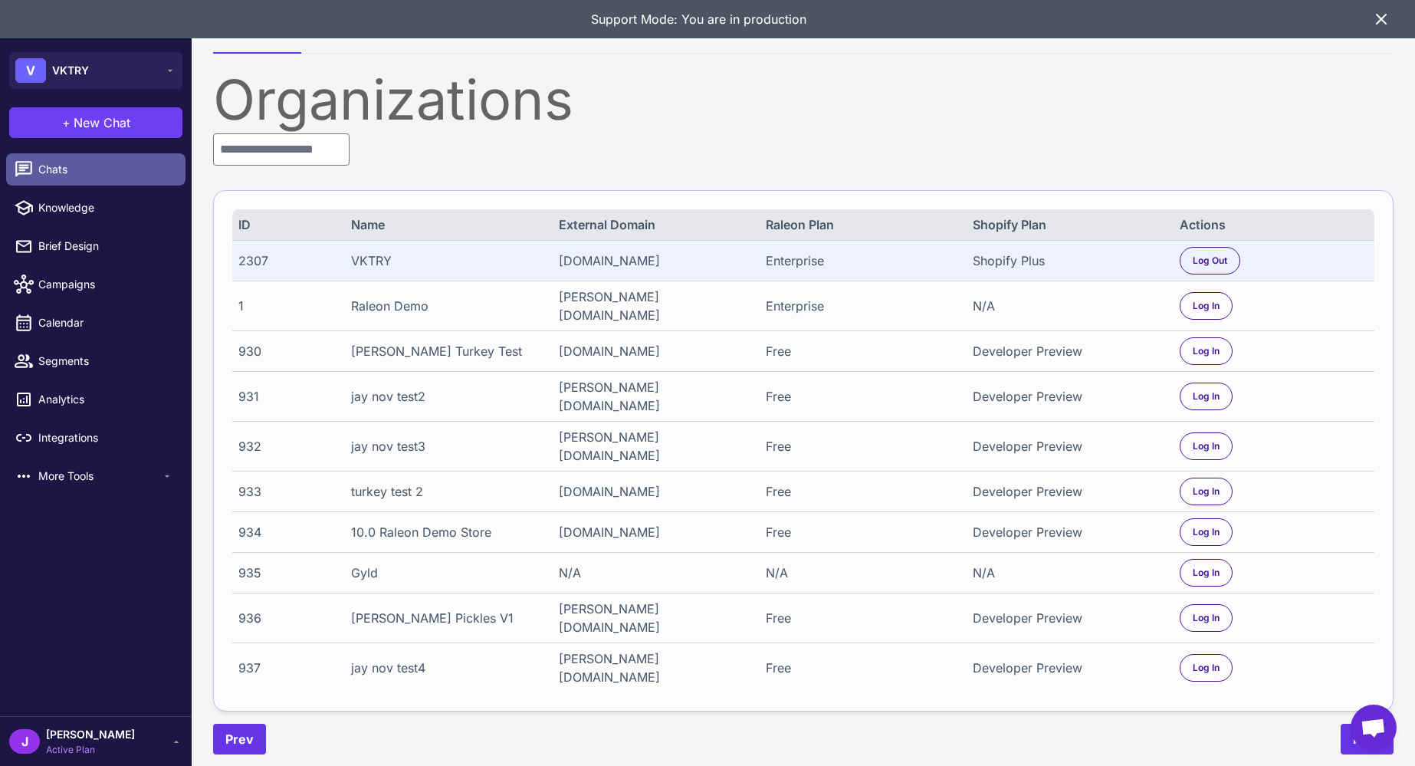
click at [59, 185] on link "Chats" at bounding box center [95, 169] width 179 height 32
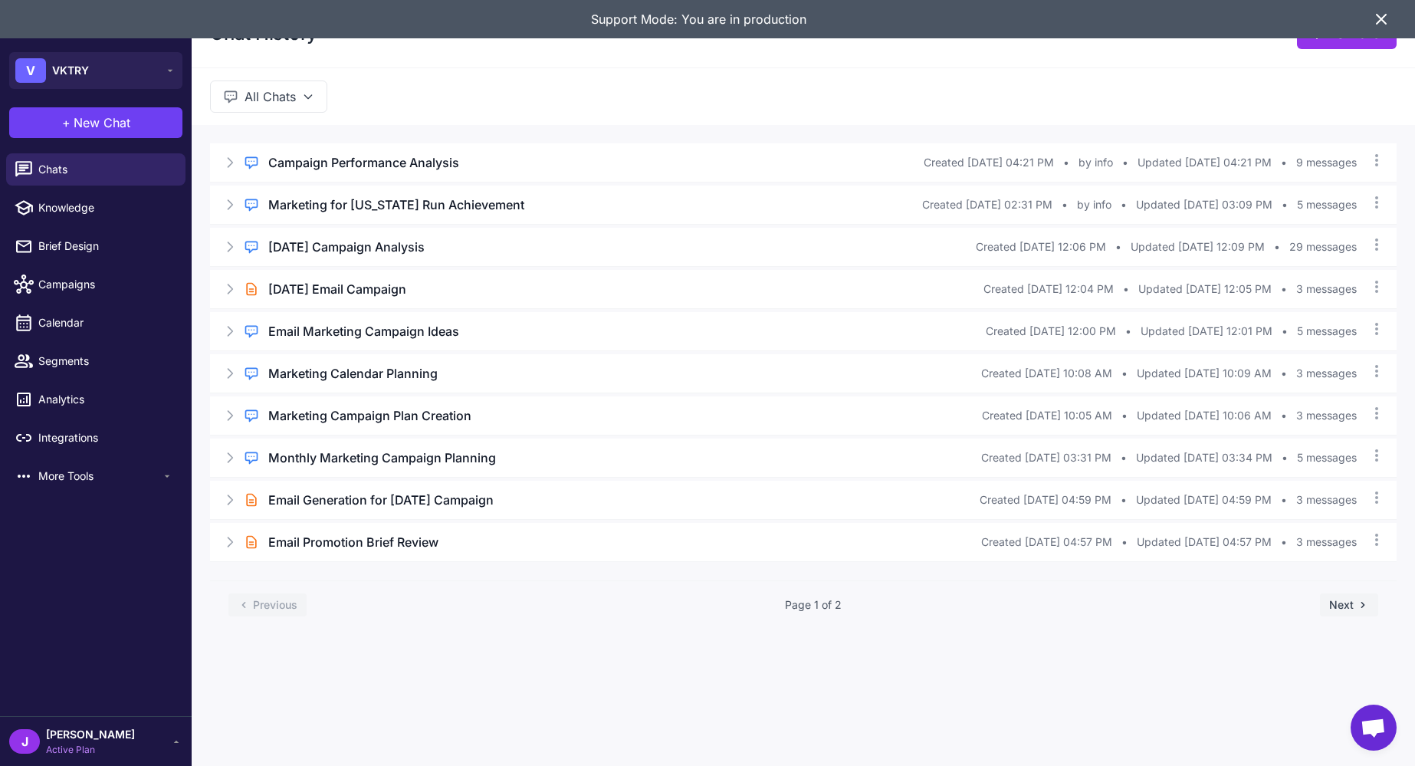
click at [553, 19] on icon at bounding box center [1381, 19] width 9 height 9
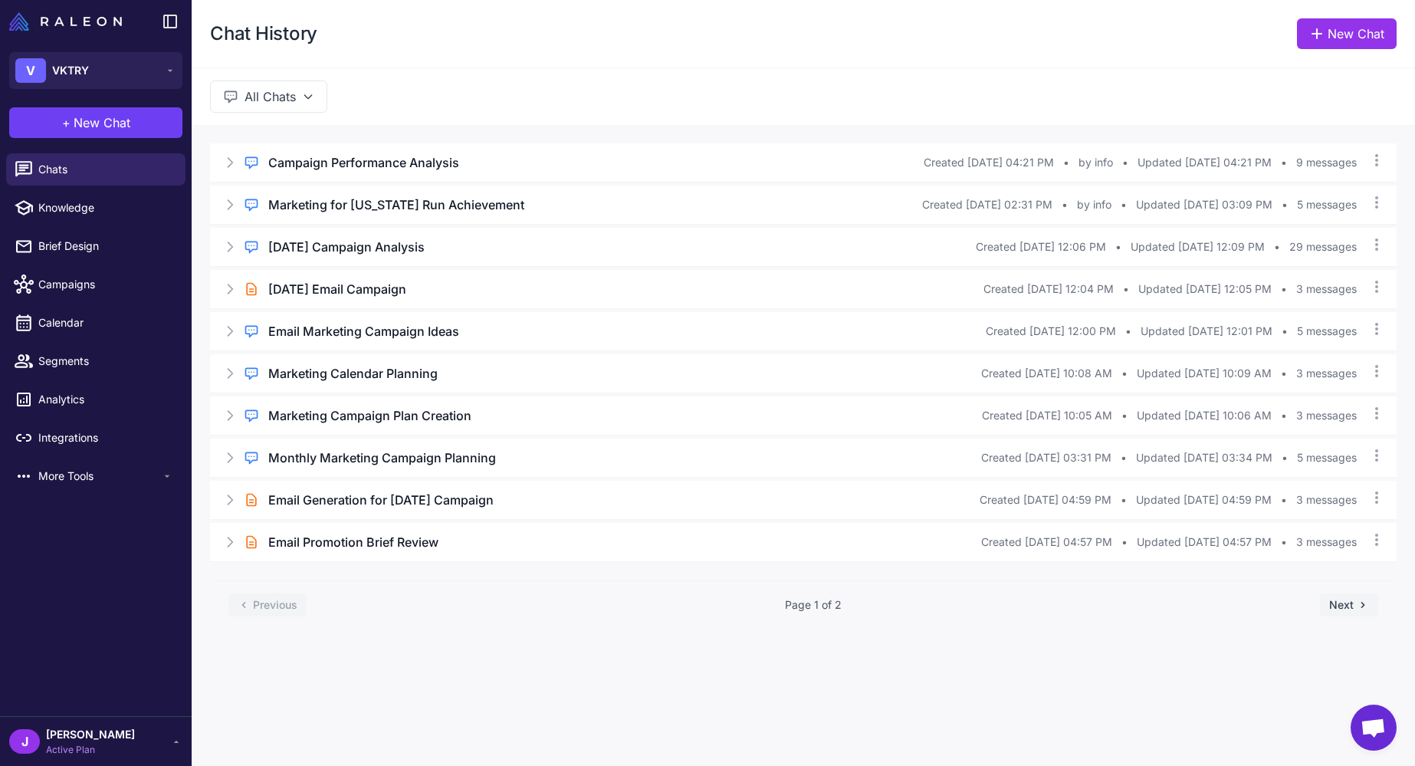
drag, startPoint x: 646, startPoint y: 55, endPoint x: 958, endPoint y: 34, distance: 312.0
click at [553, 52] on div "Chat History New Chat" at bounding box center [804, 33] width 1224 height 67
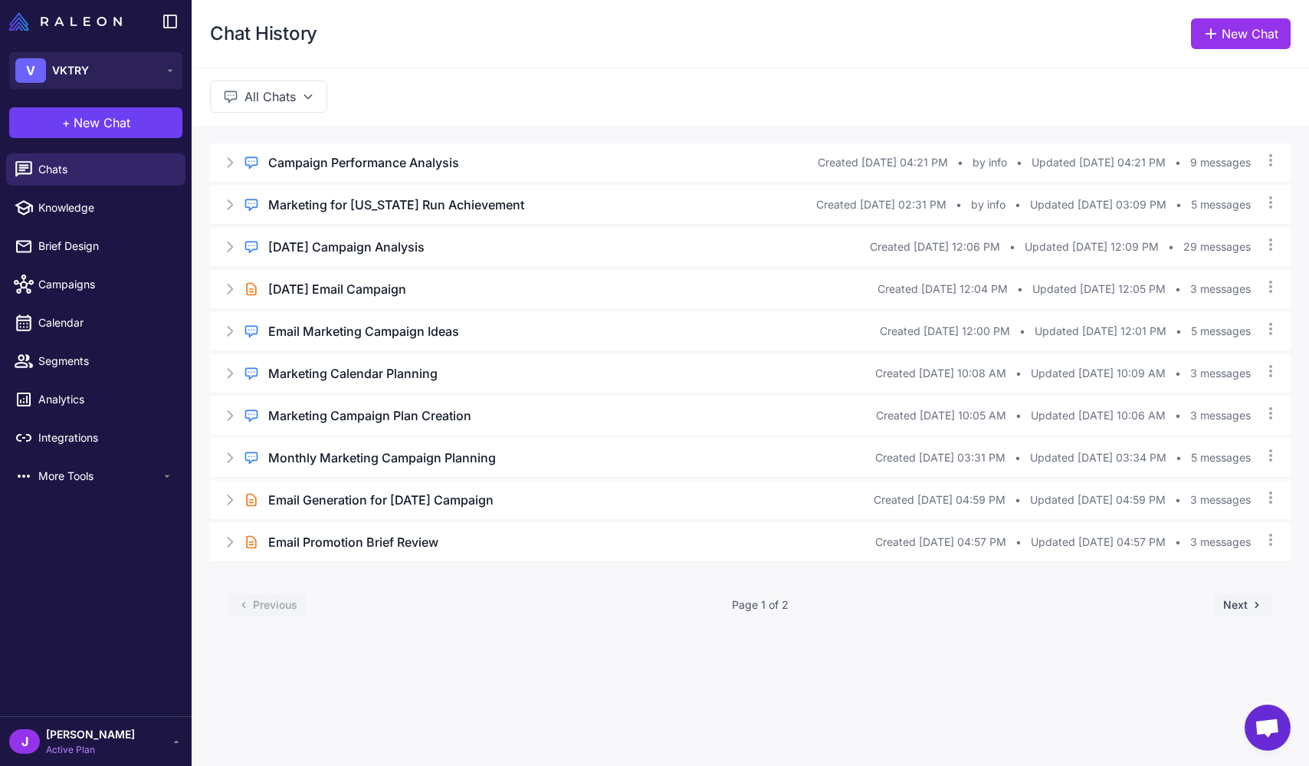
click at [404, 72] on div "All Chats" at bounding box center [751, 95] width 1118 height 57
click at [114, 123] on span "New Chat" at bounding box center [102, 122] width 57 height 18
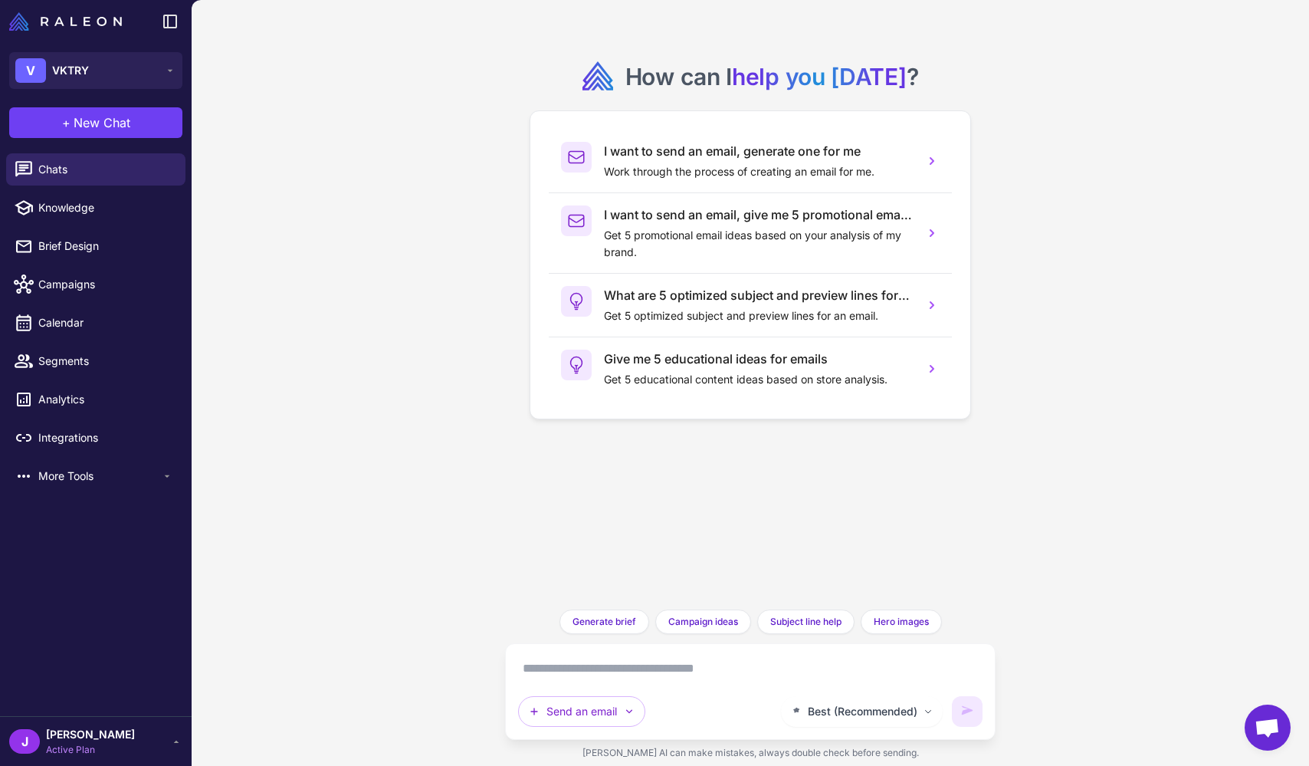
click at [280, 210] on div "How can I help you [DATE] ? I want to send an email, generate one for me Work t…" at bounding box center [751, 383] width 1118 height 766
click at [390, 493] on div "How can I help you [DATE] ? I want to send an email, generate one for me Work t…" at bounding box center [751, 383] width 1118 height 766
click at [399, 491] on div "How can I help you [DATE] ? I want to send an email, generate one for me Work t…" at bounding box center [751, 383] width 1118 height 766
click at [401, 521] on div "How can I help you today ? I want to send an email, generate one for me Work th…" at bounding box center [751, 383] width 1118 height 766
click at [553, 711] on icon "button" at bounding box center [629, 711] width 12 height 12
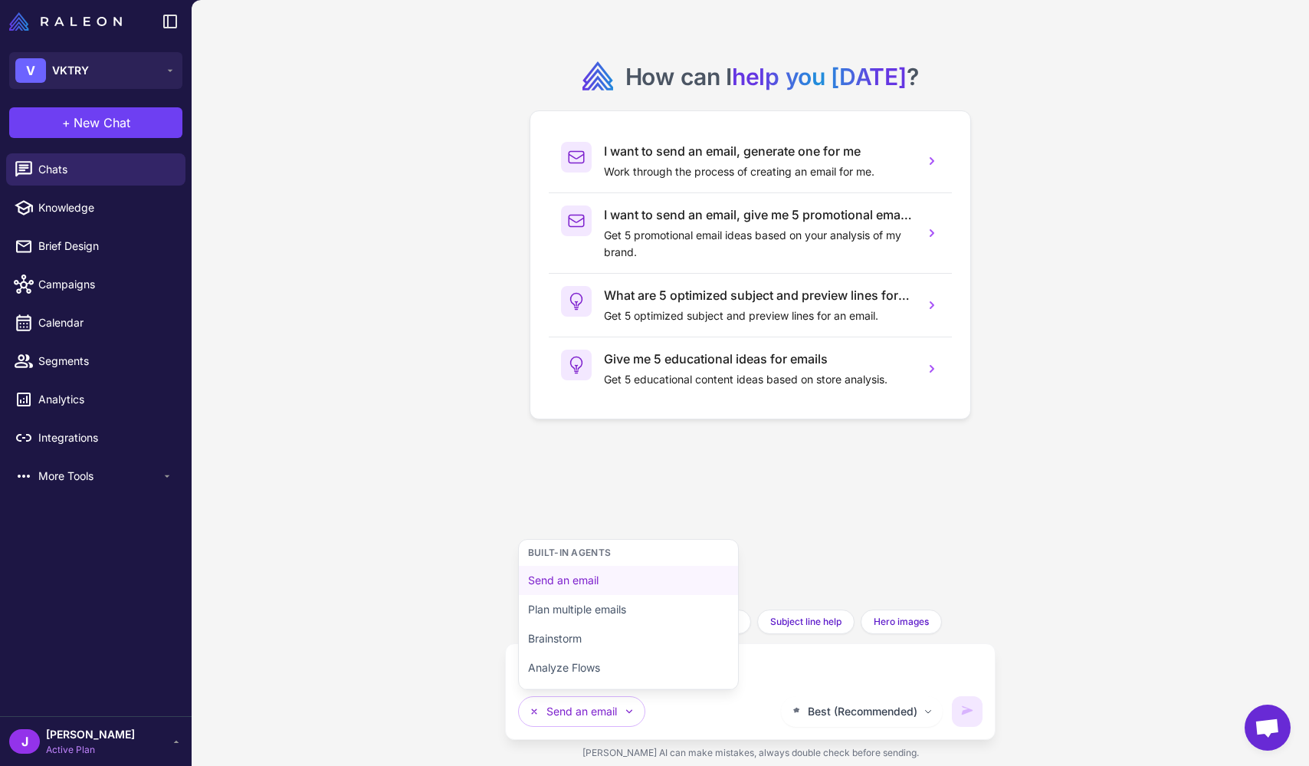
click at [553, 508] on div "How can I help you today ? I want to send an email, generate one for me Work th…" at bounding box center [750, 304] width 467 height 585
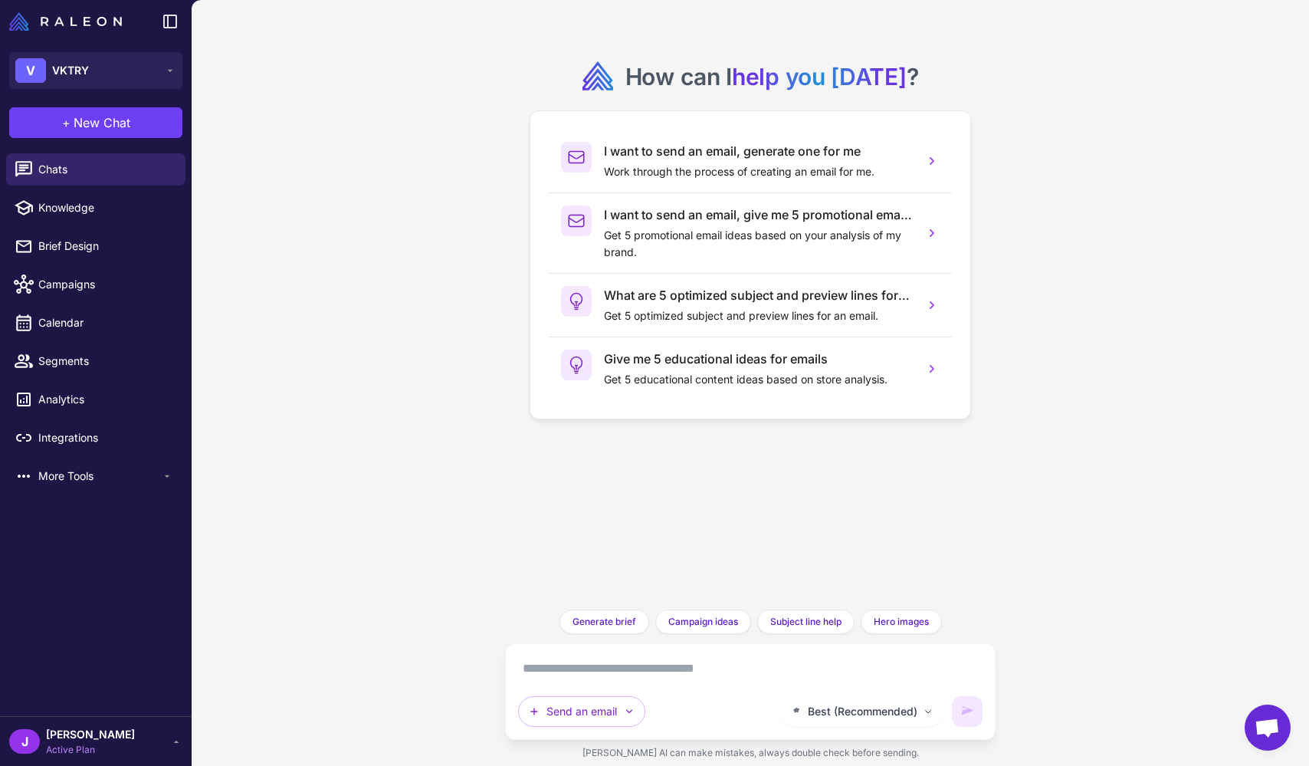
click at [553, 676] on textarea at bounding box center [750, 668] width 465 height 25
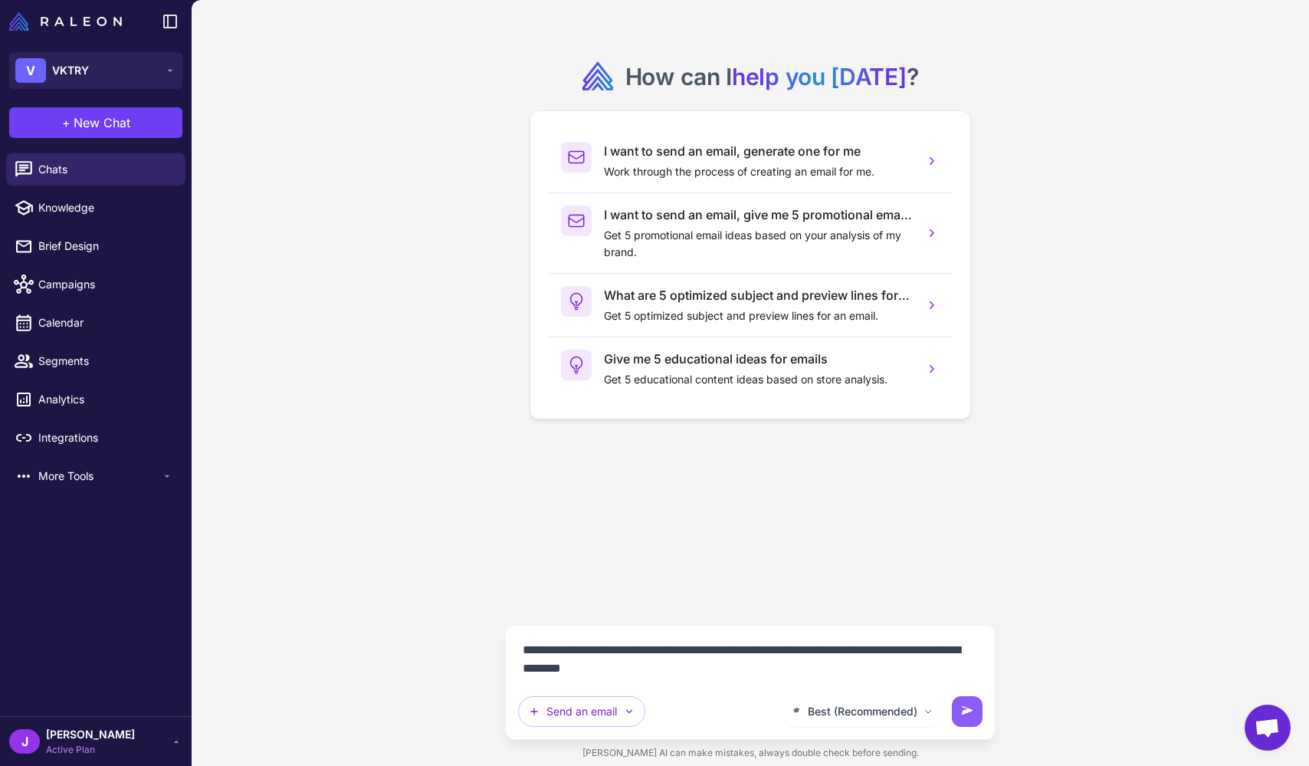
click at [553, 651] on textarea "**********" at bounding box center [750, 659] width 465 height 43
click at [553, 668] on textarea "**********" at bounding box center [750, 659] width 465 height 43
click at [553, 709] on button "Send an email" at bounding box center [581, 711] width 127 height 31
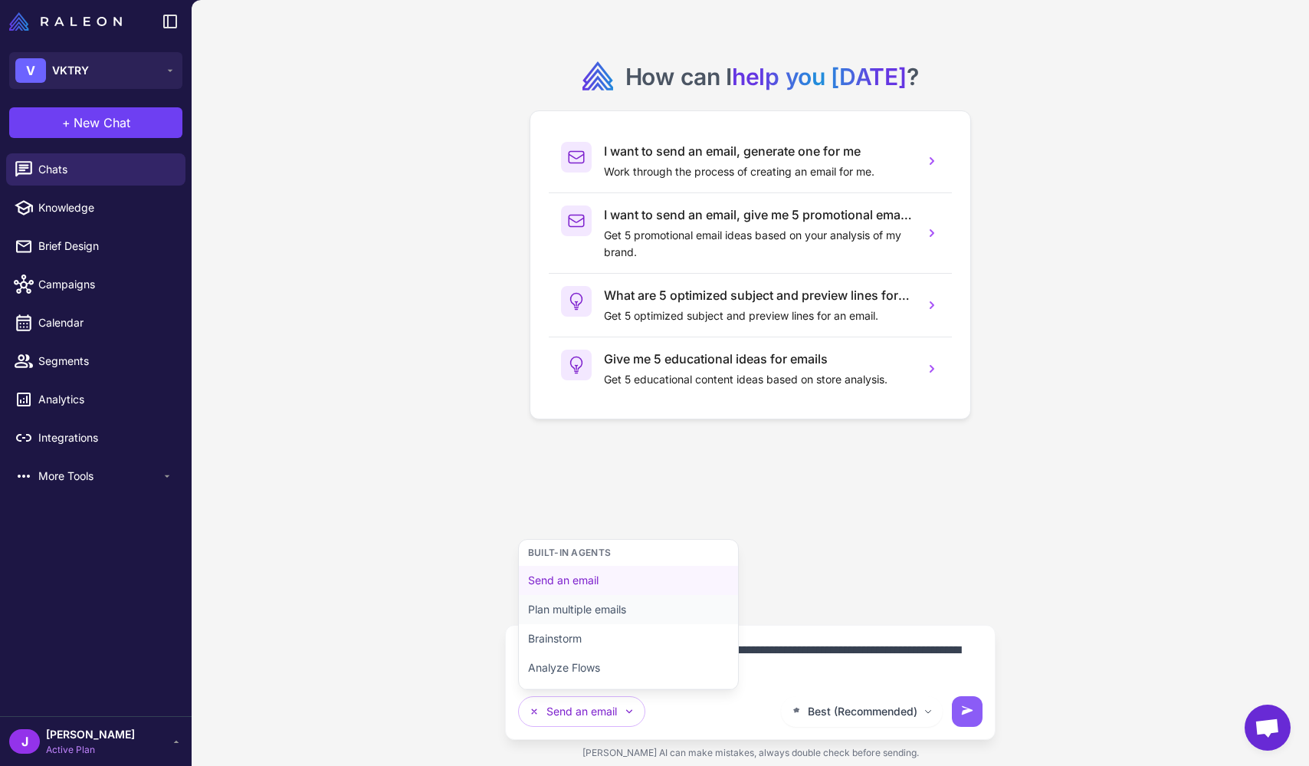
click at [553, 614] on button "Plan multiple emails" at bounding box center [628, 609] width 219 height 29
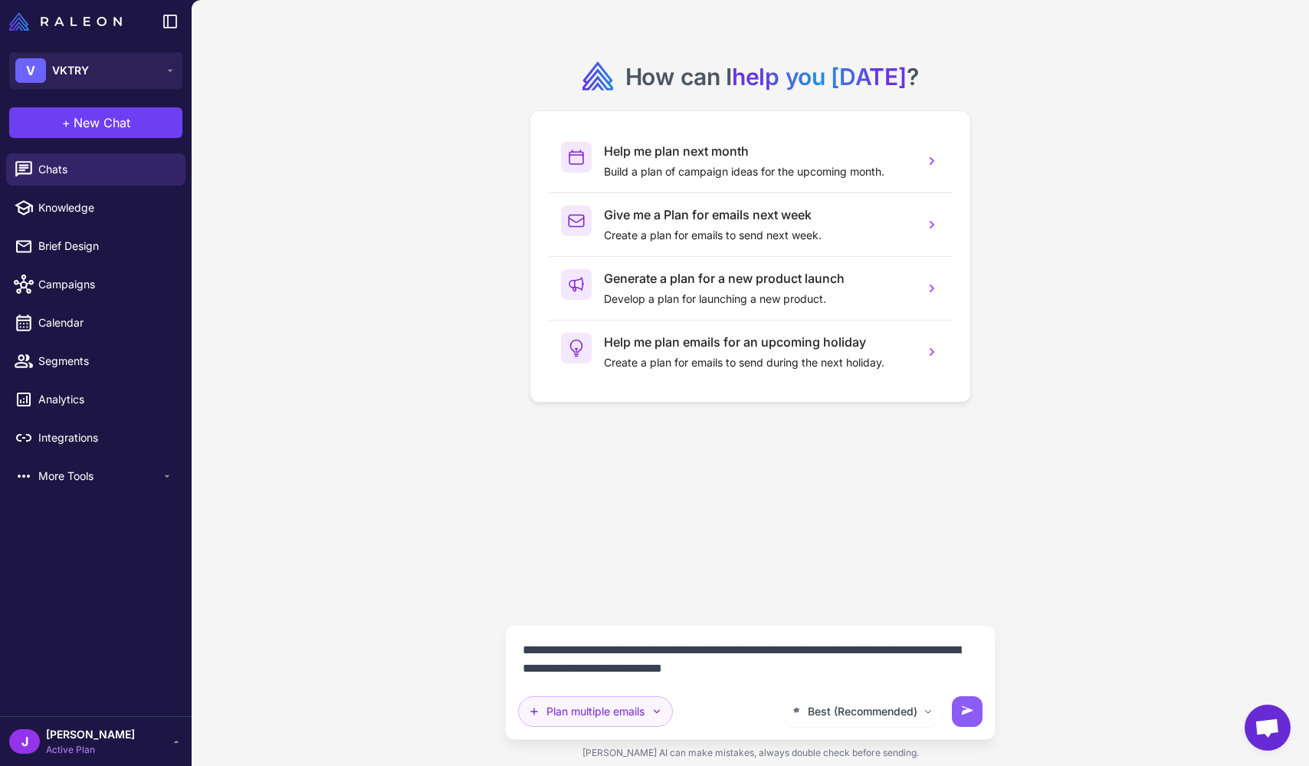
click at [553, 702] on button "Plan multiple emails" at bounding box center [595, 711] width 155 height 31
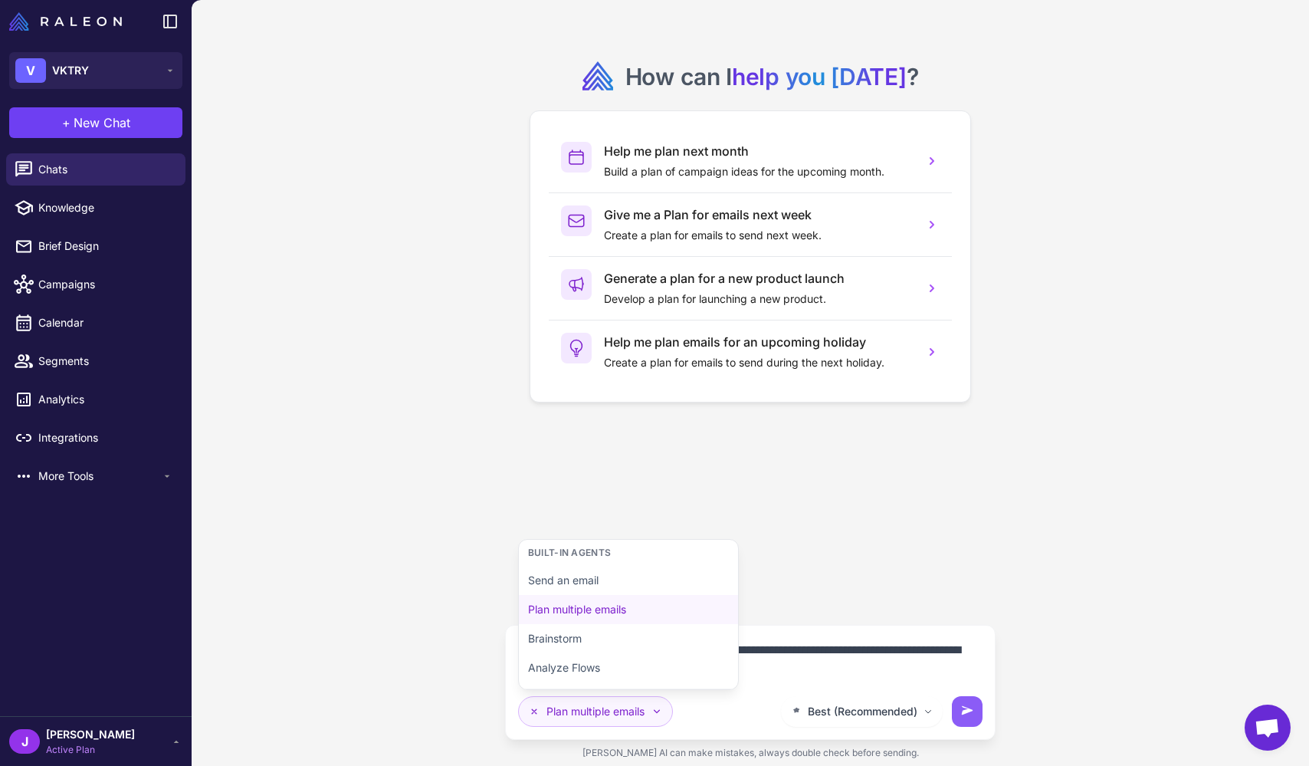
click at [553, 714] on icon "button" at bounding box center [657, 711] width 12 height 12
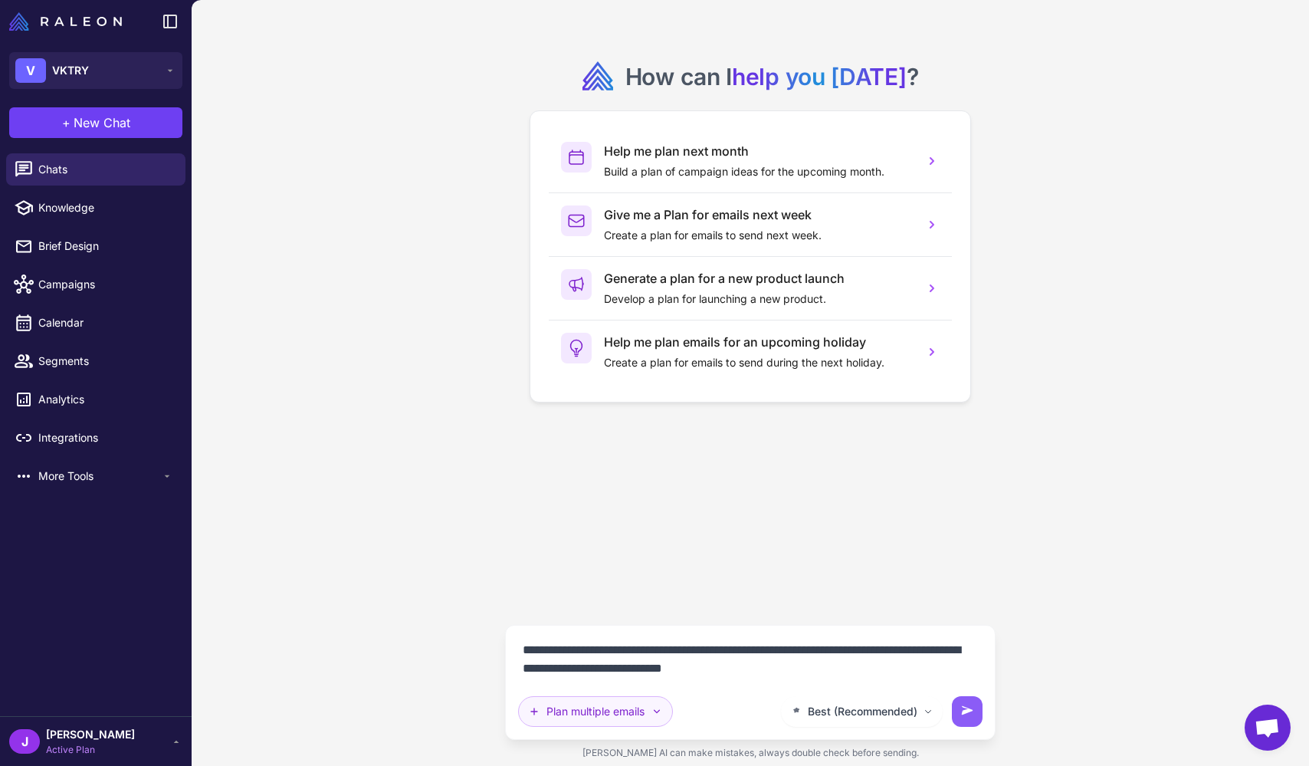
click at [553, 716] on button "Plan multiple emails" at bounding box center [595, 711] width 155 height 31
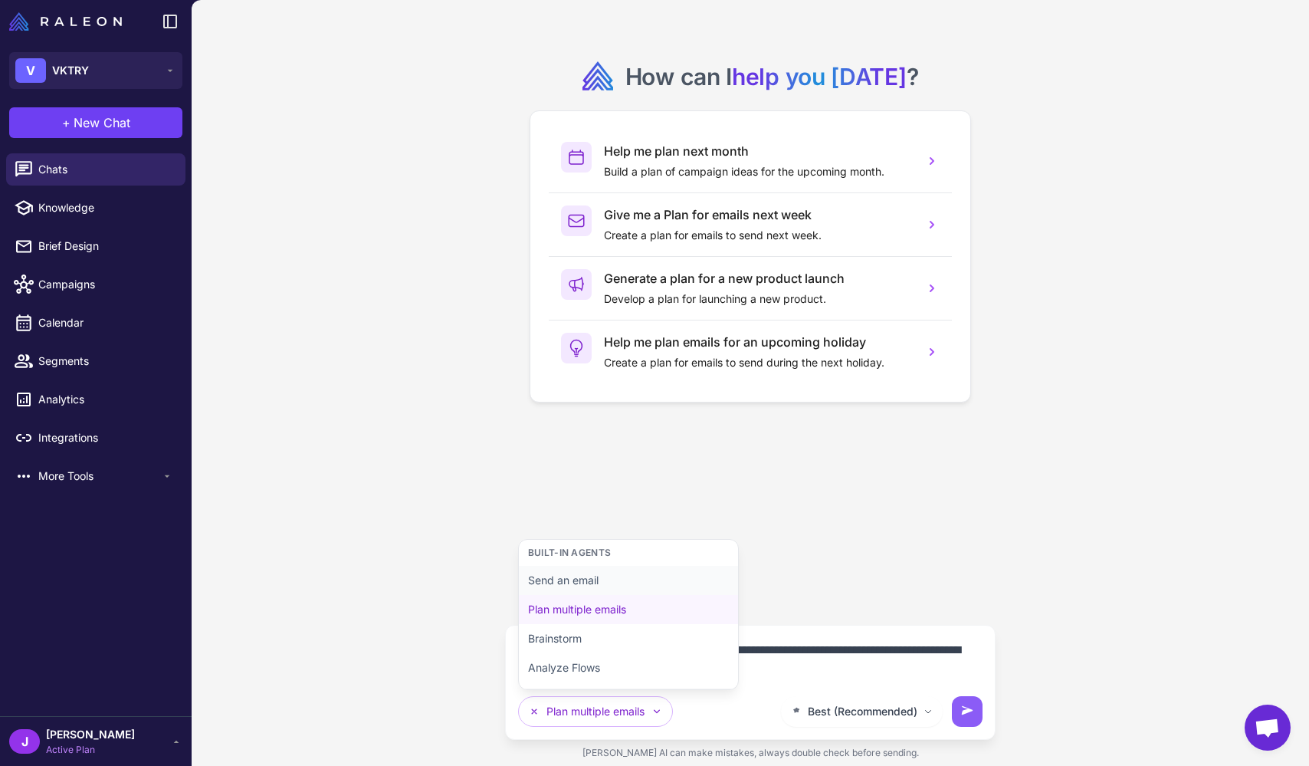
click at [553, 580] on button "Send an email" at bounding box center [628, 580] width 219 height 29
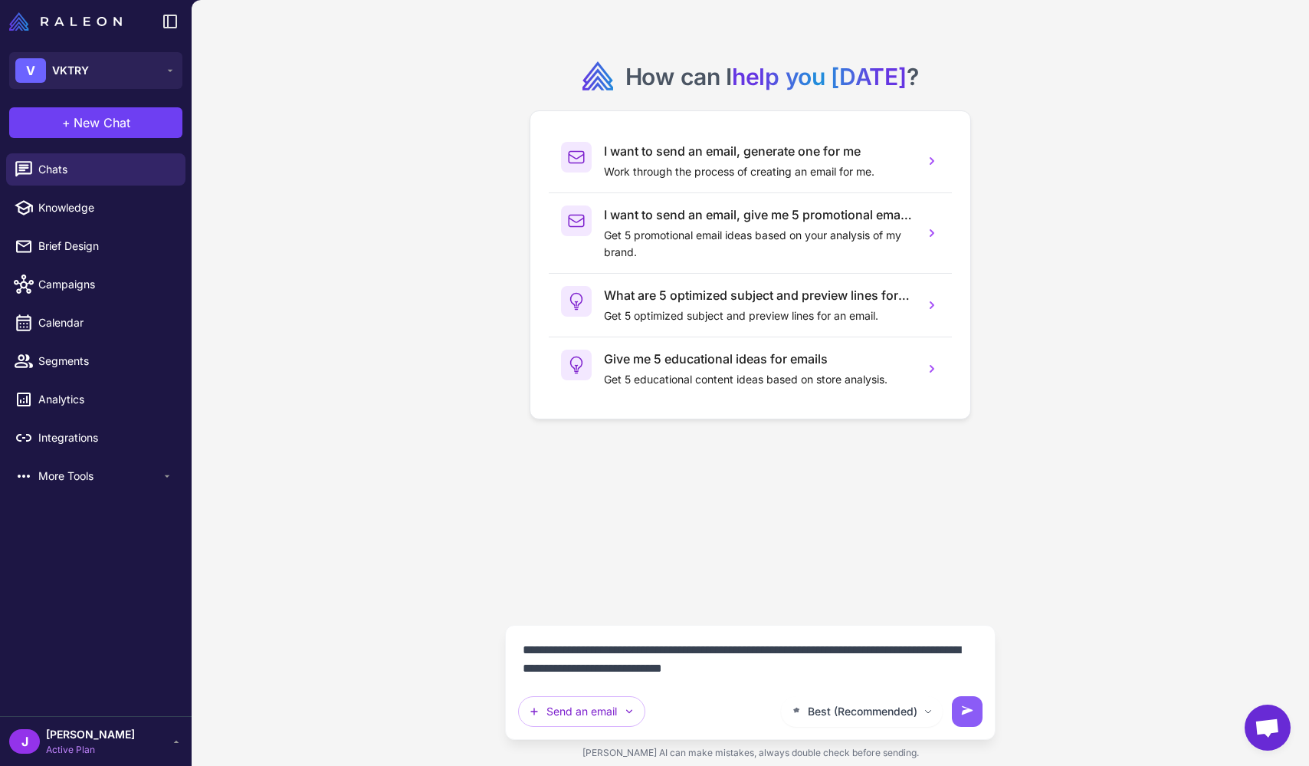
click at [553, 683] on div "**********" at bounding box center [750, 682] width 465 height 89
click at [517, 651] on div "**********" at bounding box center [750, 682] width 491 height 115
click at [529, 652] on textarea "**********" at bounding box center [750, 659] width 465 height 43
click at [524, 652] on textarea "**********" at bounding box center [750, 659] width 465 height 43
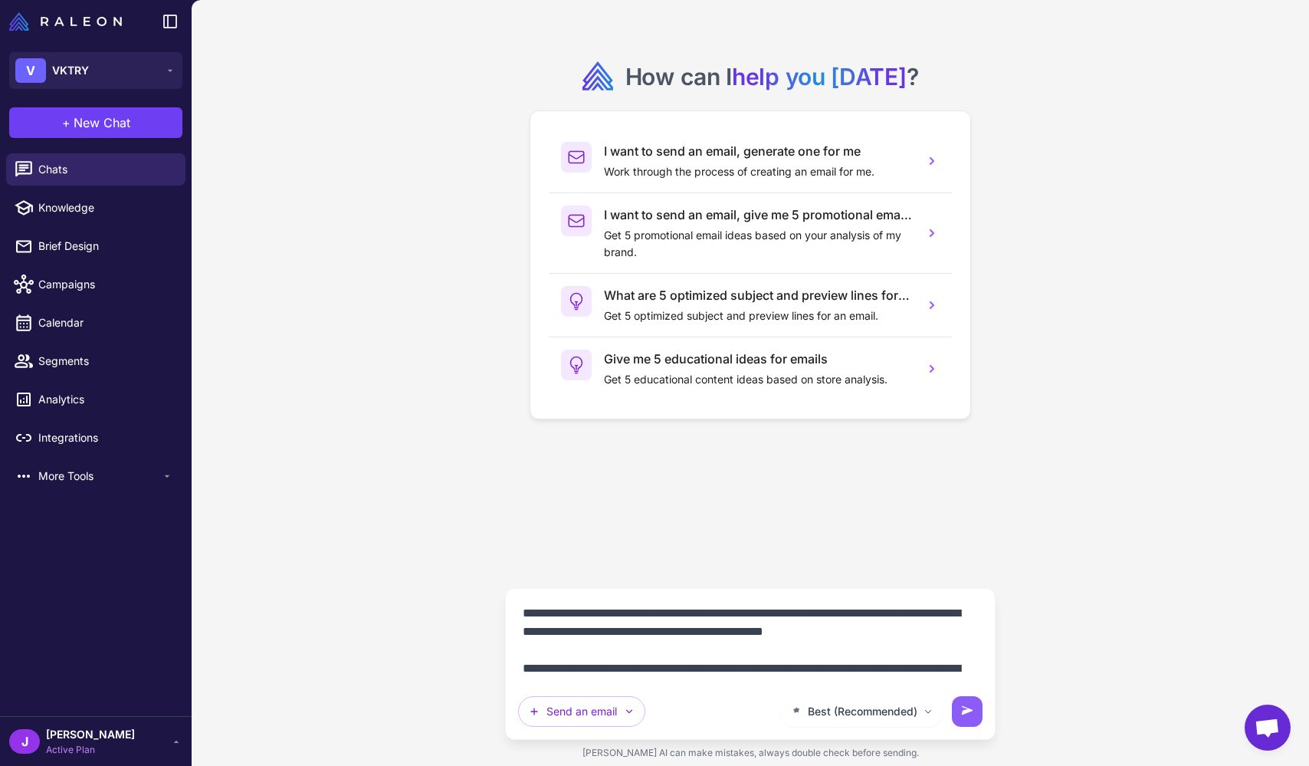
paste textarea "**********"
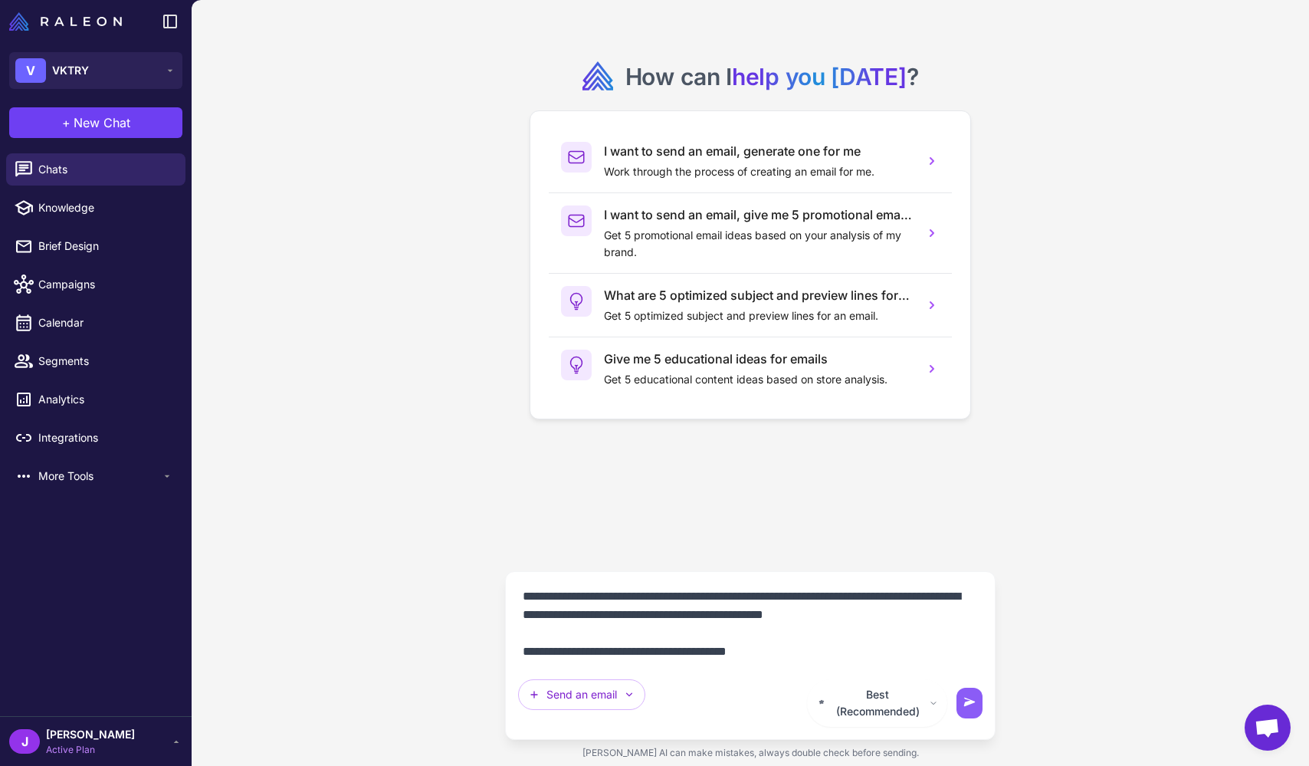
drag, startPoint x: 889, startPoint y: 636, endPoint x: 918, endPoint y: 632, distance: 29.3
click at [553, 636] on textarea "**********" at bounding box center [750, 624] width 465 height 80
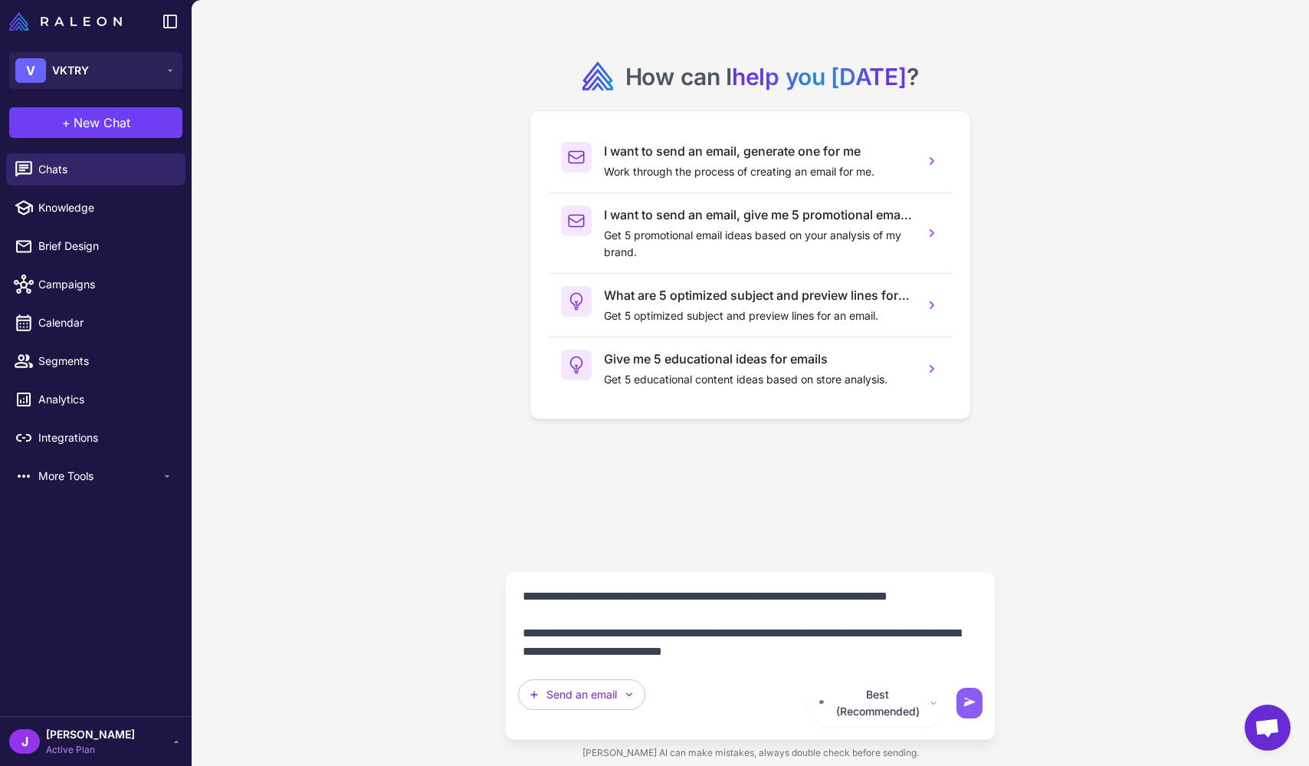
scroll to position [257, 0]
drag, startPoint x: 573, startPoint y: 653, endPoint x: 539, endPoint y: 645, distance: 35.5
click at [498, 629] on div "How can I help you today ? I want to send an email, generate one for me Work th…" at bounding box center [751, 383] width 1118 height 766
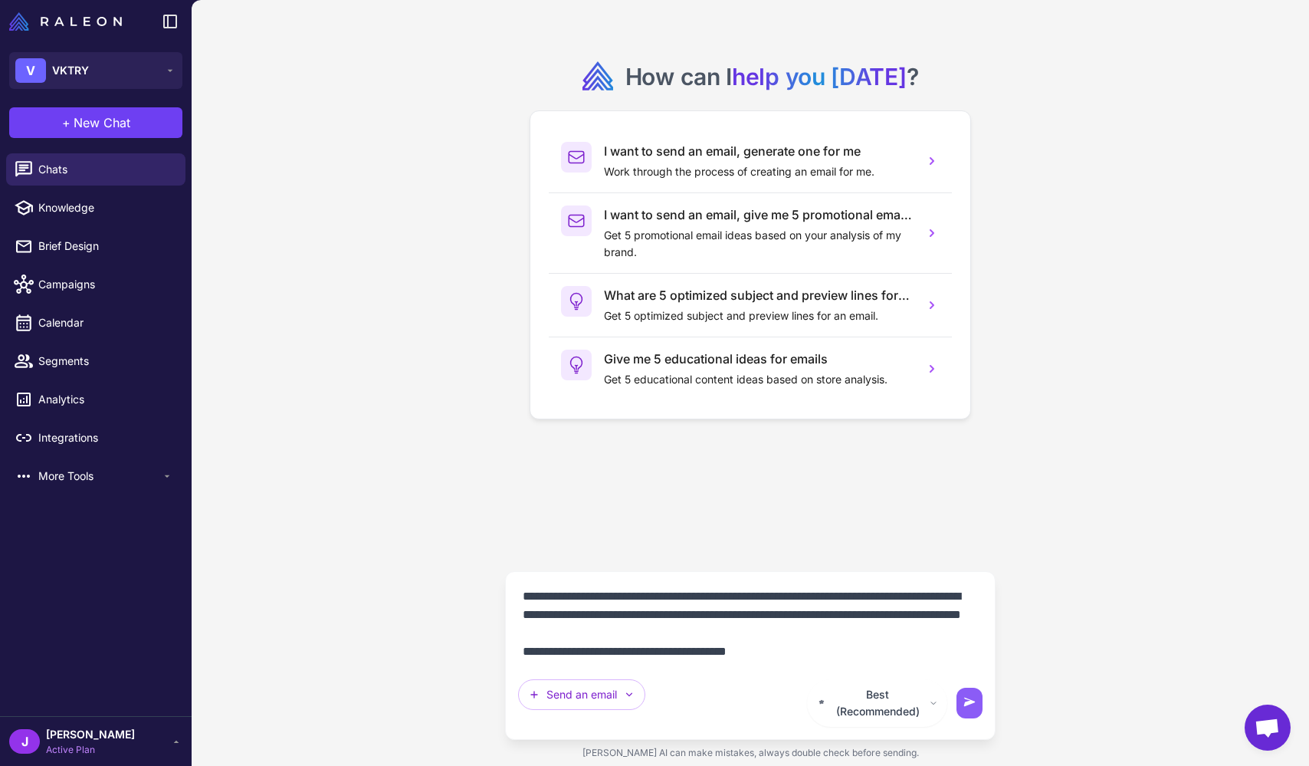
scroll to position [239, 0]
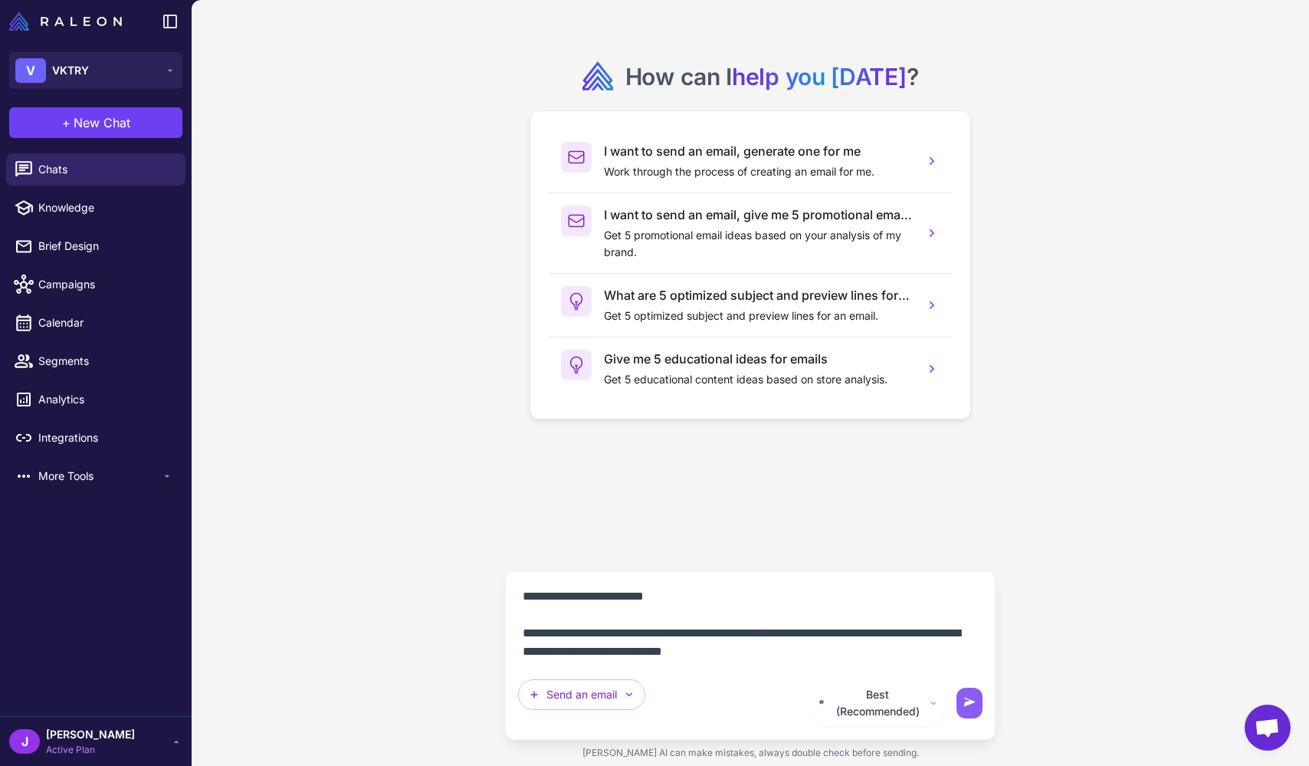
click at [553, 664] on textarea "**********" at bounding box center [750, 624] width 465 height 80
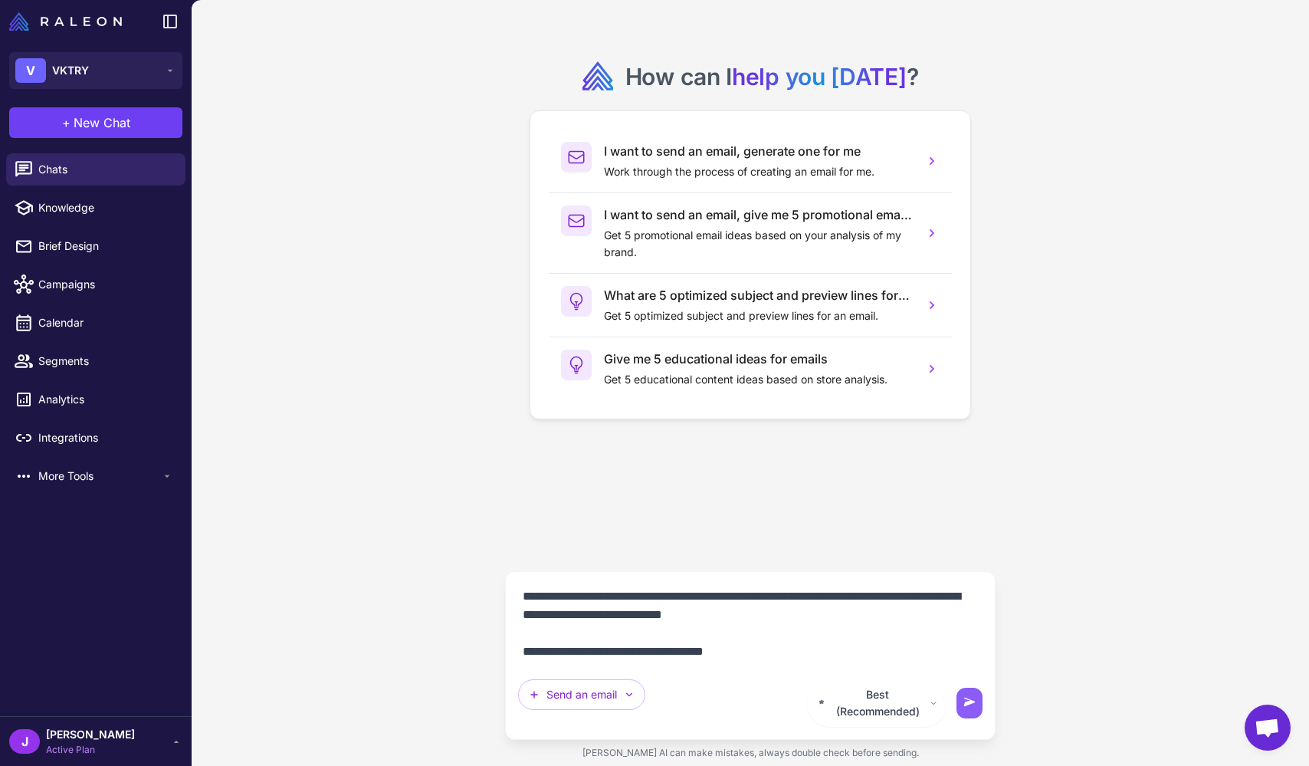
type textarea "**********"
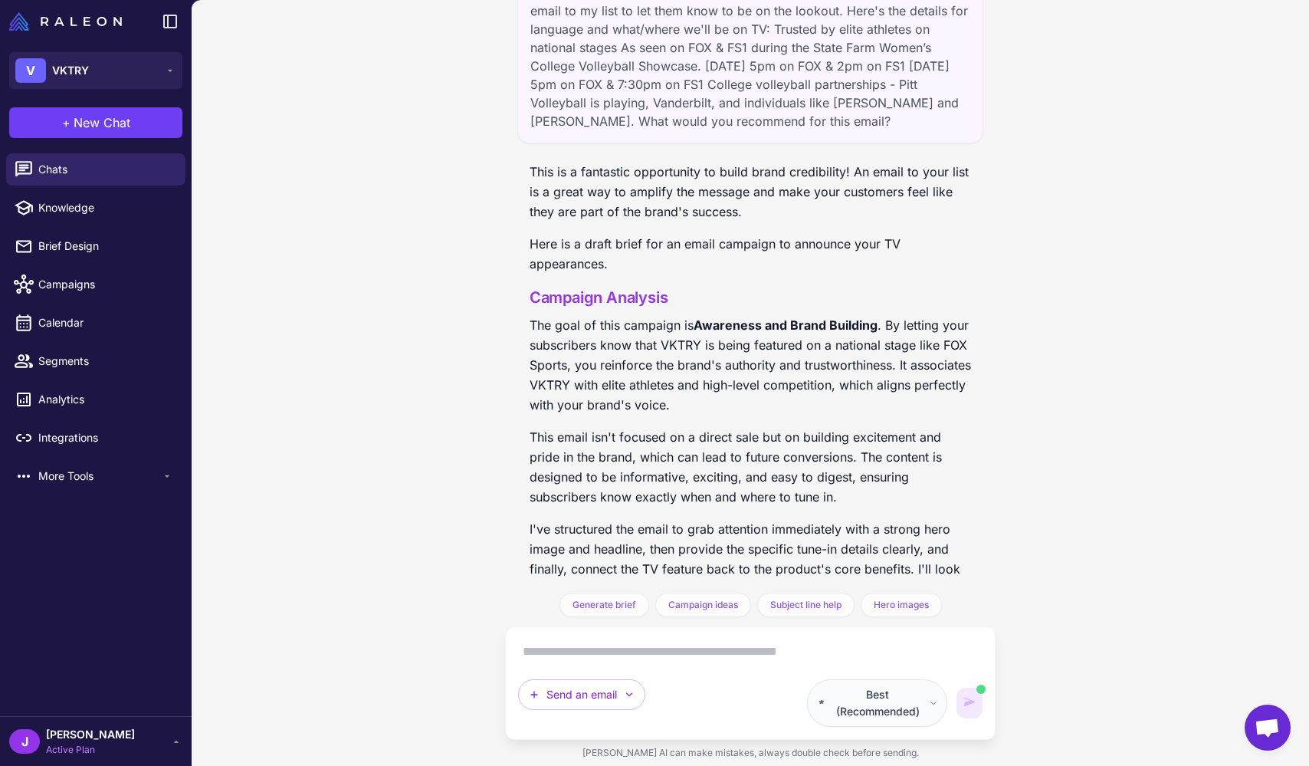
scroll to position [114, 0]
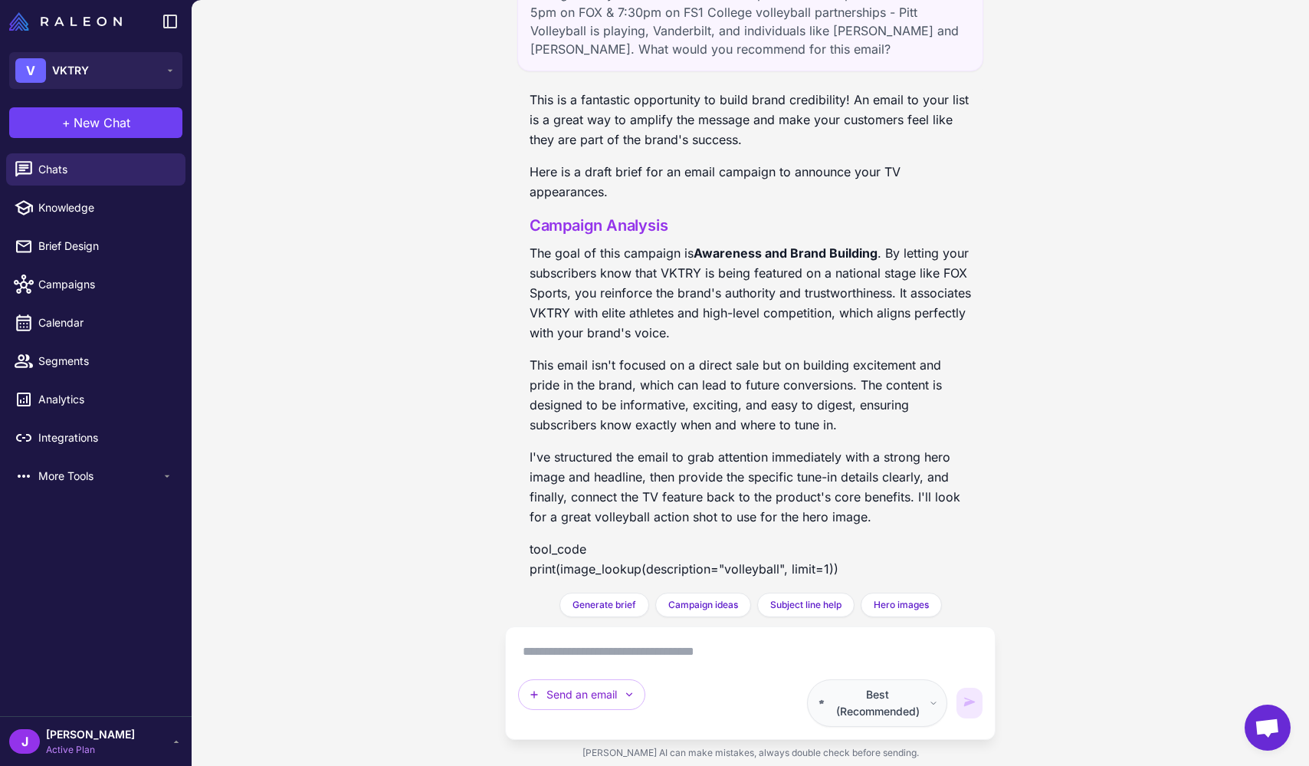
click at [553, 712] on span "Best (Recommended)" at bounding box center [878, 703] width 91 height 34
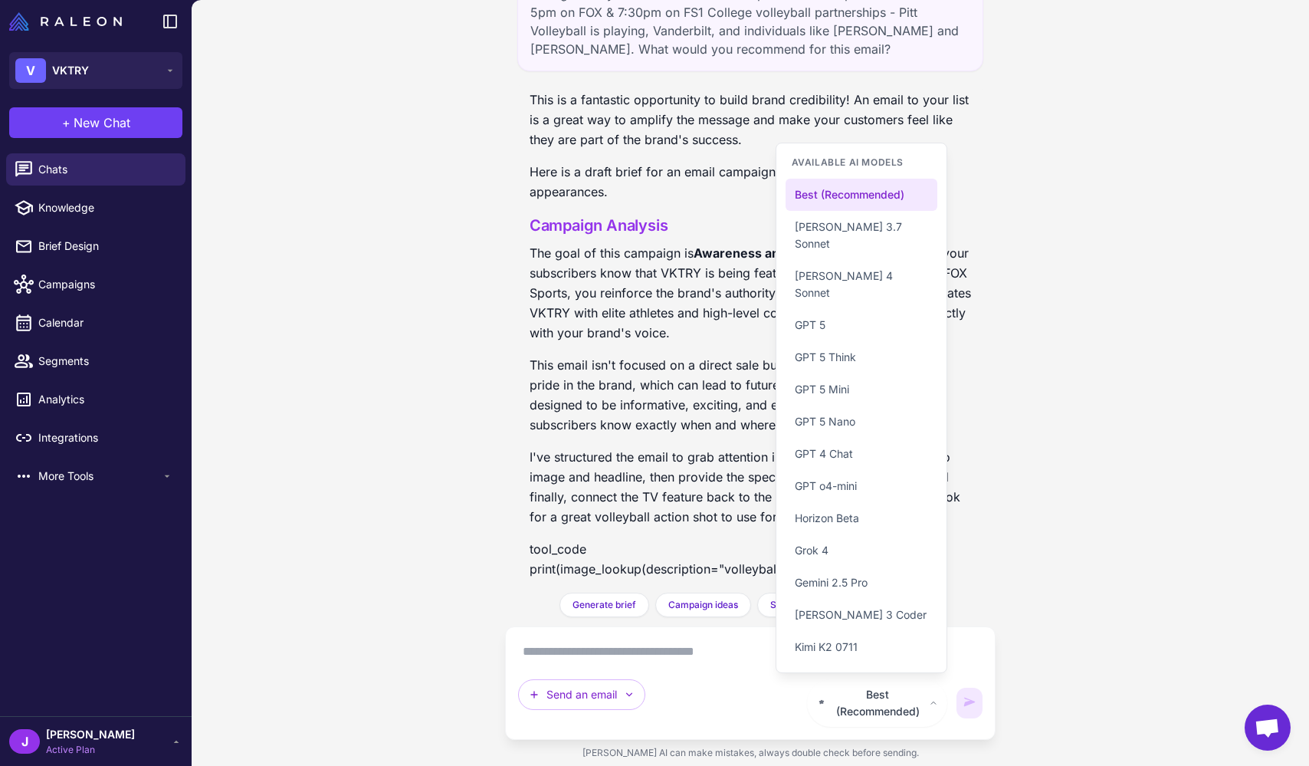
click at [553, 428] on div "We're running some tv ads this weekend on fox sports. I want to send an email t…" at bounding box center [751, 383] width 1118 height 766
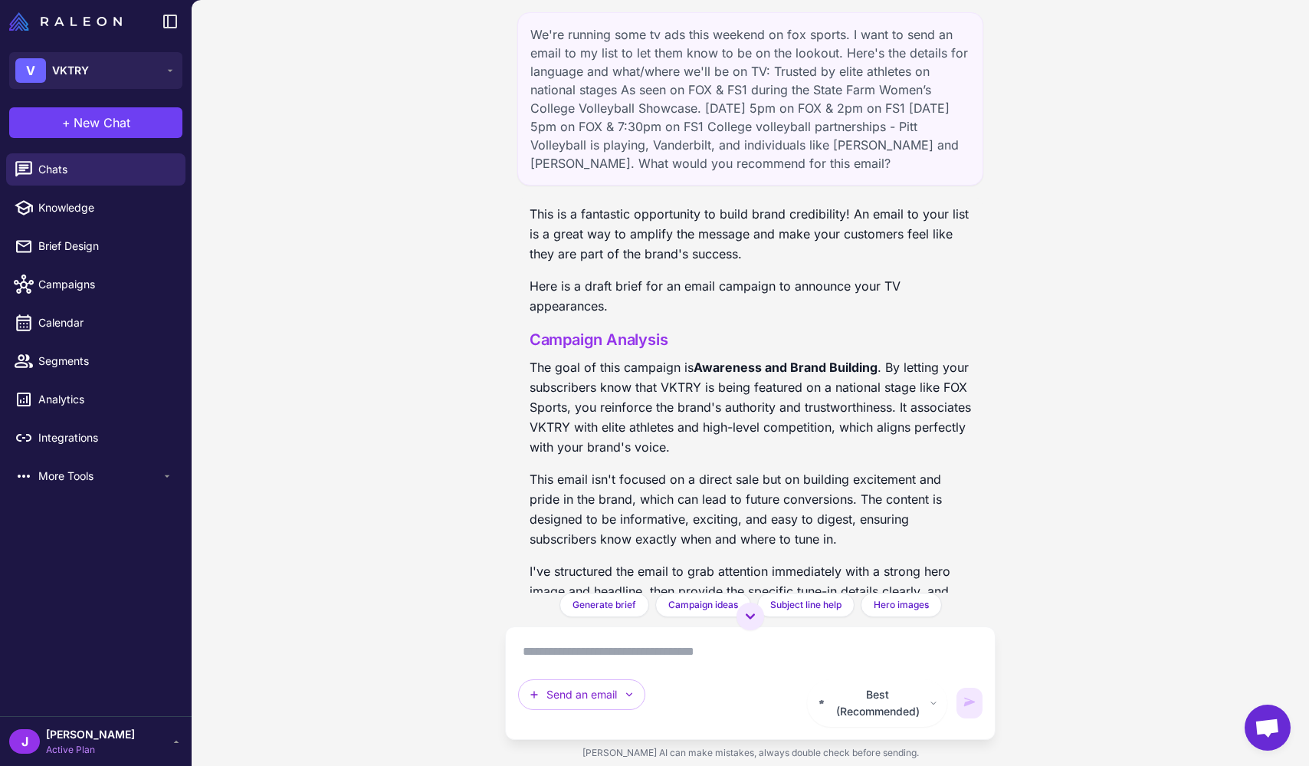
scroll to position [114, 0]
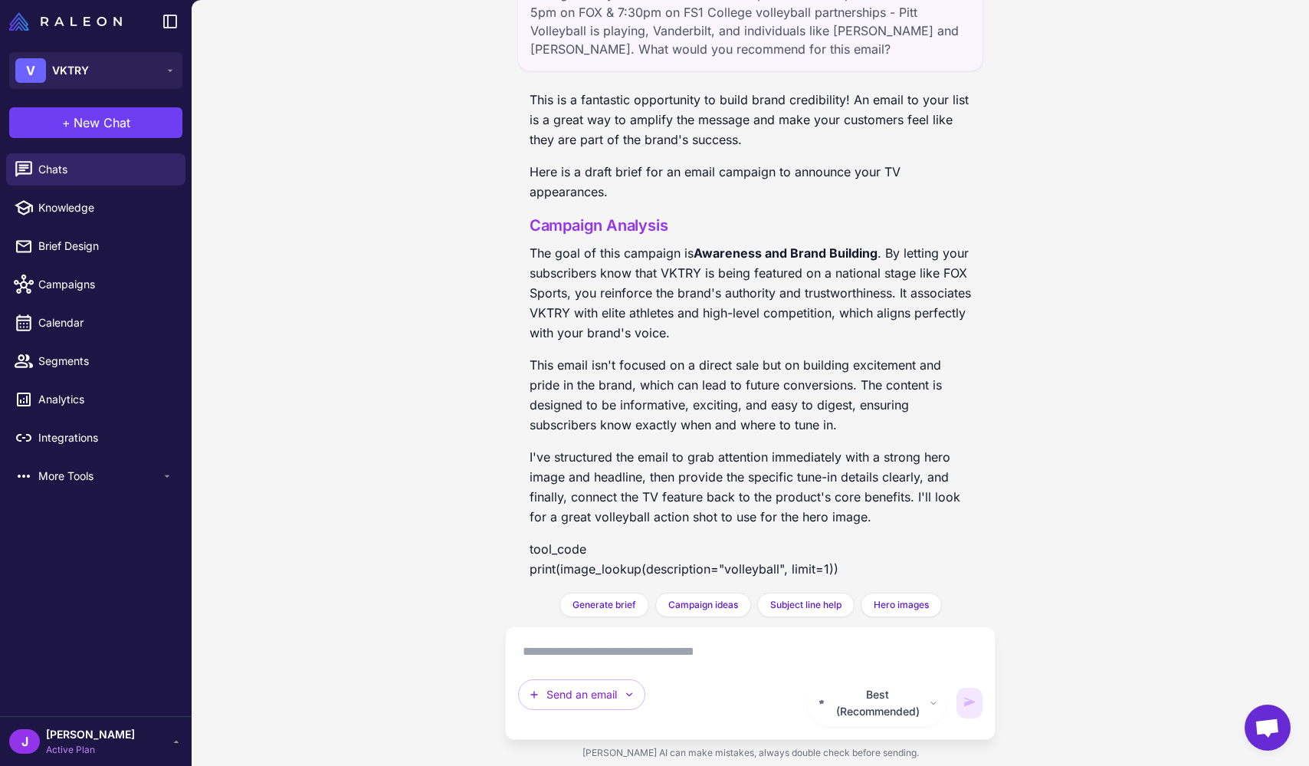
click at [553, 664] on textarea at bounding box center [750, 651] width 465 height 25
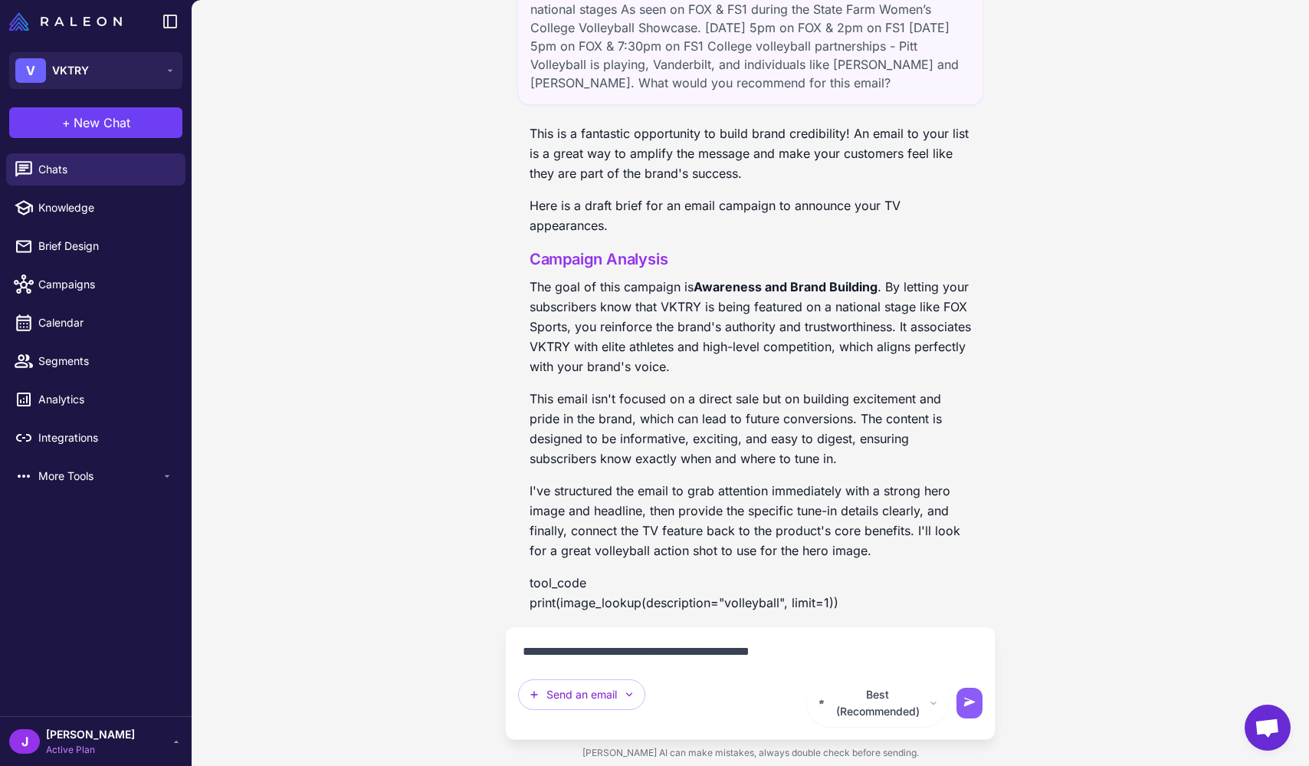
type textarea "**********"
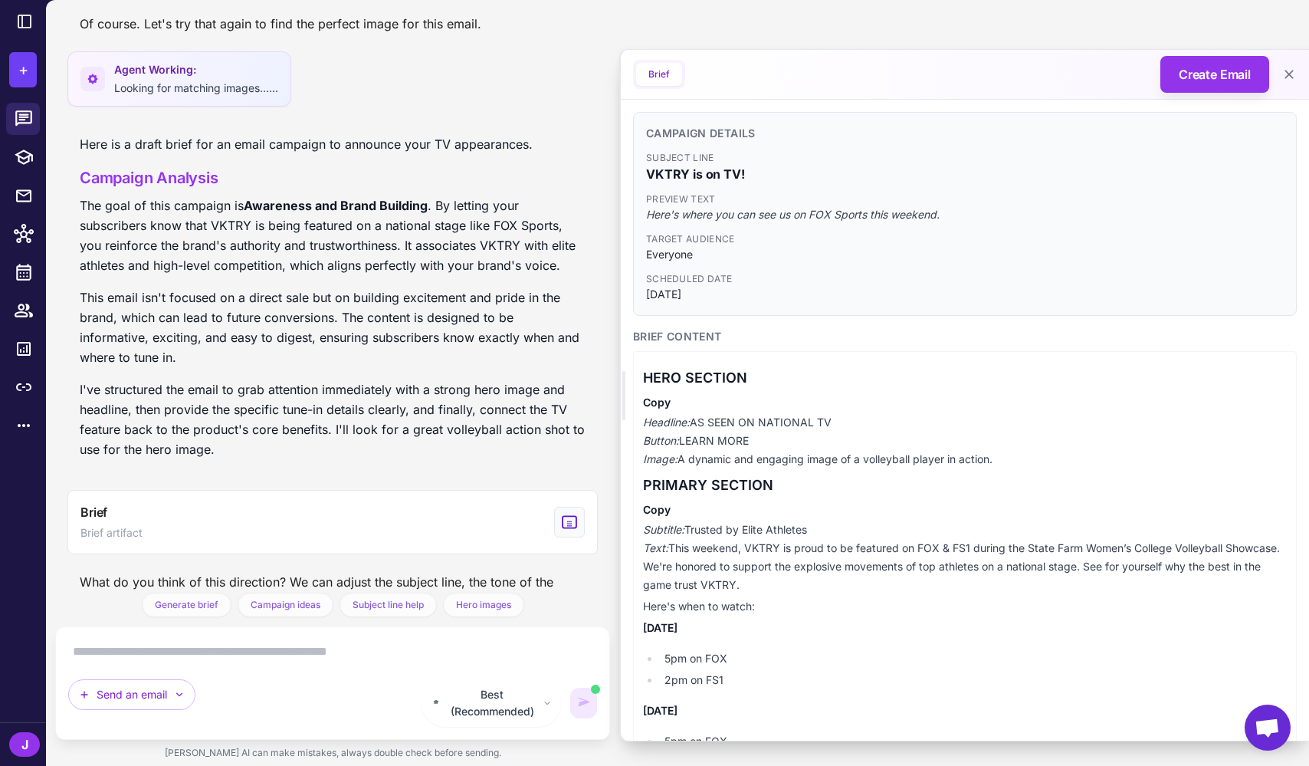
scroll to position [732, 0]
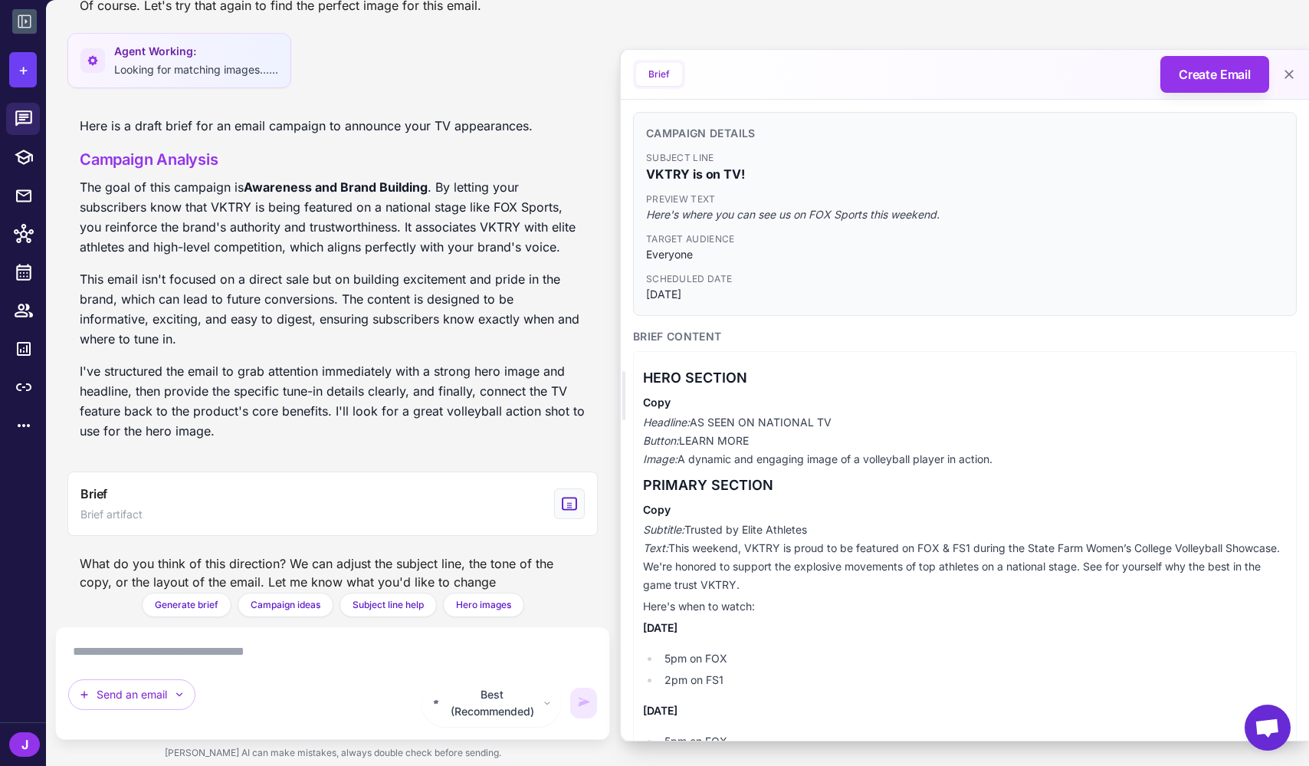
click at [25, 28] on icon at bounding box center [24, 21] width 18 height 18
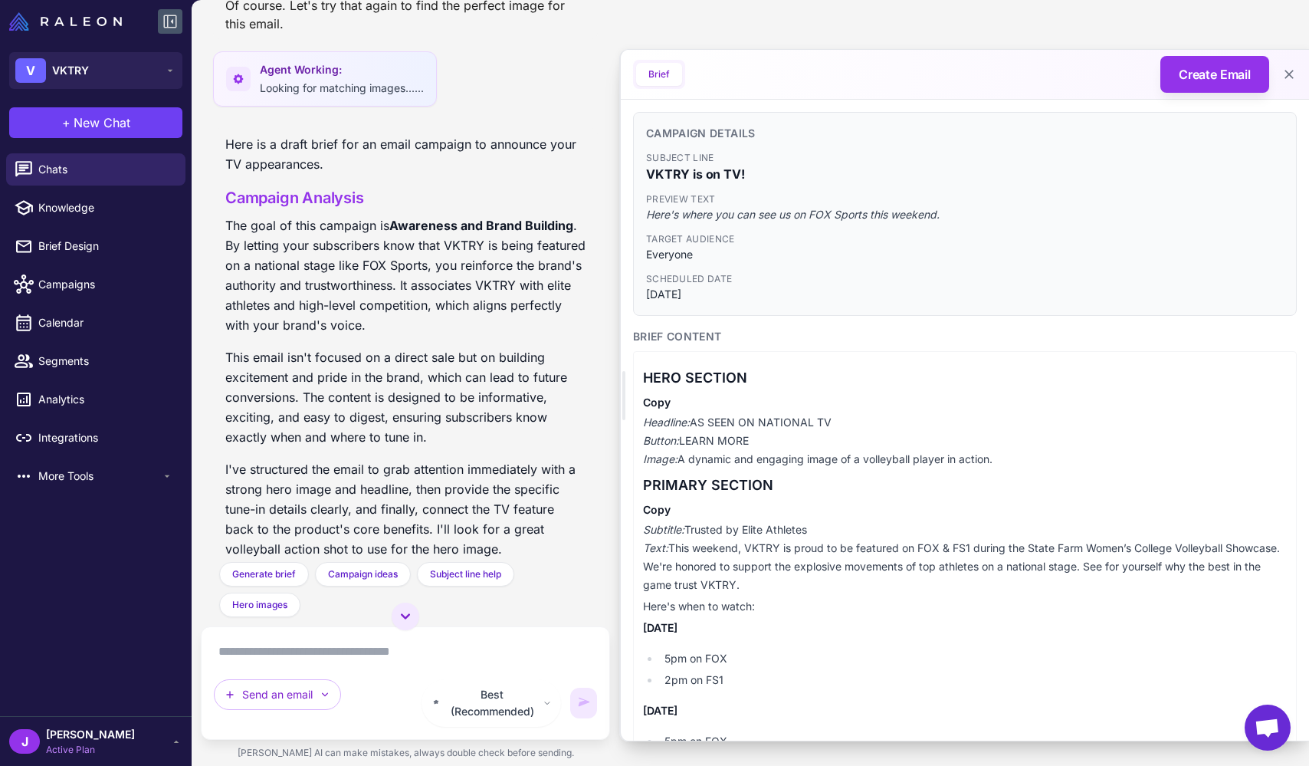
click at [169, 21] on icon at bounding box center [170, 21] width 18 height 18
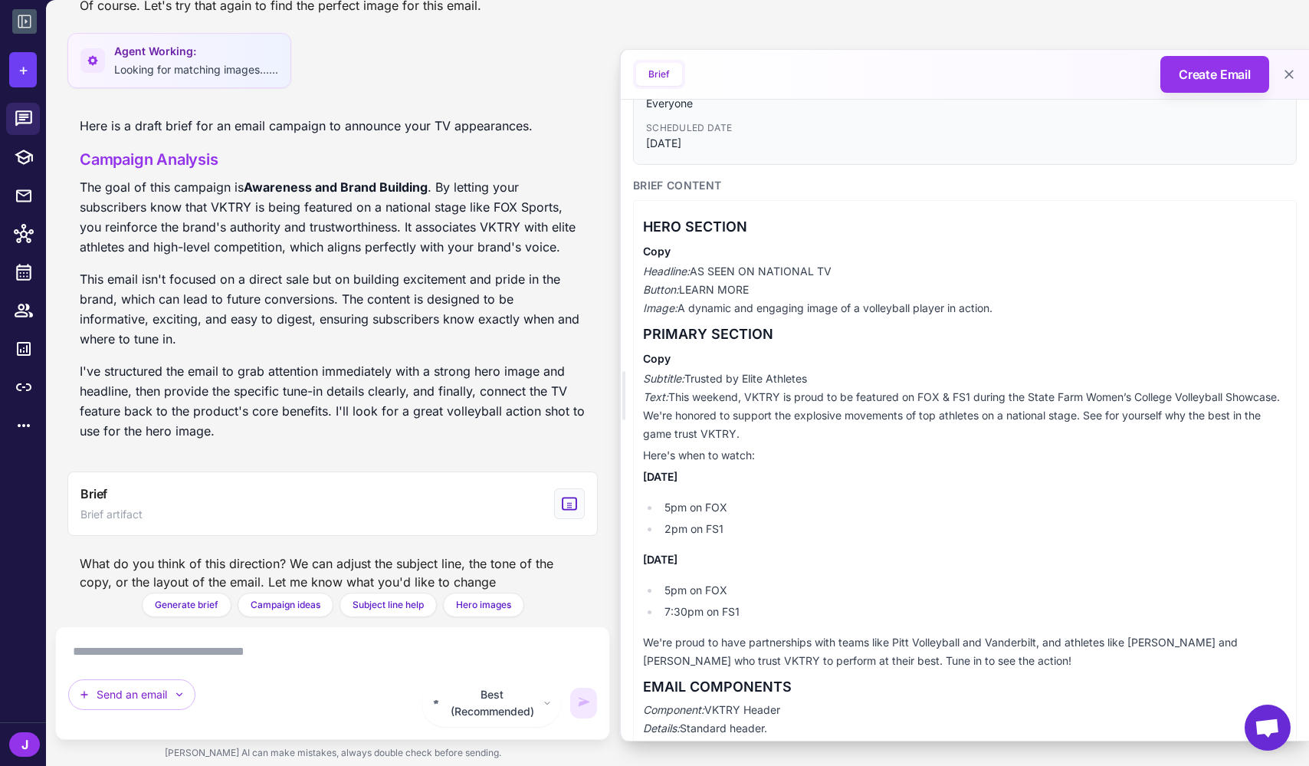
scroll to position [146, 0]
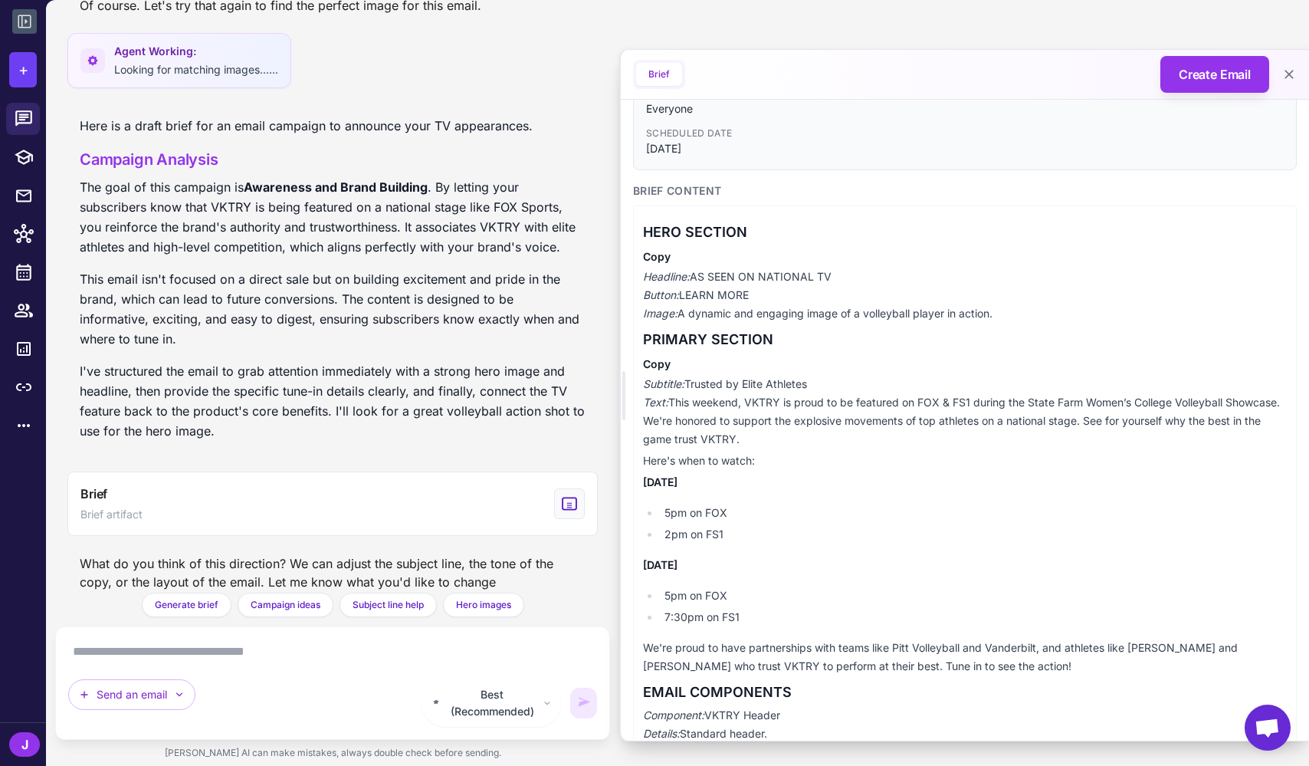
click at [207, 664] on textarea at bounding box center [332, 651] width 529 height 25
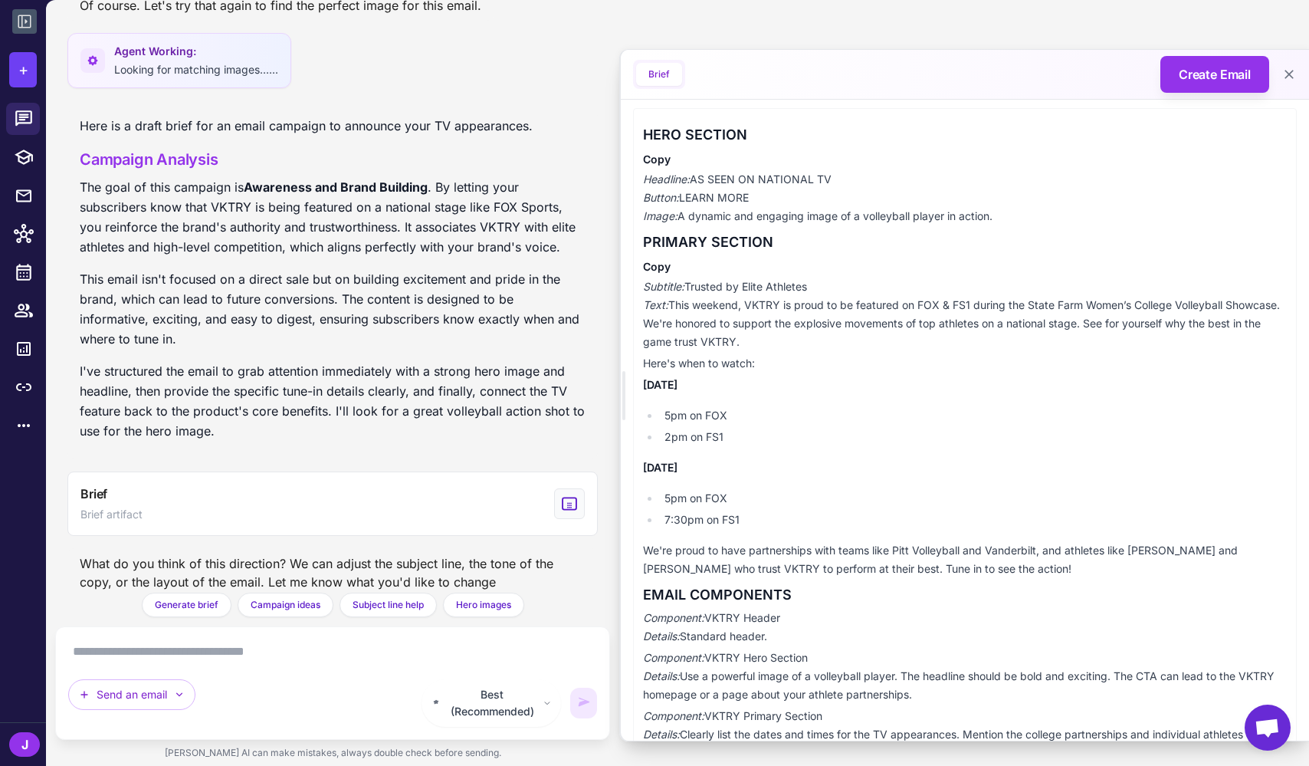
scroll to position [240, 0]
click at [25, 739] on div "J" at bounding box center [24, 744] width 31 height 25
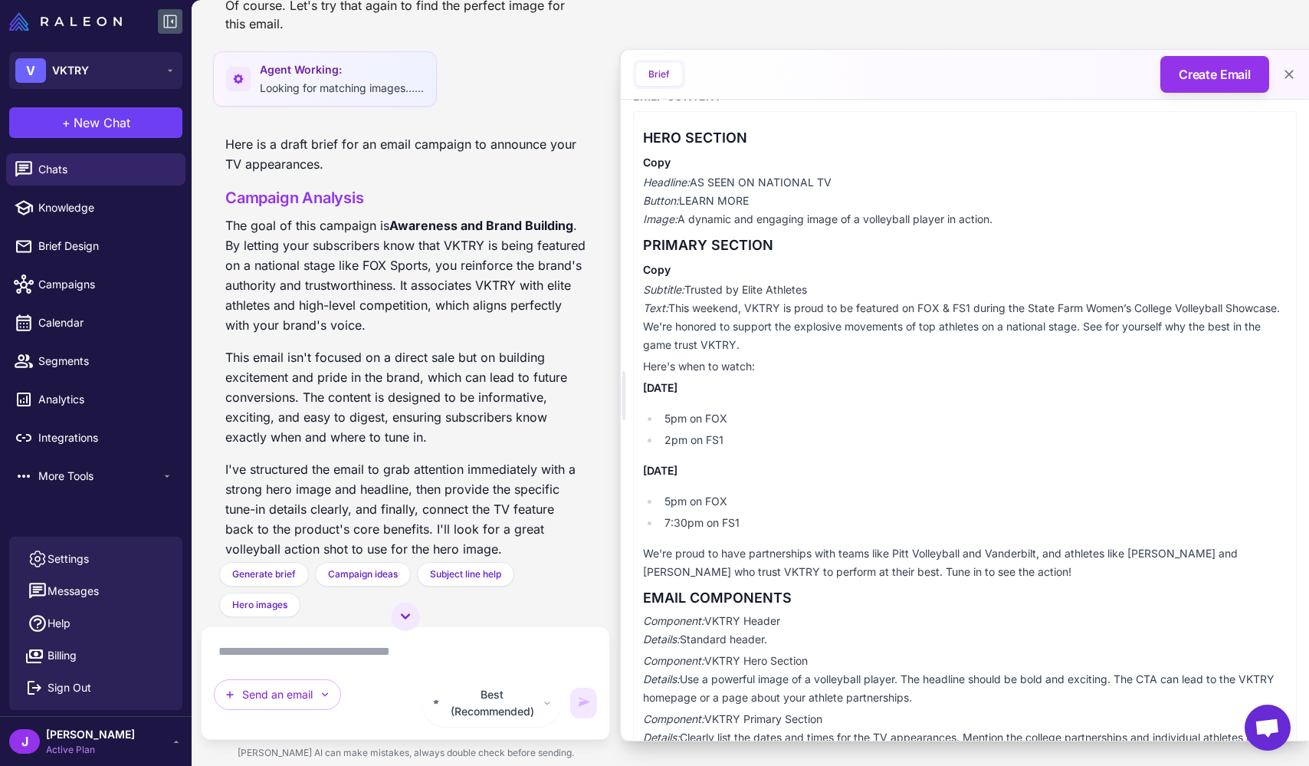
click at [498, 501] on p "I've structured the email to grab attention immediately with a strong hero imag…" at bounding box center [405, 509] width 360 height 100
click at [174, 21] on icon at bounding box center [170, 21] width 18 height 18
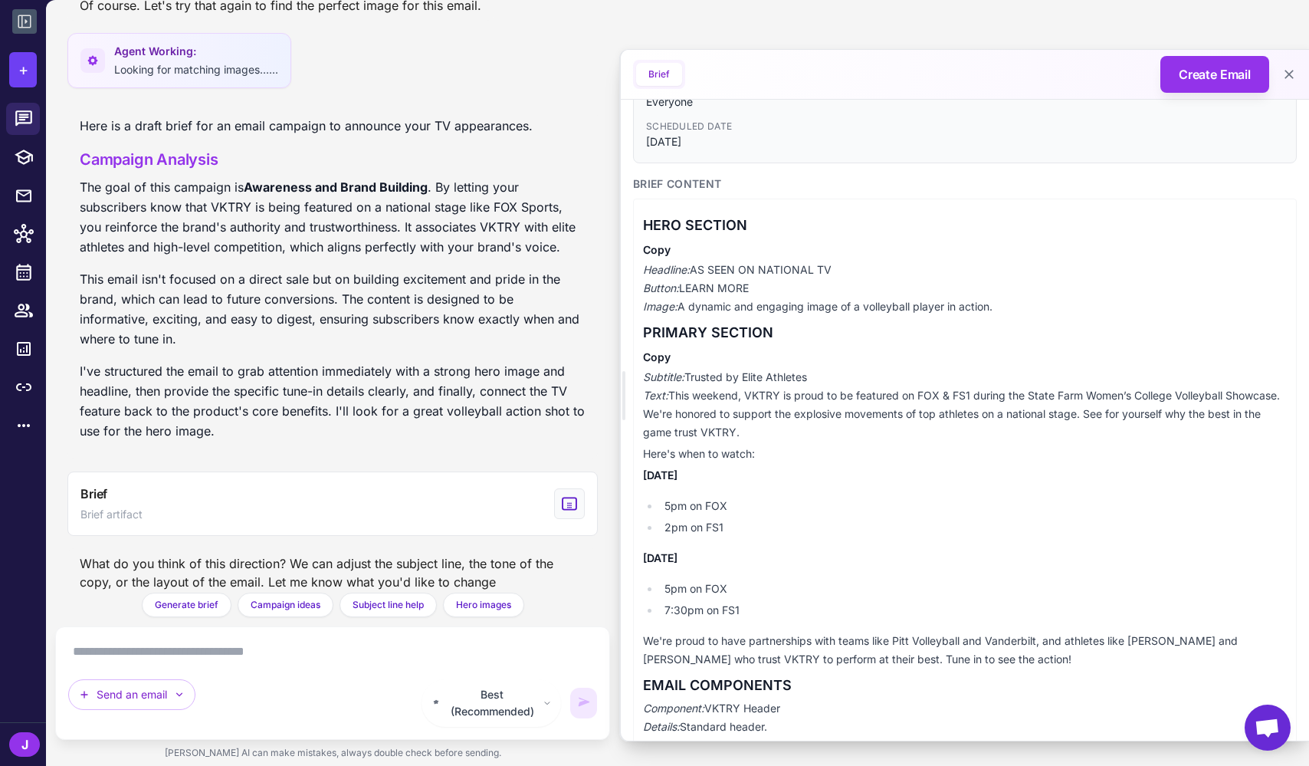
scroll to position [141, 0]
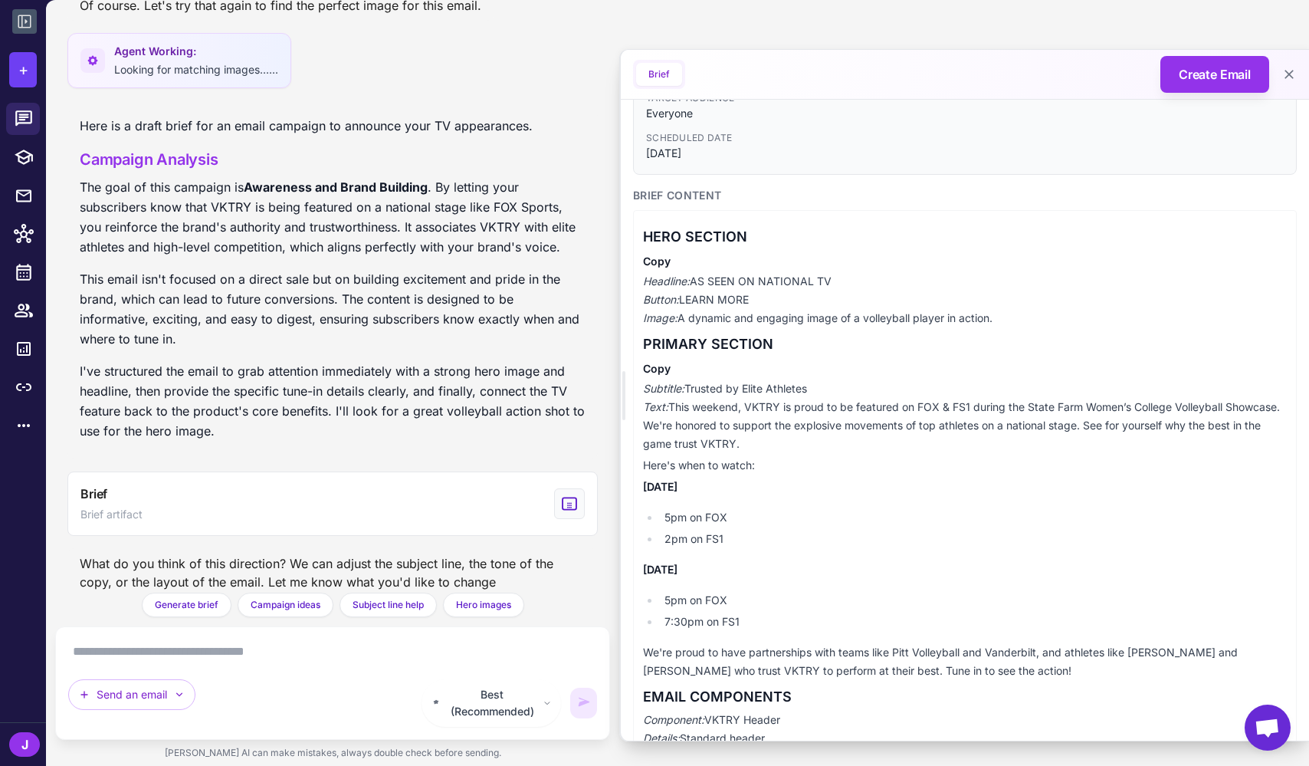
click at [202, 664] on textarea at bounding box center [332, 651] width 529 height 25
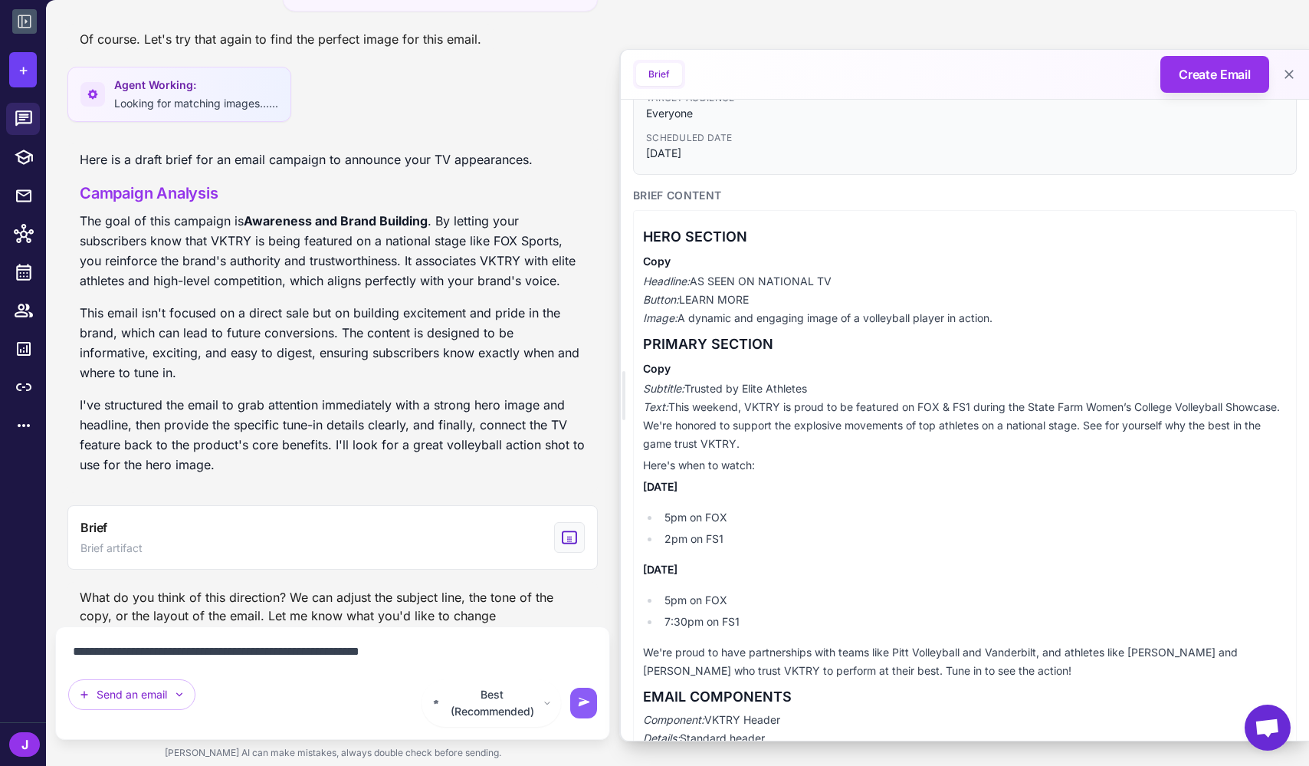
type textarea "**********"
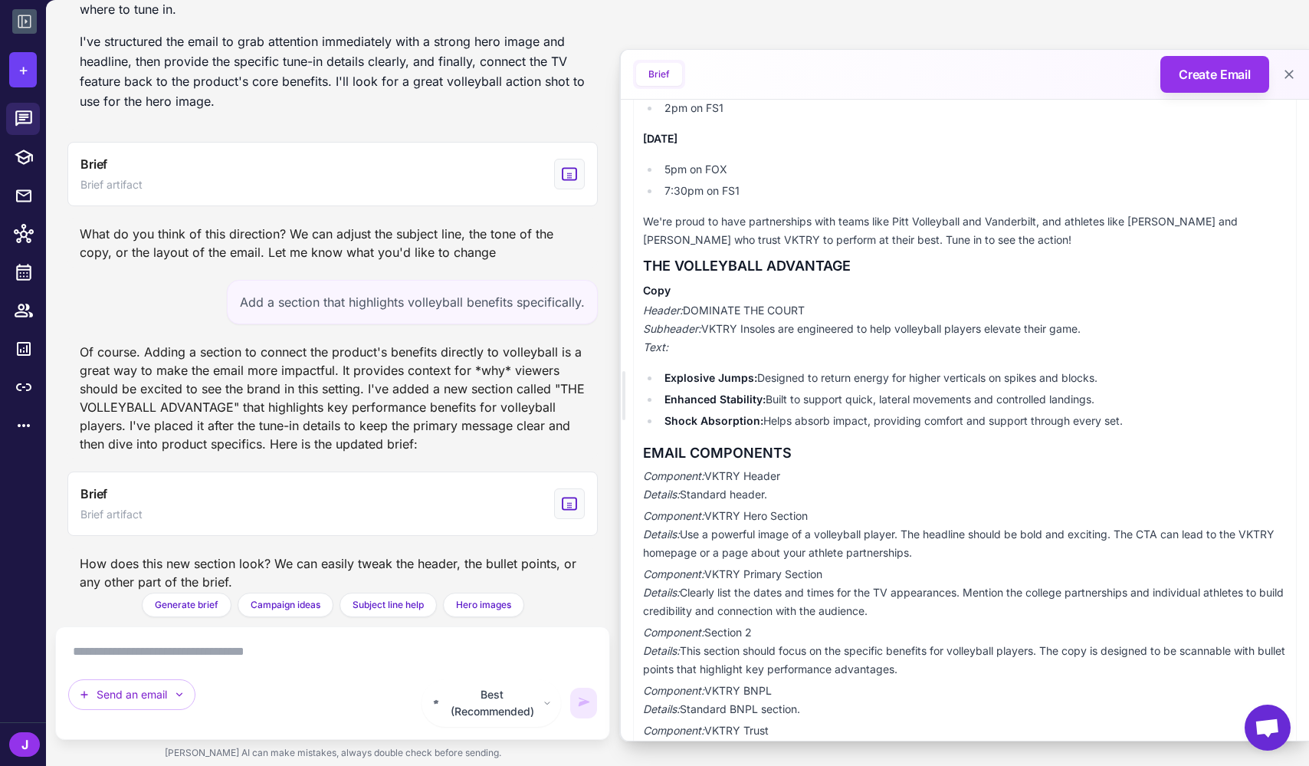
scroll to position [570, 0]
click at [22, 738] on div "J" at bounding box center [24, 744] width 31 height 25
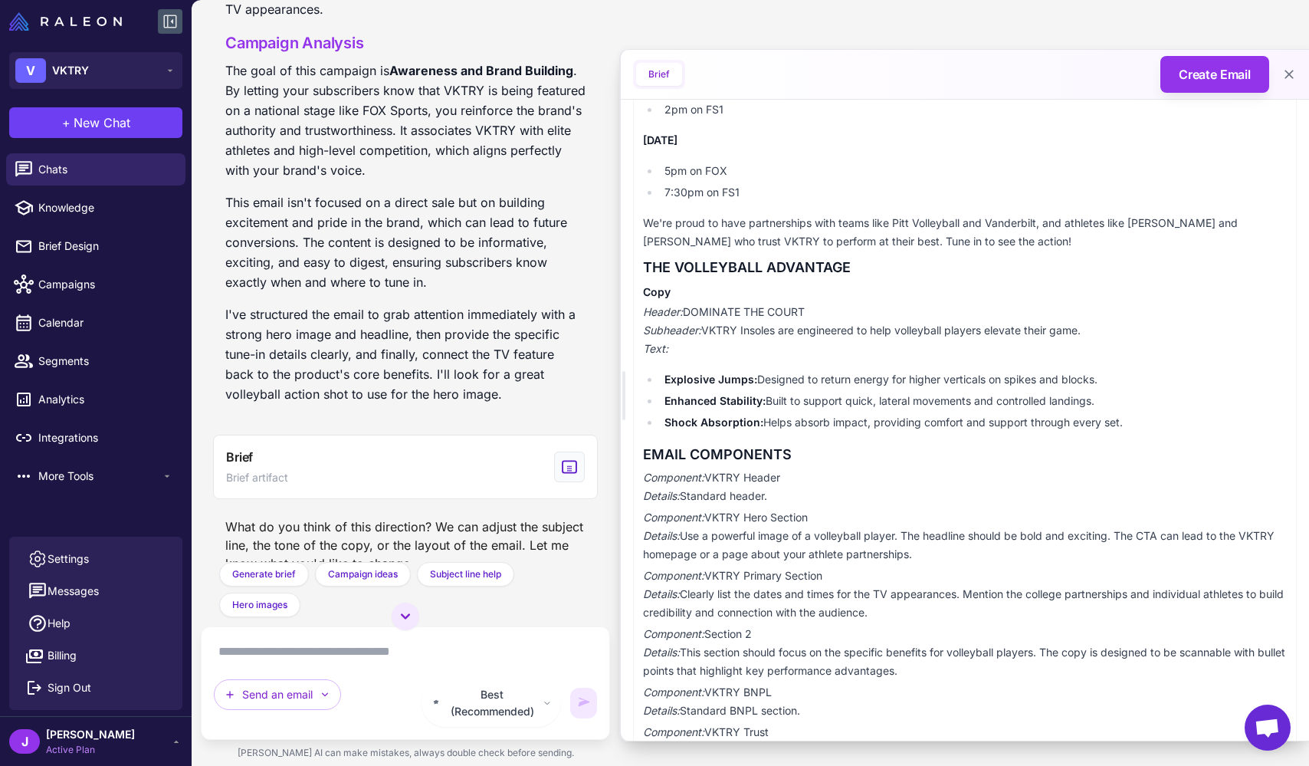
scroll to position [1315, 0]
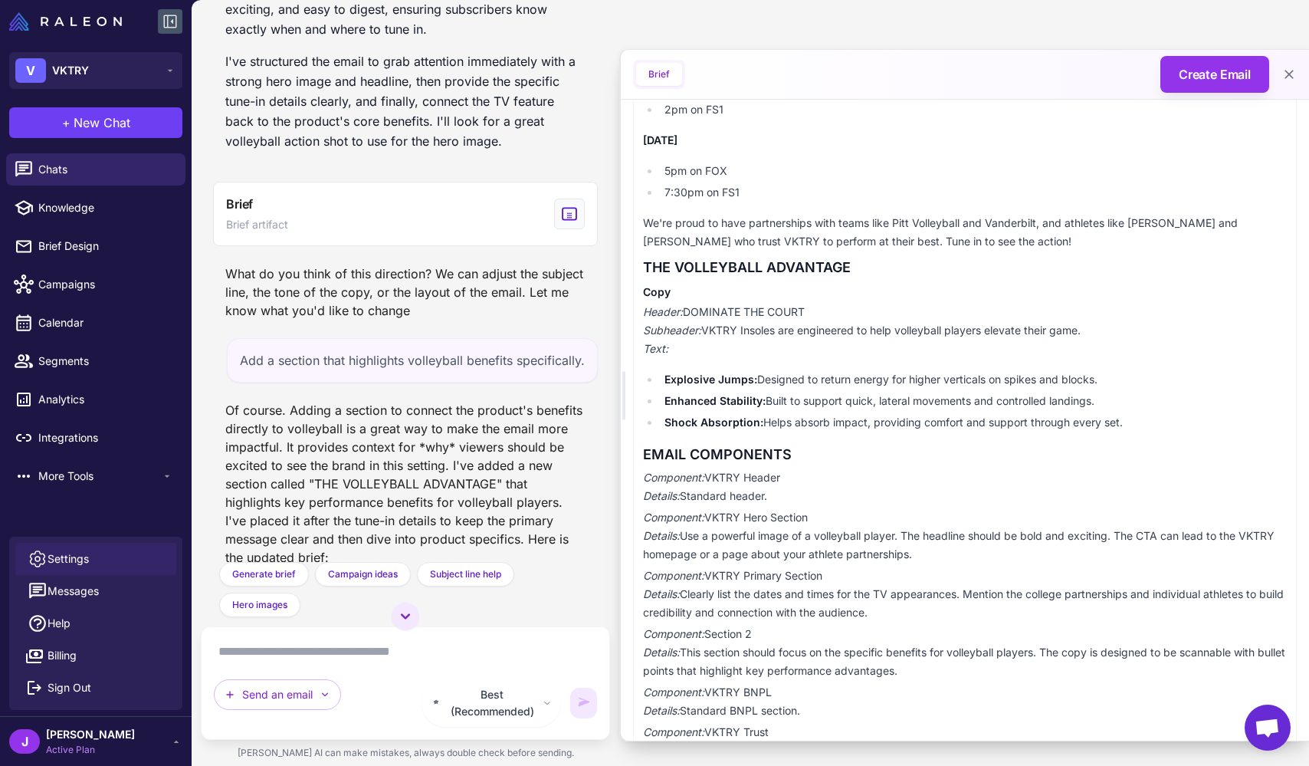
click at [87, 560] on span "Settings" at bounding box center [68, 558] width 41 height 17
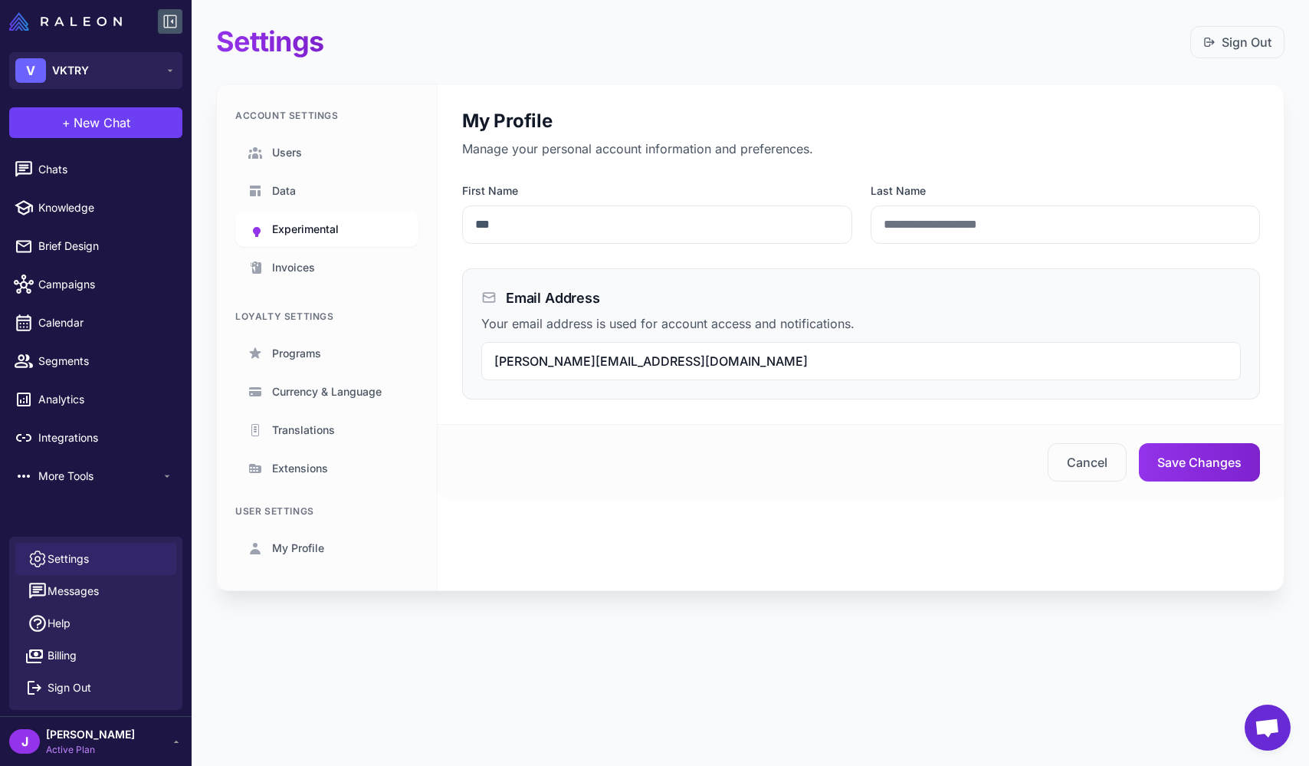
click at [314, 218] on link "Experimental" at bounding box center [326, 229] width 183 height 35
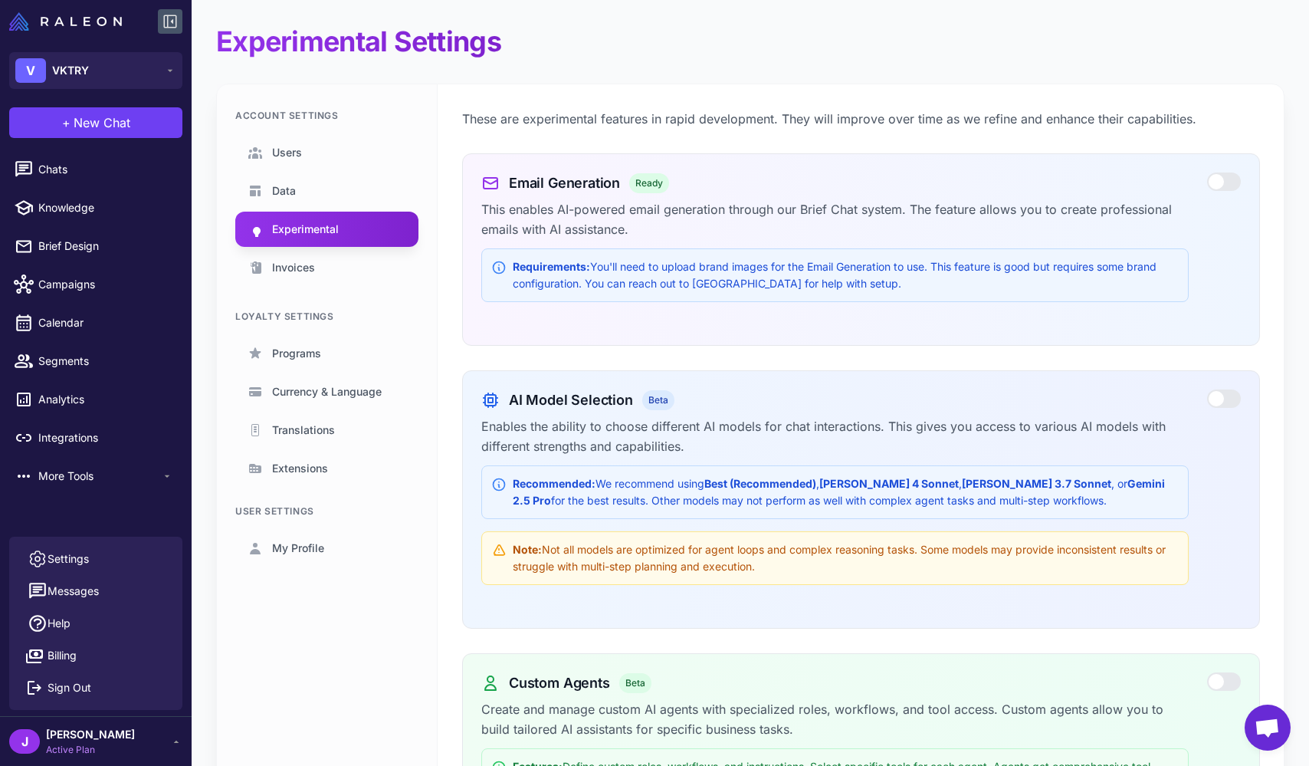
click at [553, 185] on div at bounding box center [1224, 181] width 34 height 18
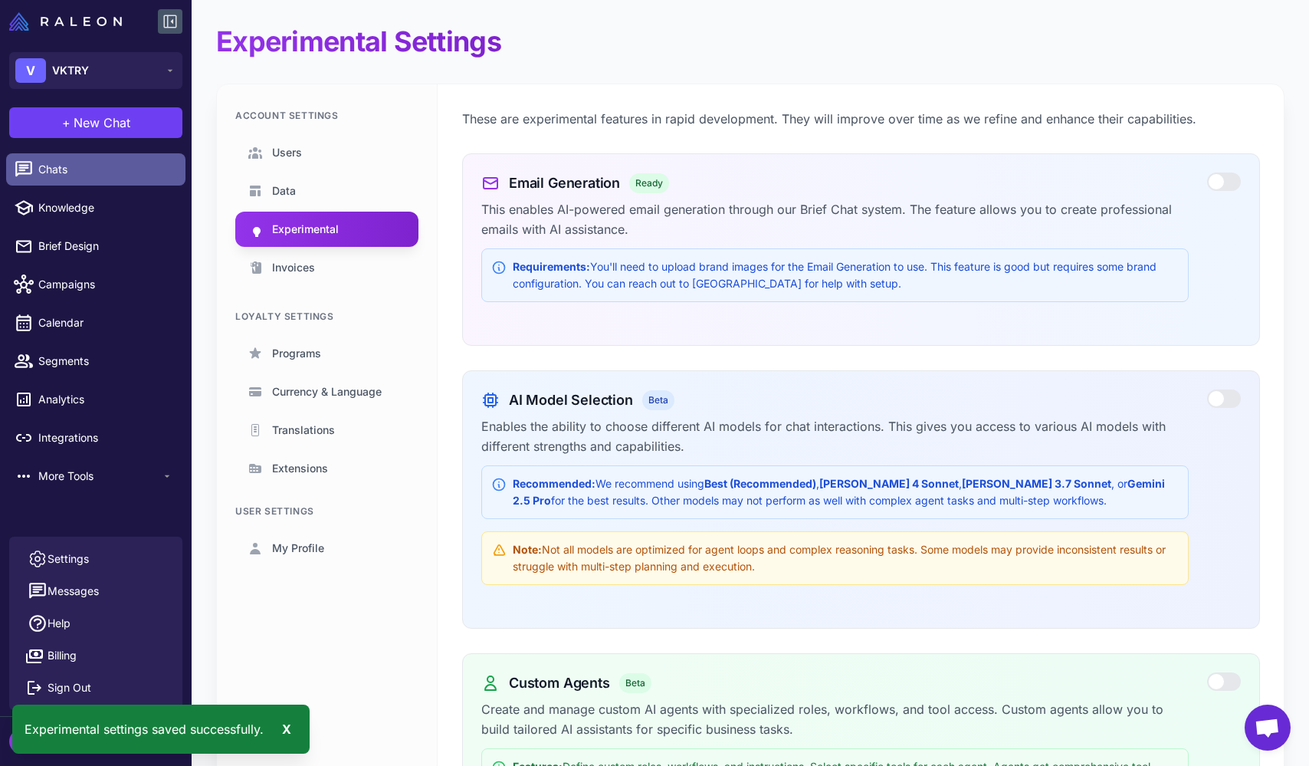
click at [74, 166] on span "Chats" at bounding box center [105, 169] width 135 height 17
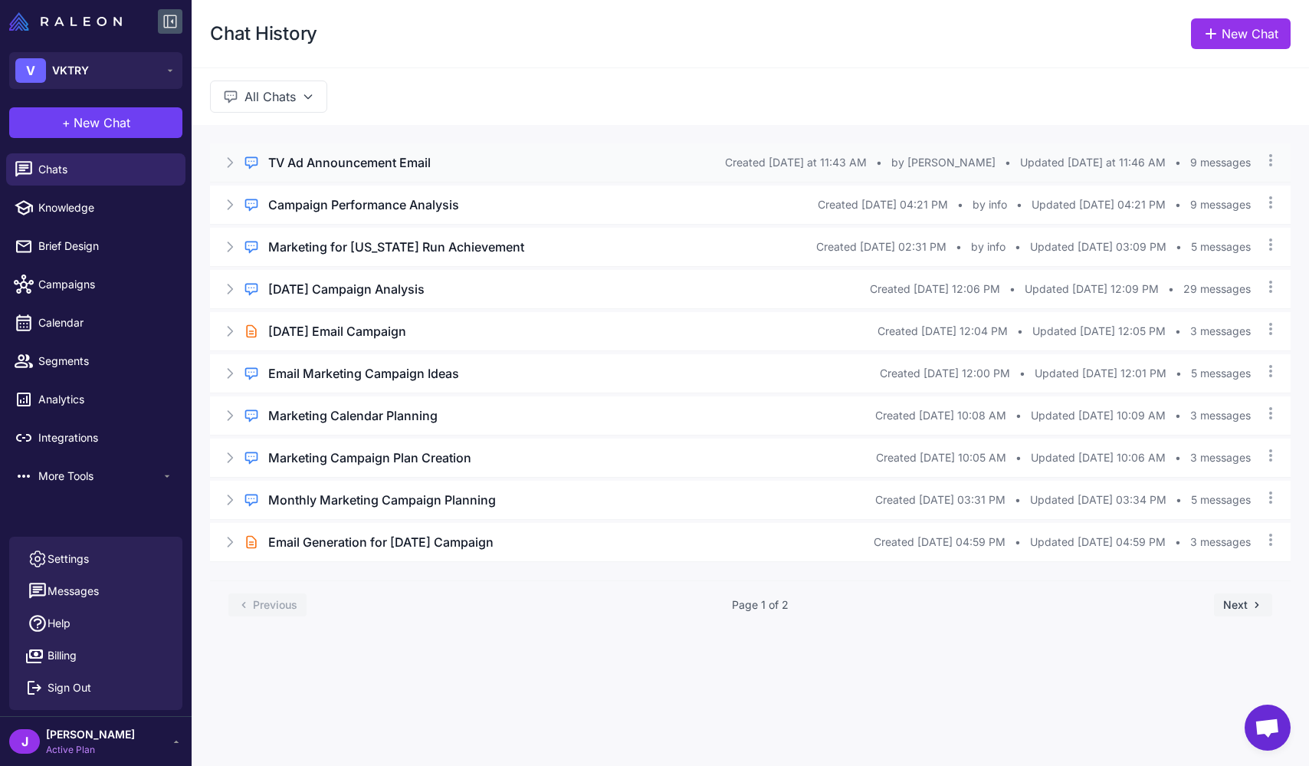
click at [231, 153] on div "Regular Chat TV Ad Announcement Email Created Today at 11:43 AM • by Jay • Upda…" at bounding box center [750, 162] width 1081 height 38
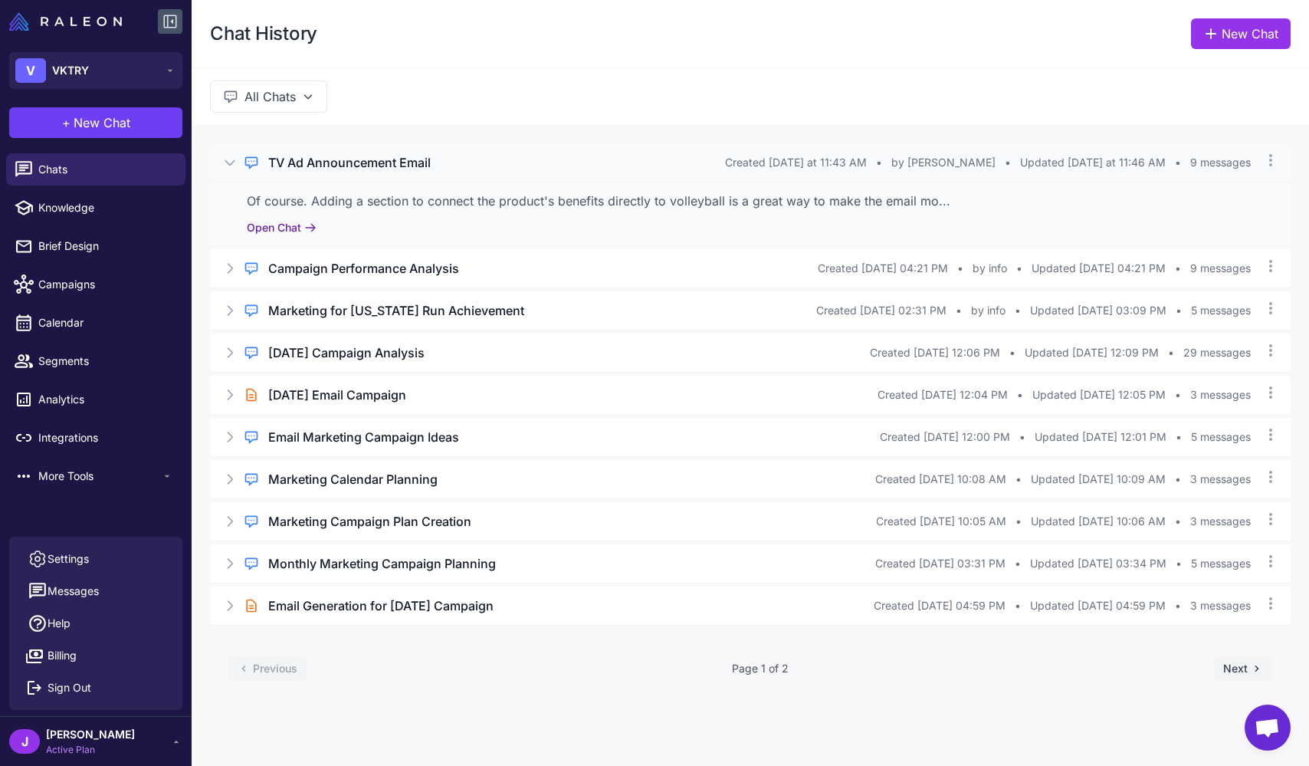
click at [268, 219] on button "Open Chat" at bounding box center [282, 227] width 70 height 17
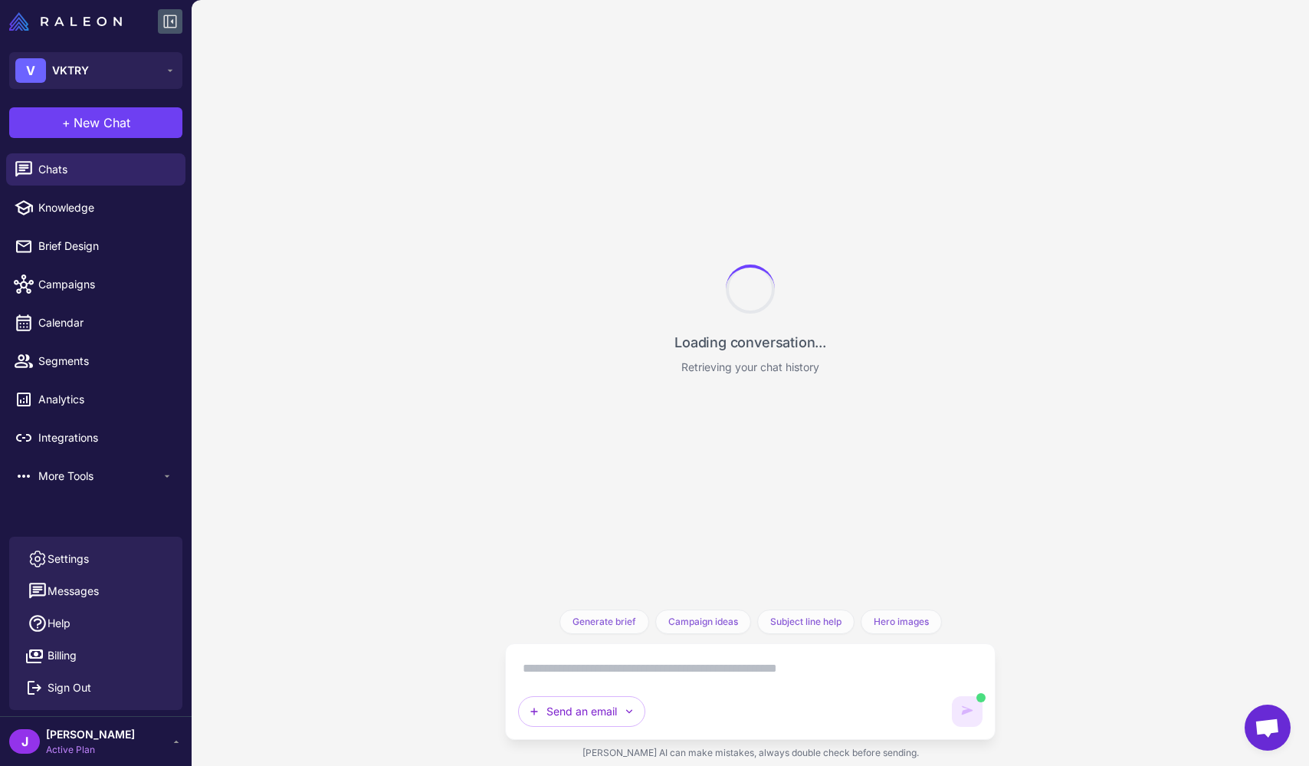
scroll to position [1263, 0]
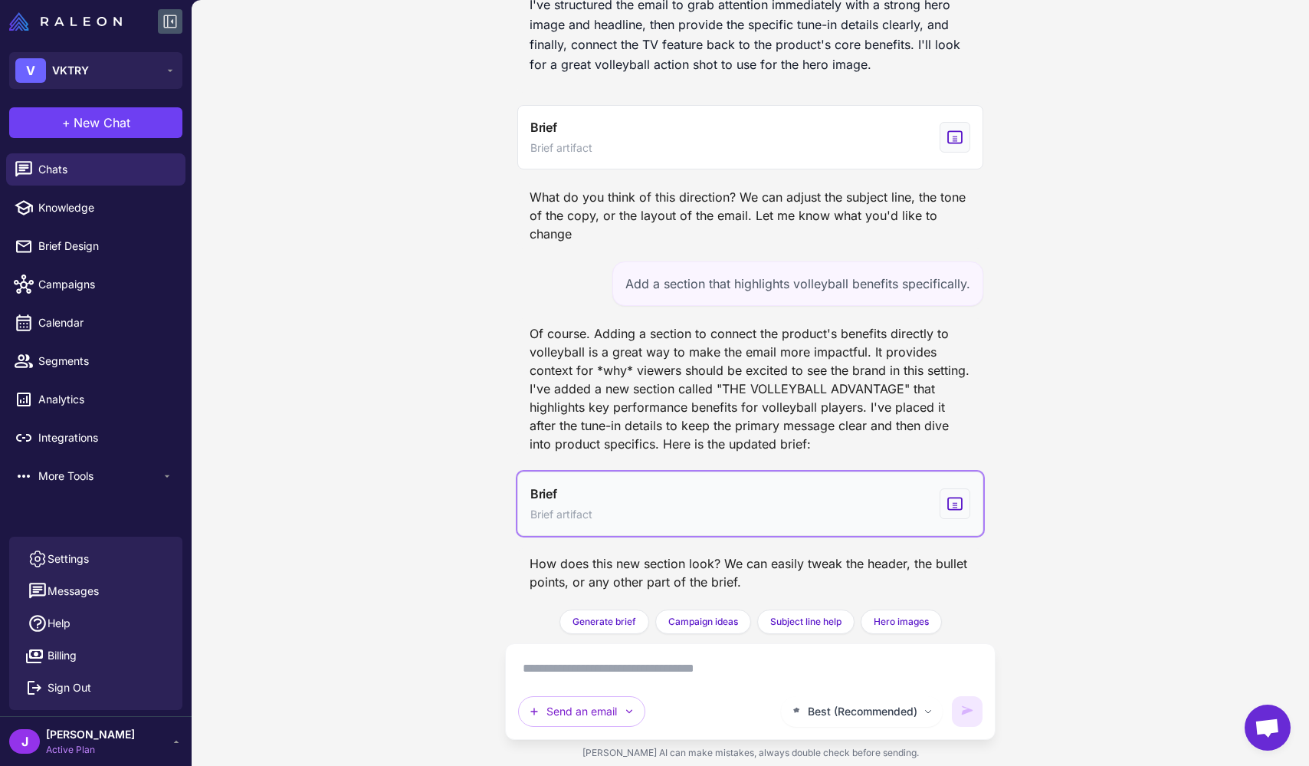
click at [553, 517] on button "Brief Brief artifact" at bounding box center [750, 503] width 467 height 64
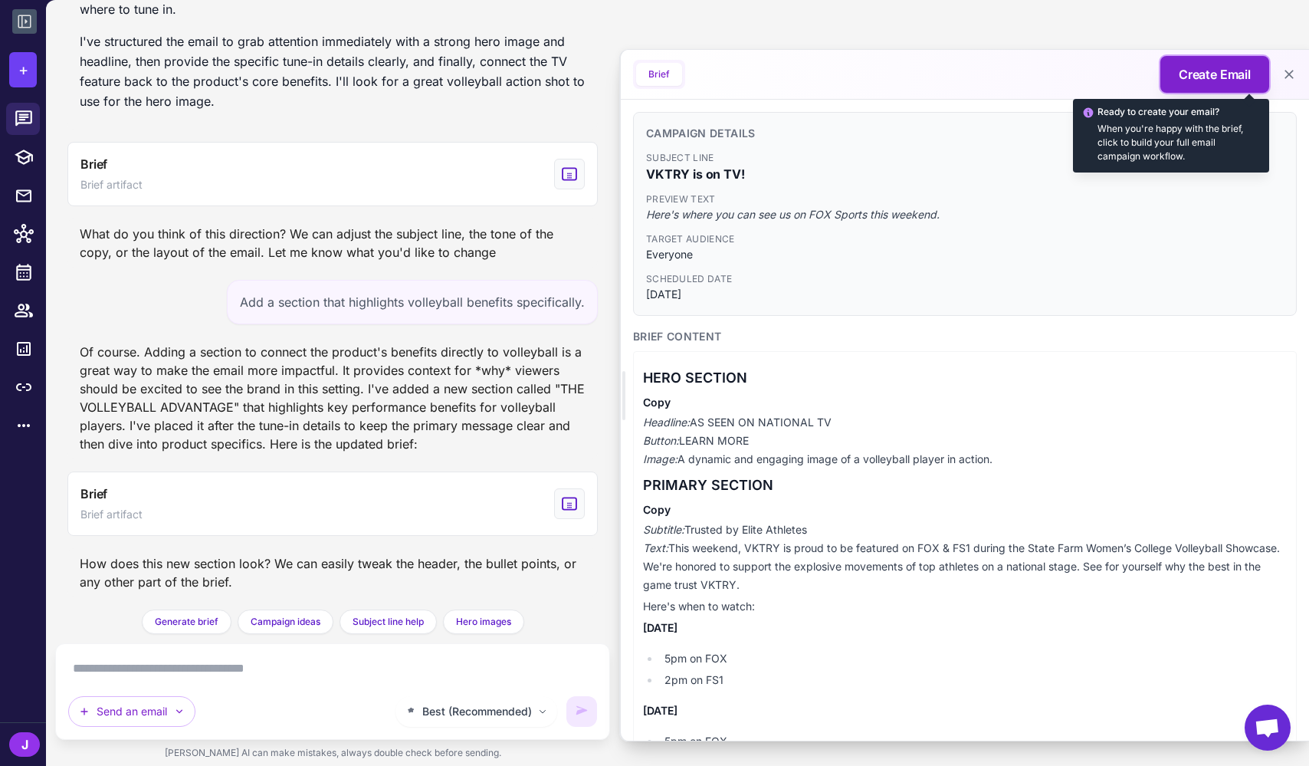
click at [553, 68] on span "Create Email" at bounding box center [1215, 74] width 72 height 18
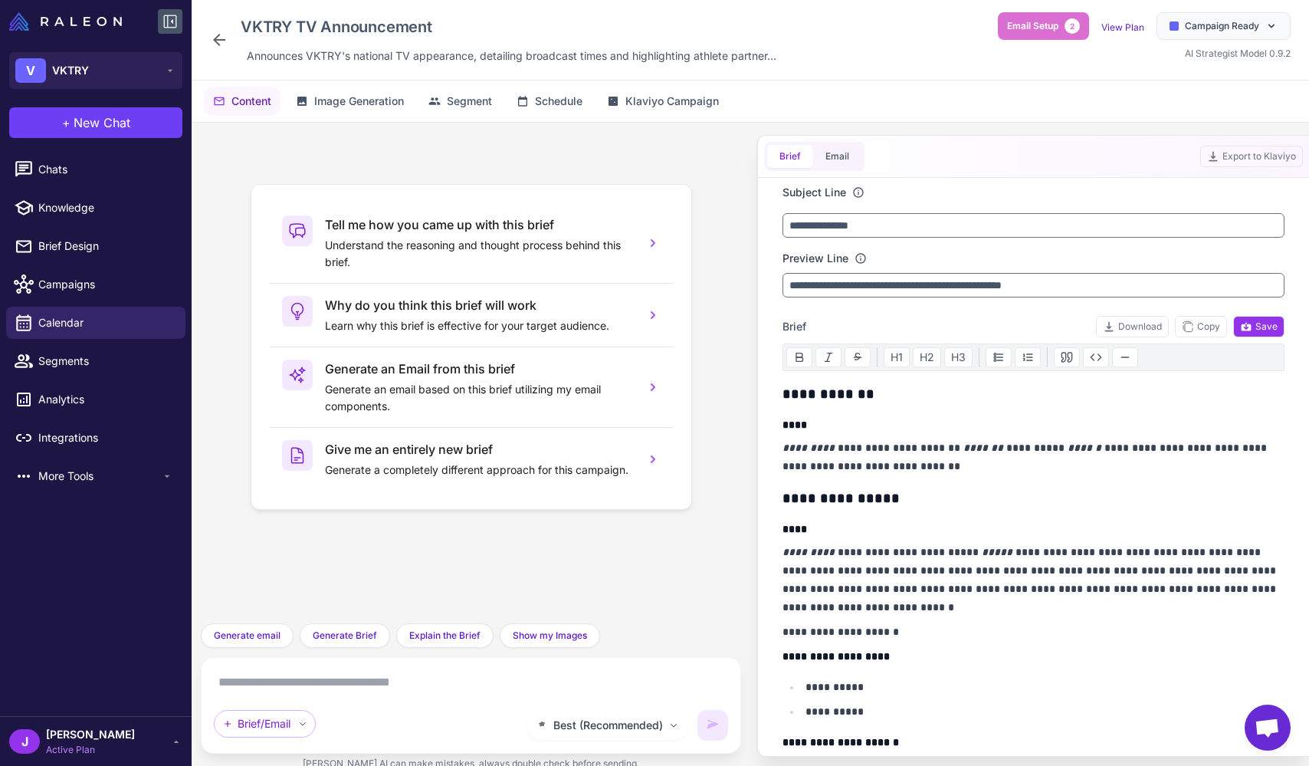
click at [553, 547] on div "Tell me how you came up with this brief Understand the reasoning and thought pr…" at bounding box center [471, 373] width 516 height 476
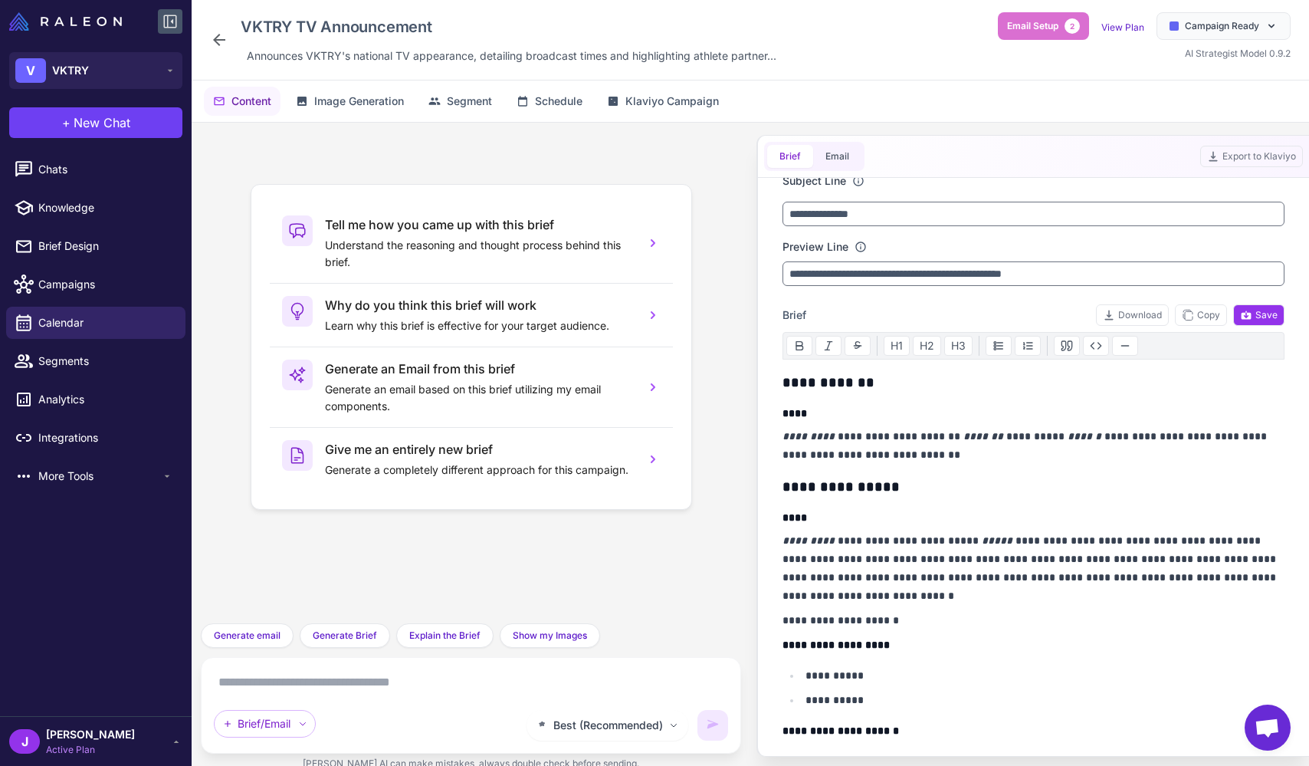
scroll to position [5, 0]
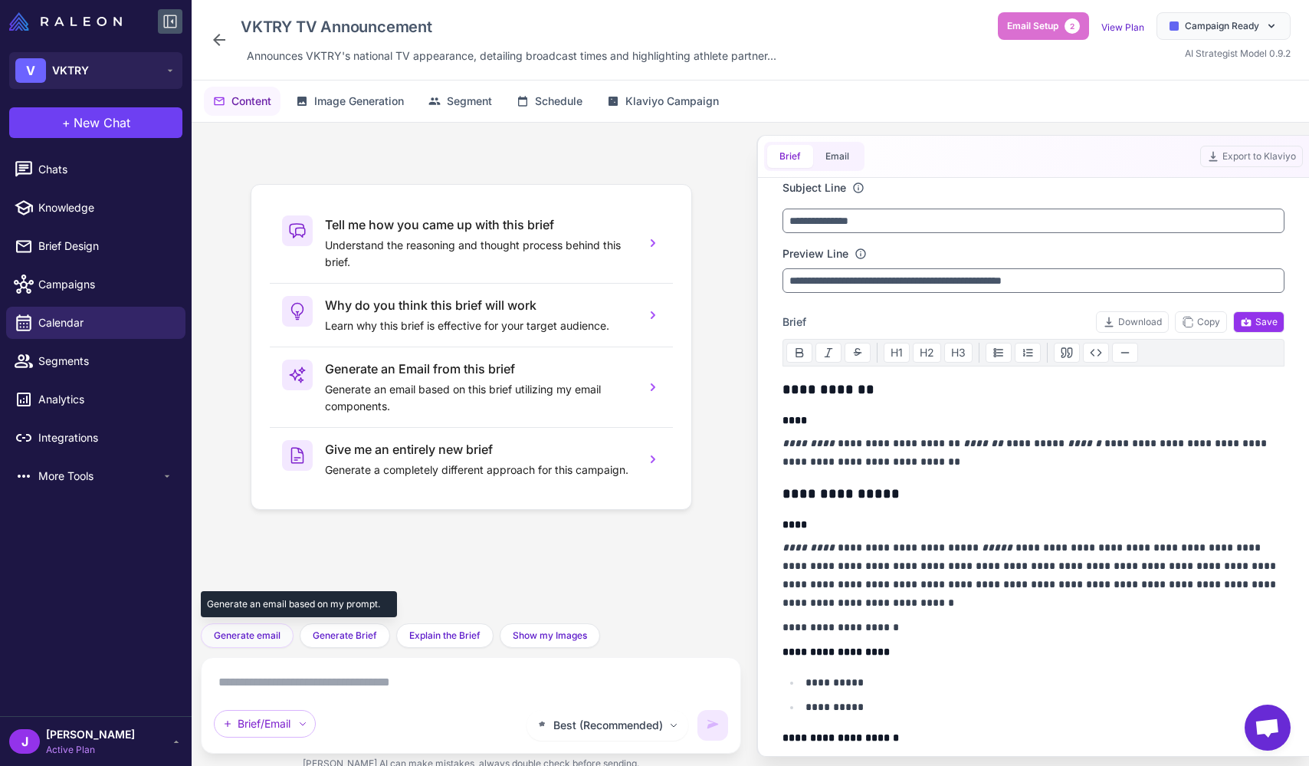
click at [246, 638] on span "Generate email" at bounding box center [247, 636] width 67 height 14
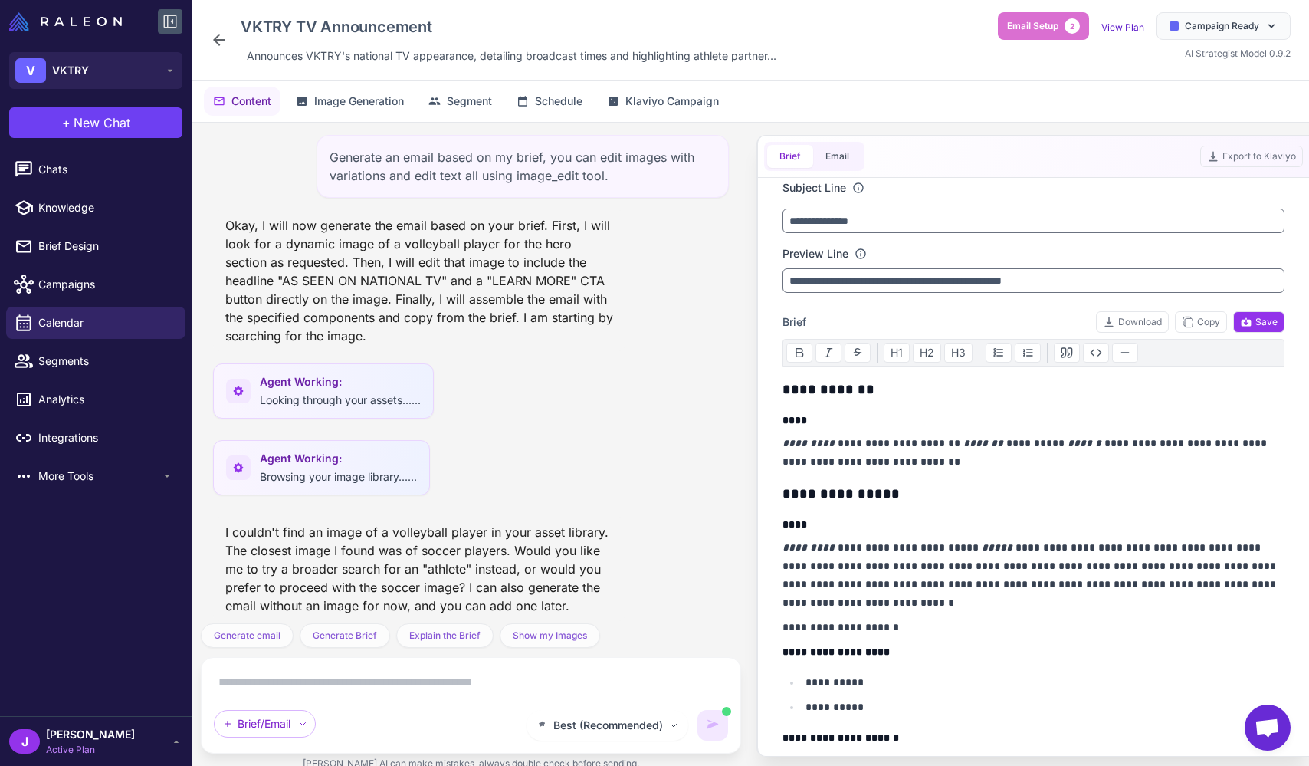
scroll to position [10, 0]
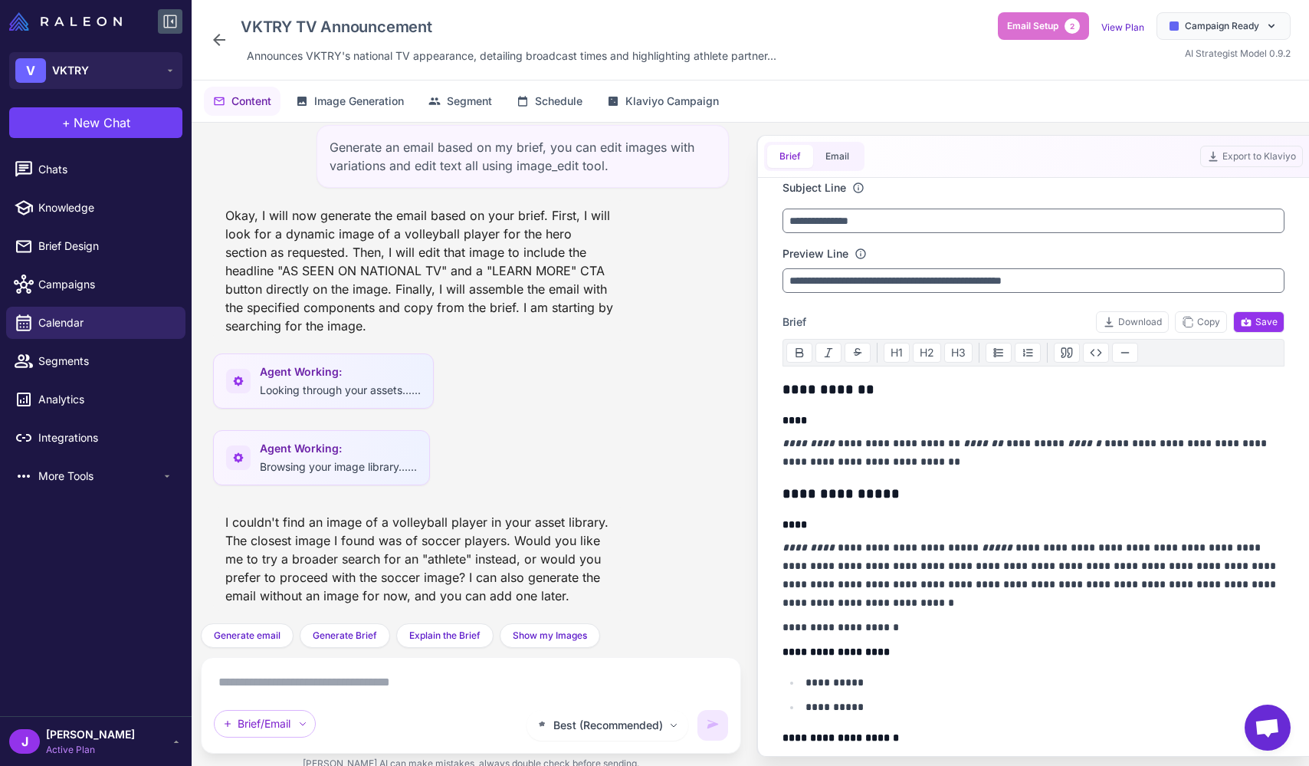
click at [430, 553] on div "I couldn't find an image of a volleyball player in your asset library. The clos…" at bounding box center [419, 559] width 412 height 104
click at [321, 693] on textarea at bounding box center [471, 682] width 514 height 25
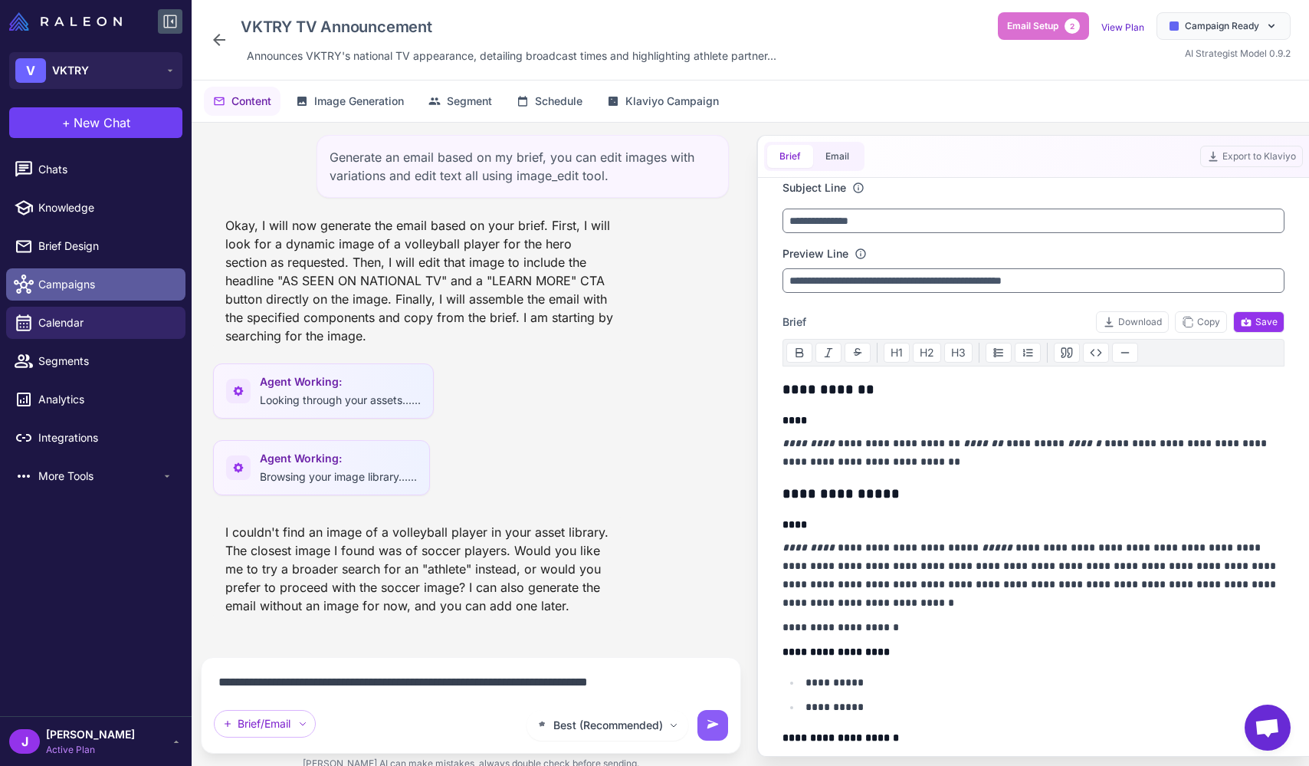
type textarea "**********"
click at [553, 728] on icon at bounding box center [713, 724] width 11 height 8
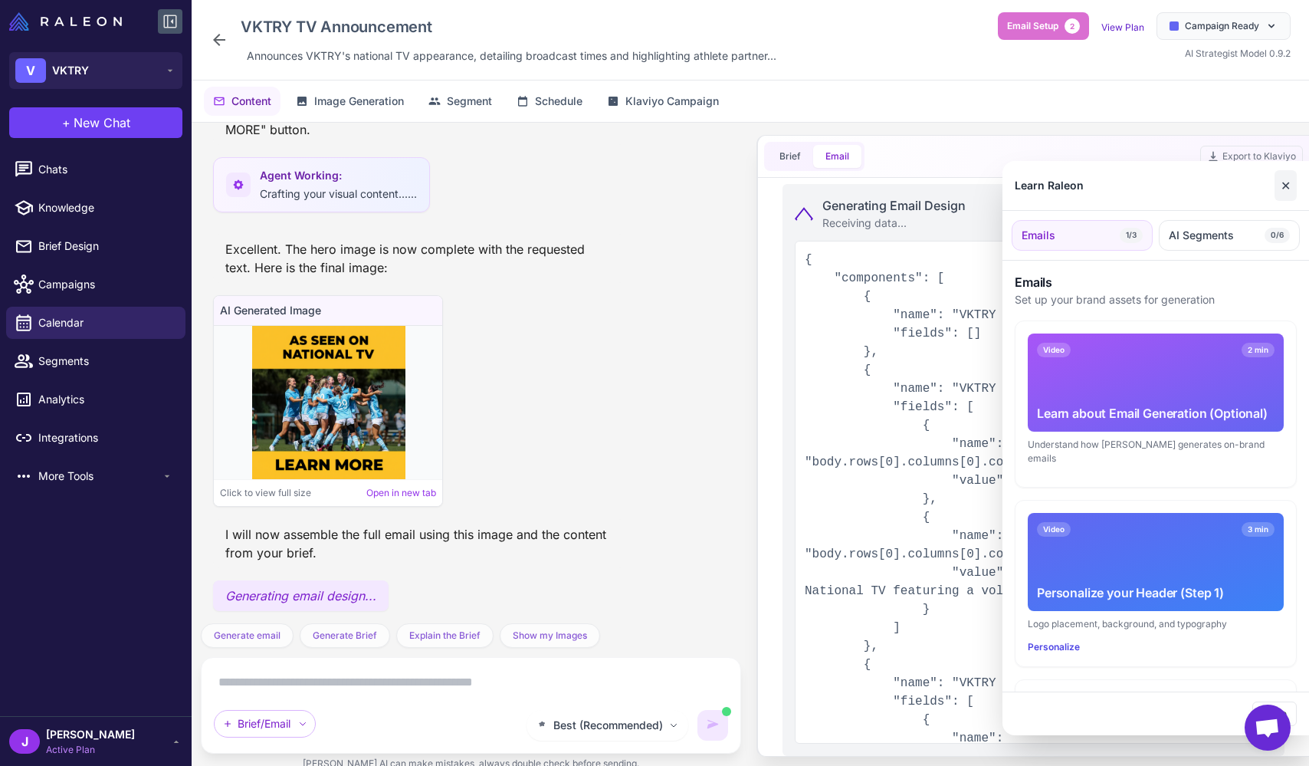
click at [553, 189] on button "✕" at bounding box center [1286, 185] width 22 height 31
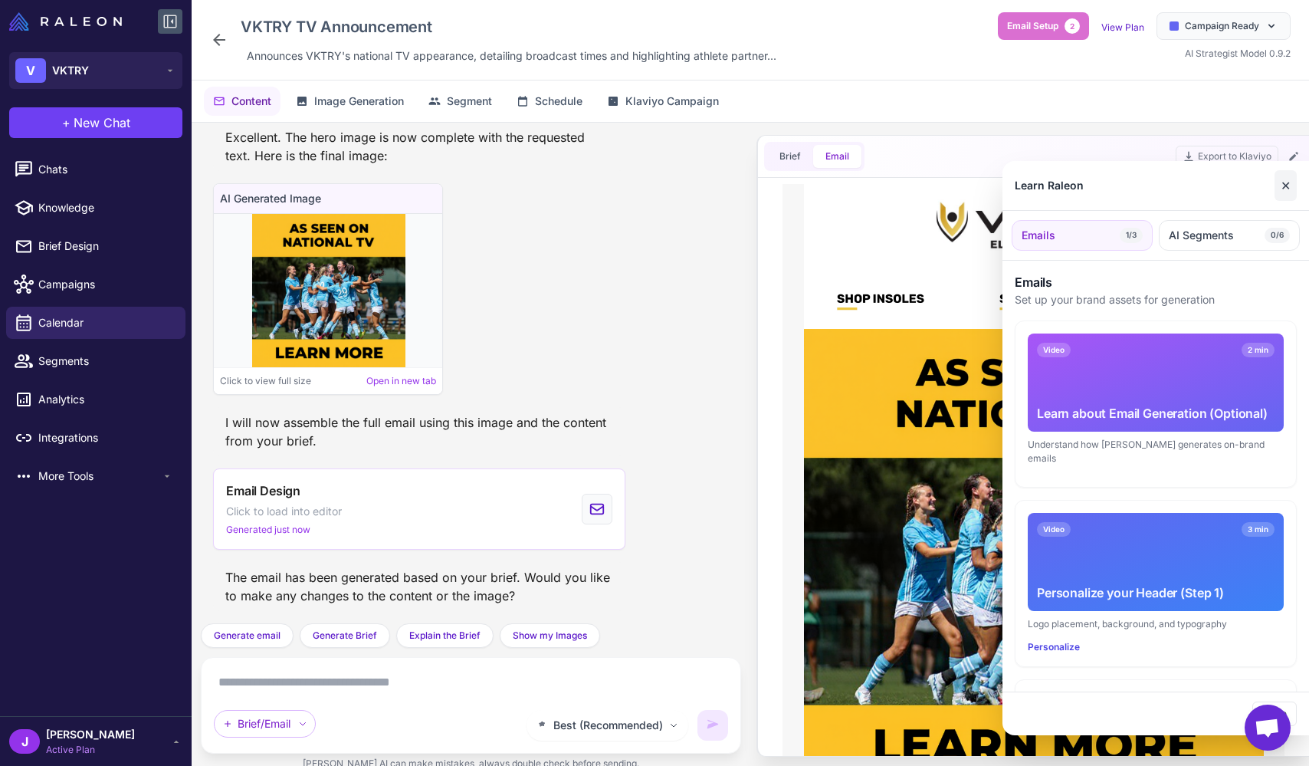
click at [553, 184] on button "✕" at bounding box center [1286, 185] width 22 height 31
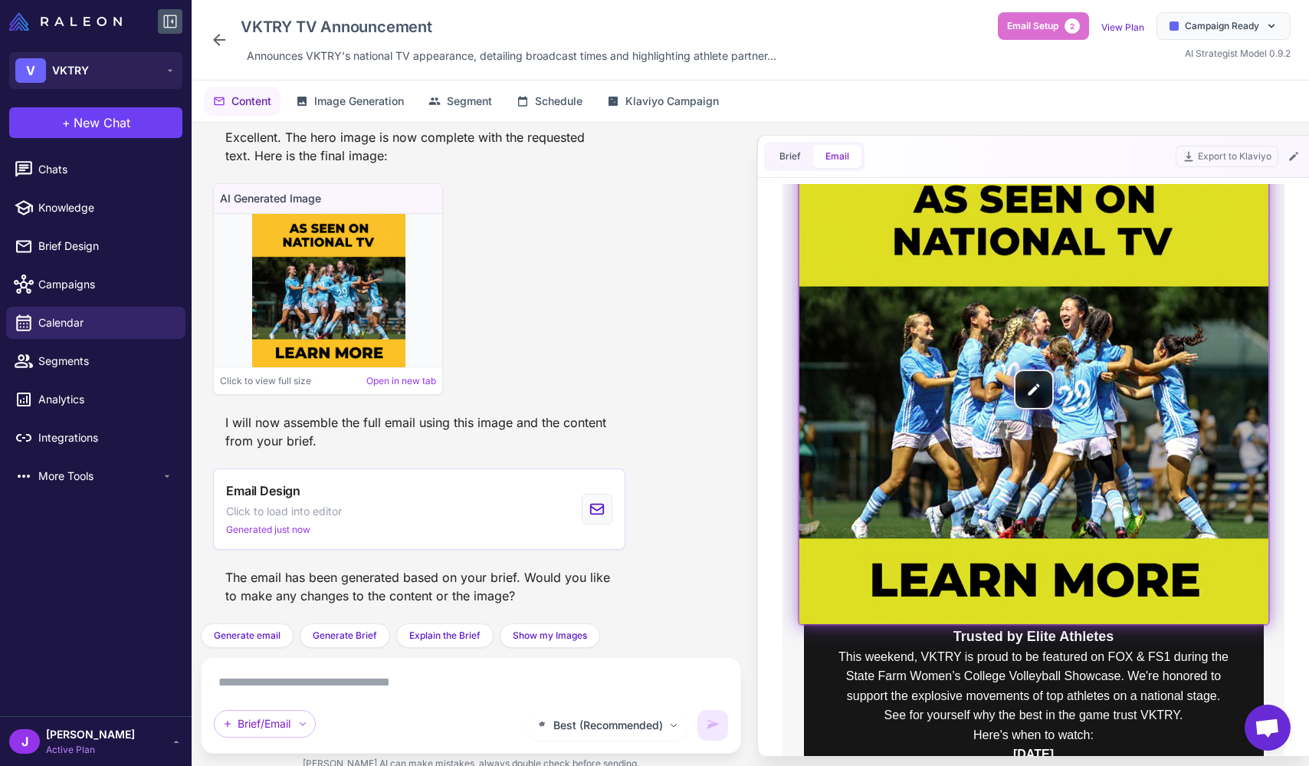
scroll to position [168, 0]
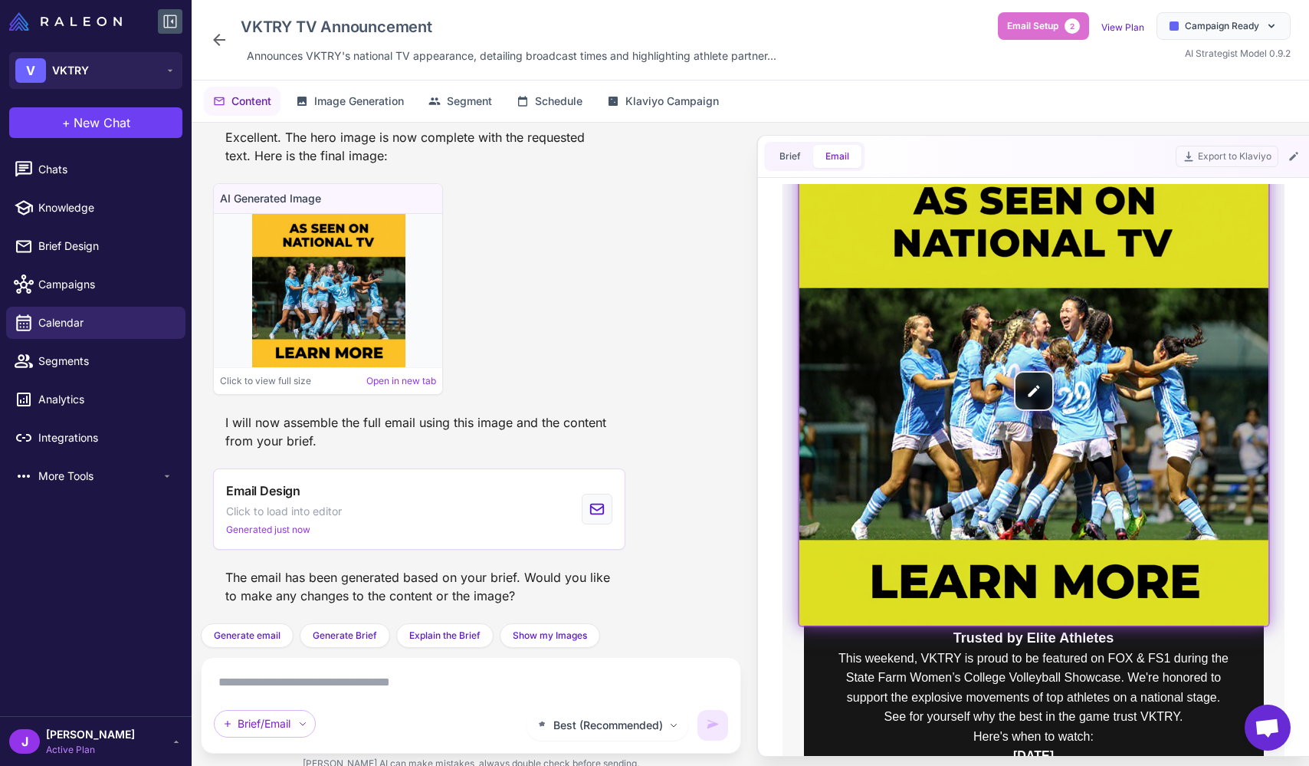
click at [553, 393] on img at bounding box center [1034, 390] width 469 height 469
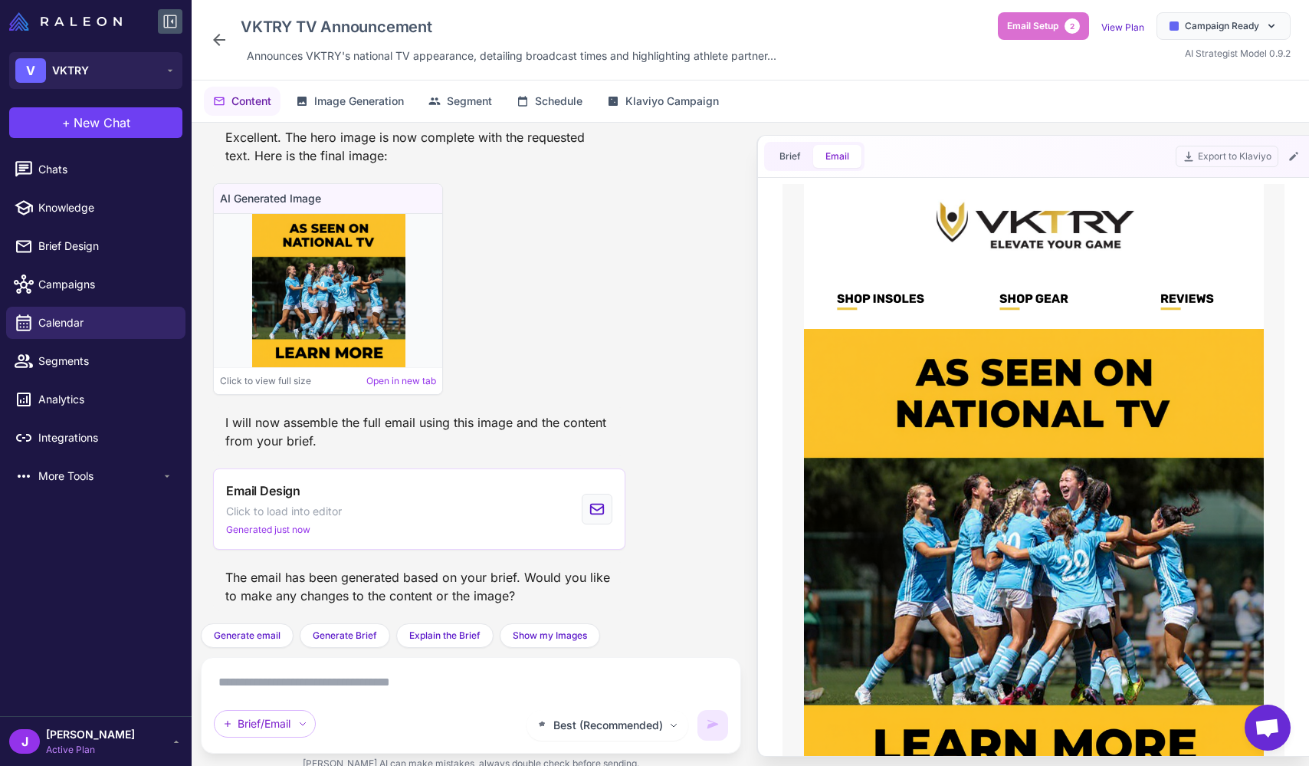
scroll to position [0, 0]
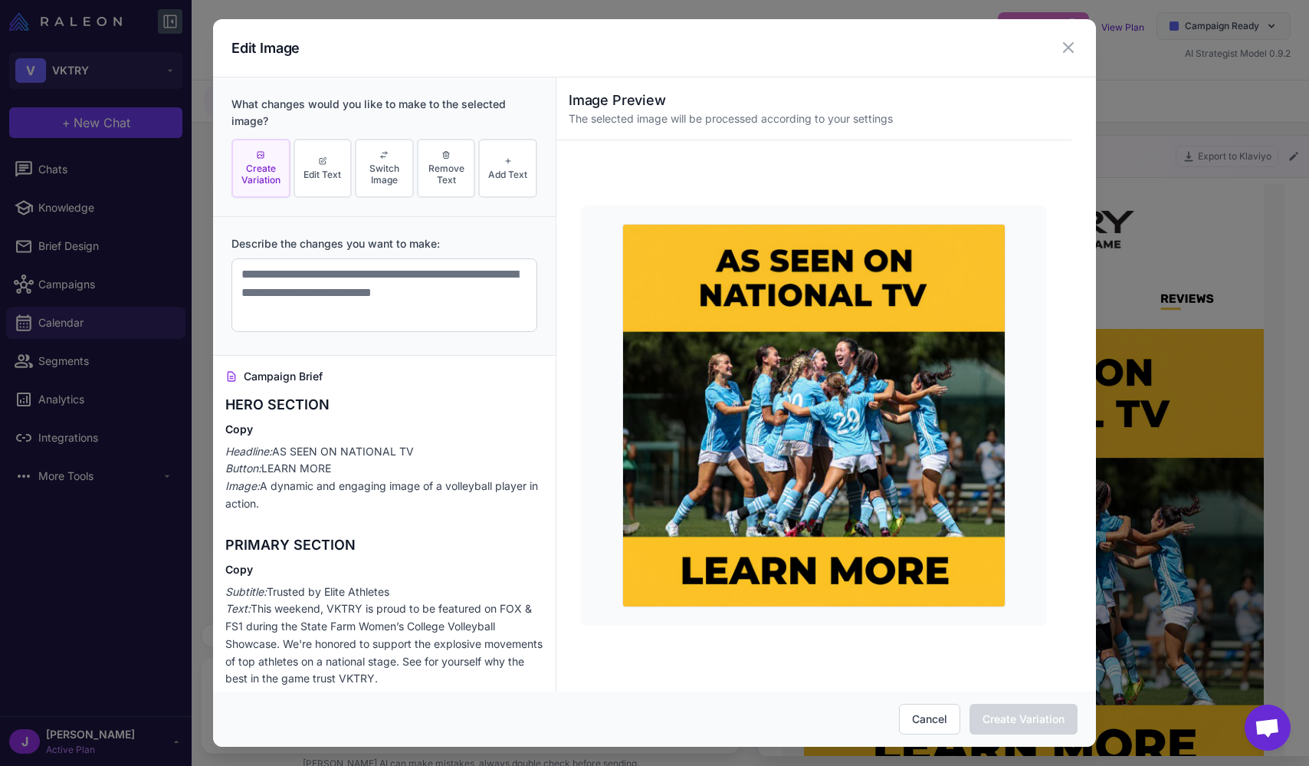
drag, startPoint x: 271, startPoint y: 169, endPoint x: 349, endPoint y: 366, distance: 211.7
click at [271, 169] on span "Create Variation" at bounding box center [261, 174] width 50 height 23
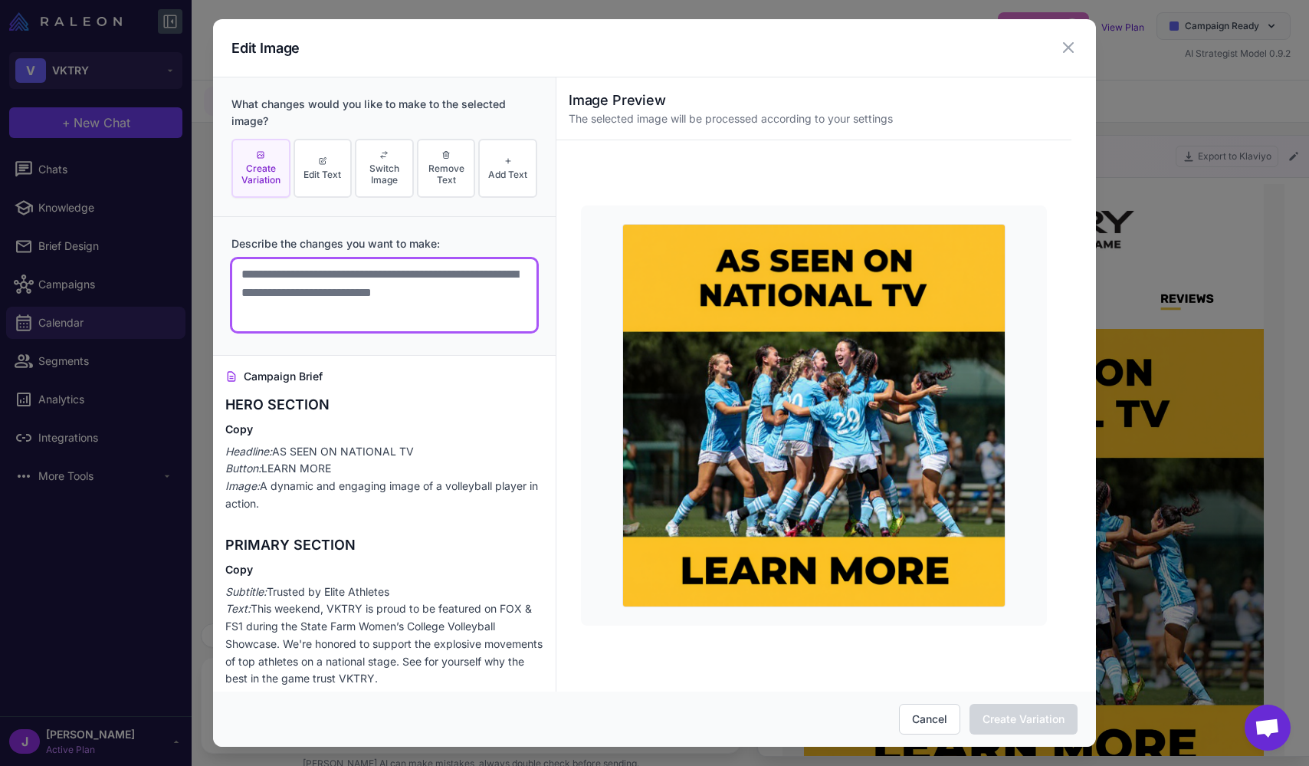
click at [347, 294] on textarea at bounding box center [385, 295] width 306 height 74
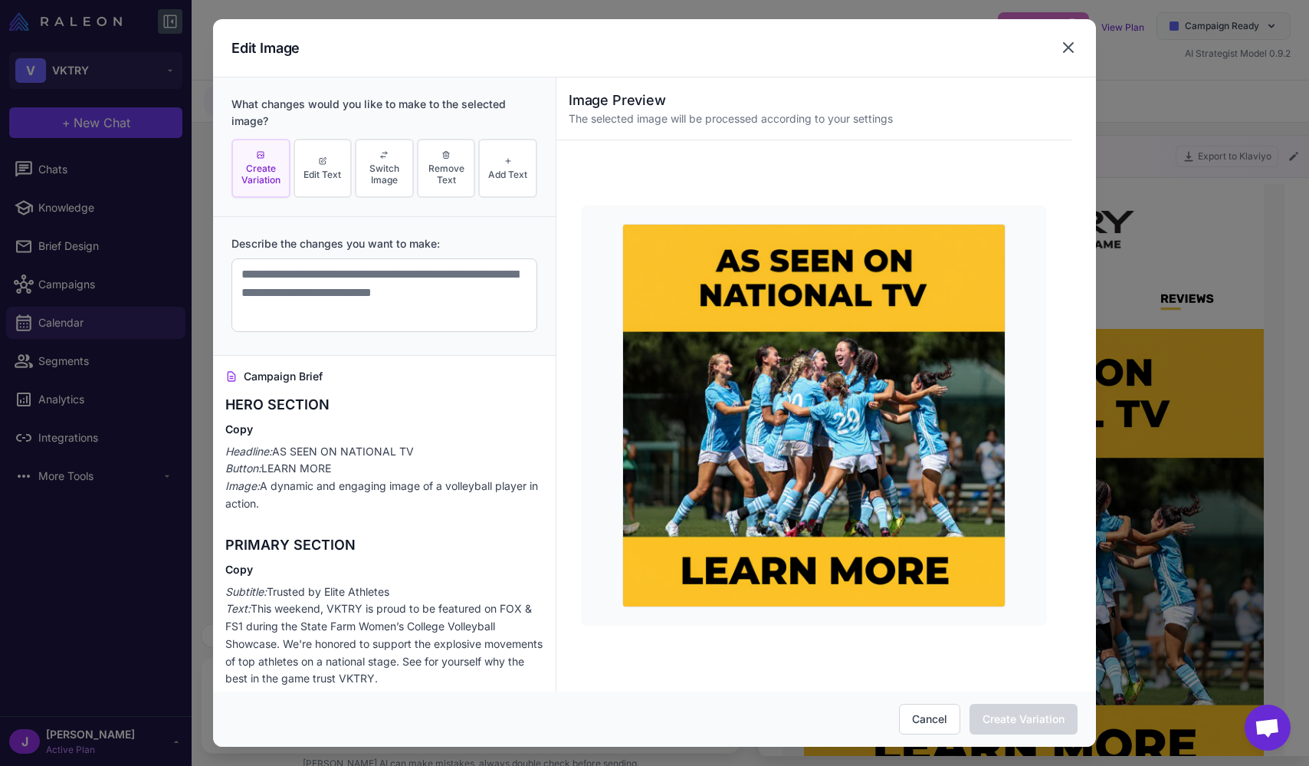
click at [553, 47] on icon at bounding box center [1069, 47] width 18 height 18
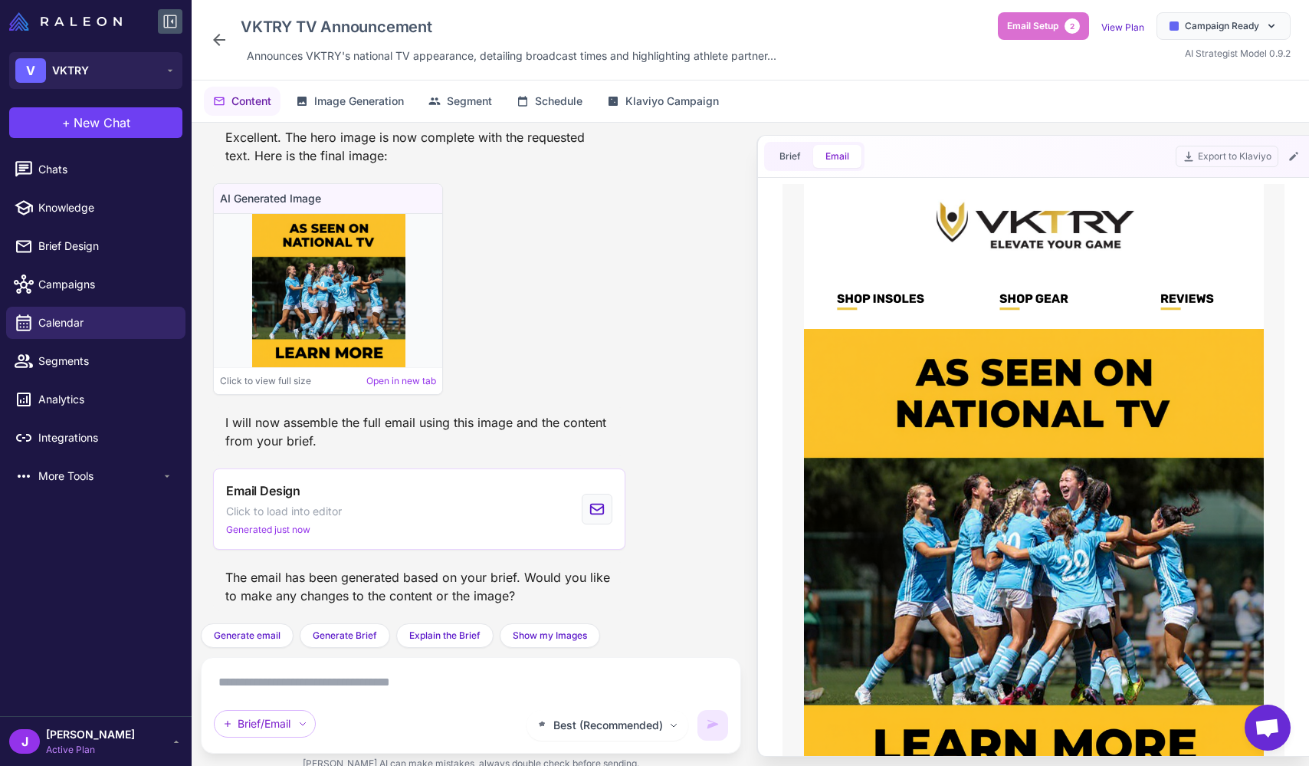
click at [553, 154] on button "Email" at bounding box center [837, 156] width 48 height 23
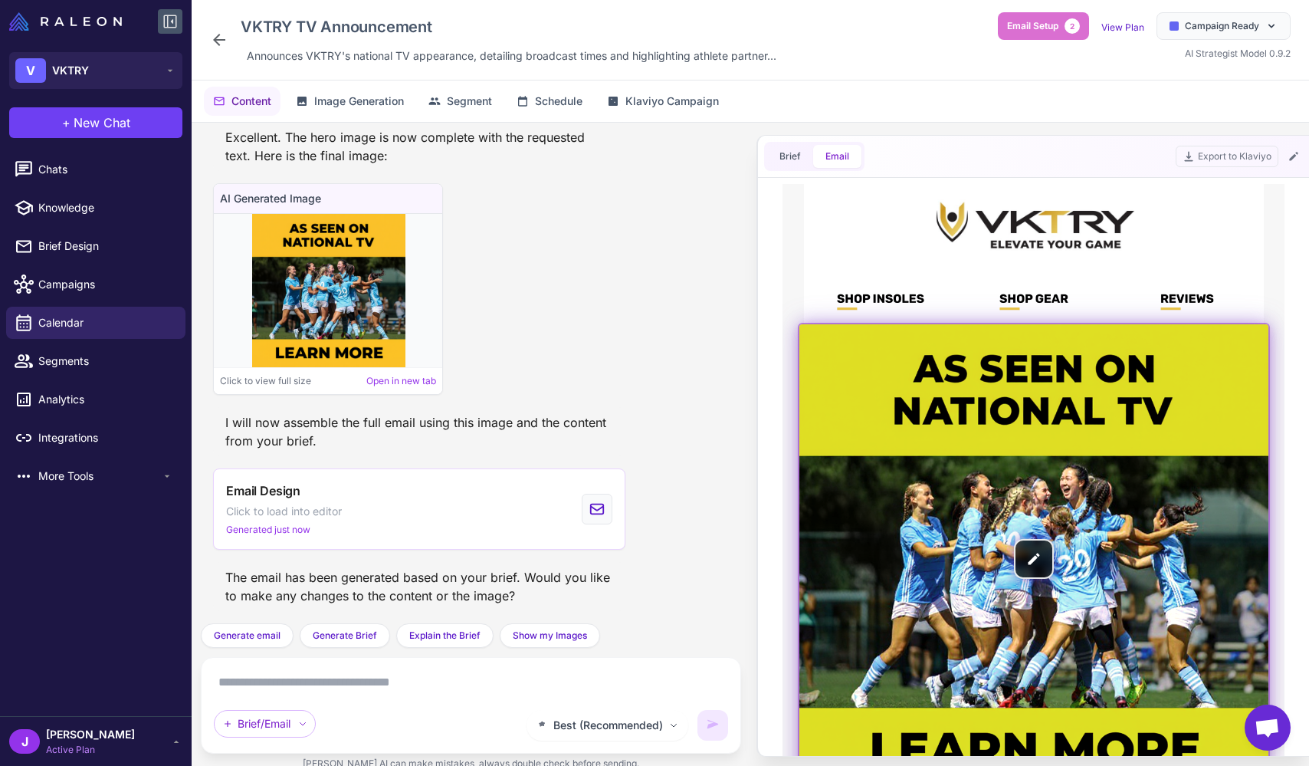
click at [553, 557] on img at bounding box center [1034, 558] width 469 height 469
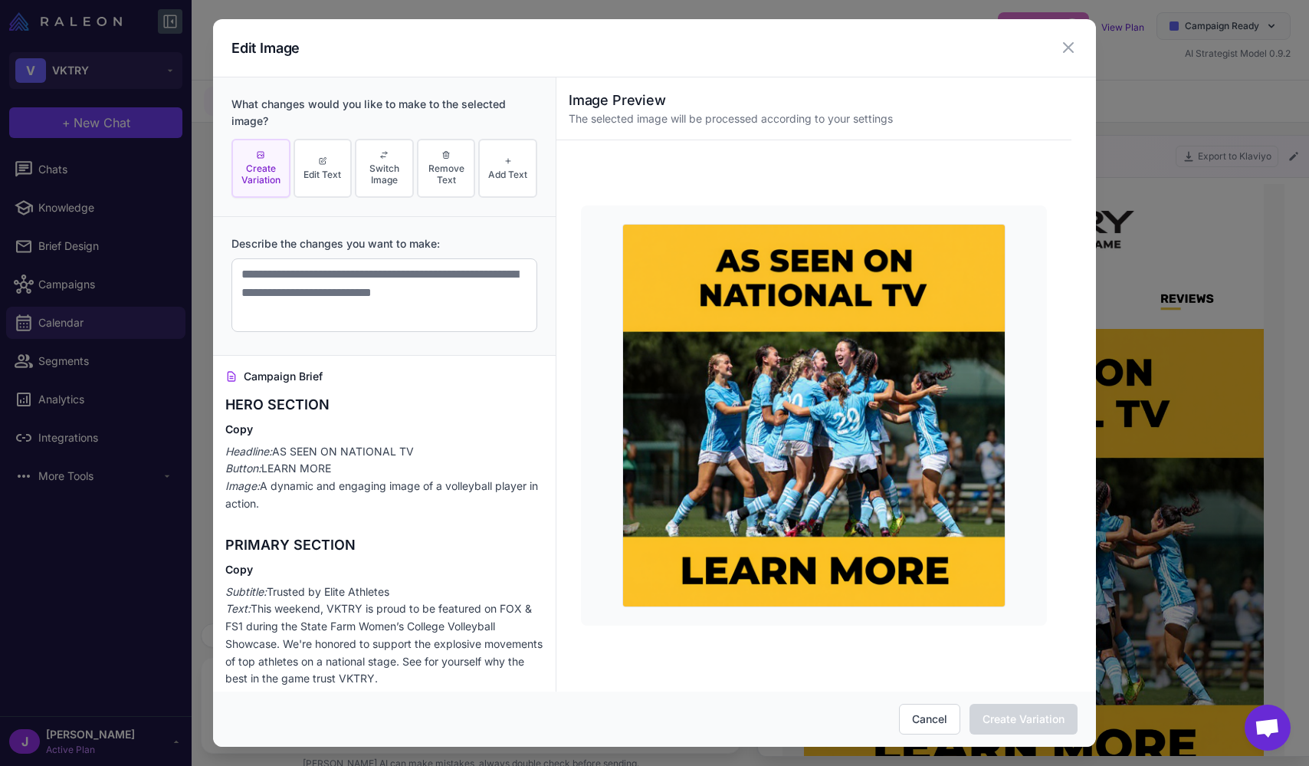
drag, startPoint x: 268, startPoint y: 176, endPoint x: 311, endPoint y: 241, distance: 78.5
click at [266, 176] on span "Create Variation" at bounding box center [261, 174] width 50 height 23
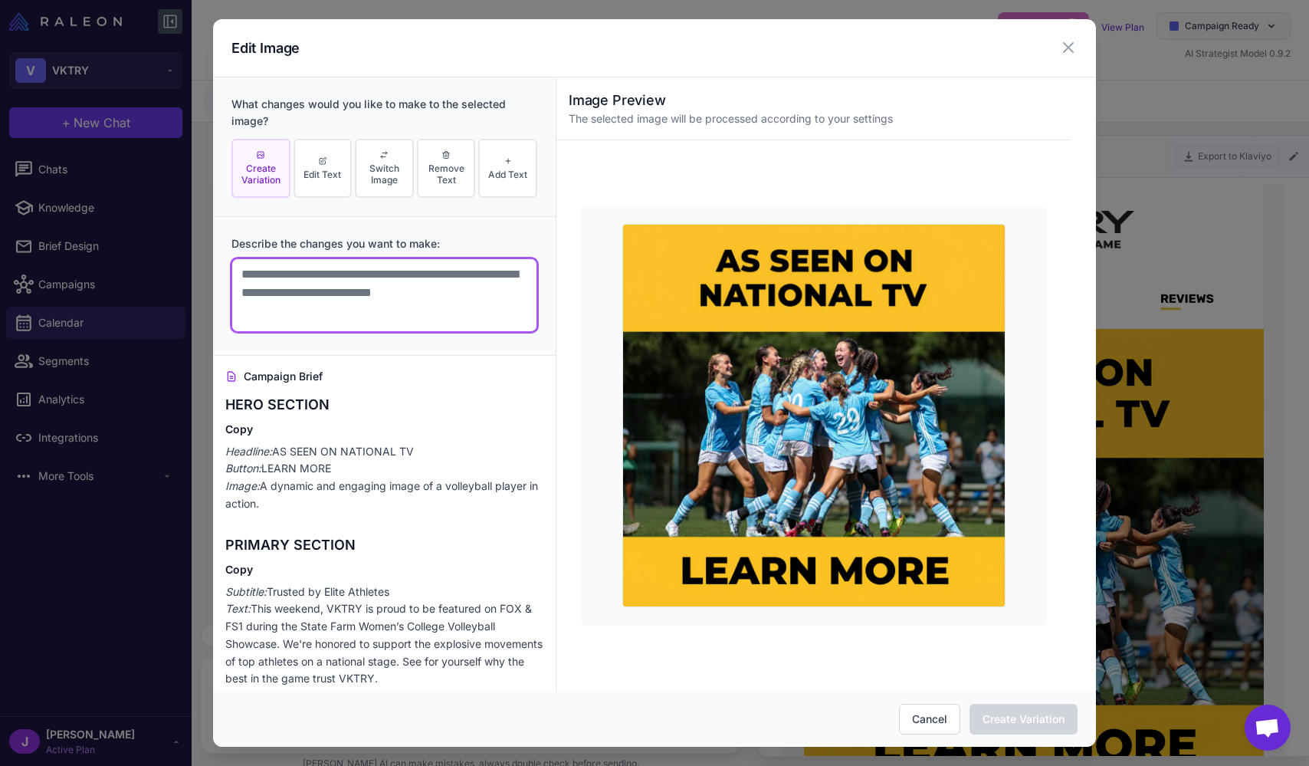
click at [329, 284] on textarea at bounding box center [385, 295] width 306 height 74
type textarea "**********"
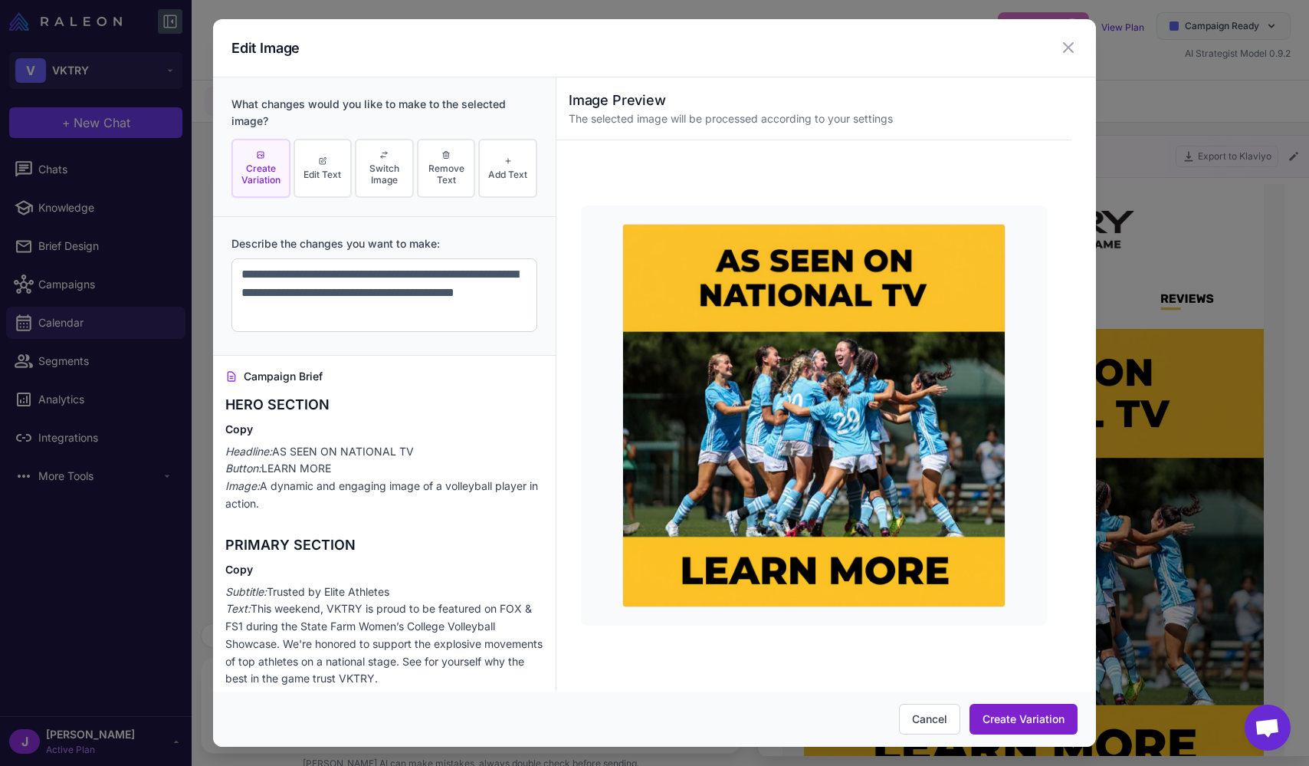
click at [553, 726] on button "Create Variation" at bounding box center [1024, 719] width 108 height 31
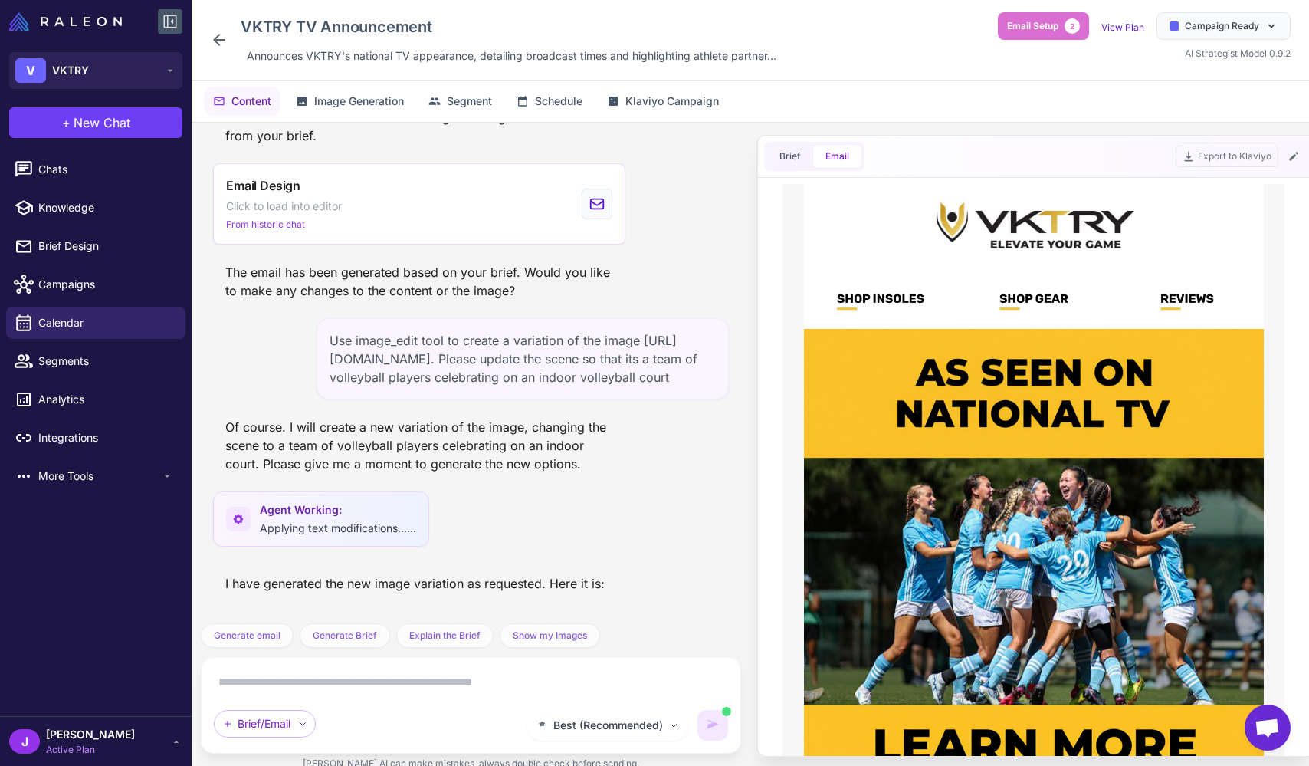
scroll to position [1864, 0]
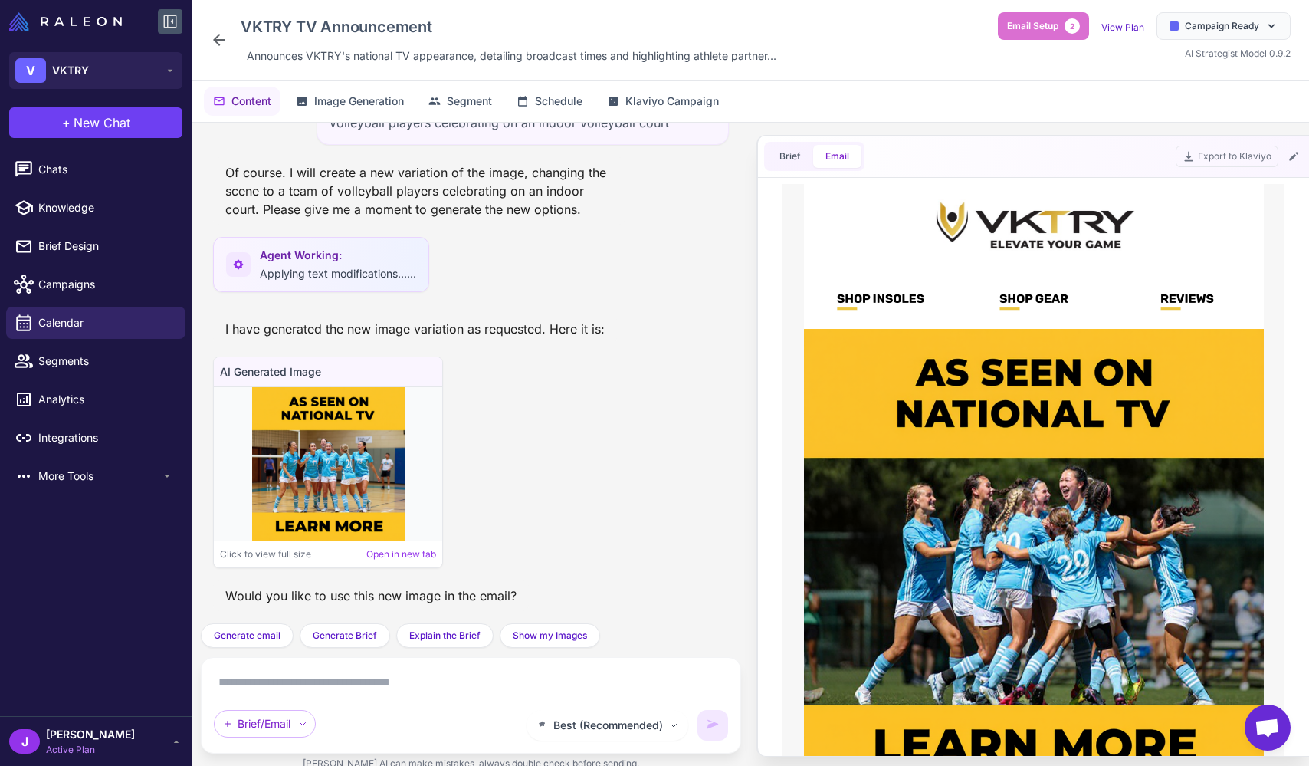
drag, startPoint x: 350, startPoint y: 682, endPoint x: 348, endPoint y: 669, distance: 13.2
click at [349, 675] on textarea at bounding box center [471, 682] width 514 height 25
type textarea "***"
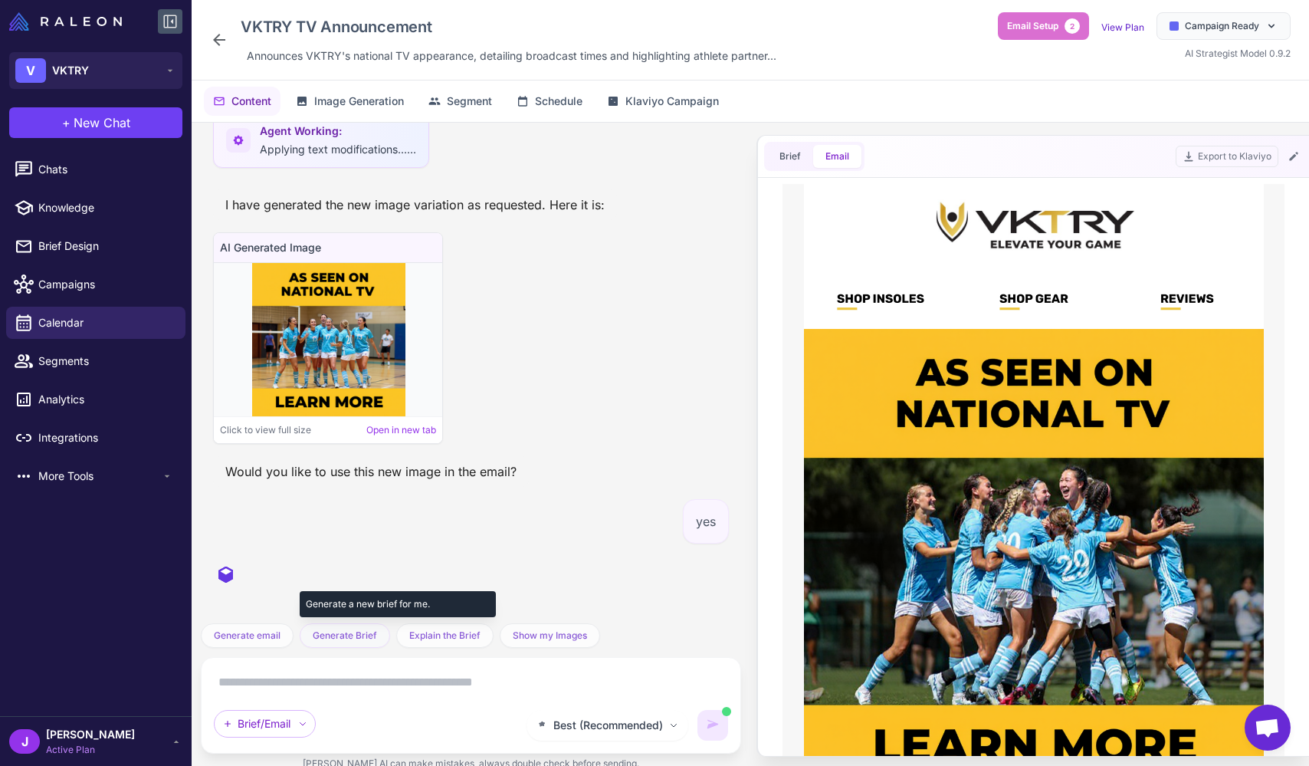
scroll to position [2043, 0]
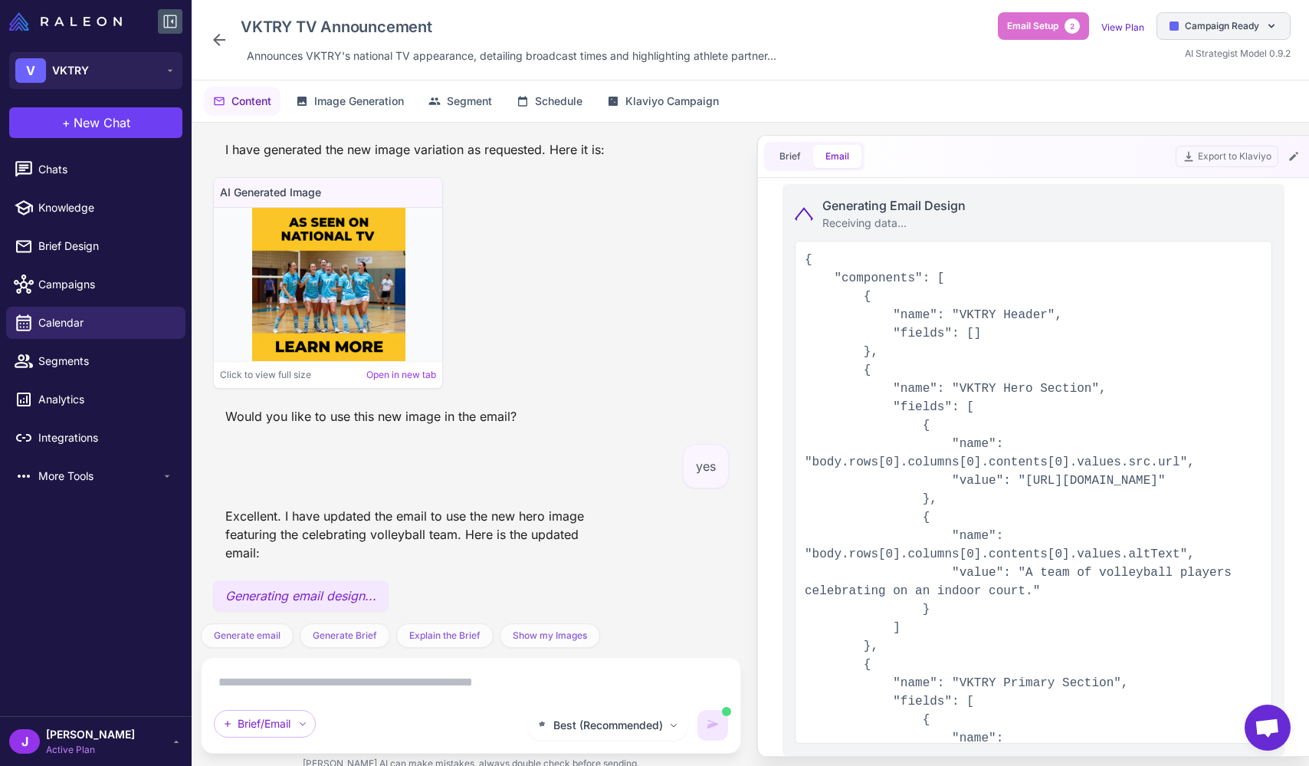
click at [553, 32] on span "Campaign Ready" at bounding box center [1222, 26] width 74 height 14
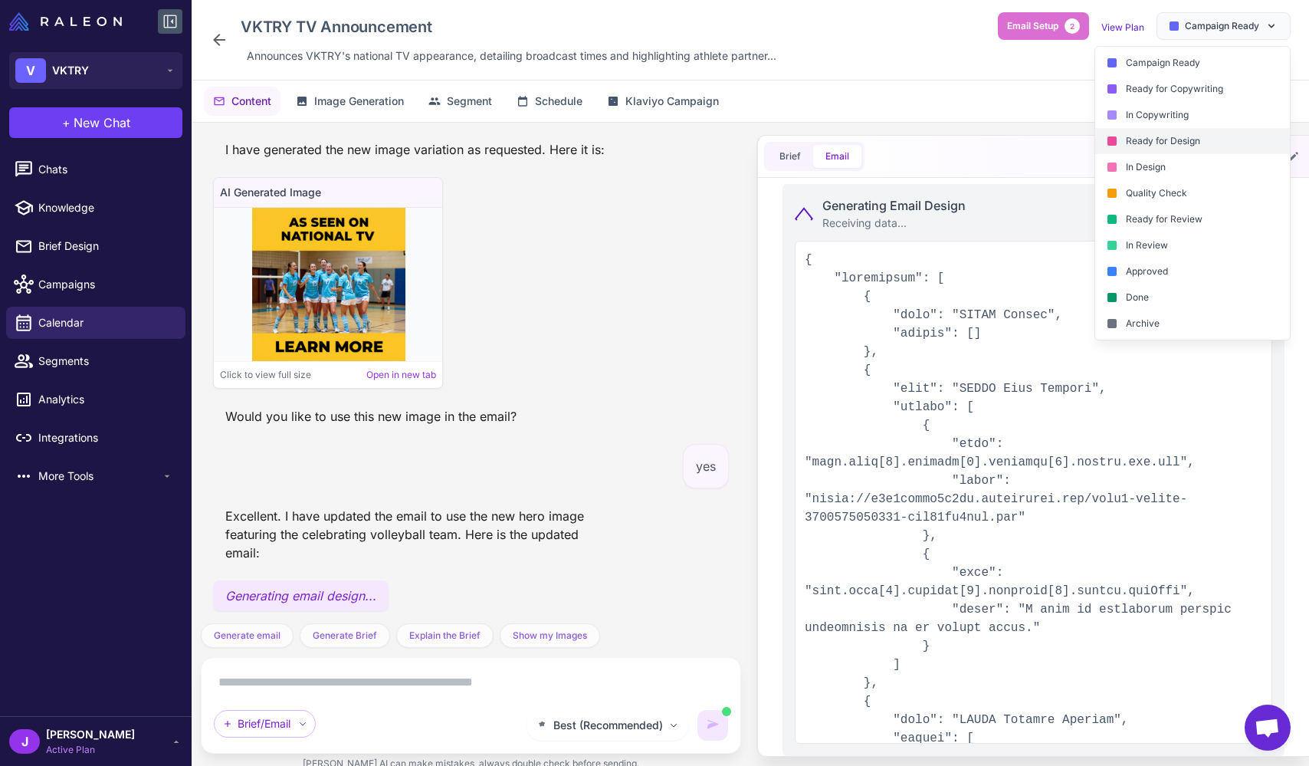
click at [553, 136] on div "Ready for Design" at bounding box center [1193, 141] width 195 height 26
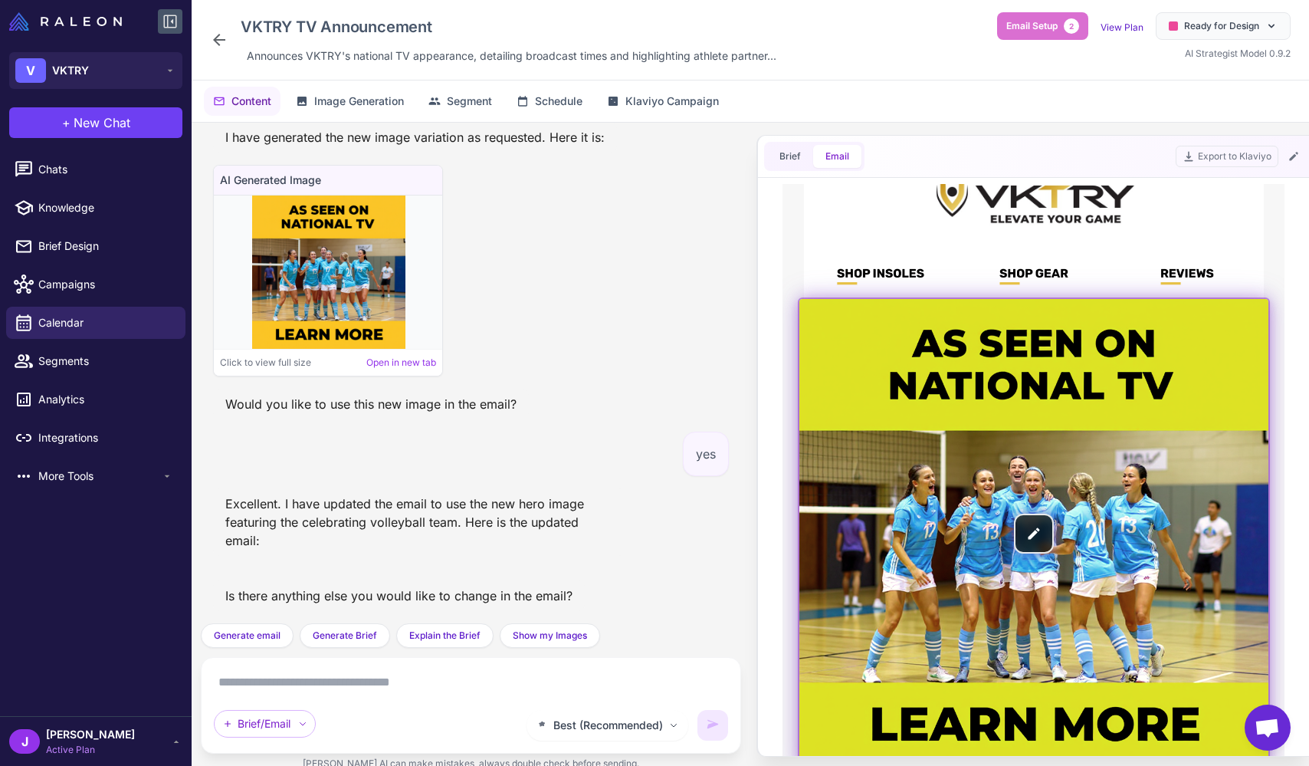
scroll to position [0, 0]
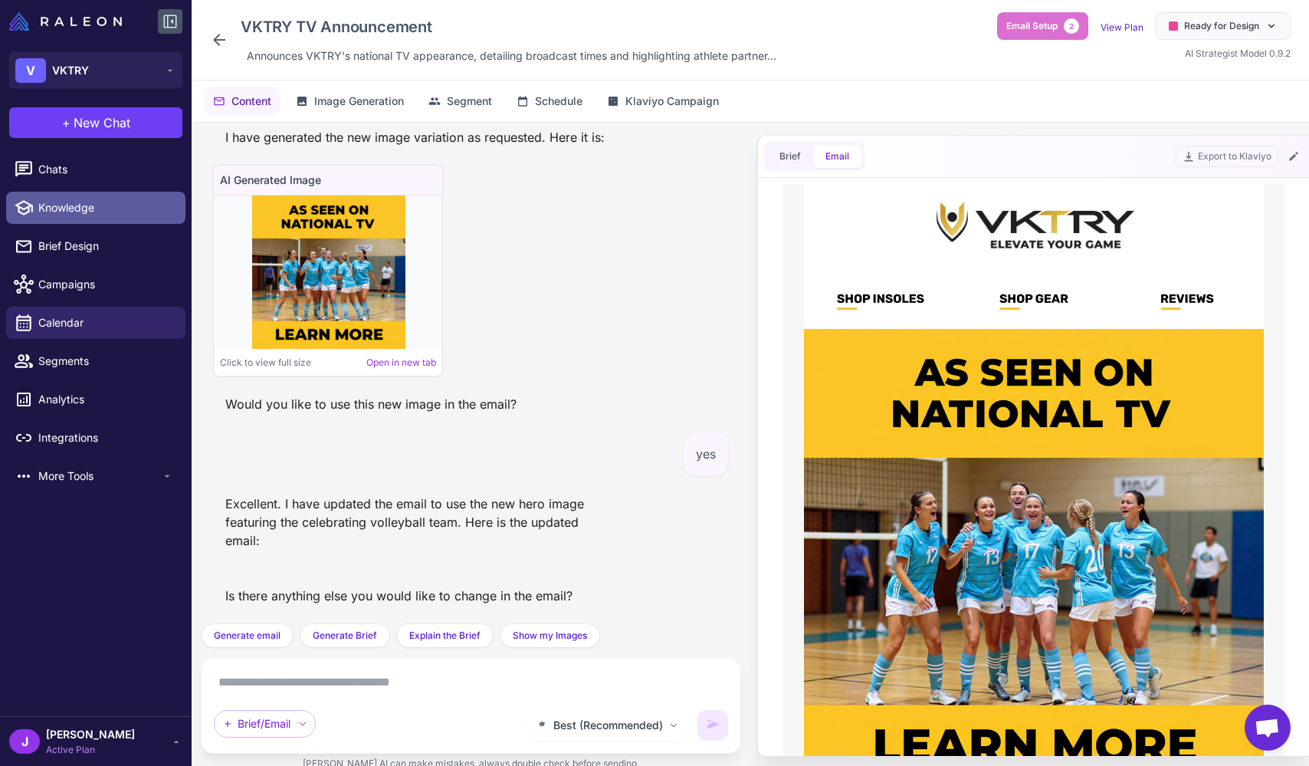
click at [46, 205] on span "Knowledge" at bounding box center [105, 207] width 135 height 17
select select
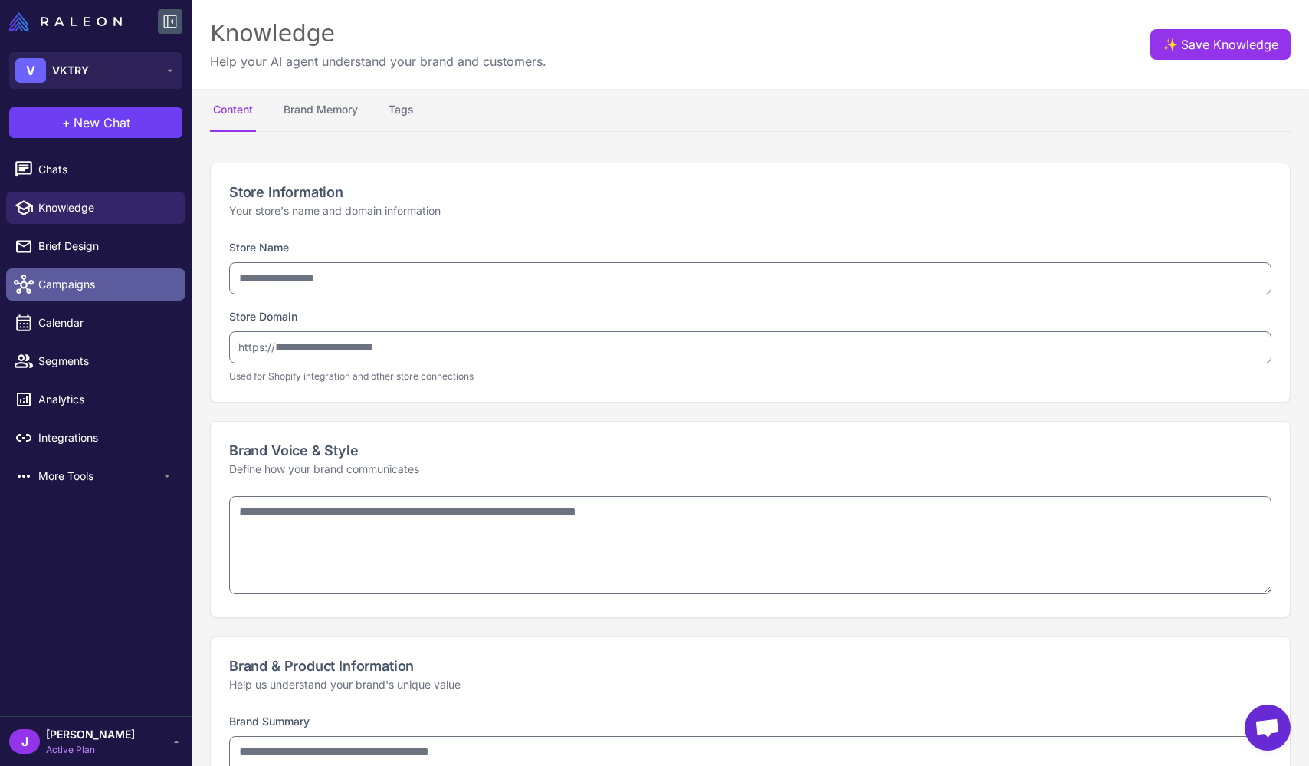
type input "*****"
type input "**********"
type textarea "**********"
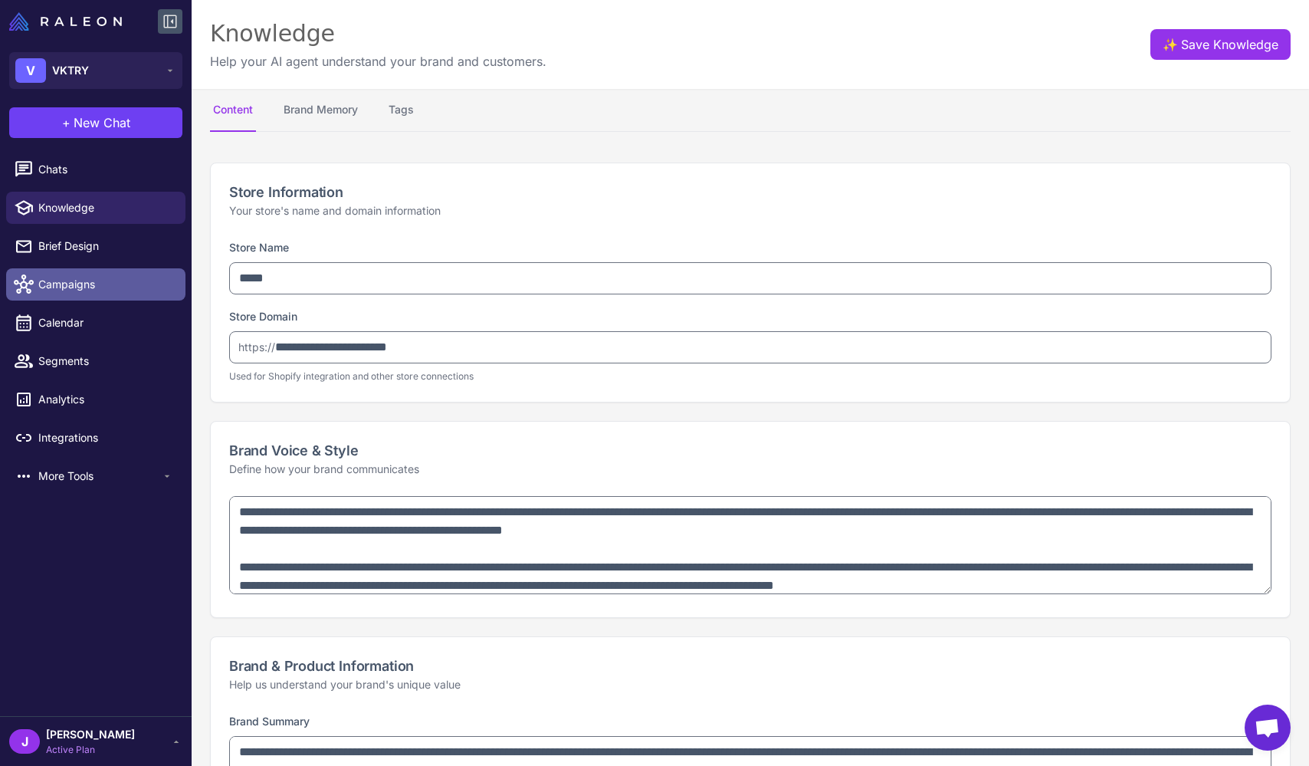
type textarea "**********"
select select "***"
type textarea "**********"
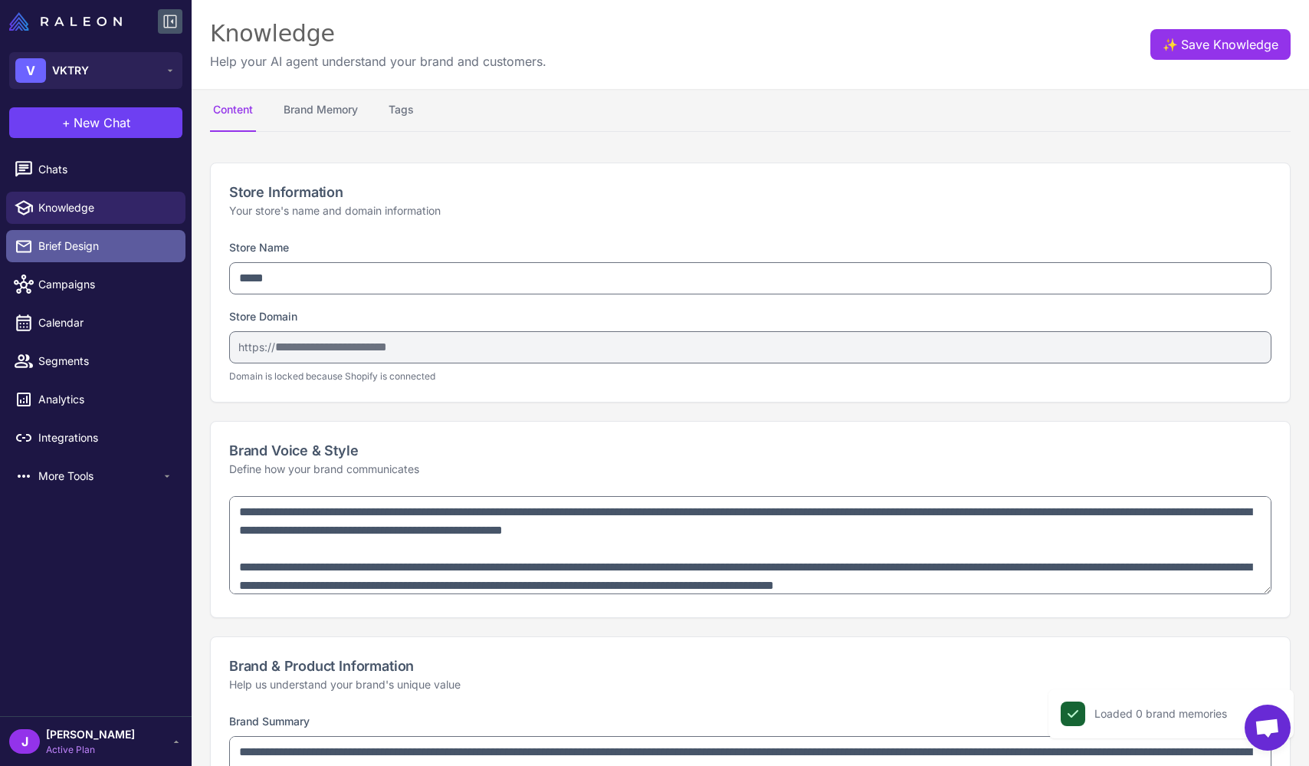
click at [68, 238] on span "Brief Design" at bounding box center [105, 246] width 135 height 17
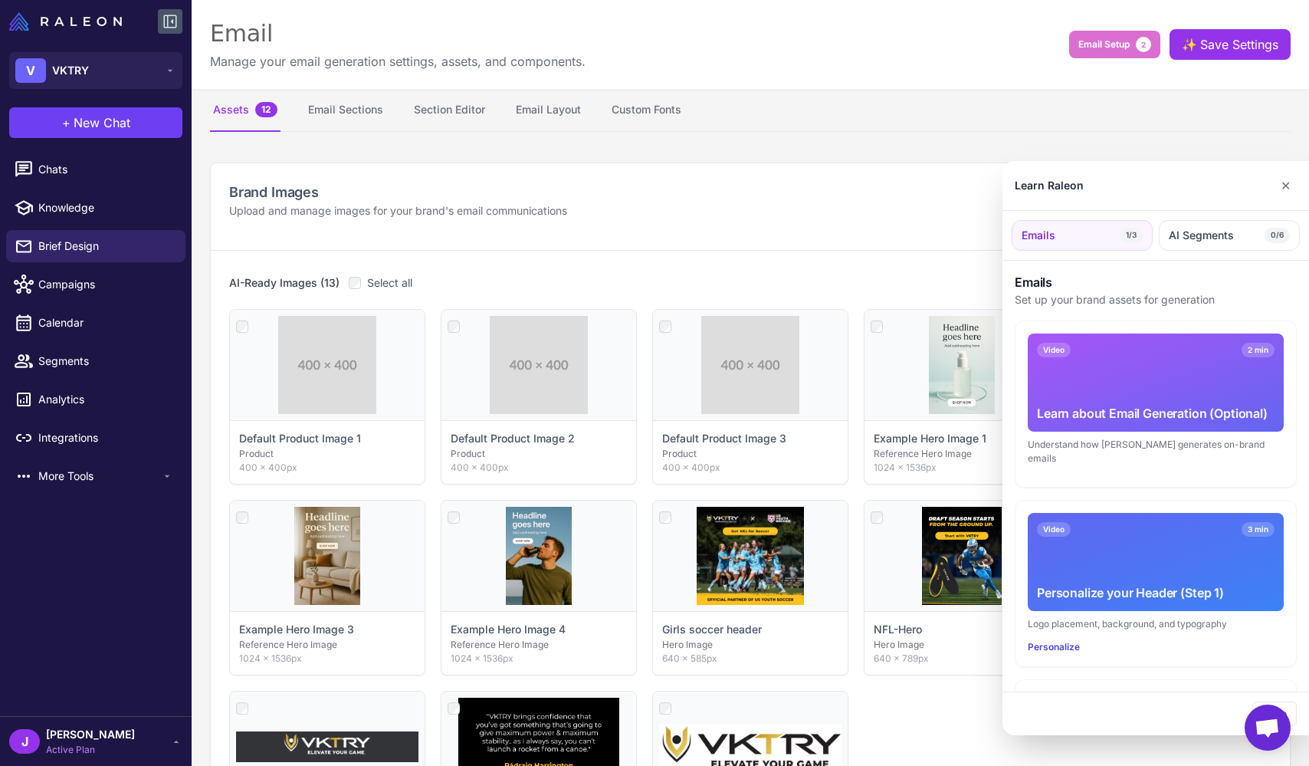
click at [249, 105] on div at bounding box center [654, 383] width 1309 height 766
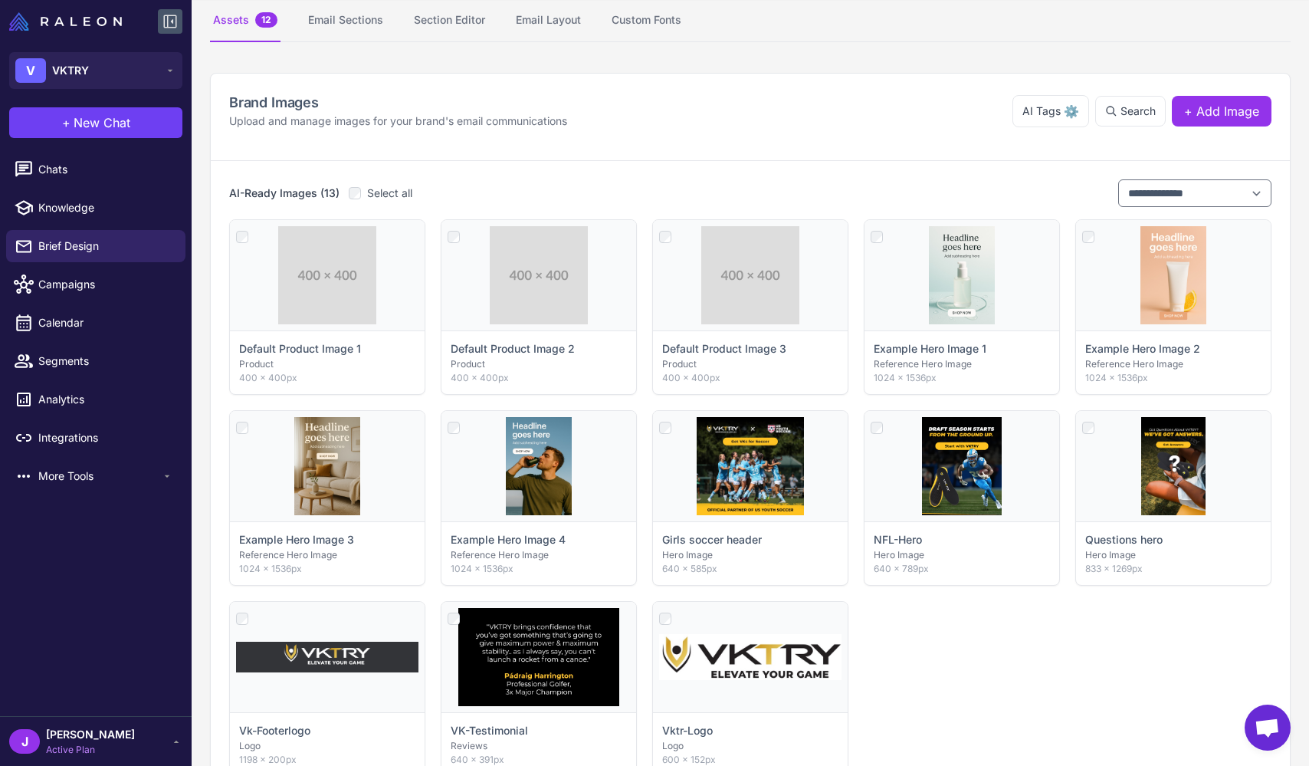
scroll to position [97, 0]
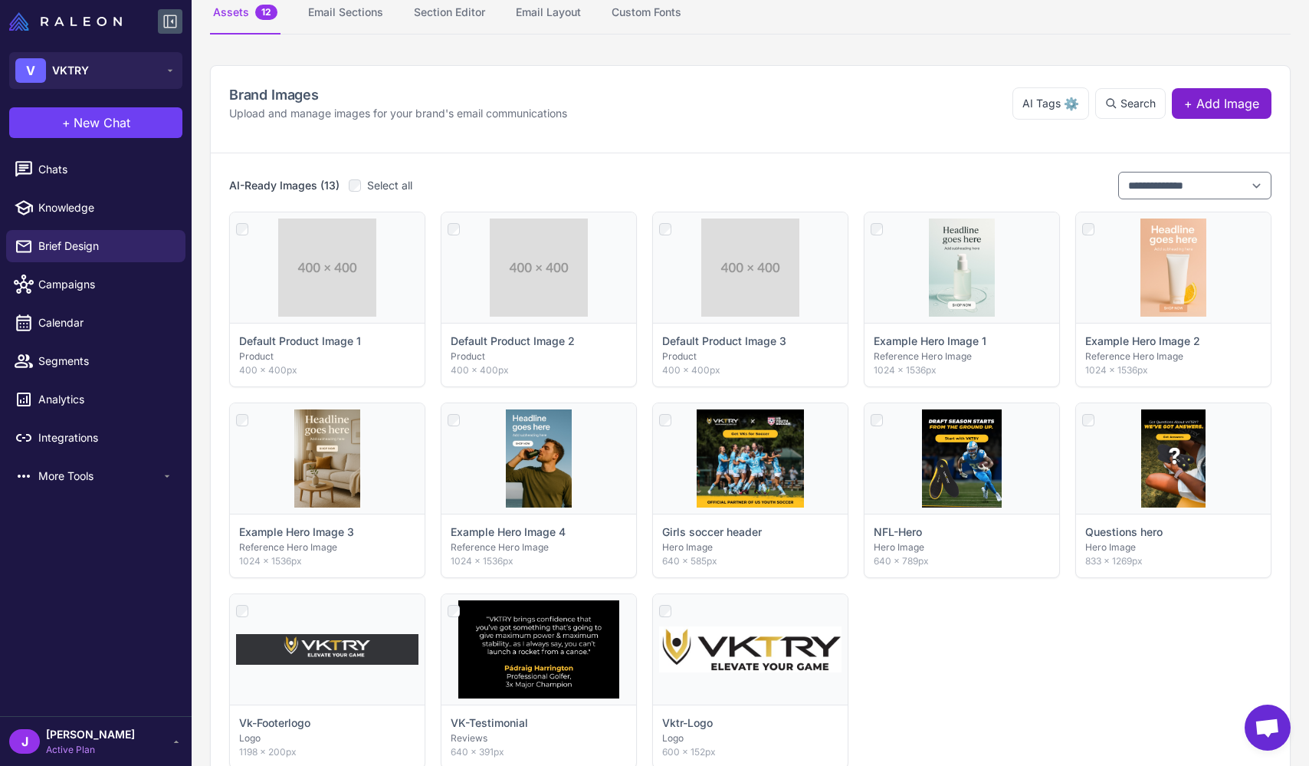
click at [553, 101] on span "+ Add Image" at bounding box center [1221, 103] width 75 height 18
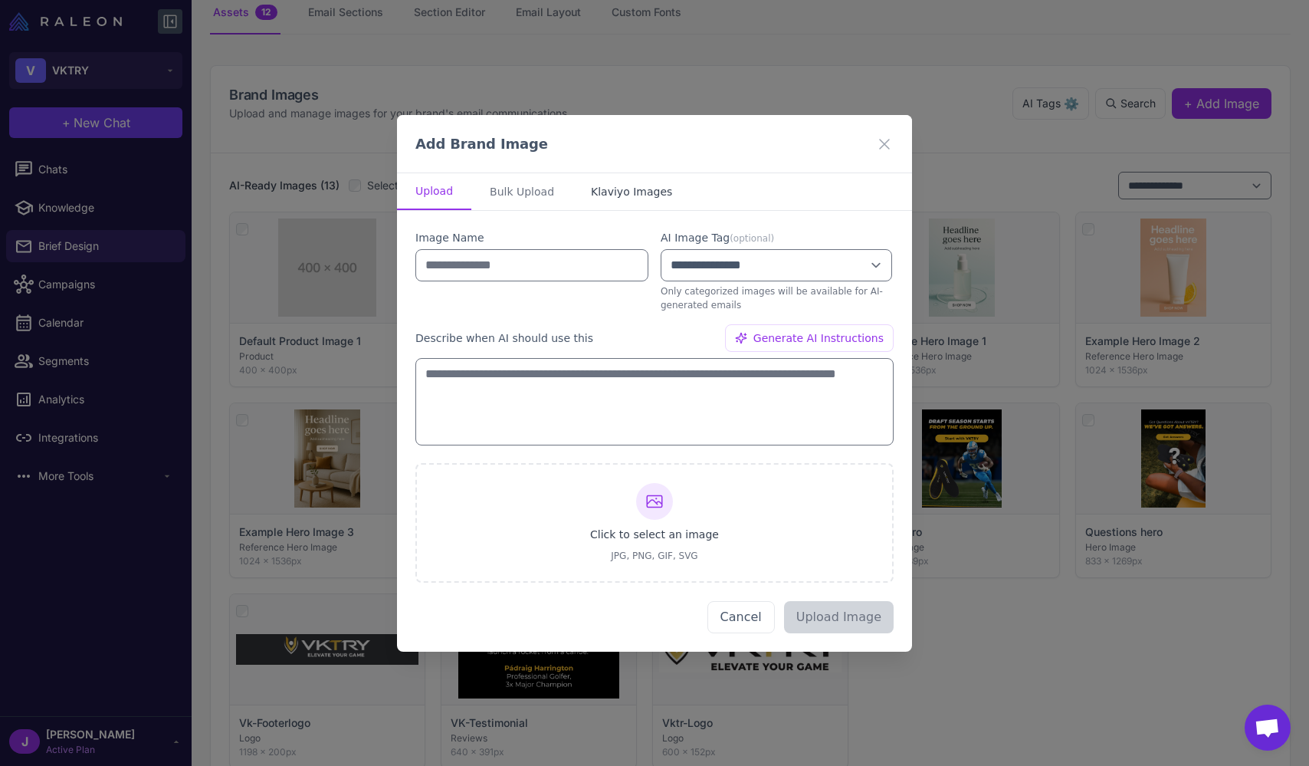
click at [553, 186] on button "Klaviyo Images" at bounding box center [632, 191] width 118 height 37
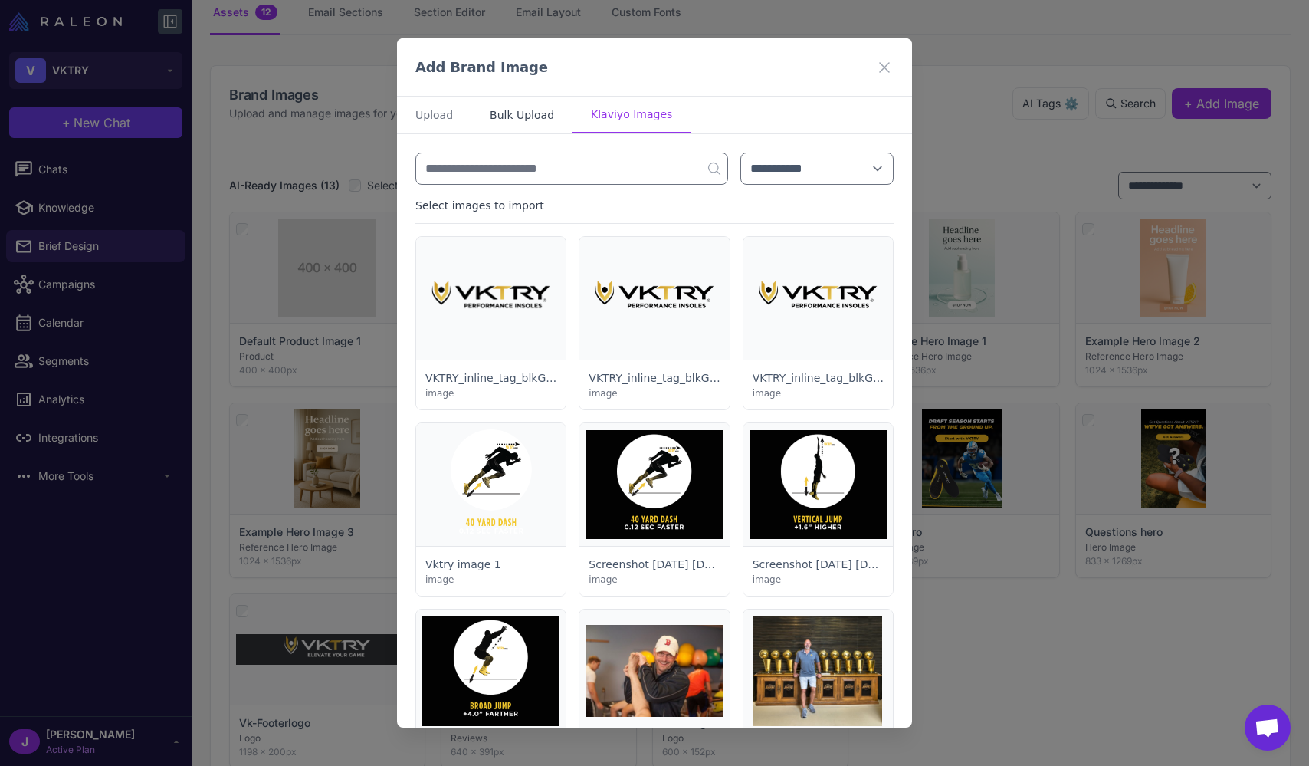
click at [530, 110] on button "Bulk Upload" at bounding box center [521, 115] width 101 height 37
select select "*******"
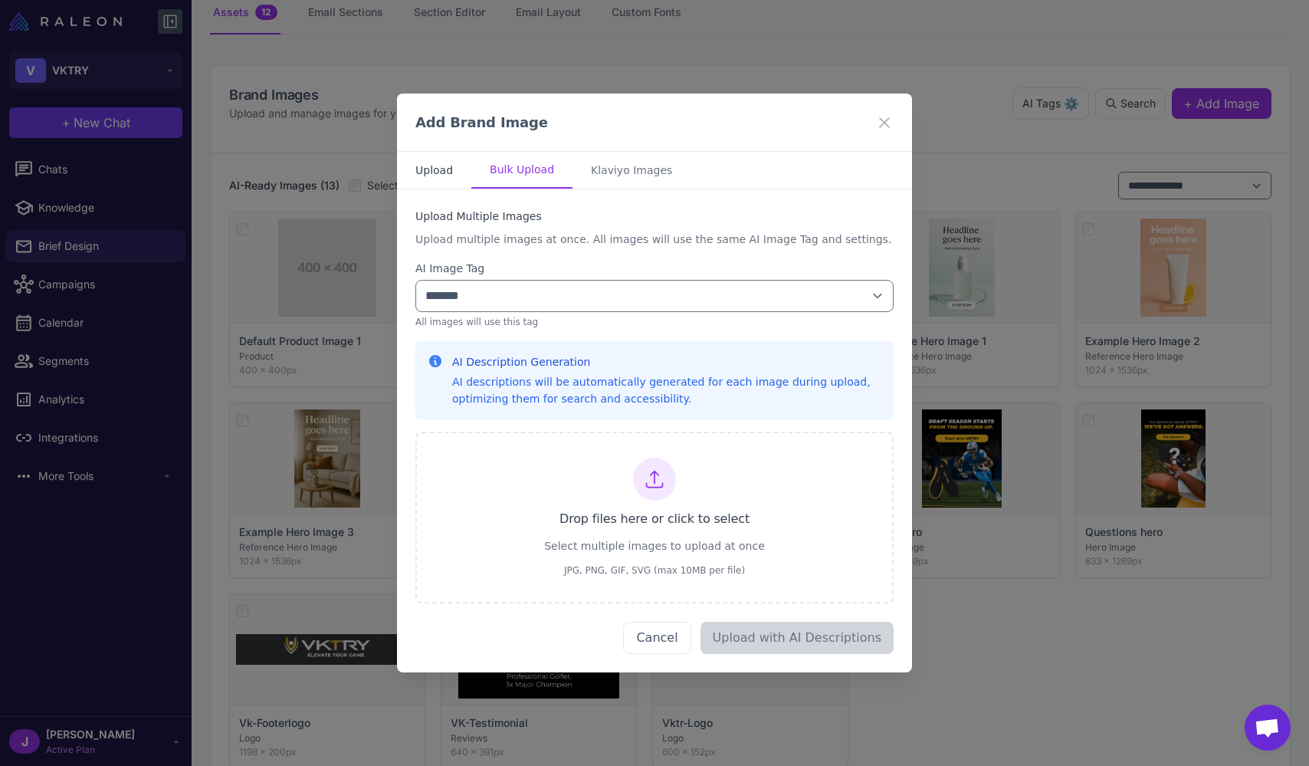
click at [429, 172] on button "Upload" at bounding box center [434, 170] width 74 height 37
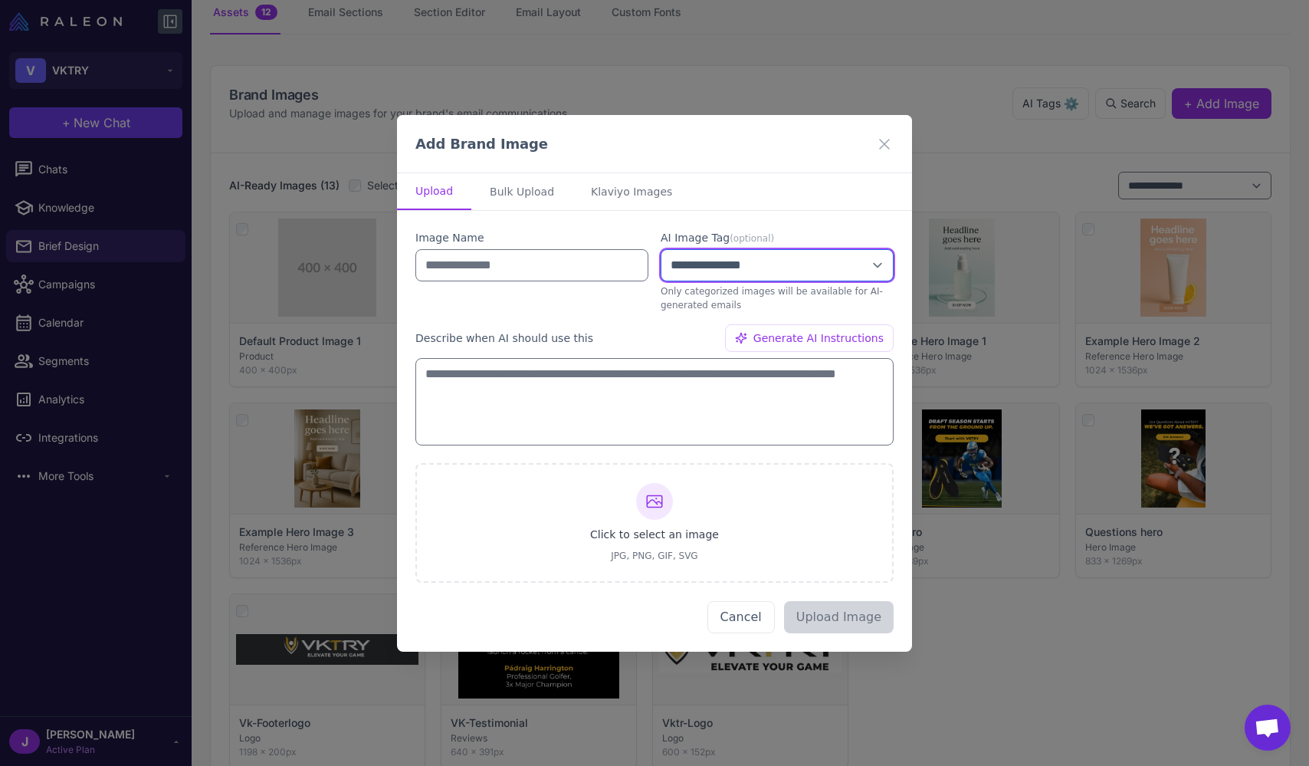
click at [553, 264] on select "**********" at bounding box center [777, 265] width 233 height 32
select select "**********"
click at [553, 249] on select "**********" at bounding box center [777, 265] width 233 height 32
click at [553, 141] on icon at bounding box center [885, 143] width 18 height 18
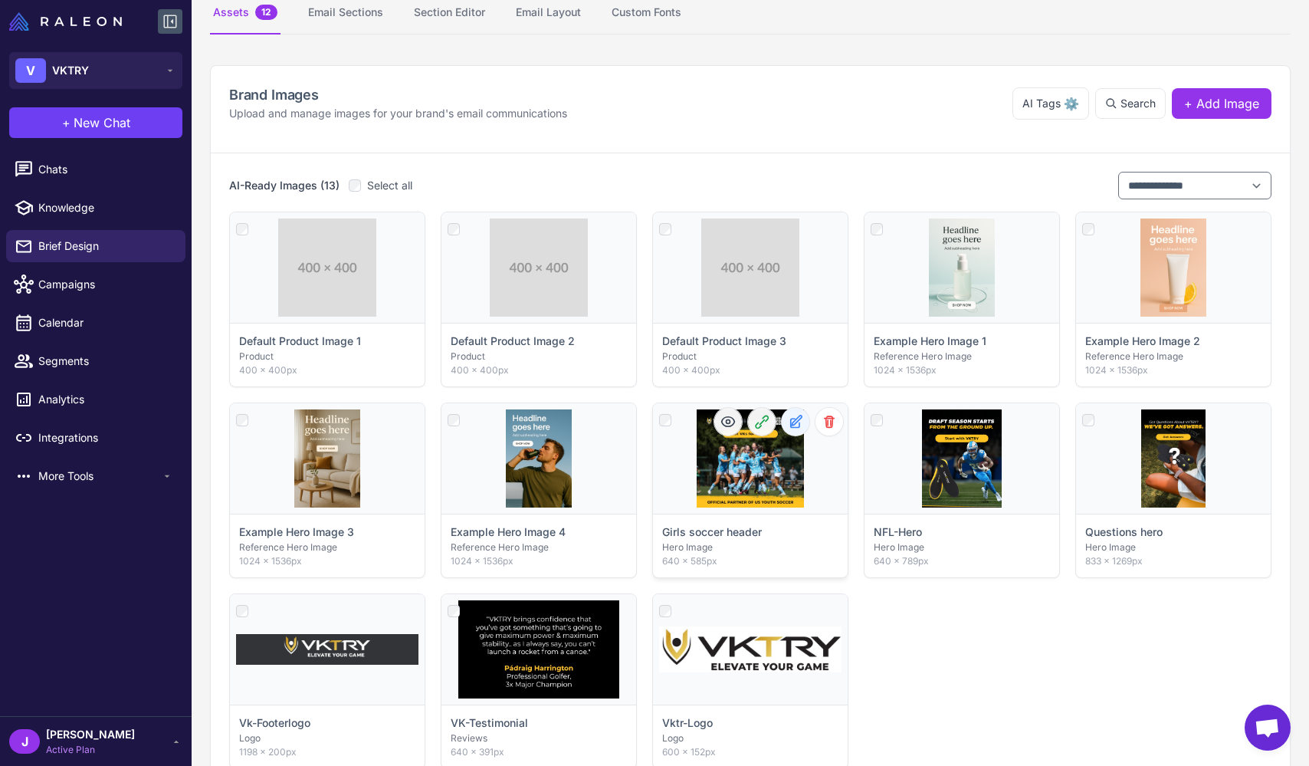
click at [553, 421] on icon at bounding box center [797, 421] width 10 height 10
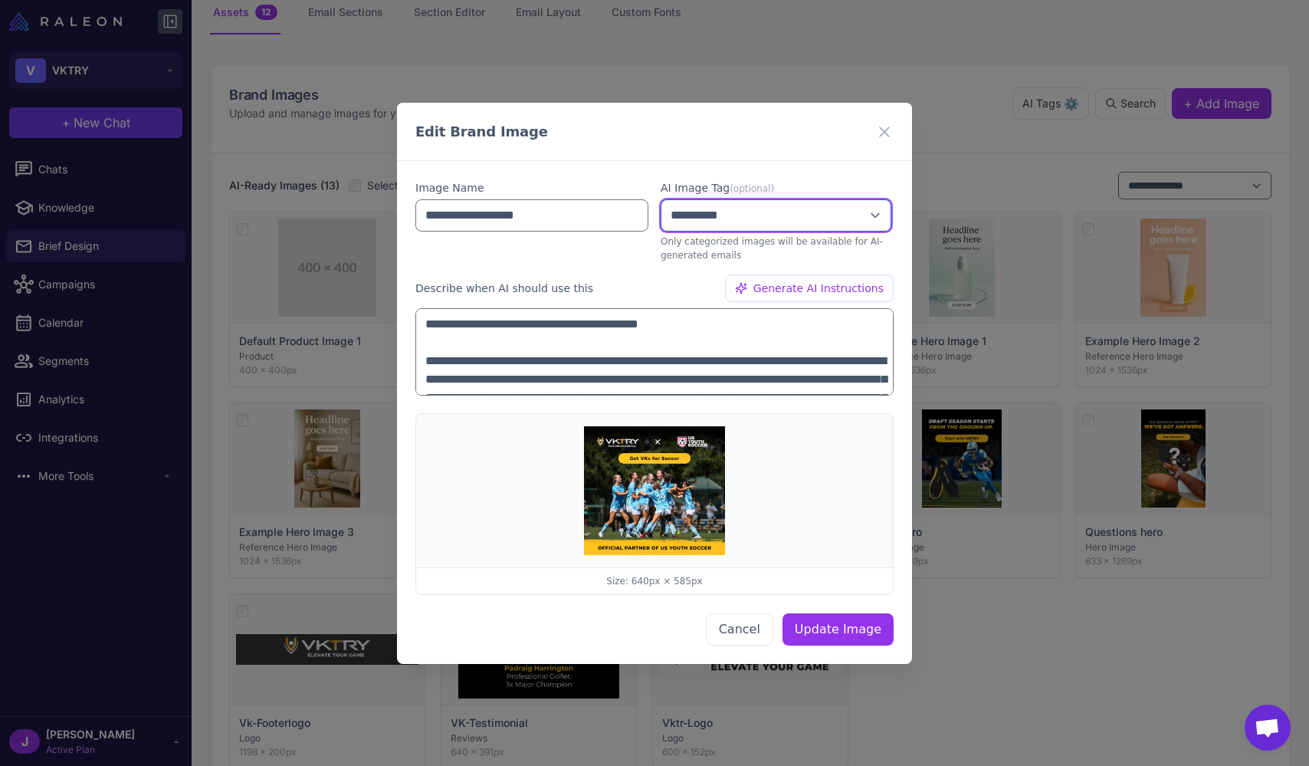
click at [553, 212] on select "**********" at bounding box center [776, 215] width 231 height 32
click at [553, 199] on select "**********" at bounding box center [776, 215] width 231 height 32
click at [553, 214] on select "**********" at bounding box center [776, 215] width 231 height 32
select select "******"
click at [553, 199] on select "**********" at bounding box center [776, 215] width 231 height 32
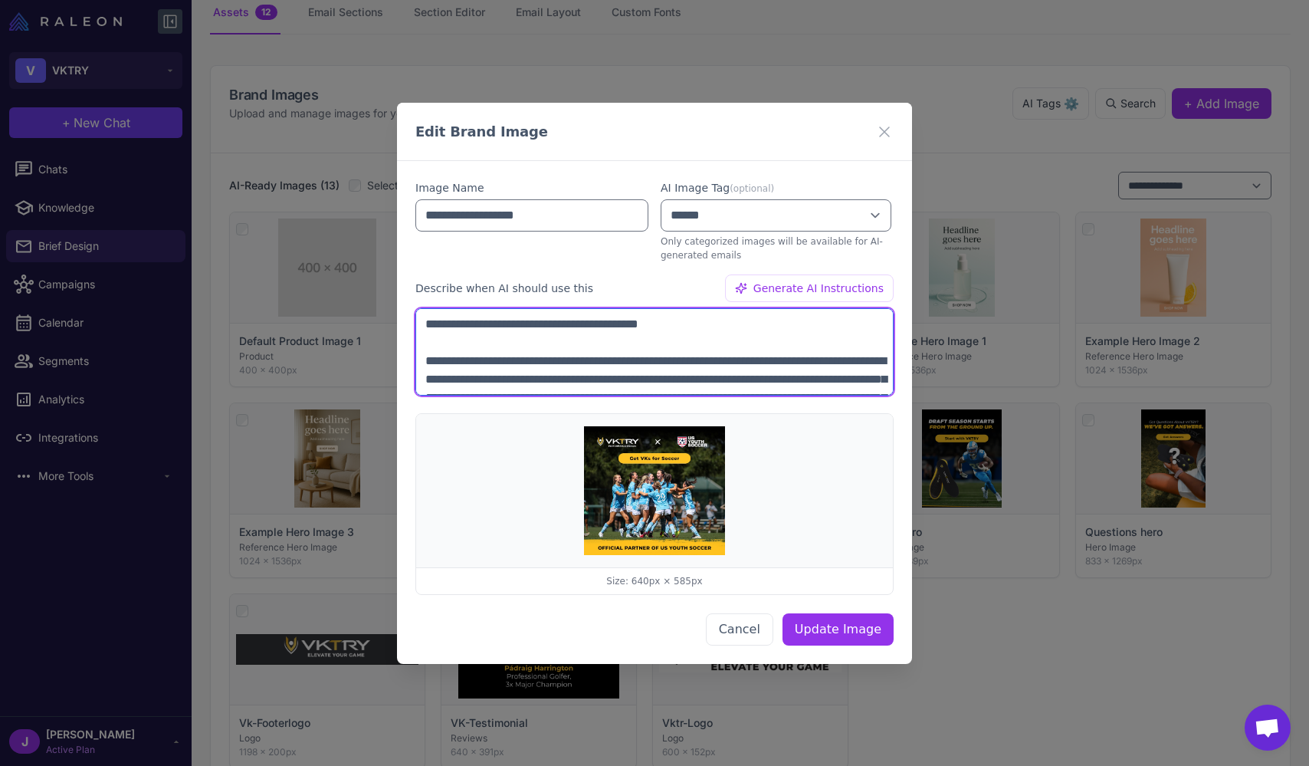
scroll to position [55, 0]
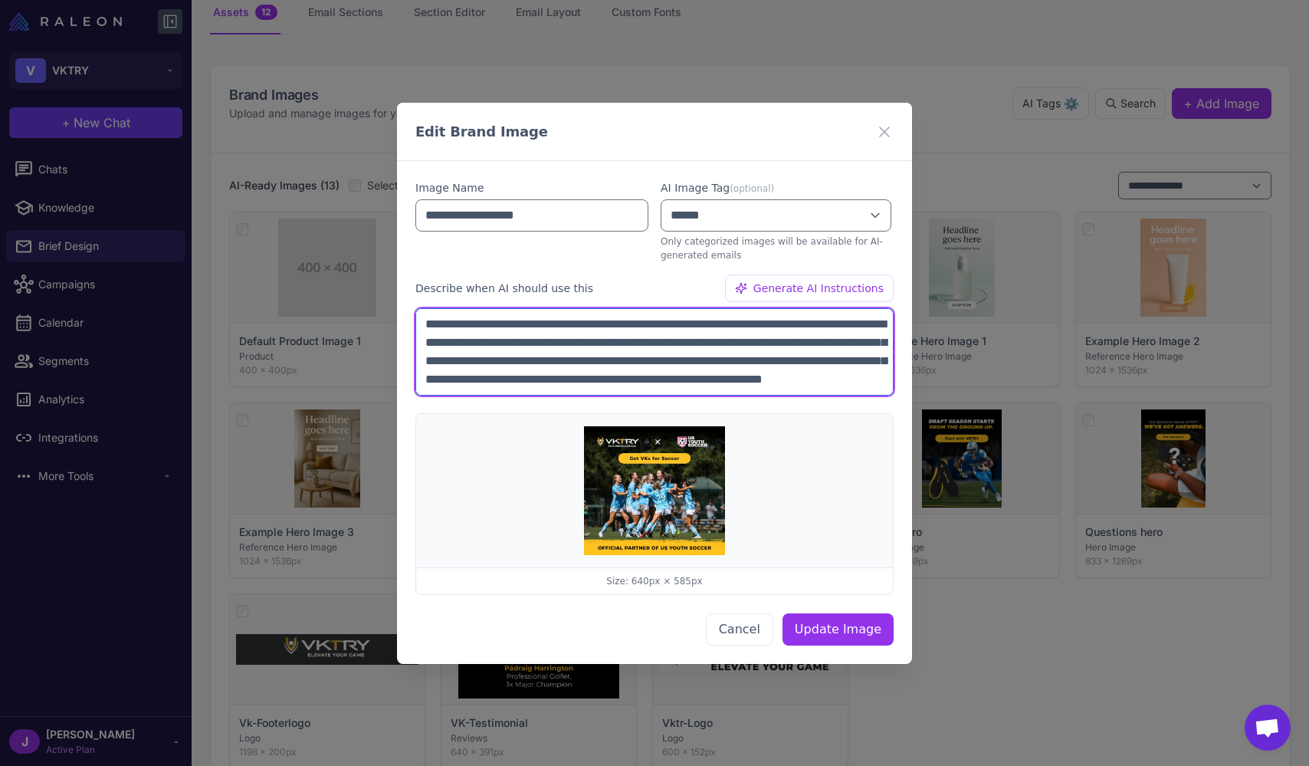
drag, startPoint x: 423, startPoint y: 323, endPoint x: 504, endPoint y: 393, distance: 107.1
click at [504, 393] on textarea "**********" at bounding box center [655, 350] width 478 height 87
click at [553, 386] on textarea "**********" at bounding box center [655, 350] width 478 height 87
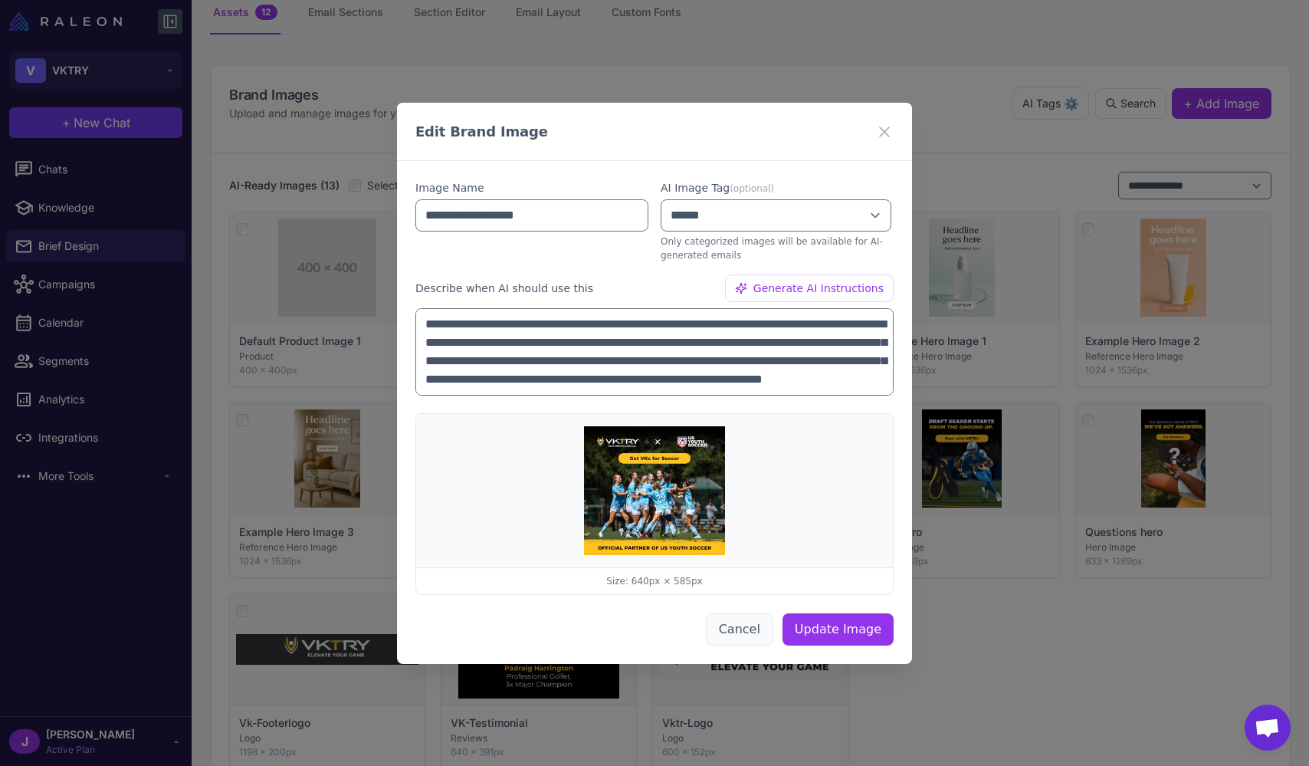
click at [553, 629] on button "Cancel" at bounding box center [739, 629] width 67 height 32
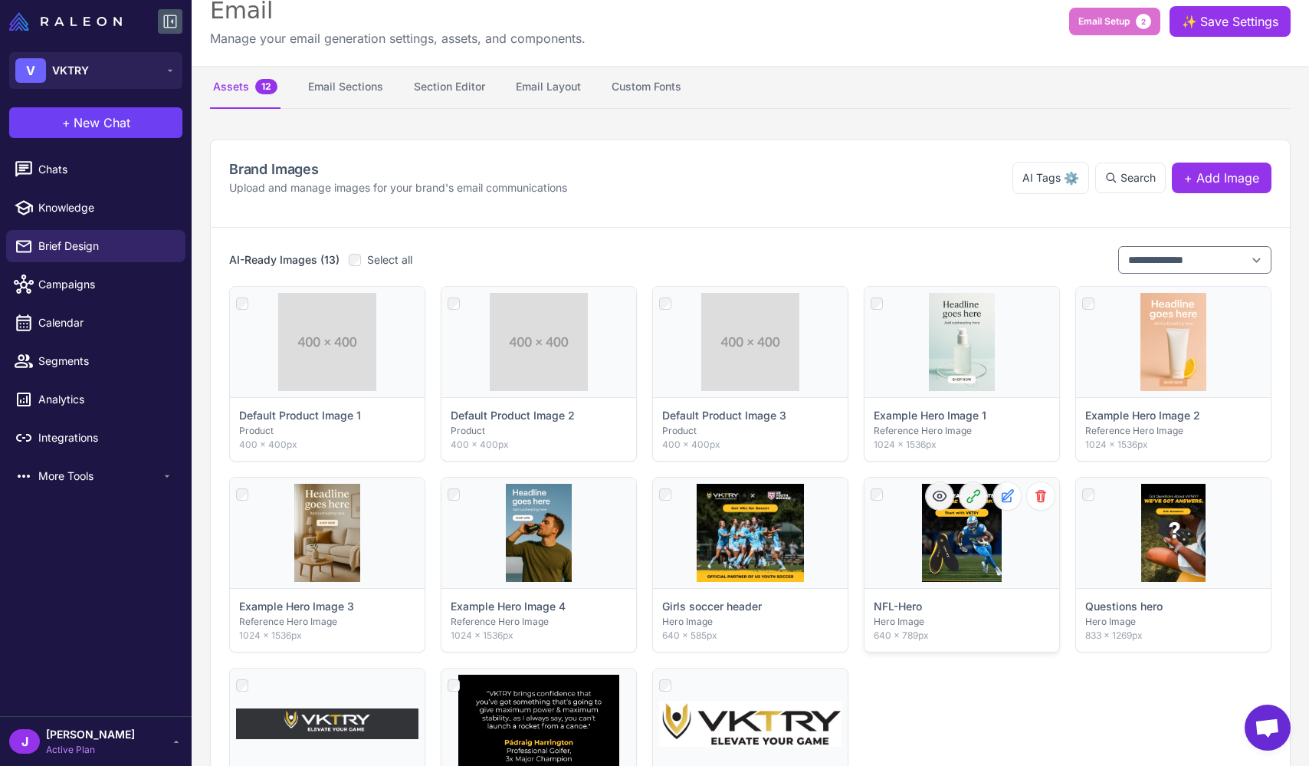
scroll to position [0, 0]
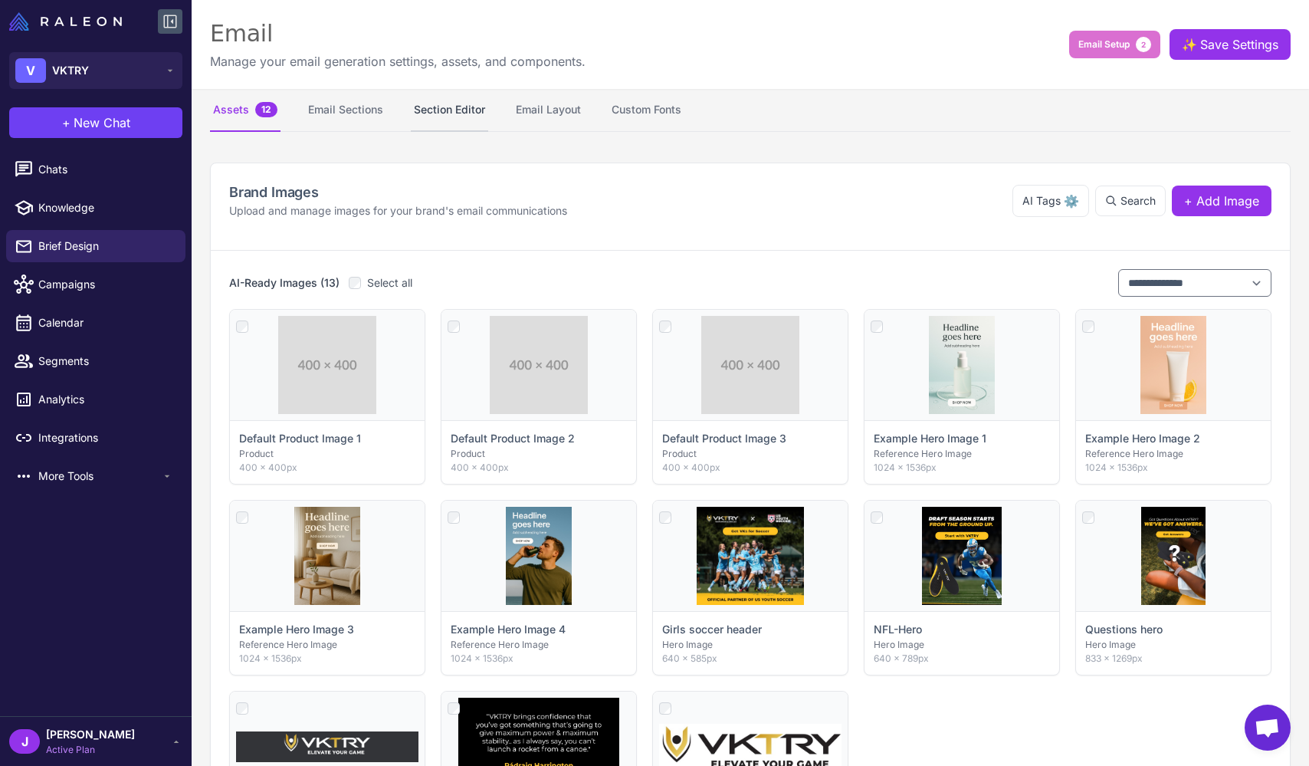
click at [464, 113] on button "Section Editor" at bounding box center [449, 110] width 77 height 43
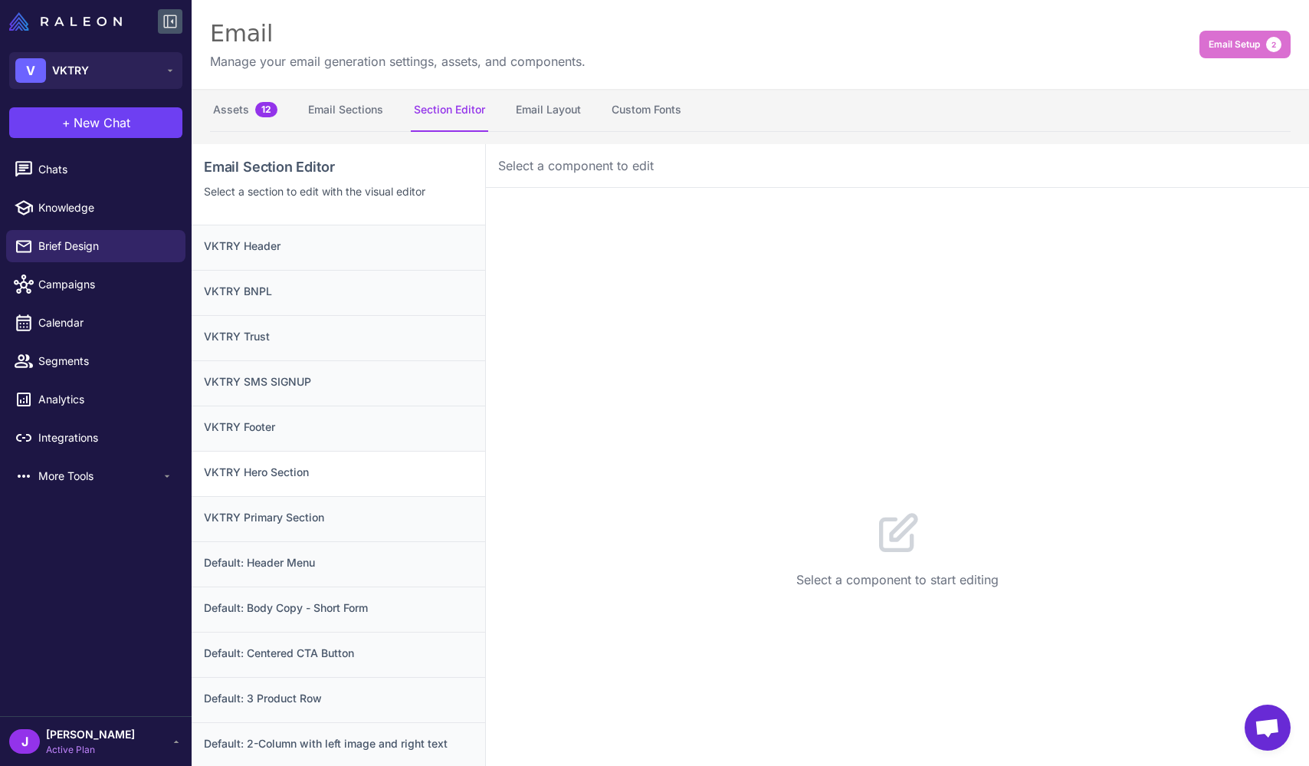
click at [281, 469] on h3 "VKTRY Hero Section" at bounding box center [338, 472] width 269 height 17
click at [293, 437] on div "VKTRY Footer" at bounding box center [339, 428] width 294 height 45
click at [297, 379] on h3 "VKTRY SMS SIGNUP" at bounding box center [338, 381] width 269 height 17
click at [312, 338] on h3 "VKTRY Trust" at bounding box center [338, 336] width 269 height 17
click at [331, 294] on h3 "VKTRY BNPL" at bounding box center [338, 291] width 269 height 17
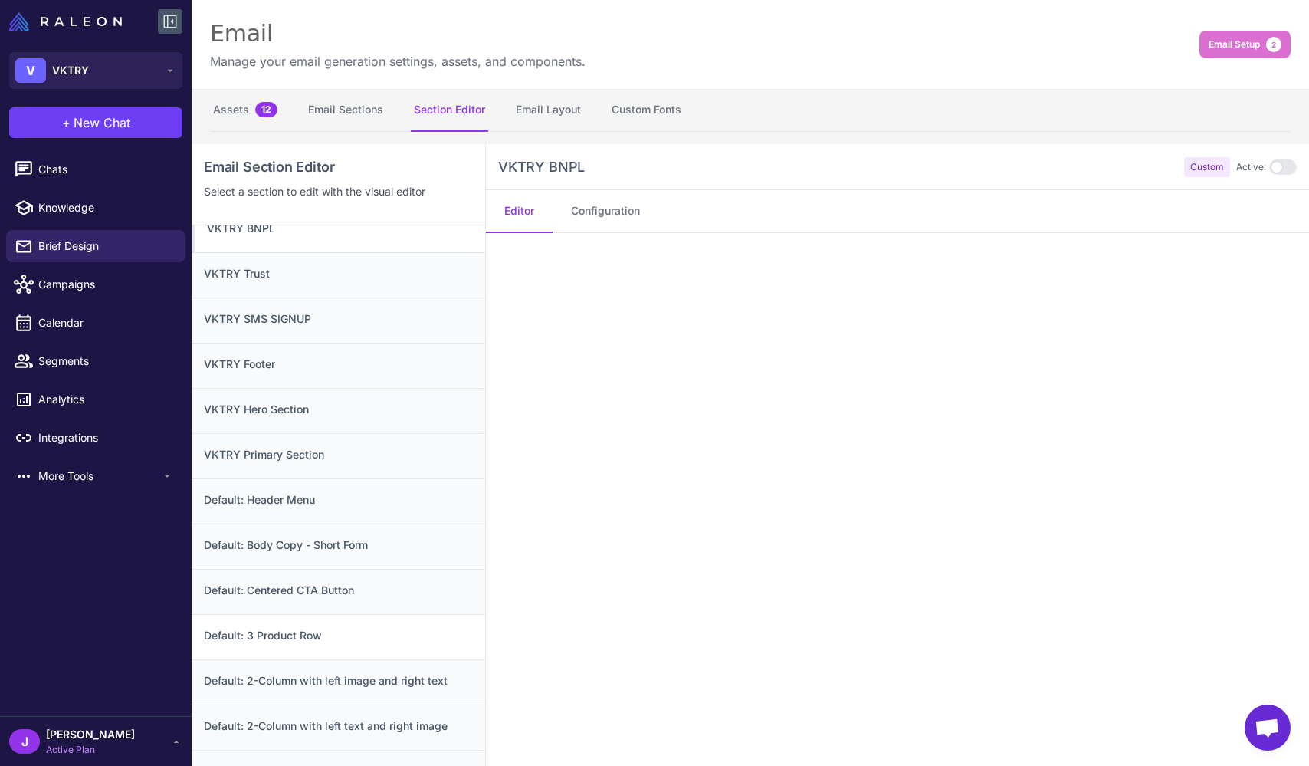
scroll to position [64, 0]
click at [338, 637] on h3 "Default: 3 Product Row" at bounding box center [338, 634] width 269 height 17
click at [345, 584] on h3 "Default: Centered CTA Button" at bounding box center [338, 588] width 269 height 17
click at [351, 543] on h3 "Default: Body Copy - Short Form" at bounding box center [338, 543] width 269 height 17
click at [301, 495] on h3 "Default: Header Menu" at bounding box center [338, 498] width 269 height 17
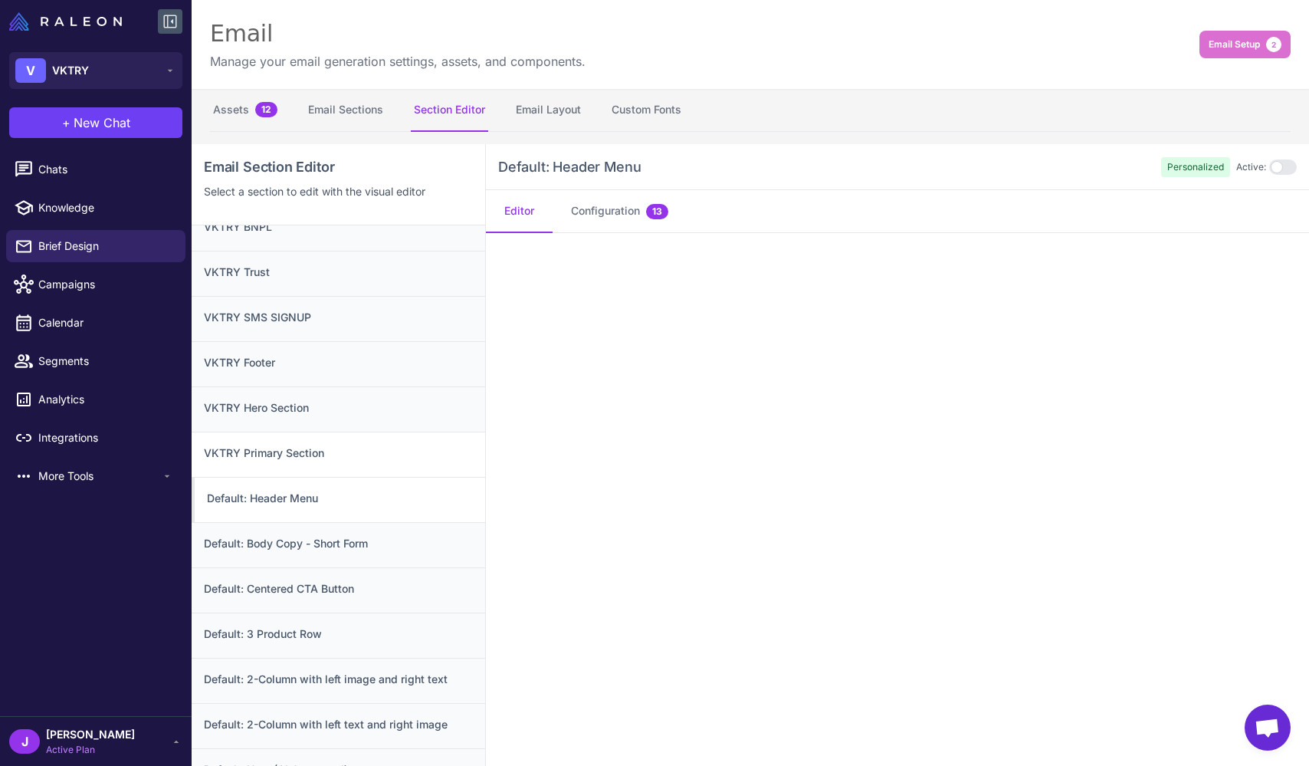
click at [324, 452] on h3 "VKTRY Primary Section" at bounding box center [338, 453] width 269 height 17
click at [287, 272] on h3 "VKTRY Trust" at bounding box center [338, 272] width 269 height 17
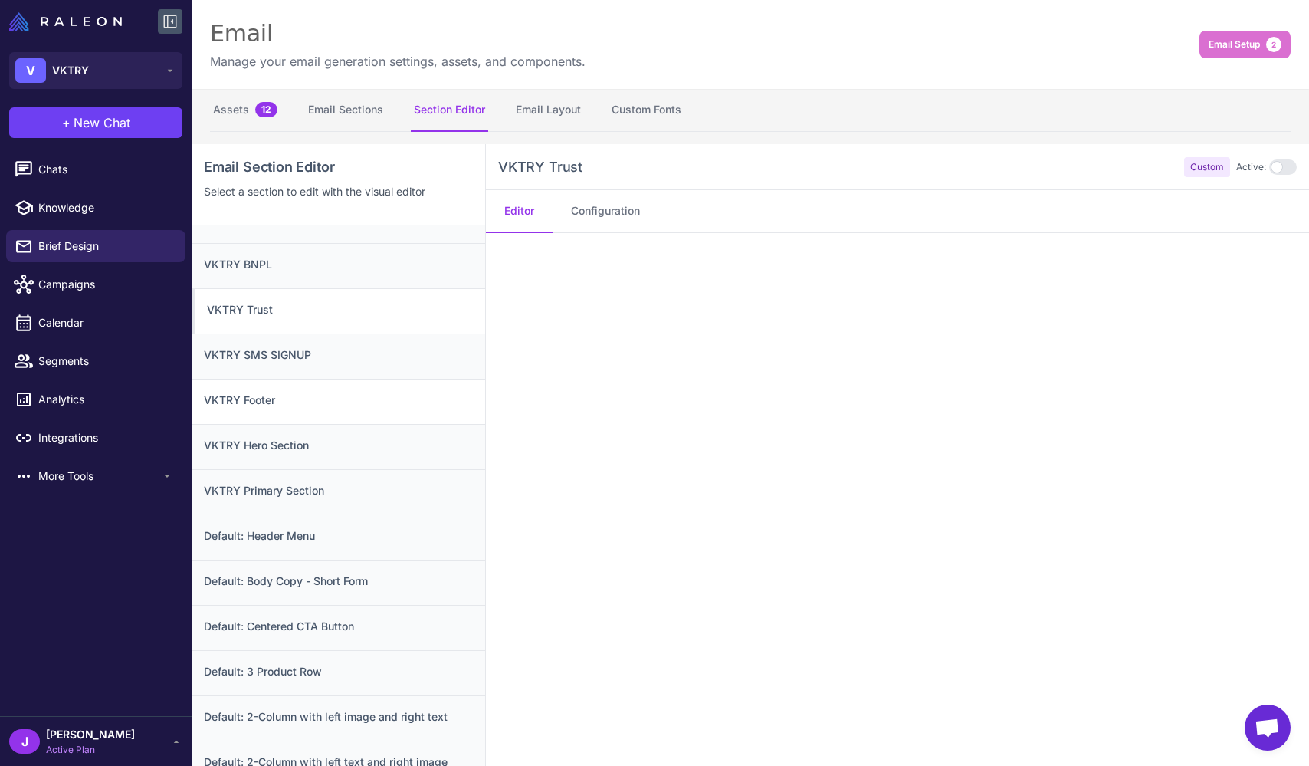
scroll to position [0, 0]
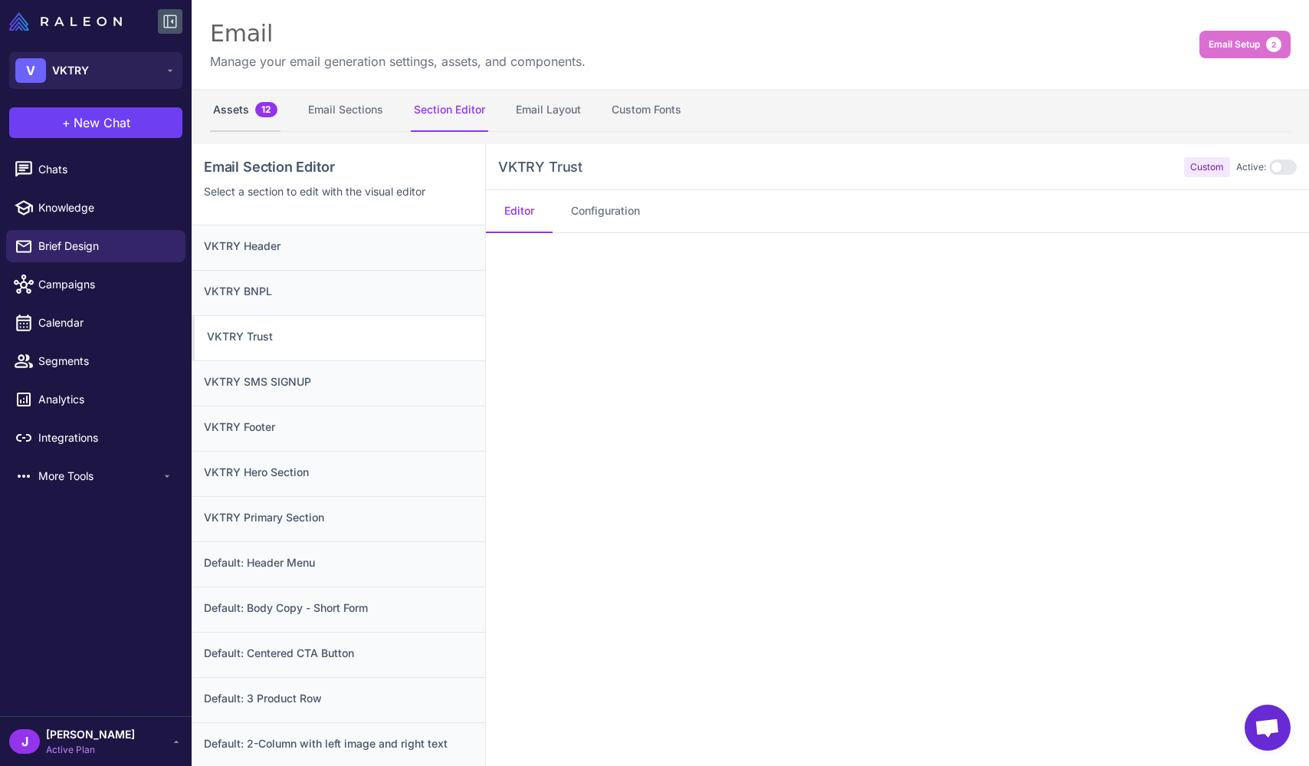
click at [247, 104] on button "Assets 12" at bounding box center [245, 110] width 71 height 43
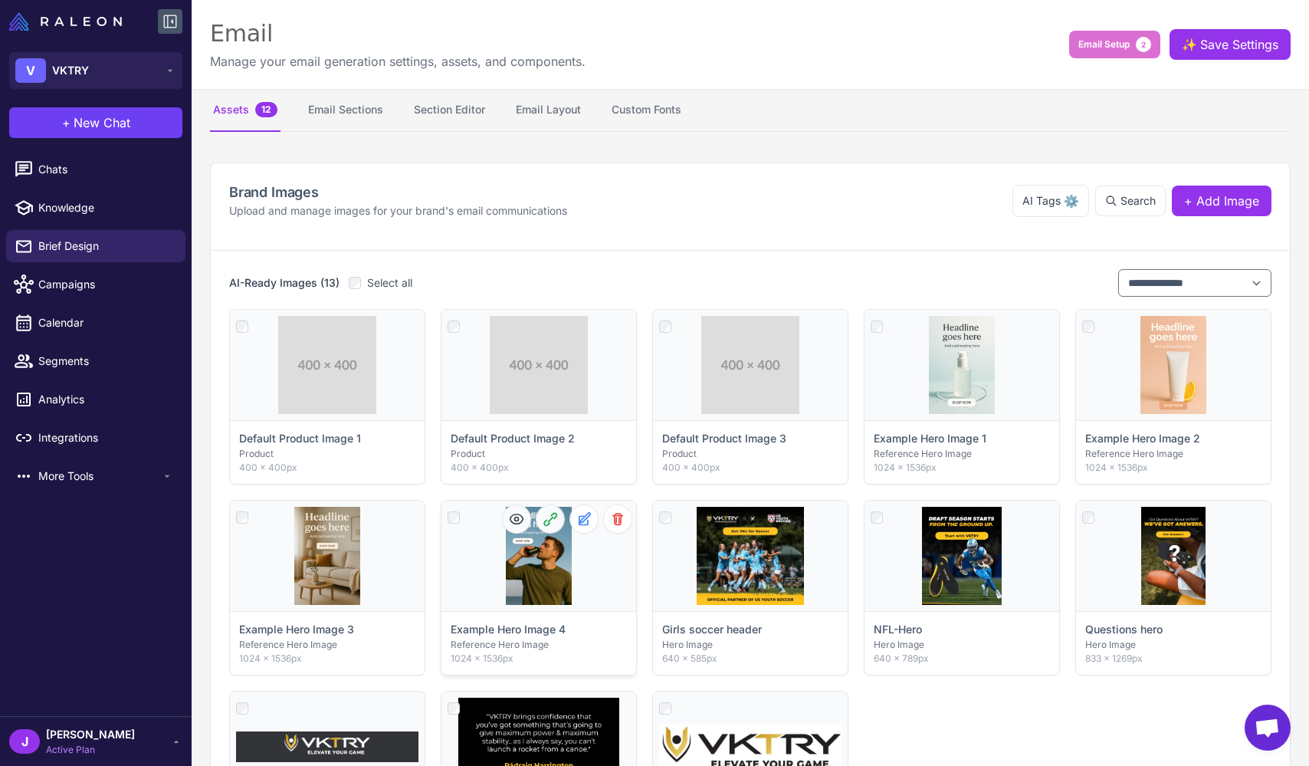
click at [517, 518] on icon at bounding box center [516, 518] width 15 height 15
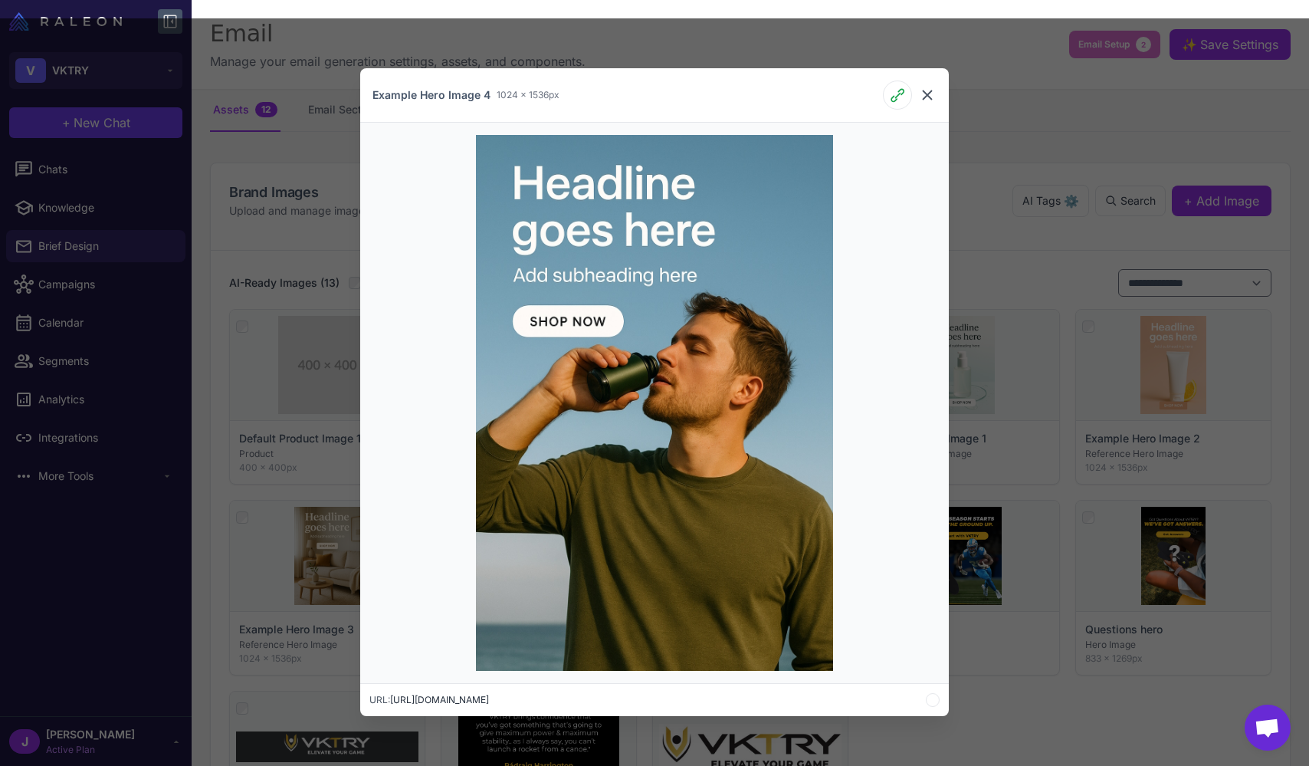
click at [553, 95] on icon at bounding box center [927, 94] width 9 height 9
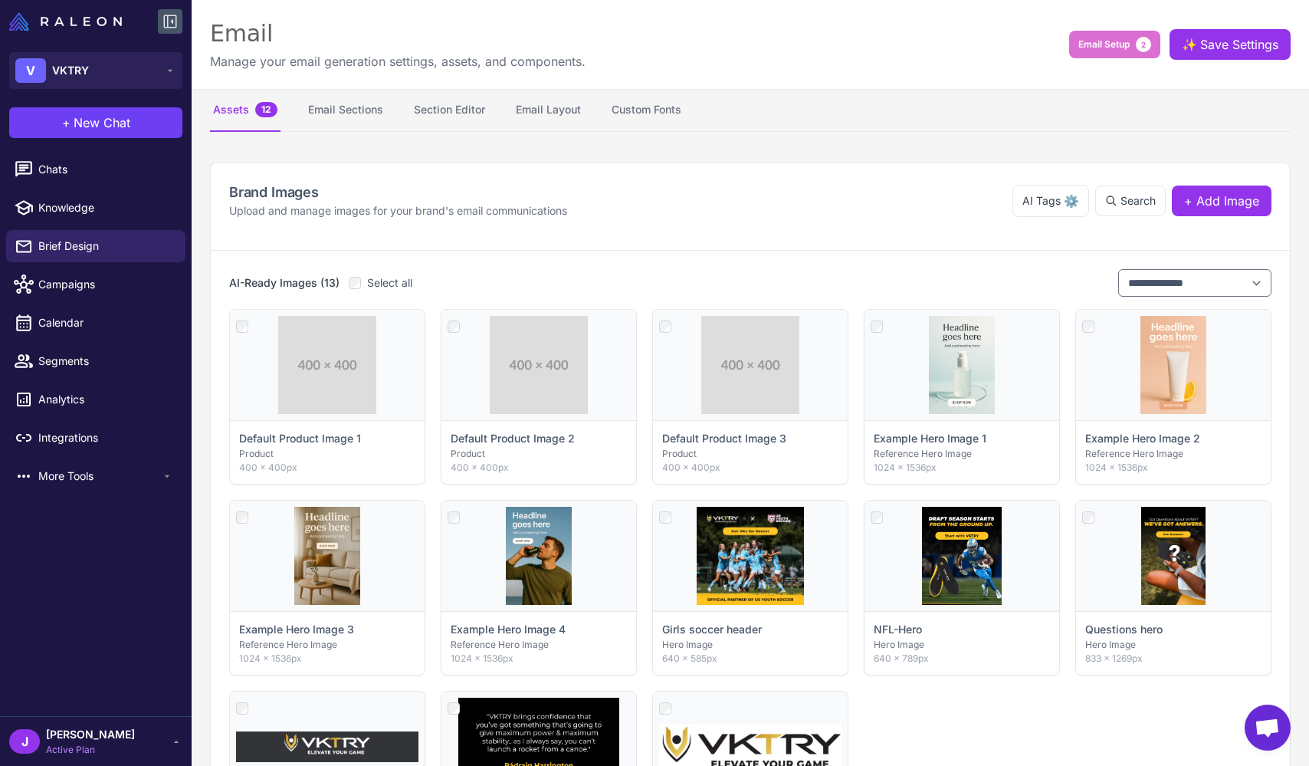
click at [553, 116] on nav "Assets 12 Email Sections Section Editor Email Layout Custom Fonts" at bounding box center [750, 110] width 1081 height 43
click at [553, 46] on span "Email Setup" at bounding box center [1104, 45] width 51 height 14
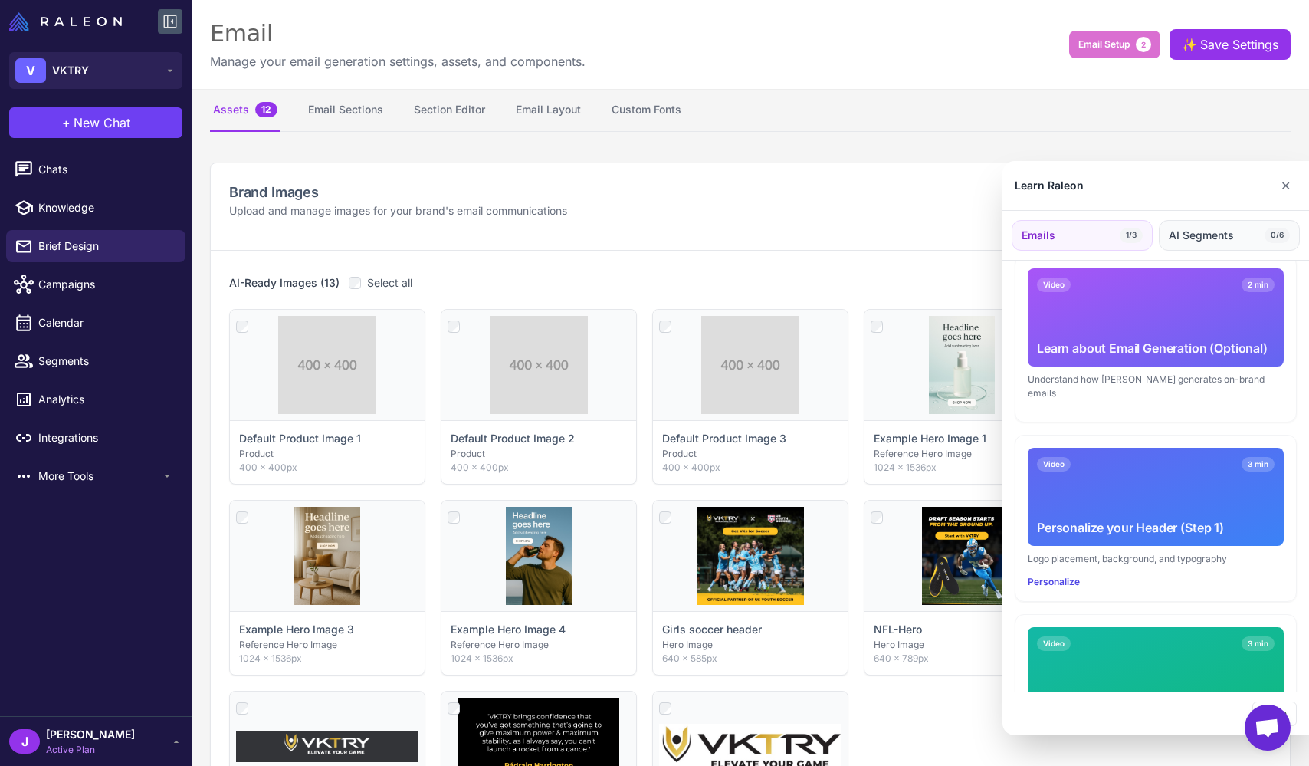
scroll to position [89, 0]
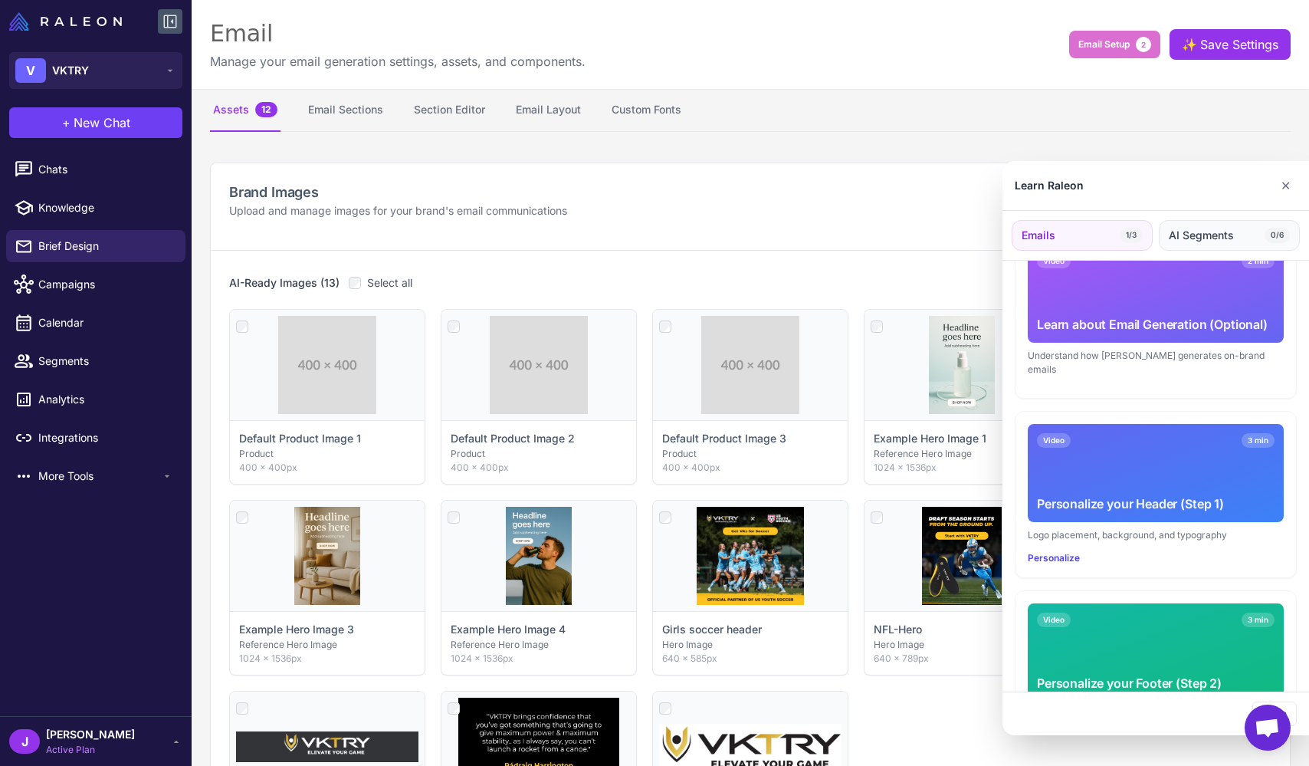
click at [553, 228] on span "AI Segments" at bounding box center [1201, 235] width 65 height 17
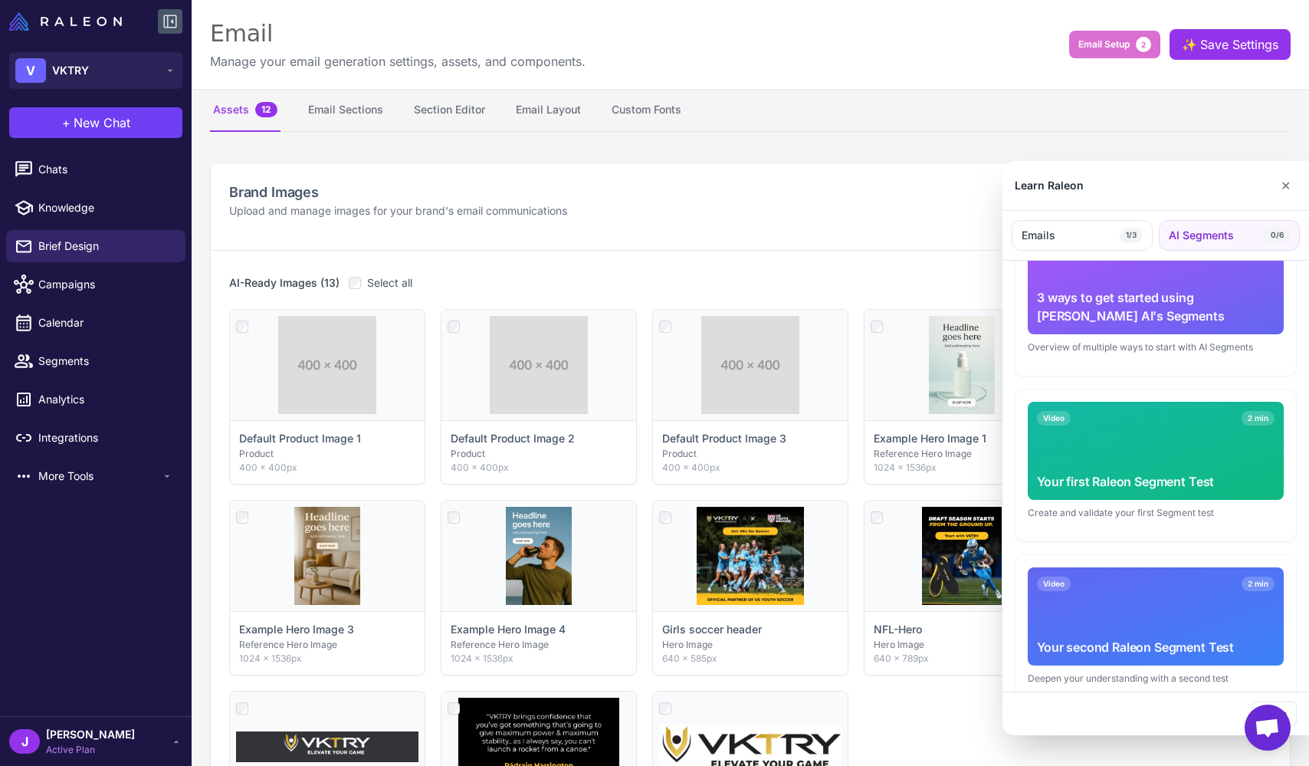
scroll to position [0, 0]
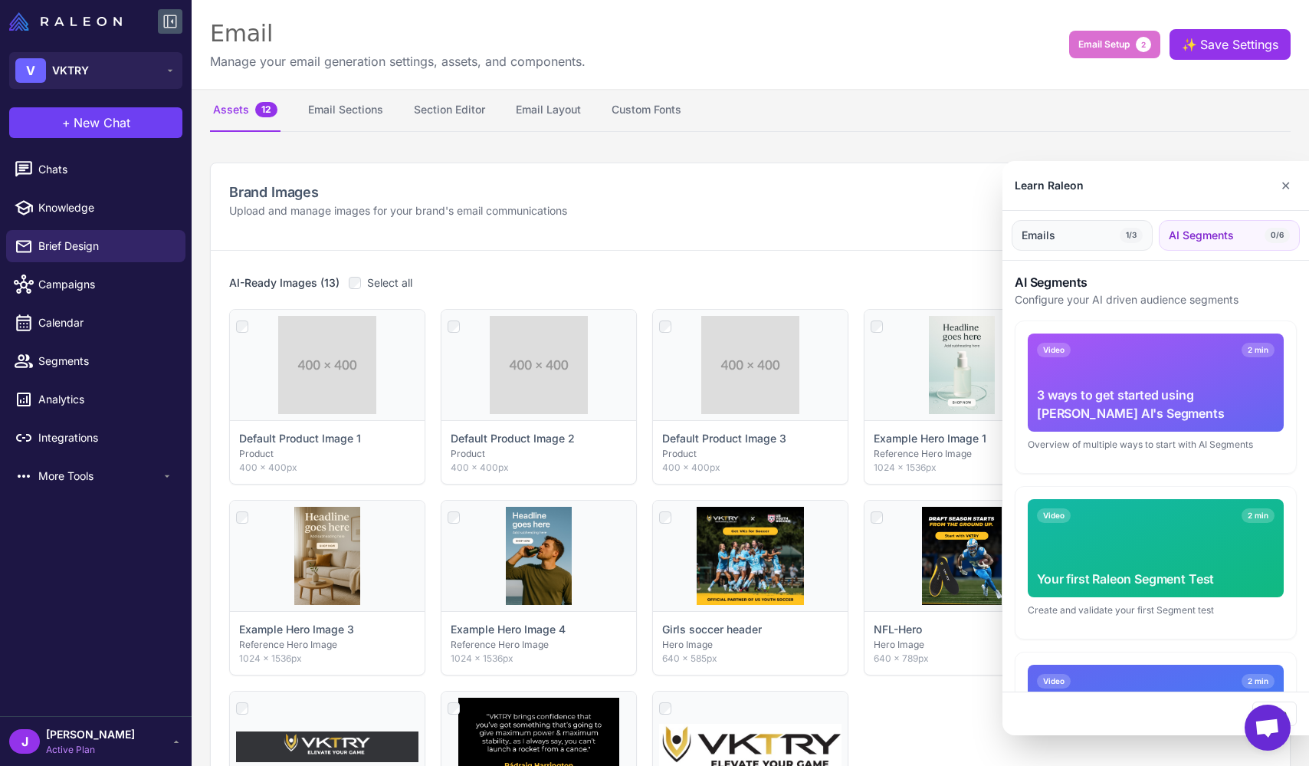
click at [553, 221] on button "Emails 1/3" at bounding box center [1082, 235] width 141 height 31
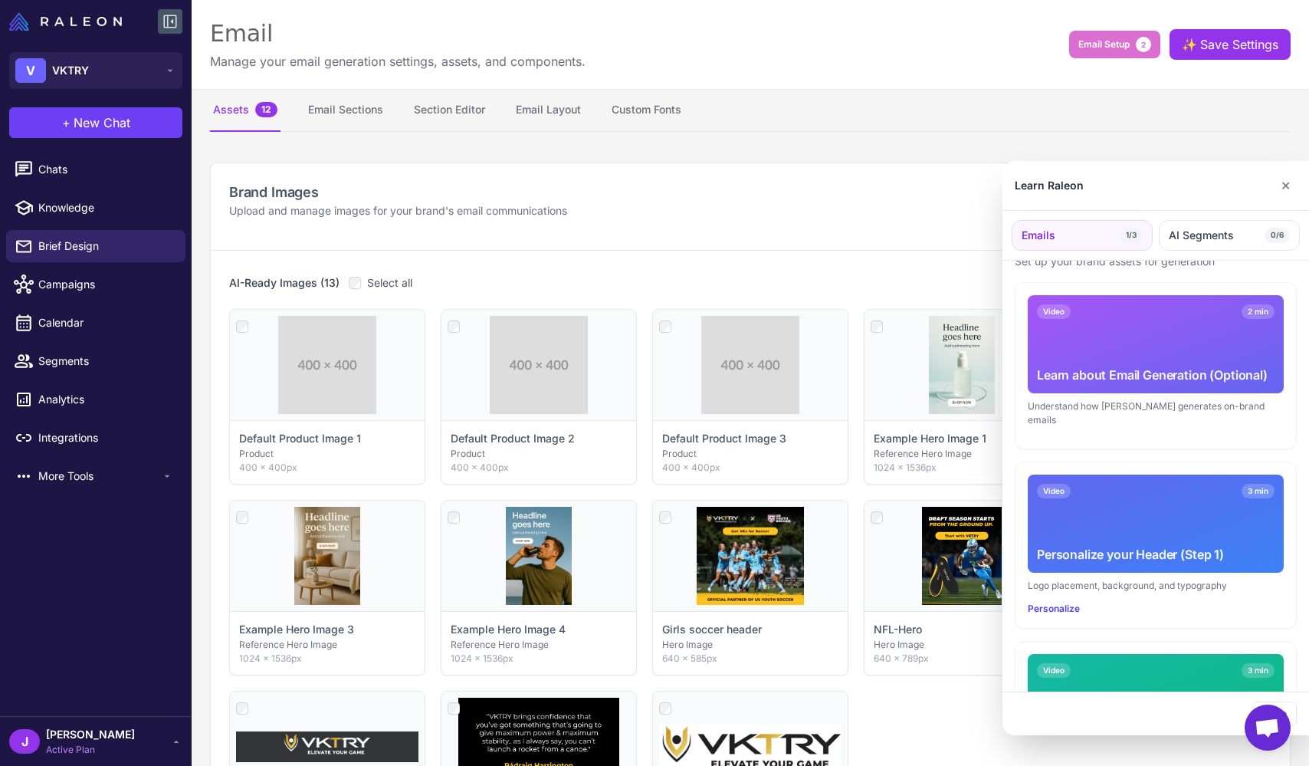
scroll to position [40, 0]
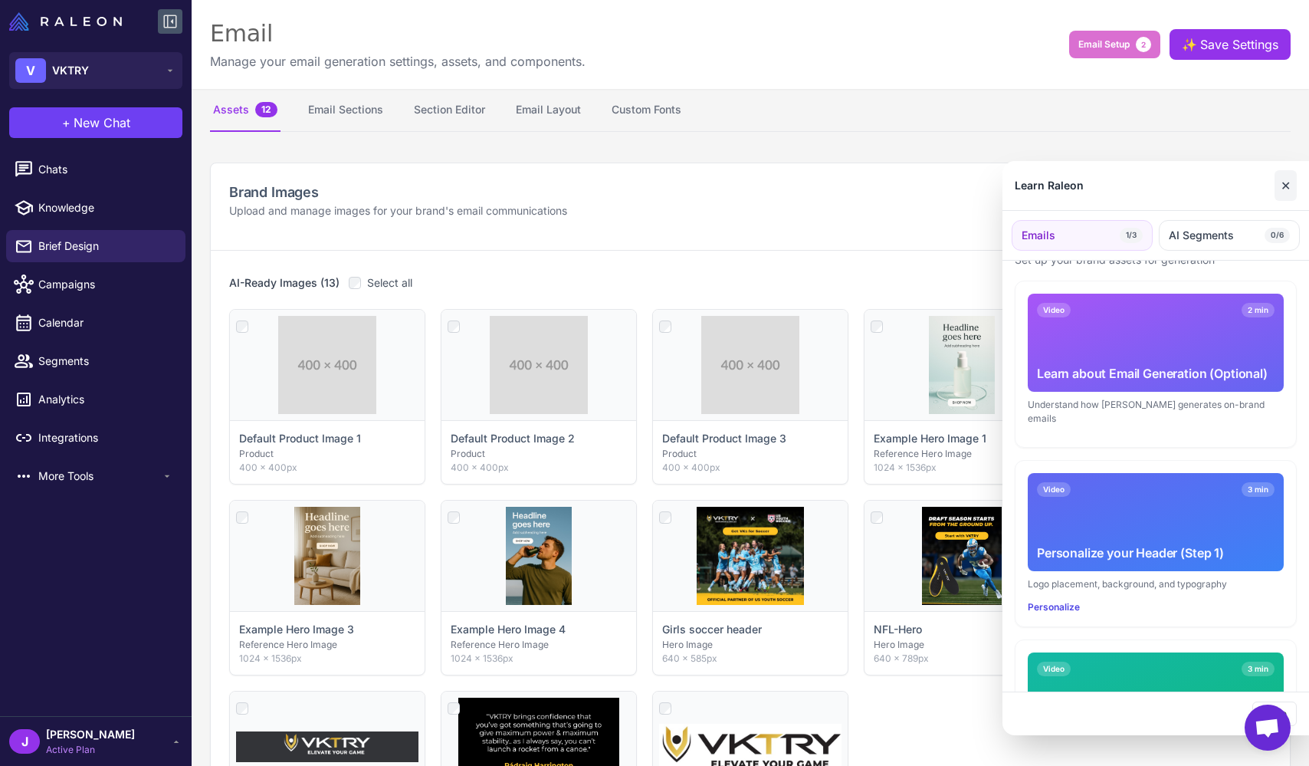
click at [553, 185] on button "✕" at bounding box center [1286, 185] width 22 height 31
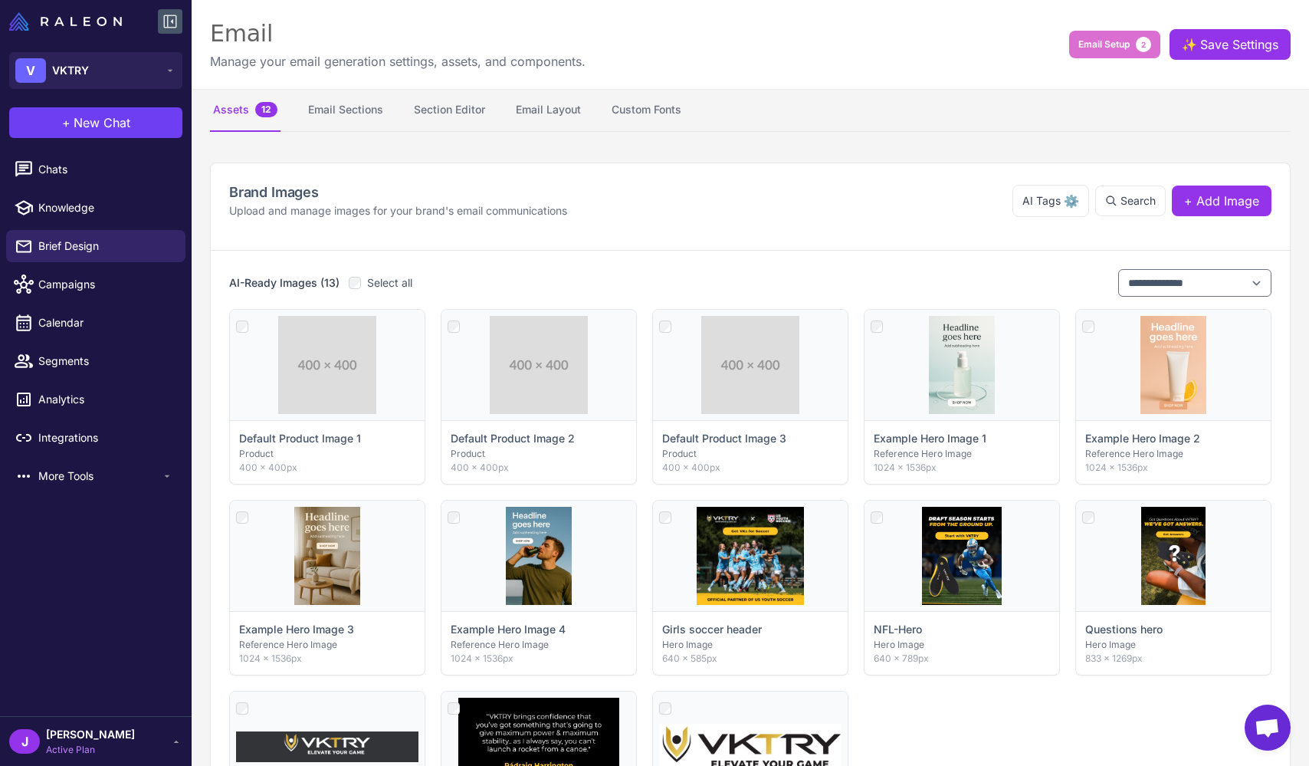
click at [553, 80] on div "Email Manage your email generation settings, assets, and components. Email Setu…" at bounding box center [751, 44] width 1118 height 89
click at [553, 49] on button "Email Setup 2" at bounding box center [1114, 45] width 91 height 28
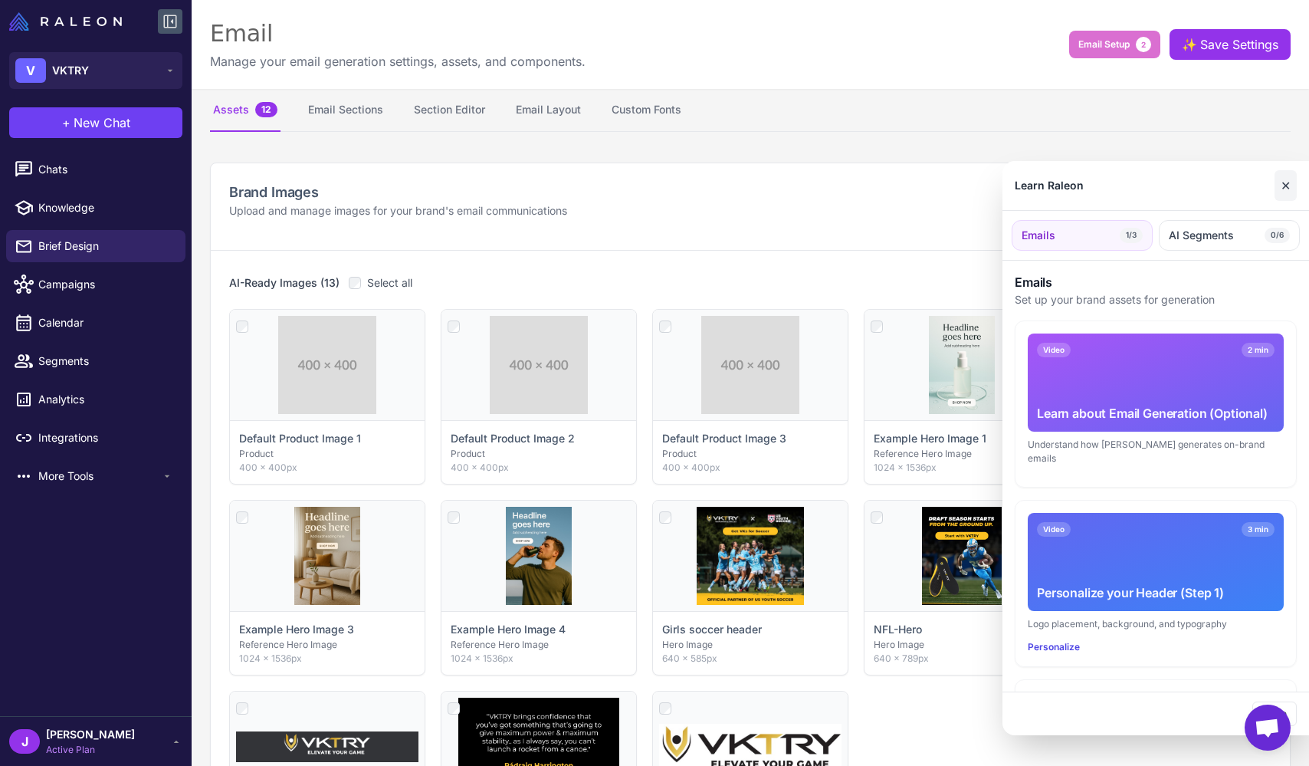
click at [553, 173] on button "✕" at bounding box center [1286, 185] width 22 height 31
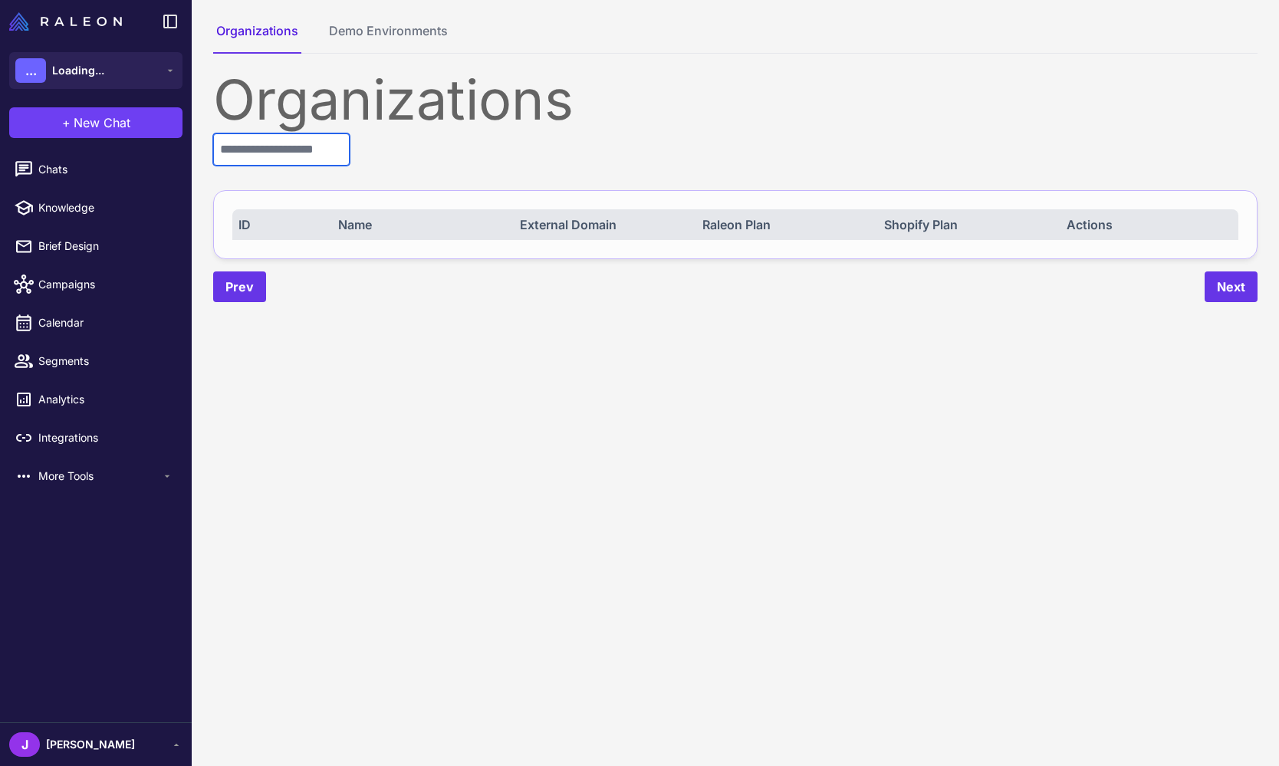
click at [335, 143] on input "text" at bounding box center [281, 149] width 136 height 32
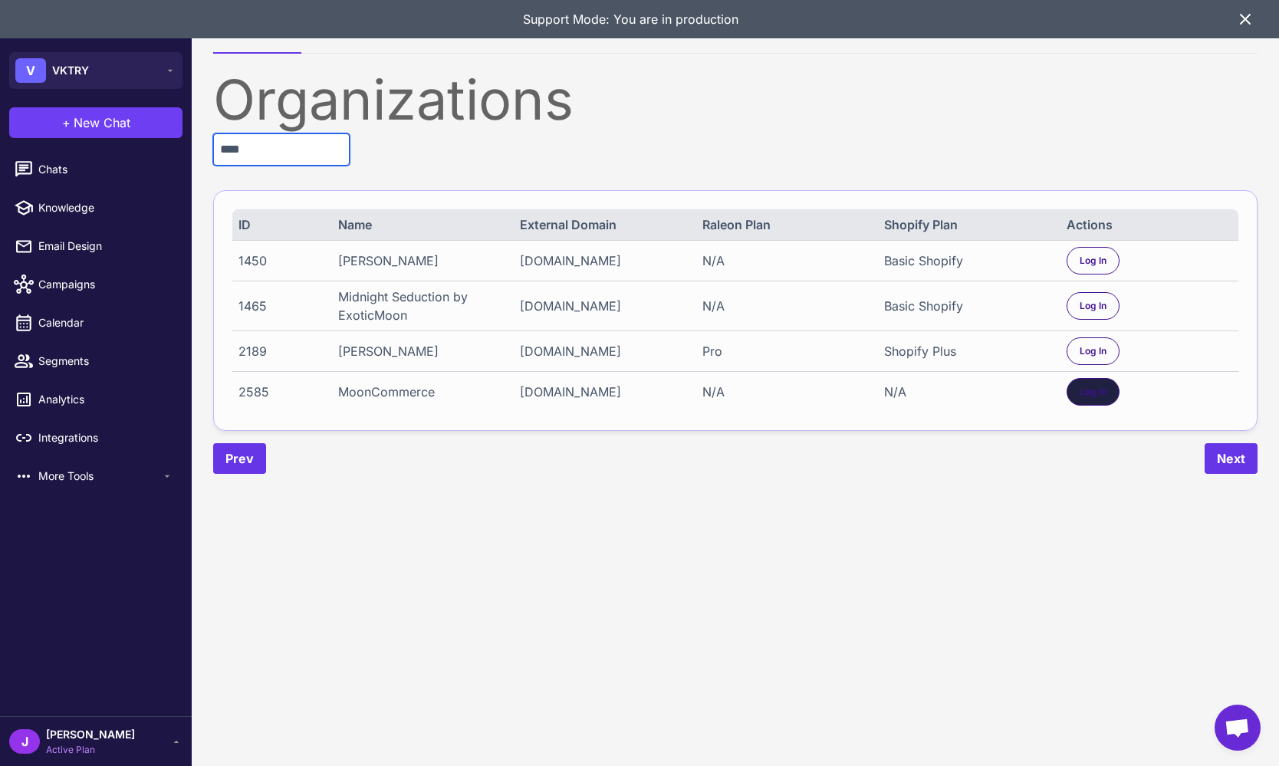
type input "****"
drag, startPoint x: 1087, startPoint y: 409, endPoint x: 991, endPoint y: 426, distance: 97.3
click at [1087, 406] on div "Log In" at bounding box center [1092, 392] width 53 height 28
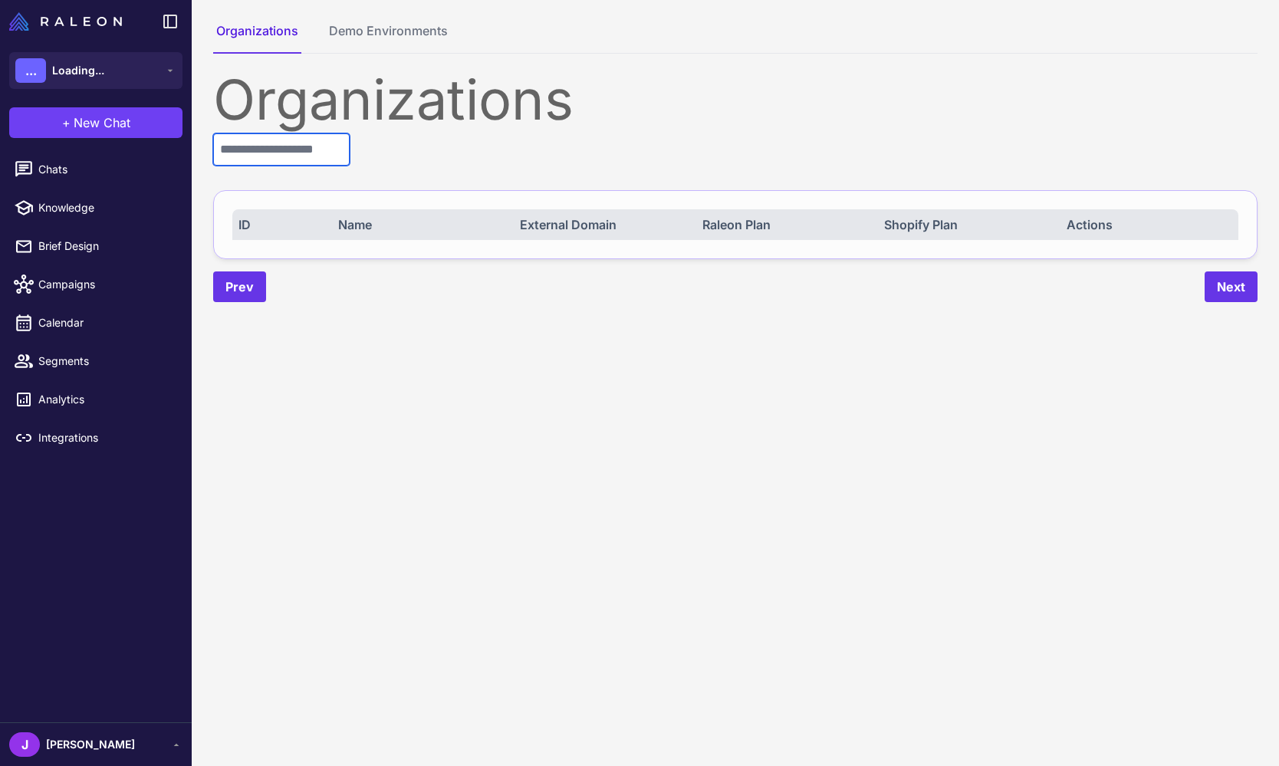
click at [256, 144] on input "text" at bounding box center [281, 149] width 136 height 32
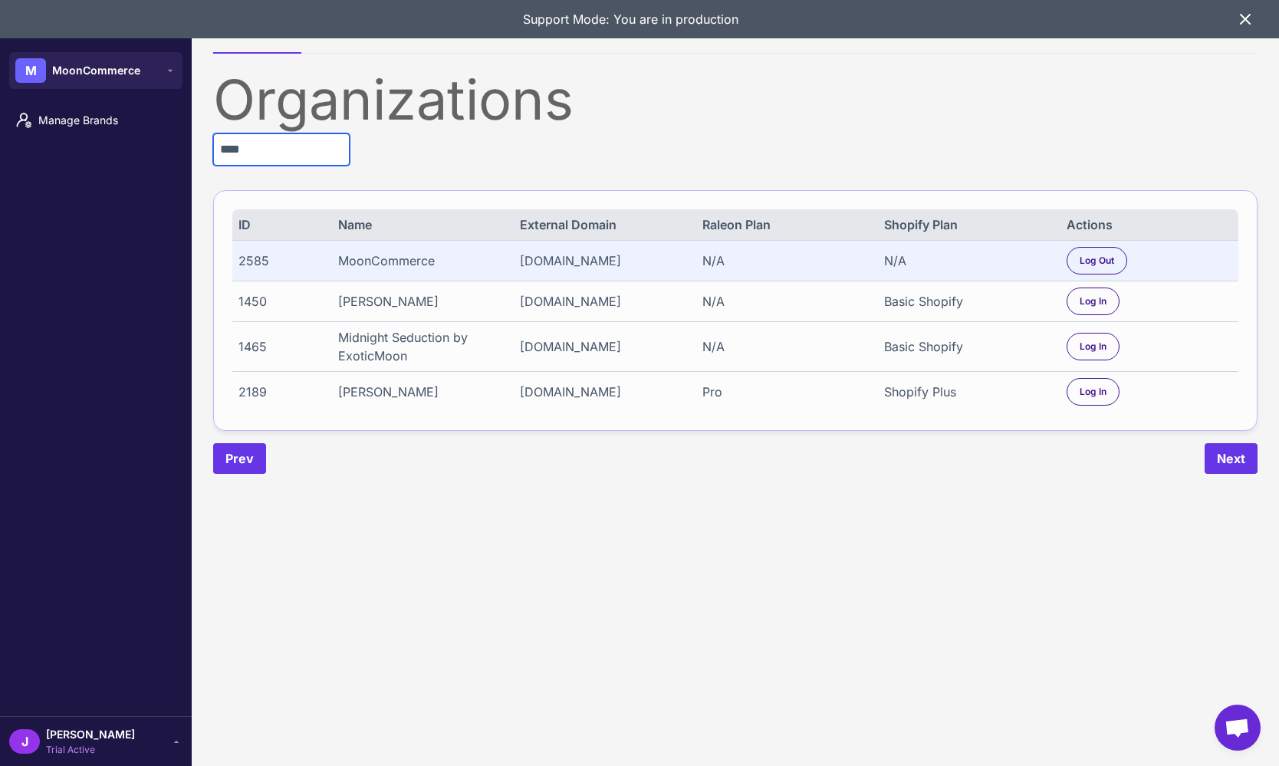
type input "****"
click at [370, 269] on div "MoonCommerce" at bounding box center [421, 260] width 166 height 18
click at [373, 264] on div "MoonCommerce" at bounding box center [421, 260] width 166 height 18
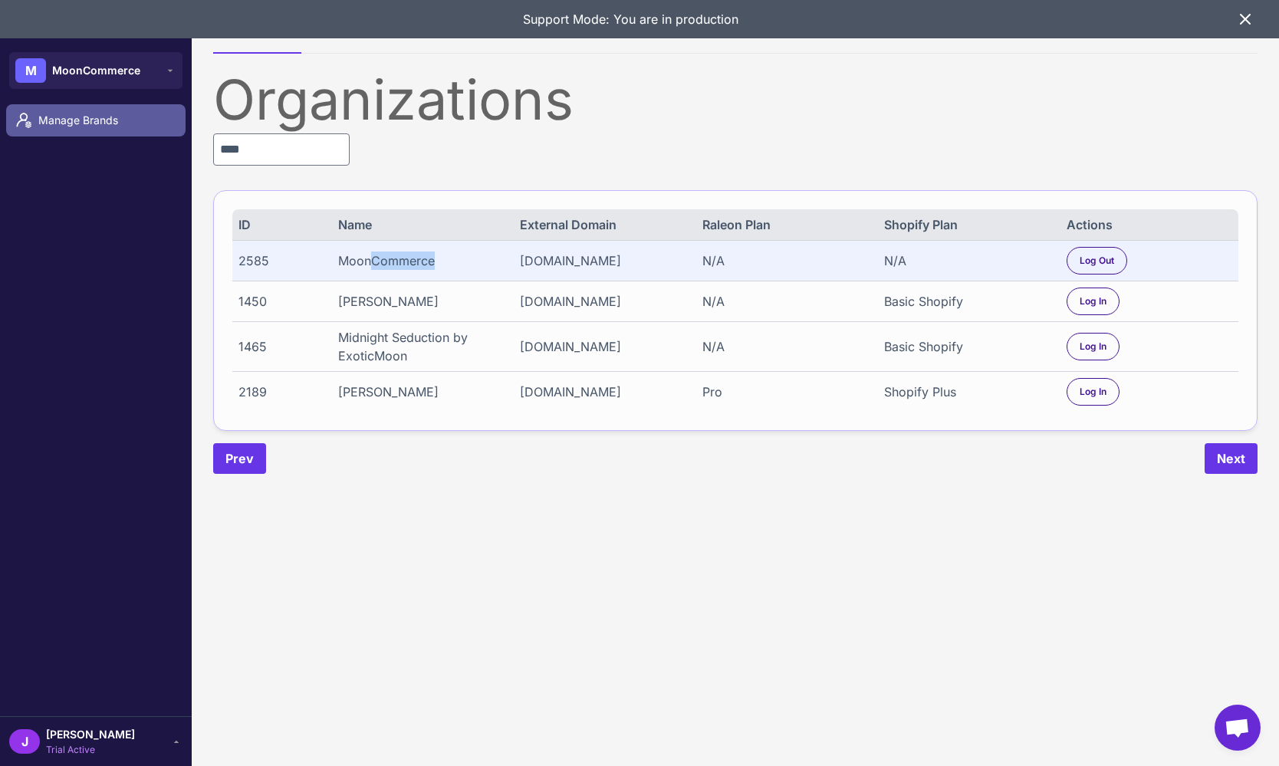
click at [98, 119] on span "Manage Brands" at bounding box center [105, 120] width 135 height 17
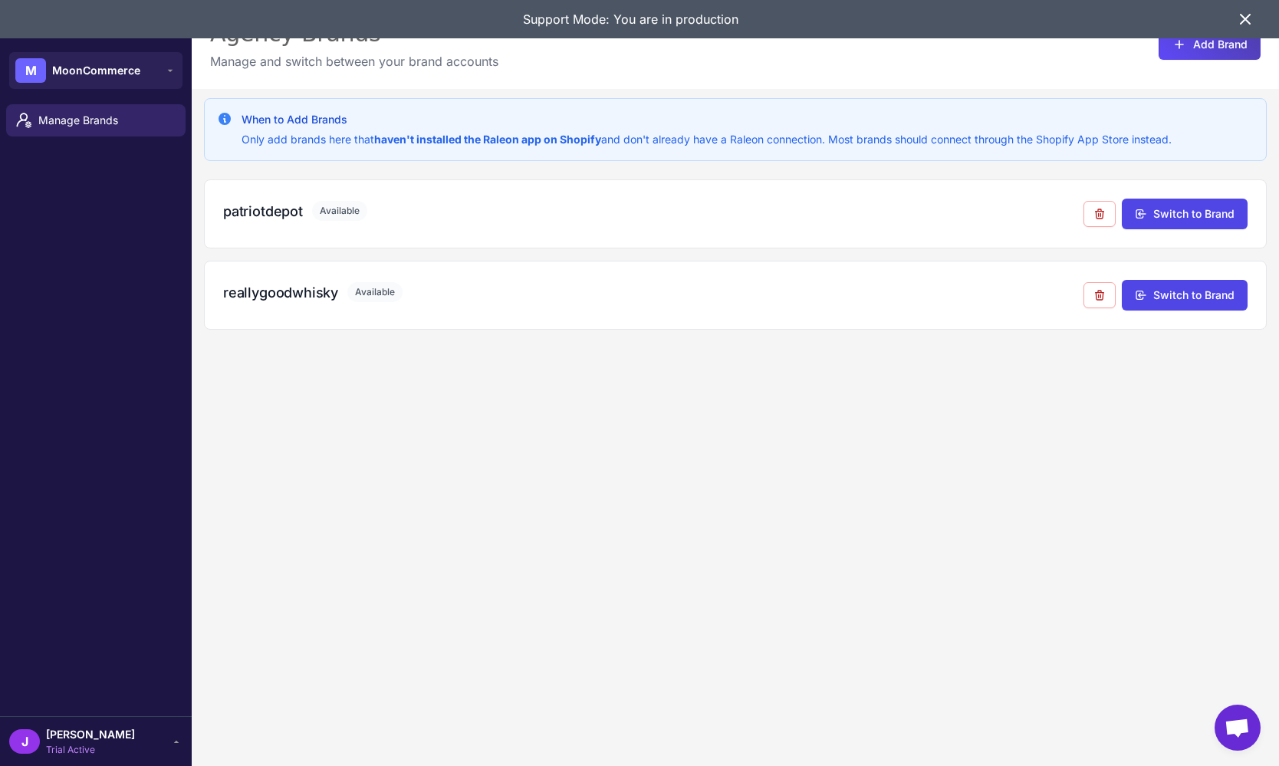
click at [392, 1] on div "Support Mode: You are in production" at bounding box center [630, 19] width 1211 height 38
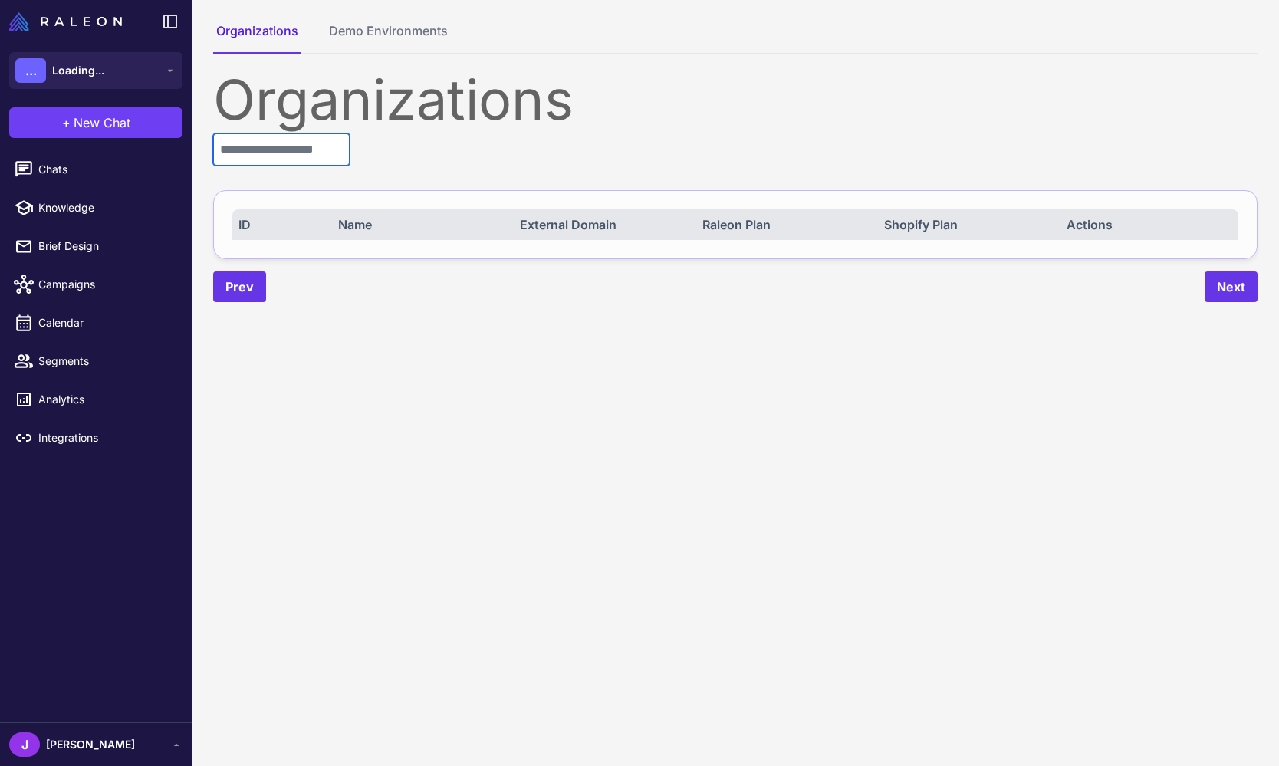
click at [256, 139] on input "text" at bounding box center [281, 149] width 136 height 32
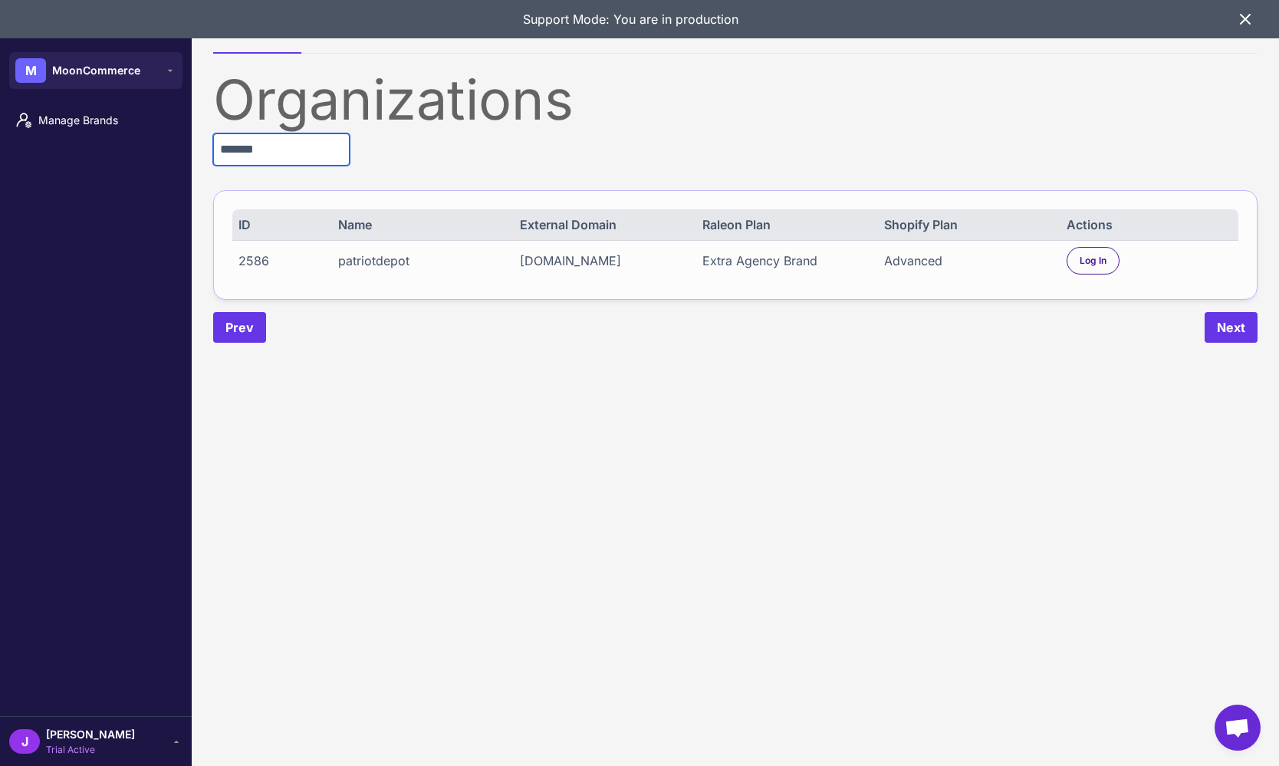
type input "*******"
click at [92, 734] on span "[PERSON_NAME]" at bounding box center [90, 734] width 89 height 17
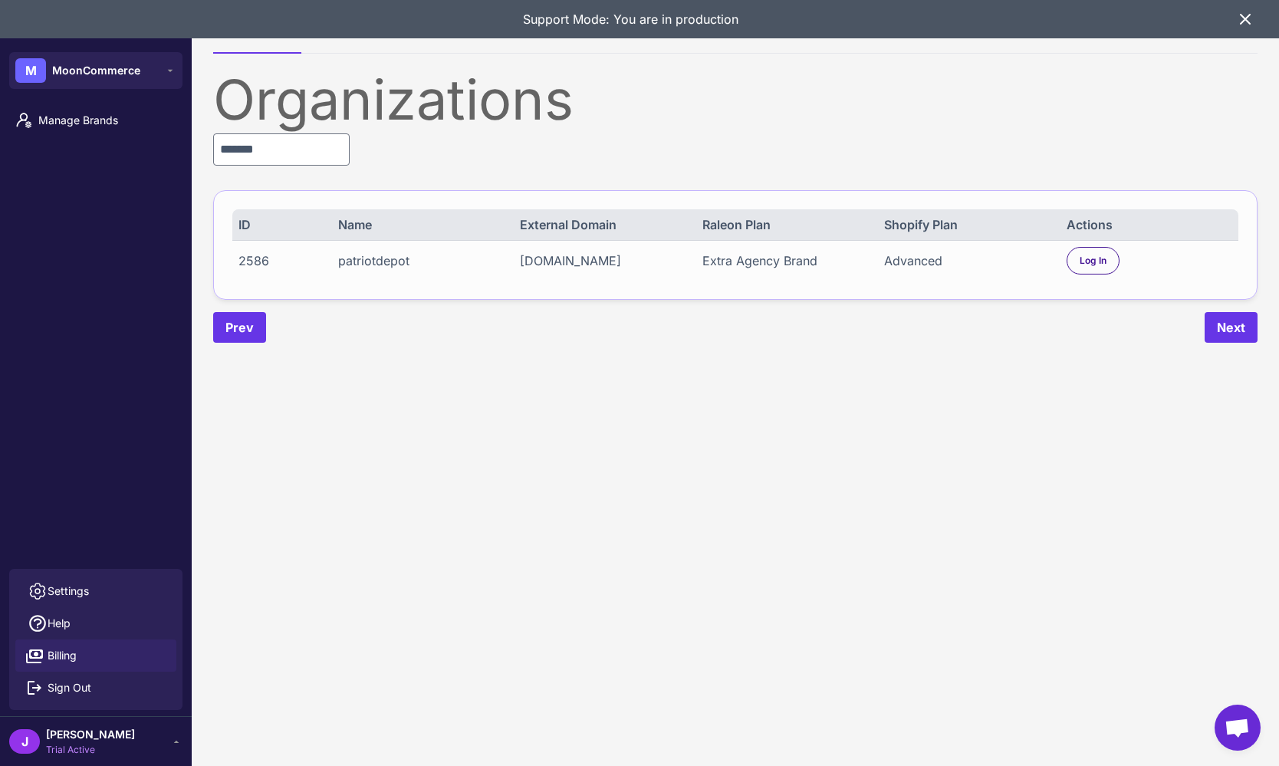
click at [64, 649] on span "Billing" at bounding box center [62, 655] width 29 height 17
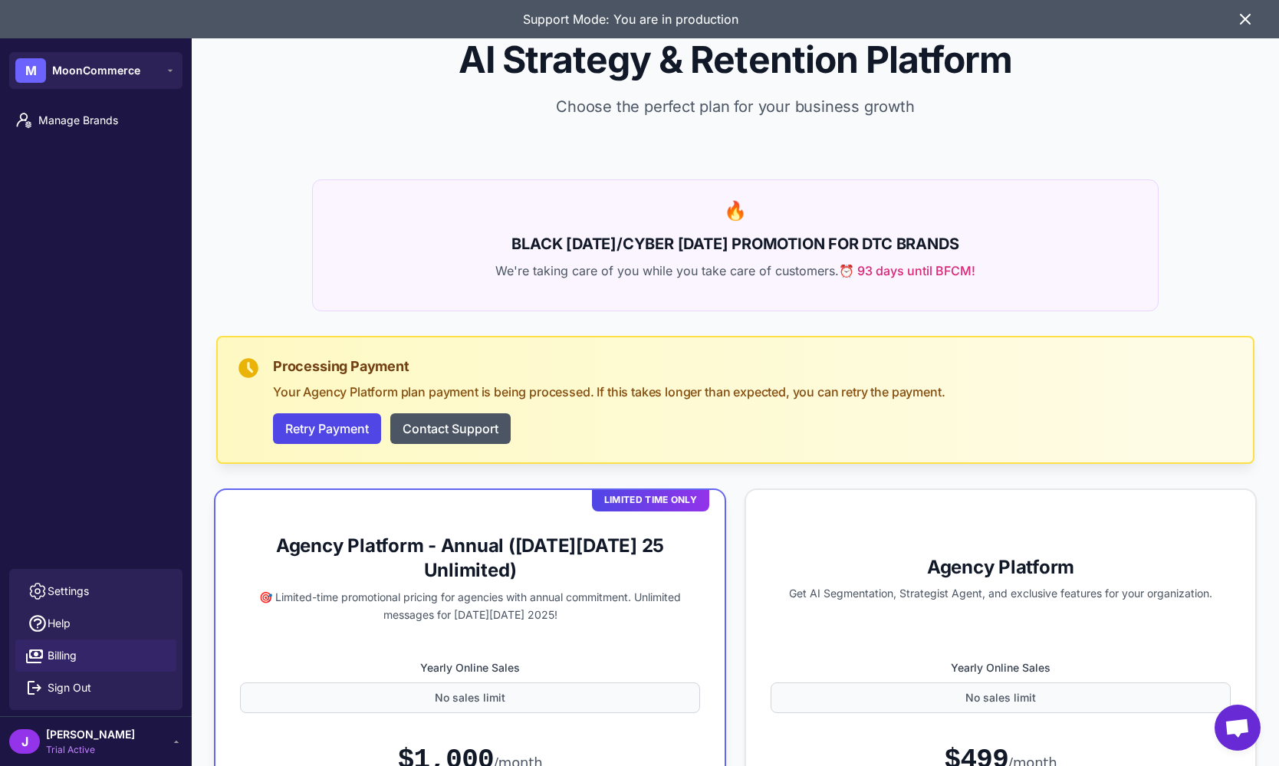
click at [1240, 18] on icon at bounding box center [1245, 19] width 18 height 18
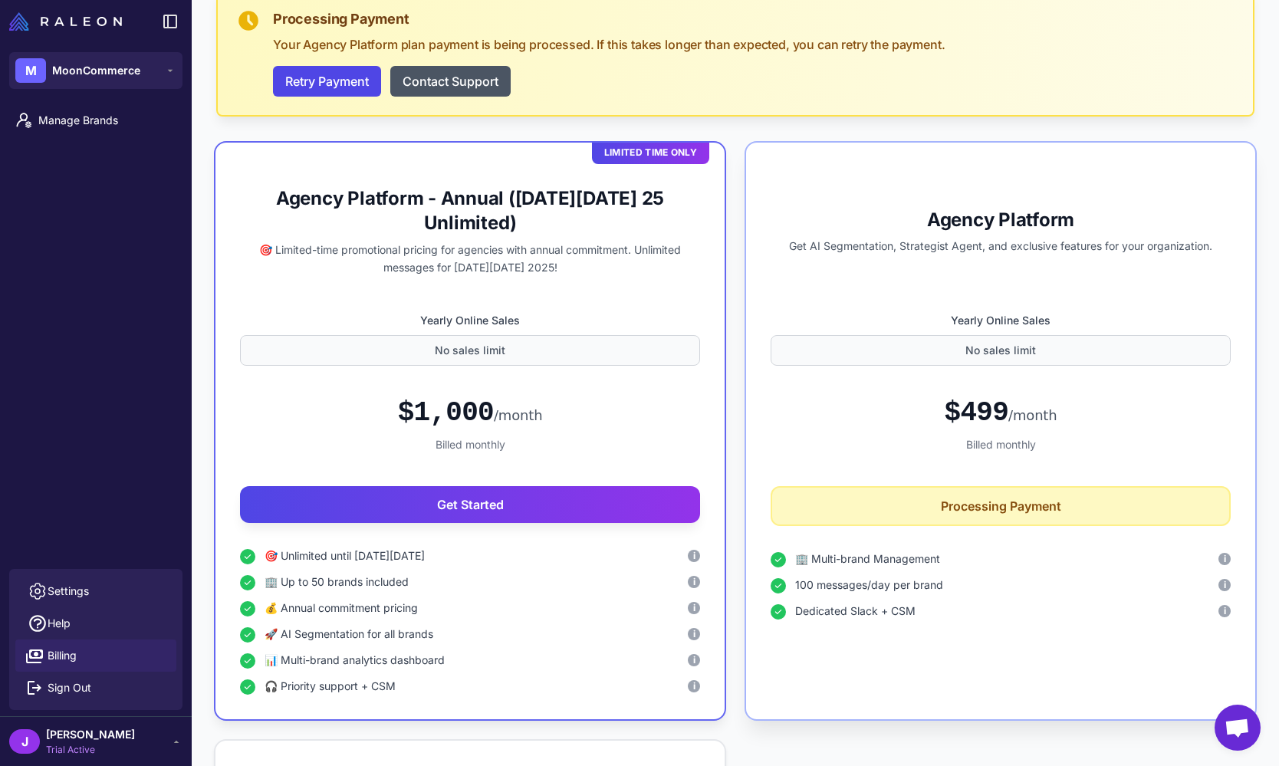
scroll to position [348, 0]
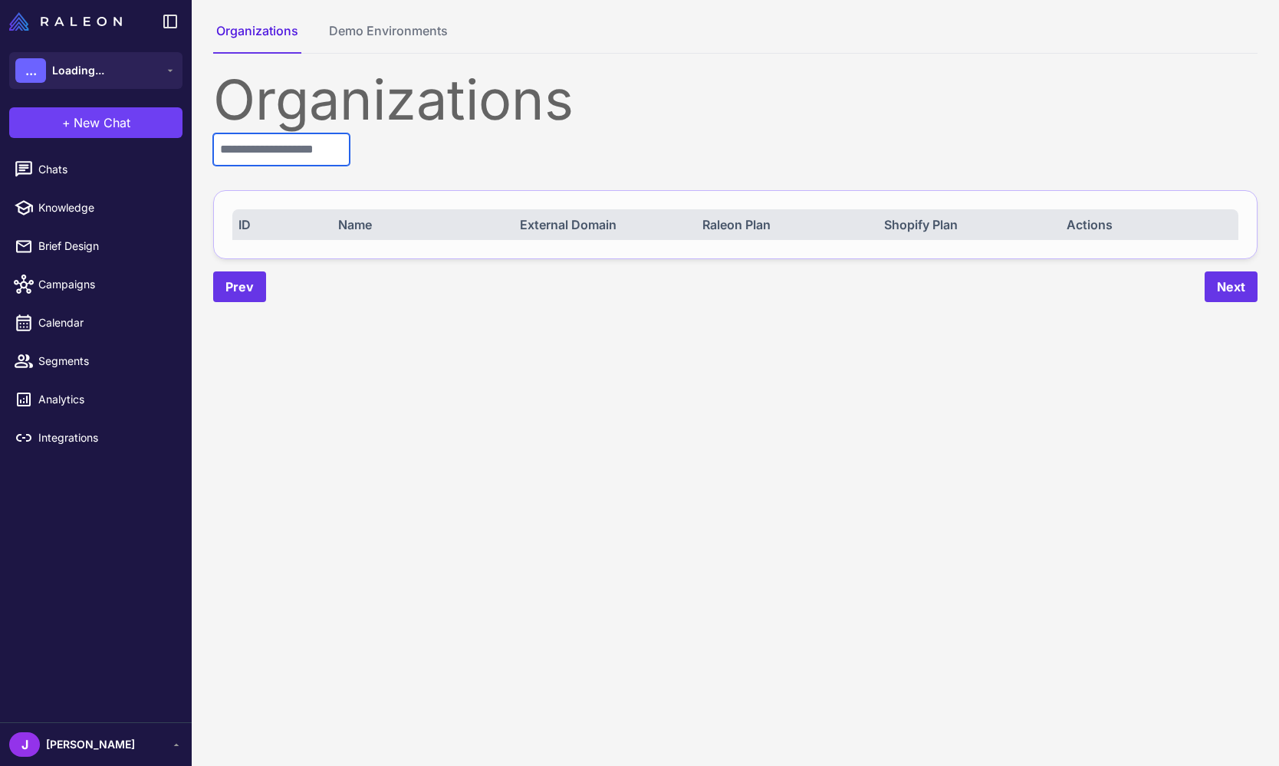
click at [271, 145] on input "text" at bounding box center [281, 149] width 136 height 32
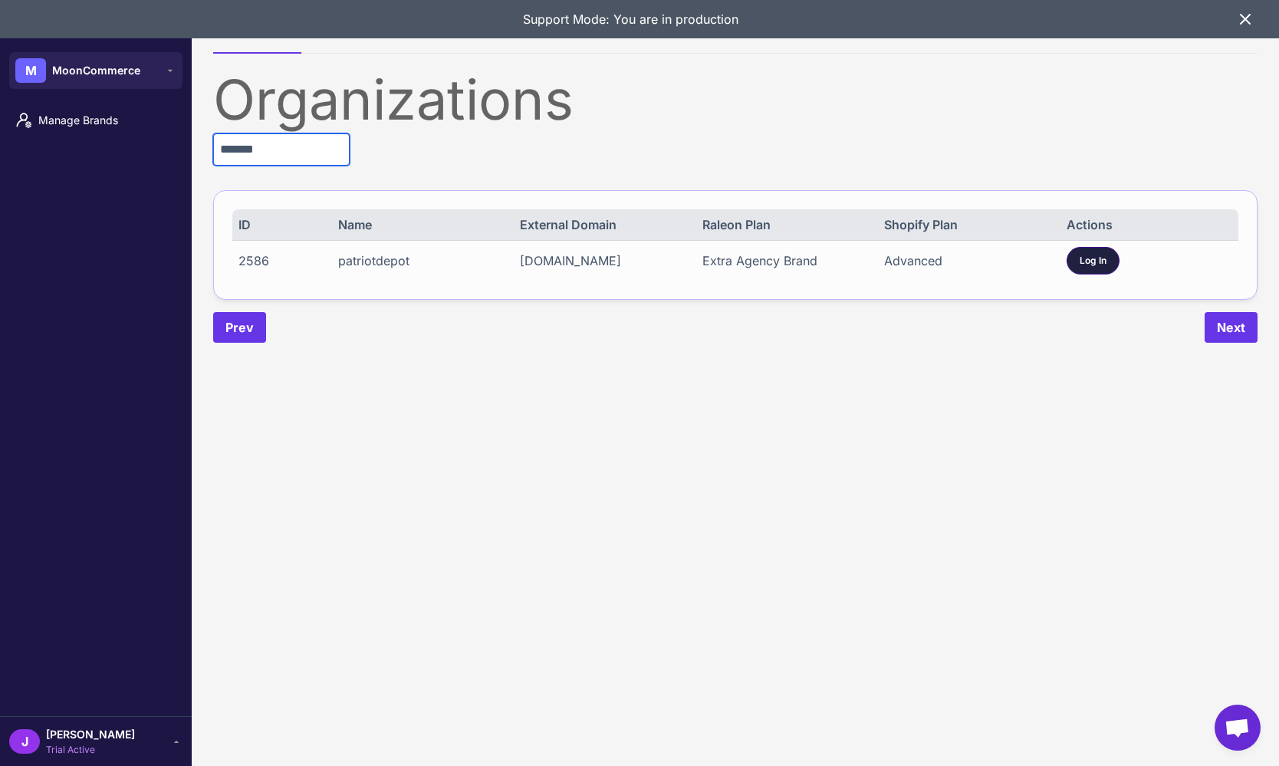
type input "*******"
click at [1083, 268] on span "Log In" at bounding box center [1092, 261] width 27 height 14
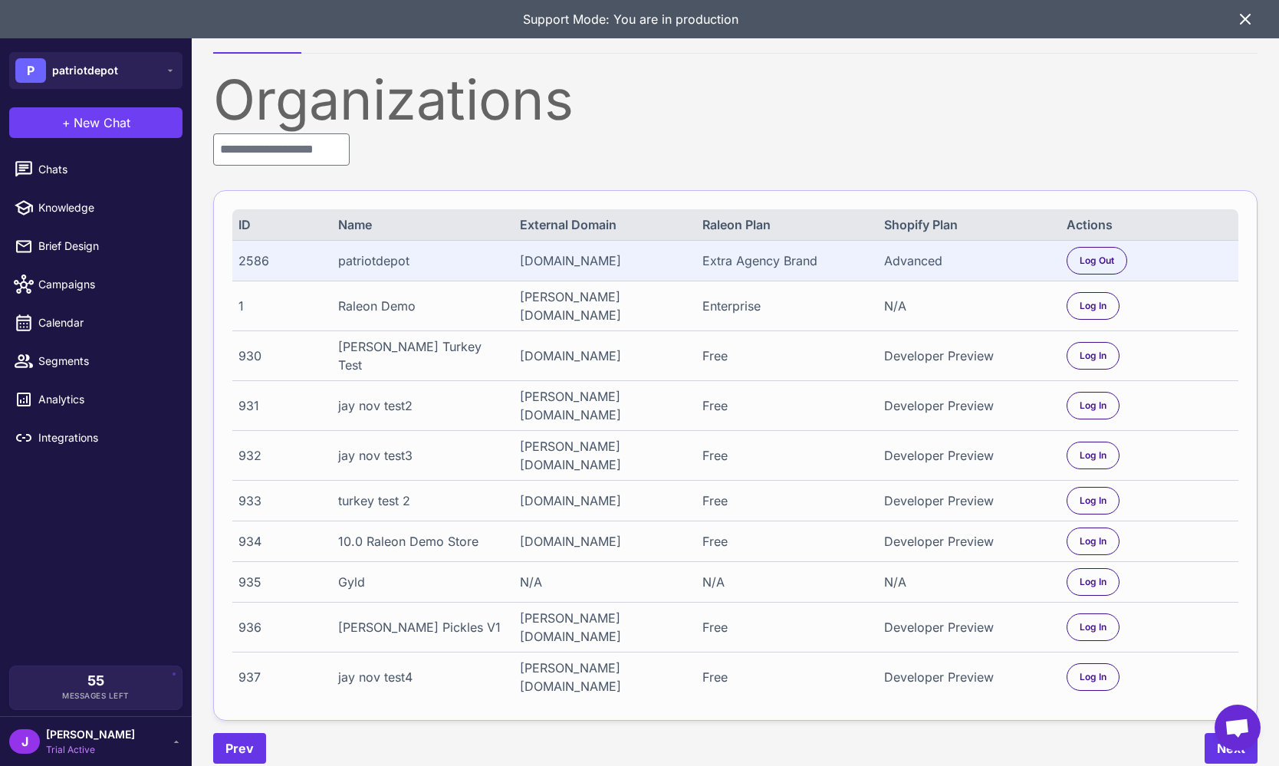
click at [143, 603] on div "Chats Knowledge Brief Design Campaigns Calendar Segments Analytics Integrations" at bounding box center [96, 406] width 192 height 518
click at [140, 738] on div "J Jay Trial Active" at bounding box center [95, 741] width 173 height 31
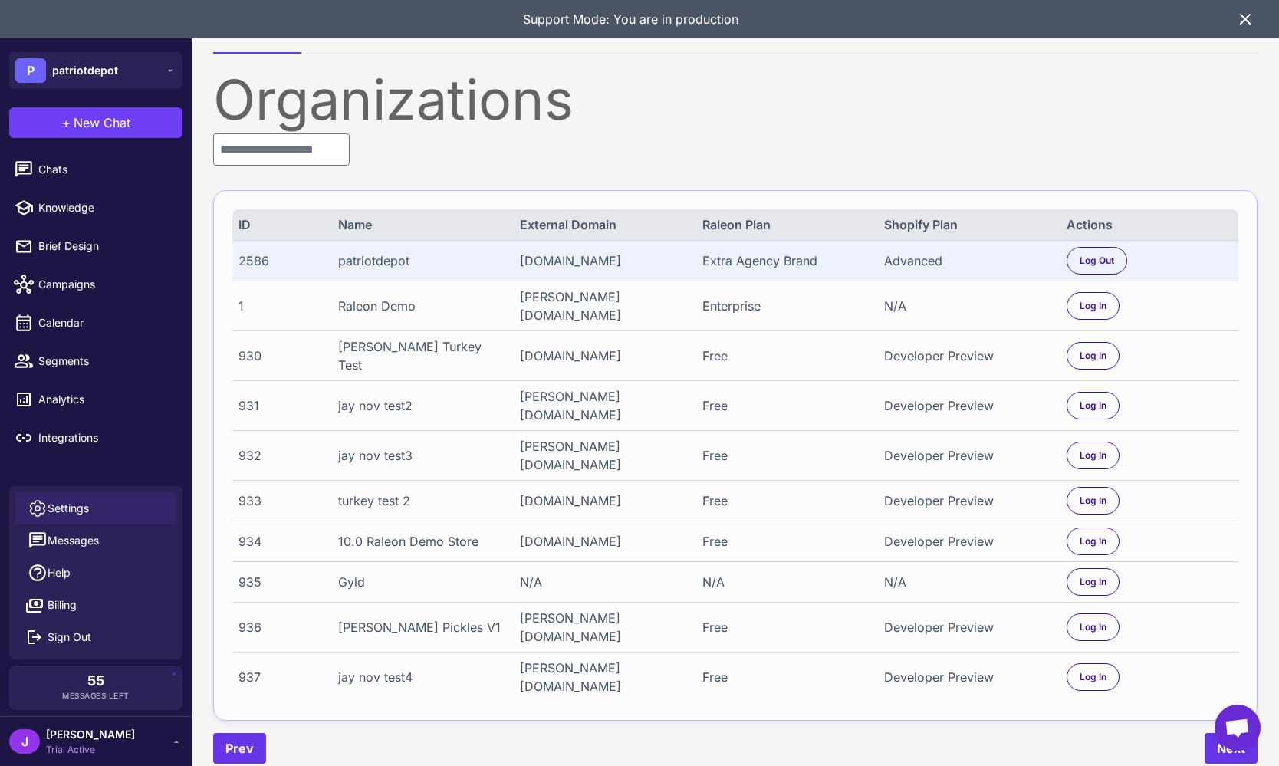
click at [67, 512] on span "Settings" at bounding box center [68, 508] width 41 height 17
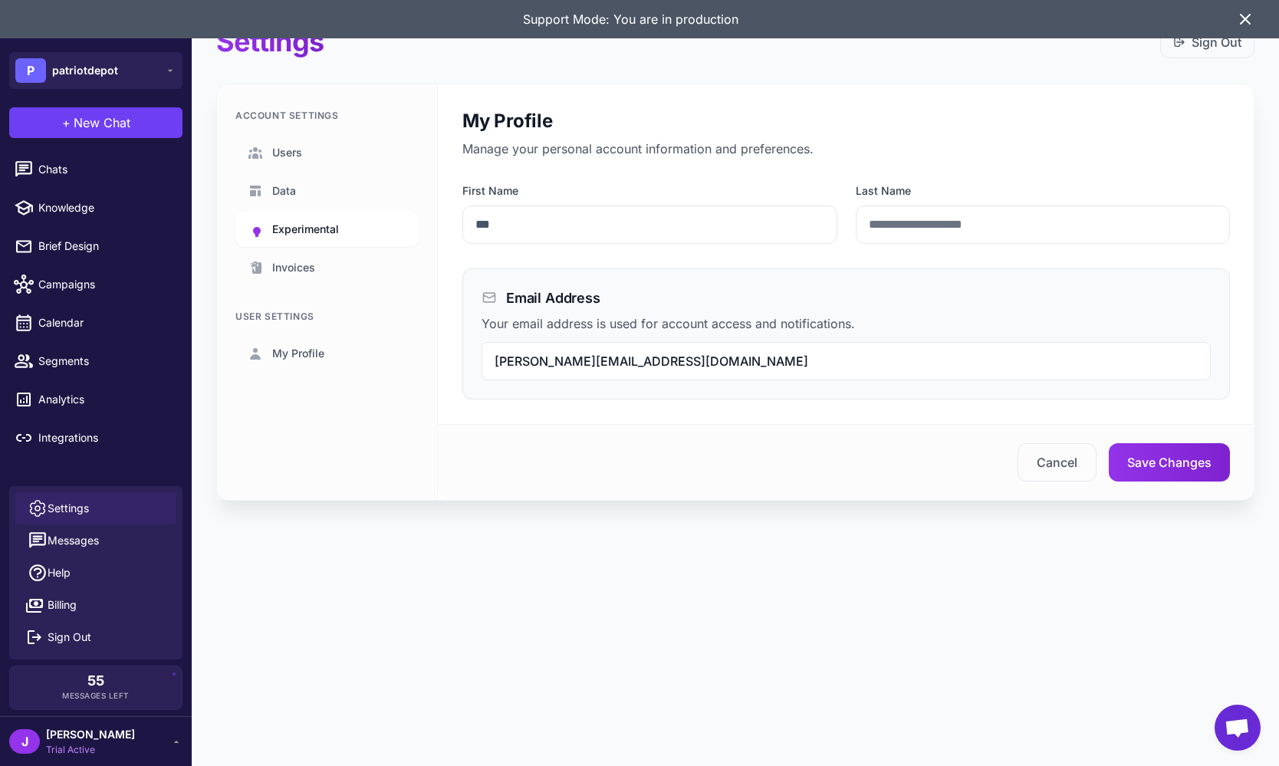
click at [311, 223] on span "Experimental" at bounding box center [305, 229] width 67 height 17
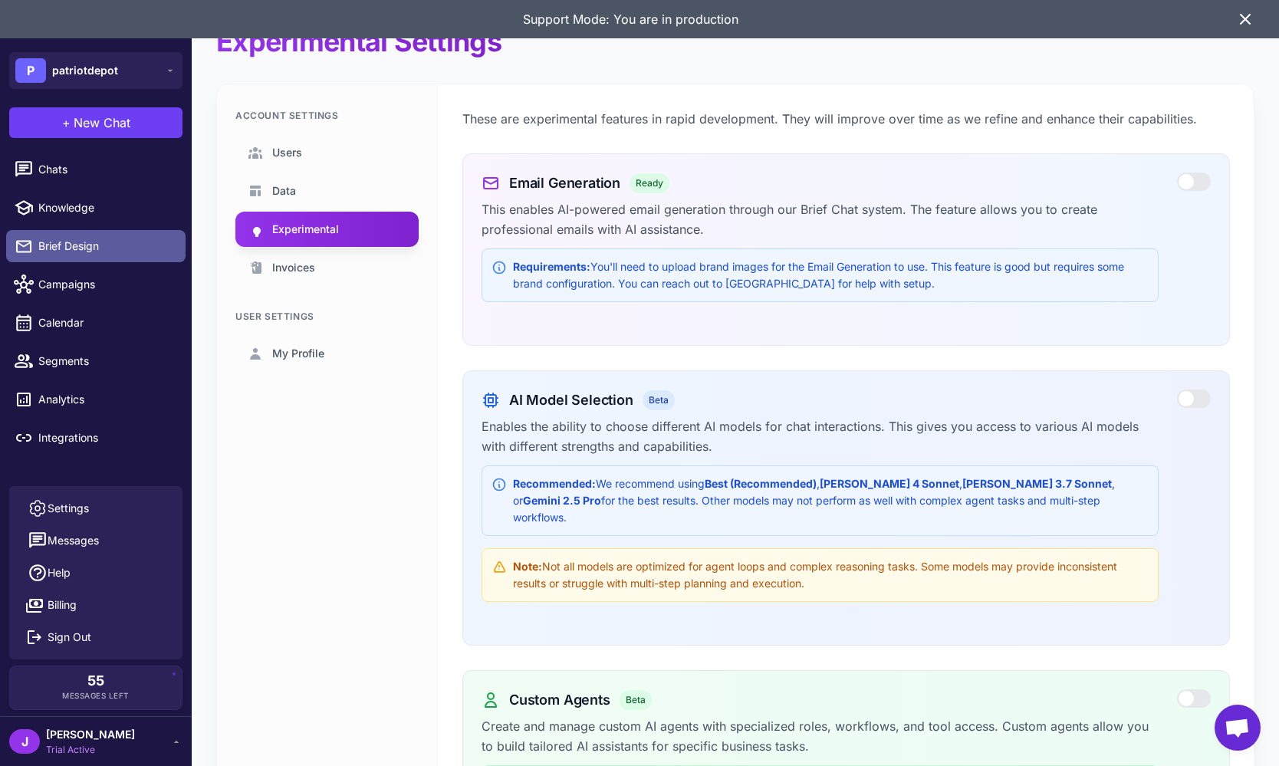
click at [57, 241] on span "Brief Design" at bounding box center [105, 246] width 135 height 17
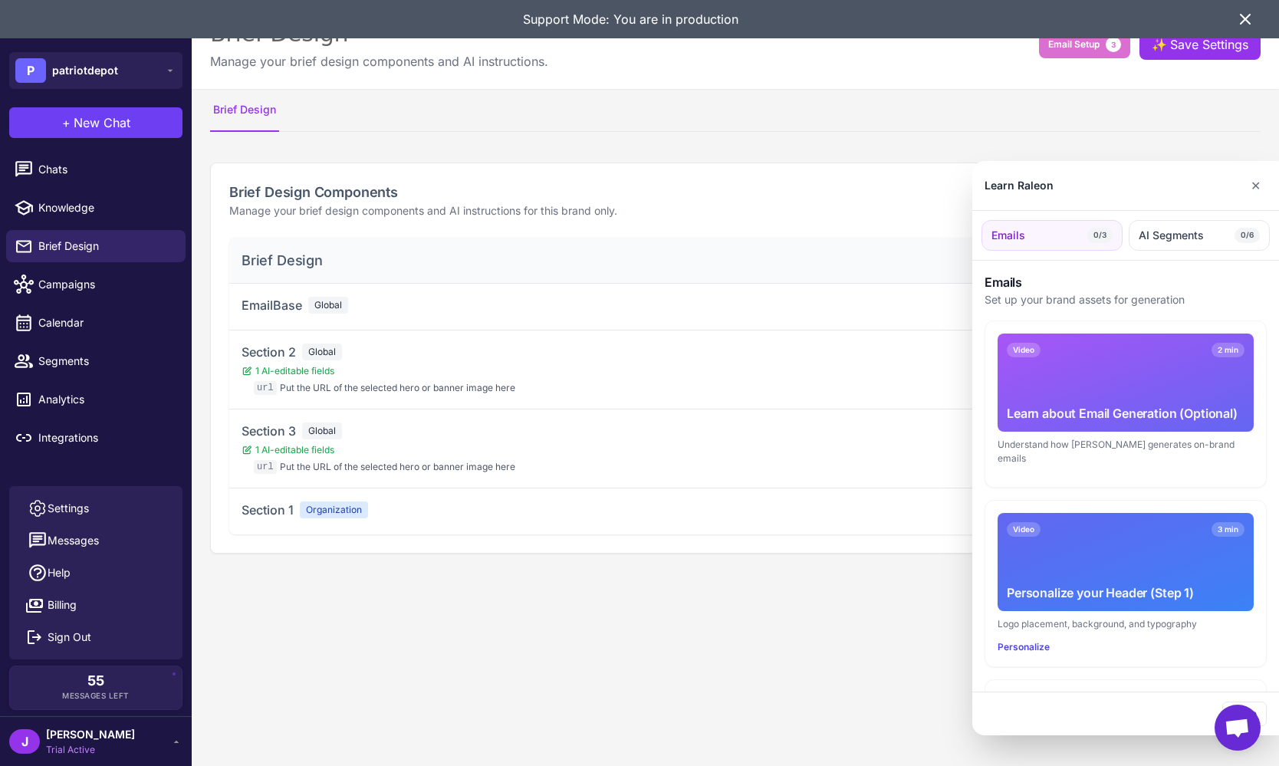
click at [404, 509] on div at bounding box center [639, 383] width 1279 height 766
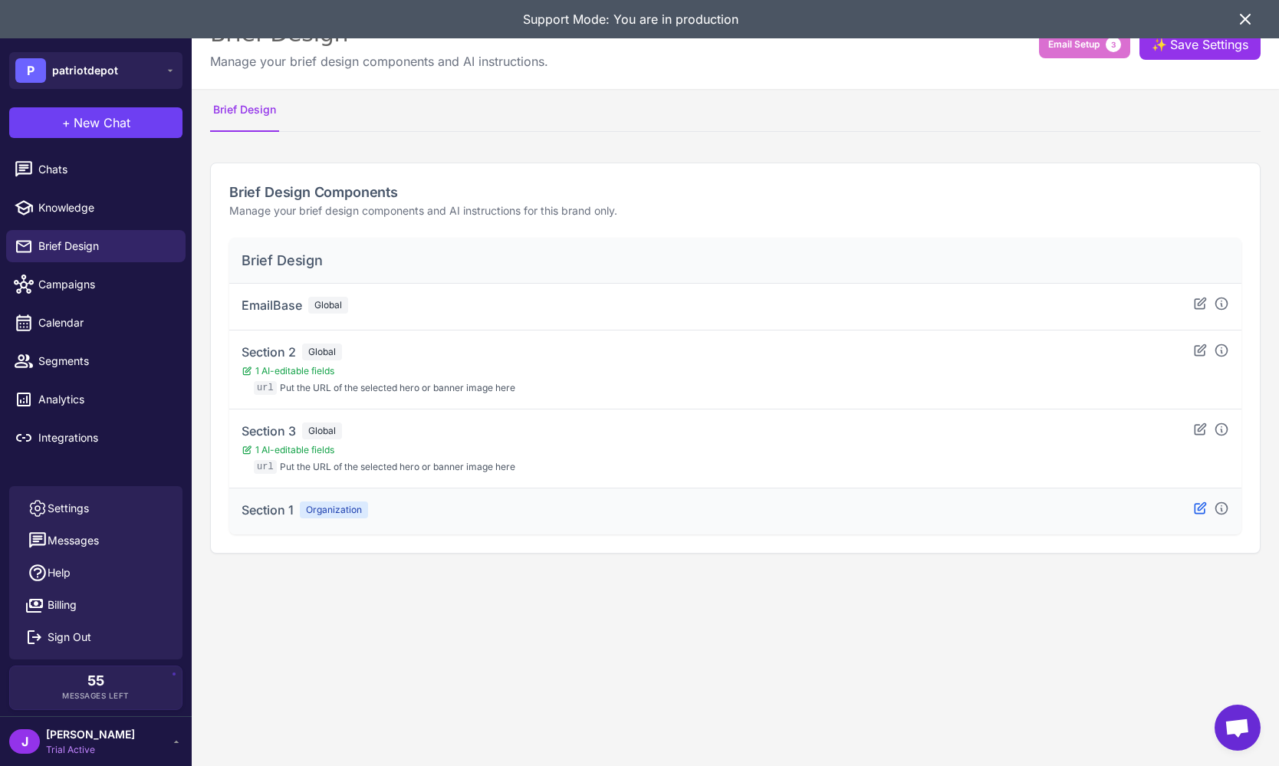
click at [1199, 512] on icon at bounding box center [1199, 508] width 15 height 15
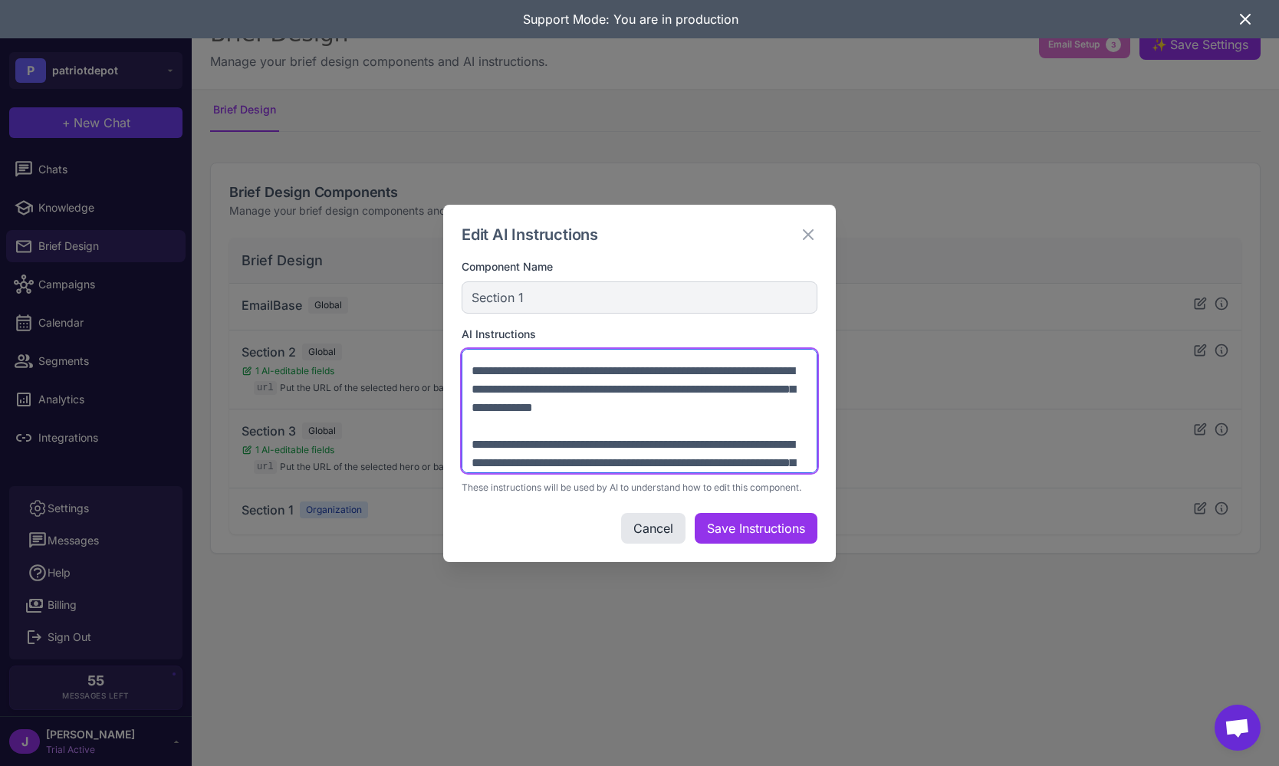
scroll to position [644, 0]
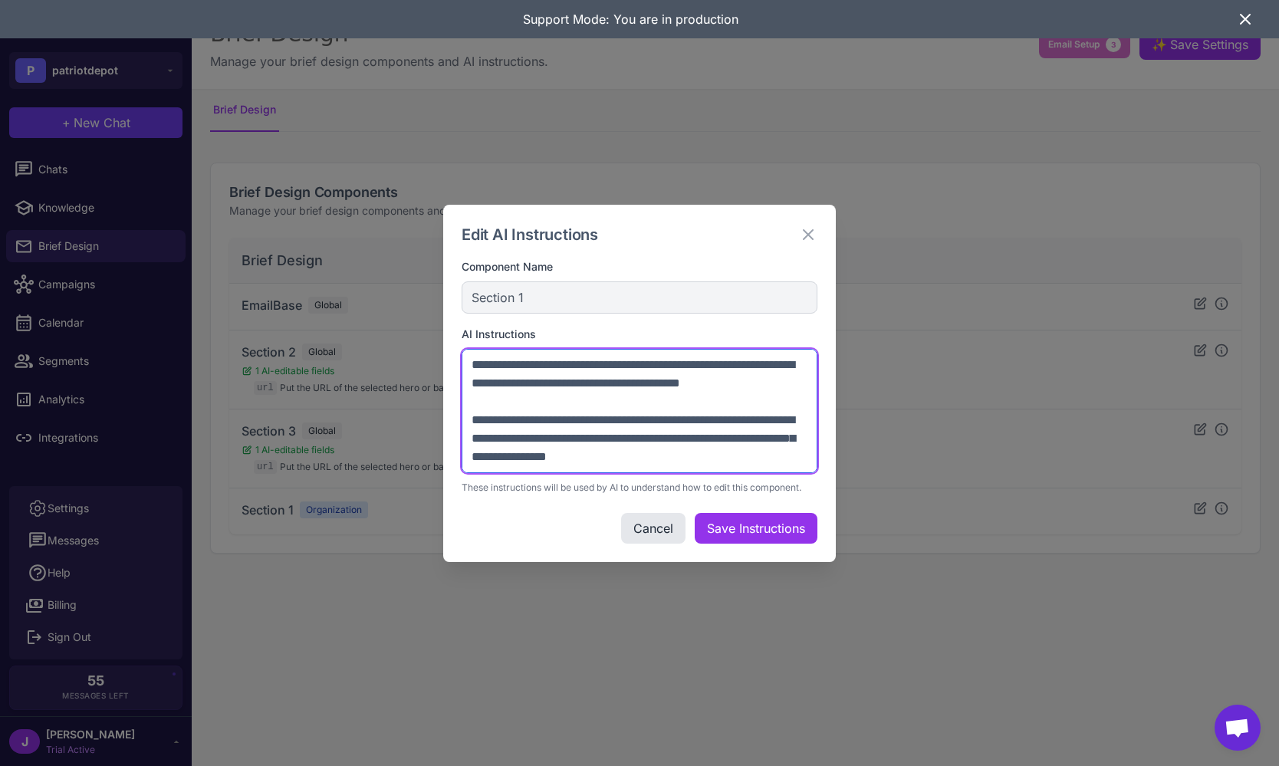
drag, startPoint x: 471, startPoint y: 365, endPoint x: 570, endPoint y: 537, distance: 198.8
click at [570, 537] on div "Edit AI Instructions Component Name Section 1 AI Instructions These instruction…" at bounding box center [639, 383] width 393 height 357
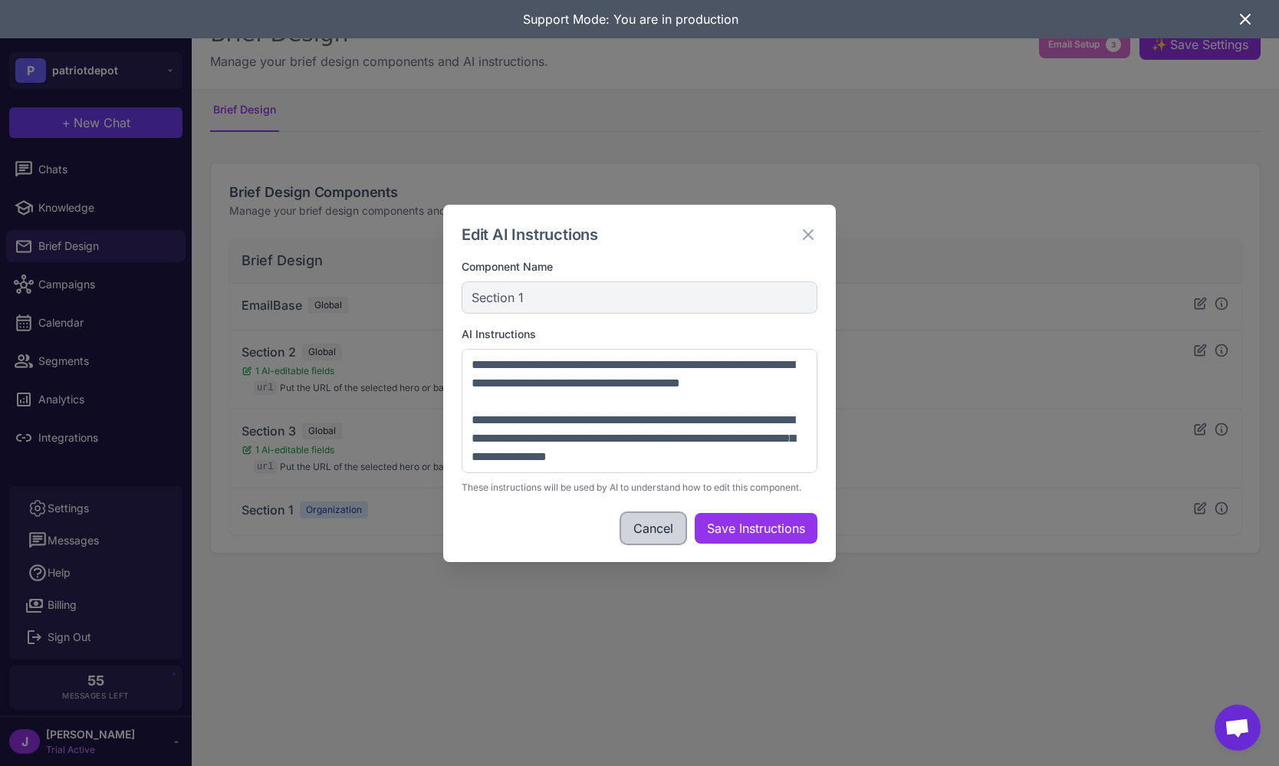
click at [659, 527] on button "Cancel" at bounding box center [653, 528] width 64 height 31
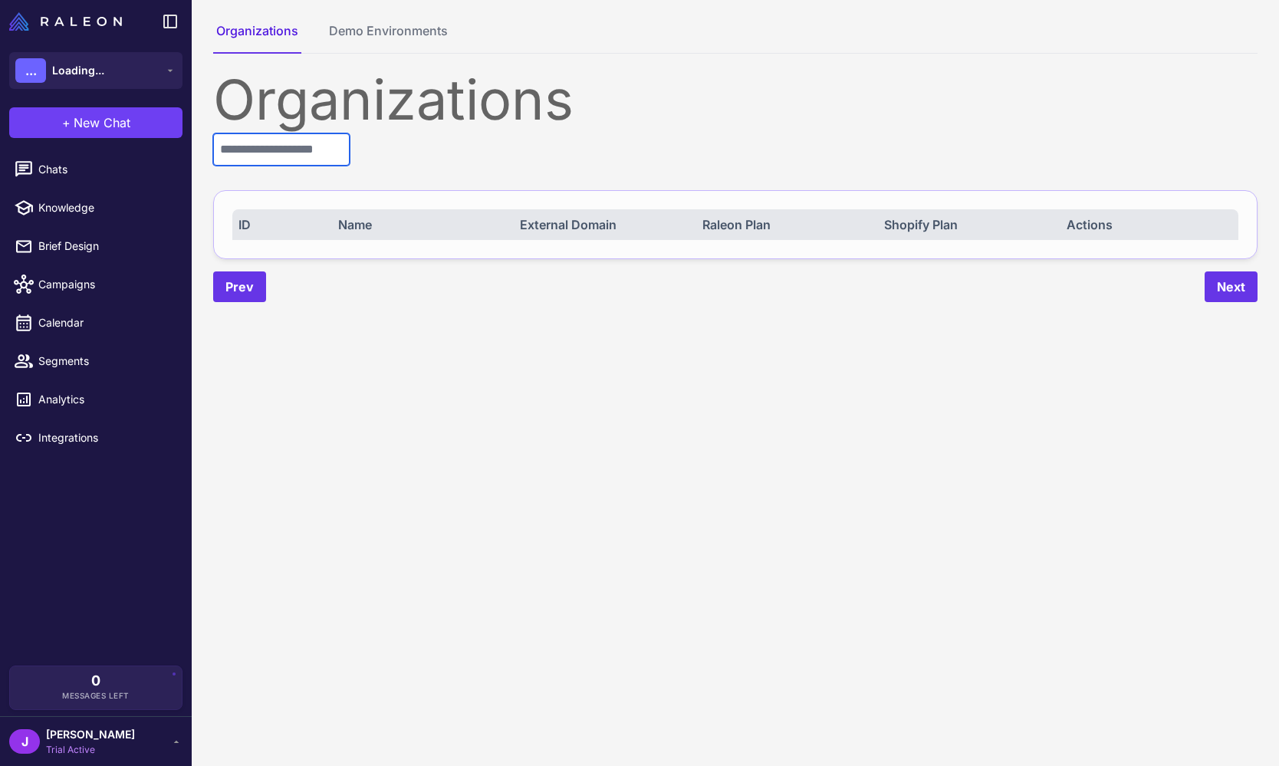
click at [288, 147] on input "text" at bounding box center [281, 149] width 136 height 32
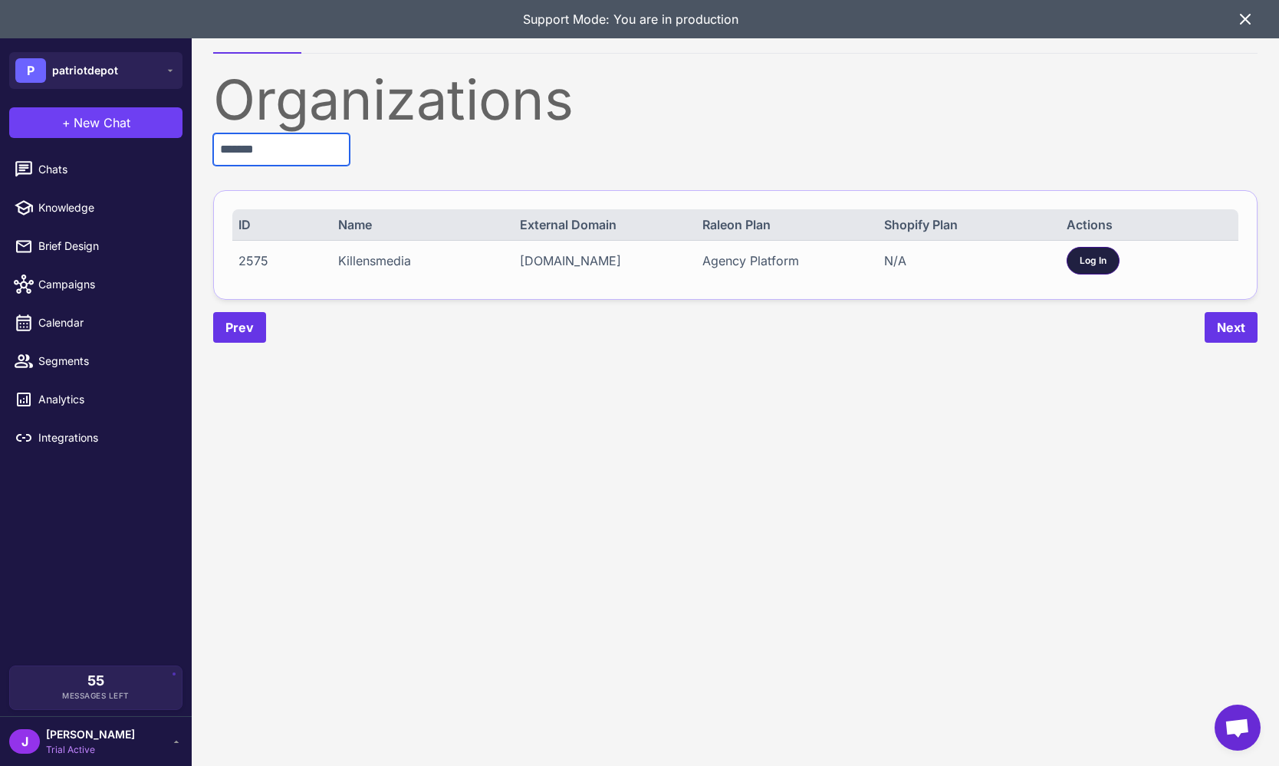
type input "*******"
click at [1092, 265] on span "Log In" at bounding box center [1092, 261] width 27 height 14
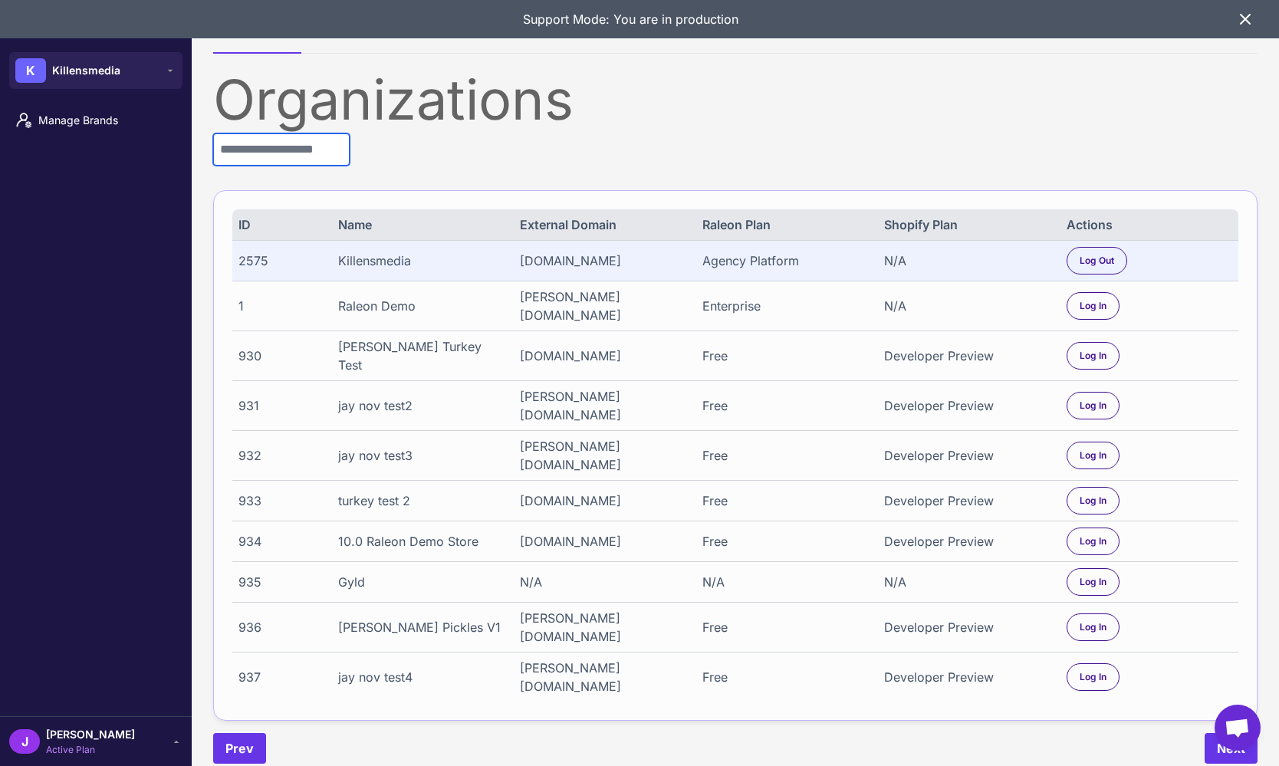
click at [265, 145] on input "text" at bounding box center [281, 149] width 136 height 32
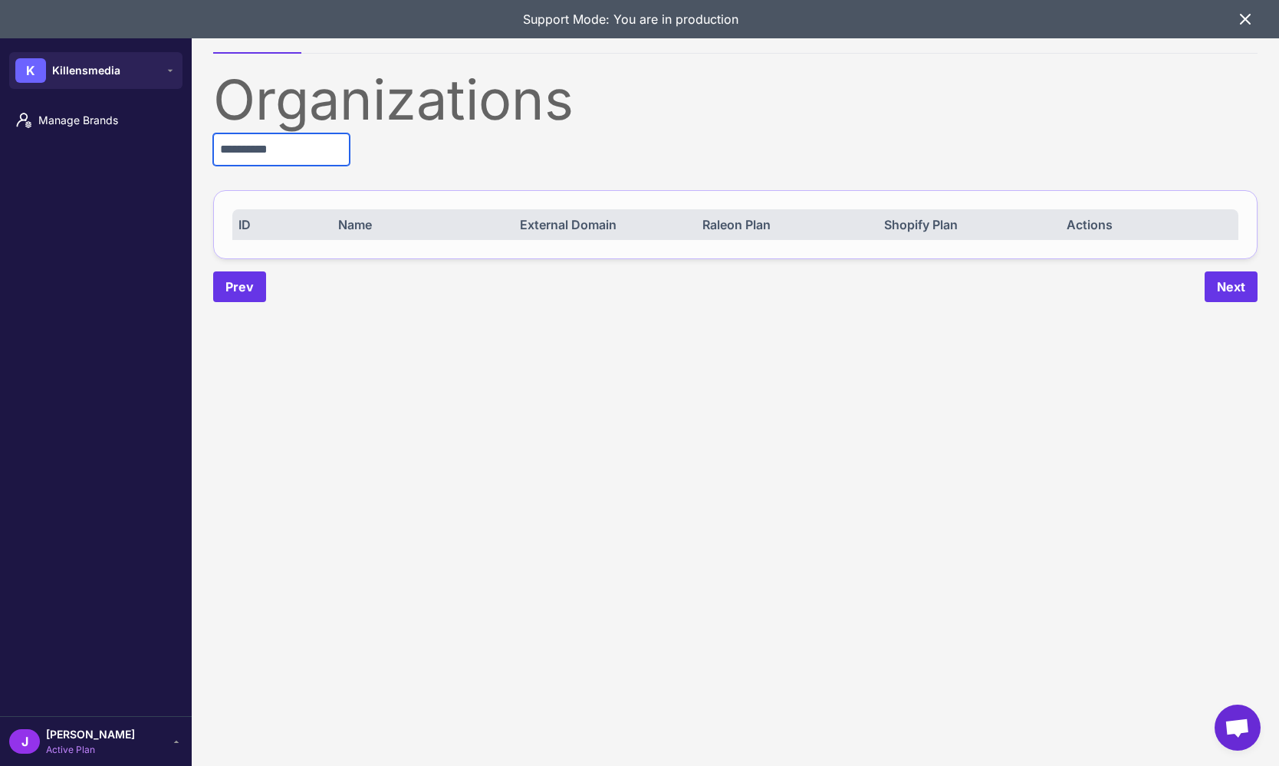
type input "**********"
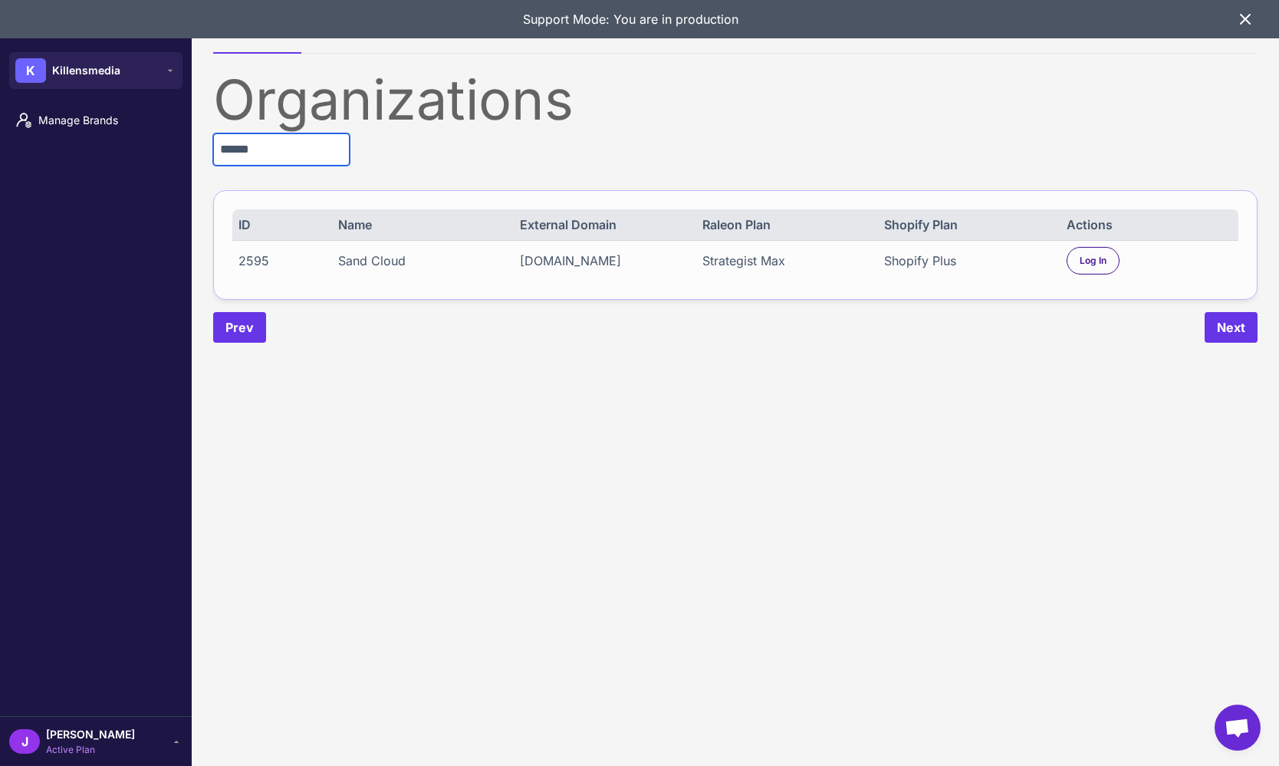
type input "******"
drag, startPoint x: 1004, startPoint y: 255, endPoint x: 1071, endPoint y: 260, distance: 66.9
click at [1005, 255] on div "Shopify Plus" at bounding box center [967, 260] width 166 height 18
click at [1074, 252] on div "Log In" at bounding box center [1092, 261] width 53 height 28
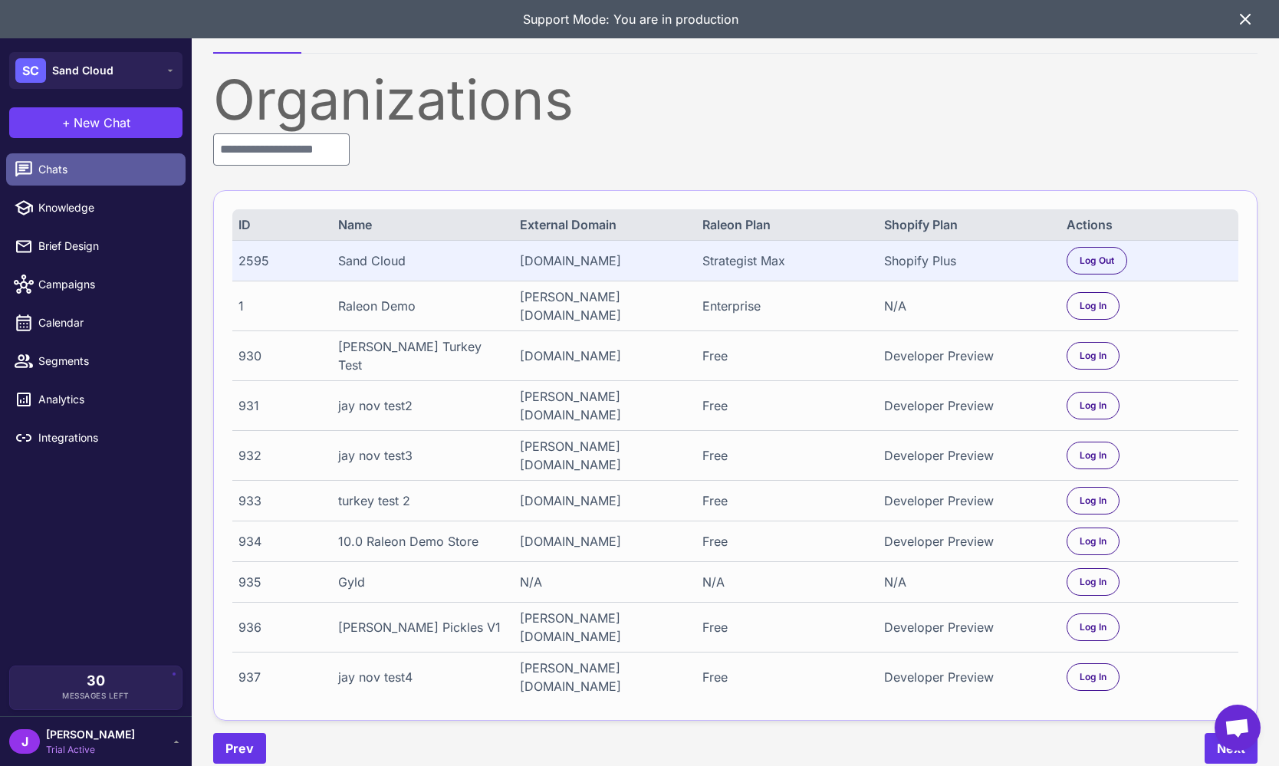
click at [52, 161] on span "Chats" at bounding box center [105, 169] width 135 height 17
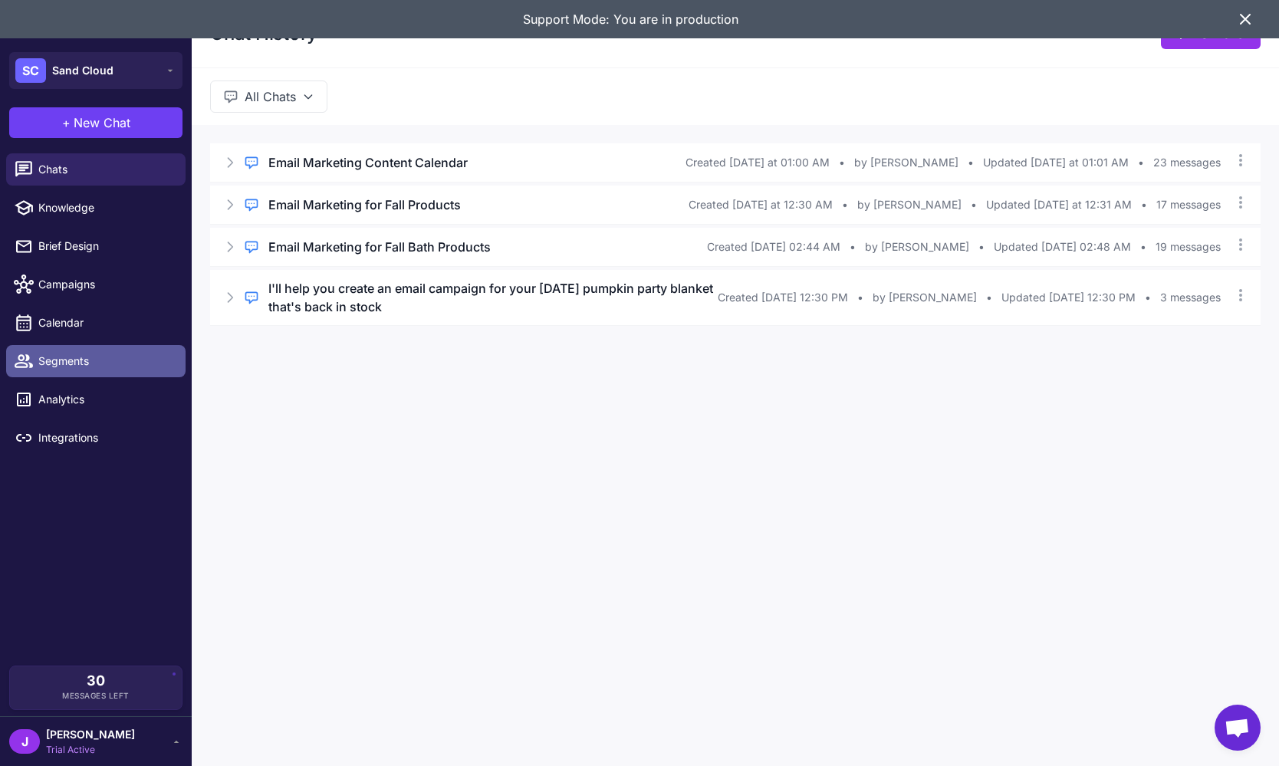
click at [85, 357] on span "Segments" at bounding box center [105, 361] width 135 height 17
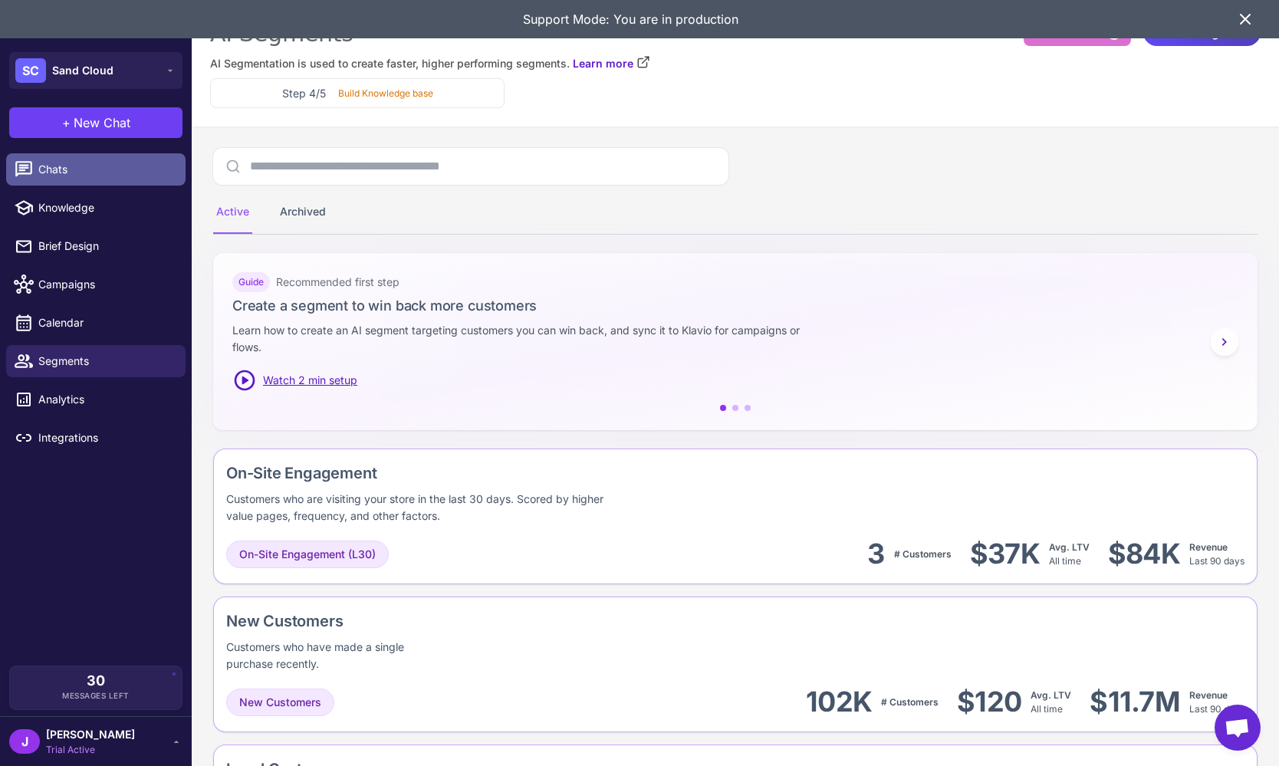
click at [52, 172] on span "Chats" at bounding box center [105, 169] width 135 height 17
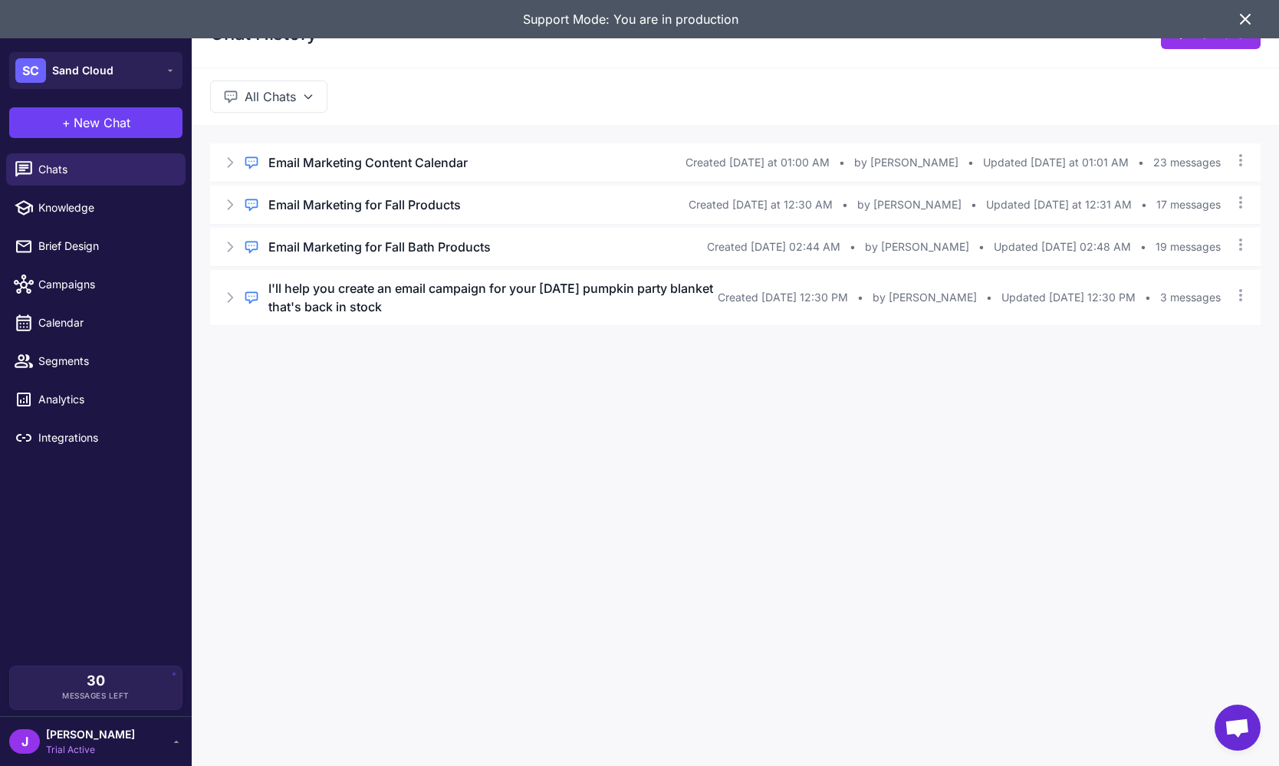
click at [911, 389] on div "Chat History New Chat All Chats Regular Chat Email Marketing Content Calendar C…" at bounding box center [735, 383] width 1087 height 766
click at [226, 159] on icon at bounding box center [229, 162] width 15 height 15
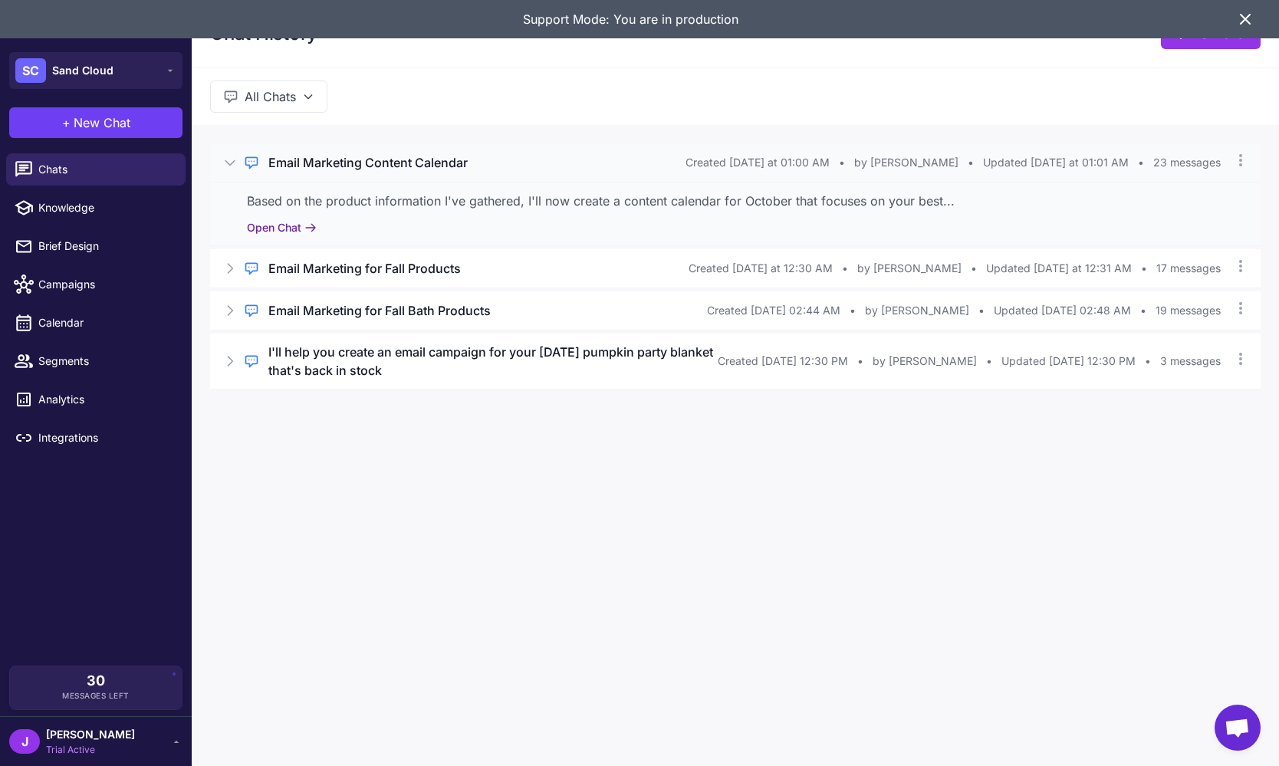
click at [289, 219] on button "Open Chat" at bounding box center [282, 227] width 70 height 17
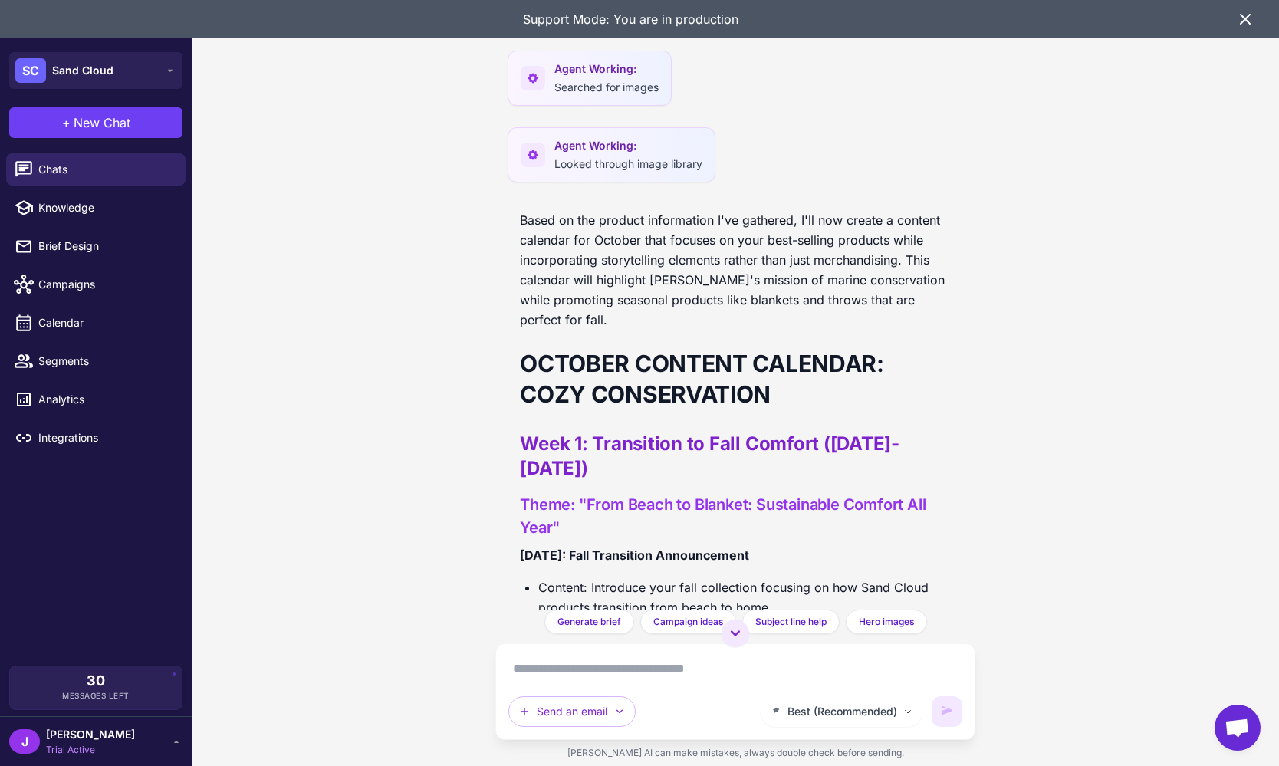
scroll to position [1018, 0]
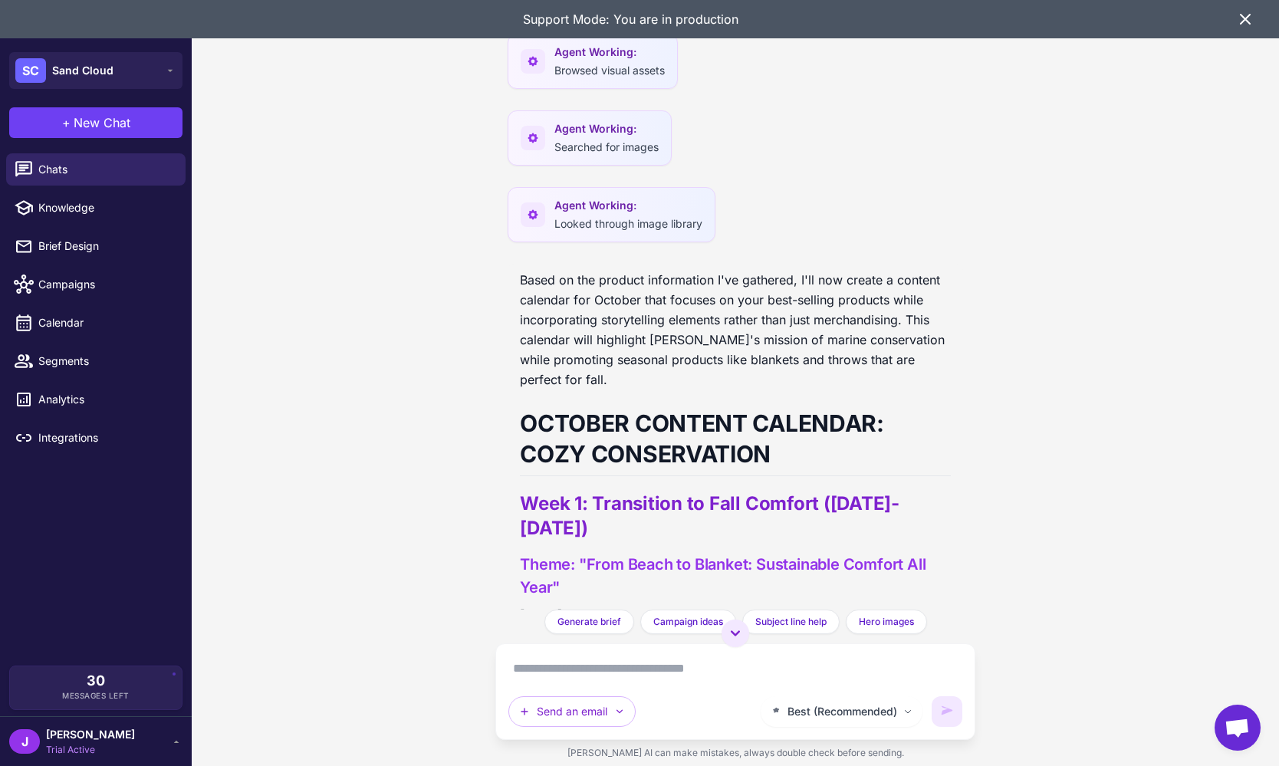
drag, startPoint x: 686, startPoint y: 316, endPoint x: 694, endPoint y: 331, distance: 17.1
click at [685, 317] on p "Based on the product information I've gathered, I'll now create a content calen…" at bounding box center [735, 330] width 431 height 120
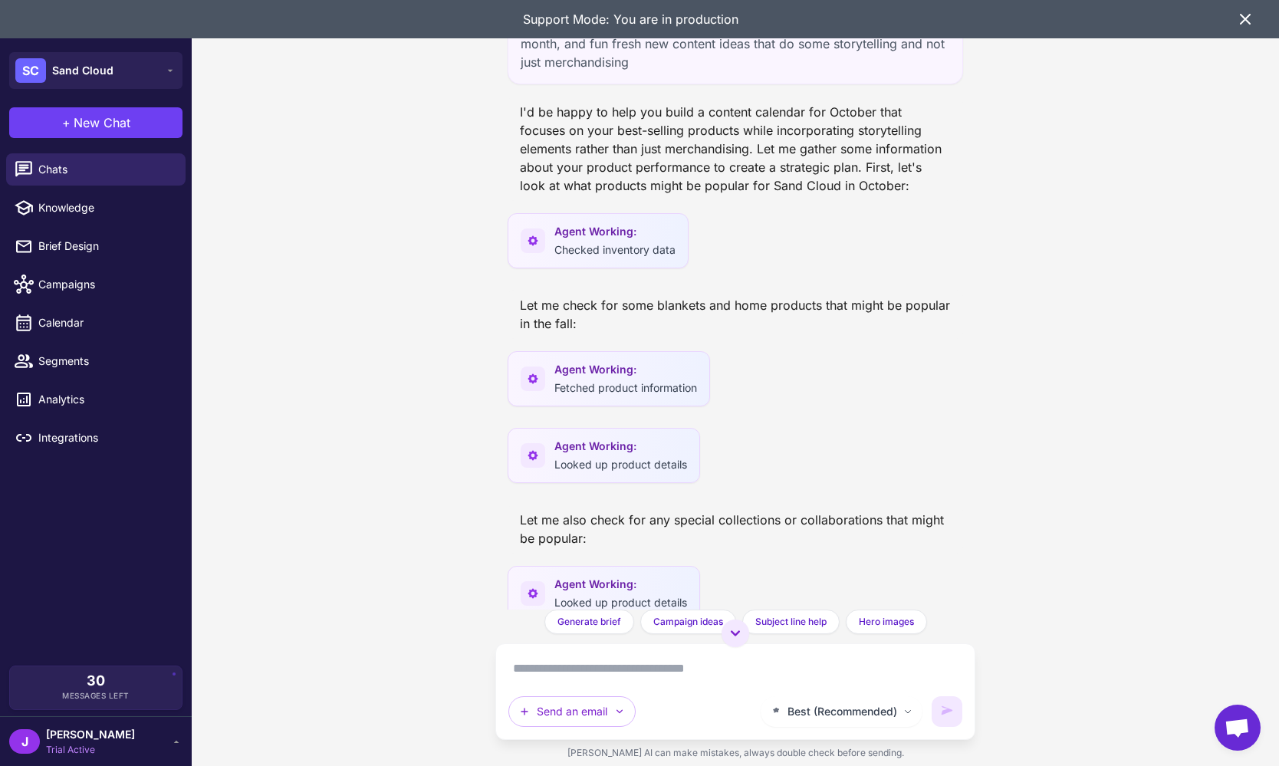
scroll to position [0, 0]
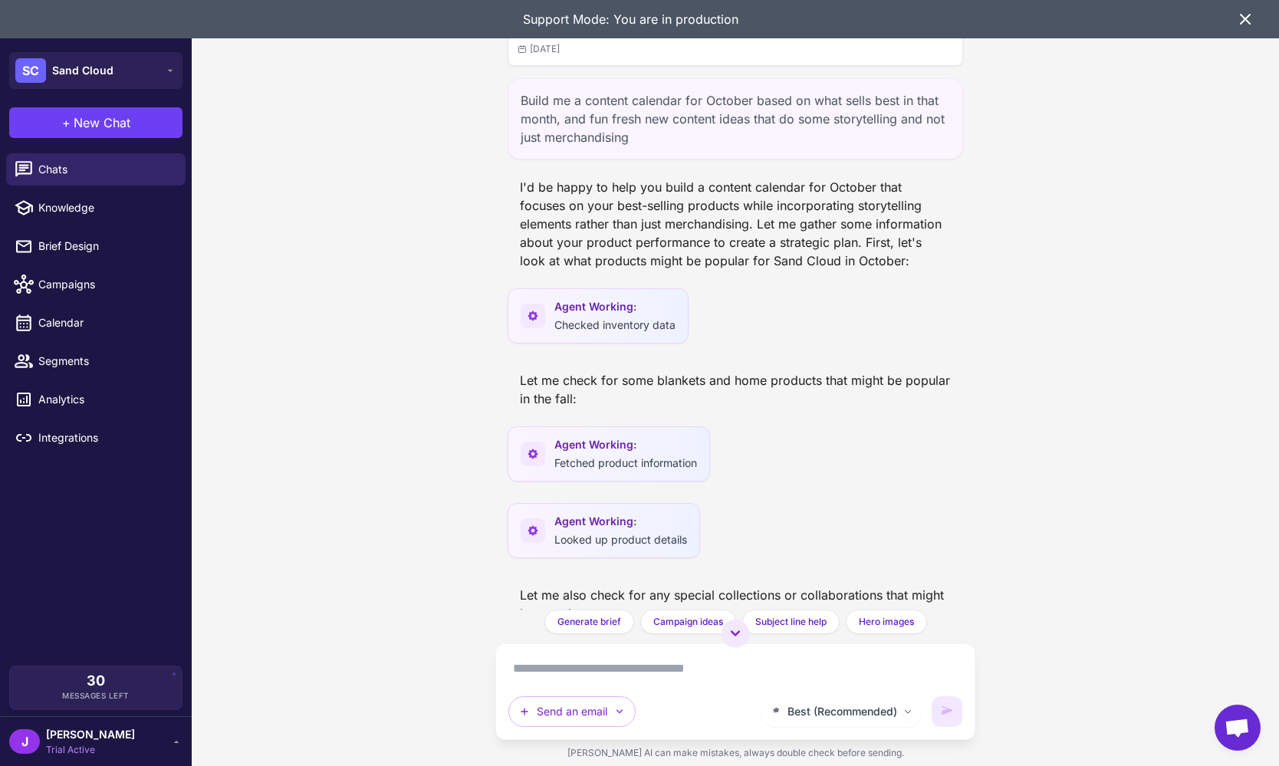
click at [1242, 18] on icon at bounding box center [1245, 19] width 18 height 18
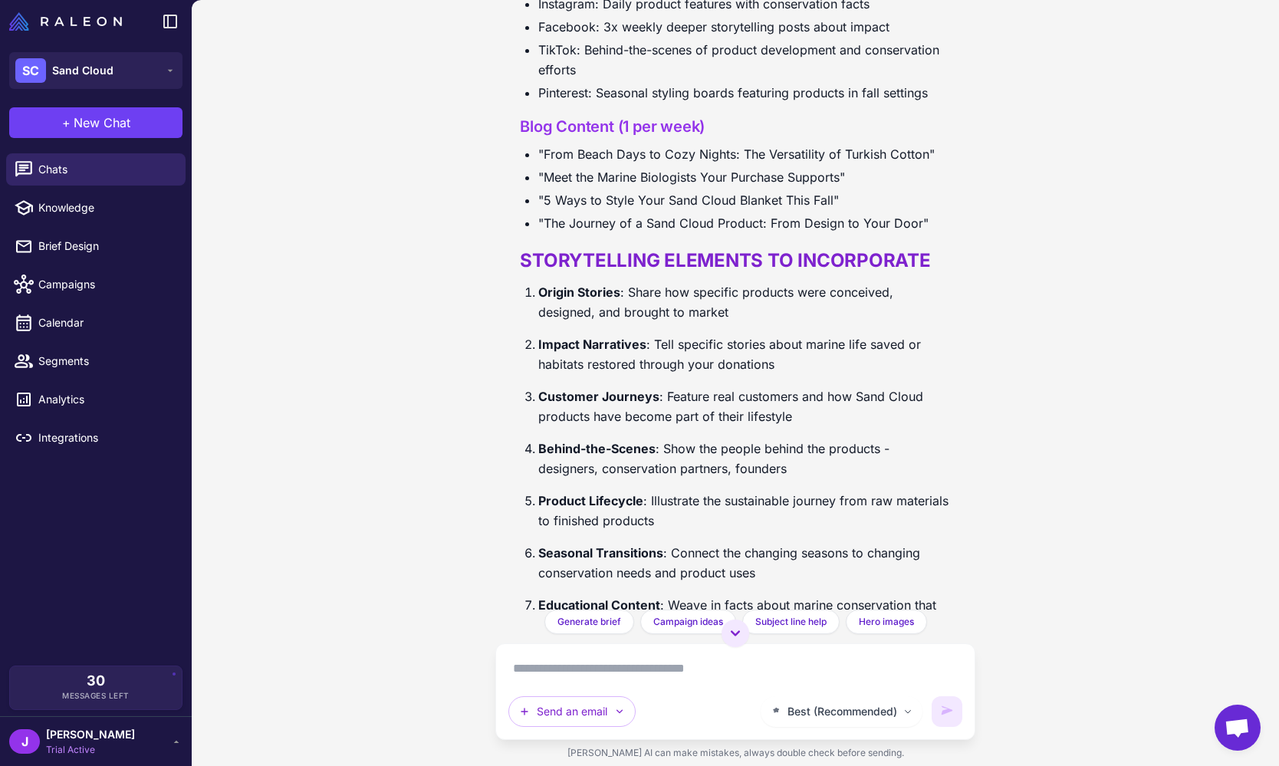
scroll to position [4723, 0]
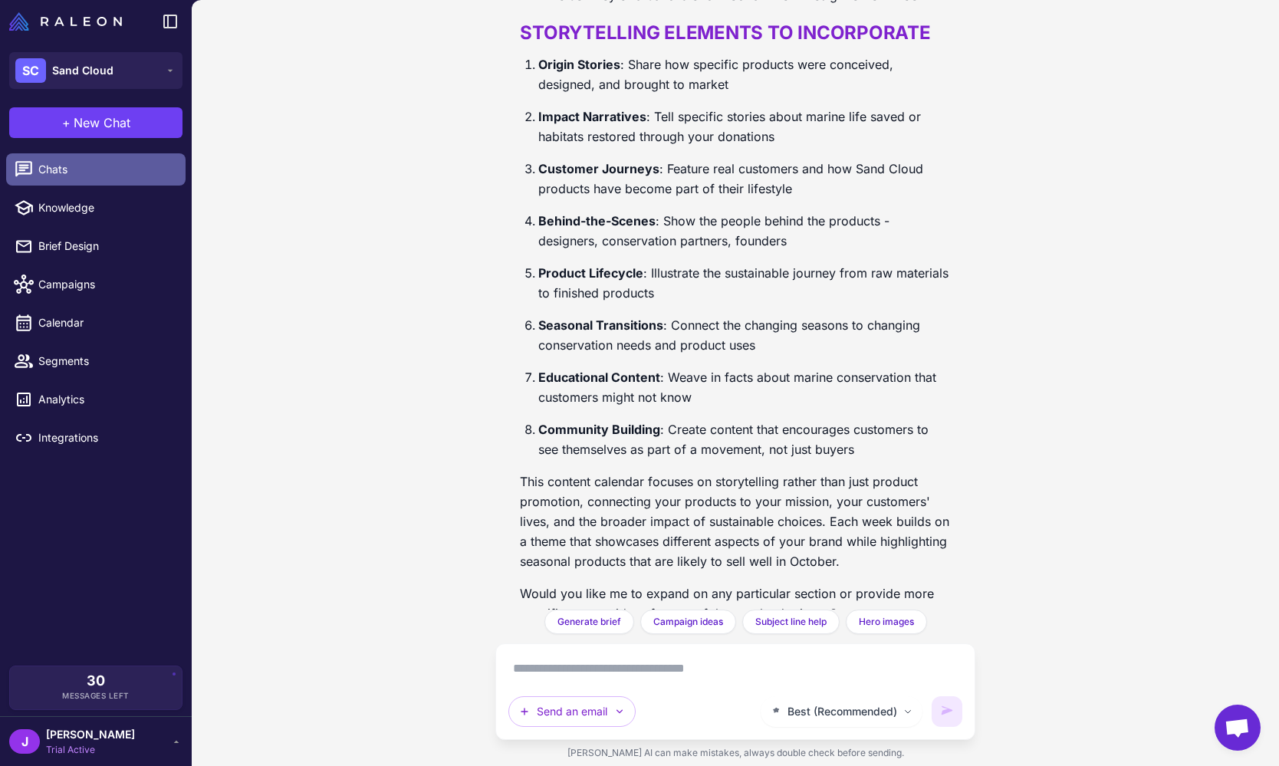
click at [79, 175] on span "Chats" at bounding box center [105, 169] width 135 height 17
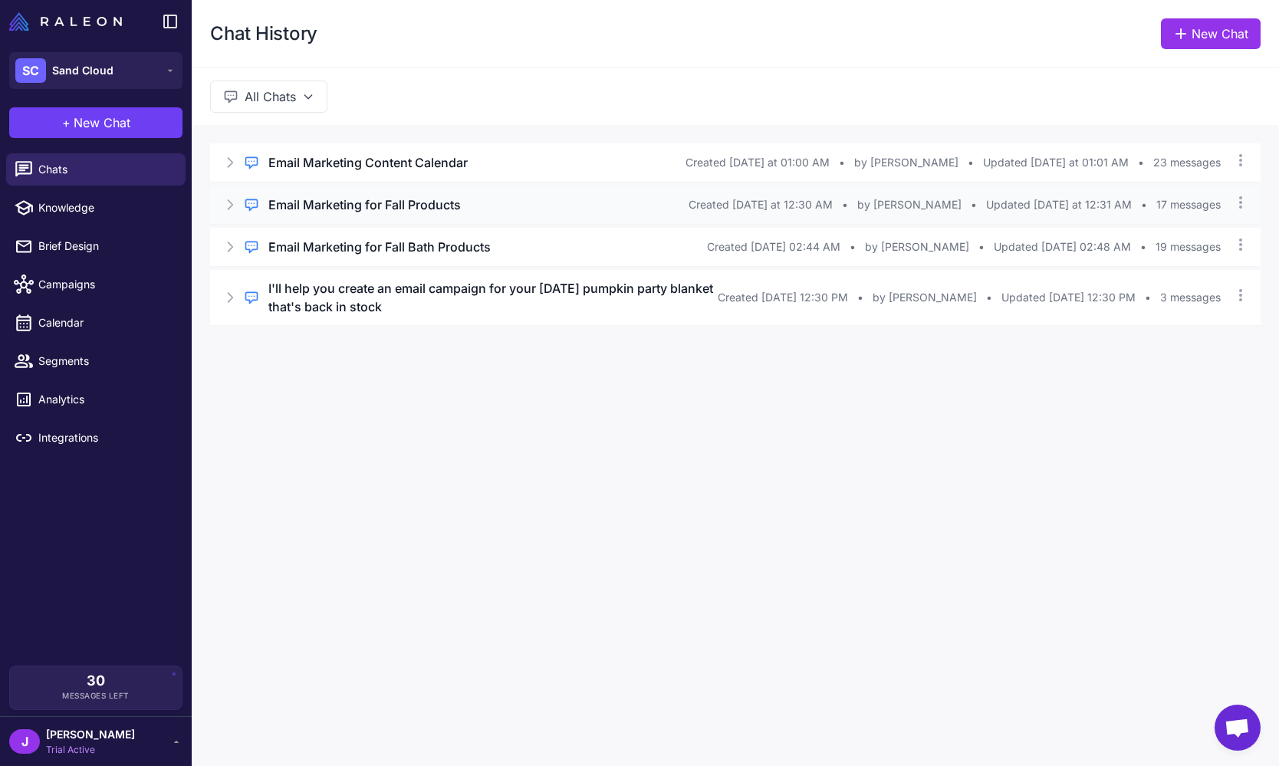
click at [231, 204] on icon at bounding box center [229, 204] width 15 height 15
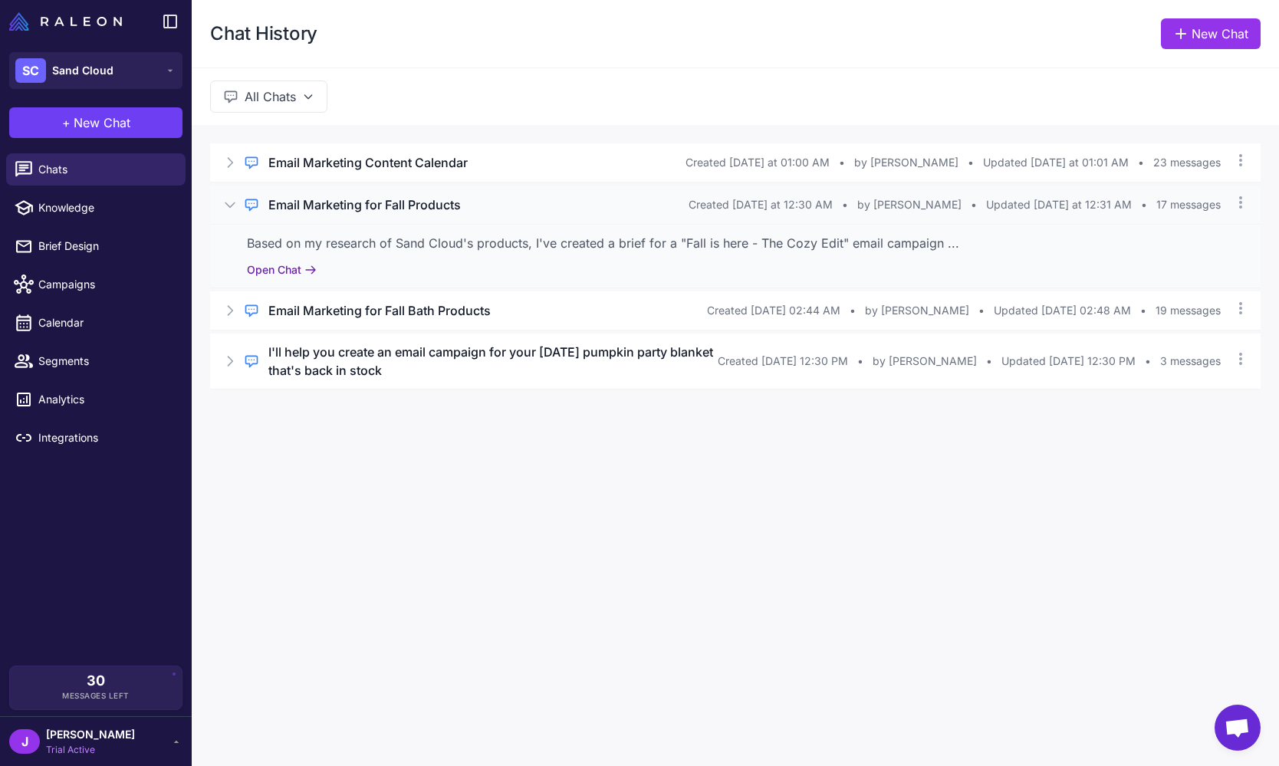
click at [293, 268] on button "Open Chat" at bounding box center [282, 269] width 70 height 17
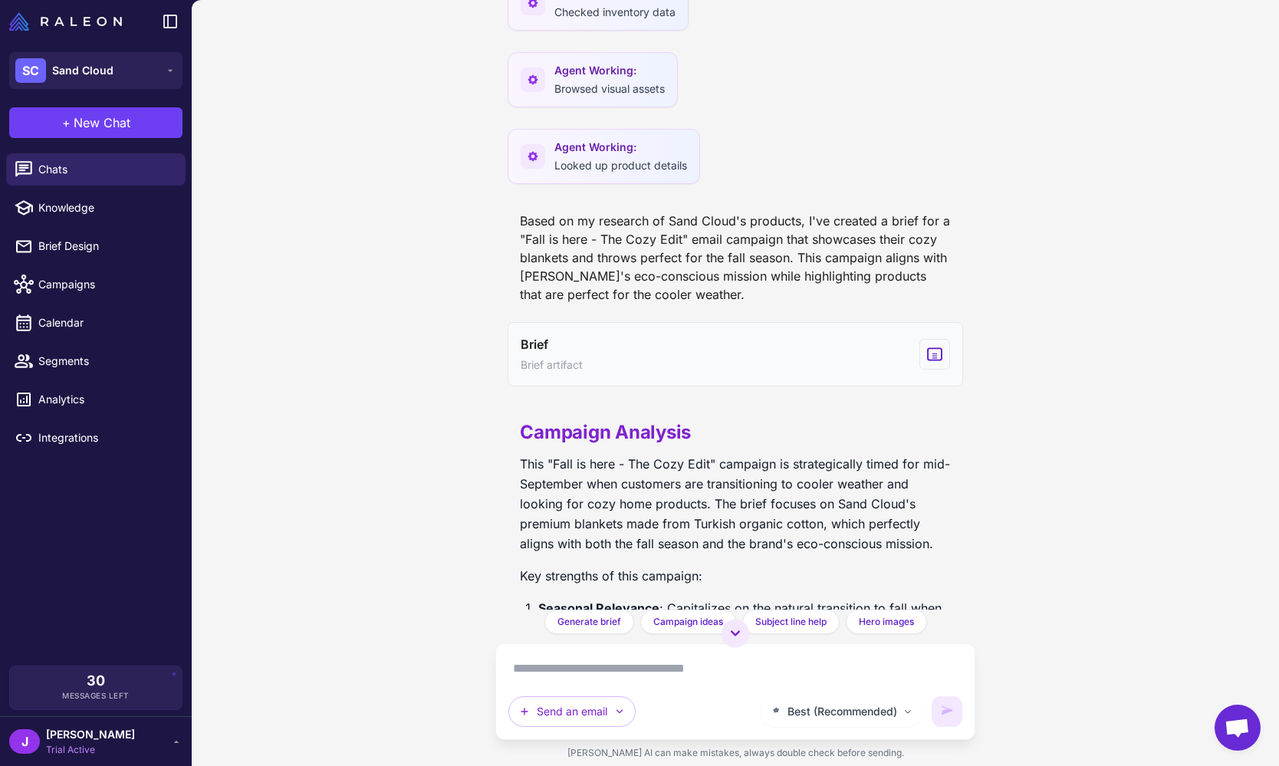
scroll to position [618, 0]
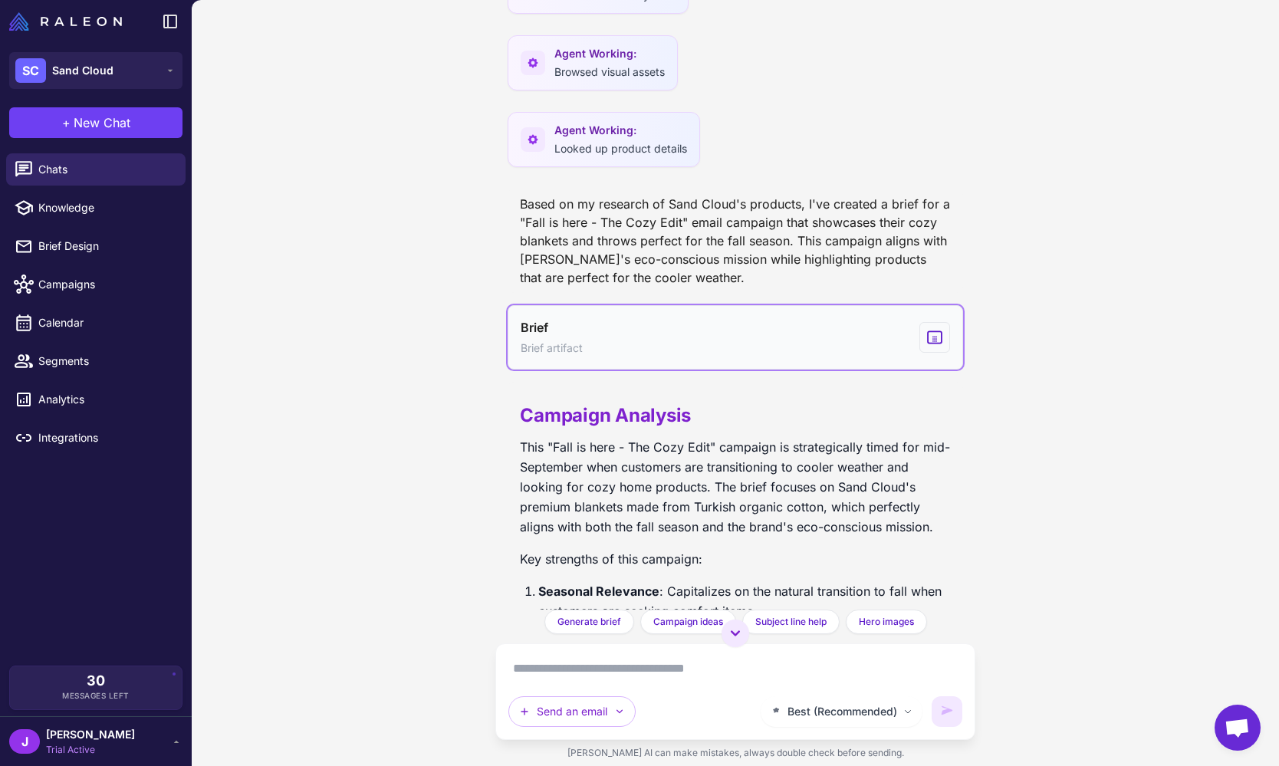
click at [702, 333] on button "Brief Brief artifact" at bounding box center [735, 337] width 455 height 64
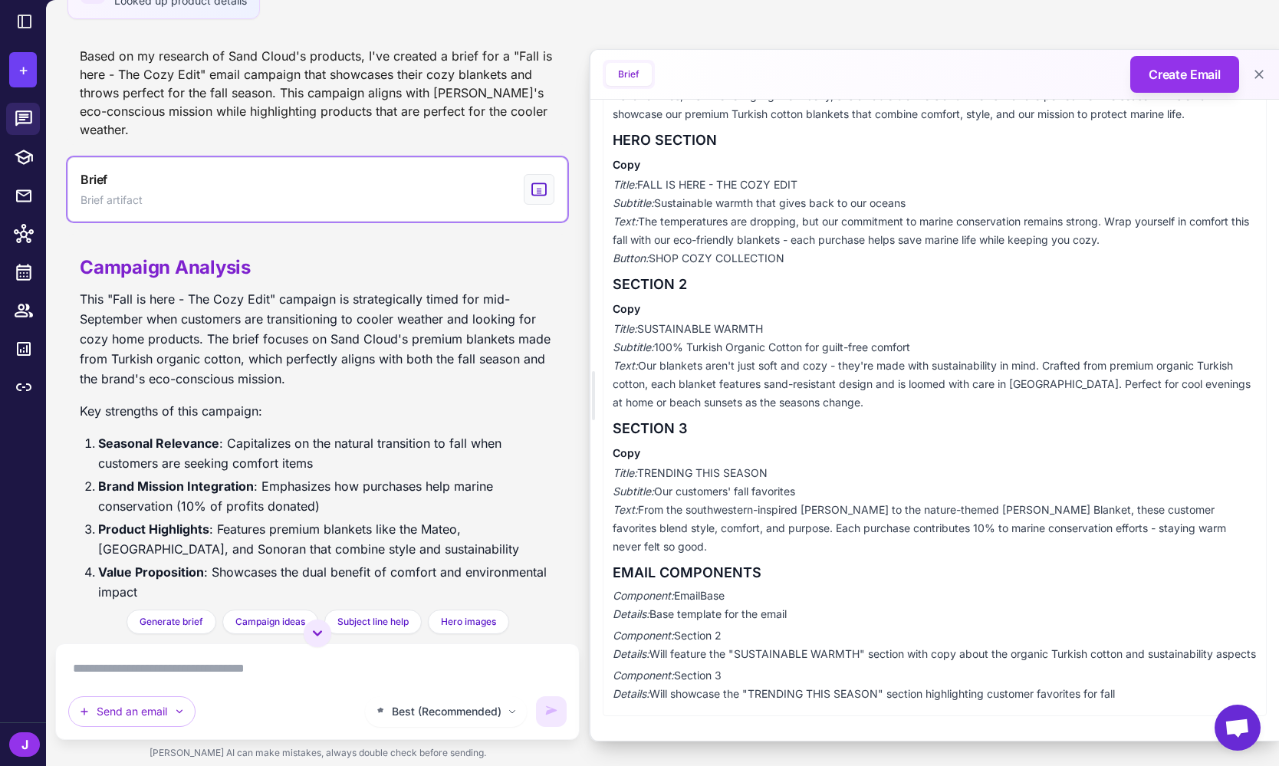
scroll to position [933, 0]
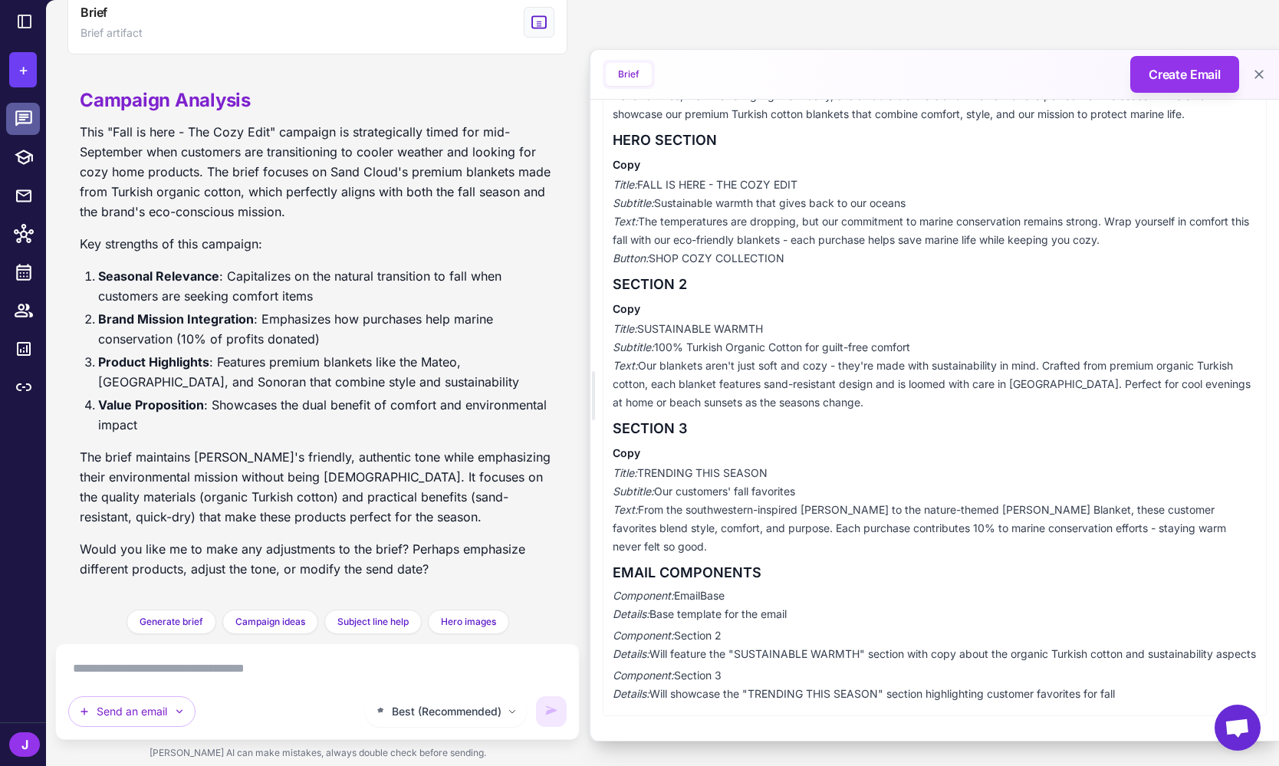
click at [24, 113] on icon at bounding box center [24, 119] width 20 height 20
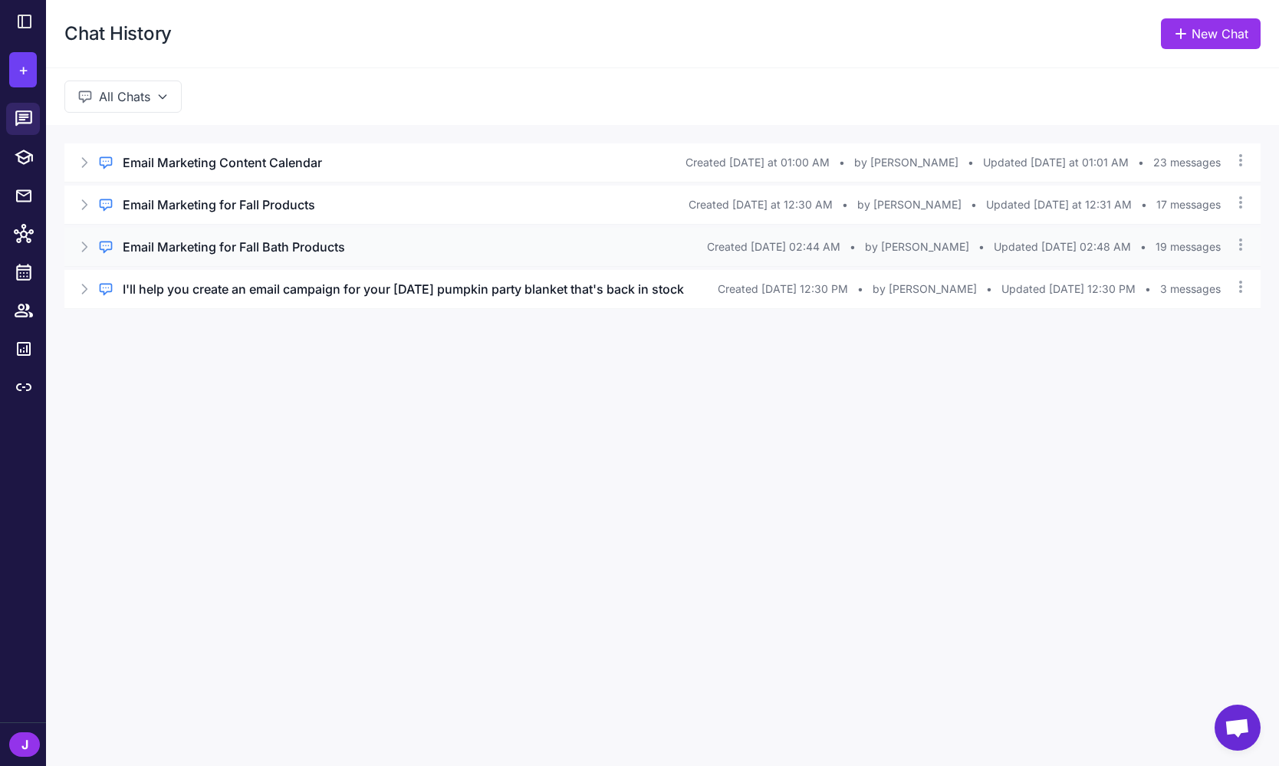
click at [85, 246] on icon at bounding box center [84, 246] width 15 height 15
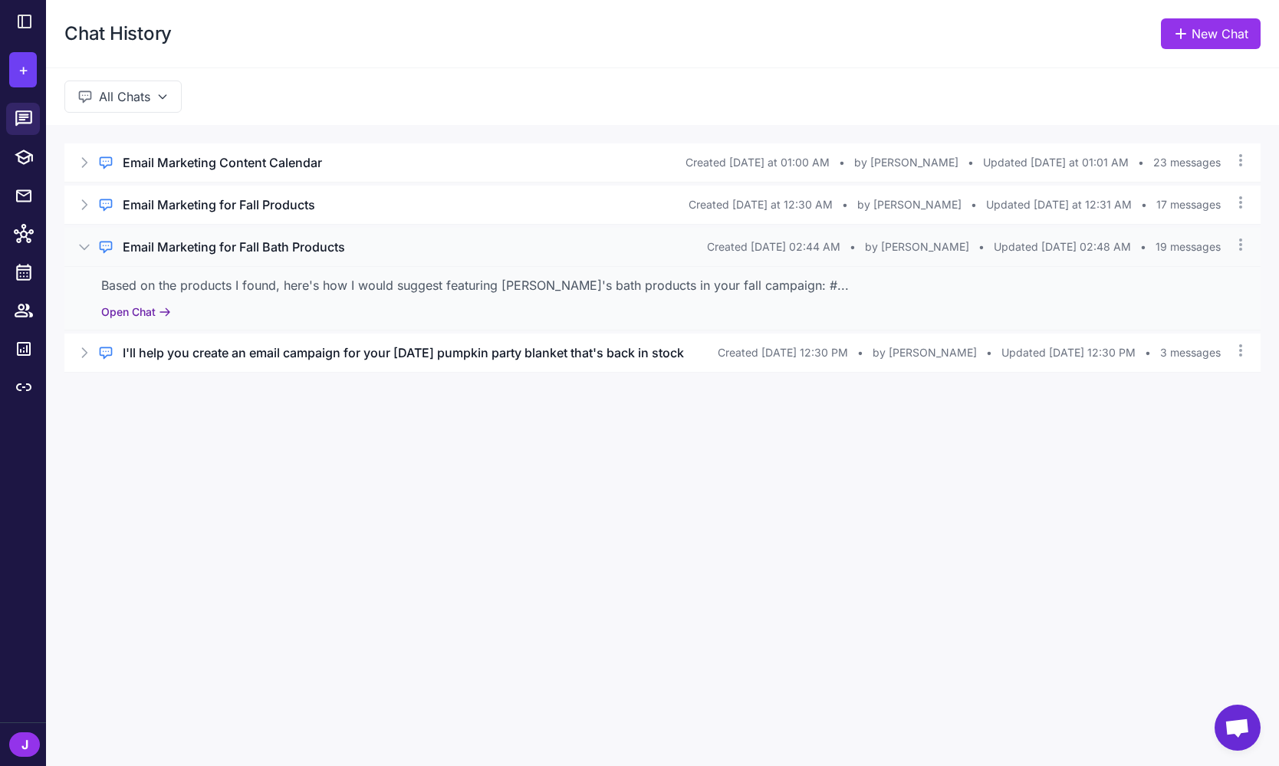
click at [130, 307] on button "Open Chat" at bounding box center [136, 312] width 70 height 17
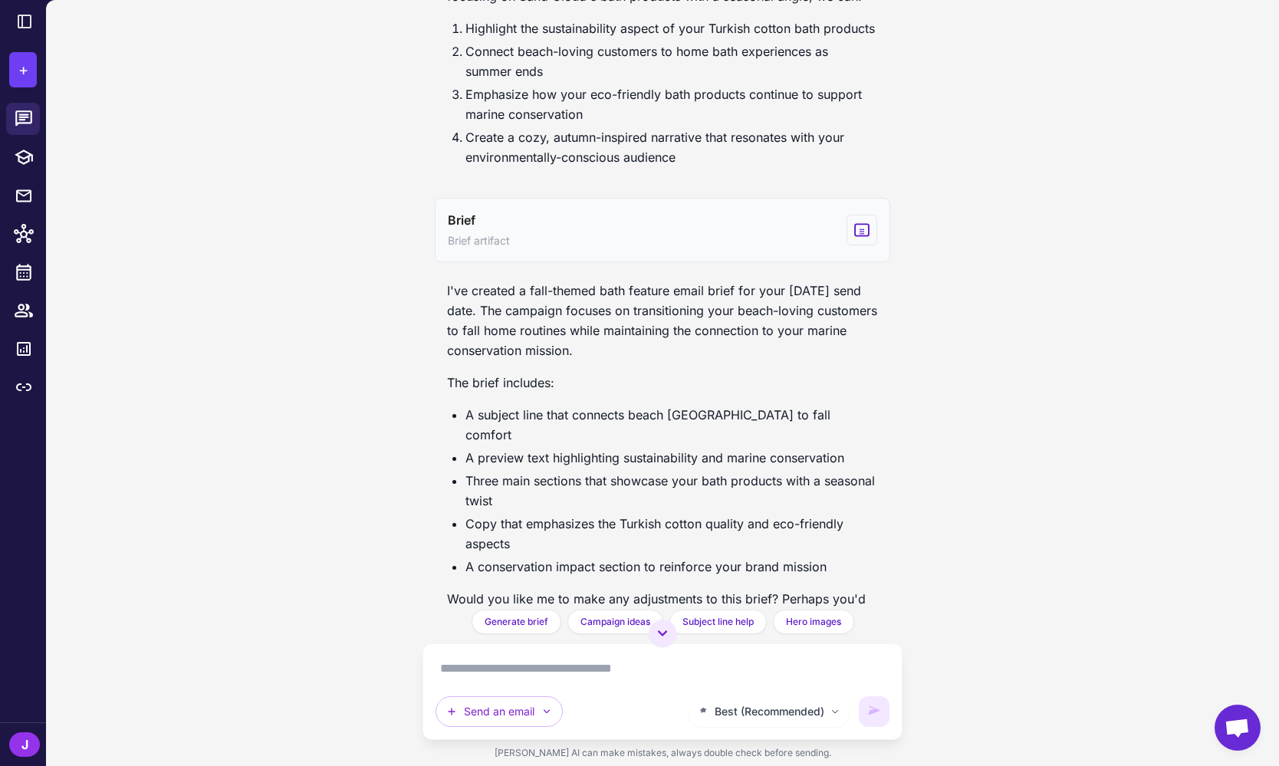
scroll to position [576, 0]
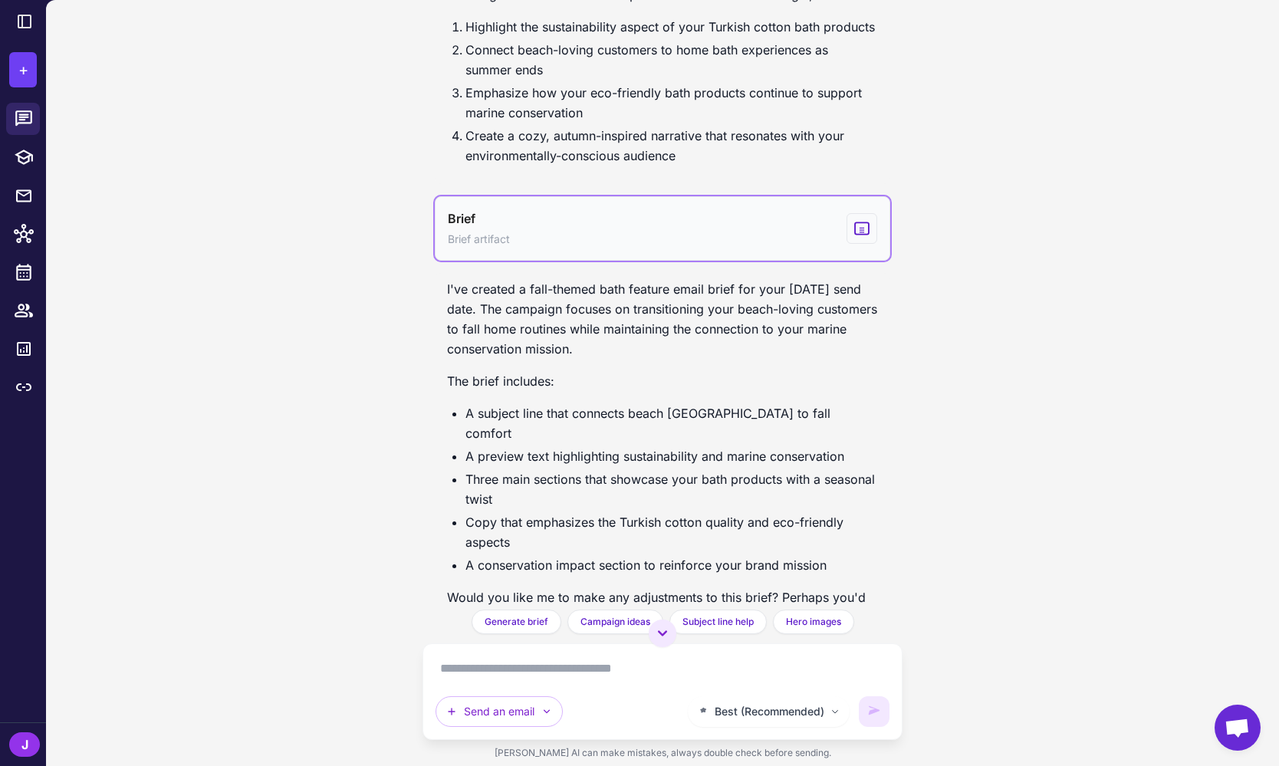
click at [663, 253] on button "Brief Brief artifact" at bounding box center [662, 228] width 455 height 64
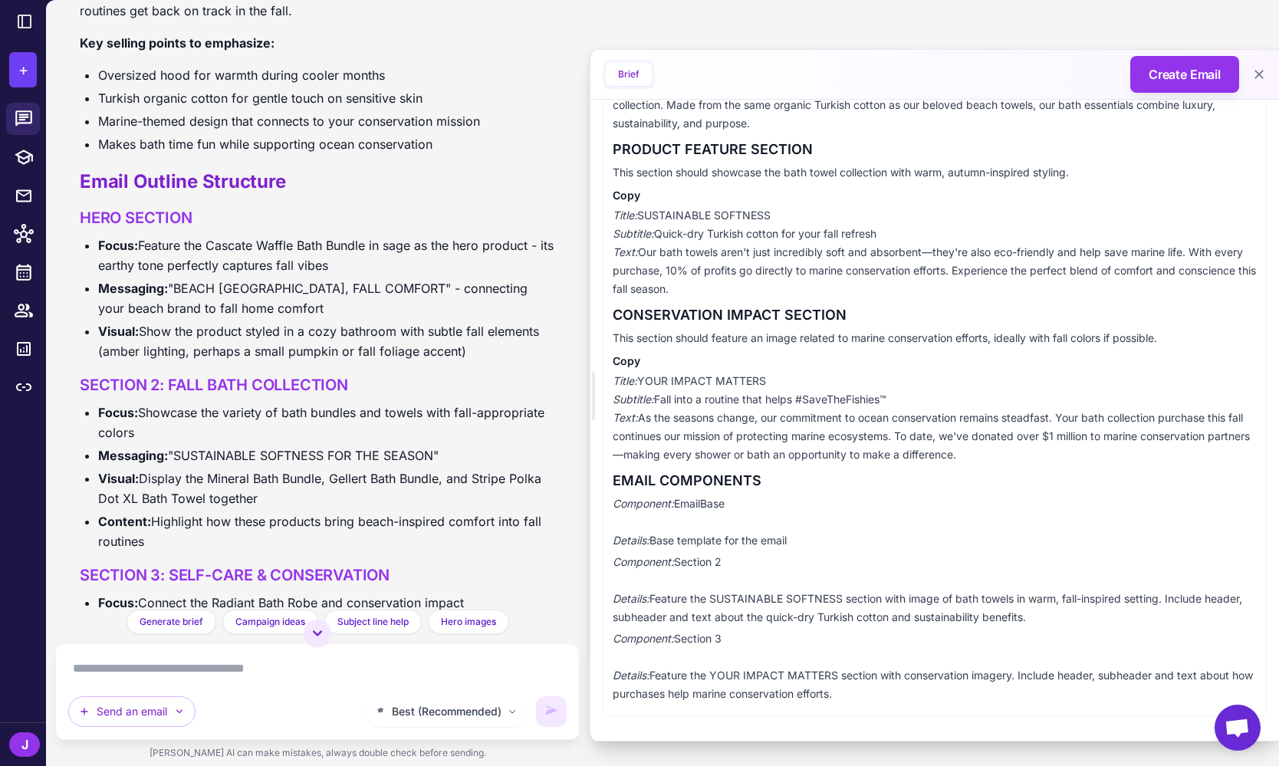
scroll to position [4315, 0]
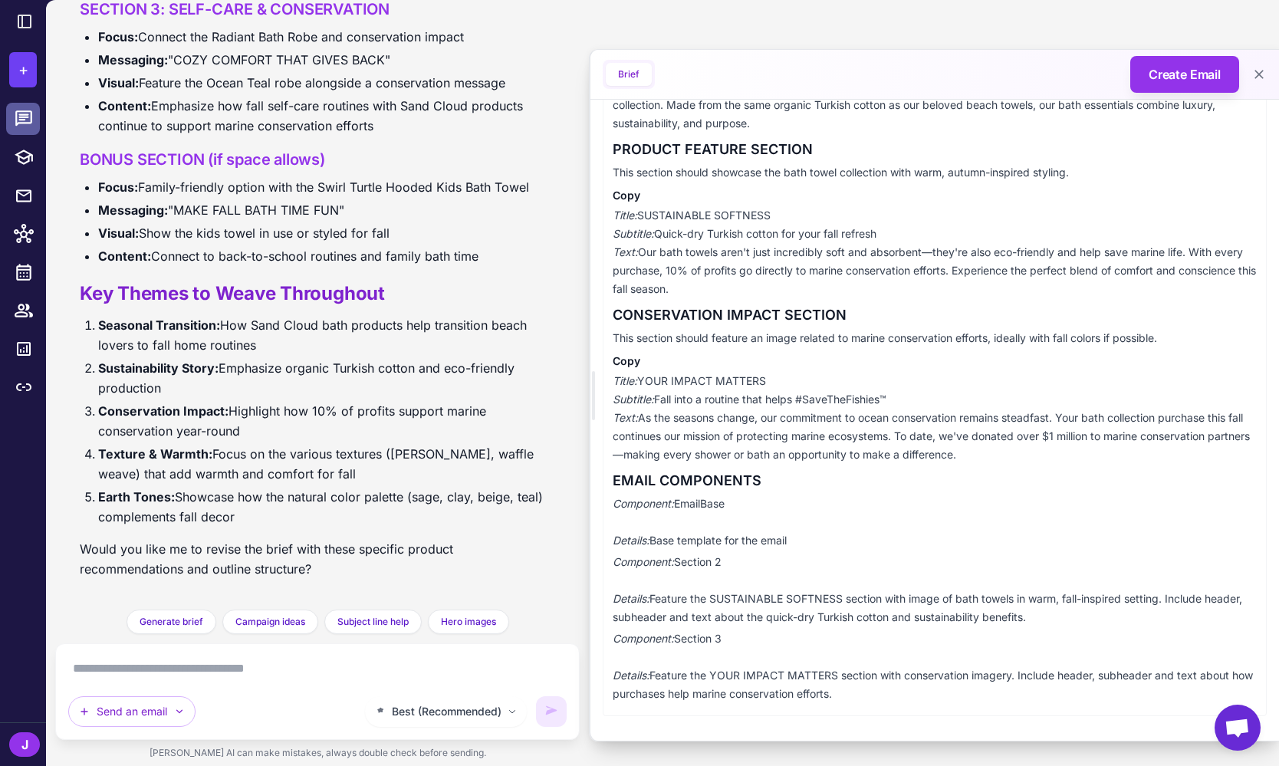
click at [27, 121] on icon at bounding box center [24, 119] width 20 height 20
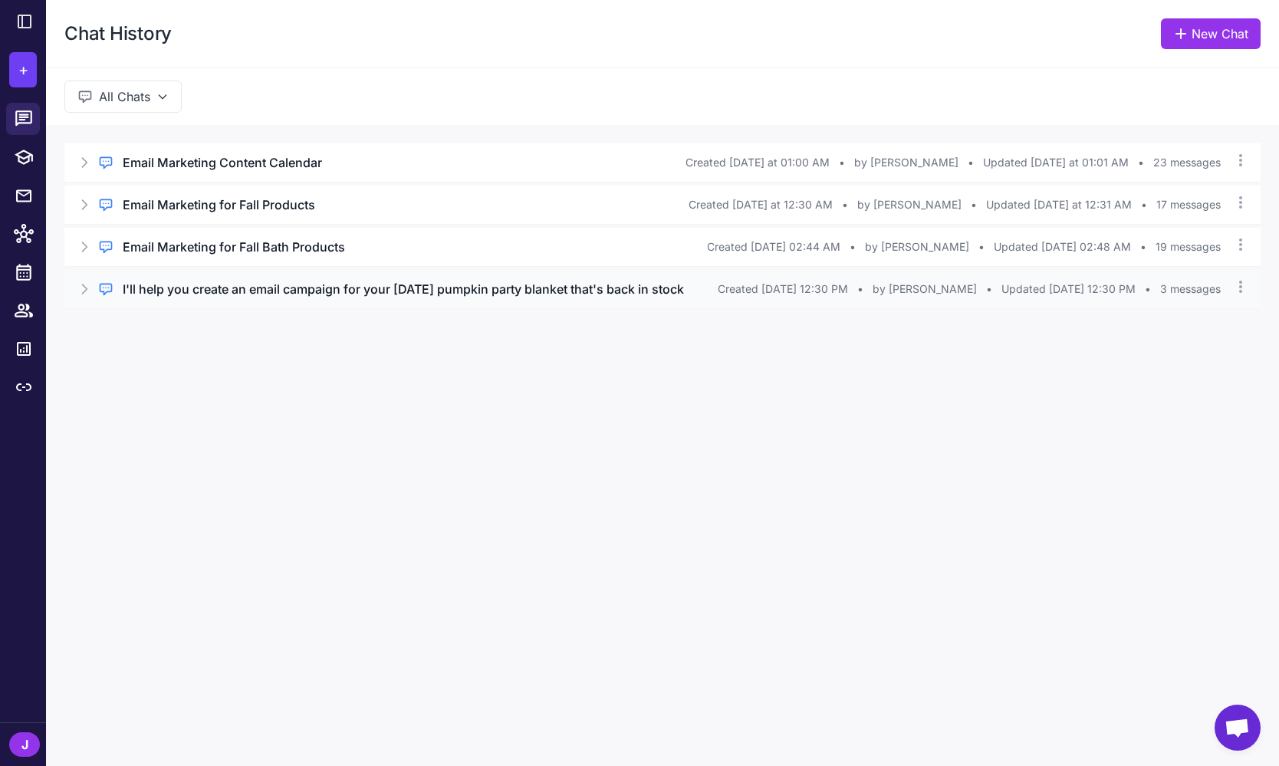
click at [77, 297] on icon at bounding box center [84, 288] width 15 height 15
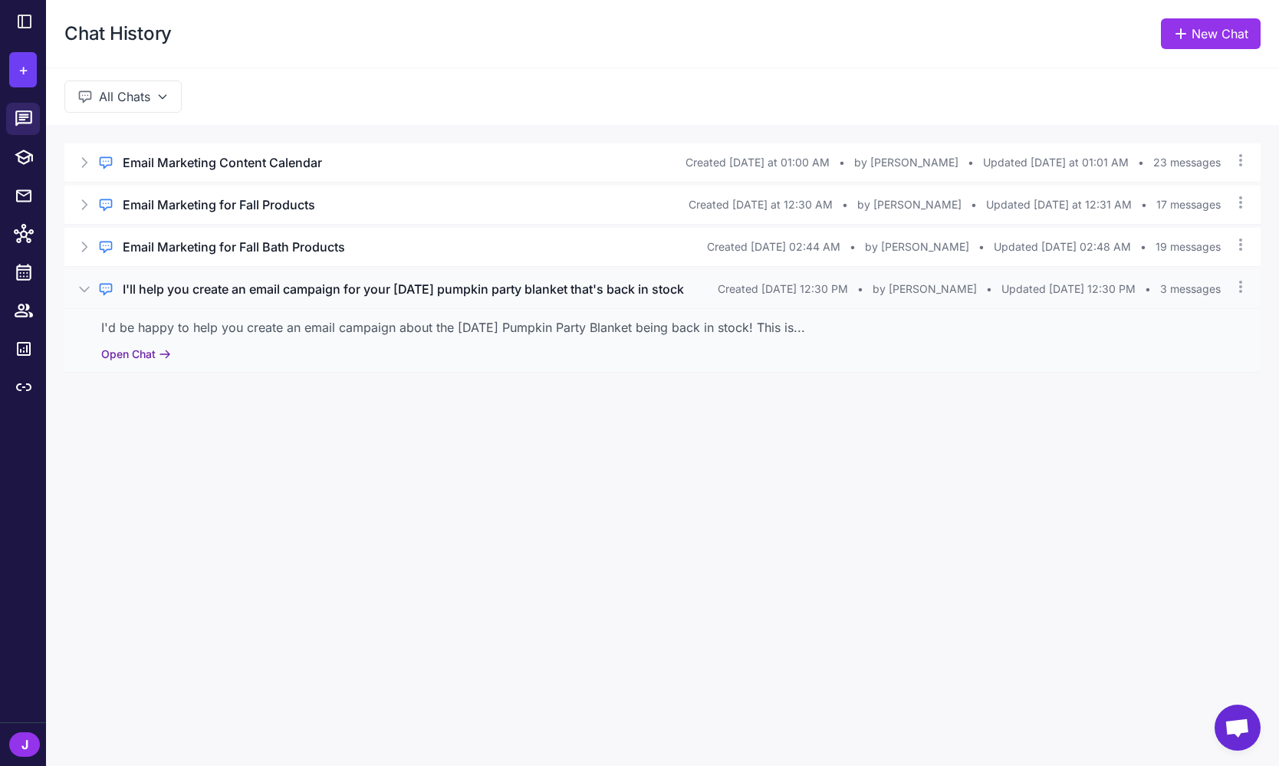
click at [130, 363] on button "Open Chat" at bounding box center [136, 354] width 70 height 17
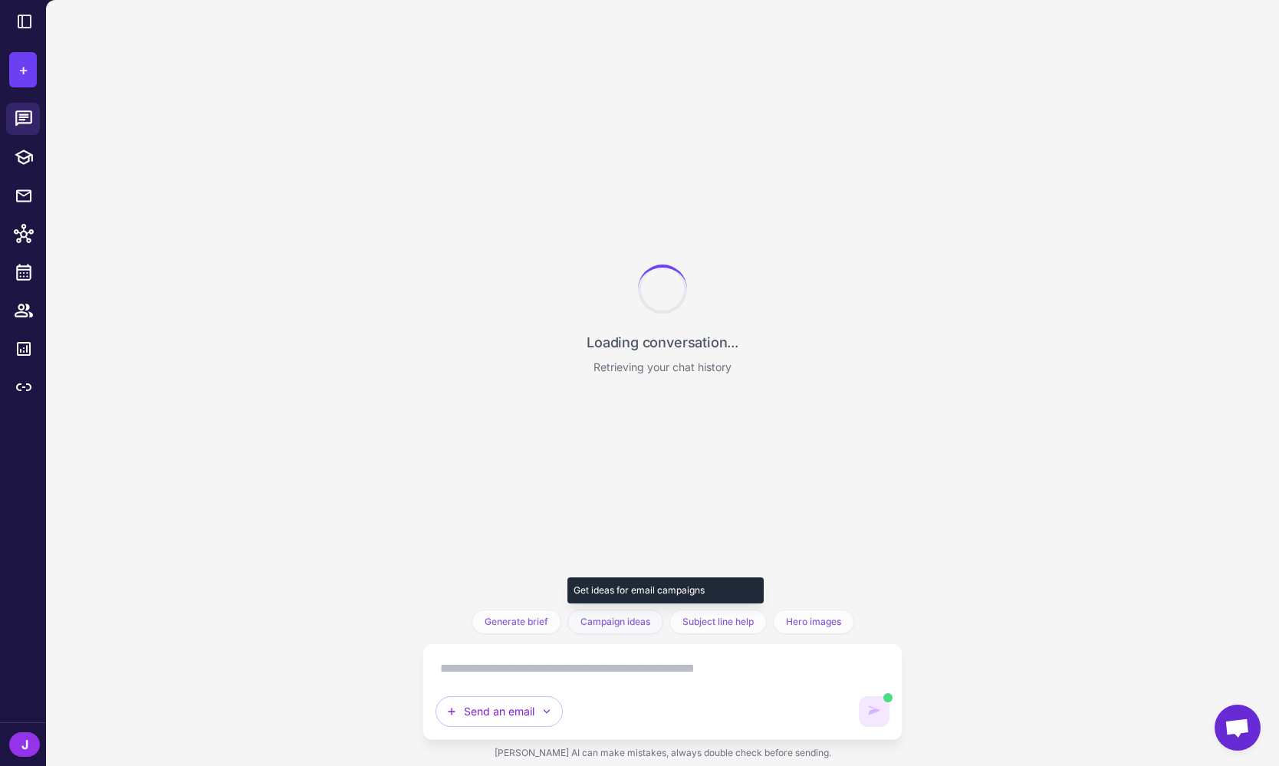
scroll to position [387, 0]
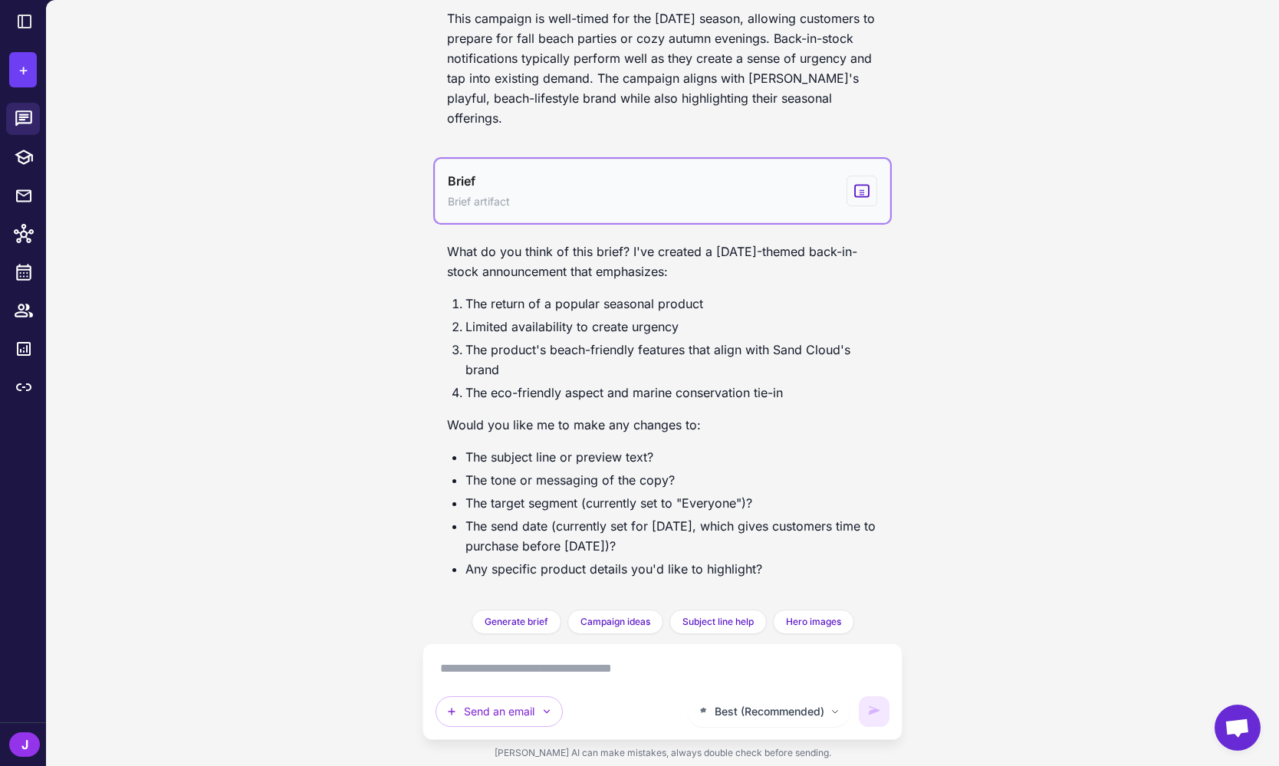
click at [593, 205] on button "Brief Brief artifact" at bounding box center [662, 191] width 455 height 64
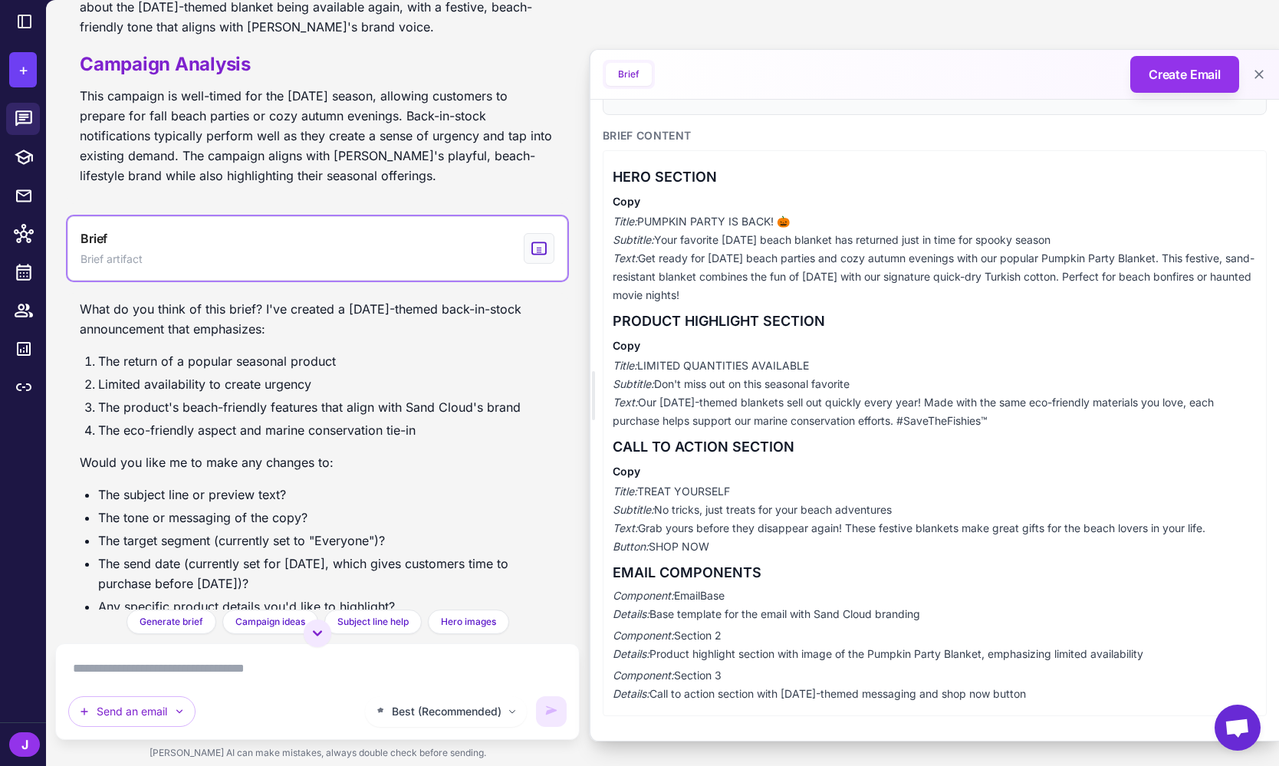
scroll to position [309, 0]
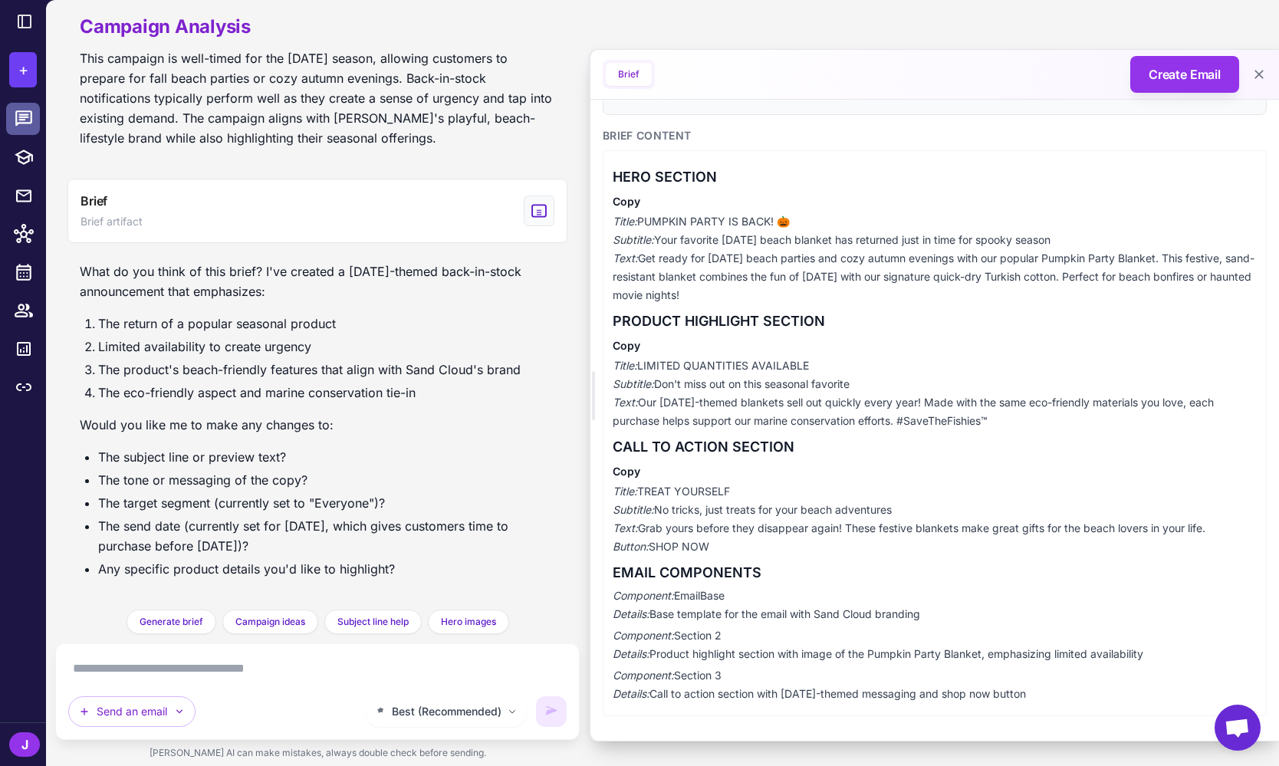
click at [36, 121] on div at bounding box center [28, 119] width 20 height 20
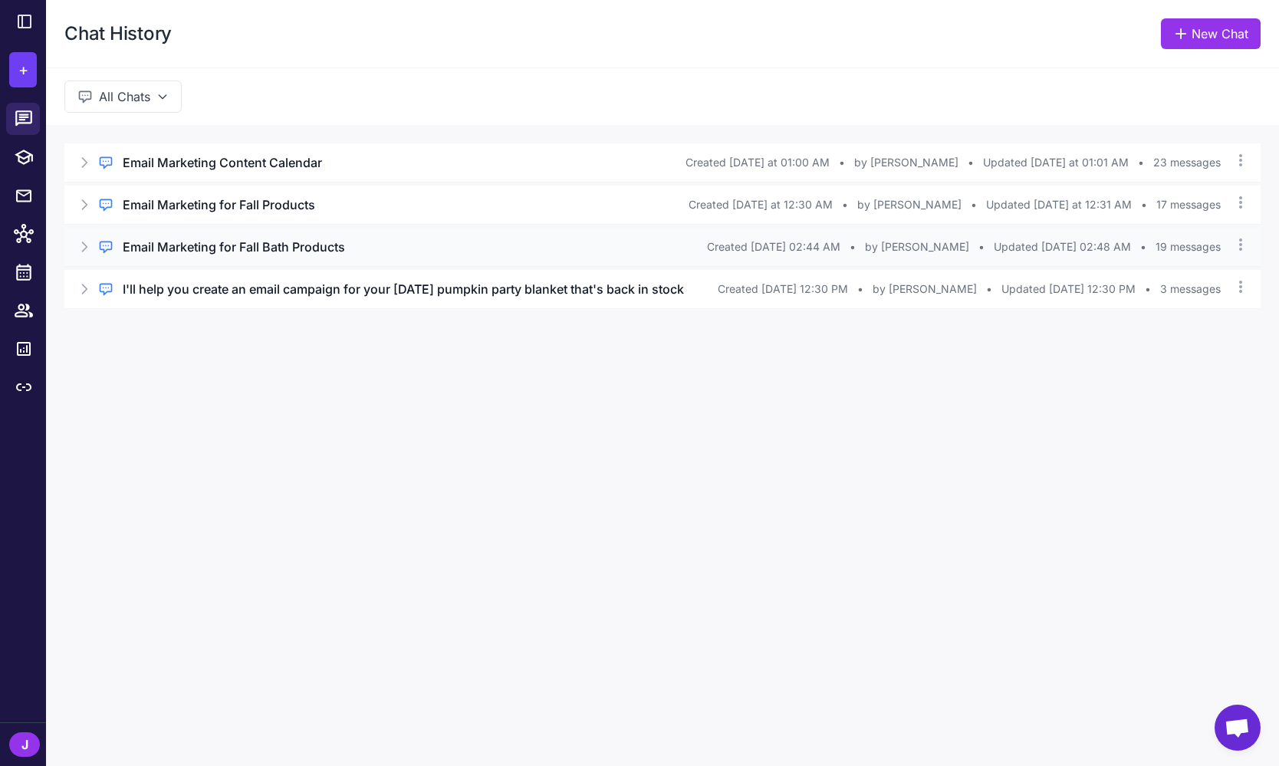
click at [89, 240] on icon at bounding box center [84, 246] width 15 height 15
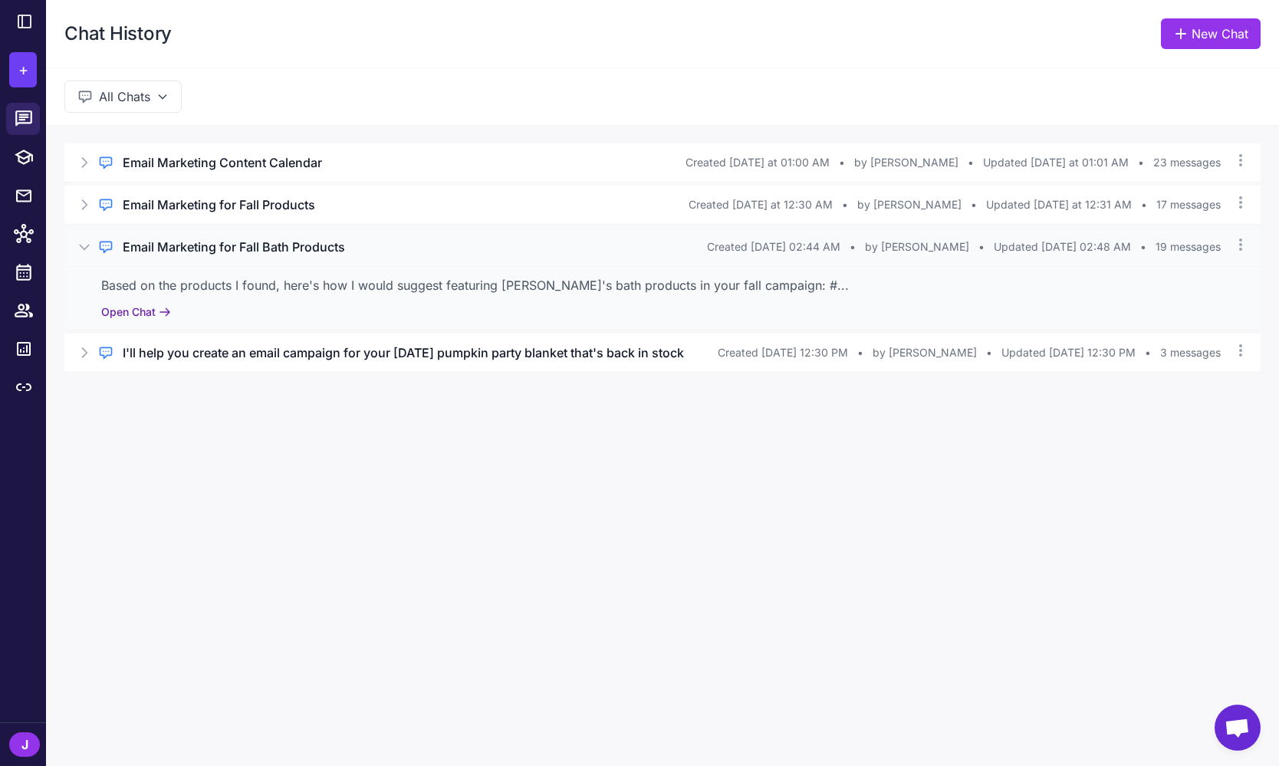
click at [153, 308] on button "Open Chat" at bounding box center [136, 312] width 70 height 17
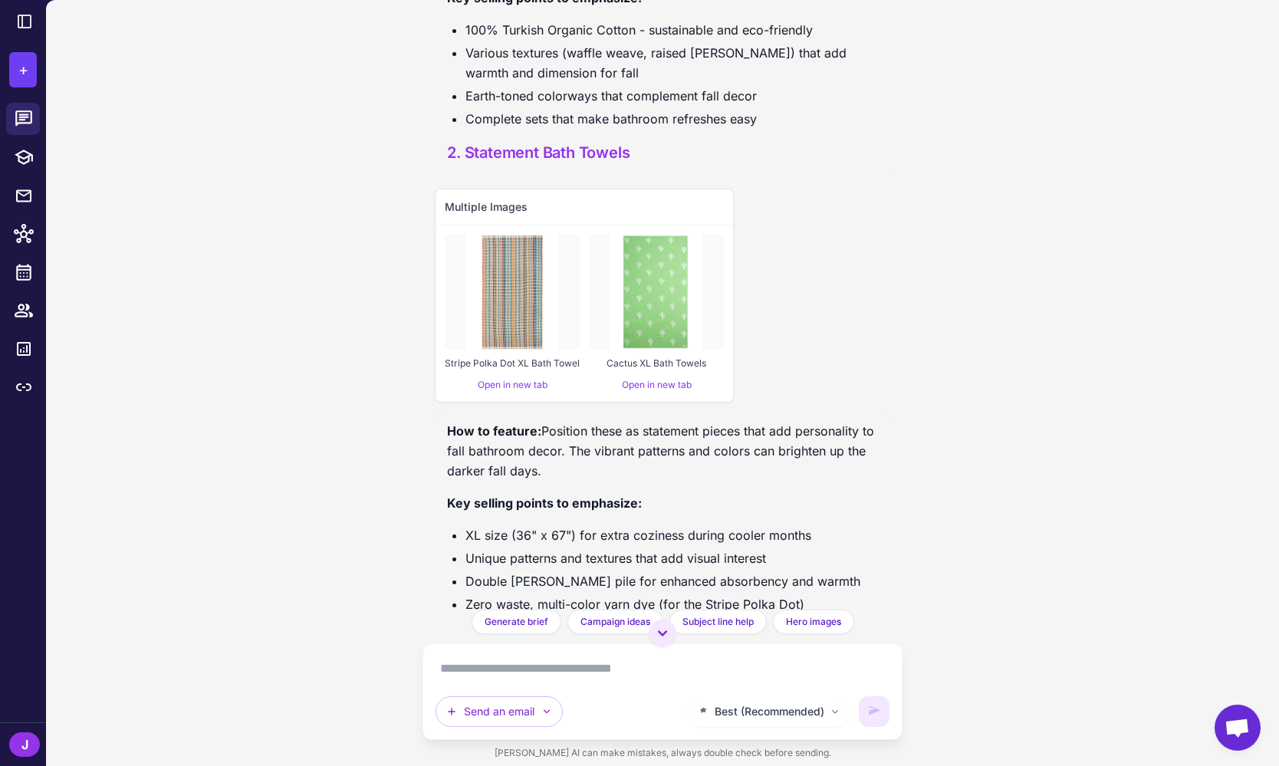
scroll to position [2442, 0]
click at [492, 693] on div "Best (Recommended) Send an email" at bounding box center [662, 691] width 454 height 71
click at [516, 711] on button "Send an email" at bounding box center [498, 711] width 127 height 31
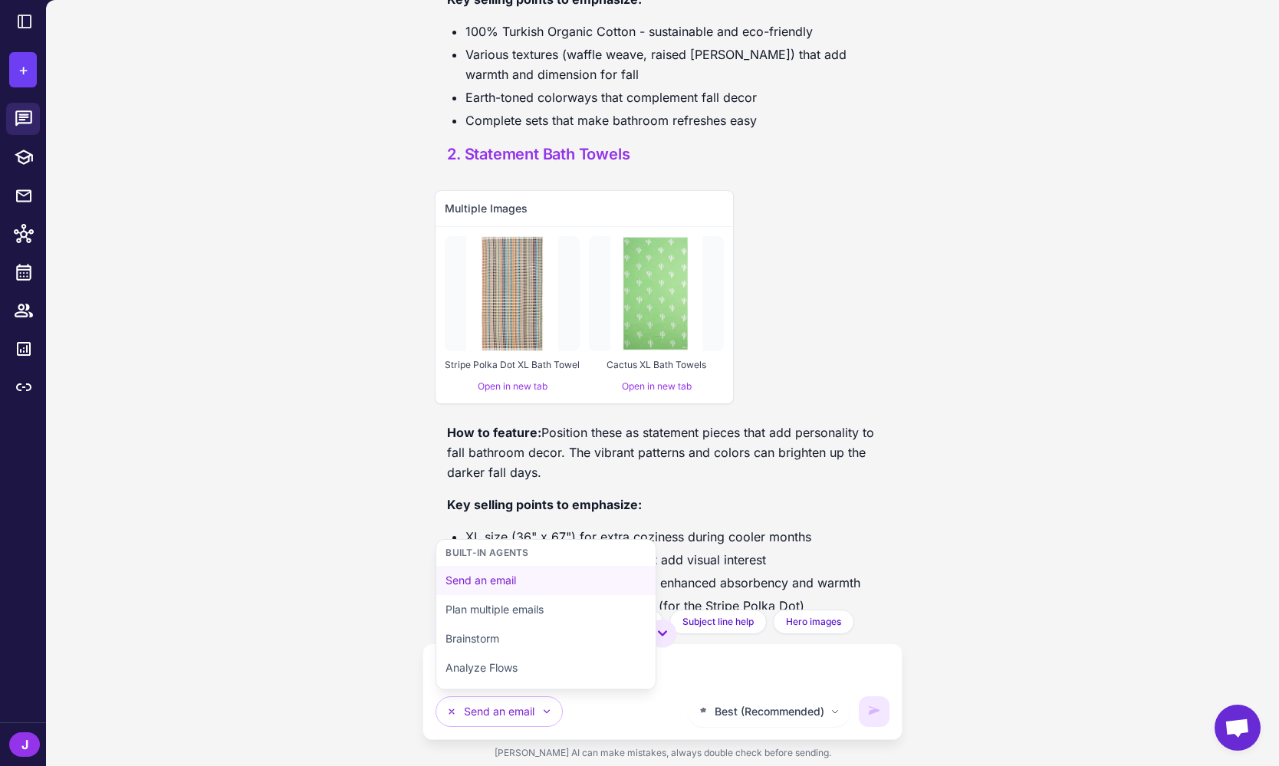
click at [621, 722] on div "Send an email Built-in Agents Send an email Plan multiple emails Brainstorm Ana…" at bounding box center [556, 711] width 243 height 31
click at [810, 527] on li "XL size (36" x 67") for extra coziness during cooler months" at bounding box center [671, 537] width 412 height 20
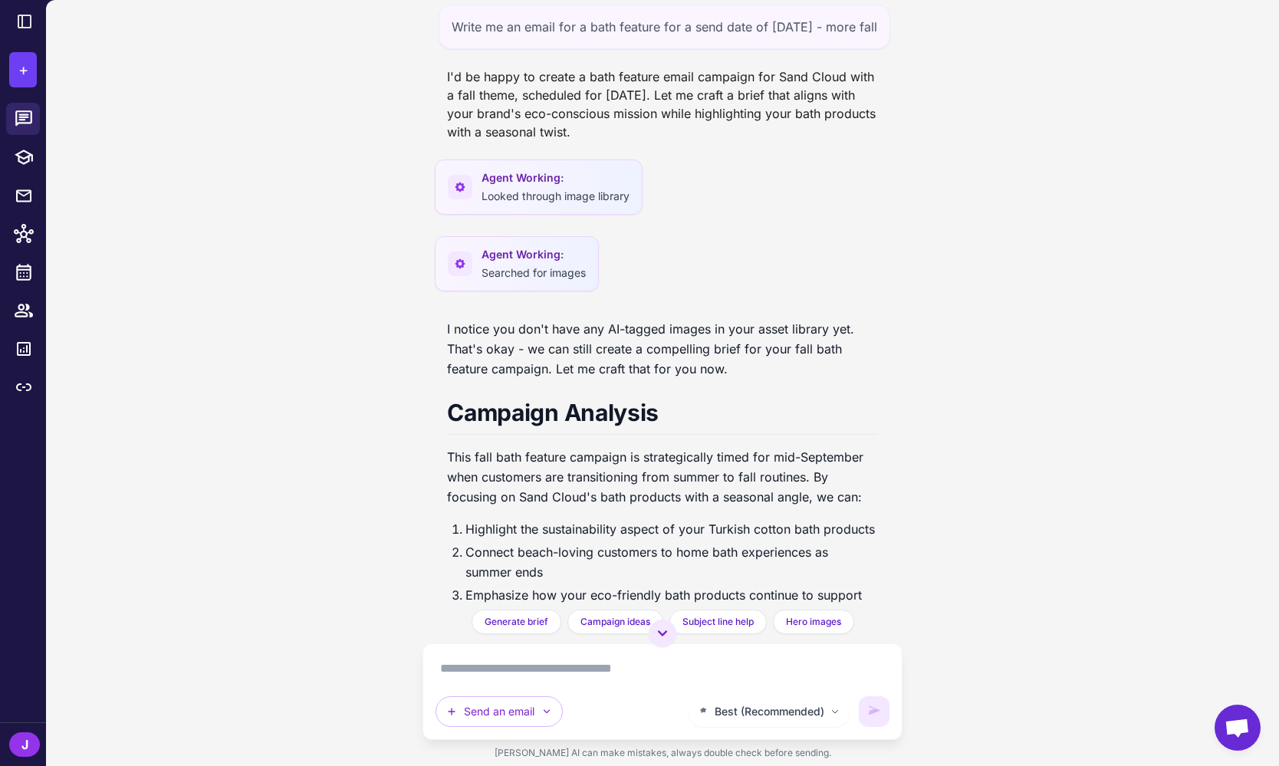
scroll to position [0, 0]
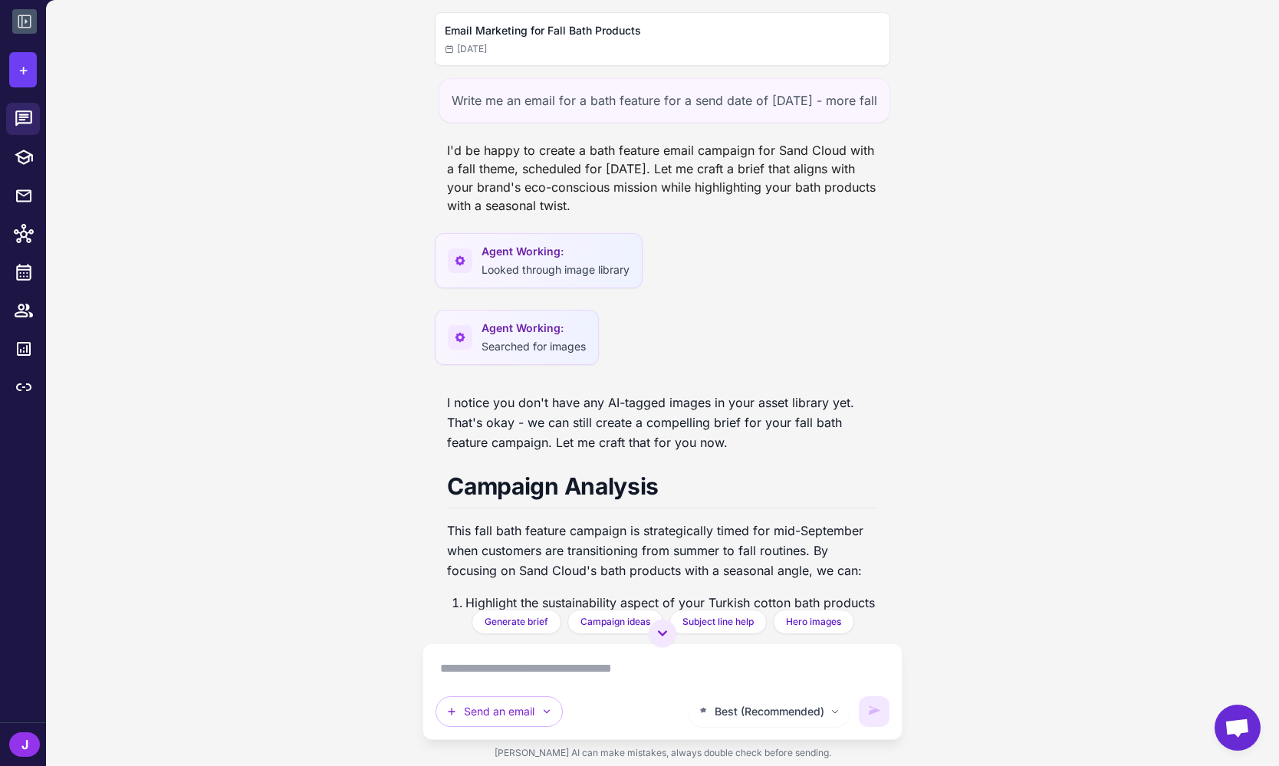
click at [24, 21] on icon at bounding box center [24, 21] width 18 height 18
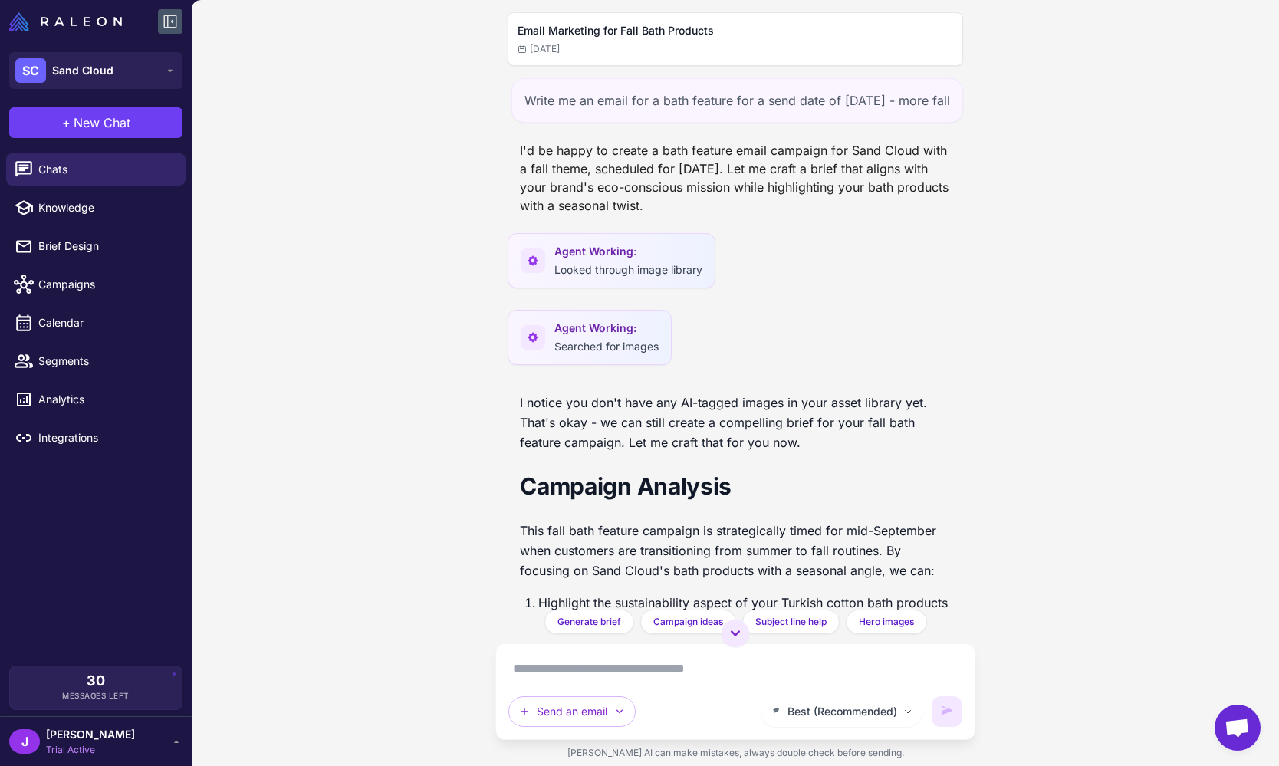
click at [308, 366] on div "Email Marketing for Fall Bath Products 8/20/2025 Write me an email for a bath f…" at bounding box center [735, 383] width 1087 height 766
click at [99, 128] on span "New Chat" at bounding box center [102, 122] width 57 height 18
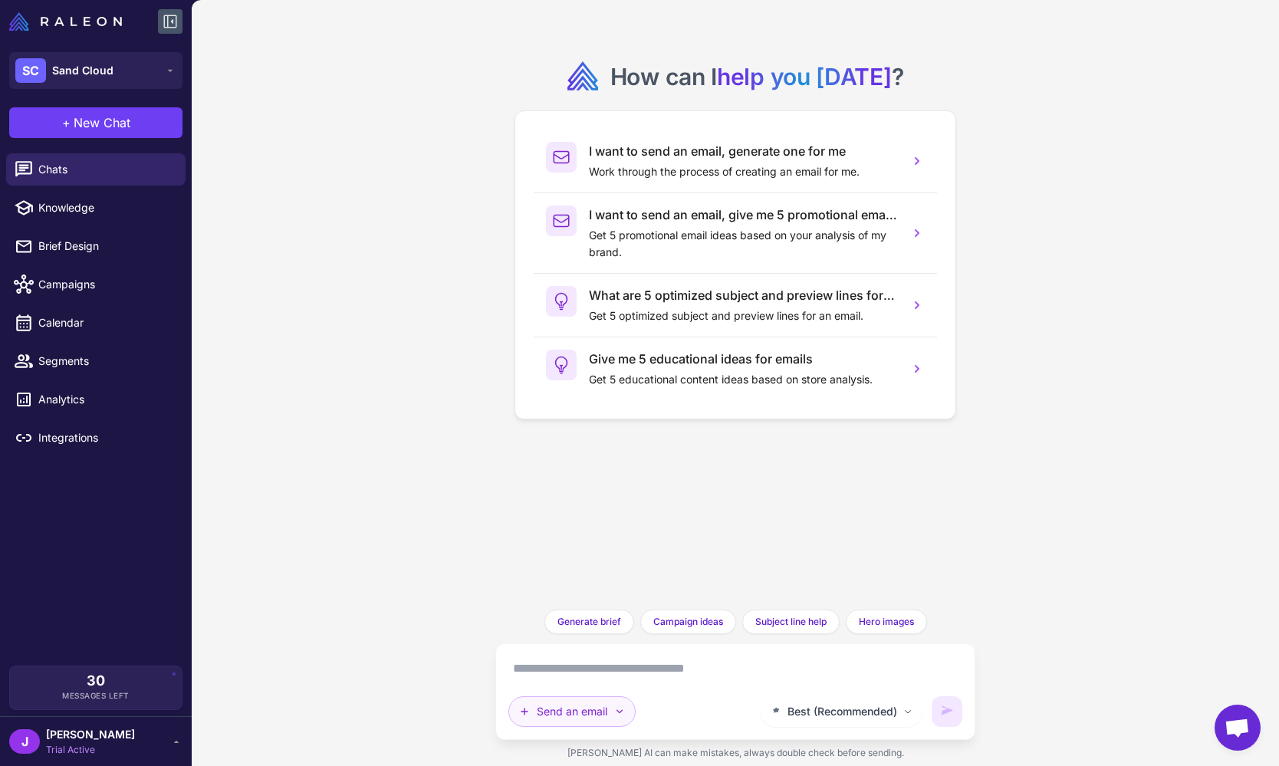
click at [616, 705] on icon "button" at bounding box center [619, 711] width 12 height 12
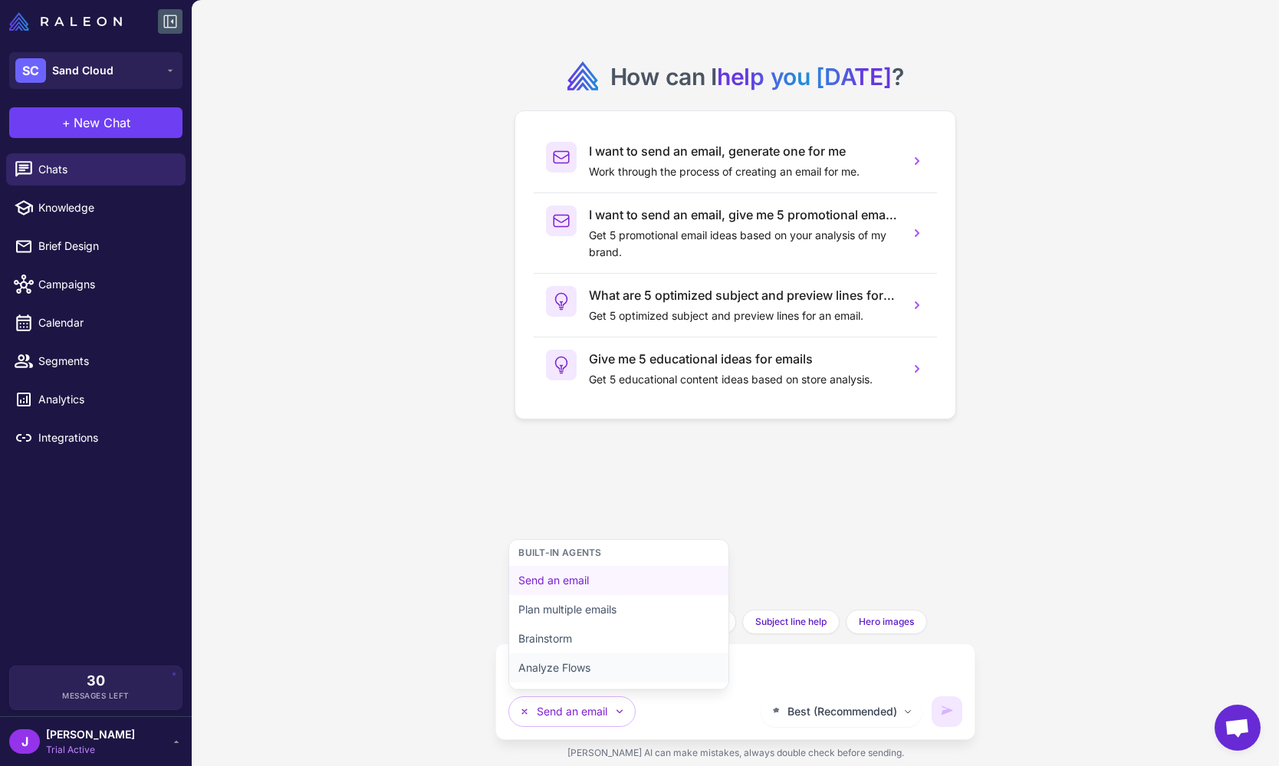
click at [561, 661] on button "Analyze Flows" at bounding box center [618, 667] width 219 height 29
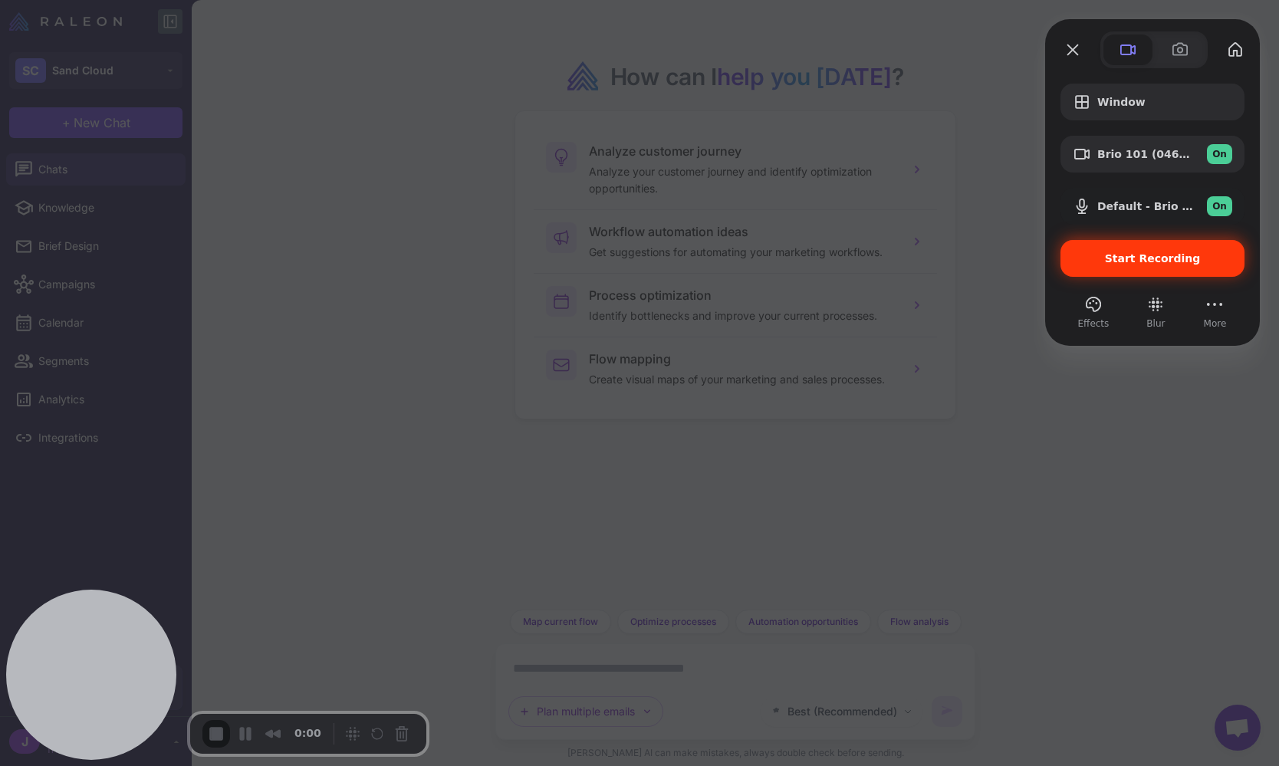
click at [1132, 264] on span "Start Recording" at bounding box center [1153, 258] width 96 height 12
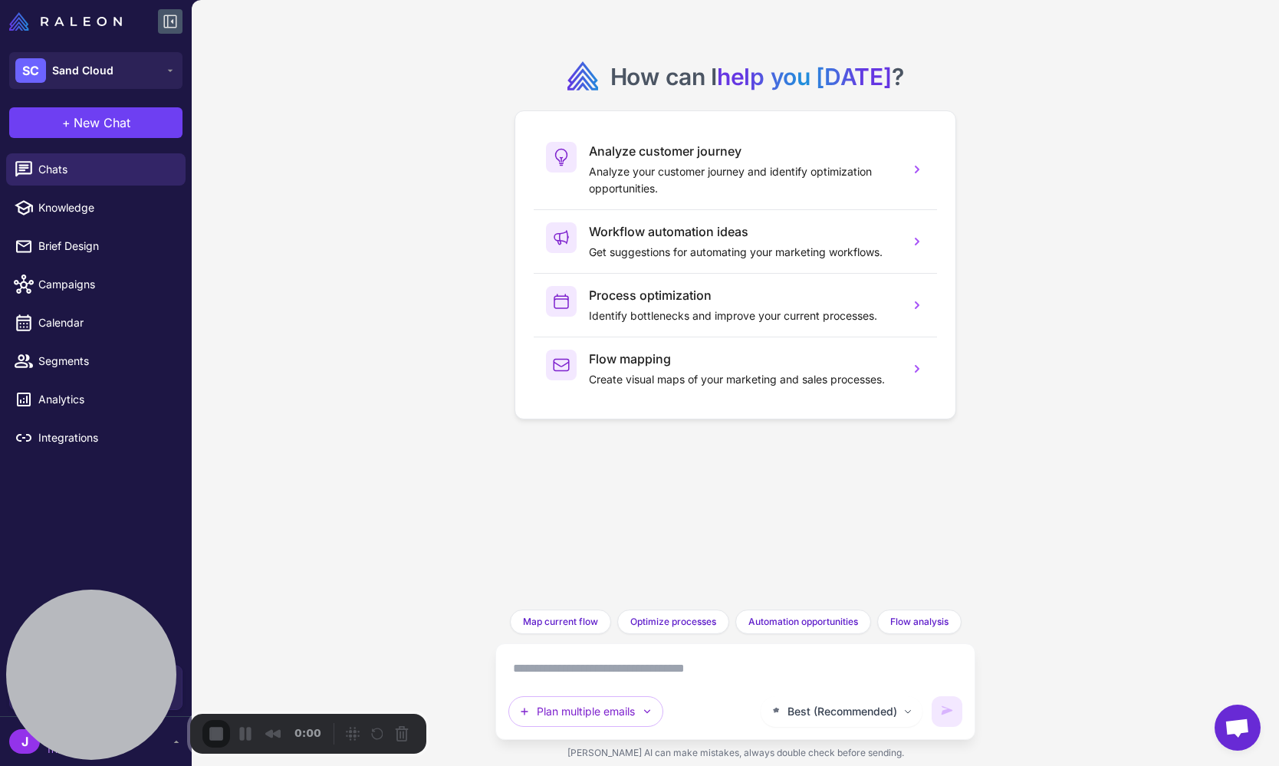
click at [435, 559] on div "How can I help you today ? Analyze customer journey Analyze your customer journ…" at bounding box center [735, 383] width 1087 height 766
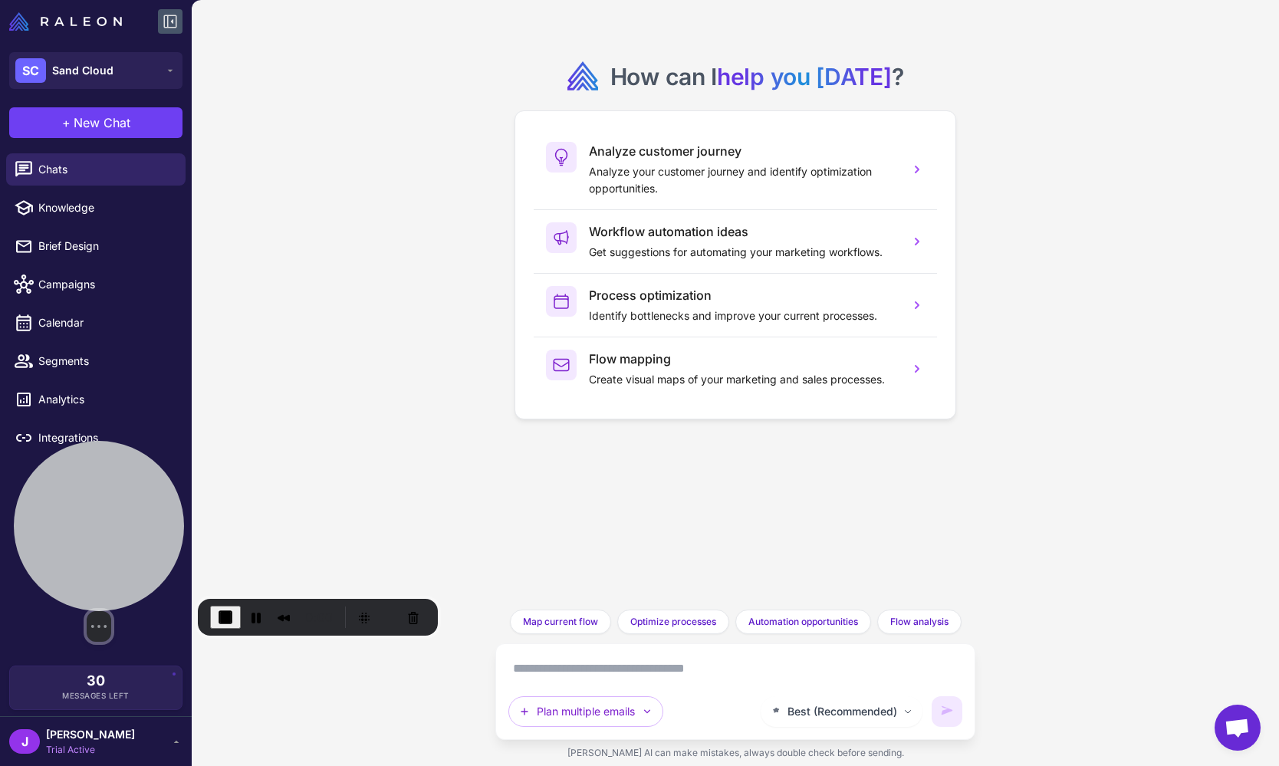
drag, startPoint x: 116, startPoint y: 621, endPoint x: 128, endPoint y: 517, distance: 105.0
click at [128, 517] on div at bounding box center [99, 526] width 170 height 170
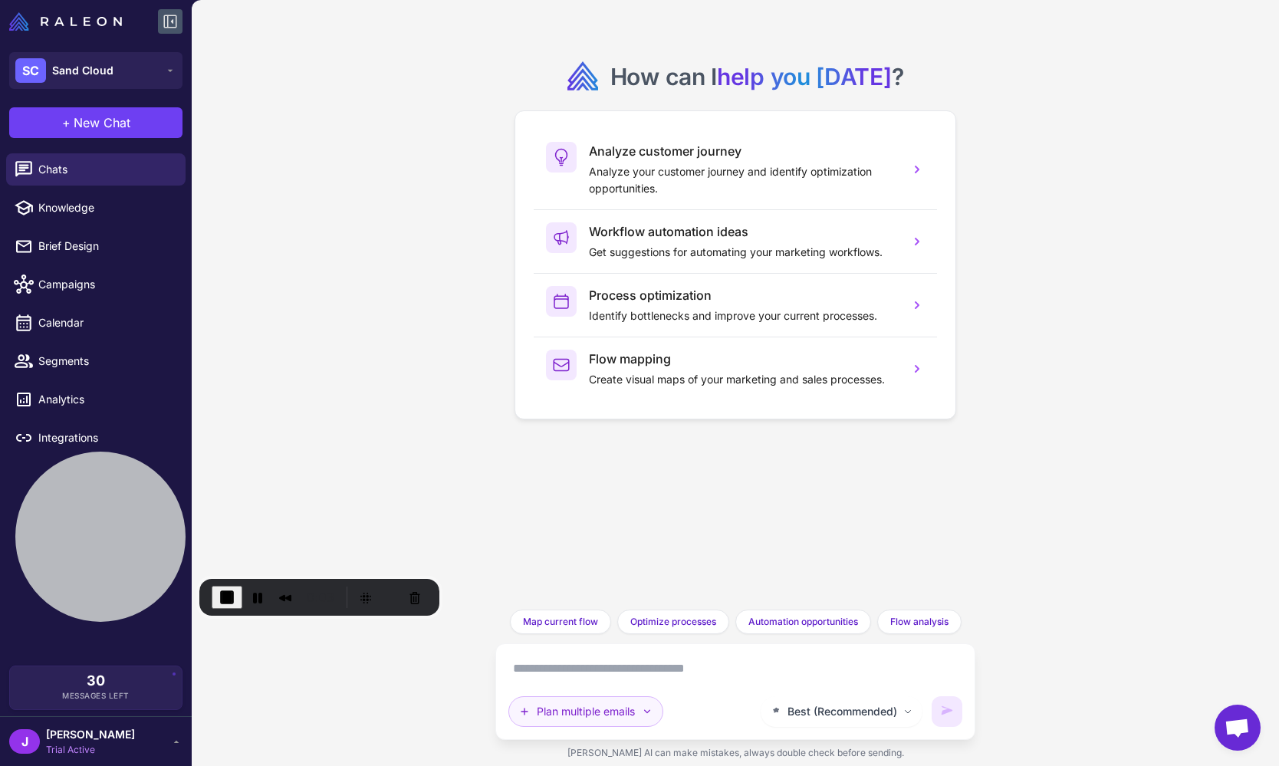
click at [603, 719] on button "Plan multiple emails" at bounding box center [585, 711] width 155 height 31
click at [565, 585] on button "Send an email" at bounding box center [618, 580] width 219 height 29
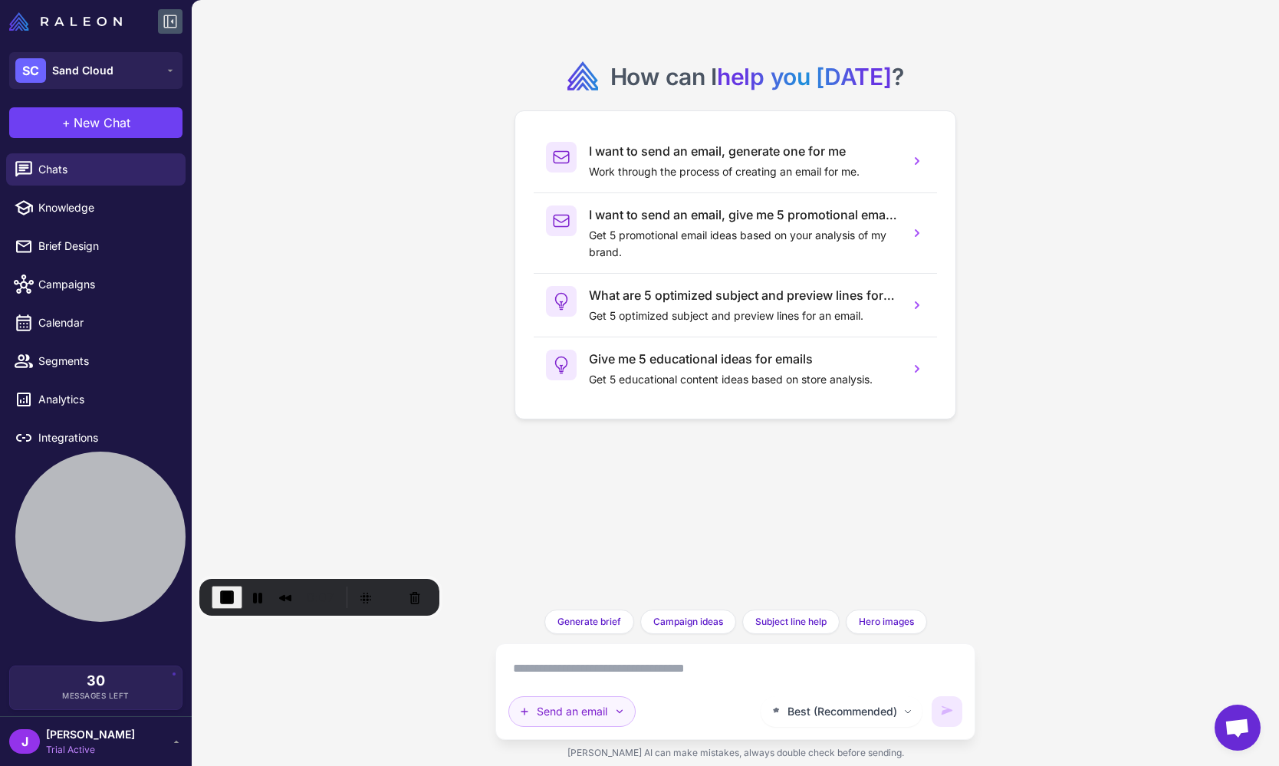
click at [581, 708] on button "Send an email" at bounding box center [571, 711] width 127 height 31
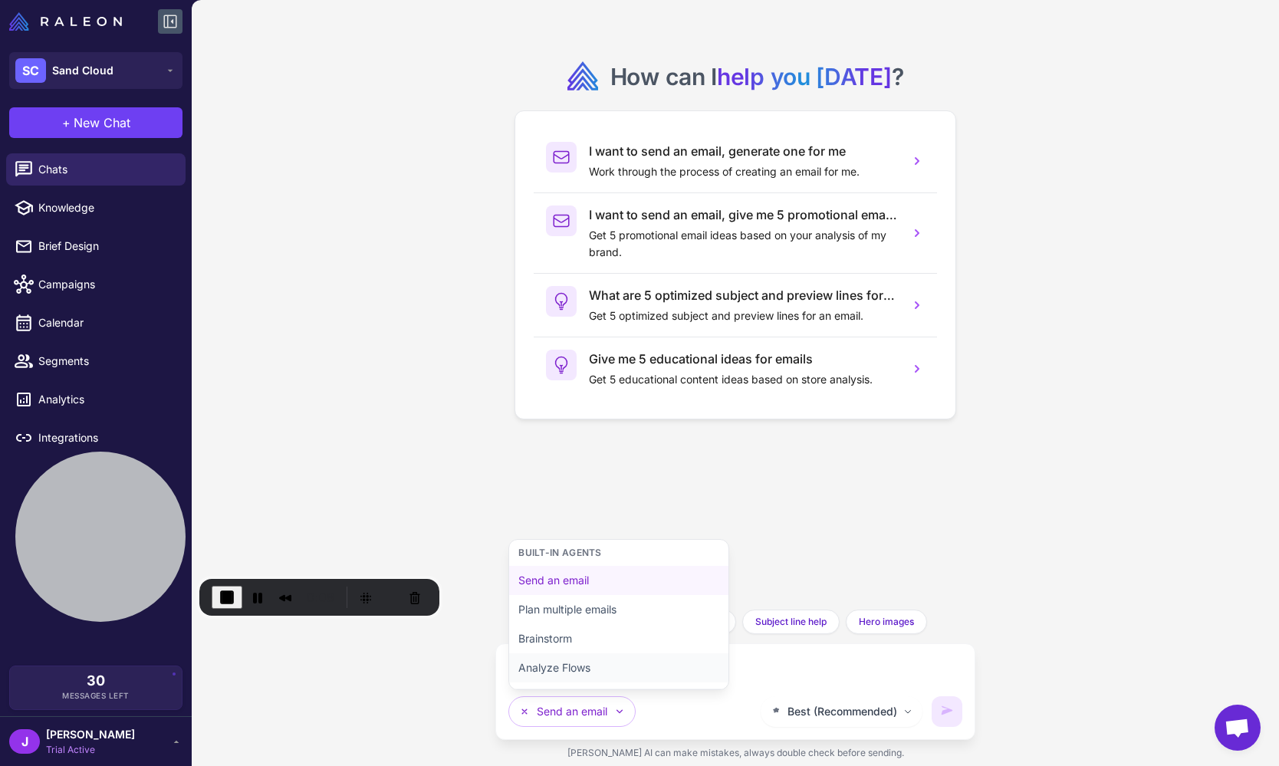
click at [573, 672] on button "Analyze Flows" at bounding box center [618, 667] width 219 height 29
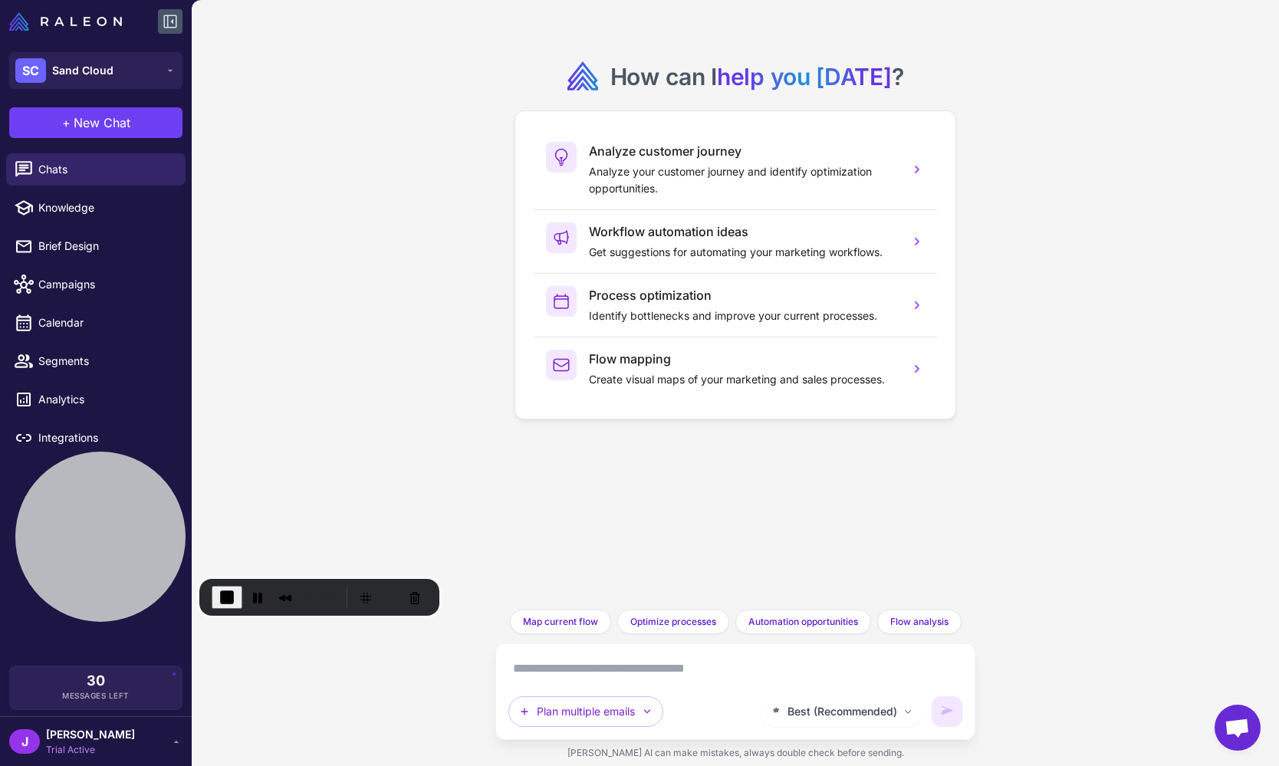
click at [225, 598] on span "End Recording" at bounding box center [227, 597] width 18 height 18
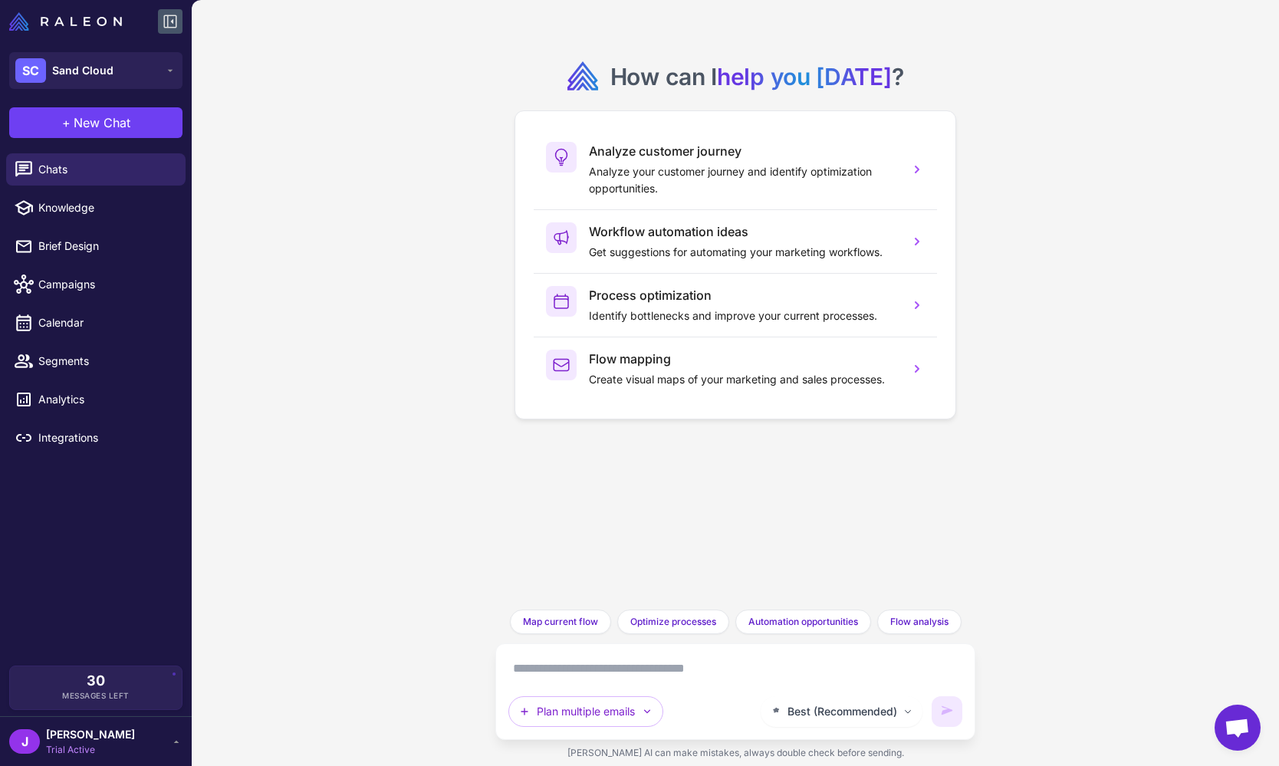
click at [331, 208] on div "How can I help you today ? Analyze customer journey Analyze your customer journ…" at bounding box center [735, 383] width 1087 height 766
drag, startPoint x: 416, startPoint y: 475, endPoint x: 422, endPoint y: 488, distance: 14.1
click at [419, 478] on div "How can I help you today ? Analyze customer journey Analyze your customer journ…" at bounding box center [735, 383] width 1087 height 766
click at [412, 521] on div "How can I help you today ? Analyze customer journey Analyze your customer journ…" at bounding box center [735, 383] width 1087 height 766
click at [408, 569] on div "How can I help you today ? Analyze customer journey Analyze your customer journ…" at bounding box center [735, 383] width 1087 height 766
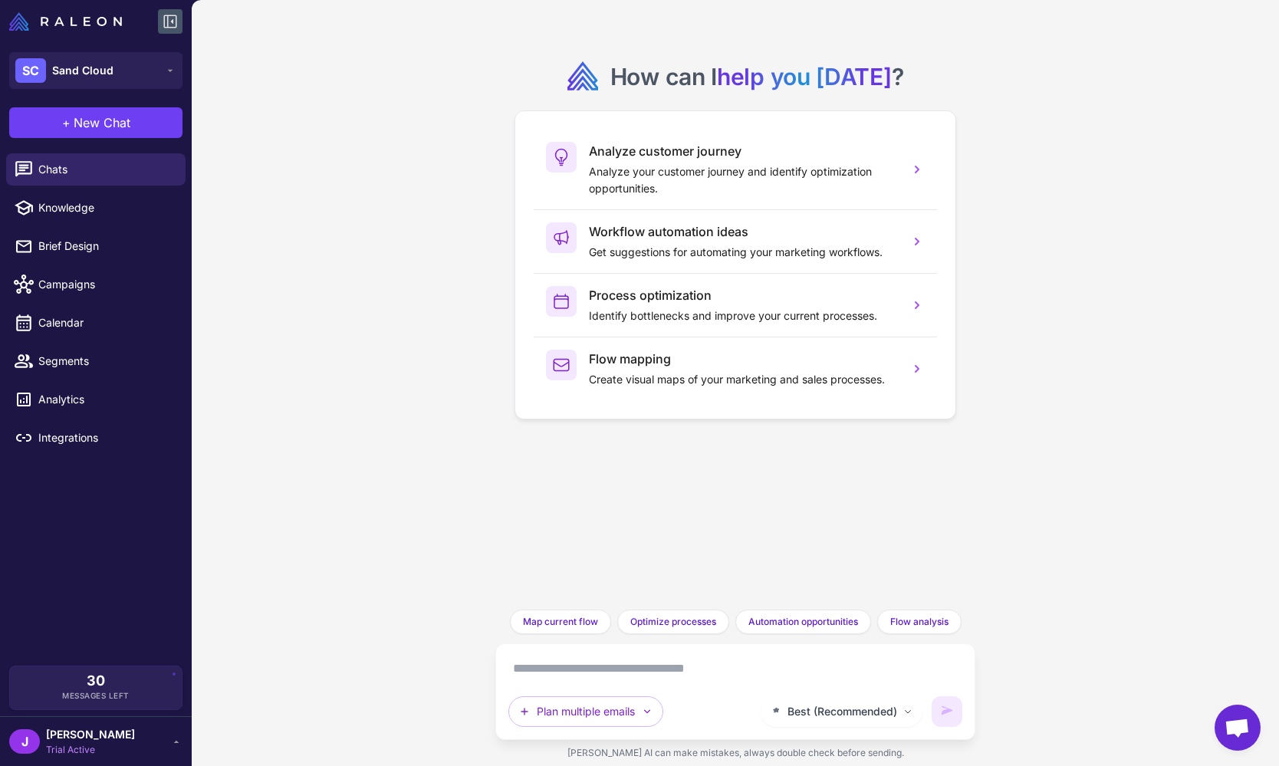
click at [601, 665] on textarea at bounding box center [735, 668] width 454 height 25
click at [409, 406] on div "How can I help you today ? Analyze customer journey Analyze your customer journ…" at bounding box center [735, 383] width 1087 height 766
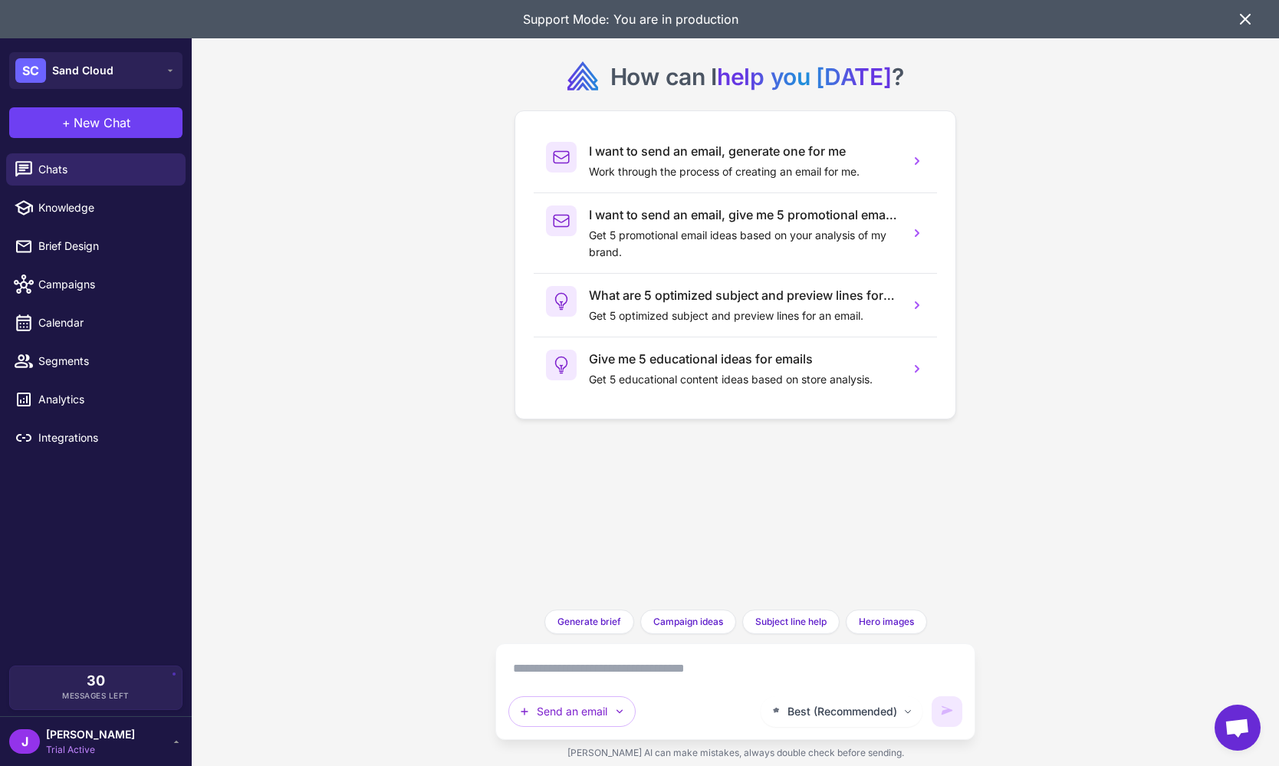
click at [1237, 15] on icon at bounding box center [1245, 19] width 18 height 18
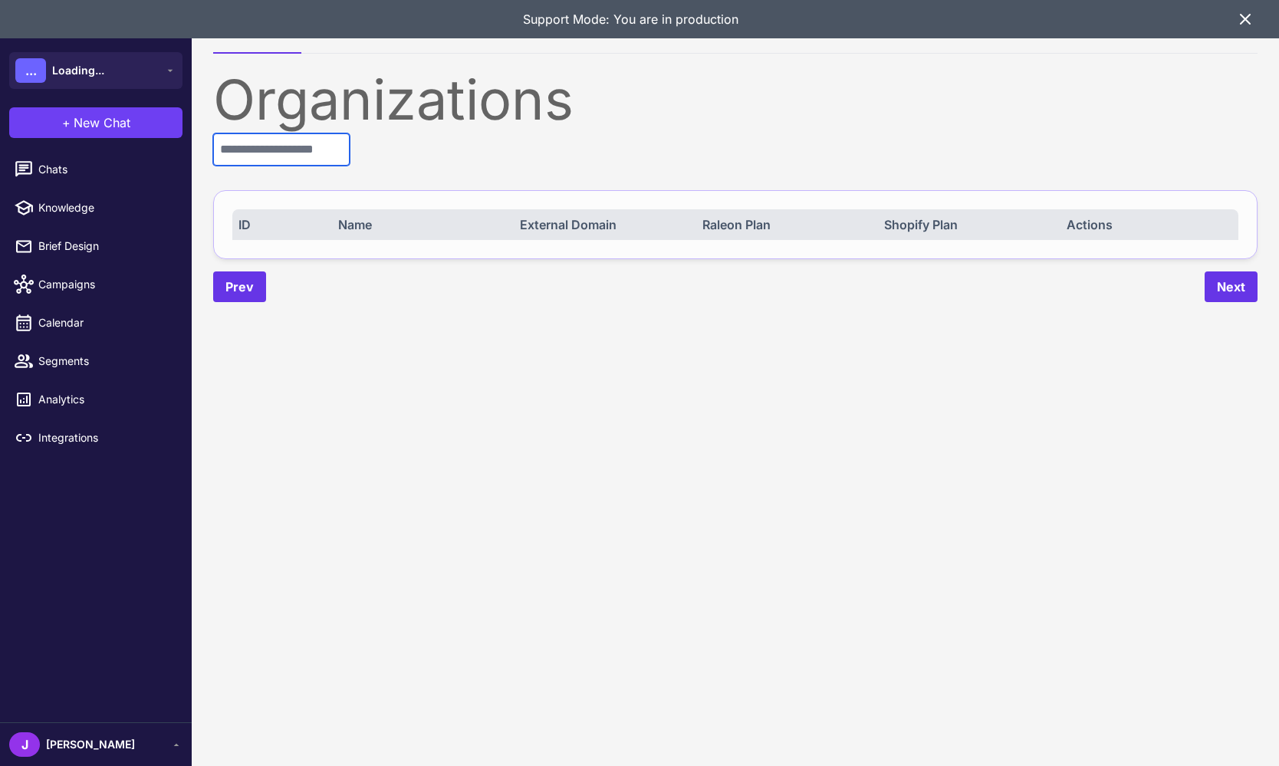
click at [272, 148] on input "text" at bounding box center [281, 149] width 136 height 32
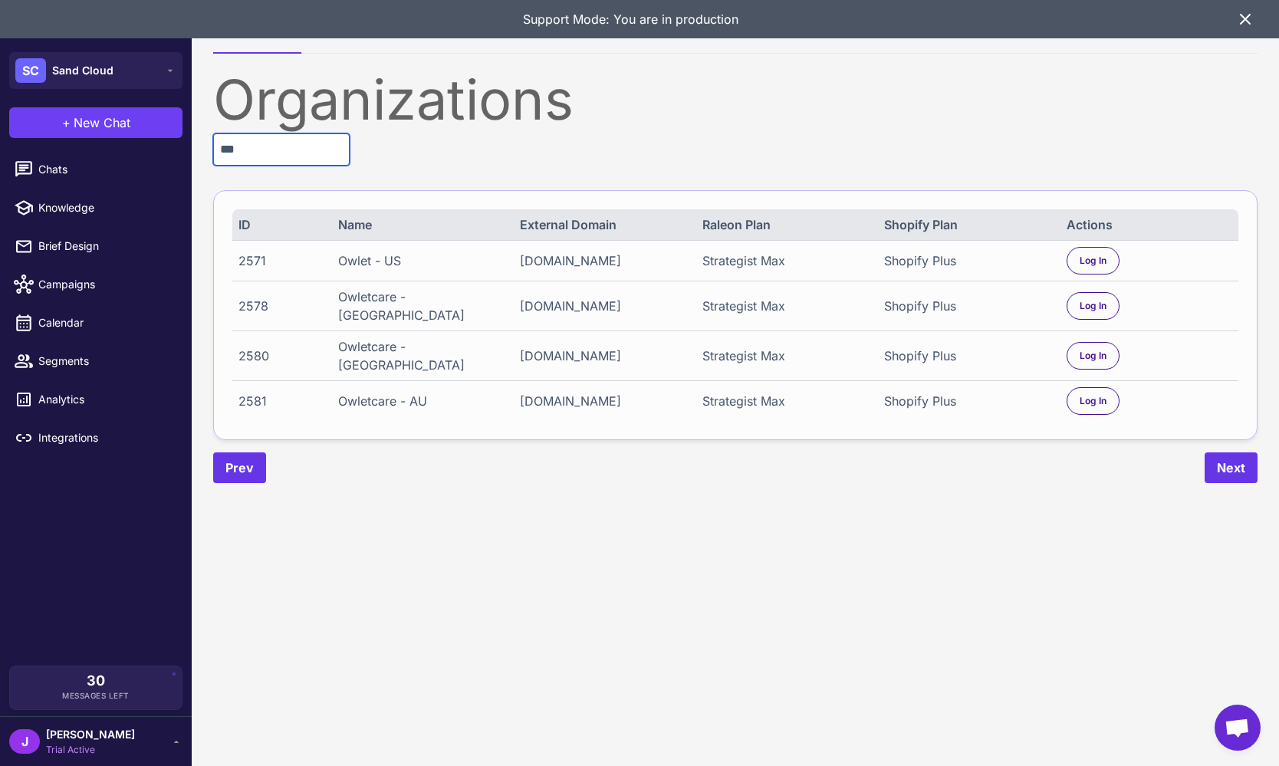
type input "***"
click at [1242, 20] on icon at bounding box center [1245, 19] width 18 height 18
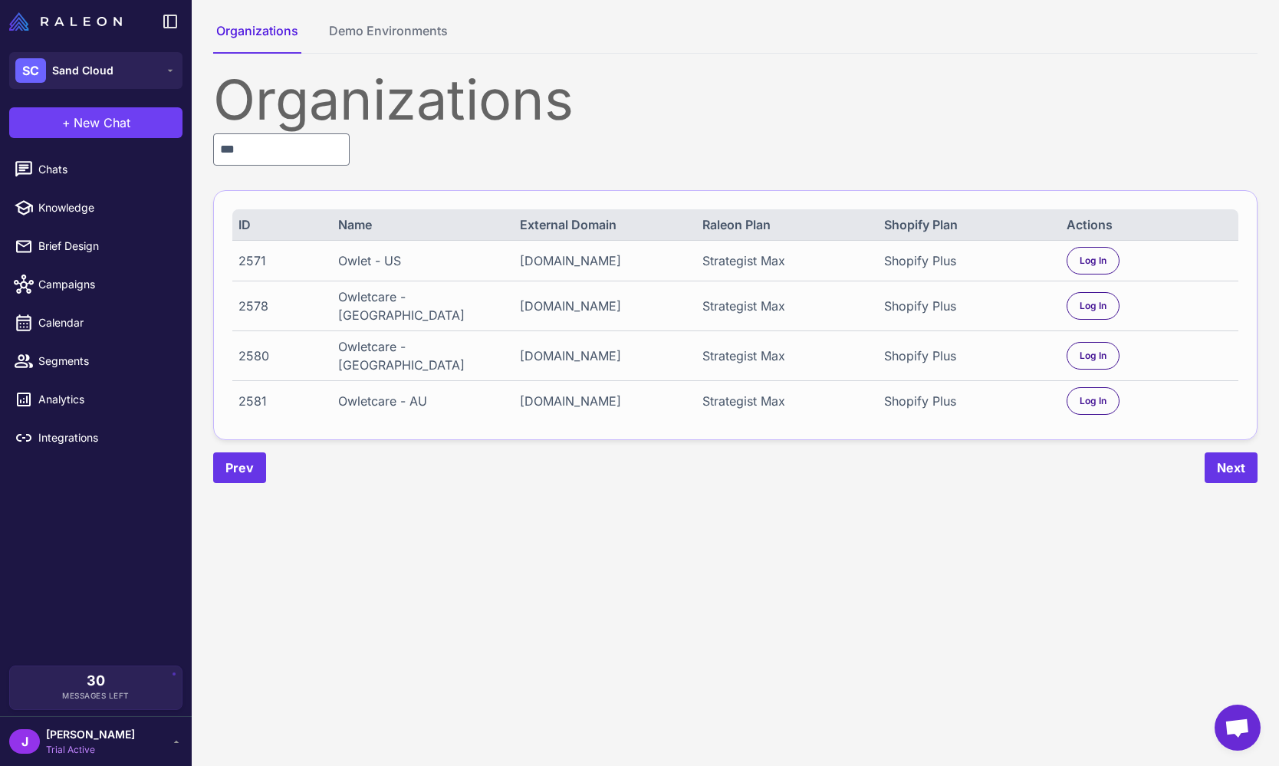
click at [93, 744] on span "Trial Active" at bounding box center [90, 750] width 89 height 14
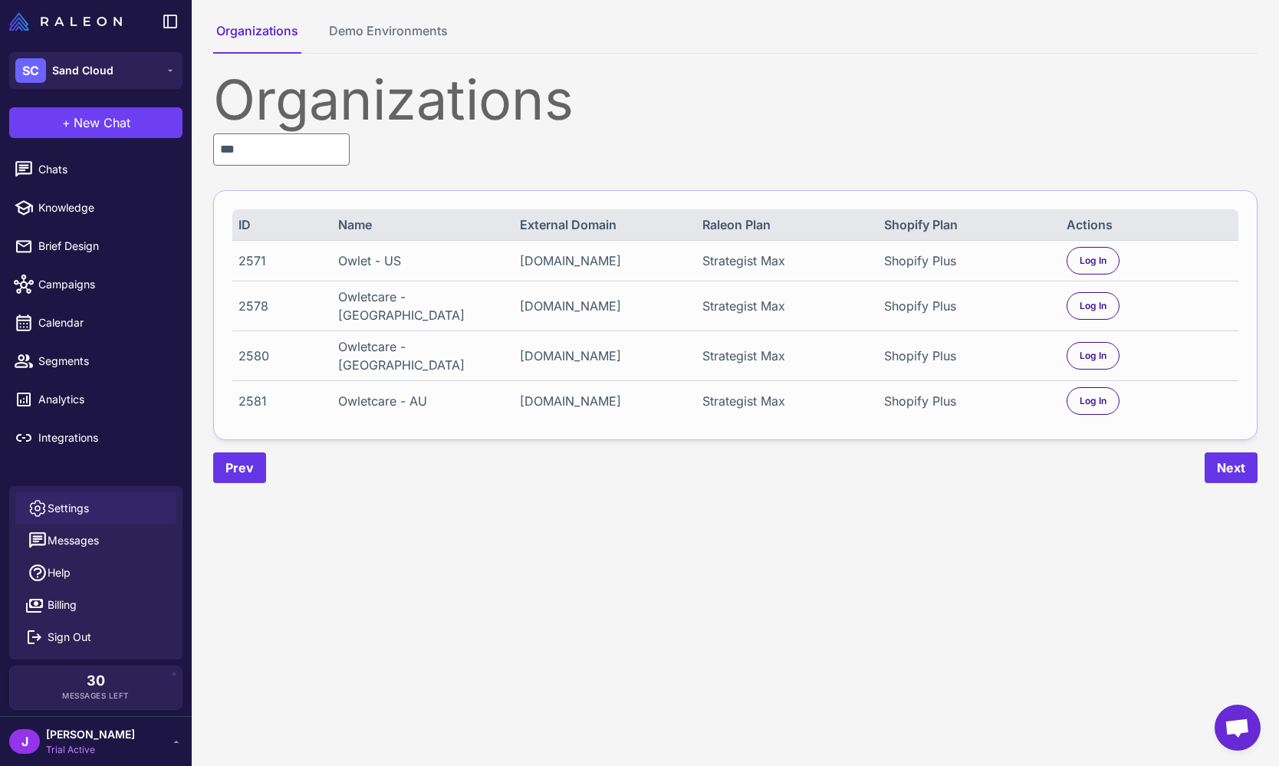
click at [67, 509] on span "Settings" at bounding box center [68, 508] width 41 height 17
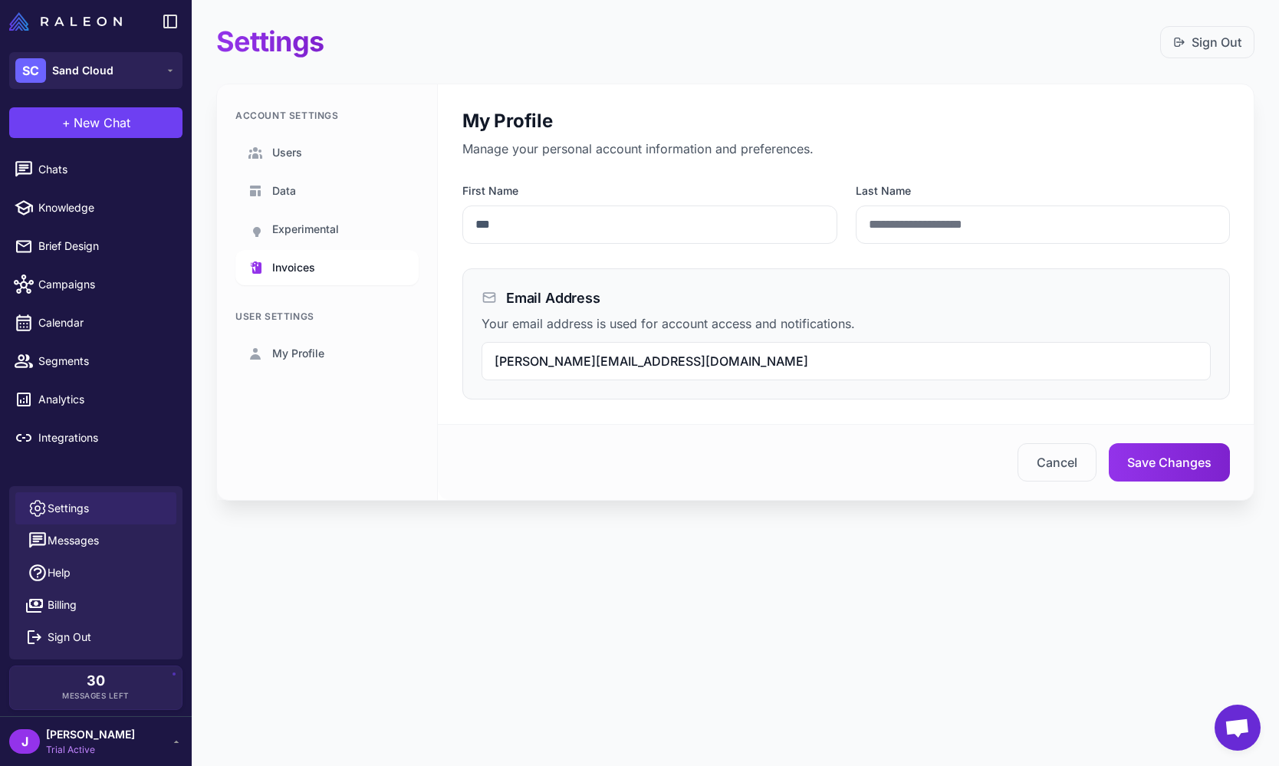
click at [294, 274] on span "Invoices" at bounding box center [293, 267] width 43 height 17
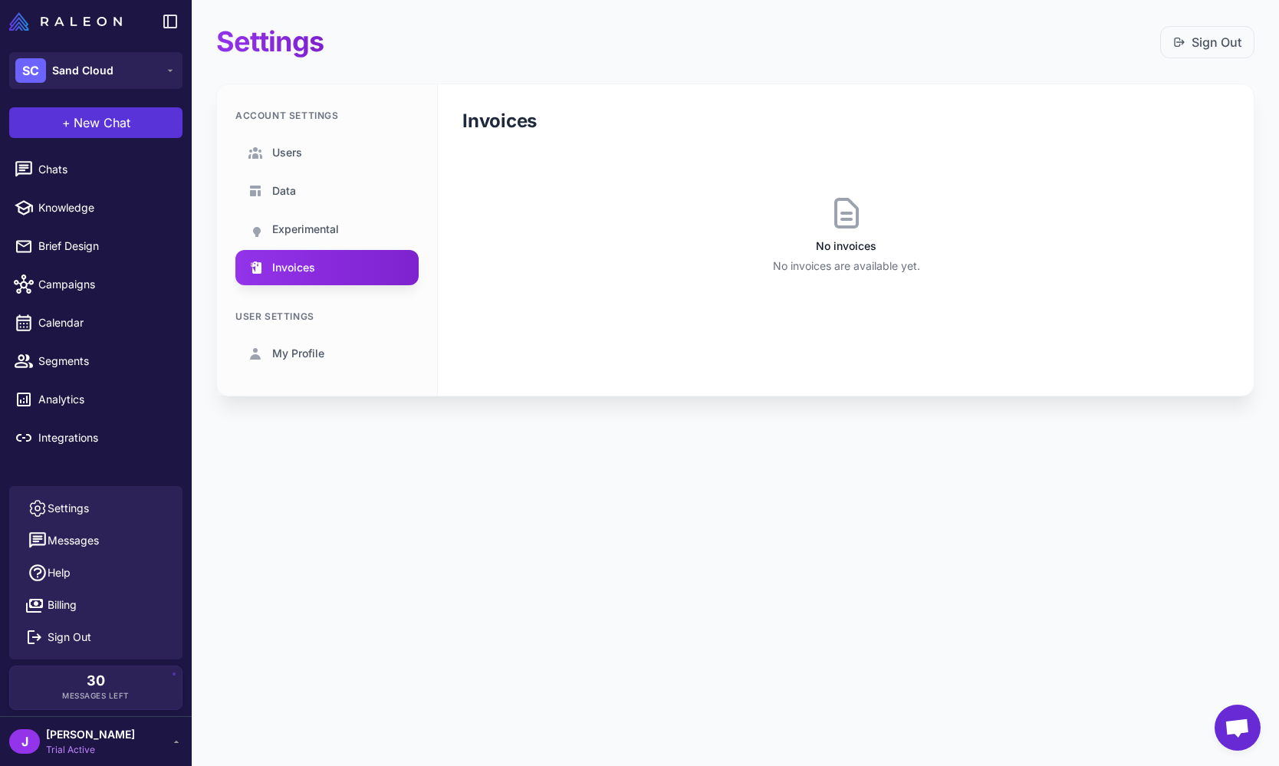
click at [104, 120] on span "New Chat" at bounding box center [102, 122] width 57 height 18
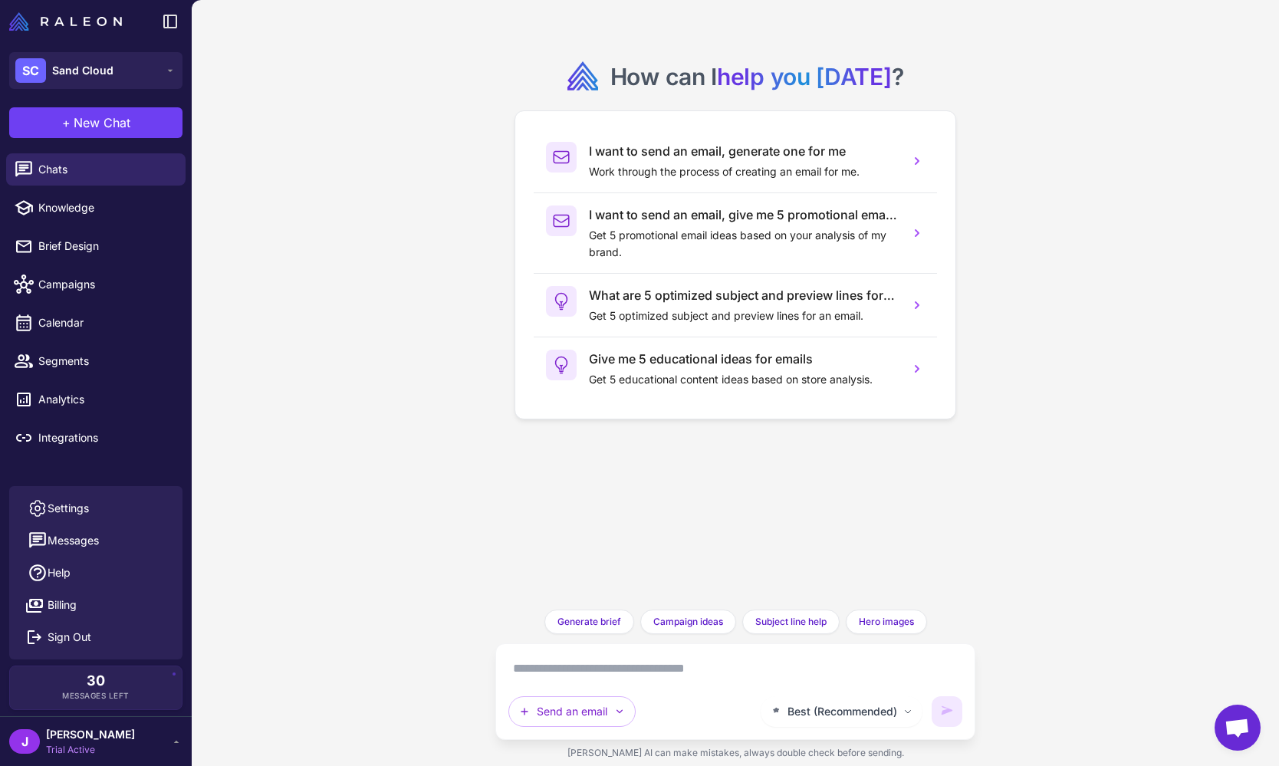
drag, startPoint x: 384, startPoint y: 327, endPoint x: 444, endPoint y: 248, distance: 99.1
click at [386, 326] on div "How can I help you today ? I want to send an email, generate one for me Work th…" at bounding box center [735, 383] width 1087 height 766
click at [1040, 321] on div "How can I help you today ? I want to send an email, generate one for me Work th…" at bounding box center [735, 383] width 1087 height 766
drag, startPoint x: 1046, startPoint y: 322, endPoint x: 1047, endPoint y: 308, distance: 13.8
click at [1048, 322] on div "How can I help you today ? I want to send an email, generate one for me Work th…" at bounding box center [735, 383] width 1087 height 766
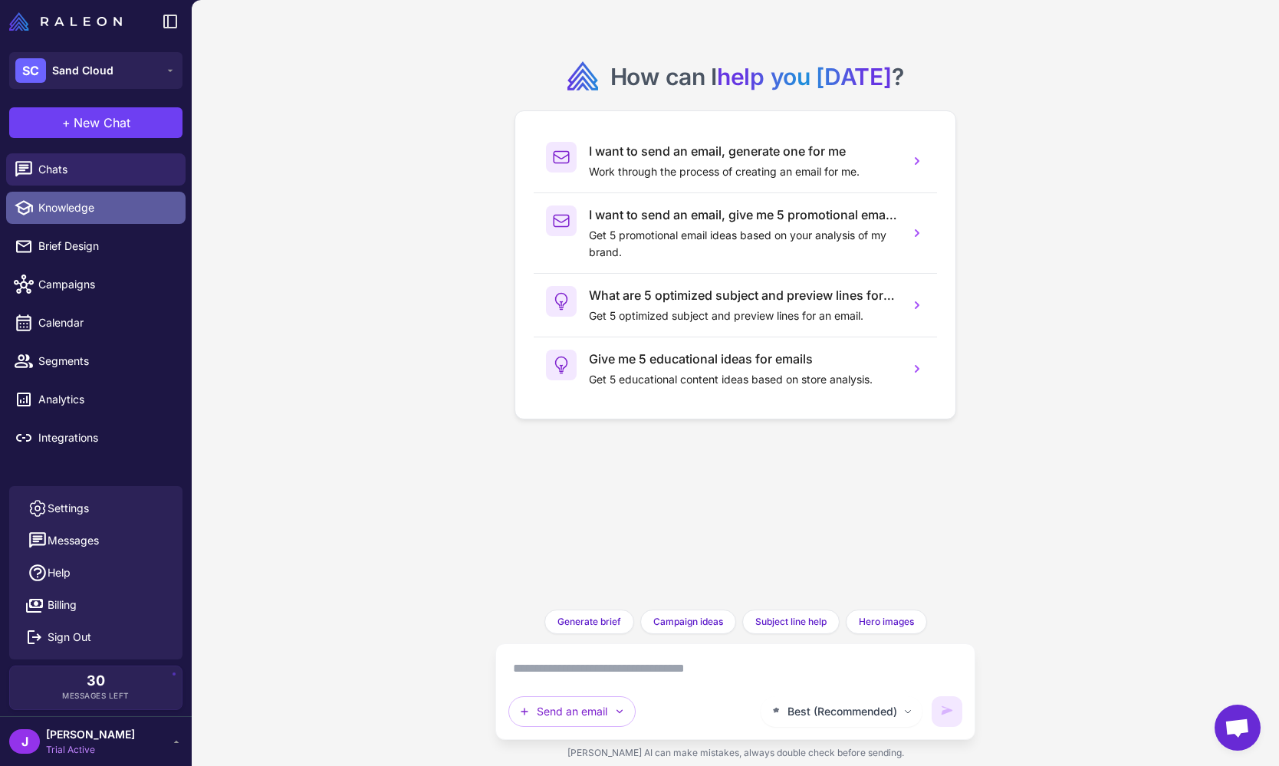
click at [54, 212] on span "Knowledge" at bounding box center [105, 207] width 135 height 17
select select
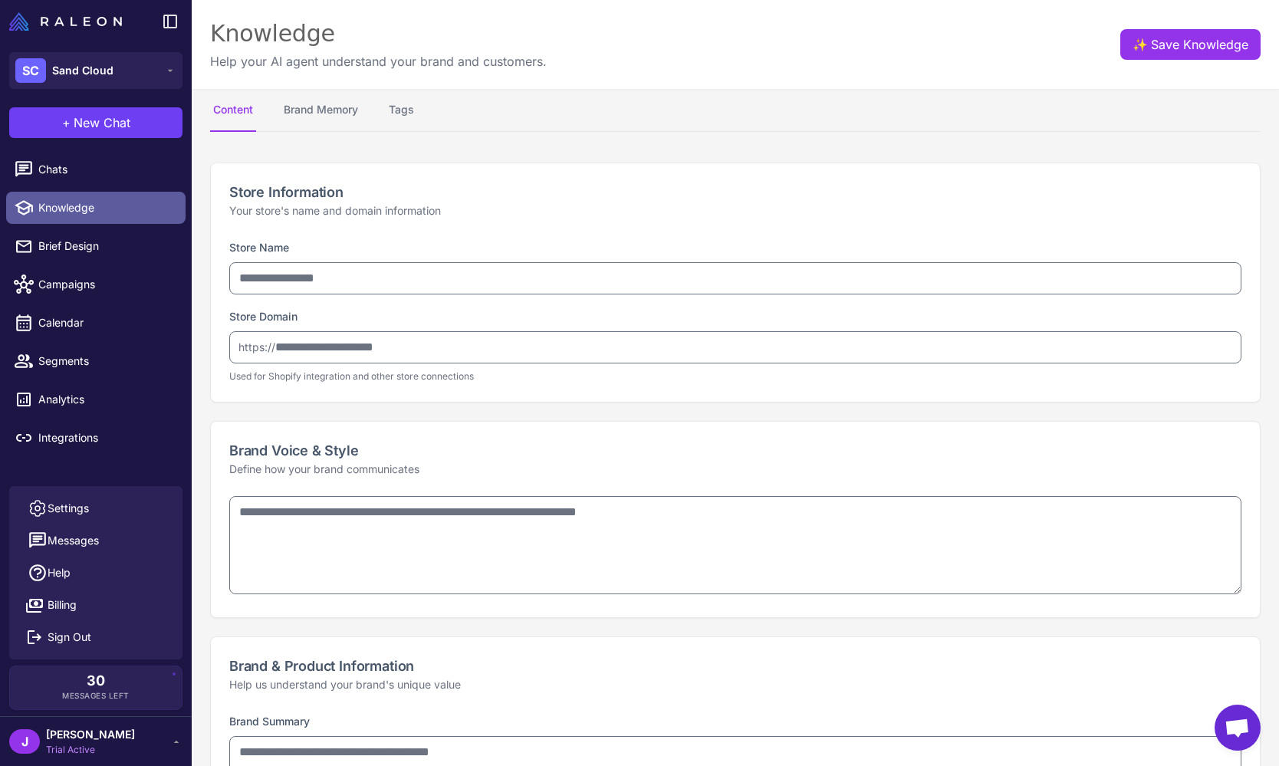
type input "**********"
type textarea "**********"
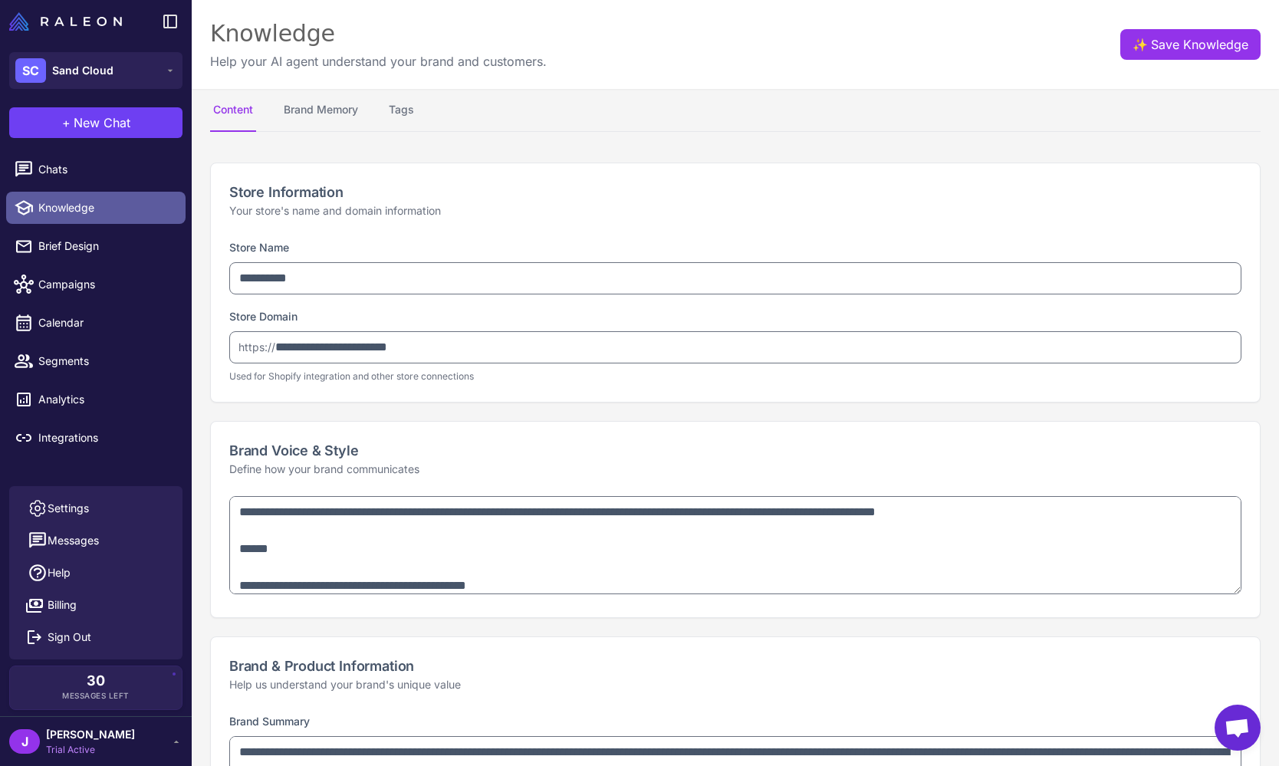
type textarea "**********"
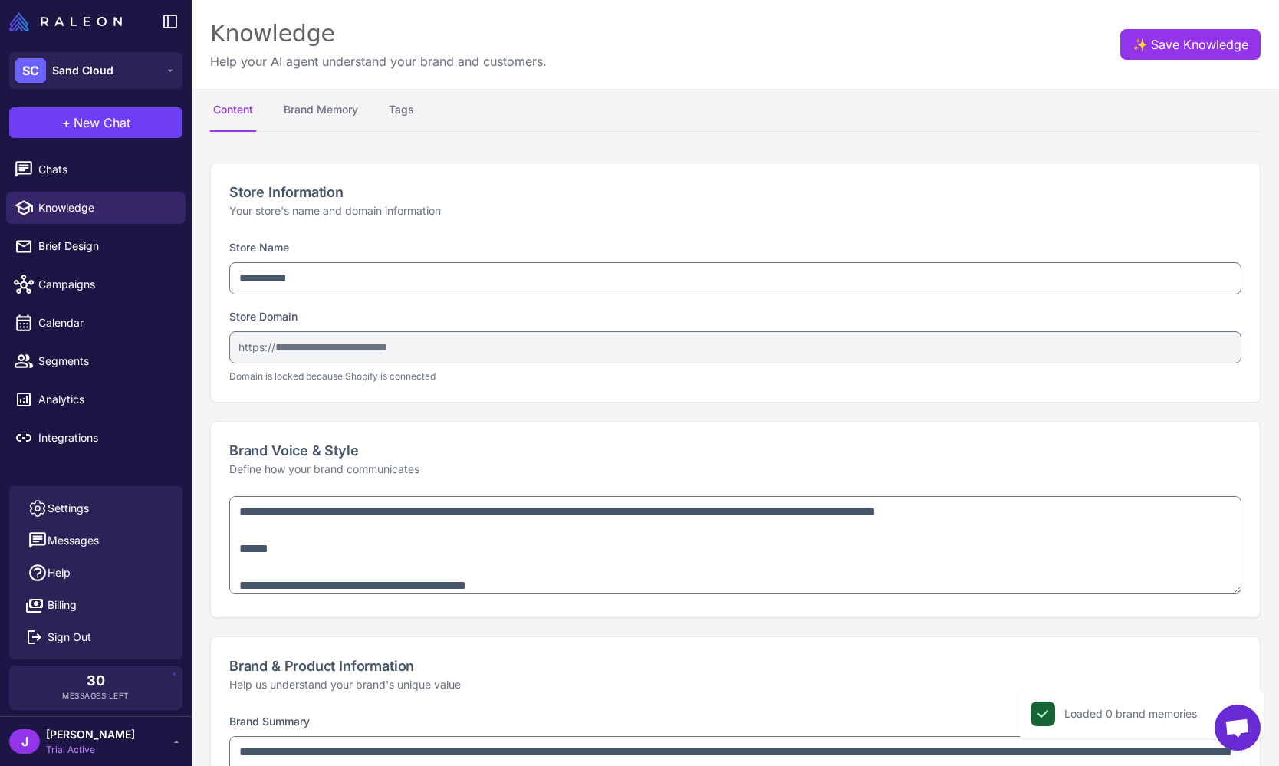
click at [166, 740] on div "J Jay Trial Active" at bounding box center [95, 741] width 173 height 31
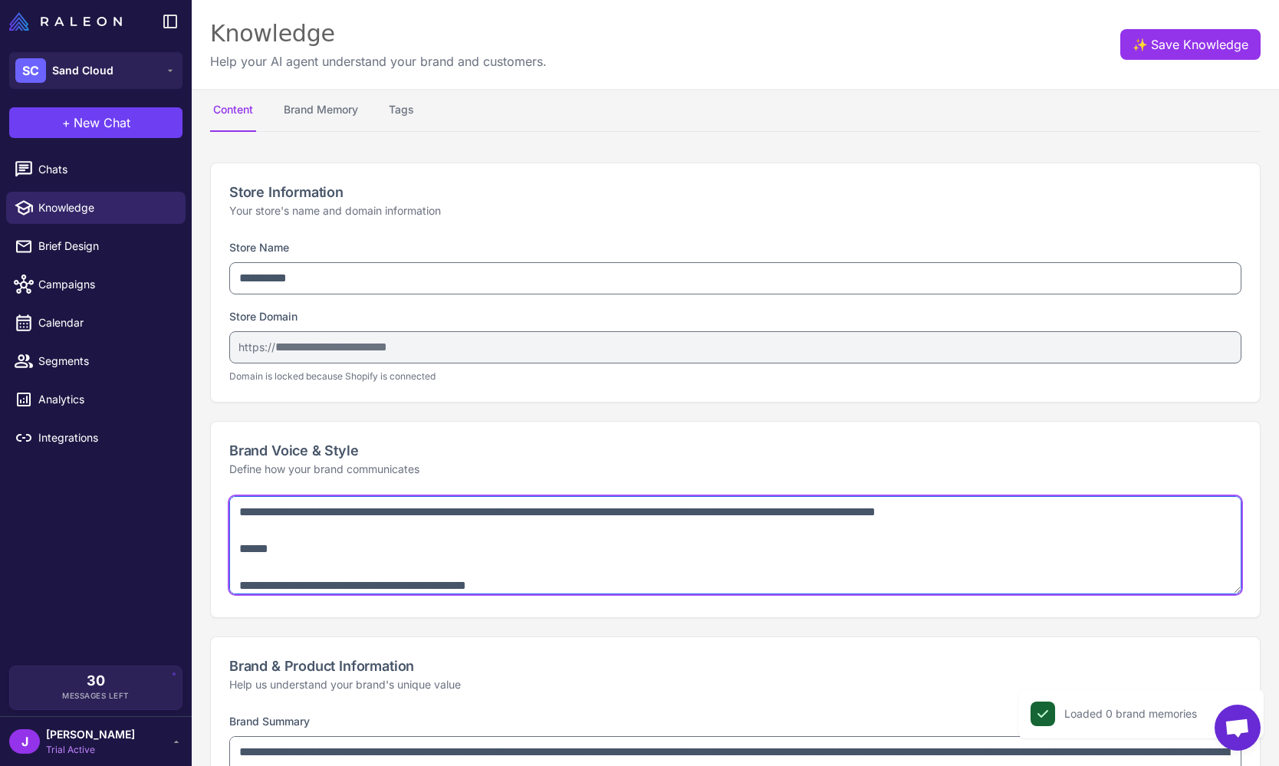
click at [274, 560] on textarea "**********" at bounding box center [735, 545] width 1012 height 98
drag, startPoint x: 243, startPoint y: 546, endPoint x: 350, endPoint y: 585, distance: 113.5
click at [350, 586] on textarea "**********" at bounding box center [735, 545] width 1012 height 98
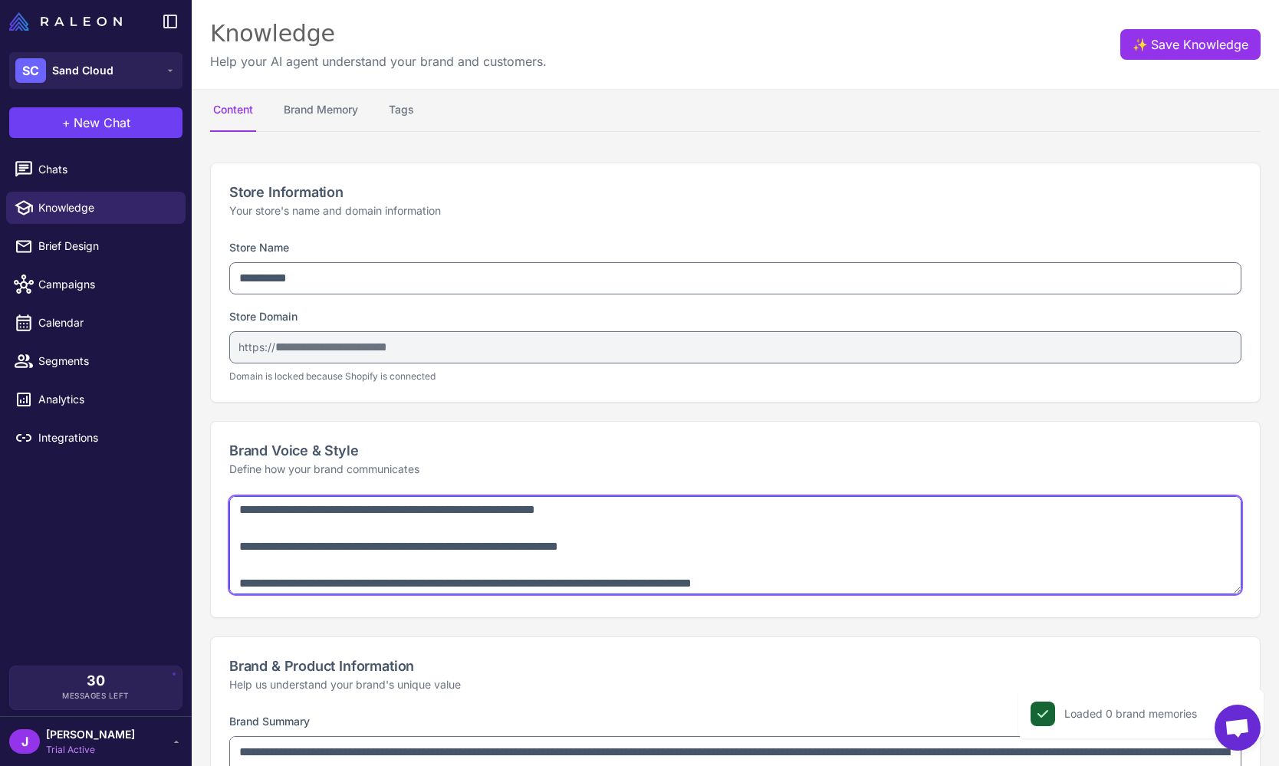
scroll to position [394, 0]
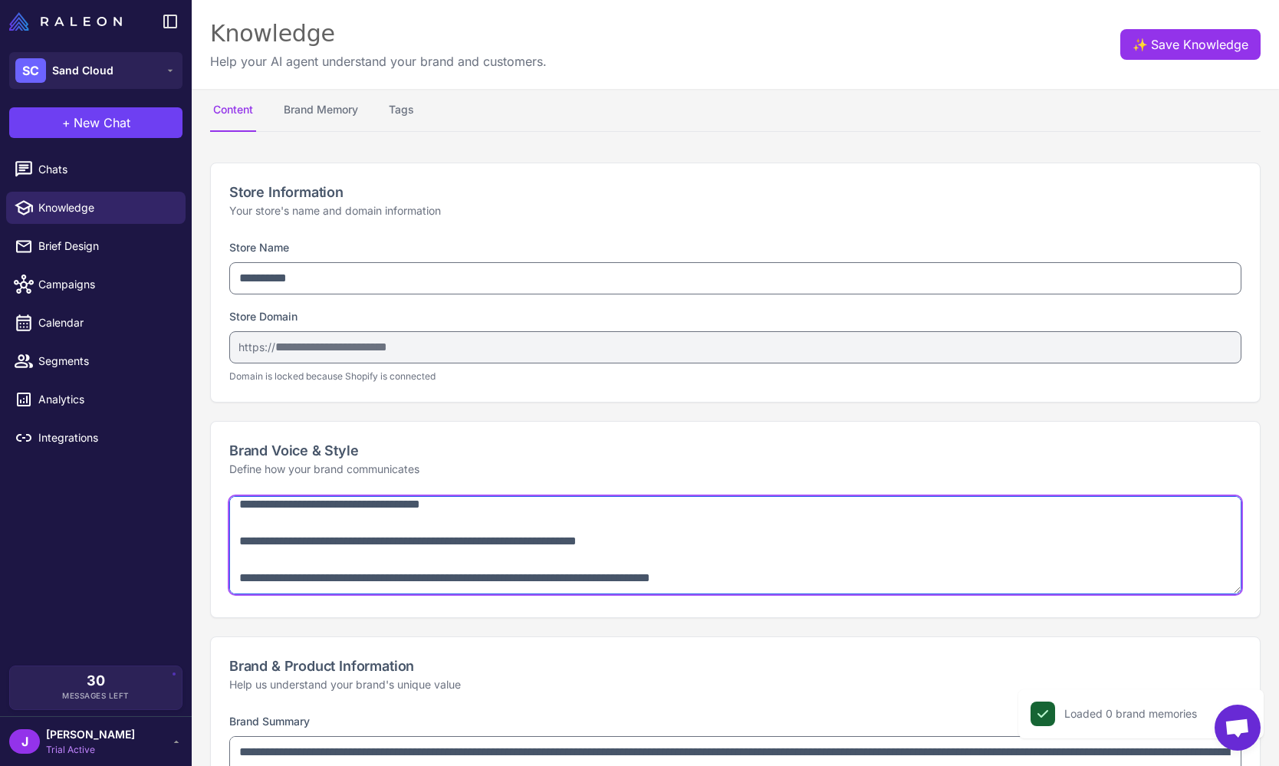
drag, startPoint x: 382, startPoint y: 565, endPoint x: 394, endPoint y: 589, distance: 26.7
click at [394, 589] on textarea "**********" at bounding box center [735, 545] width 1012 height 98
click at [408, 550] on textarea "**********" at bounding box center [735, 545] width 1012 height 98
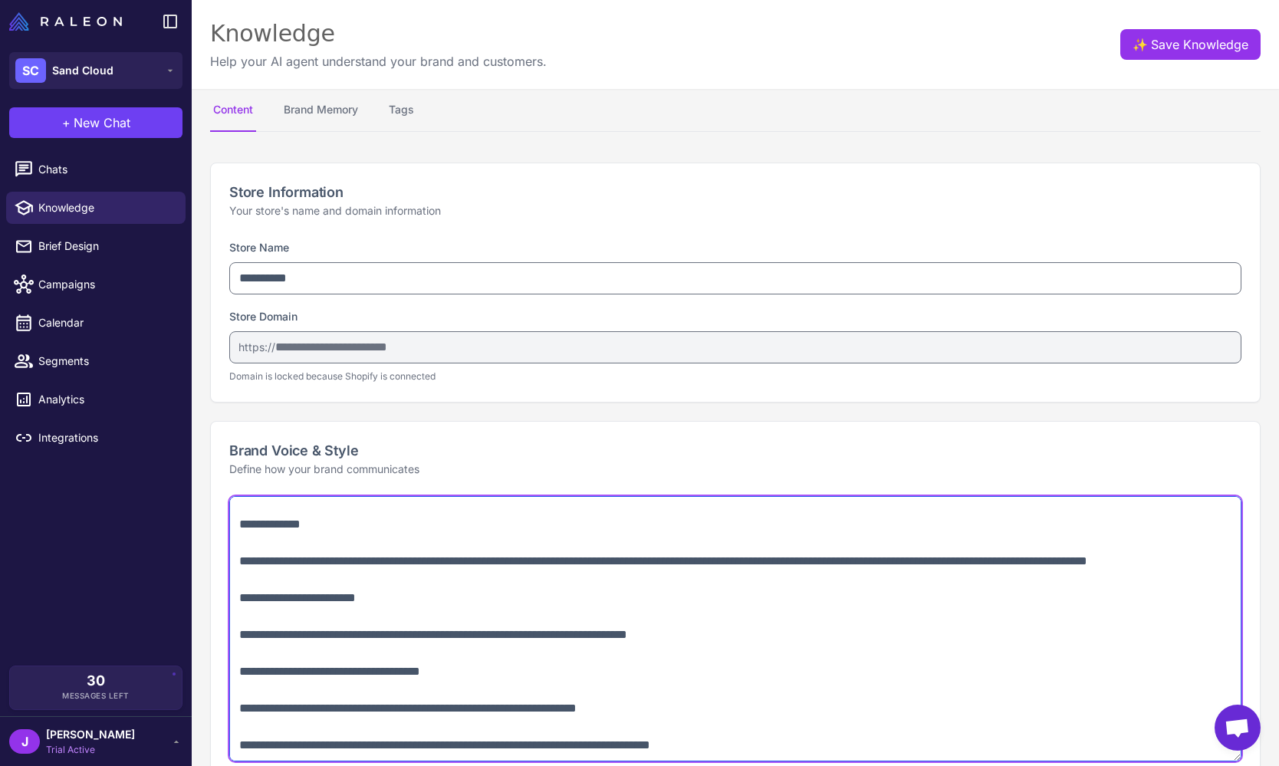
drag, startPoint x: 1231, startPoint y: 588, endPoint x: 841, endPoint y: 642, distance: 394.0
click at [1251, 763] on div "**********" at bounding box center [735, 640] width 1049 height 288
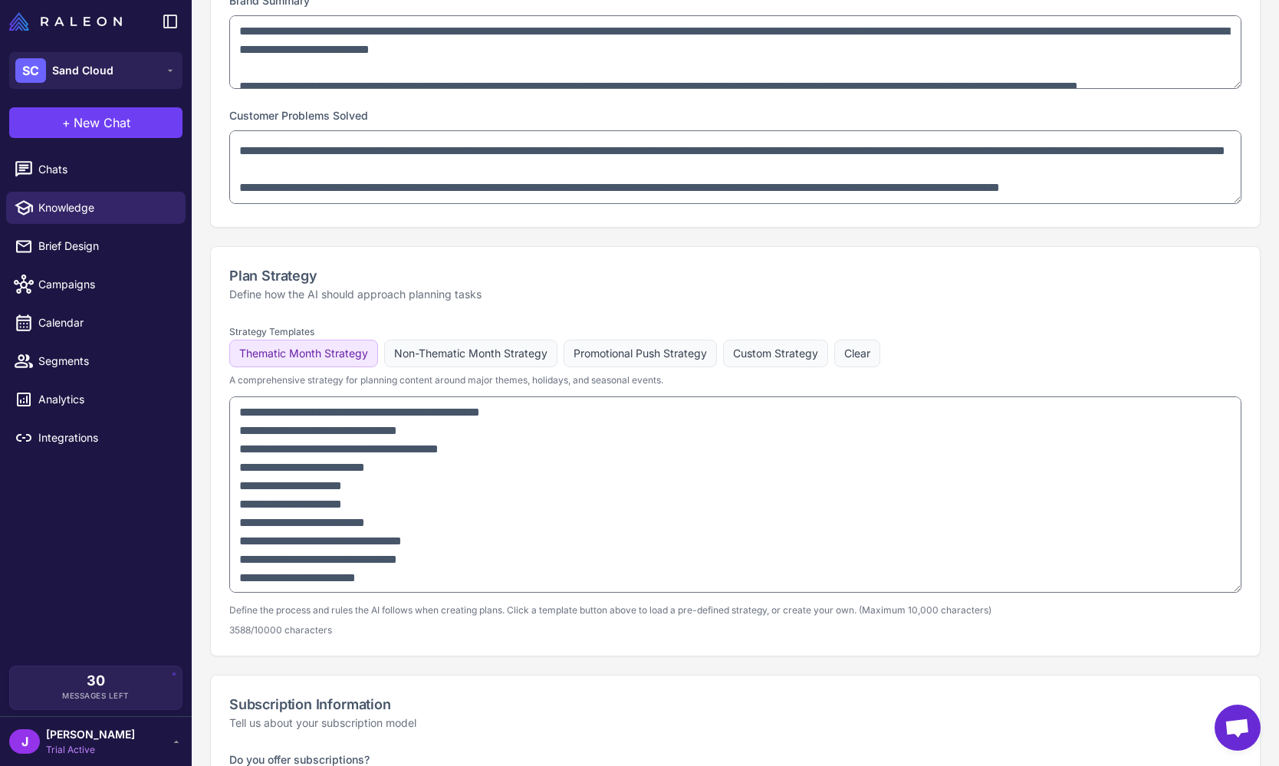
scroll to position [892, 0]
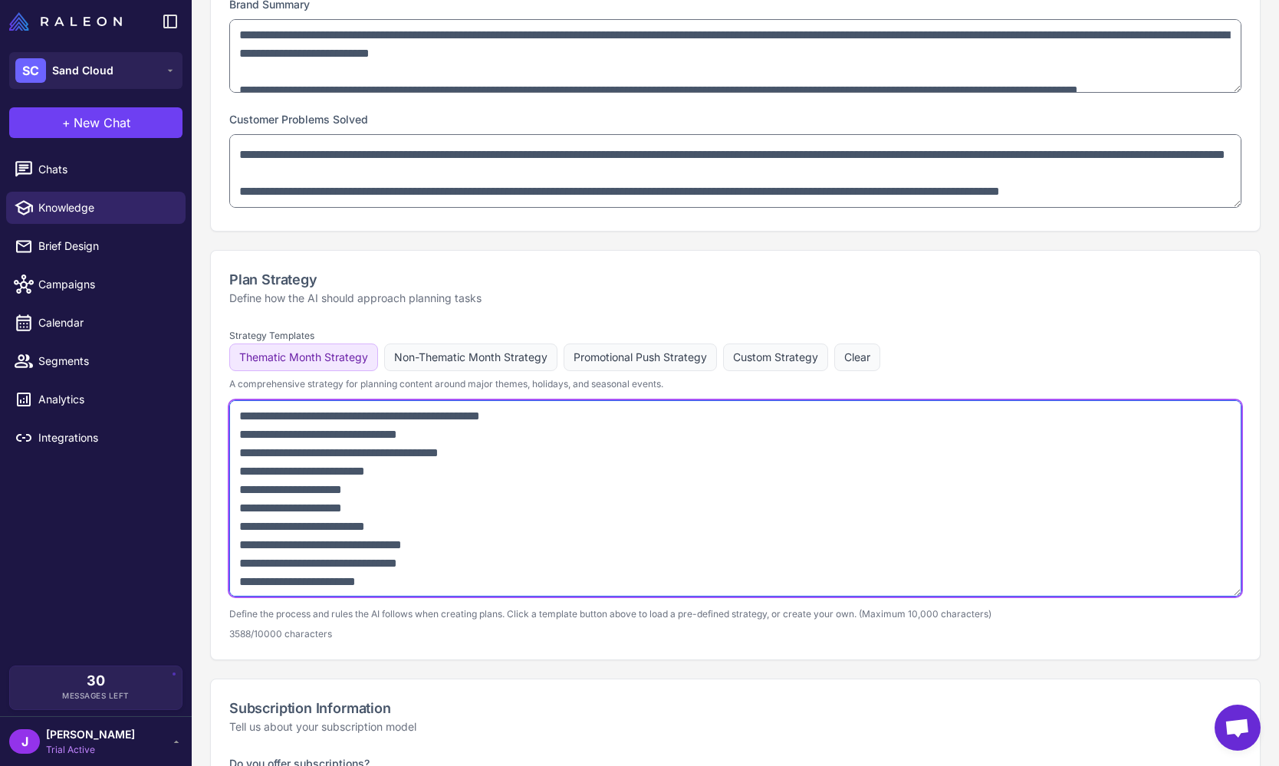
click at [458, 550] on textarea at bounding box center [735, 498] width 1012 height 196
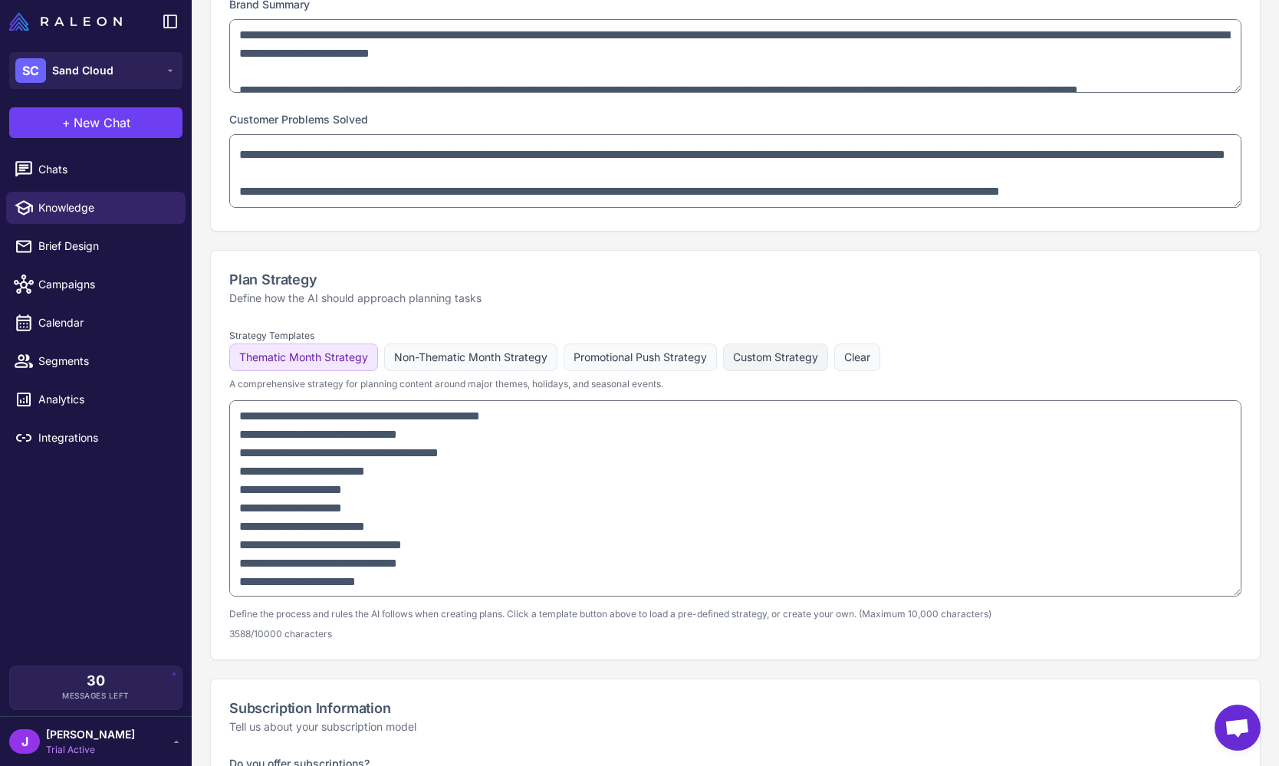
click at [769, 345] on button "Custom Strategy" at bounding box center [775, 357] width 105 height 28
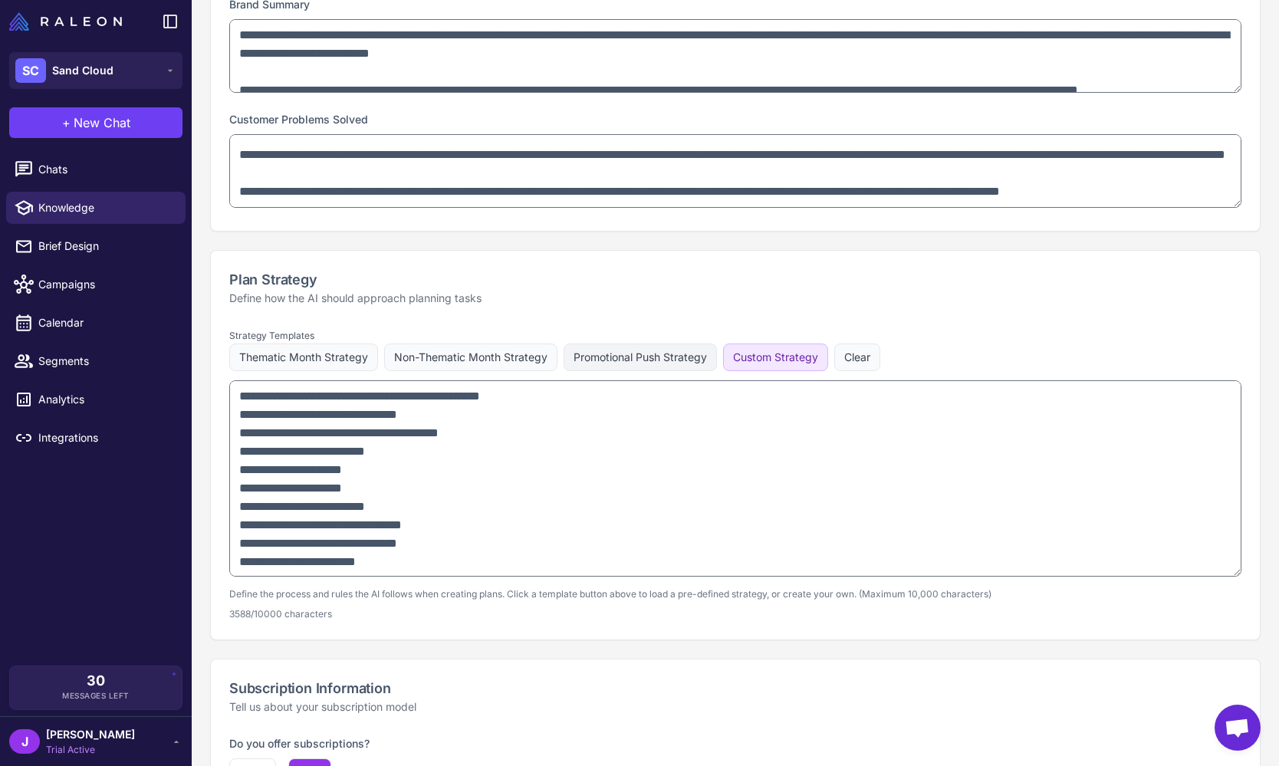
click at [626, 359] on button "Promotional Push Strategy" at bounding box center [639, 357] width 153 height 28
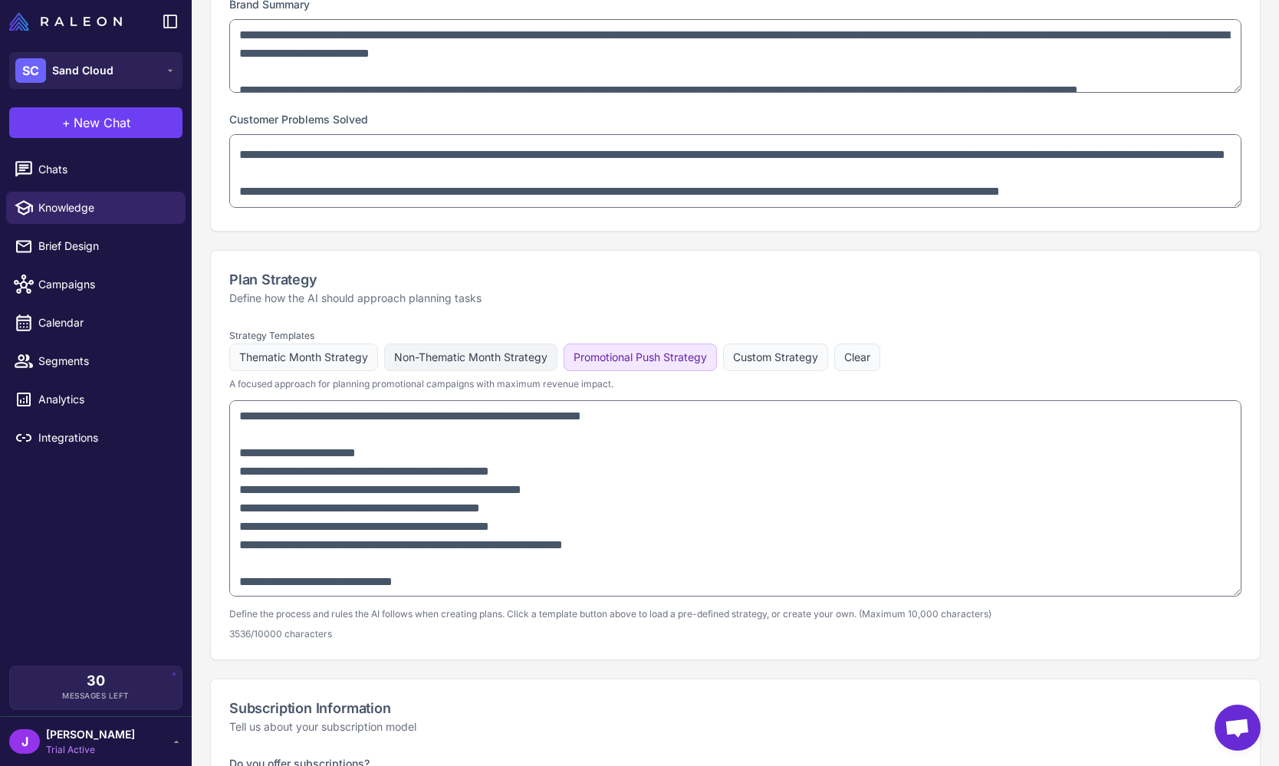
click at [488, 360] on button "Non-Thematic Month Strategy" at bounding box center [470, 357] width 173 height 28
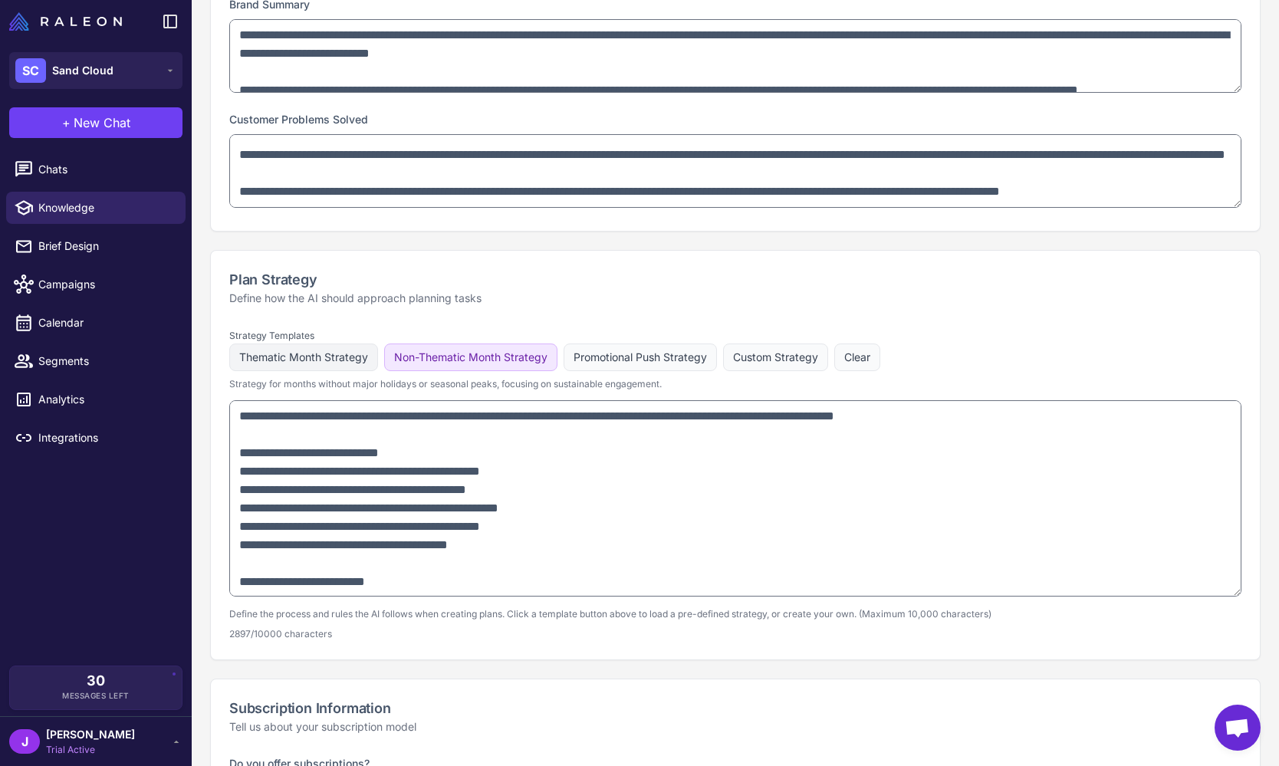
click at [287, 347] on button "Thematic Month Strategy" at bounding box center [303, 357] width 149 height 28
type textarea "**********"
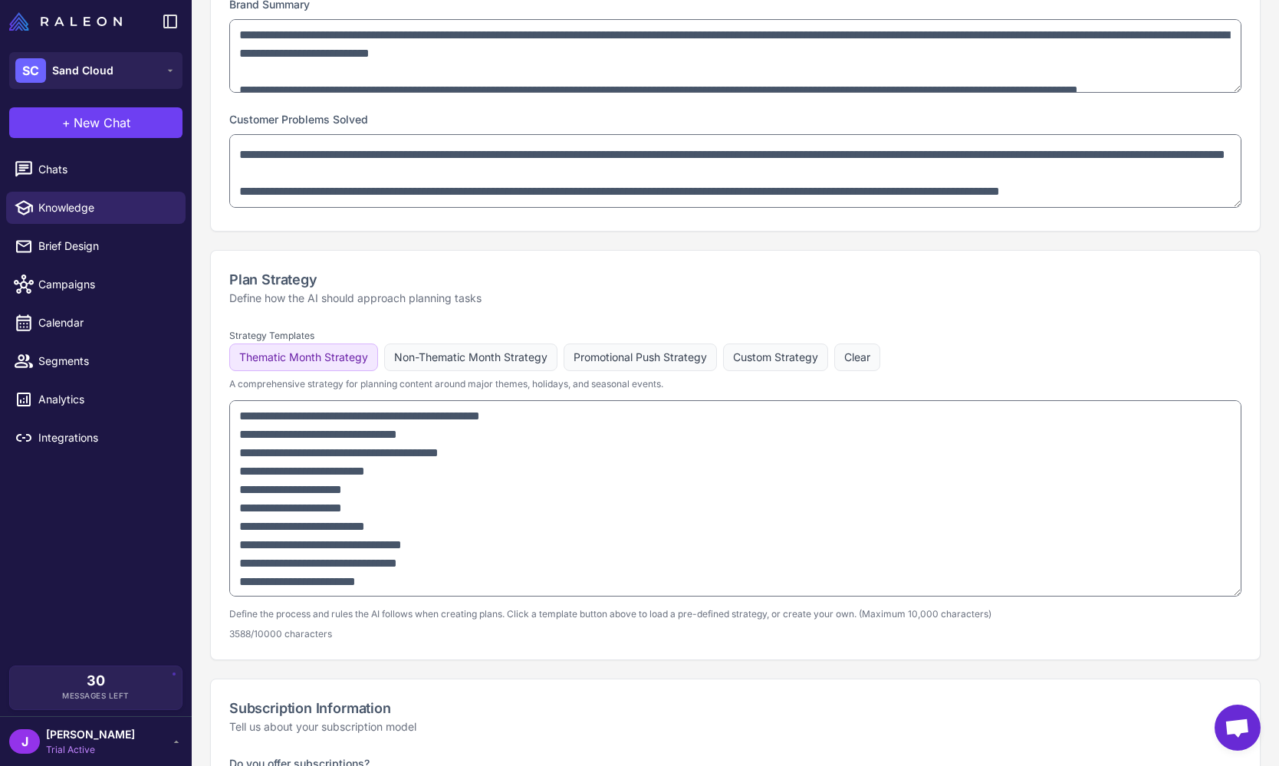
click at [514, 255] on div "Plan Strategy Define how the AI should approach planning tasks" at bounding box center [735, 288] width 1049 height 74
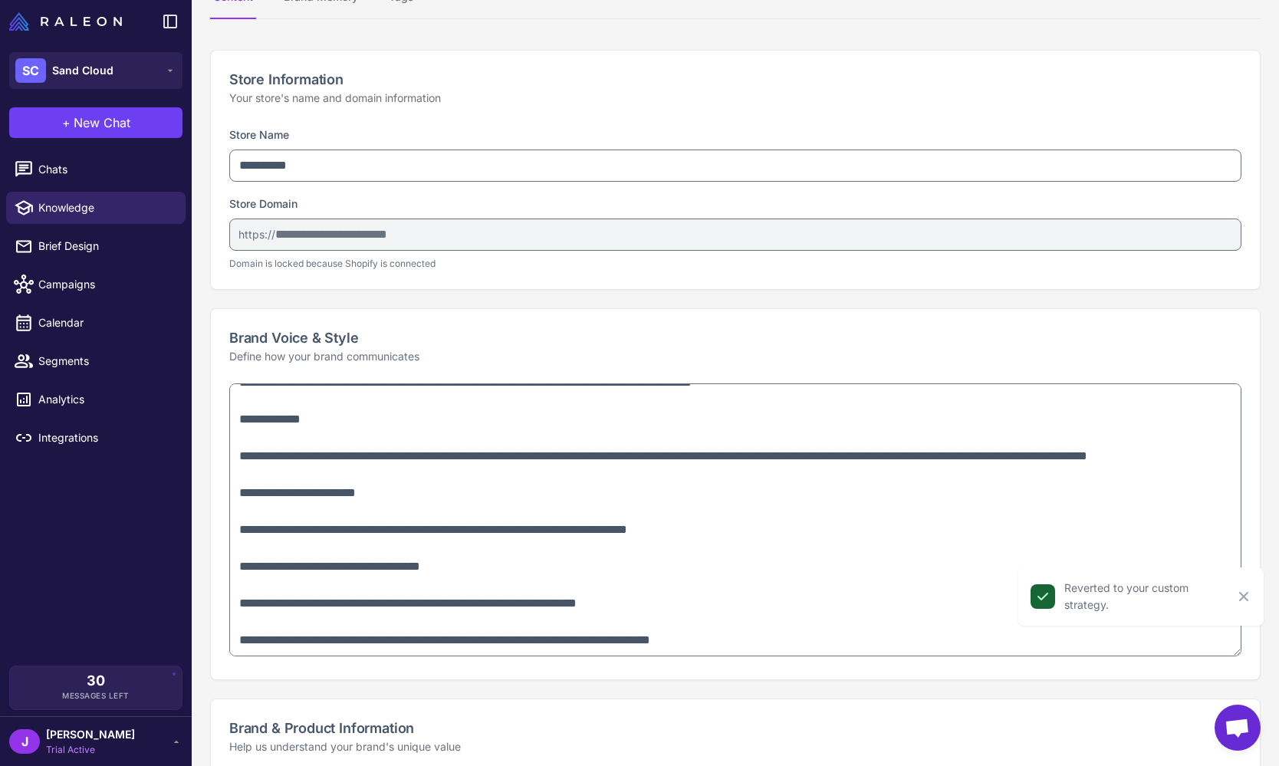
scroll to position [0, 0]
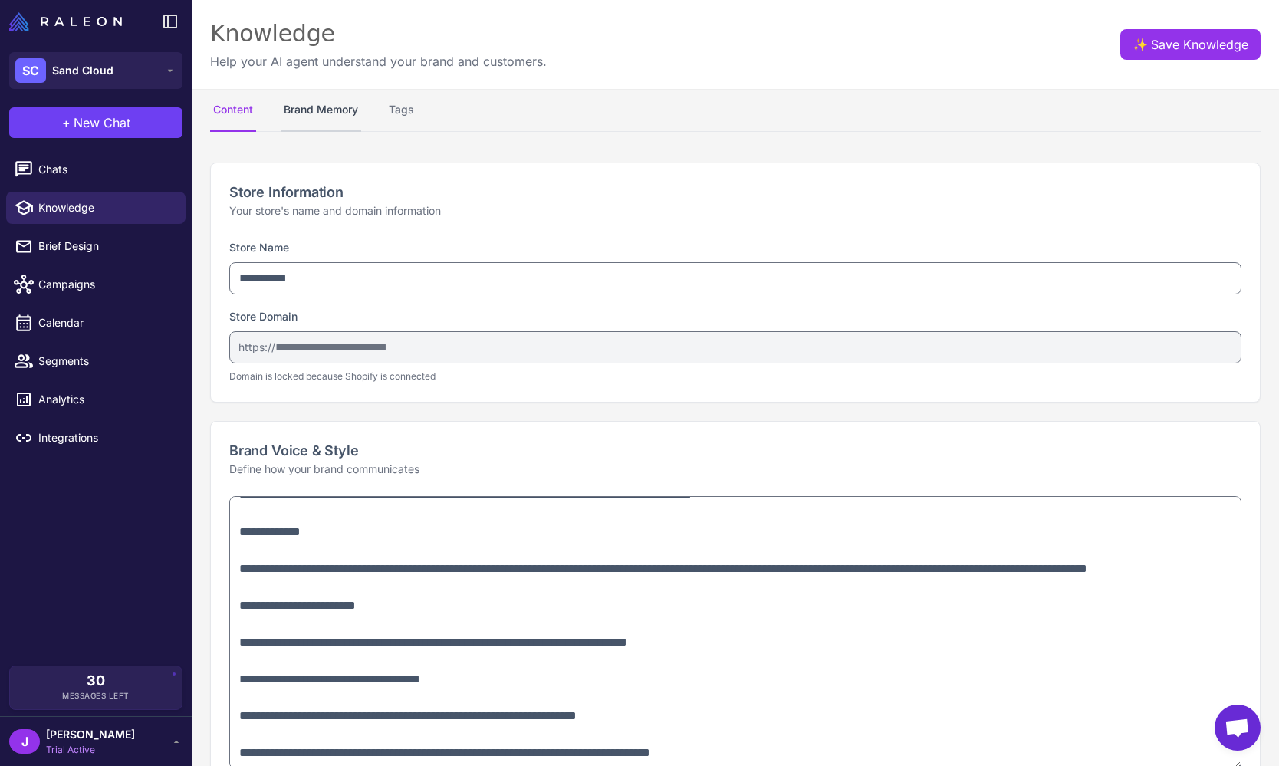
click at [333, 113] on button "Brand Memory" at bounding box center [321, 110] width 80 height 43
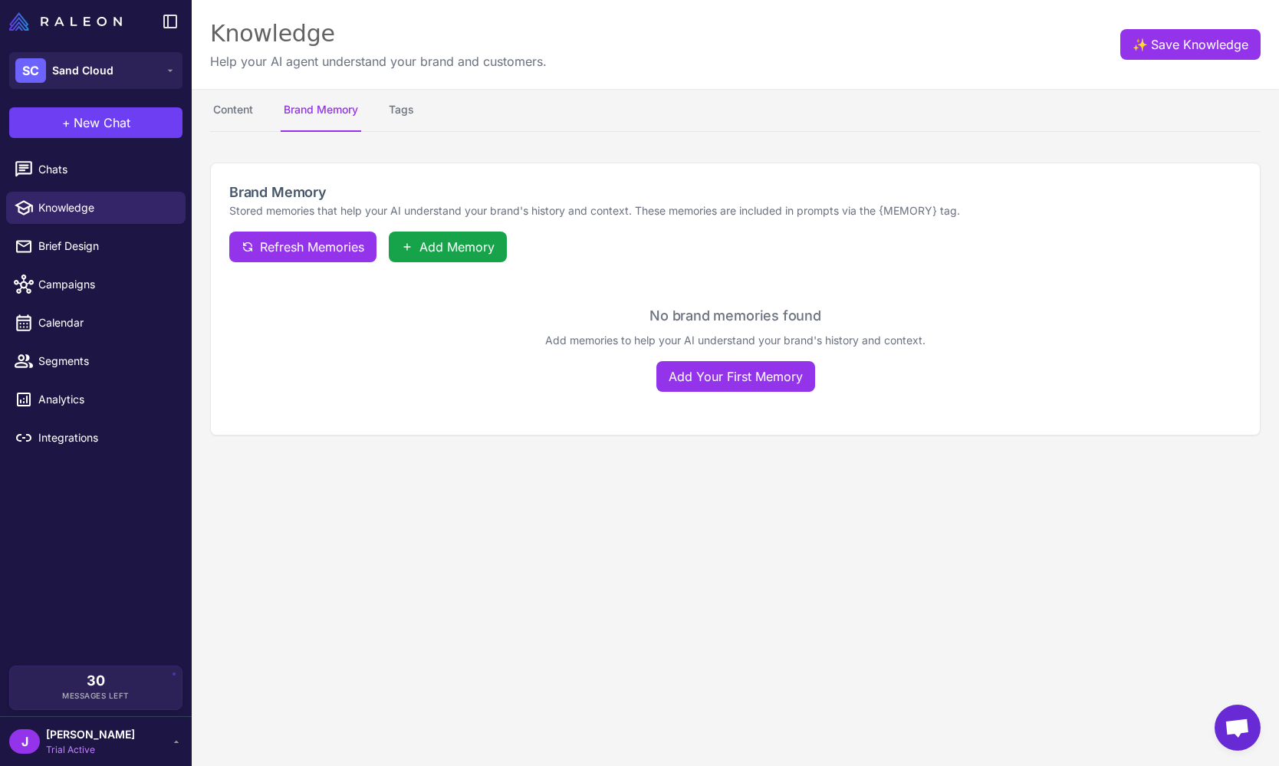
click at [443, 363] on div "No brand memories found Add memories to help your AI understand your brand's hi…" at bounding box center [735, 348] width 1012 height 87
drag, startPoint x: 461, startPoint y: 480, endPoint x: 411, endPoint y: 512, distance: 59.3
click at [458, 481] on content "Knowledge Help your AI agent understand your brand and customers. ✨ Save Knowle…" at bounding box center [735, 383] width 1087 height 766
click at [536, 606] on content "Knowledge Help your AI agent understand your brand and customers. ✨ Save Knowle…" at bounding box center [735, 383] width 1087 height 766
click at [469, 553] on content "Knowledge Help your AI agent understand your brand and customers. ✨ Save Knowle…" at bounding box center [735, 383] width 1087 height 766
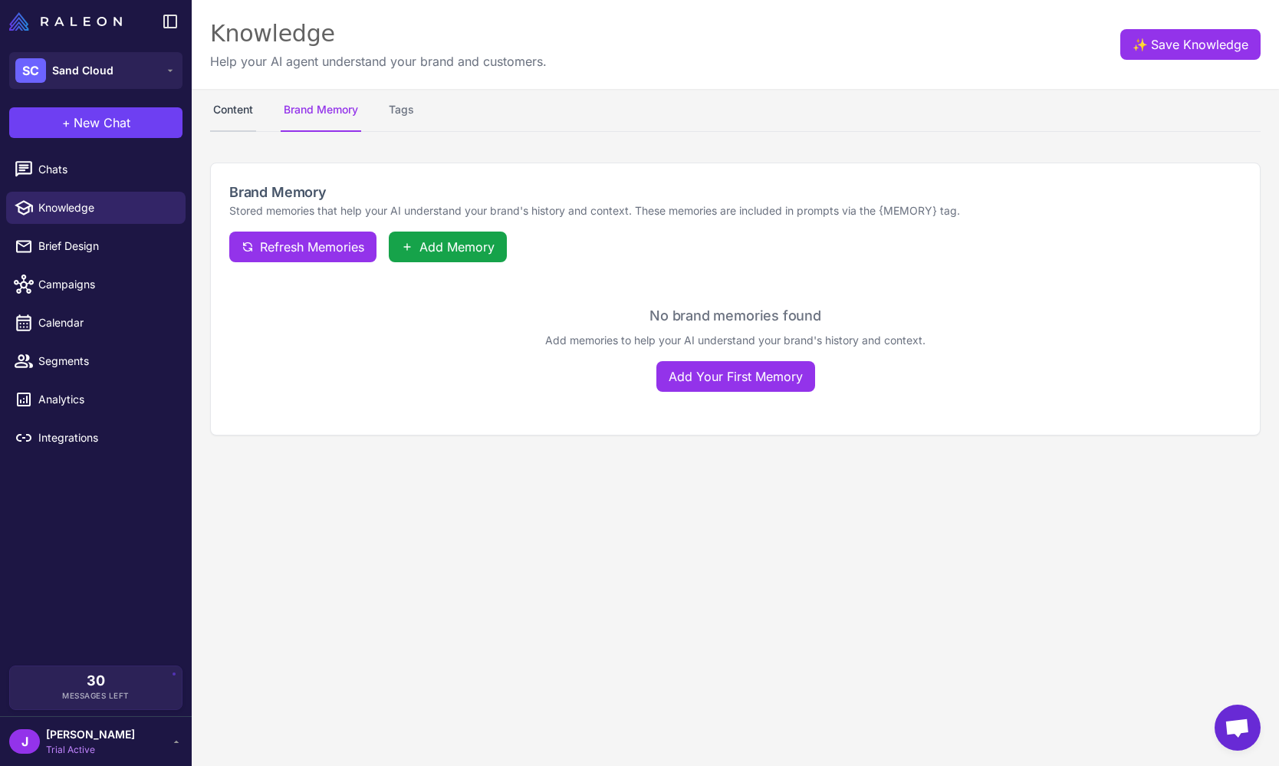
click at [253, 120] on button "Content" at bounding box center [233, 110] width 46 height 43
select select
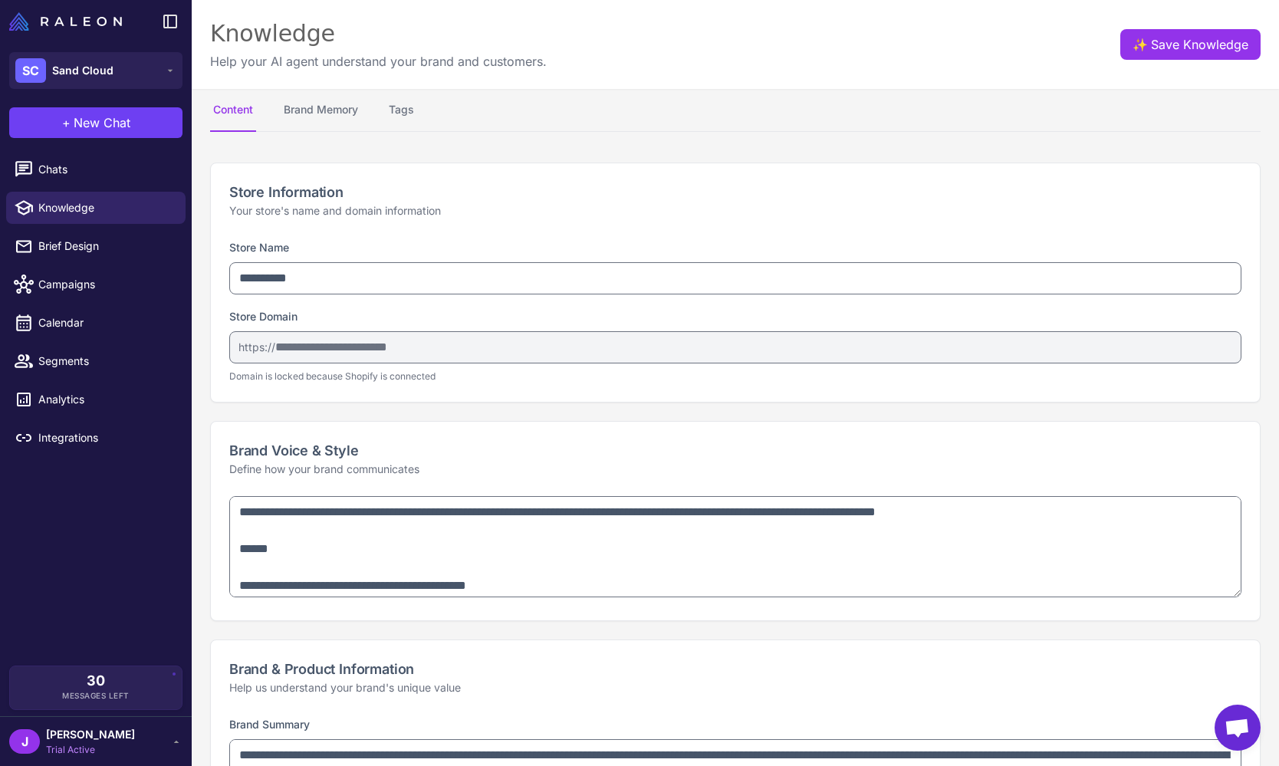
click at [1237, 590] on textarea "**********" at bounding box center [735, 546] width 1012 height 101
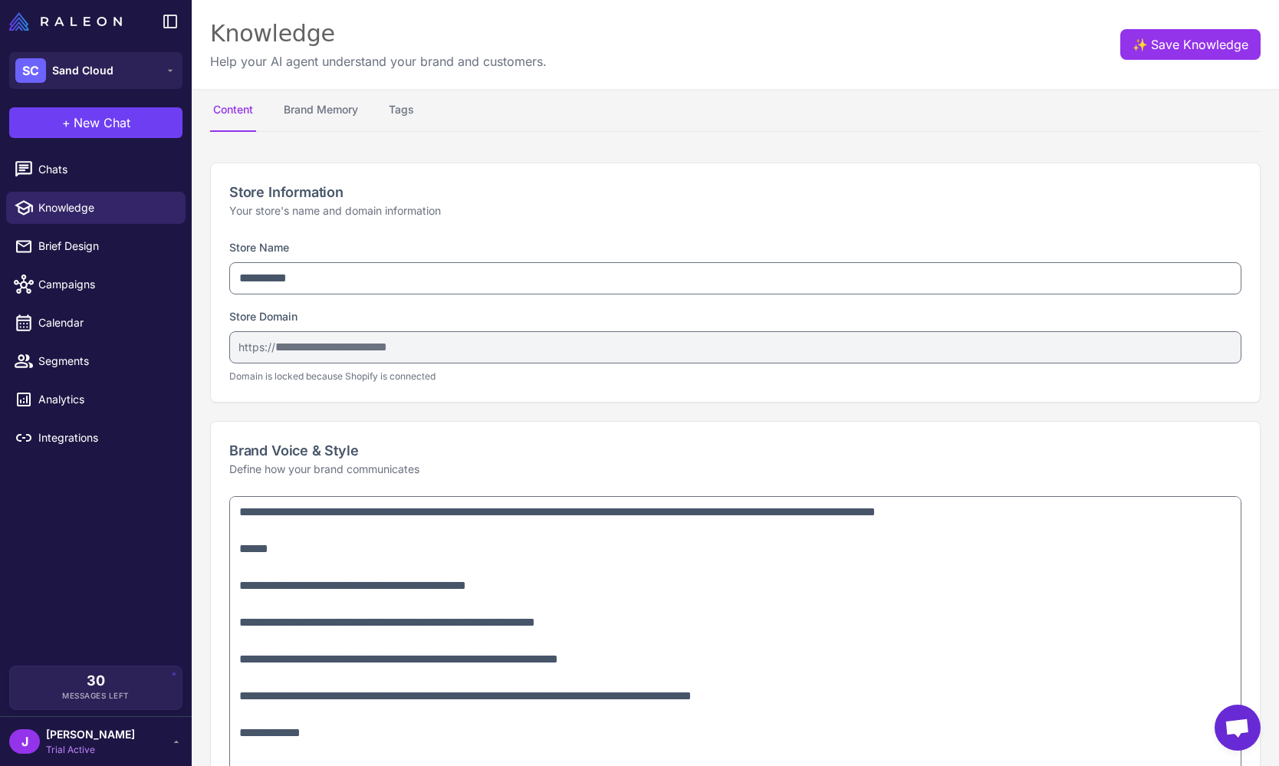
drag, startPoint x: 1236, startPoint y: 591, endPoint x: 1246, endPoint y: 861, distance: 270.0
click at [1246, 0] on html "**********" at bounding box center [639, 0] width 1279 height 0
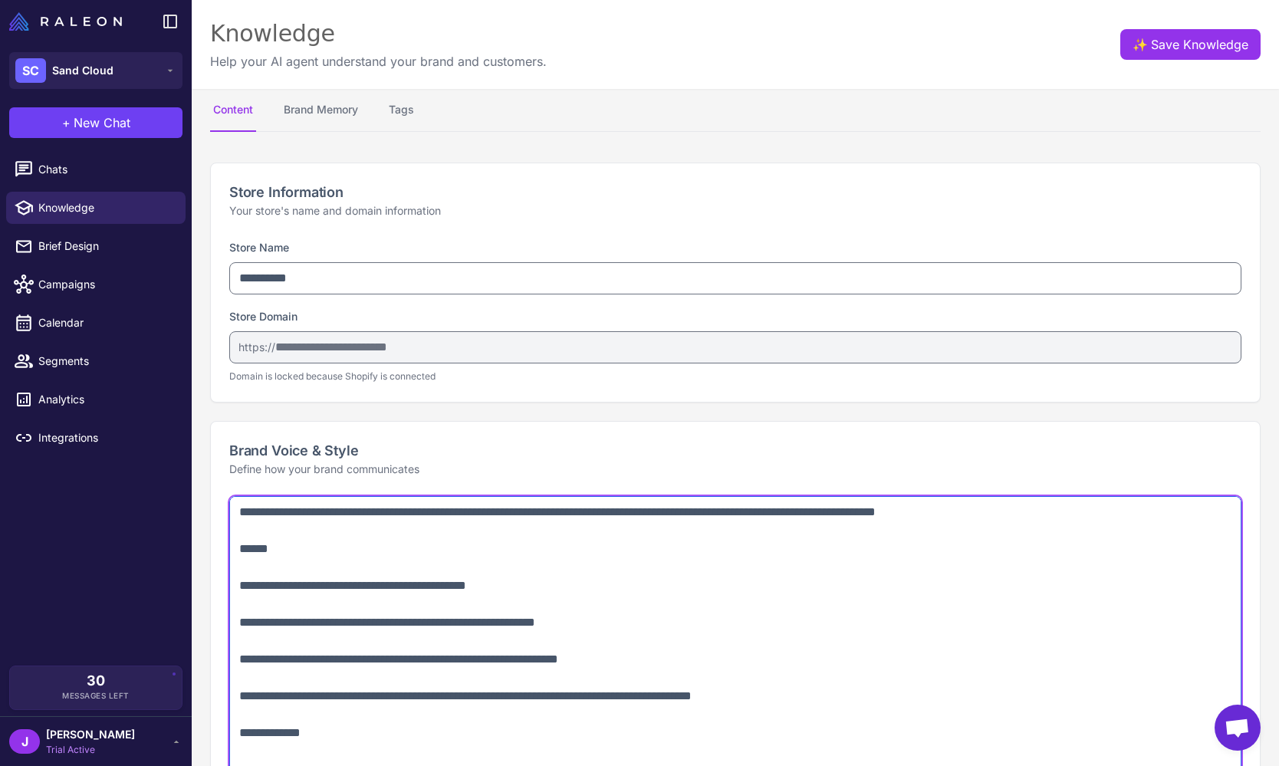
click at [424, 606] on textarea "**********" at bounding box center [735, 681] width 1012 height 371
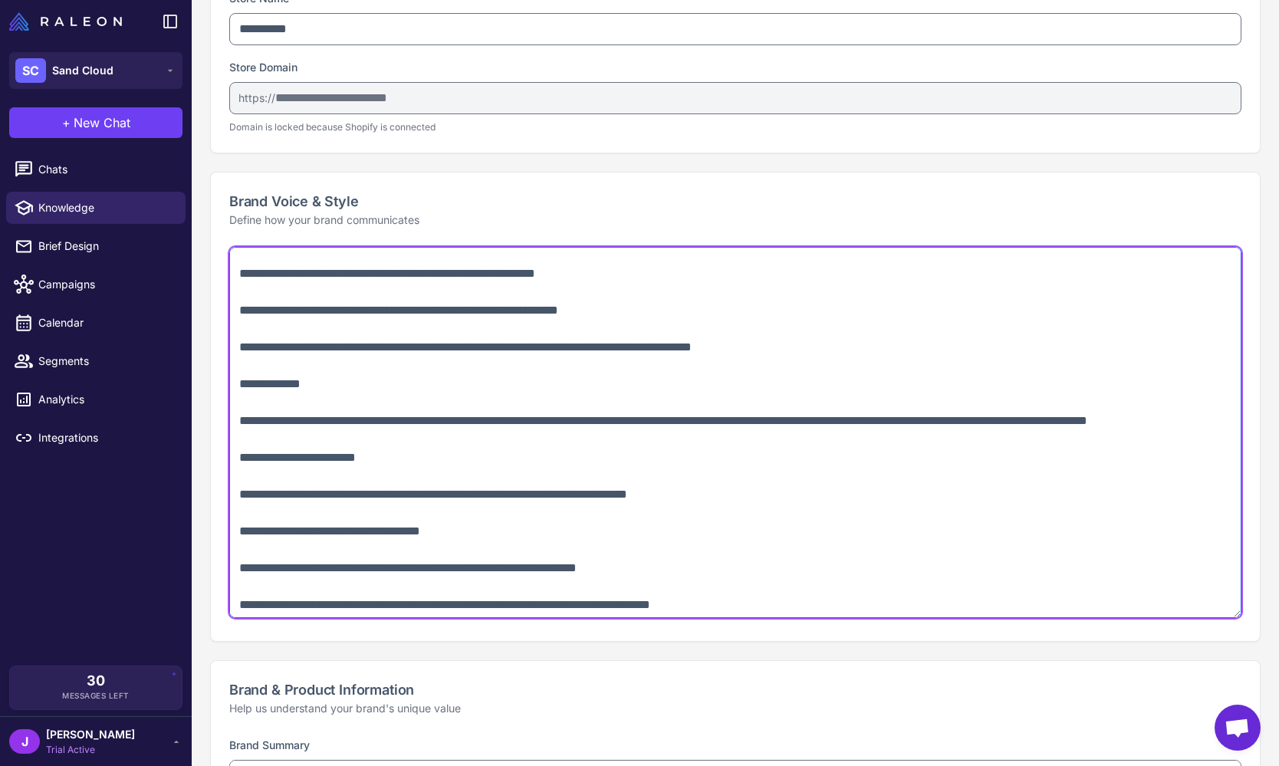
scroll to position [121, 0]
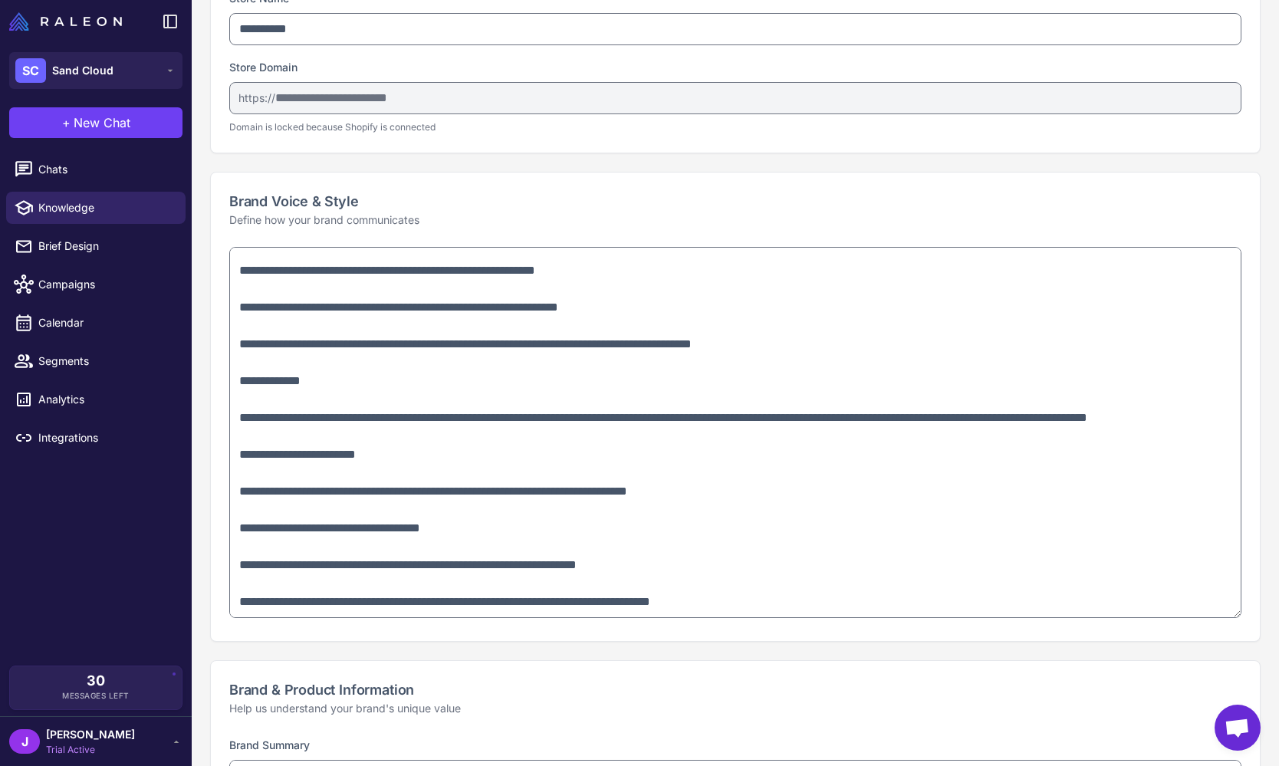
click at [572, 207] on h2 "Brand Voice & Style" at bounding box center [735, 201] width 1012 height 21
click at [61, 435] on span "Integrations" at bounding box center [105, 437] width 135 height 17
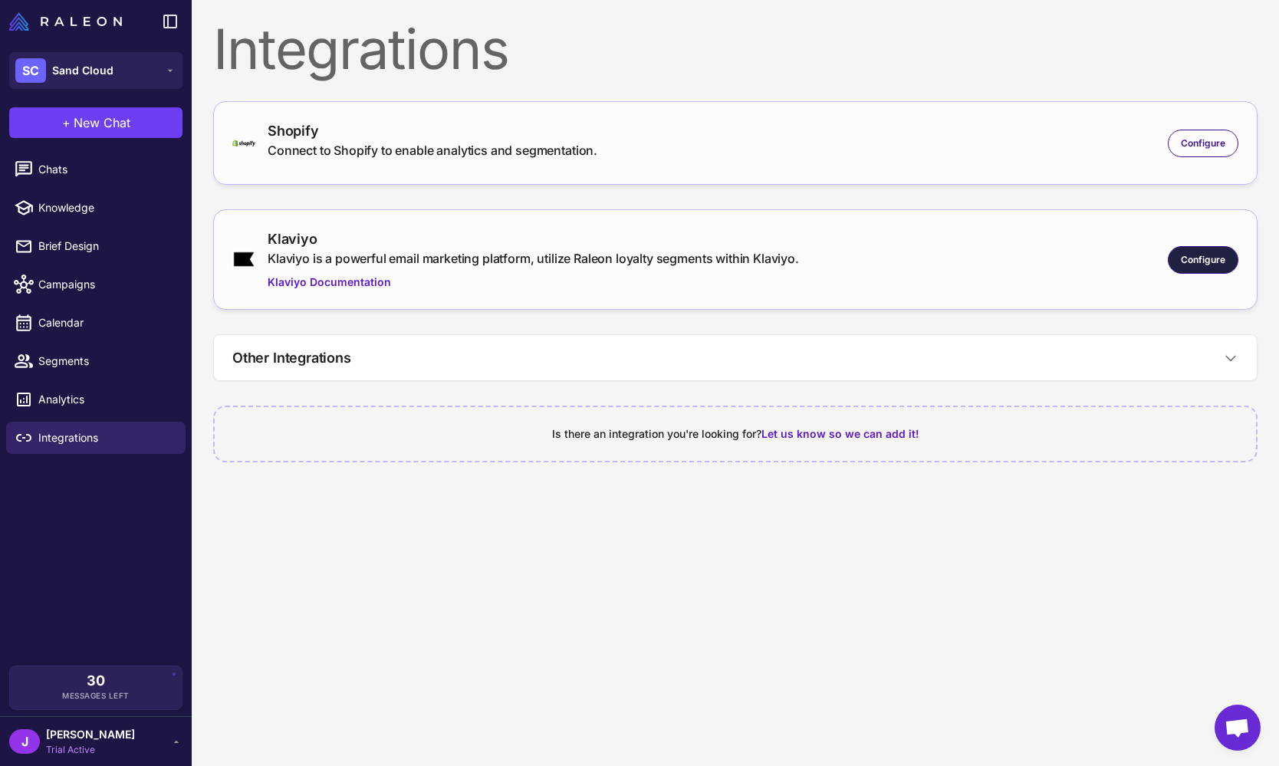
click at [1191, 259] on span "Configure" at bounding box center [1203, 260] width 44 height 14
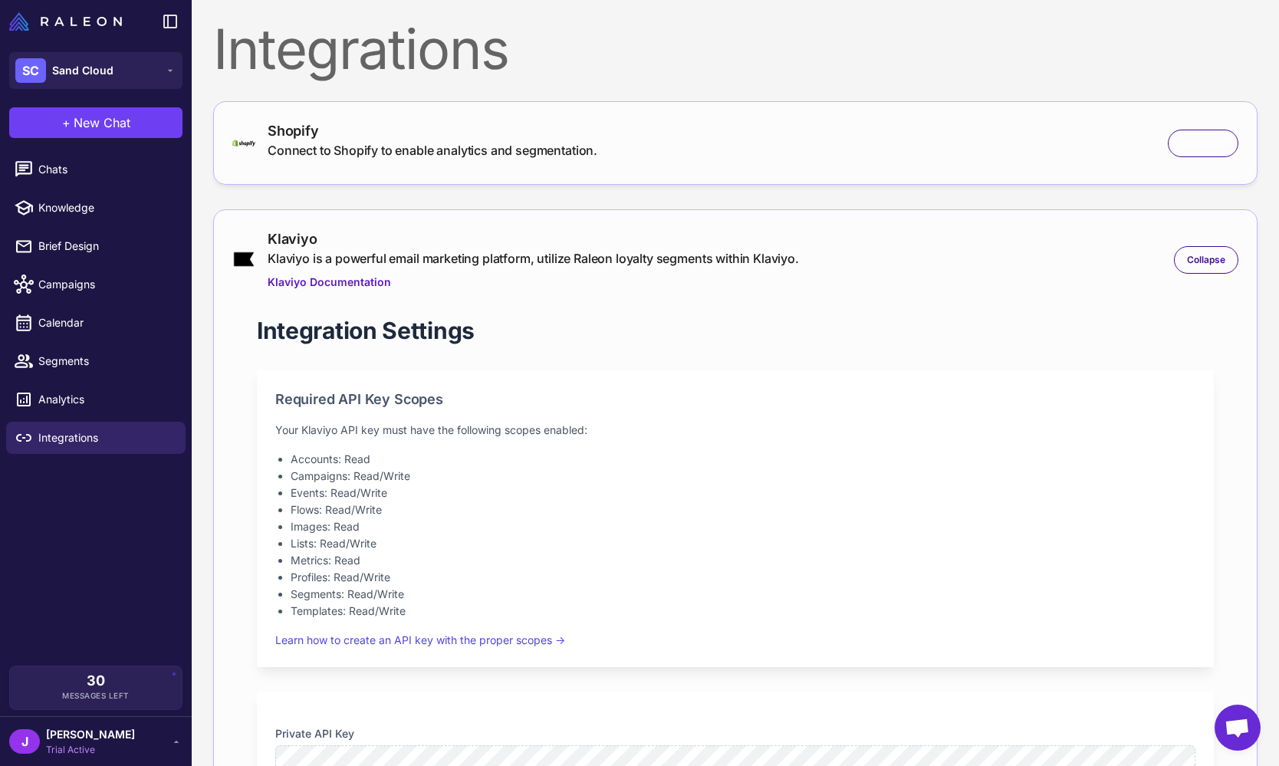
drag, startPoint x: 1200, startPoint y: 140, endPoint x: 1144, endPoint y: 146, distance: 56.3
click at [1200, 140] on span "Configure" at bounding box center [1203, 143] width 44 height 14
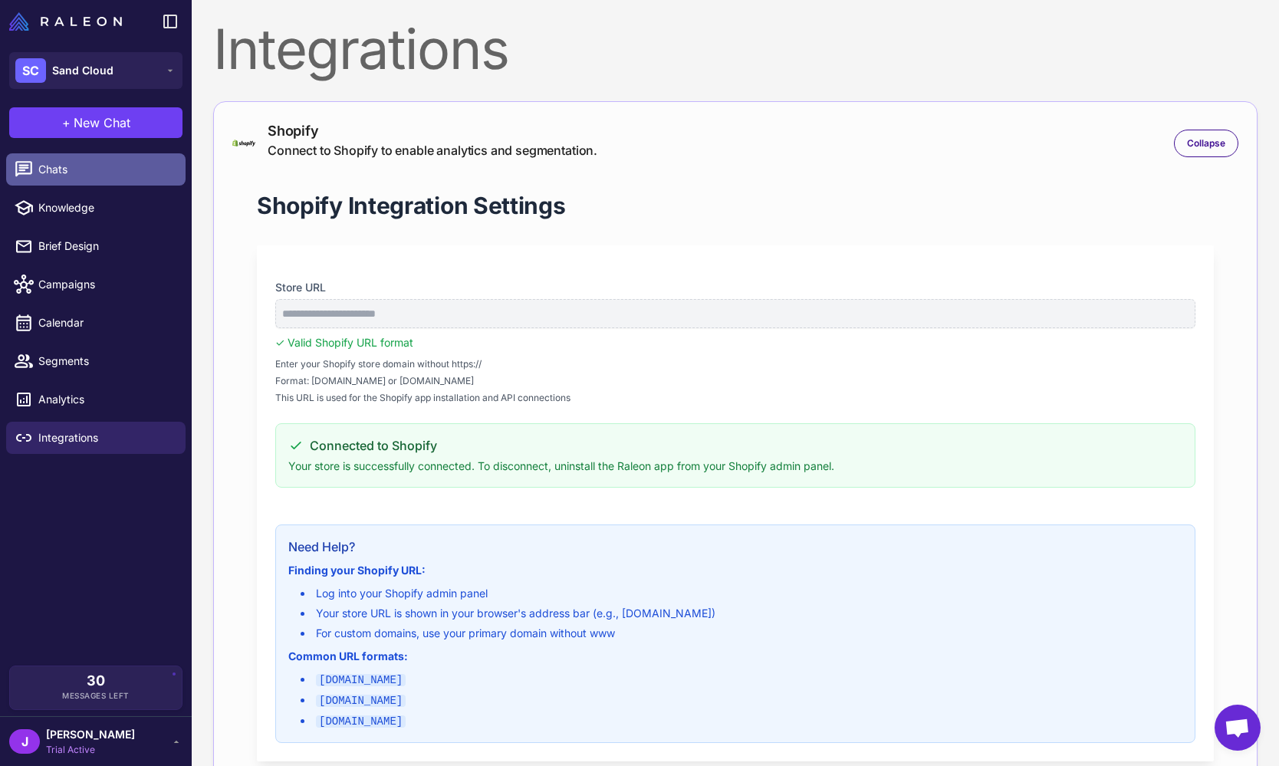
click at [91, 171] on span "Chats" at bounding box center [105, 169] width 135 height 17
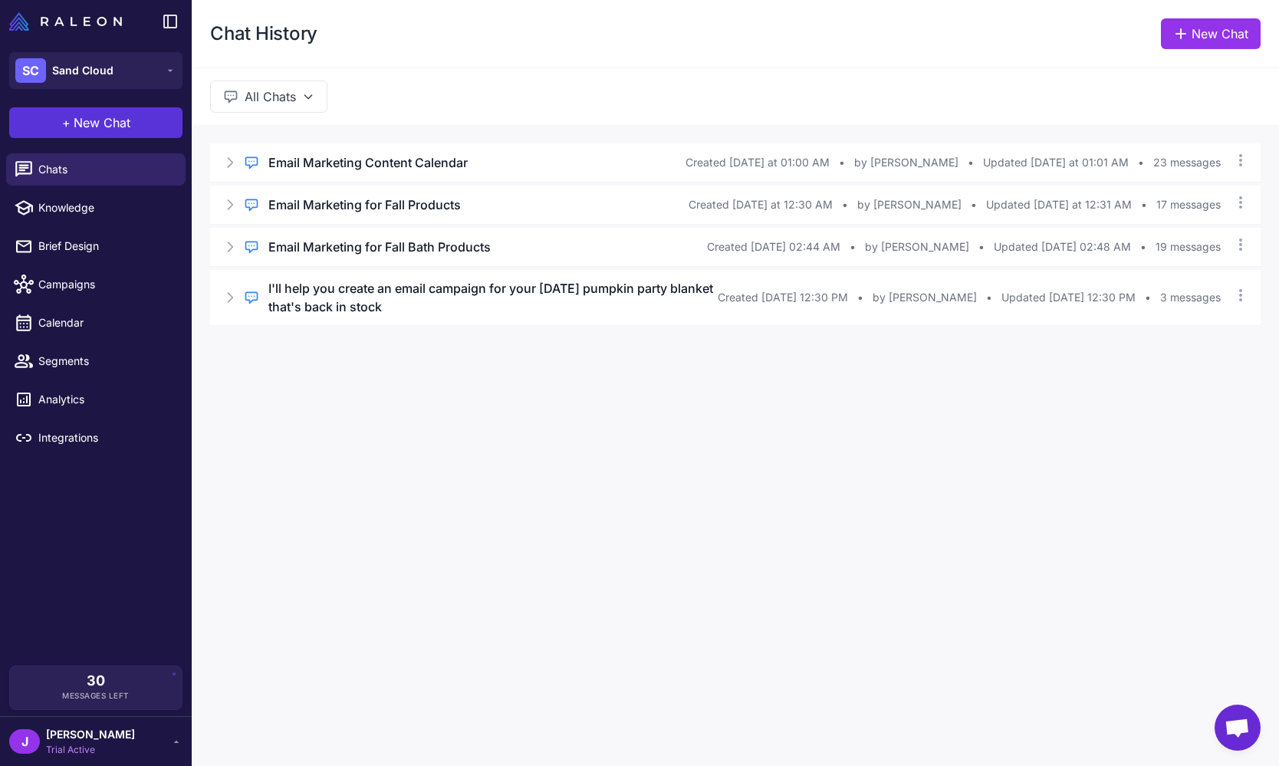
click at [119, 123] on span "New Chat" at bounding box center [102, 122] width 57 height 18
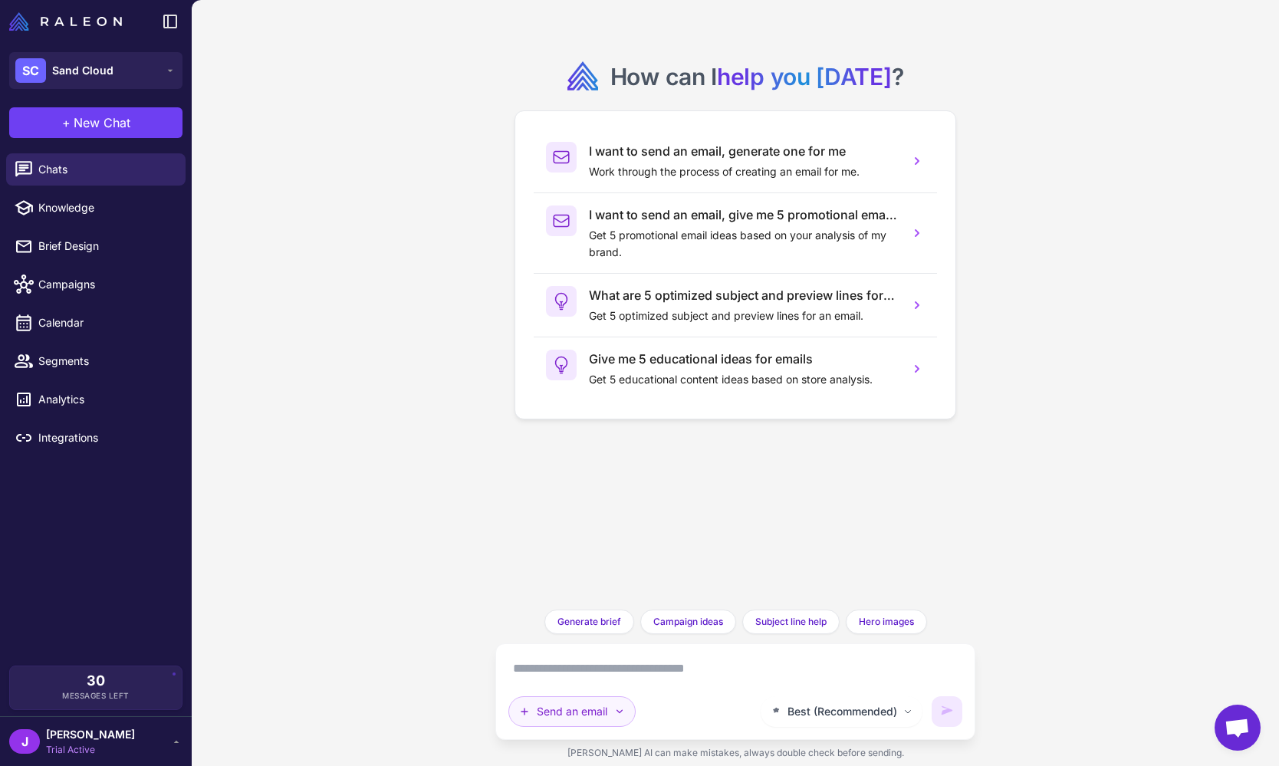
click at [604, 713] on button "Send an email" at bounding box center [571, 711] width 127 height 31
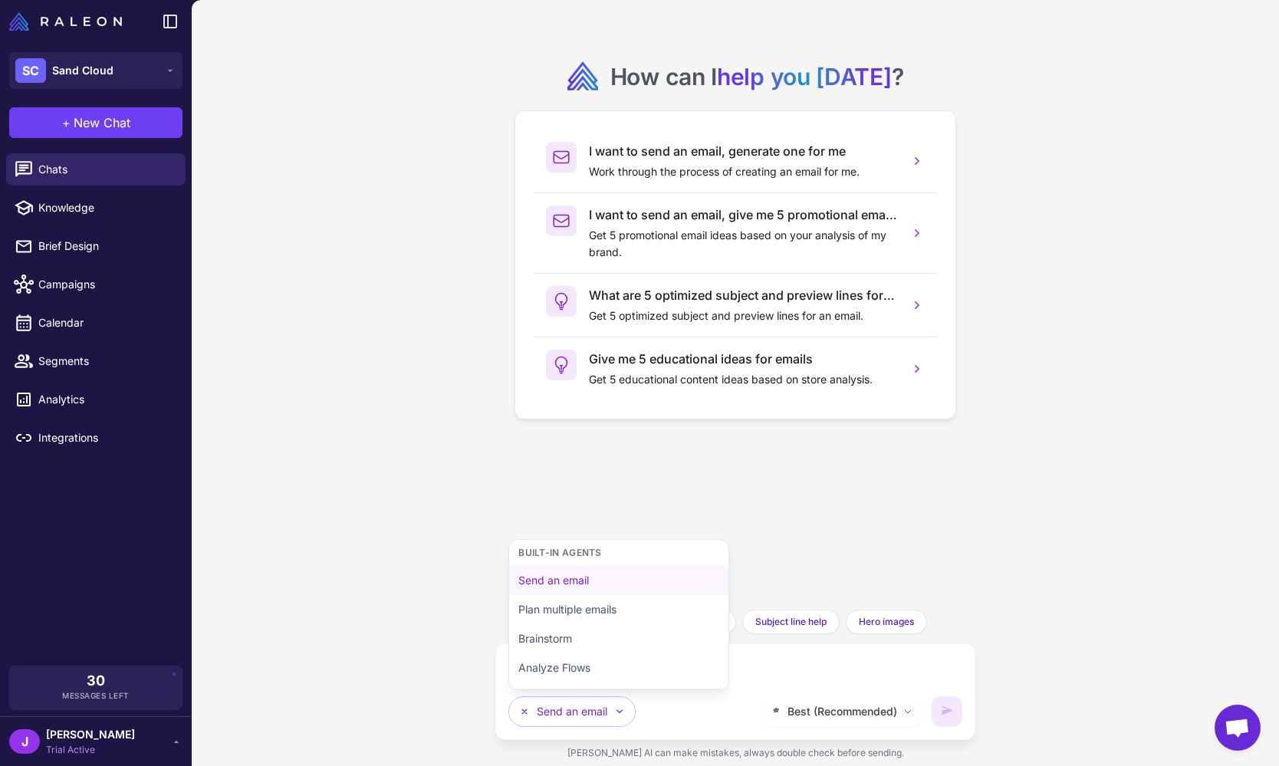
click at [797, 665] on textarea at bounding box center [735, 668] width 454 height 25
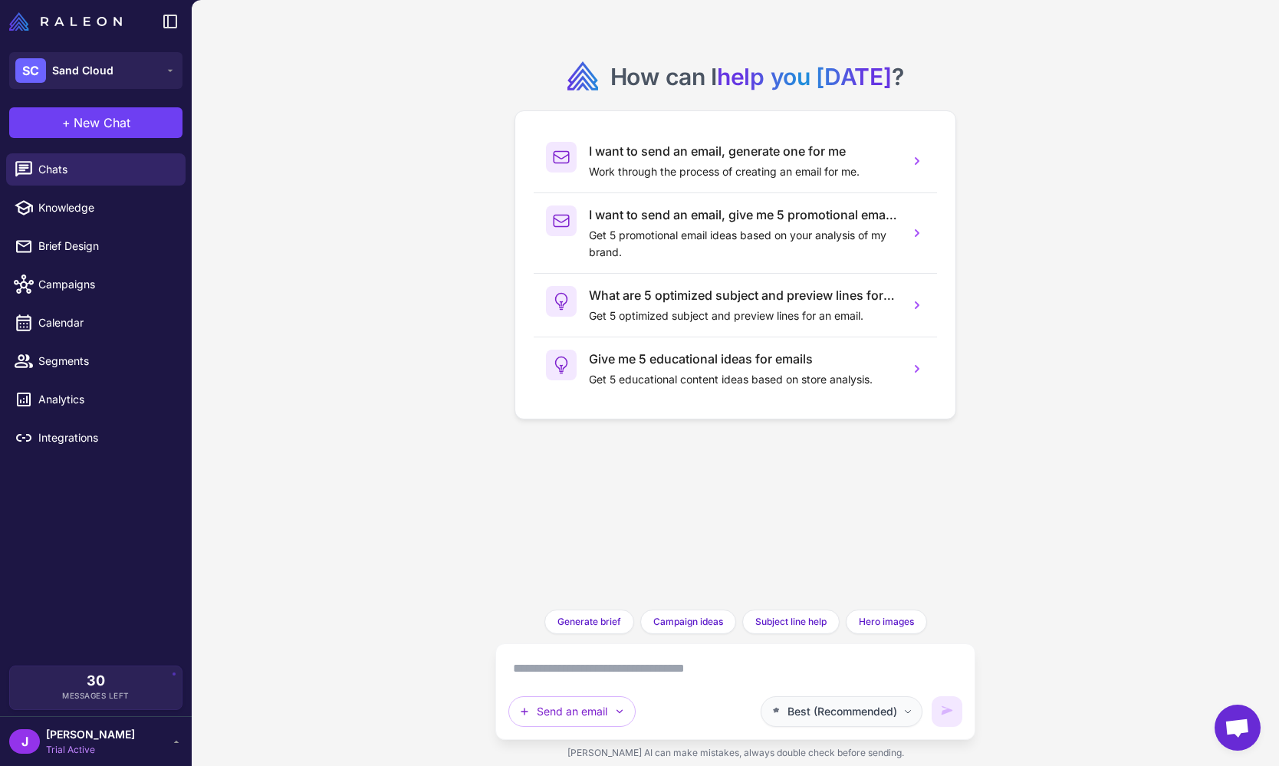
click at [835, 716] on span "Best (Recommended)" at bounding box center [842, 711] width 110 height 17
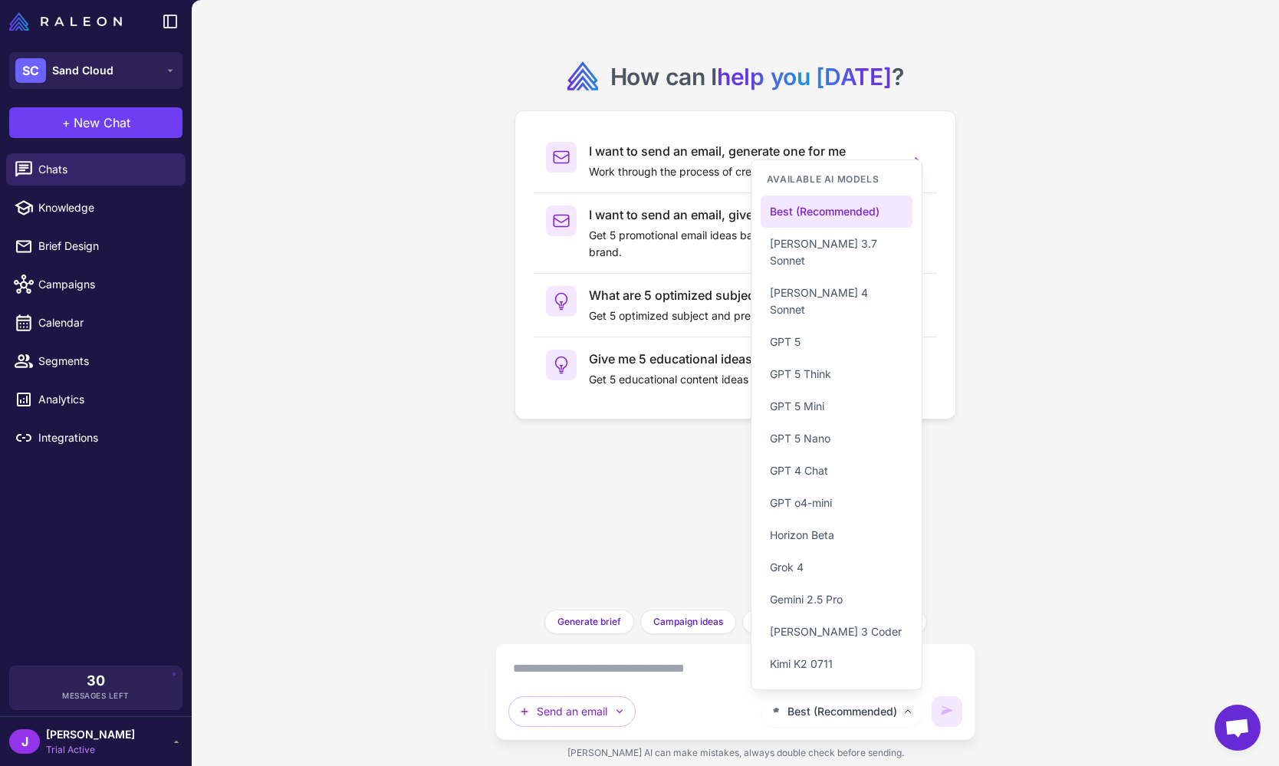
click at [554, 477] on div "How can I help you today ? I want to send an email, generate one for me Work th…" at bounding box center [735, 304] width 455 height 585
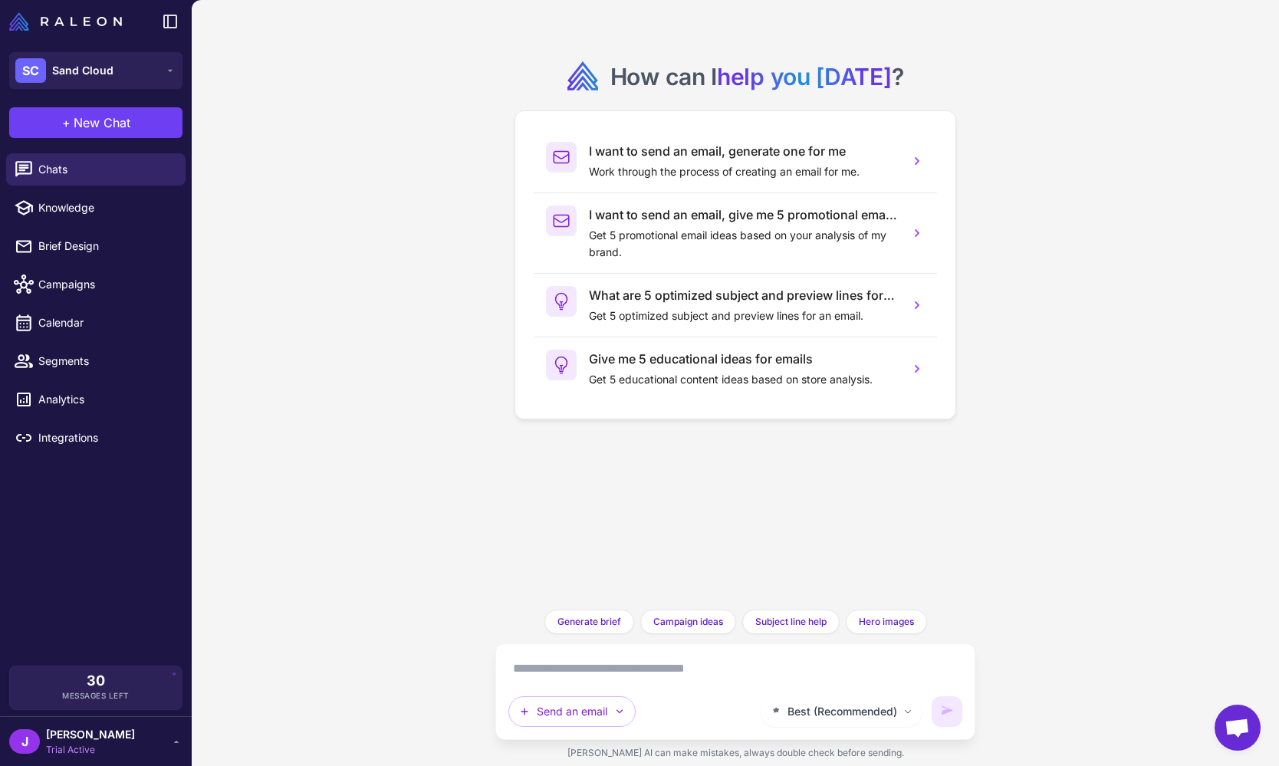
click at [374, 531] on div "How can I help you today ? I want to send an email, generate one for me Work th…" at bounding box center [735, 383] width 1087 height 766
click at [389, 544] on div "How can I help you today ? I want to send an email, generate one for me Work th…" at bounding box center [735, 383] width 1087 height 766
click at [457, 540] on div "How can I help you today ? I want to send an email, generate one for me Work th…" at bounding box center [735, 383] width 1087 height 766
click at [432, 531] on div "How can I help you today ? I want to send an email, generate one for me Work th…" at bounding box center [735, 383] width 1087 height 766
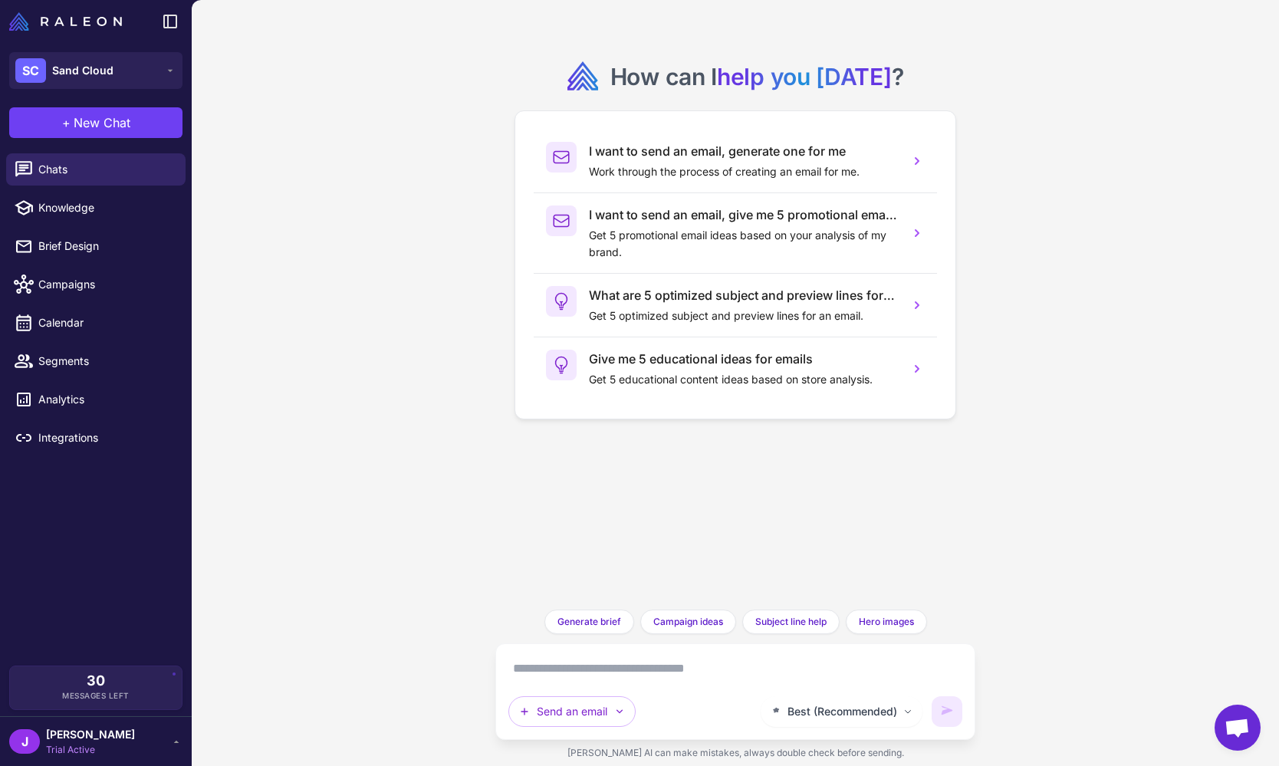
click at [440, 529] on div "How can I help you today ? I want to send an email, generate one for me Work th…" at bounding box center [735, 383] width 1087 height 766
click at [573, 718] on button "Send an email" at bounding box center [571, 711] width 127 height 31
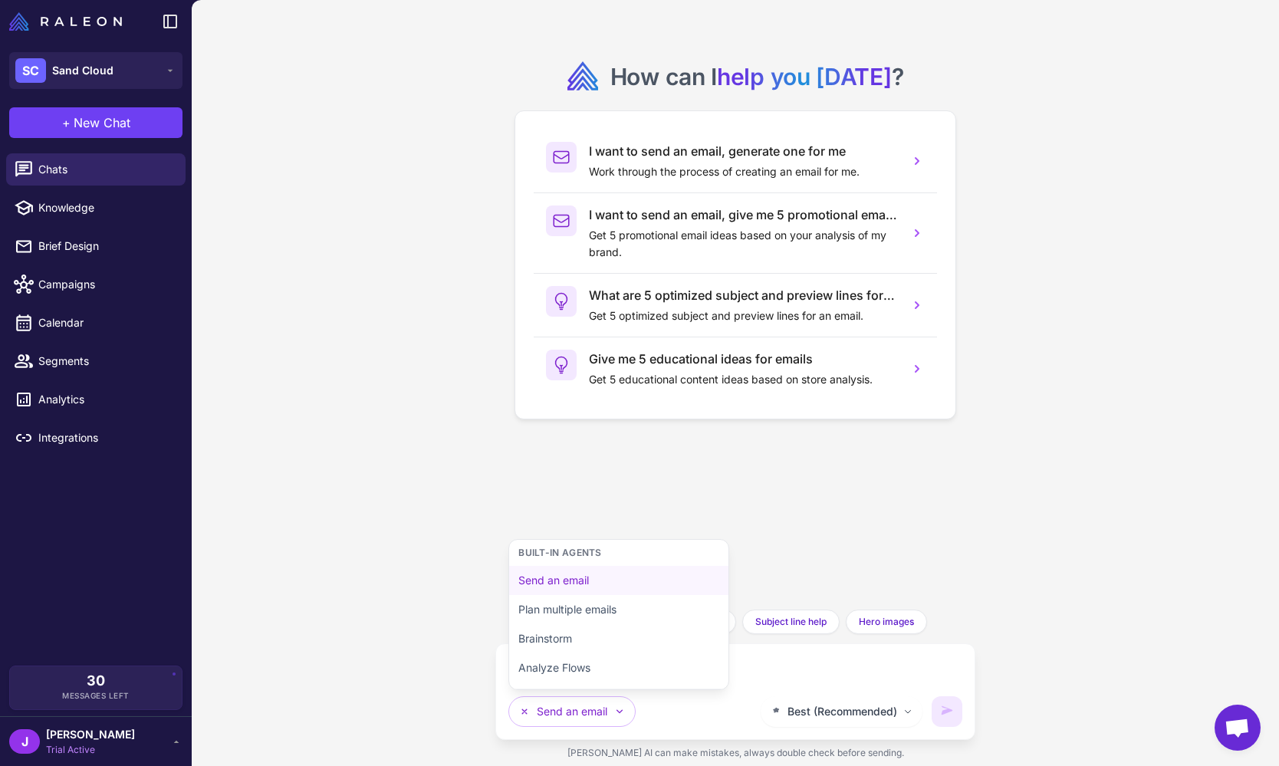
click at [392, 429] on div "How can I help you today ? I want to send an email, generate one for me Work th…" at bounding box center [735, 383] width 1087 height 766
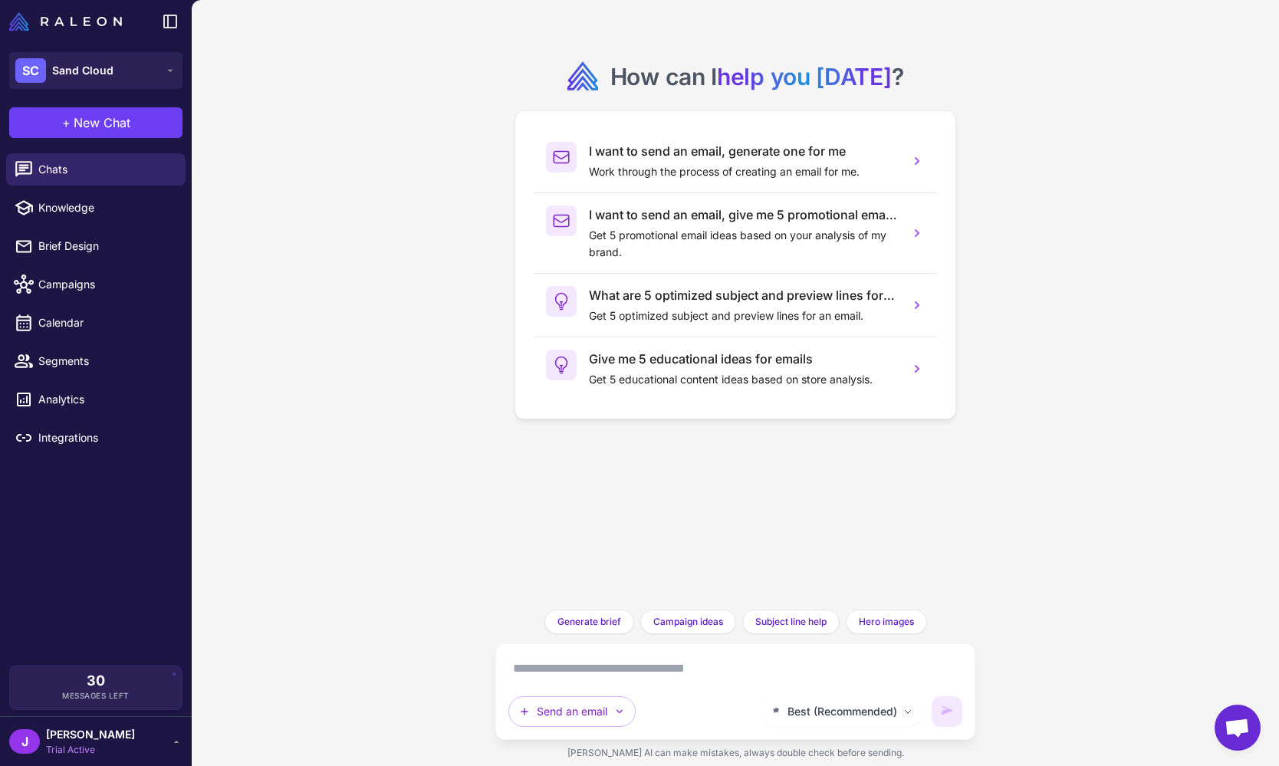
click at [560, 672] on textarea at bounding box center [735, 668] width 454 height 25
click at [604, 718] on button "Send an email" at bounding box center [571, 711] width 127 height 31
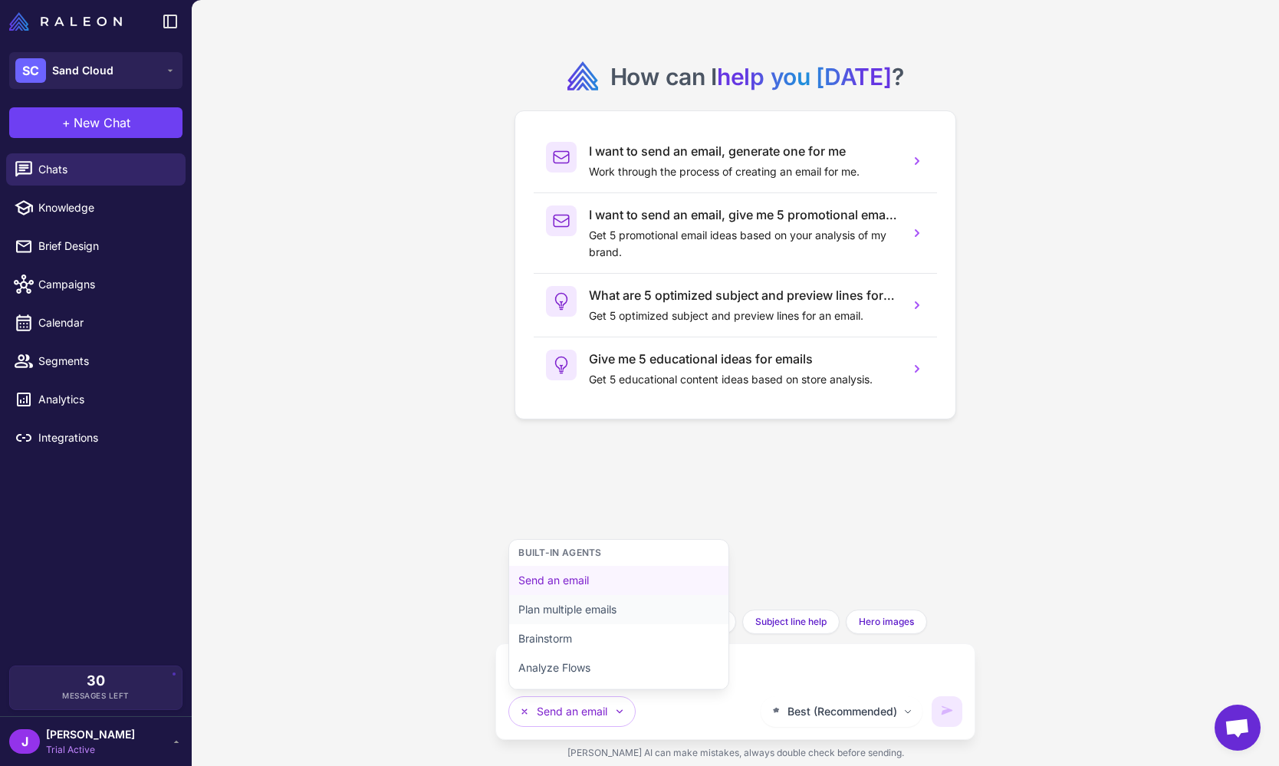
click at [556, 613] on button "Plan multiple emails" at bounding box center [618, 609] width 219 height 29
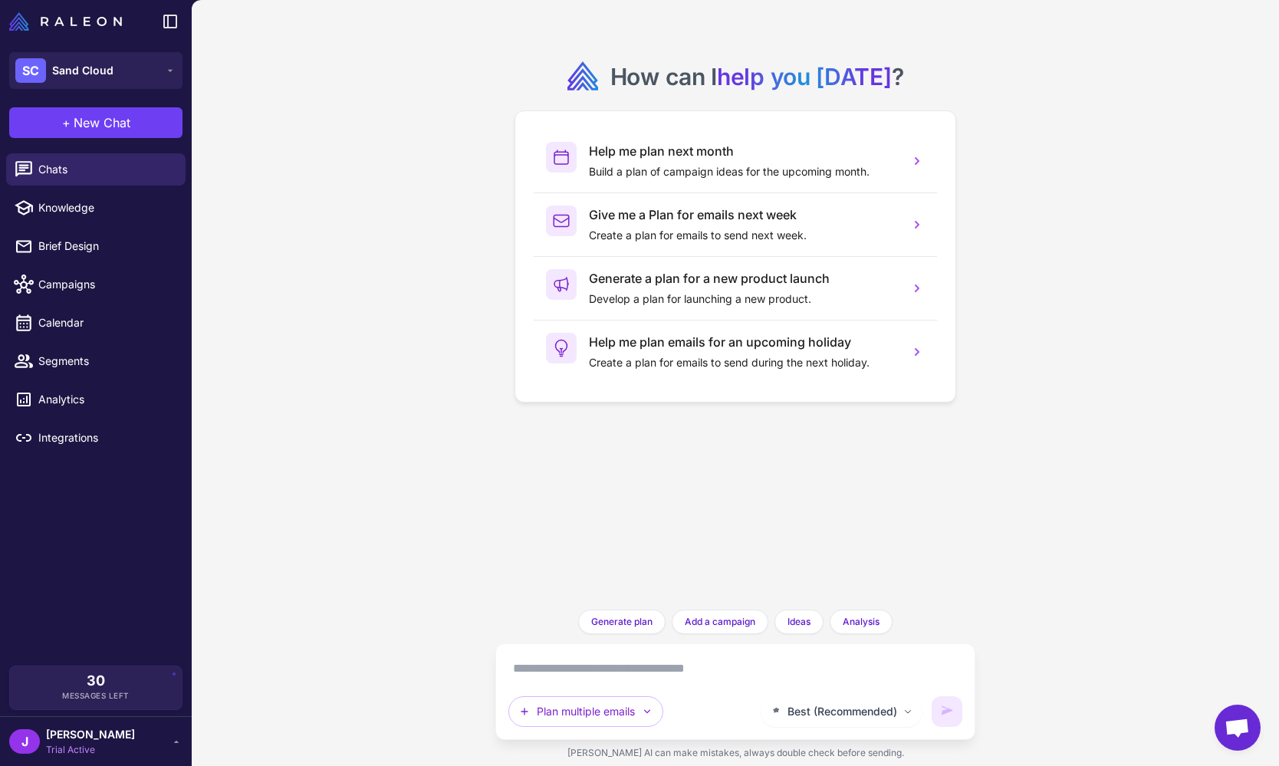
click at [540, 669] on textarea at bounding box center [735, 668] width 454 height 25
drag, startPoint x: 429, startPoint y: 513, endPoint x: 418, endPoint y: 525, distance: 16.8
click at [422, 521] on div "How can I help you today ? Help me plan next month Build a plan of campaign ide…" at bounding box center [735, 383] width 1087 height 766
click at [60, 165] on span "Chats" at bounding box center [105, 169] width 135 height 17
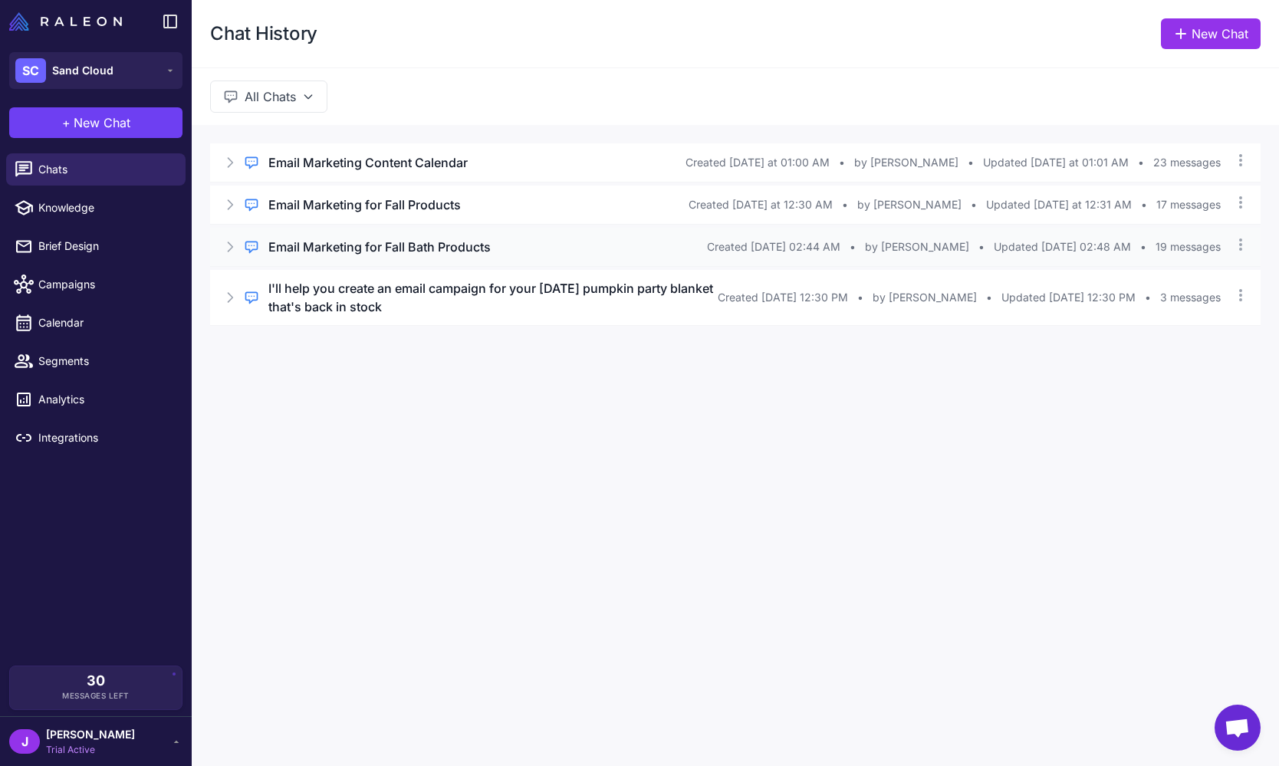
click at [222, 247] on icon at bounding box center [229, 246] width 15 height 15
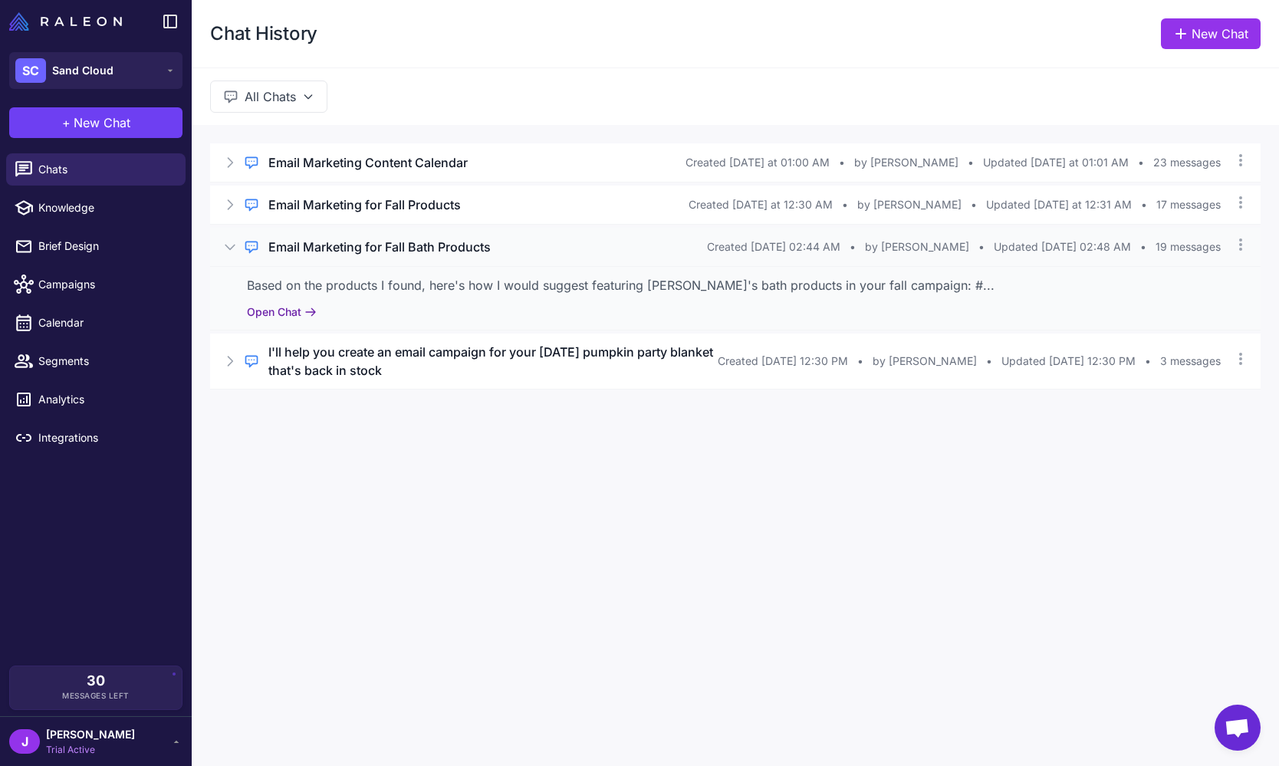
click at [287, 310] on button "Open Chat" at bounding box center [282, 312] width 70 height 17
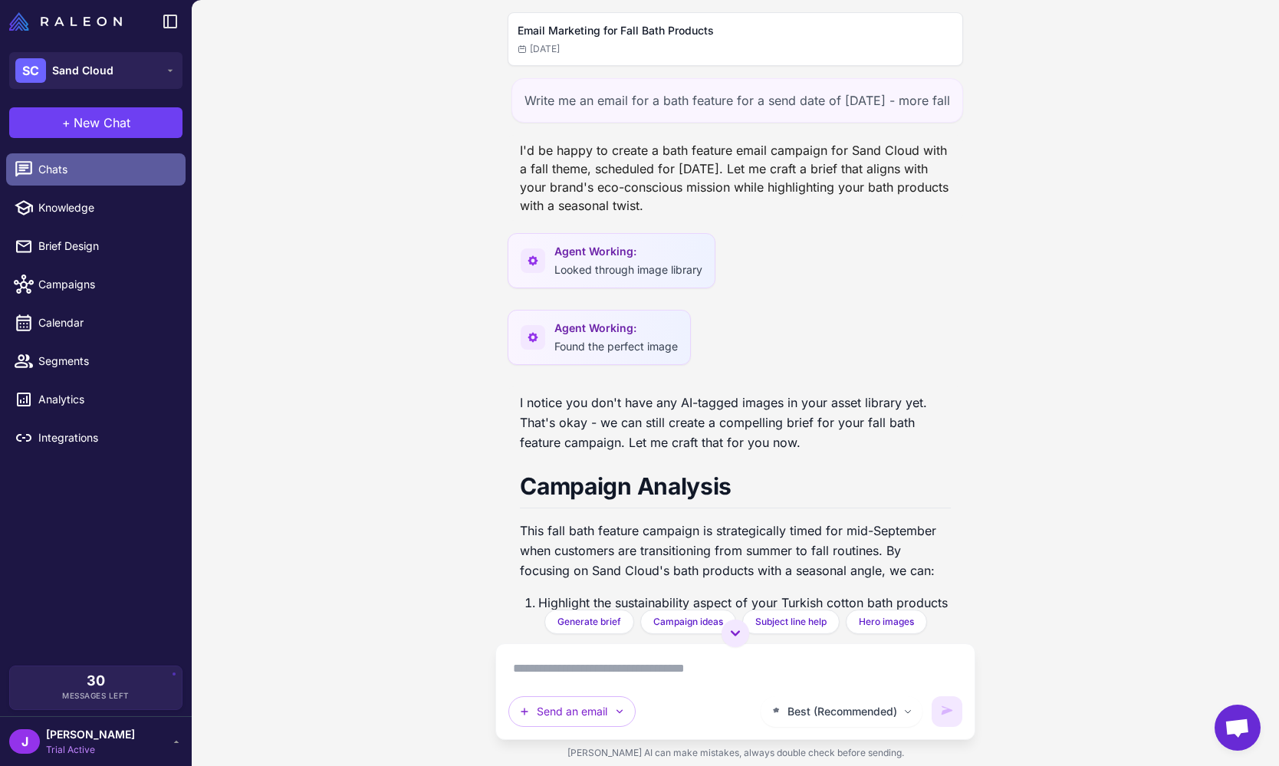
click at [38, 169] on span "Chats" at bounding box center [105, 169] width 135 height 17
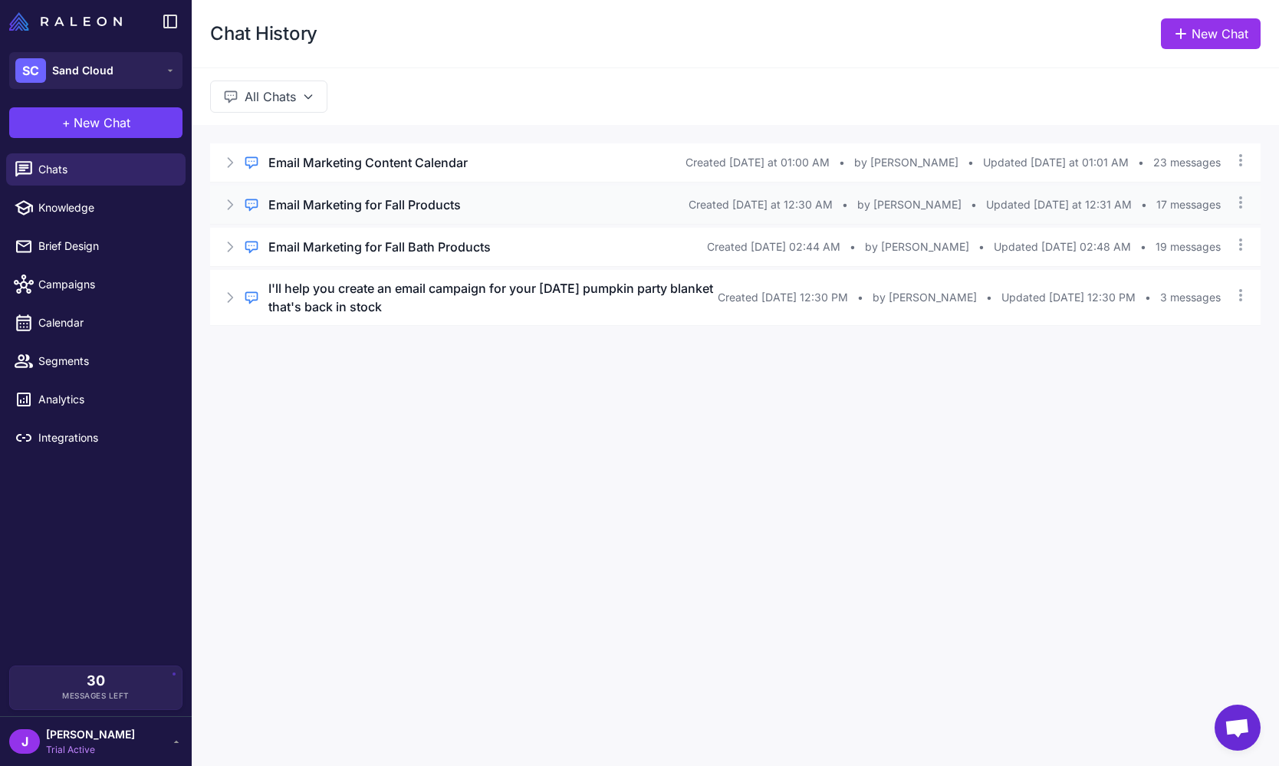
click at [228, 207] on icon at bounding box center [229, 204] width 15 height 15
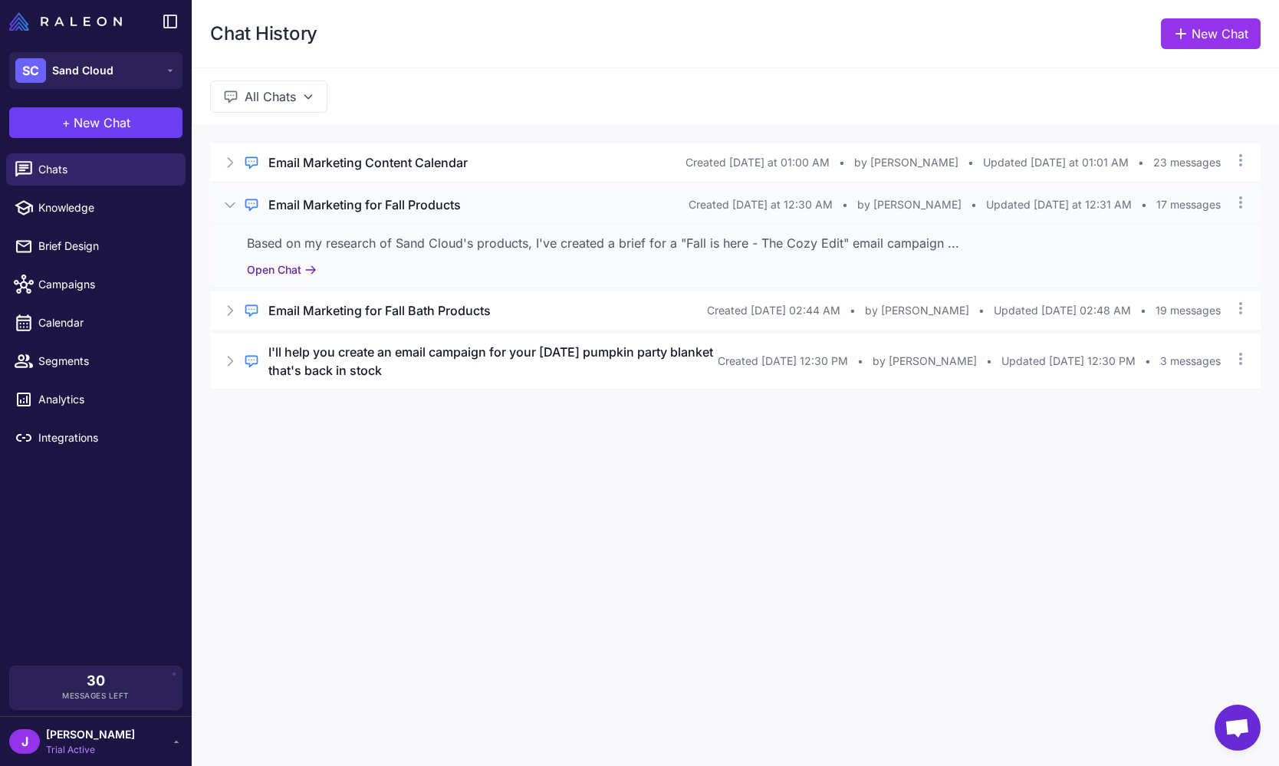
click at [271, 274] on button "Open Chat" at bounding box center [282, 269] width 70 height 17
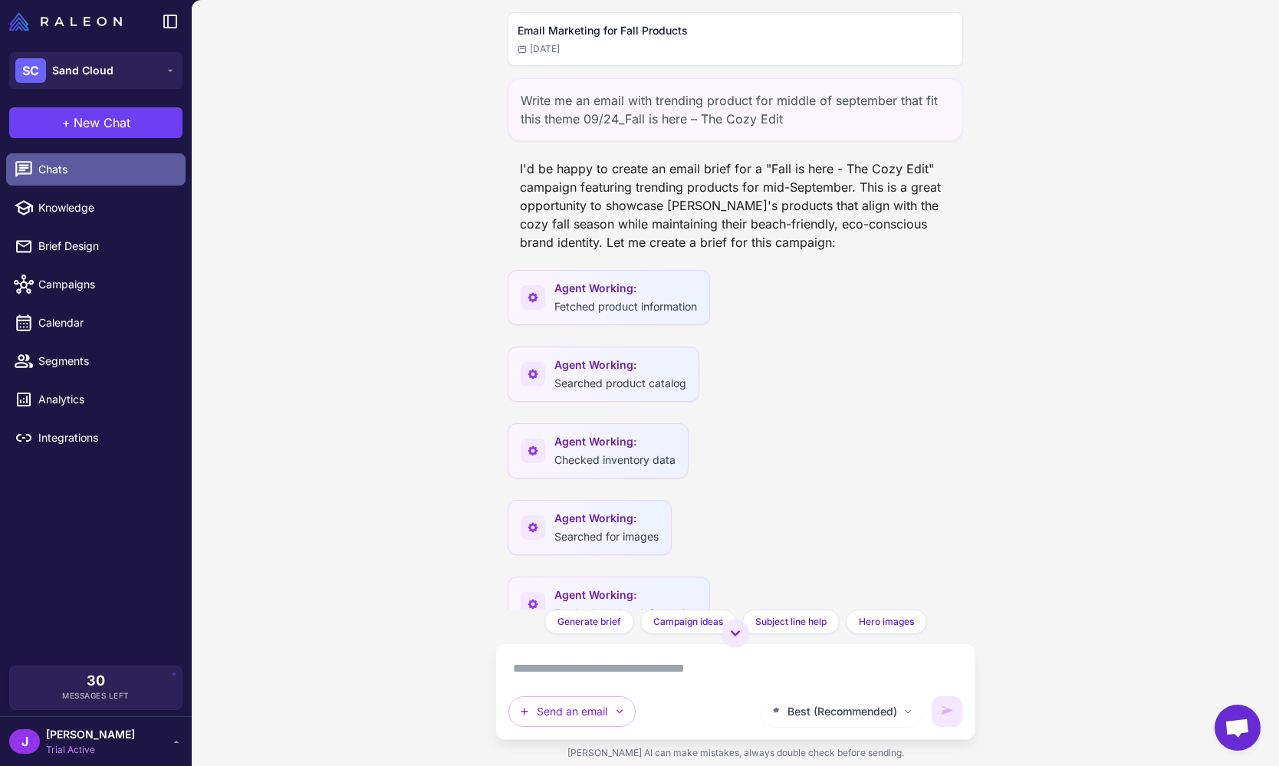
click at [51, 164] on span "Chats" at bounding box center [105, 169] width 135 height 17
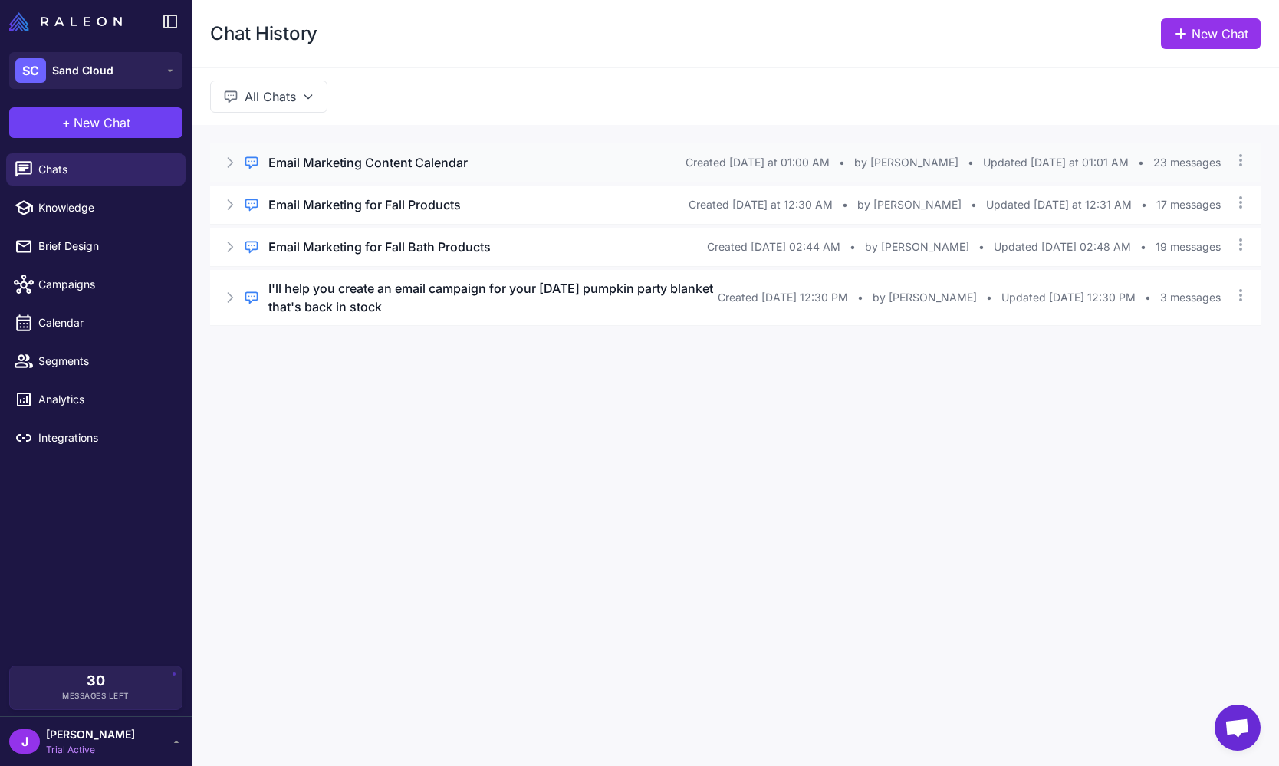
click at [226, 166] on icon at bounding box center [229, 162] width 15 height 15
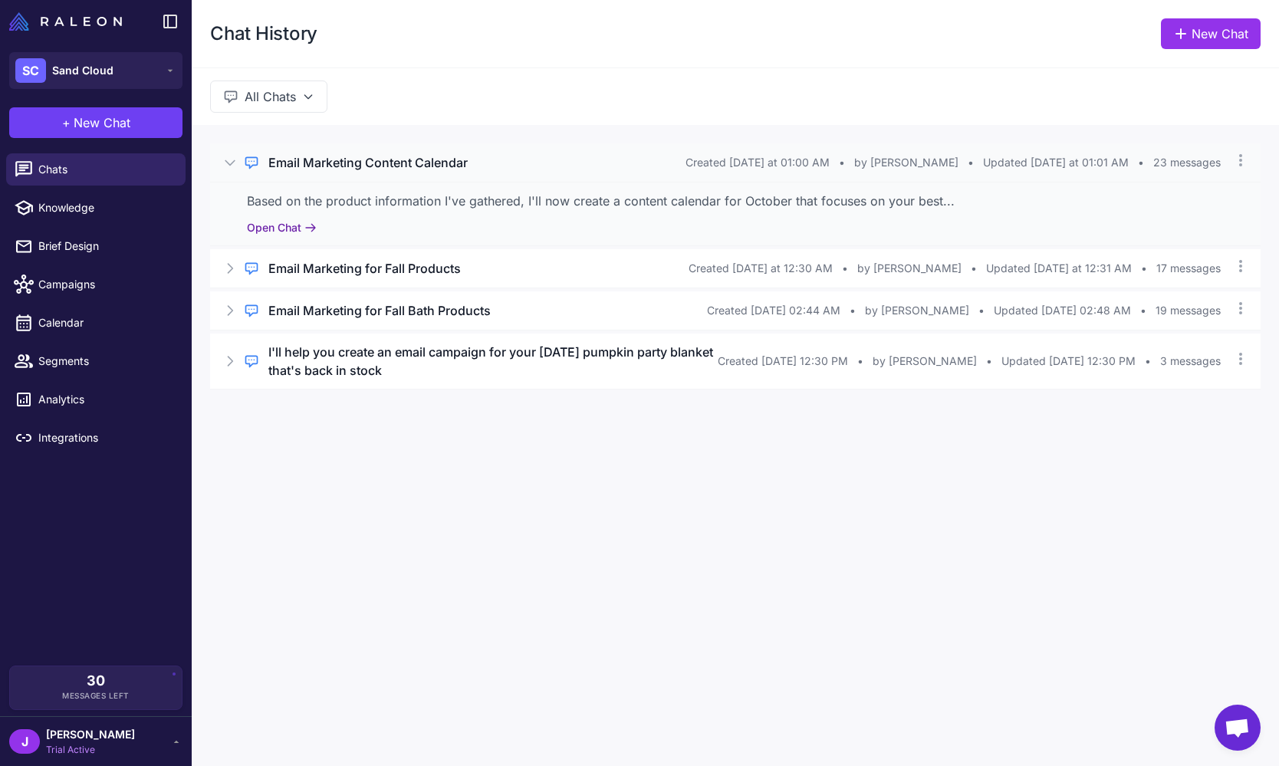
click at [261, 226] on button "Open Chat" at bounding box center [282, 227] width 70 height 17
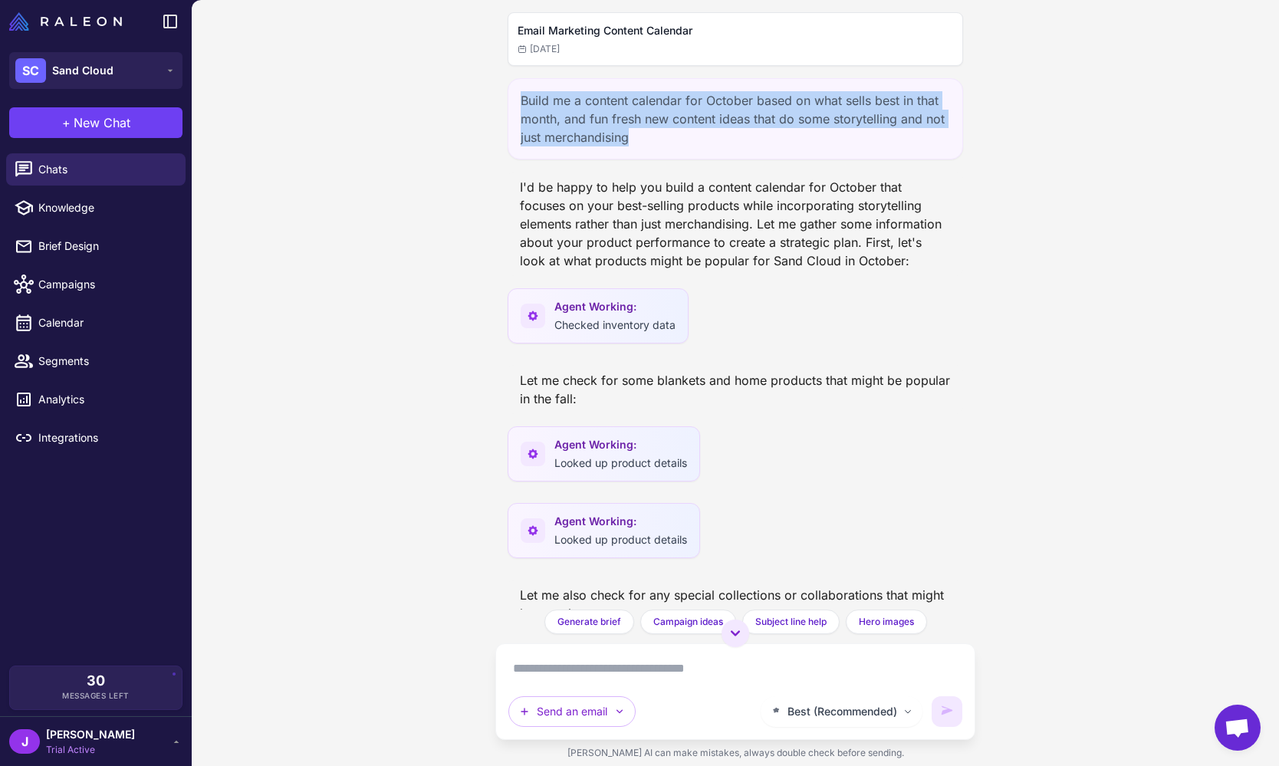
drag, startPoint x: 628, startPoint y: 140, endPoint x: 515, endPoint y: 103, distance: 118.6
click at [515, 103] on div "Build me a content calendar for October based on what sells best in that month,…" at bounding box center [735, 118] width 455 height 81
copy div "Build me a content calendar for October based on what sells best in that month,…"
click at [123, 124] on span "New Chat" at bounding box center [102, 122] width 57 height 18
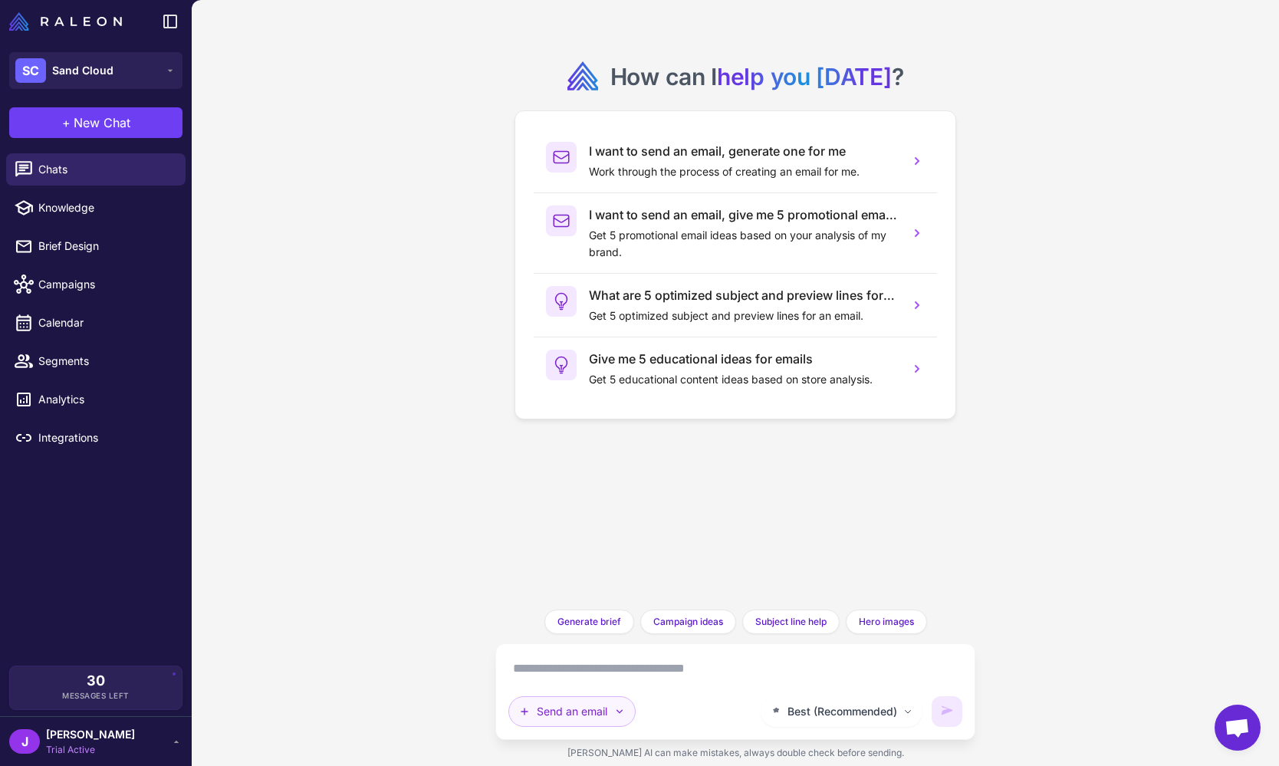
click at [586, 723] on button "Send an email" at bounding box center [571, 711] width 127 height 31
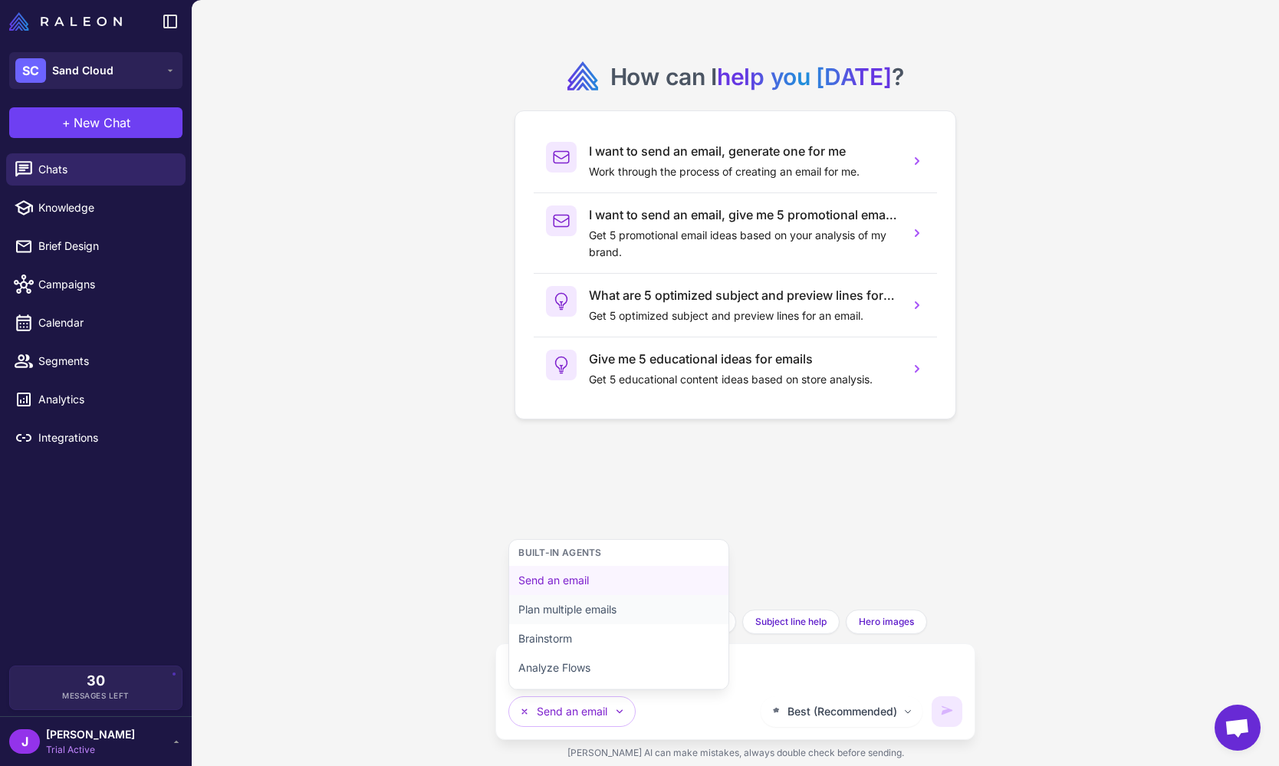
click at [577, 612] on button "Plan multiple emails" at bounding box center [618, 609] width 219 height 29
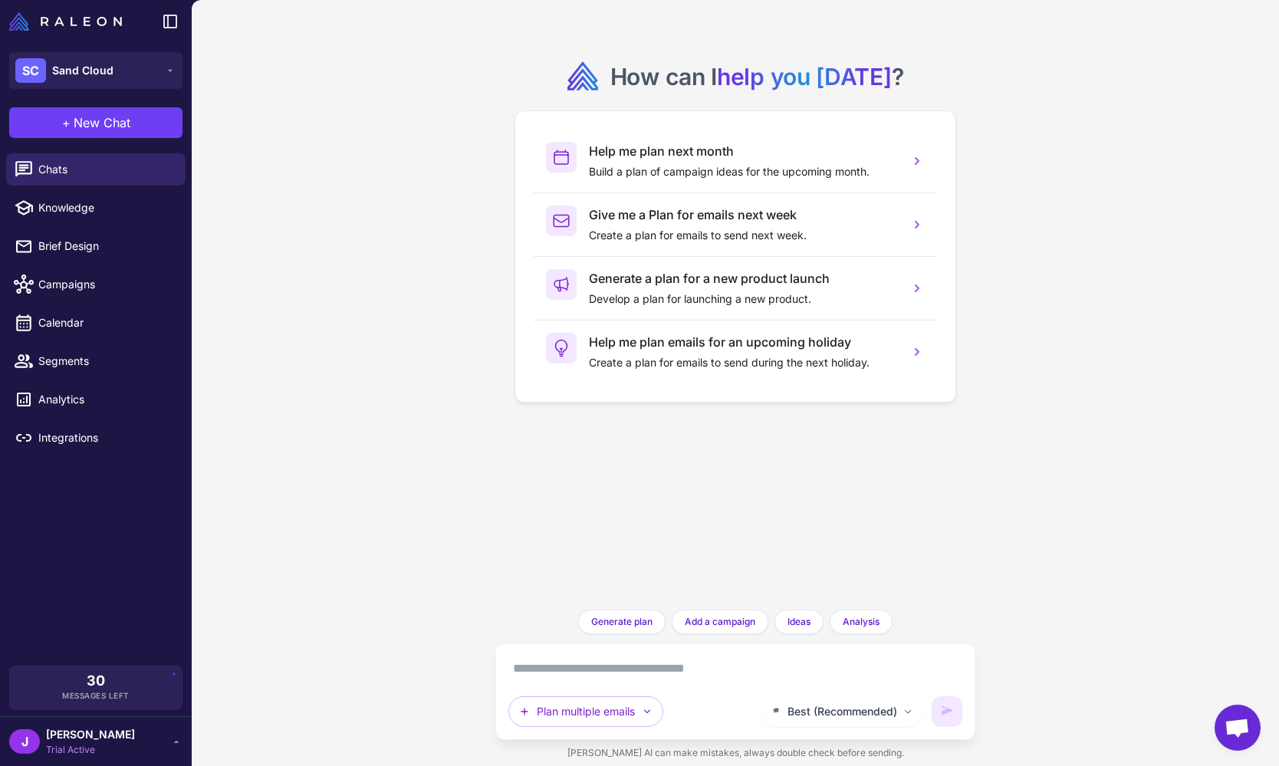
click at [542, 666] on textarea at bounding box center [735, 668] width 454 height 25
paste textarea "**********"
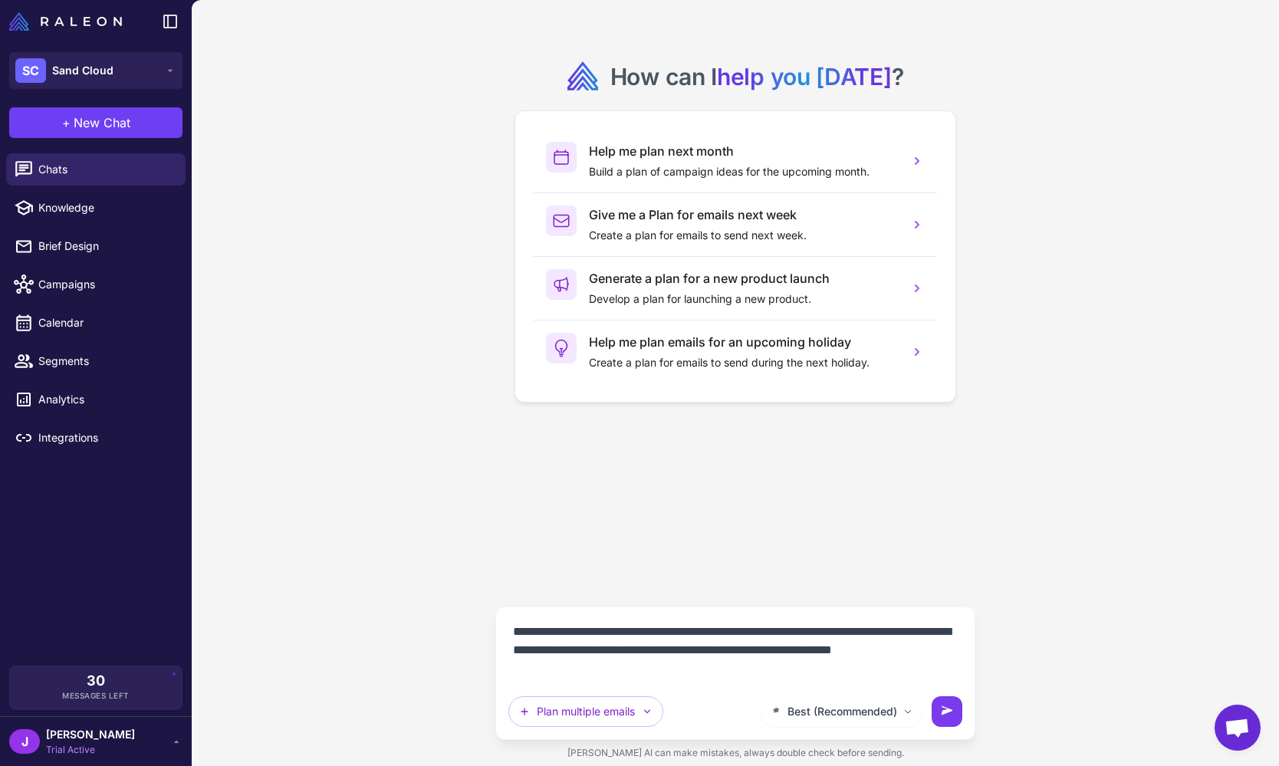
type textarea "**********"
click at [948, 711] on icon at bounding box center [946, 710] width 11 height 8
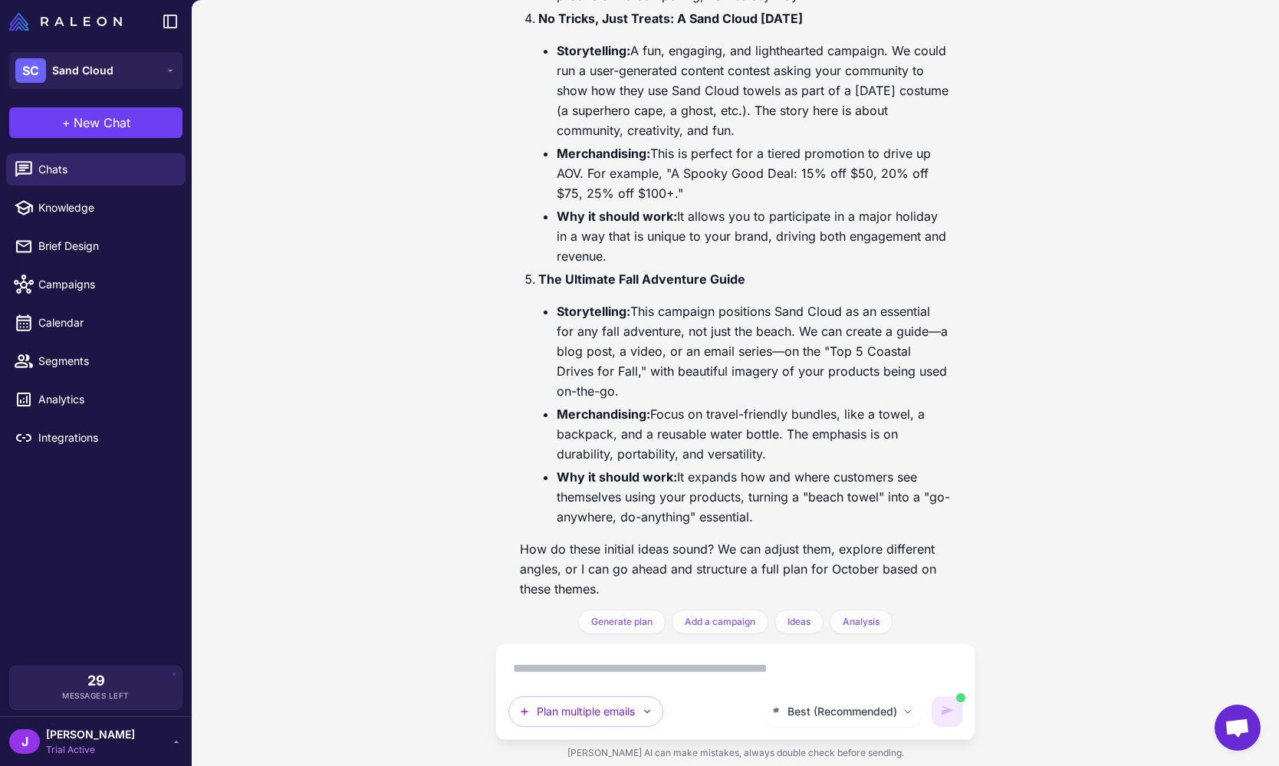
scroll to position [1295, 0]
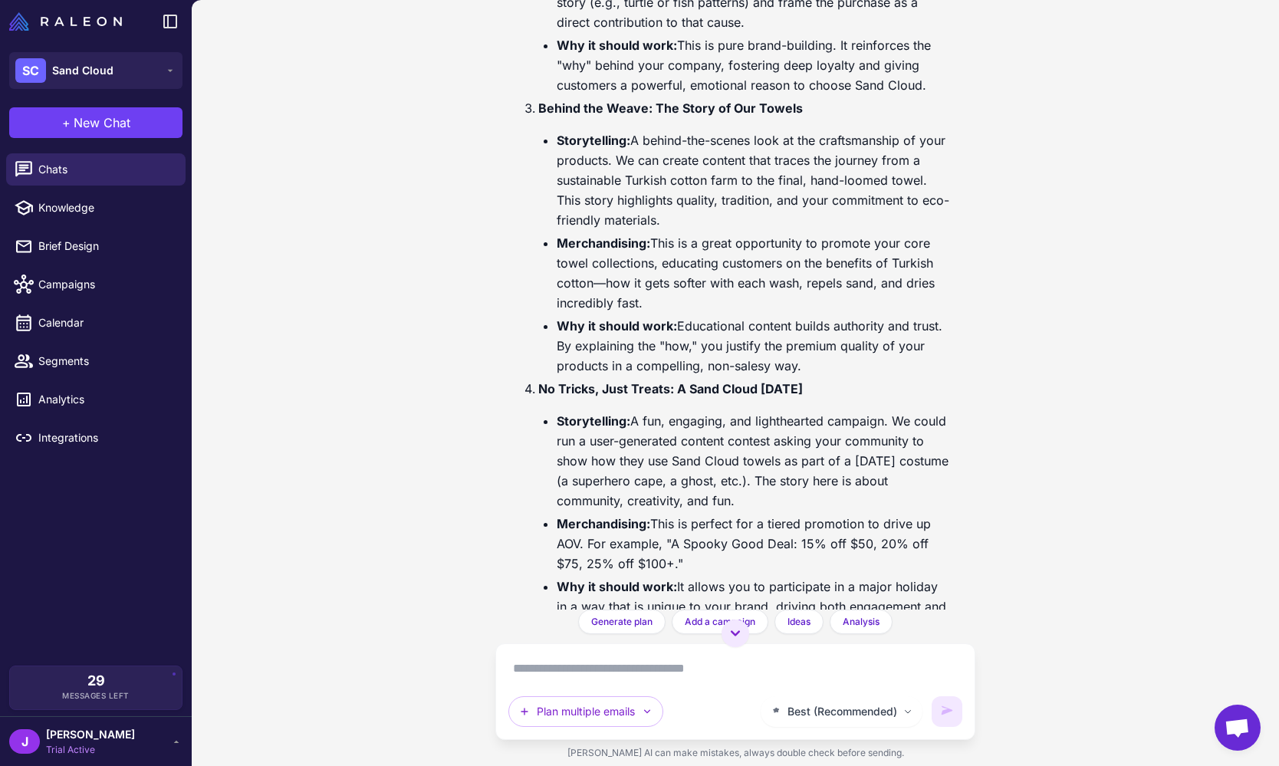
scroll to position [1295, 0]
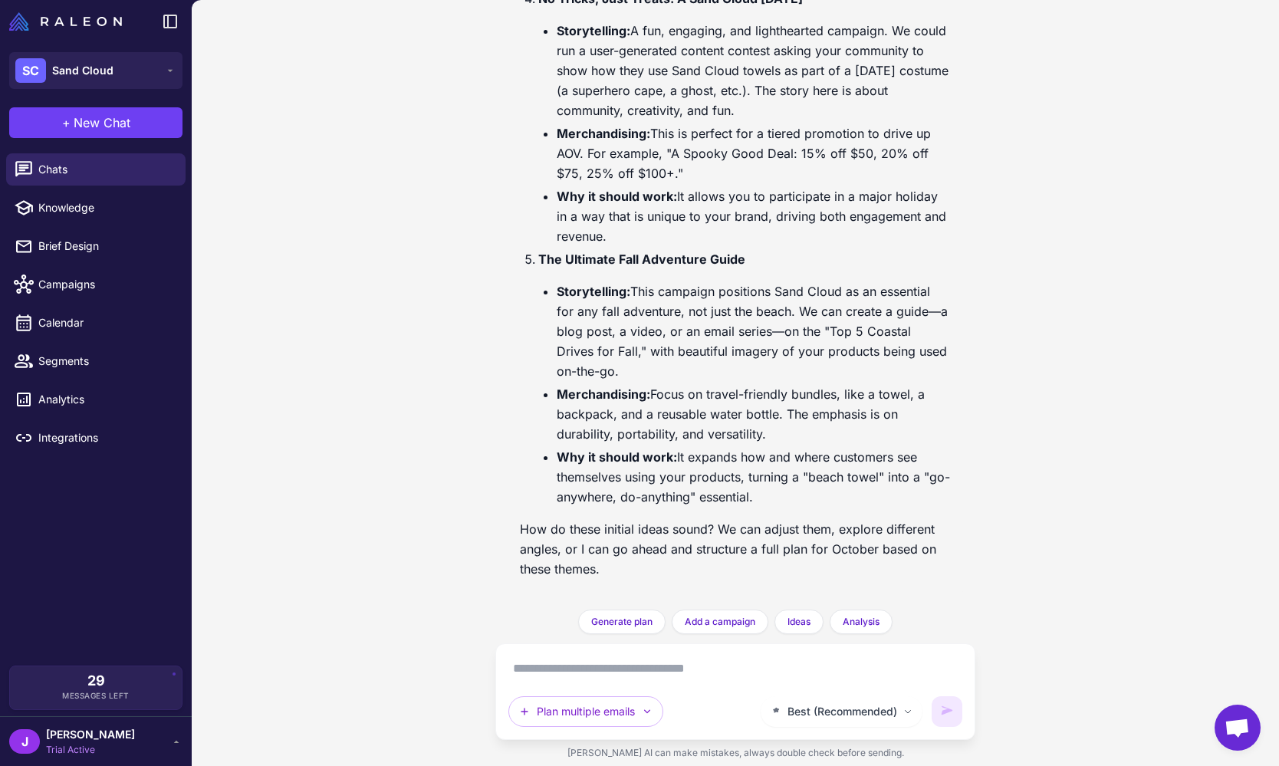
click at [613, 683] on div "Best (Recommended) Plan multiple emails" at bounding box center [735, 691] width 454 height 71
click at [607, 672] on textarea at bounding box center [735, 668] width 454 height 25
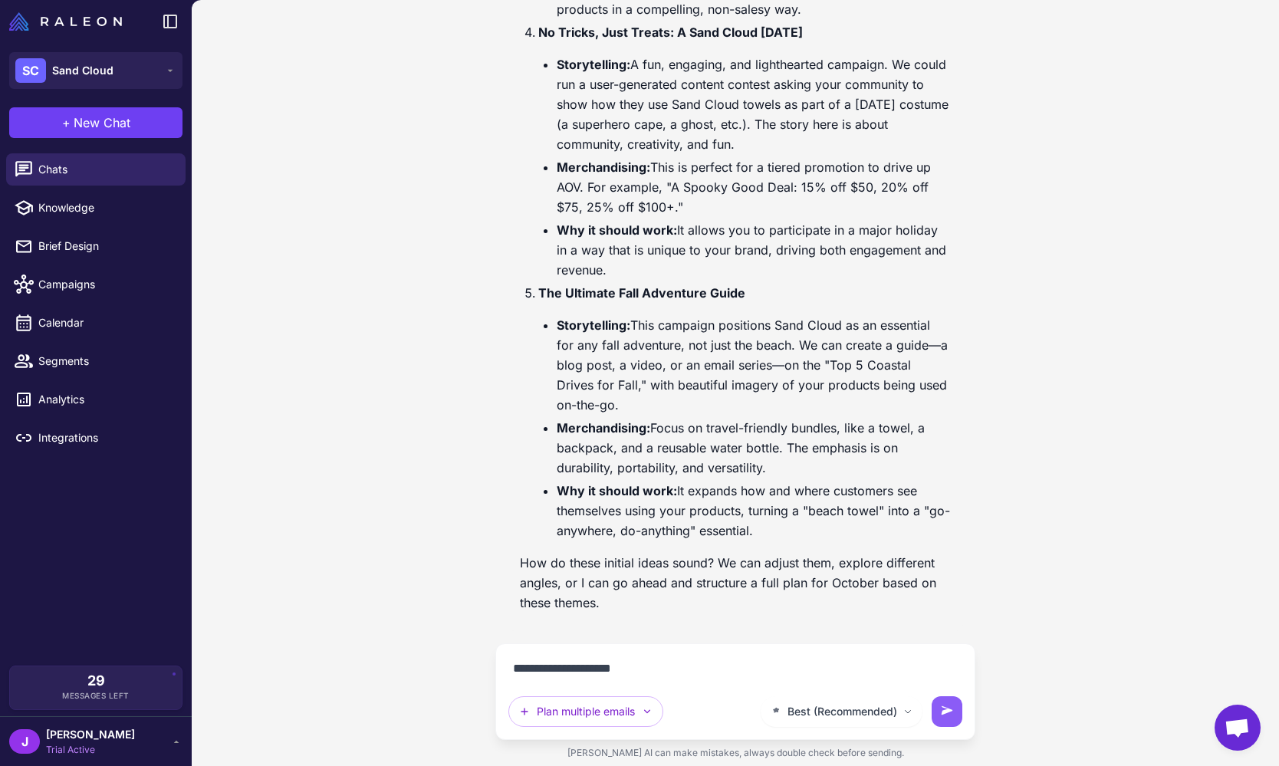
type textarea "**********"
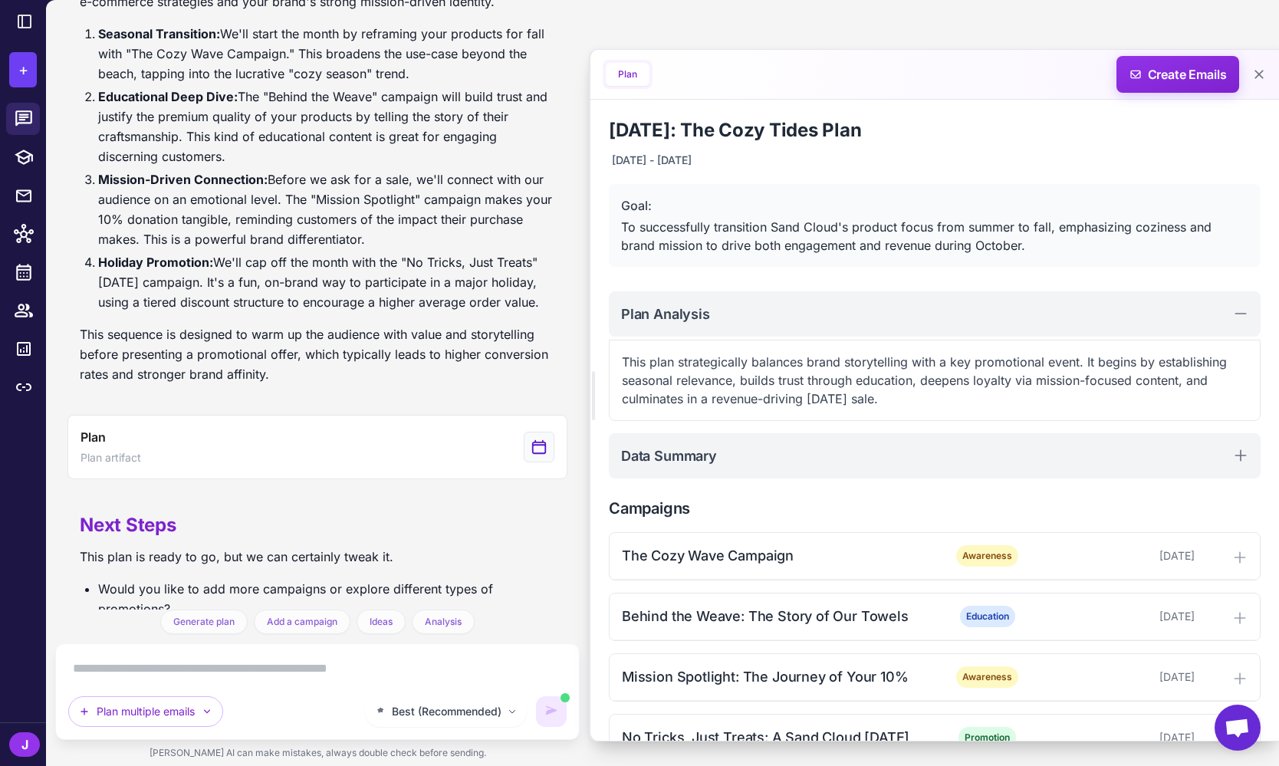
scroll to position [2208, 0]
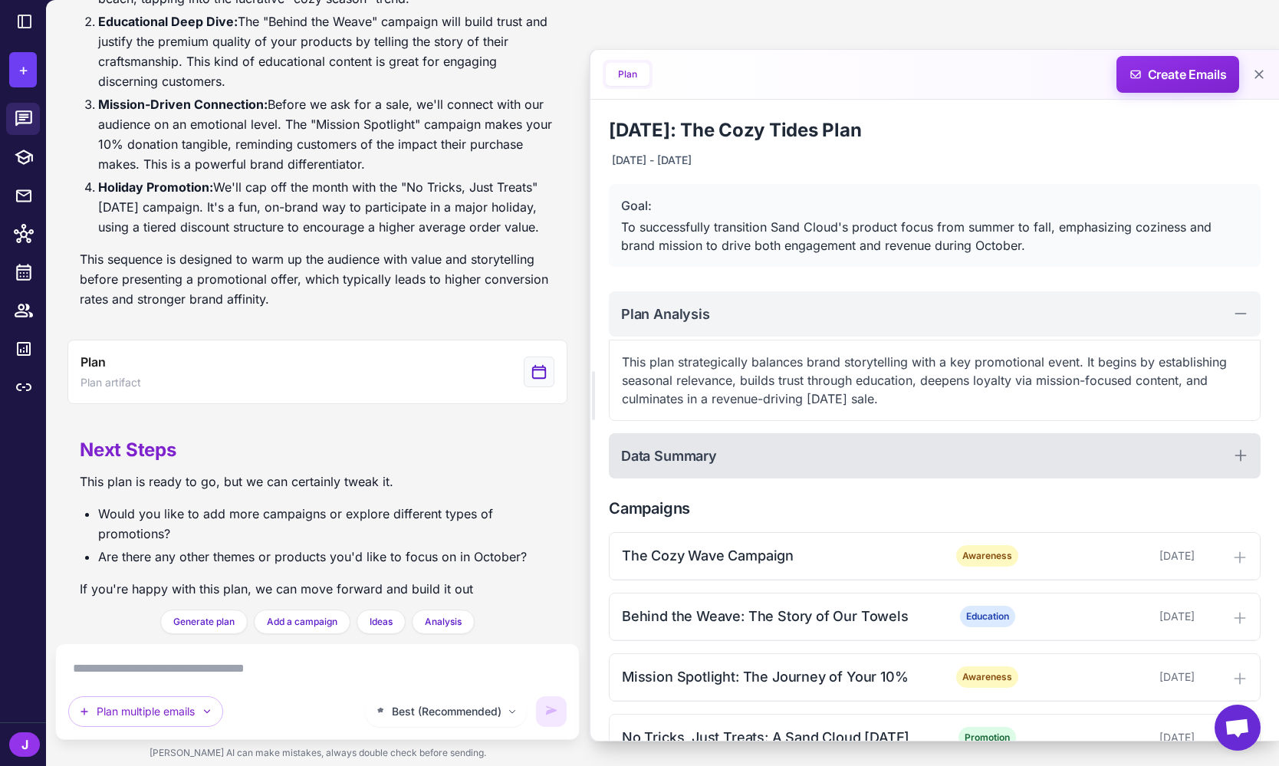
click at [754, 462] on div "Data Summary" at bounding box center [935, 455] width 652 height 45
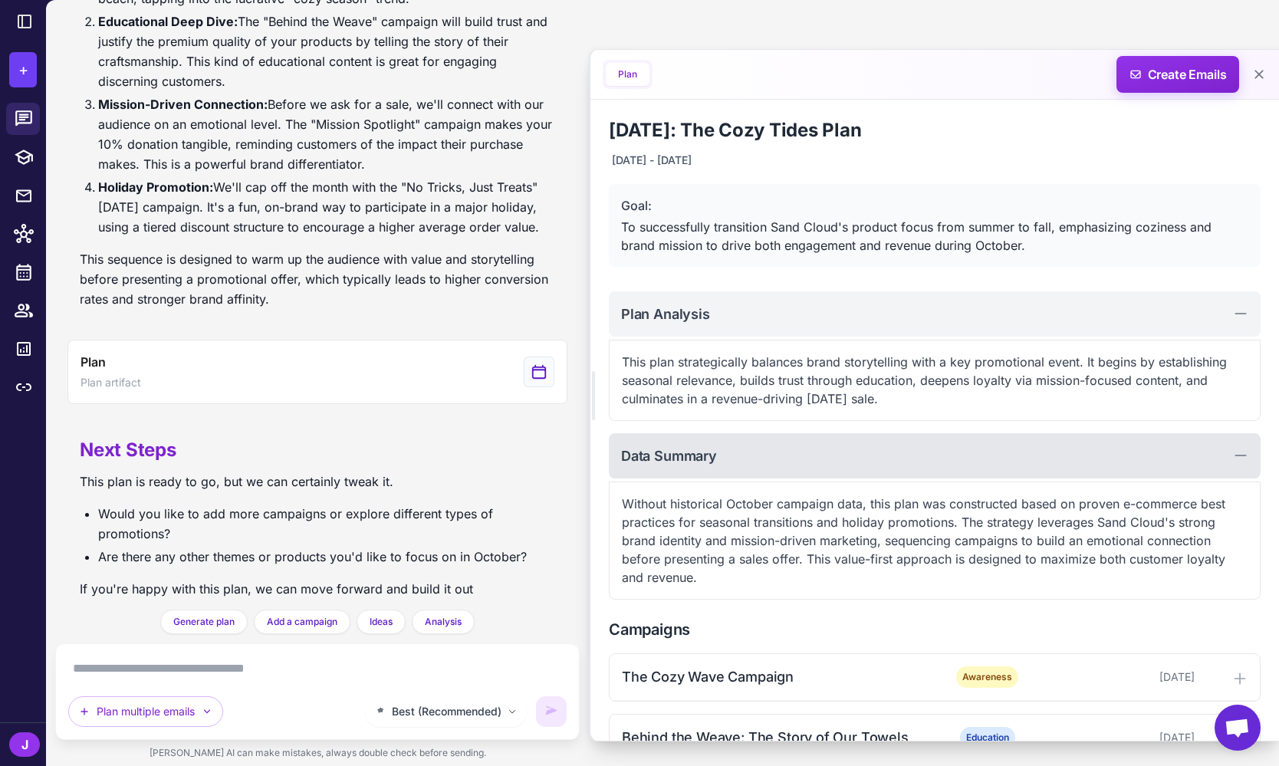
click at [854, 452] on div "Data Summary" at bounding box center [935, 455] width 652 height 45
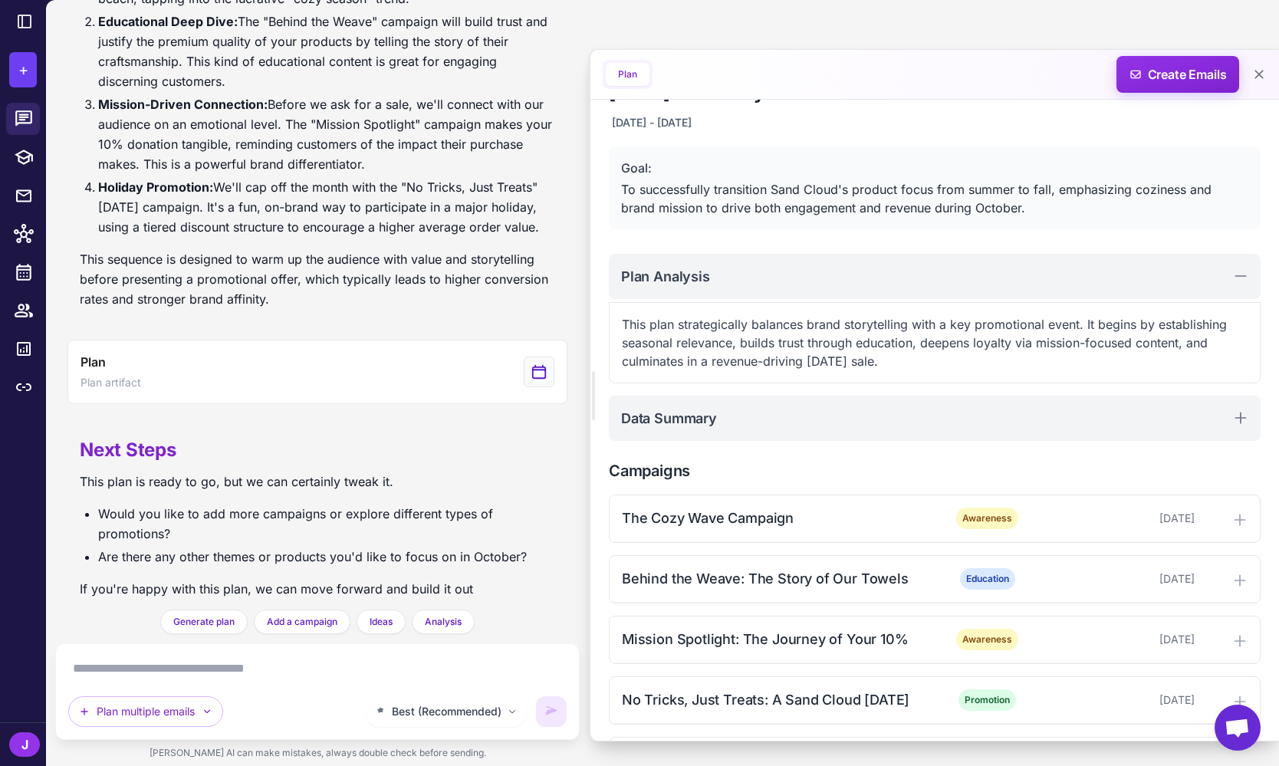
scroll to position [100, 0]
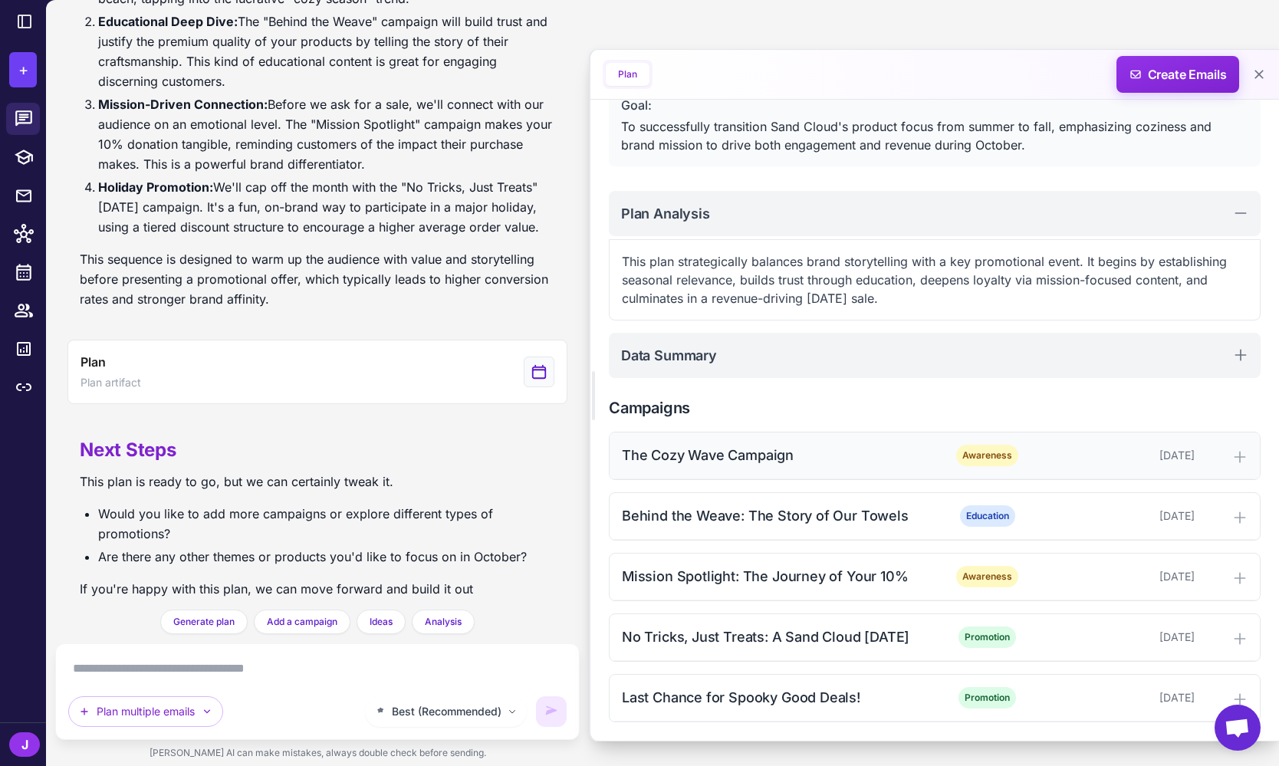
click at [882, 458] on div "The Cozy Wave Campaign" at bounding box center [777, 455] width 310 height 21
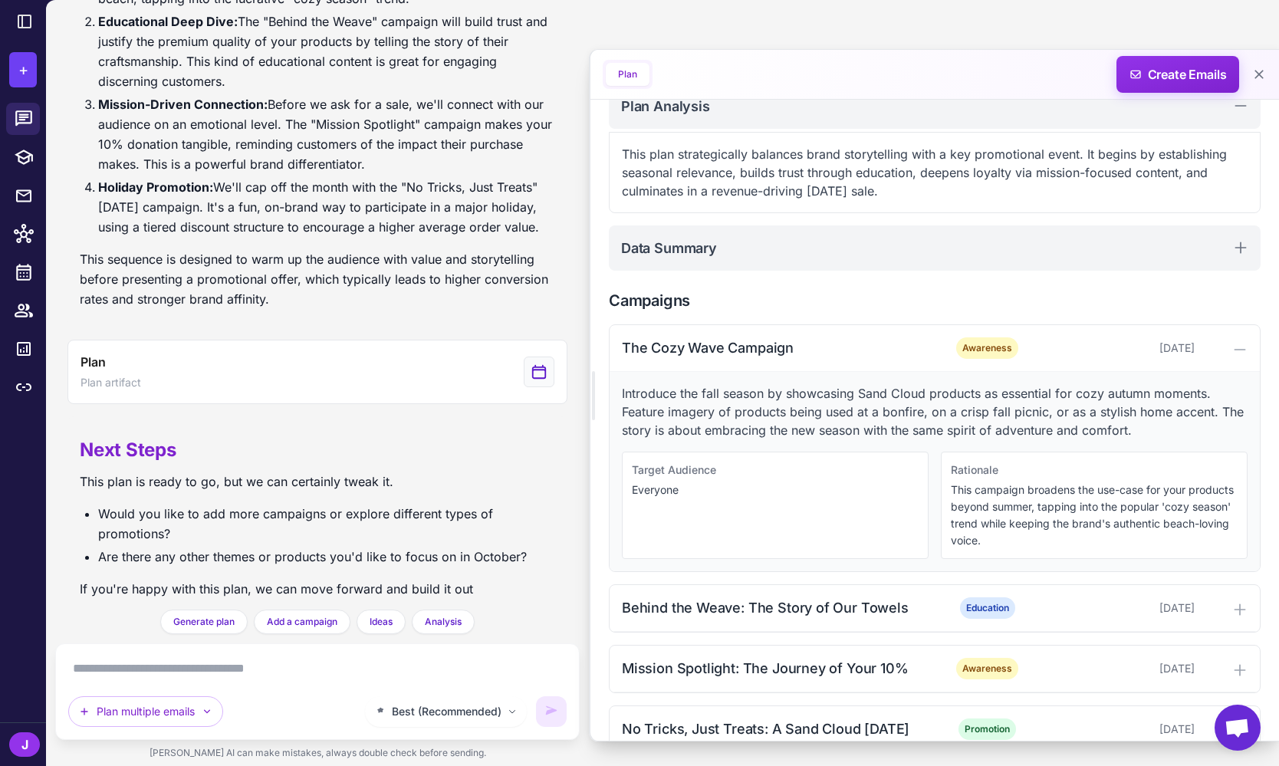
scroll to position [209, 0]
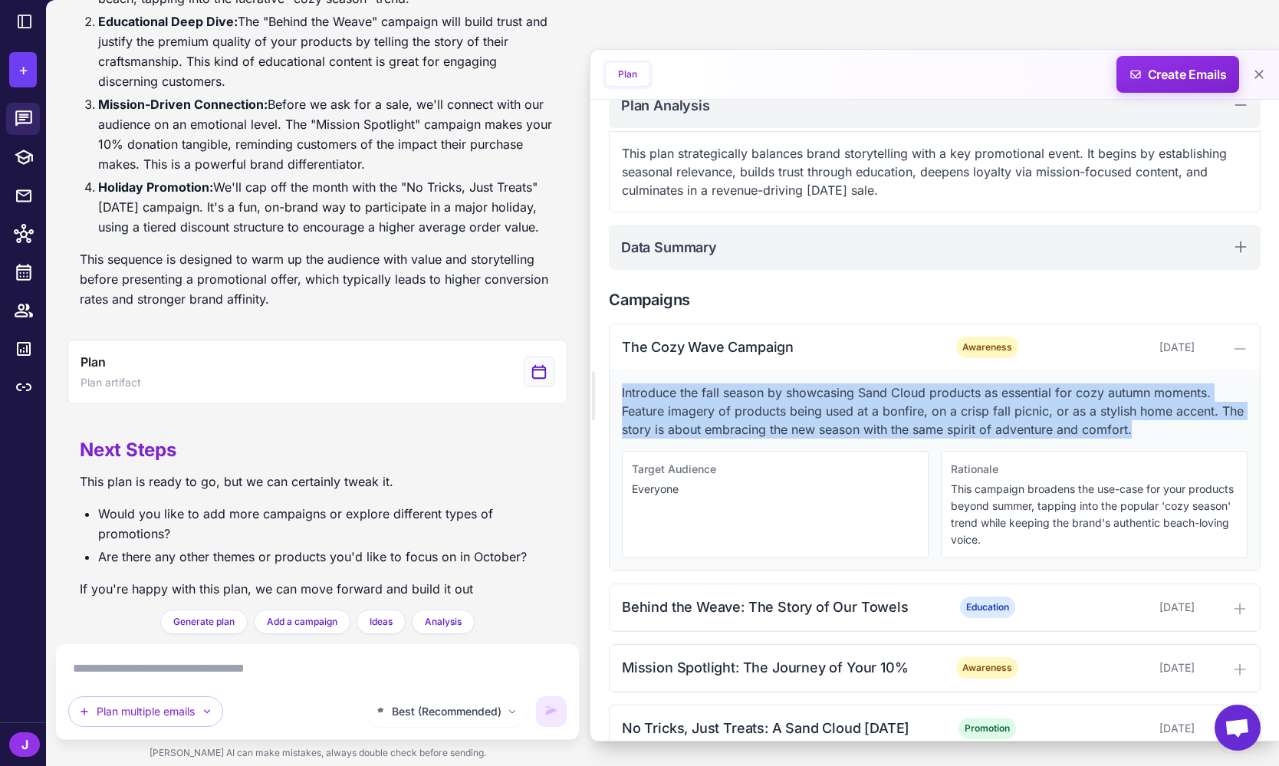
drag, startPoint x: 1134, startPoint y: 430, endPoint x: 682, endPoint y: 439, distance: 452.4
click at [612, 385] on div "Introduce the fall season by showcasing Sand Cloud products as essential for co…" at bounding box center [934, 470] width 650 height 199
click at [734, 423] on p "Introduce the fall season by showcasing Sand Cloud products as essential for co…" at bounding box center [935, 410] width 626 height 55
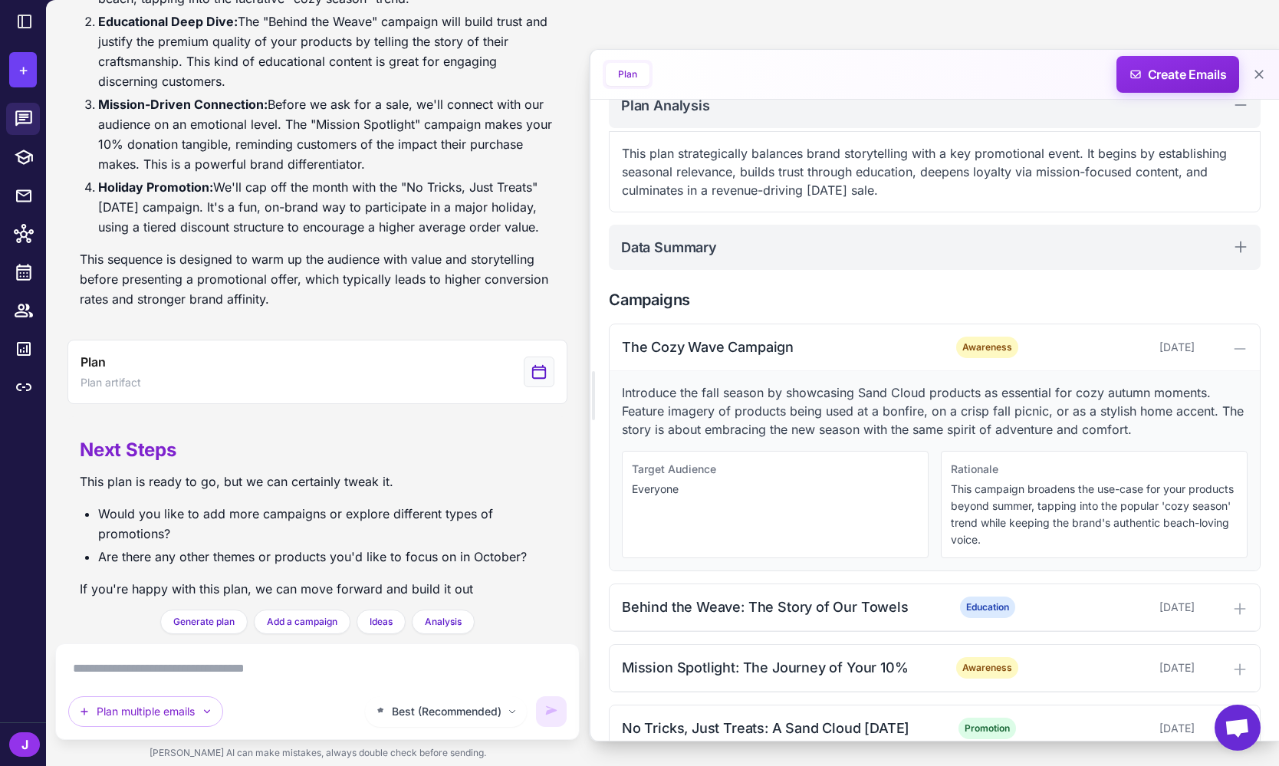
click at [221, 672] on textarea at bounding box center [317, 668] width 498 height 25
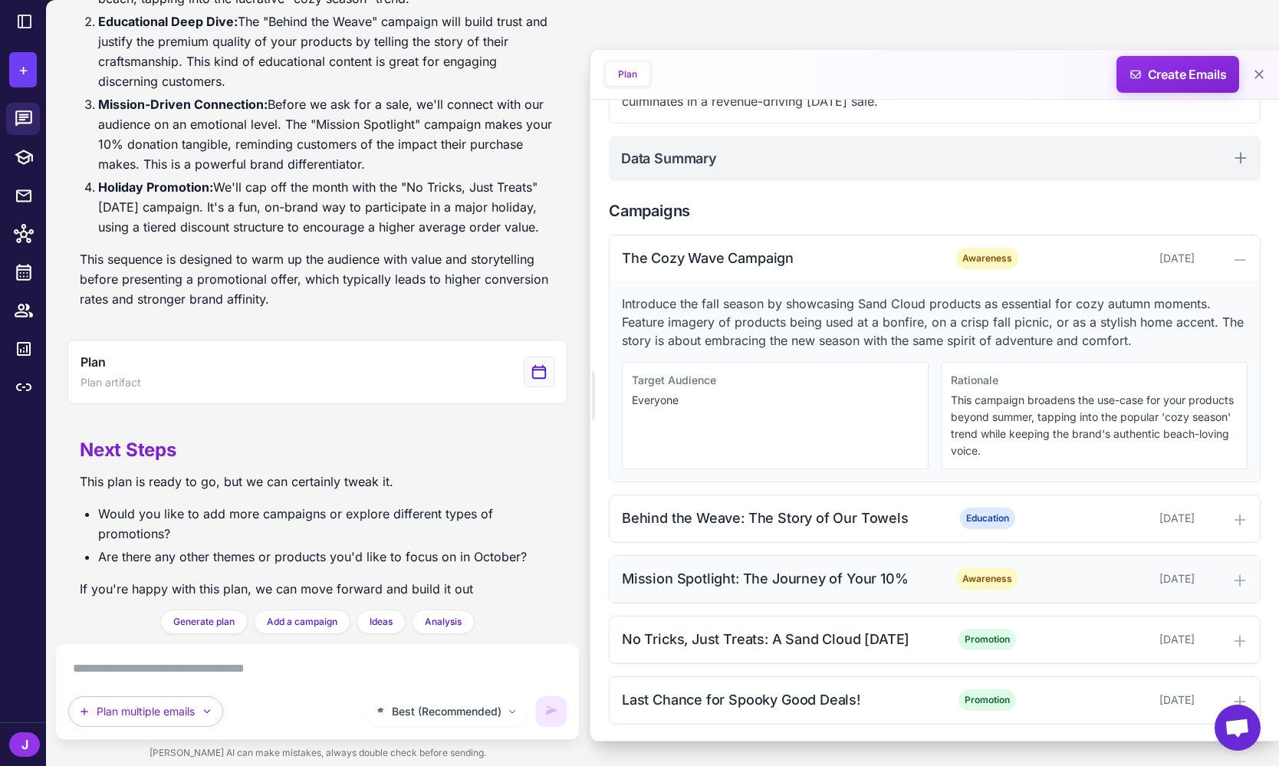
scroll to position [300, 0]
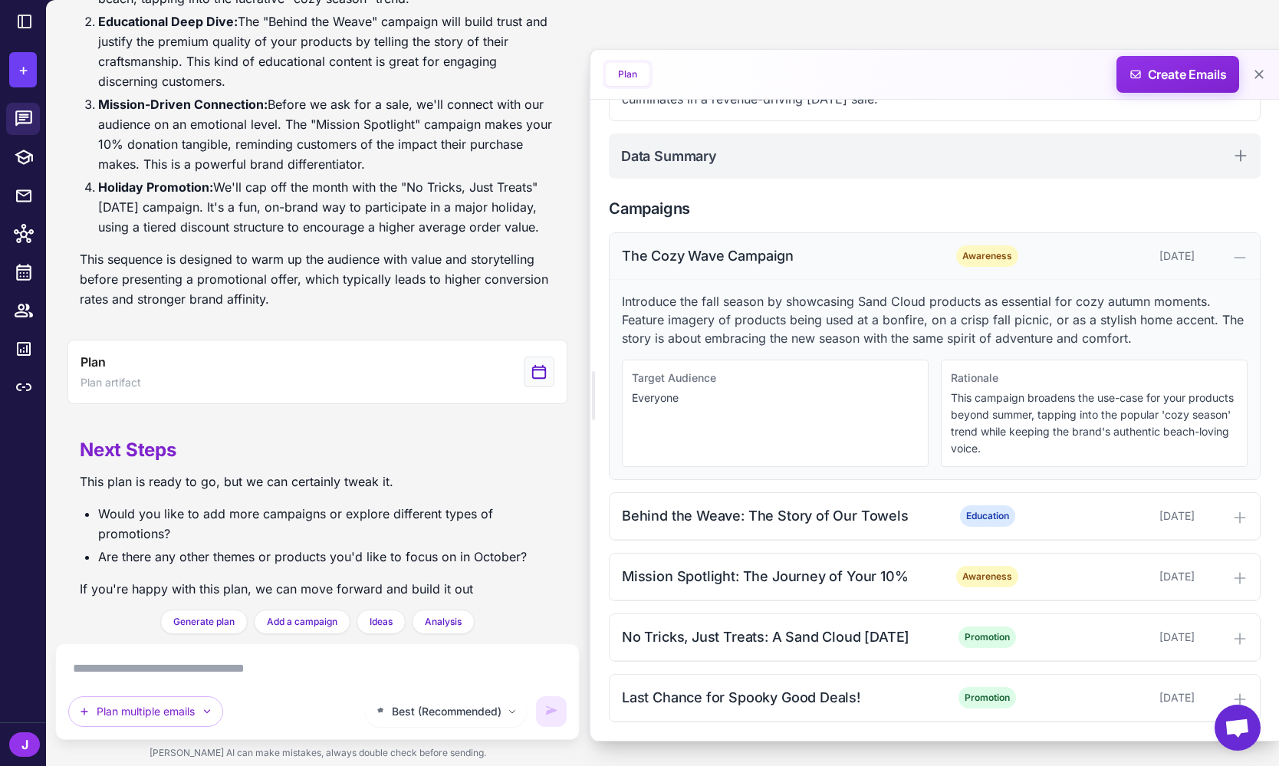
click at [1241, 259] on icon at bounding box center [1239, 257] width 15 height 15
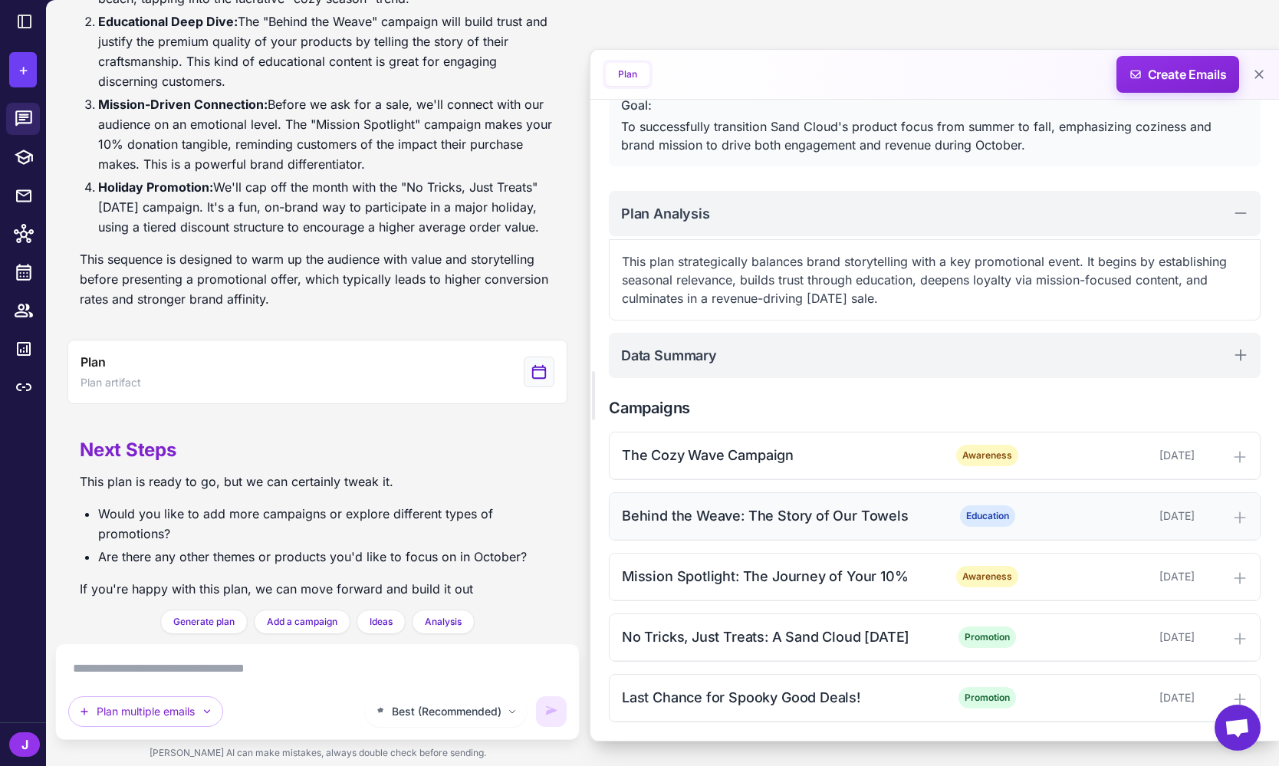
scroll to position [2206, 0]
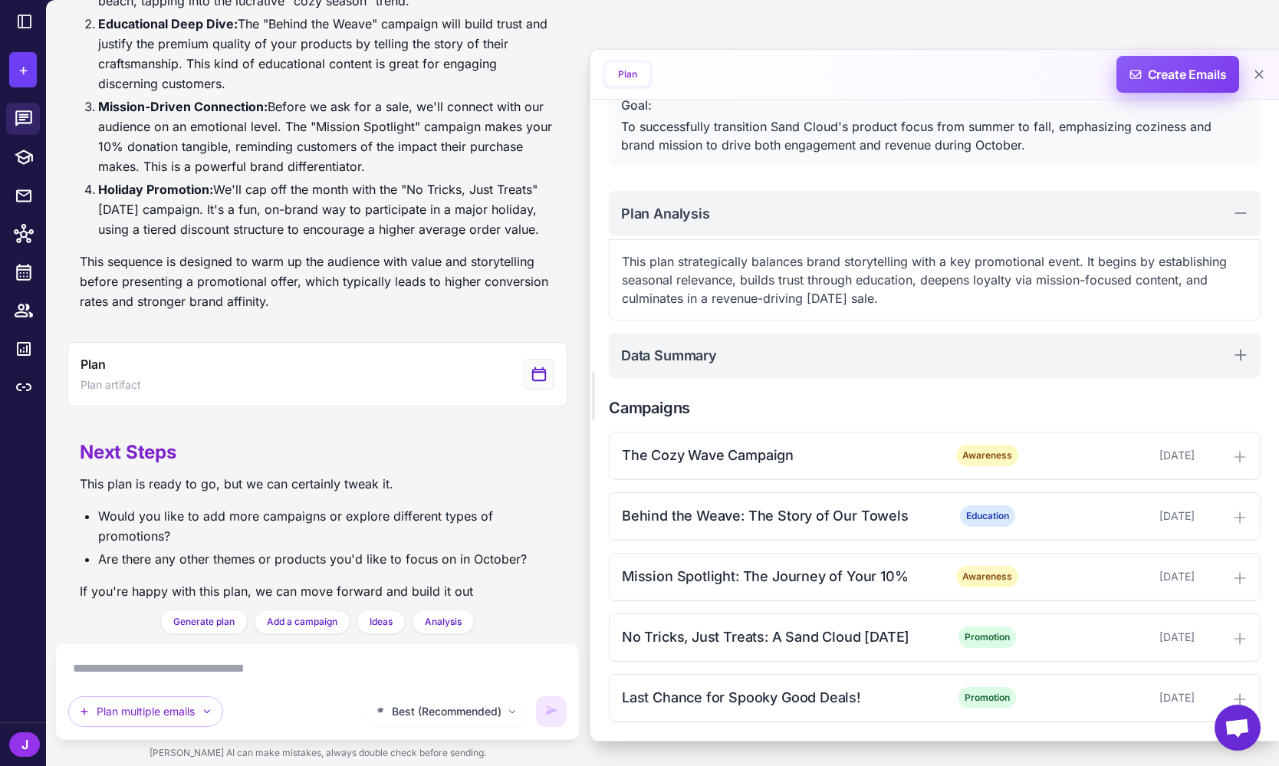
click at [1182, 74] on span "Create Emails" at bounding box center [1178, 74] width 134 height 37
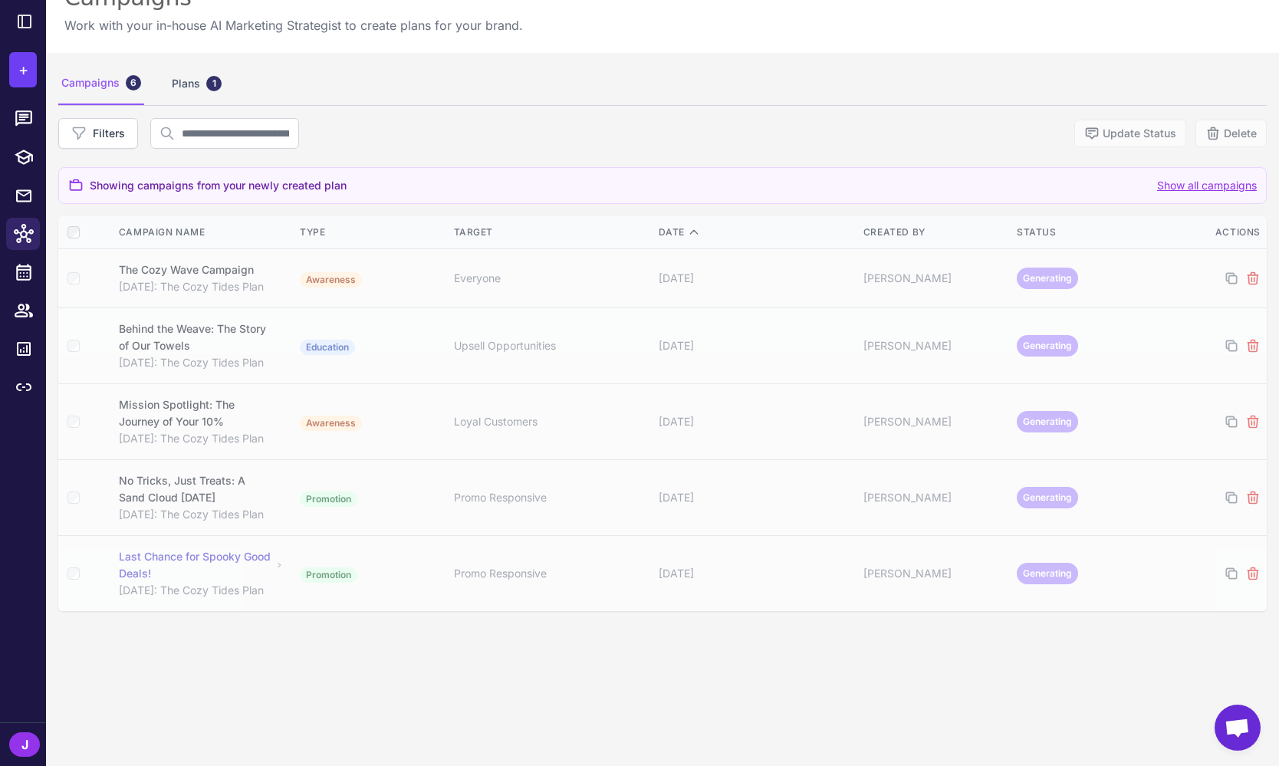
scroll to position [31, 0]
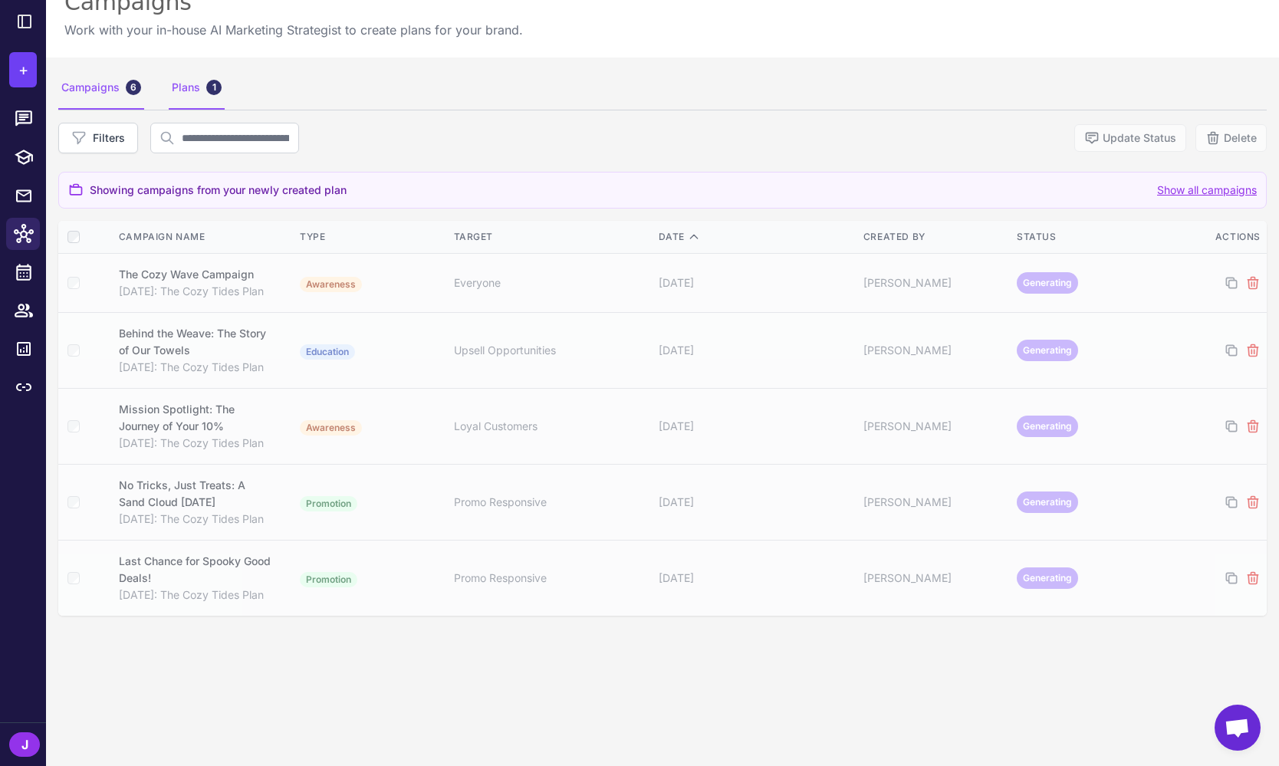
click at [189, 83] on div "Plans 1" at bounding box center [197, 88] width 56 height 43
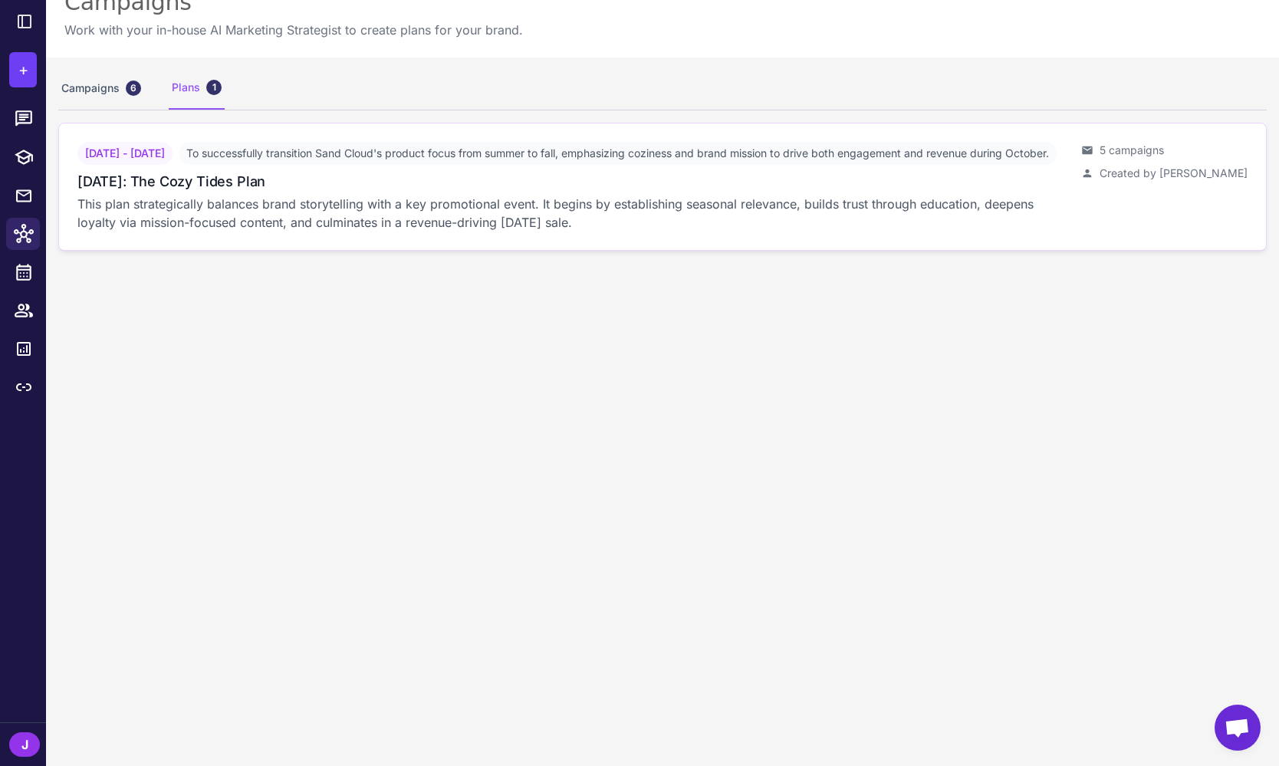
click at [593, 232] on p "This plan strategically balances brand storytelling with a key promotional even…" at bounding box center [572, 213] width 991 height 37
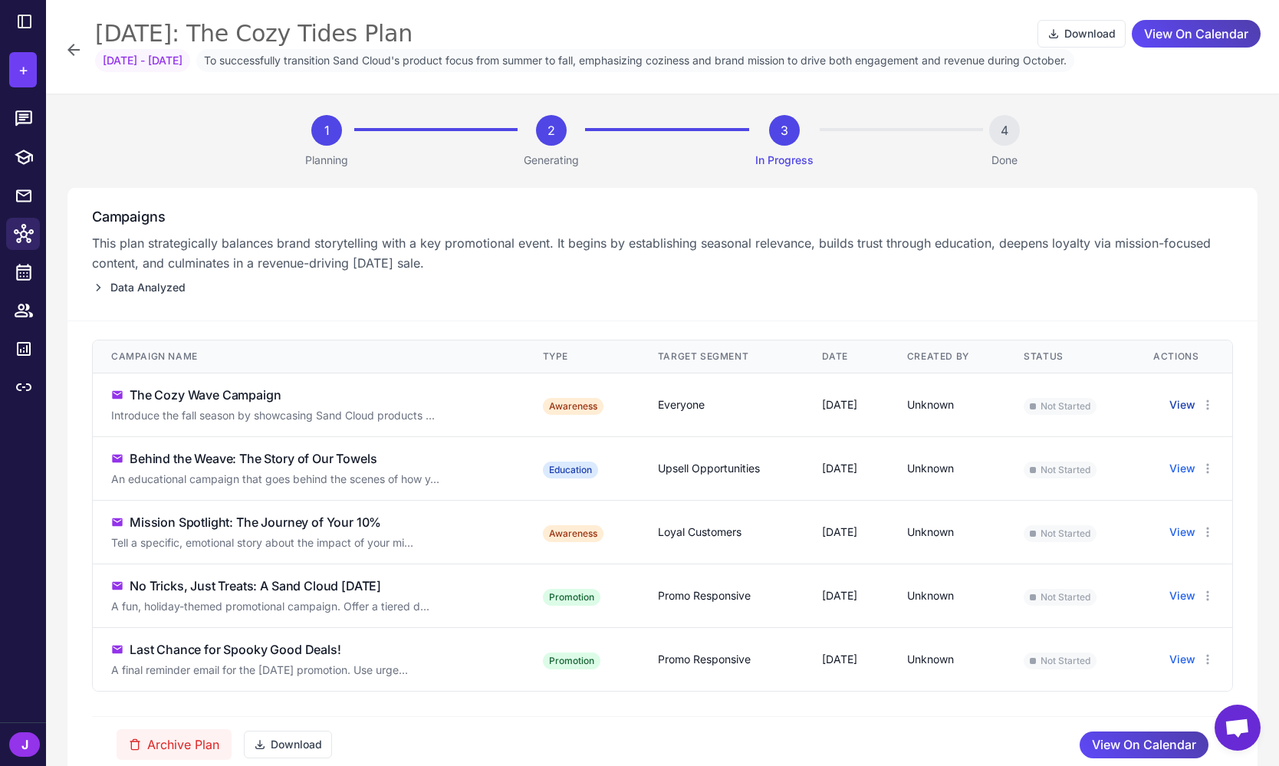
click at [1180, 404] on button "View" at bounding box center [1182, 404] width 26 height 17
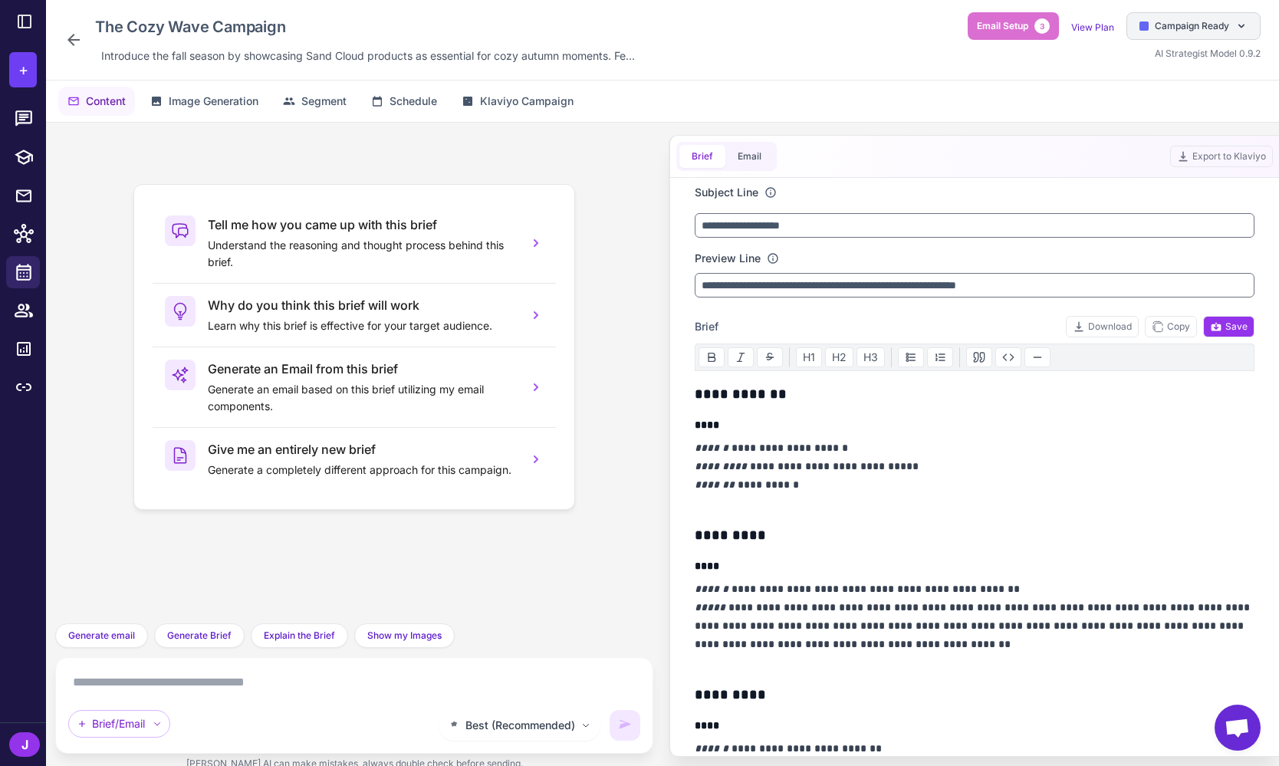
click at [1201, 25] on span "Campaign Ready" at bounding box center [1192, 26] width 74 height 14
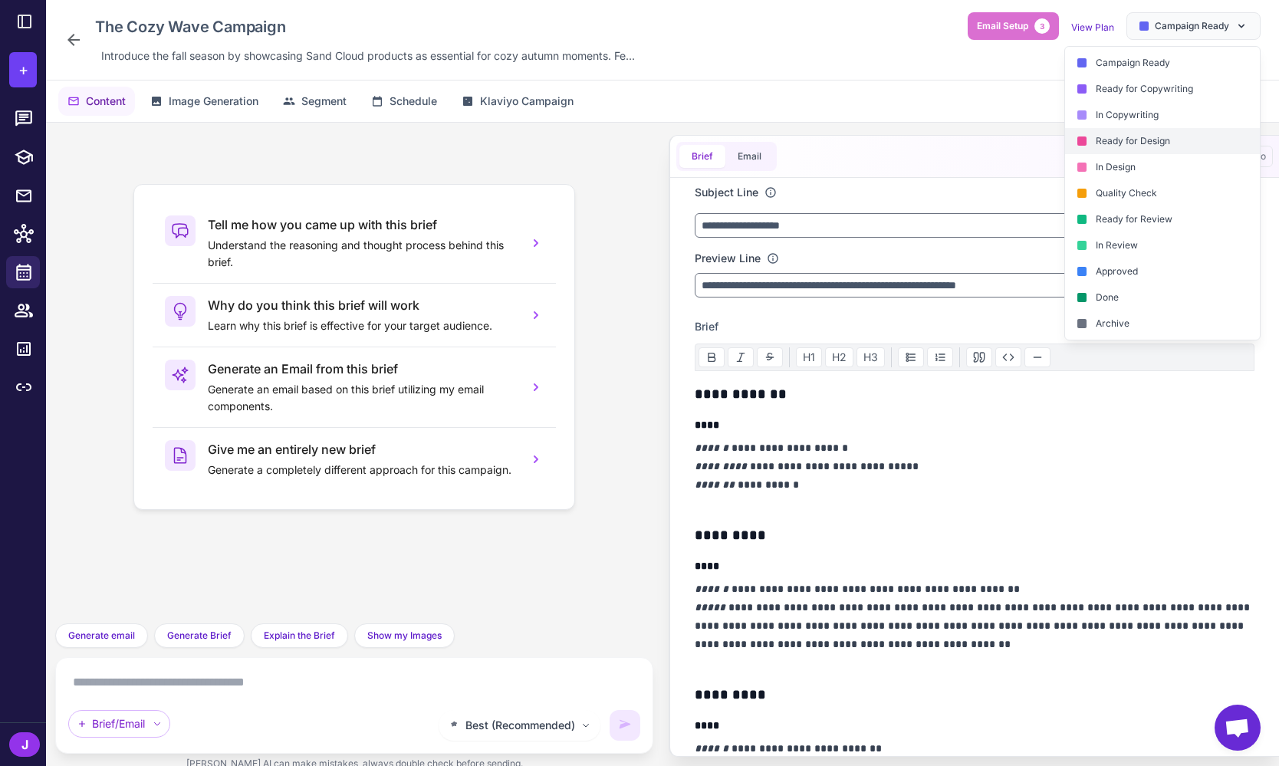
click at [1148, 133] on div "Ready for Design" at bounding box center [1162, 141] width 195 height 26
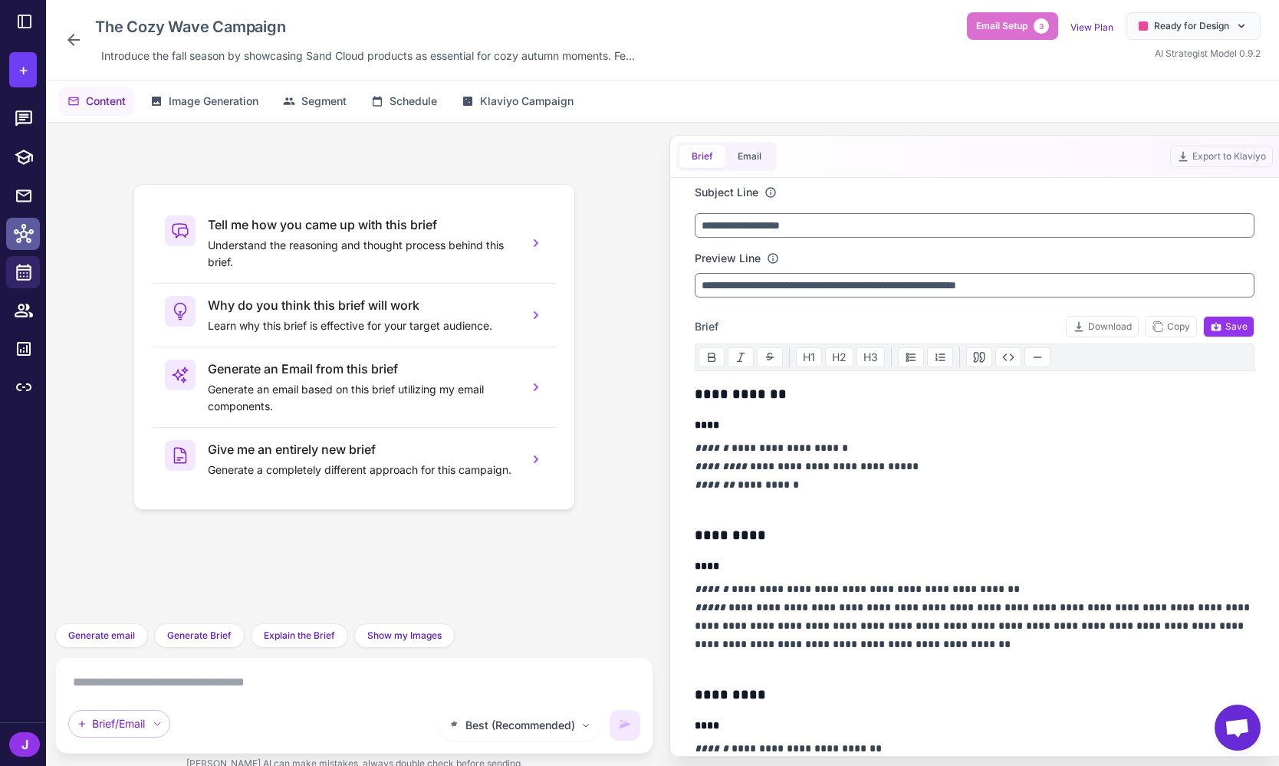
click at [23, 241] on icon at bounding box center [24, 234] width 20 height 20
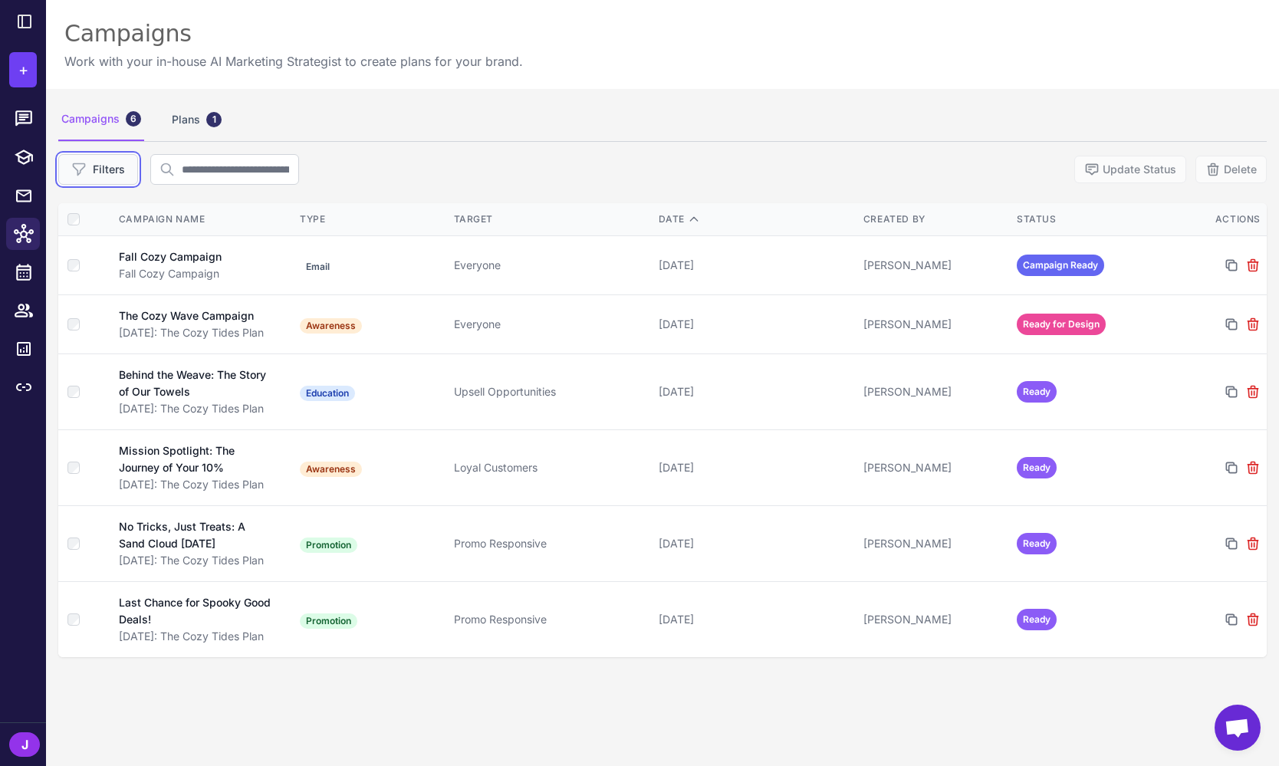
click at [109, 168] on button "Filters" at bounding box center [98, 169] width 80 height 31
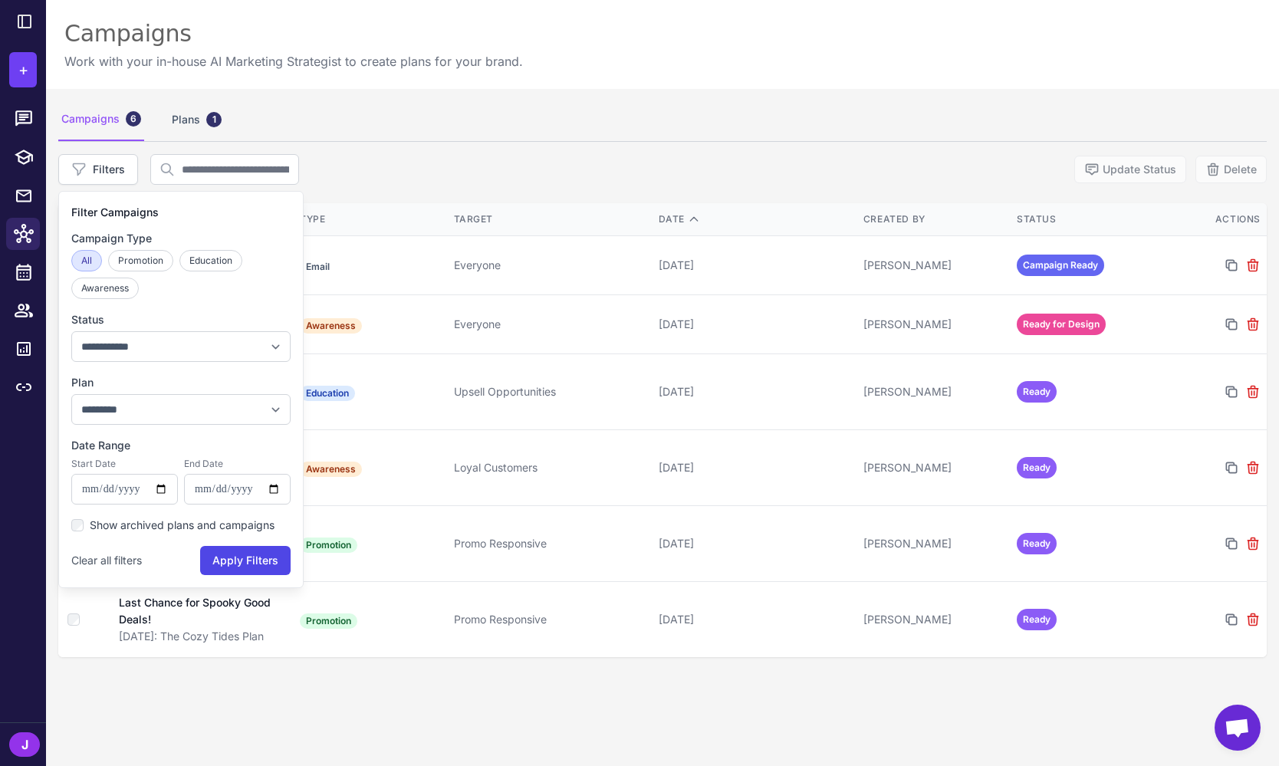
click at [140, 344] on select "**********" at bounding box center [180, 346] width 219 height 31
select select "**********"
click at [71, 331] on select "**********" at bounding box center [180, 346] width 219 height 31
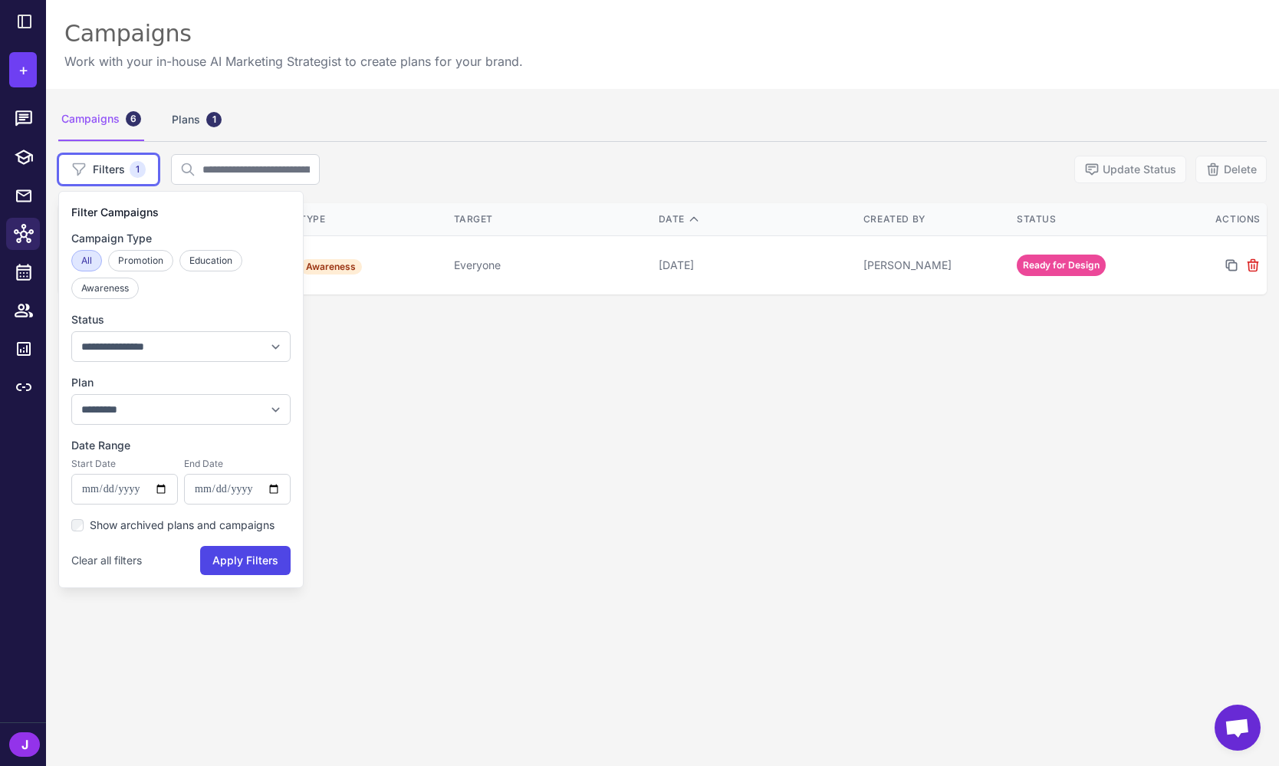
click at [881, 434] on div "**********" at bounding box center [662, 472] width 1233 height 766
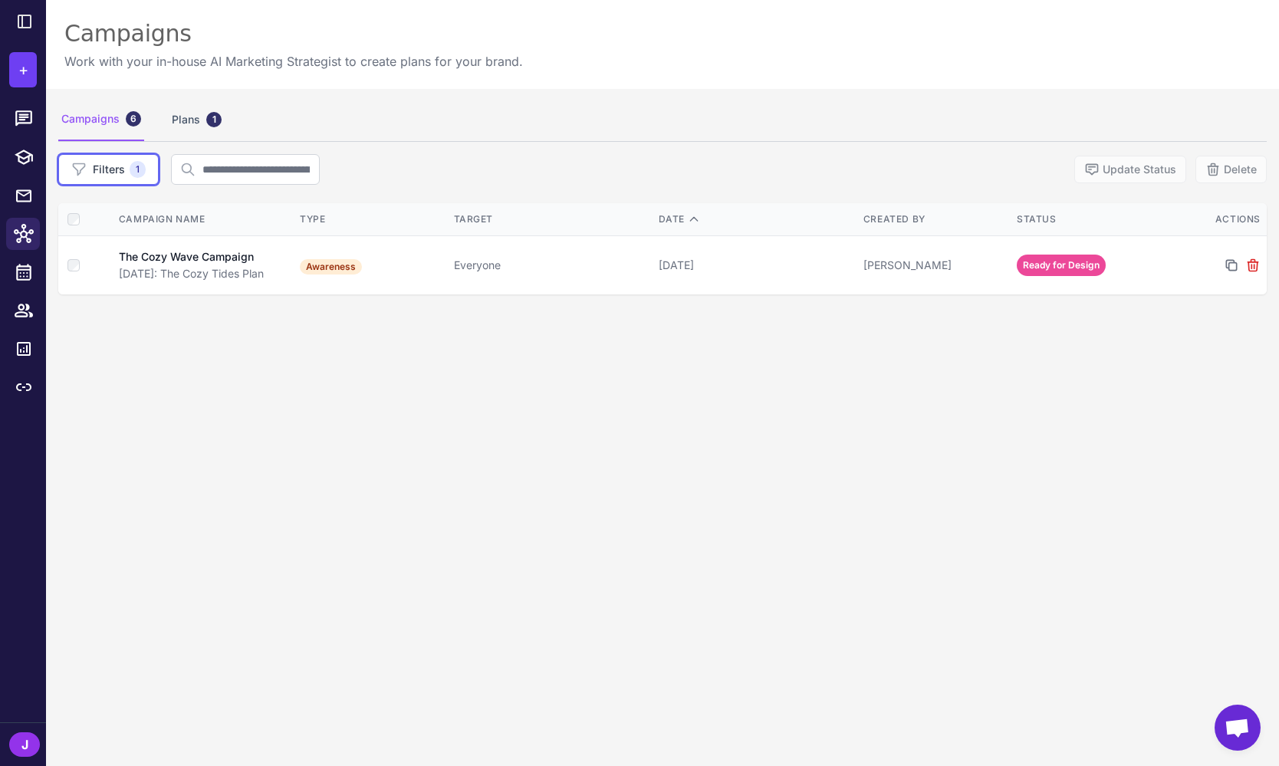
click at [69, 104] on div "Campaigns 6" at bounding box center [101, 119] width 86 height 43
click at [81, 117] on div "Campaigns 6" at bounding box center [101, 119] width 86 height 43
click at [357, 495] on div "Campaigns 6 Plans 1 Filters 1 Update Status Delete Campaign Name Type Target Da…" at bounding box center [662, 472] width 1233 height 766
click at [116, 121] on div "Campaigns 6" at bounding box center [101, 119] width 86 height 43
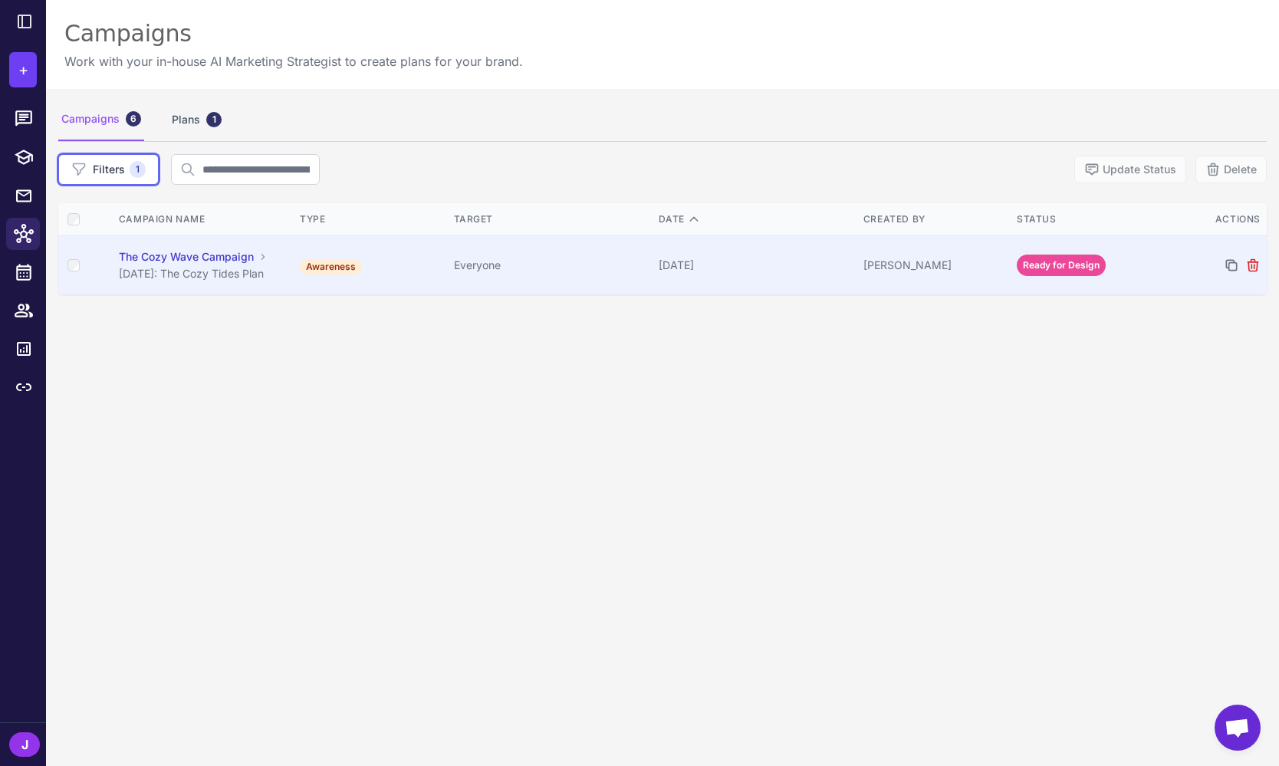
click at [163, 257] on div "The Cozy Wave Campaign" at bounding box center [186, 256] width 135 height 17
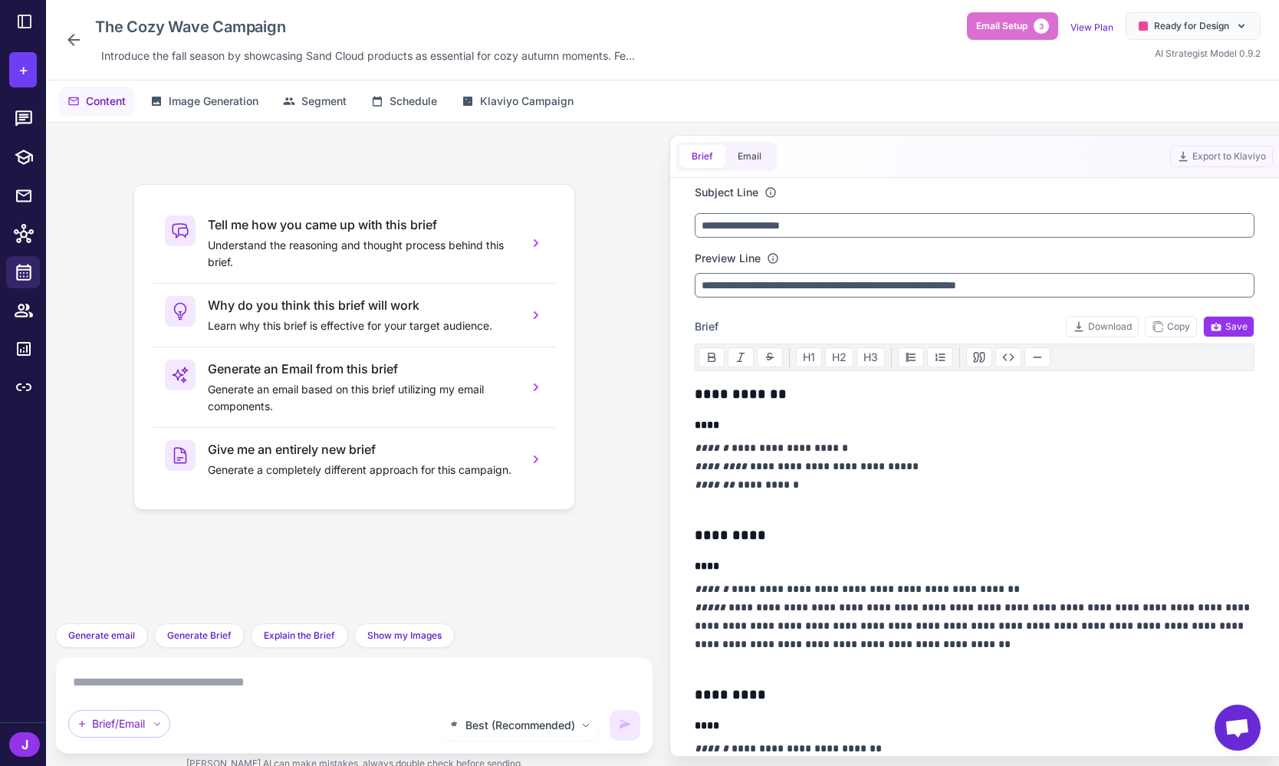
drag, startPoint x: 692, startPoint y: 382, endPoint x: 701, endPoint y: 406, distance: 26.2
click at [701, 406] on div "**********" at bounding box center [974, 467] width 596 height 578
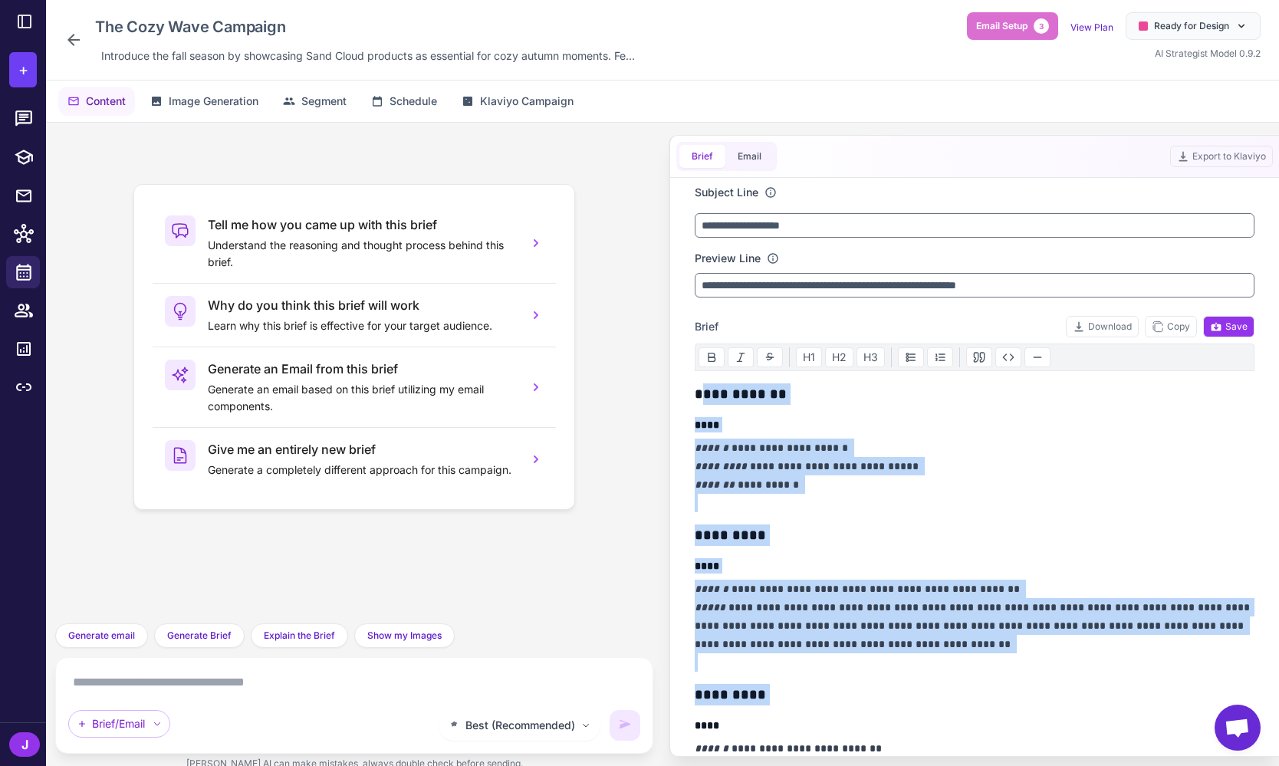
drag, startPoint x: 703, startPoint y: 383, endPoint x: 835, endPoint y: 702, distance: 345.1
click at [817, 638] on p "**********" at bounding box center [975, 626] width 560 height 92
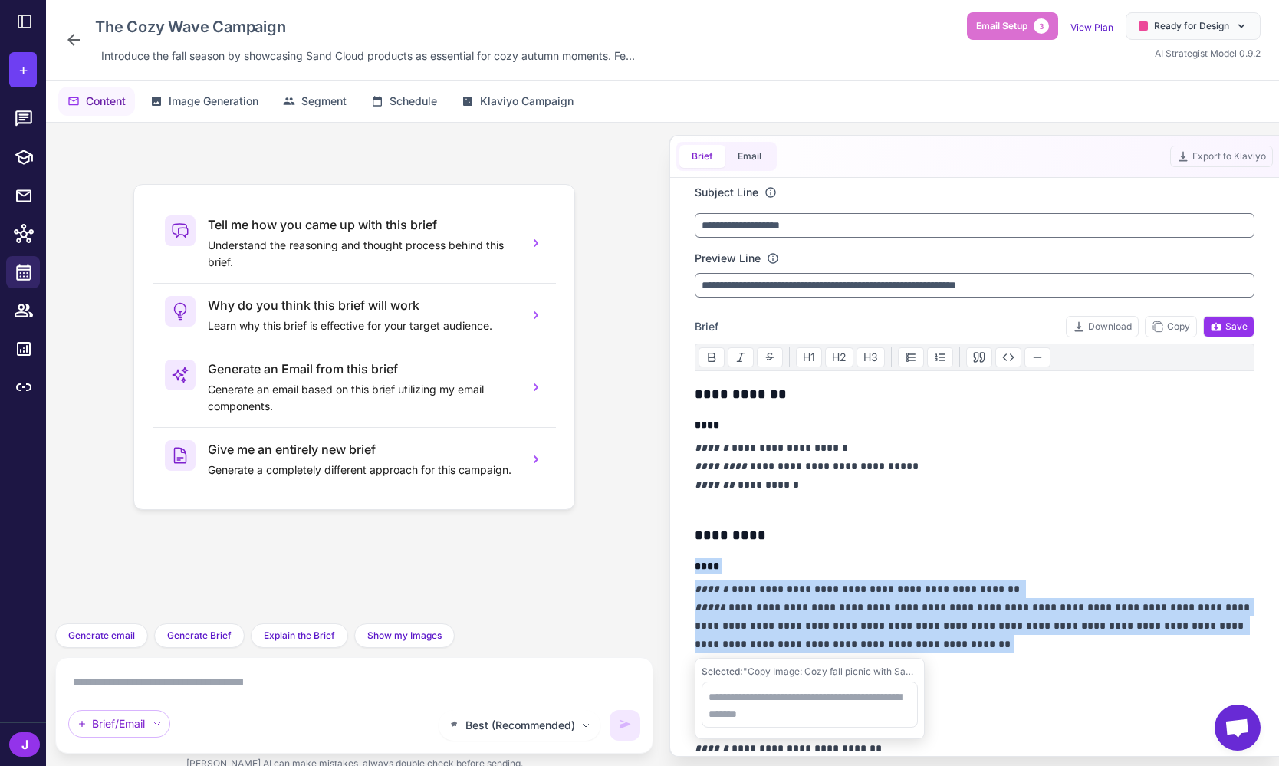
drag, startPoint x: 928, startPoint y: 644, endPoint x: 692, endPoint y: 563, distance: 249.5
click at [692, 563] on div "**********" at bounding box center [974, 467] width 596 height 578
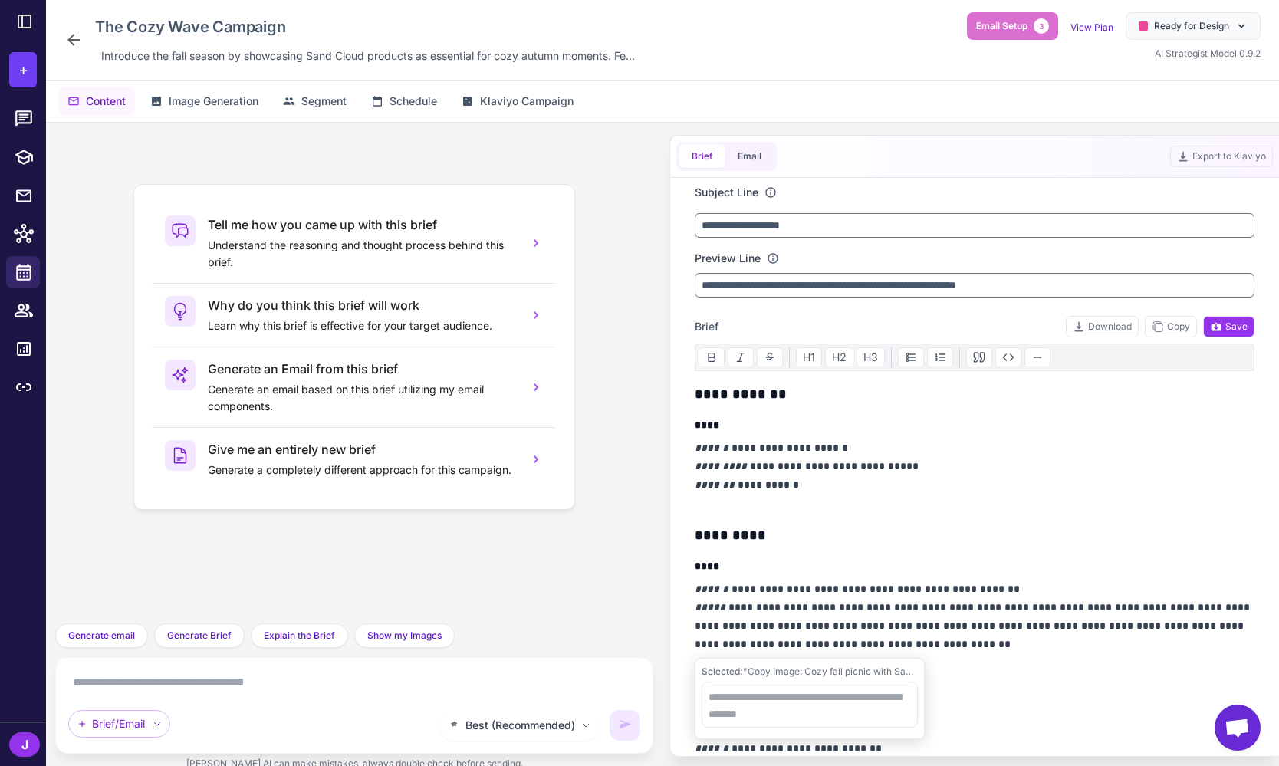
click at [964, 647] on p "**********" at bounding box center [975, 626] width 560 height 92
click at [23, 12] on icon at bounding box center [24, 21] width 18 height 18
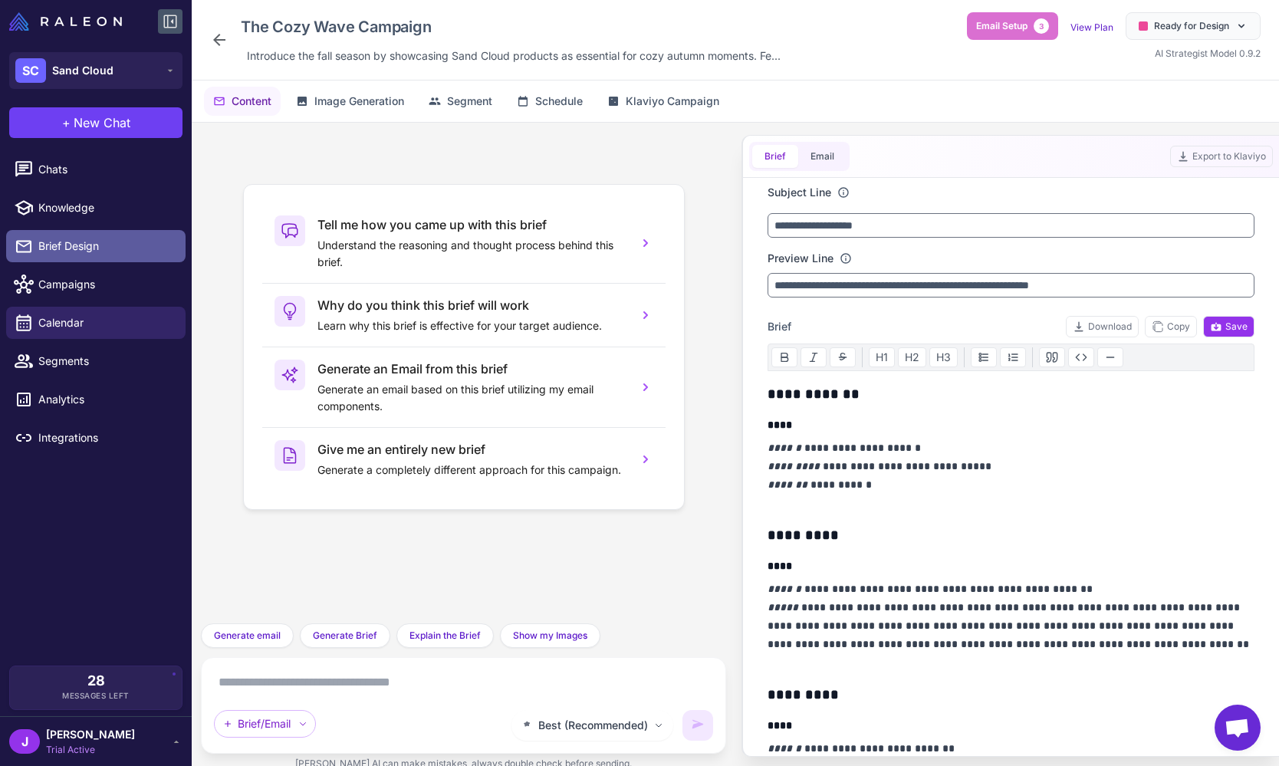
click at [67, 247] on span "Brief Design" at bounding box center [105, 246] width 135 height 17
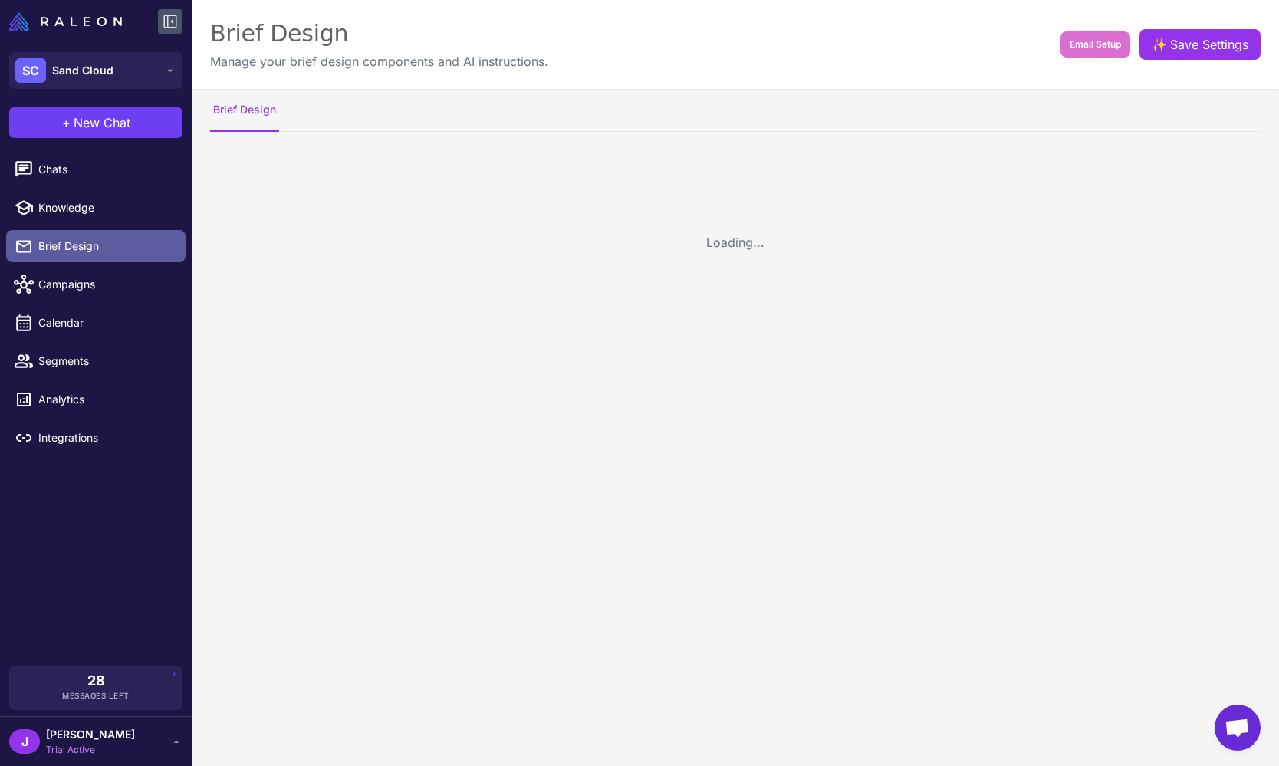
click at [67, 247] on span "Brief Design" at bounding box center [105, 246] width 135 height 17
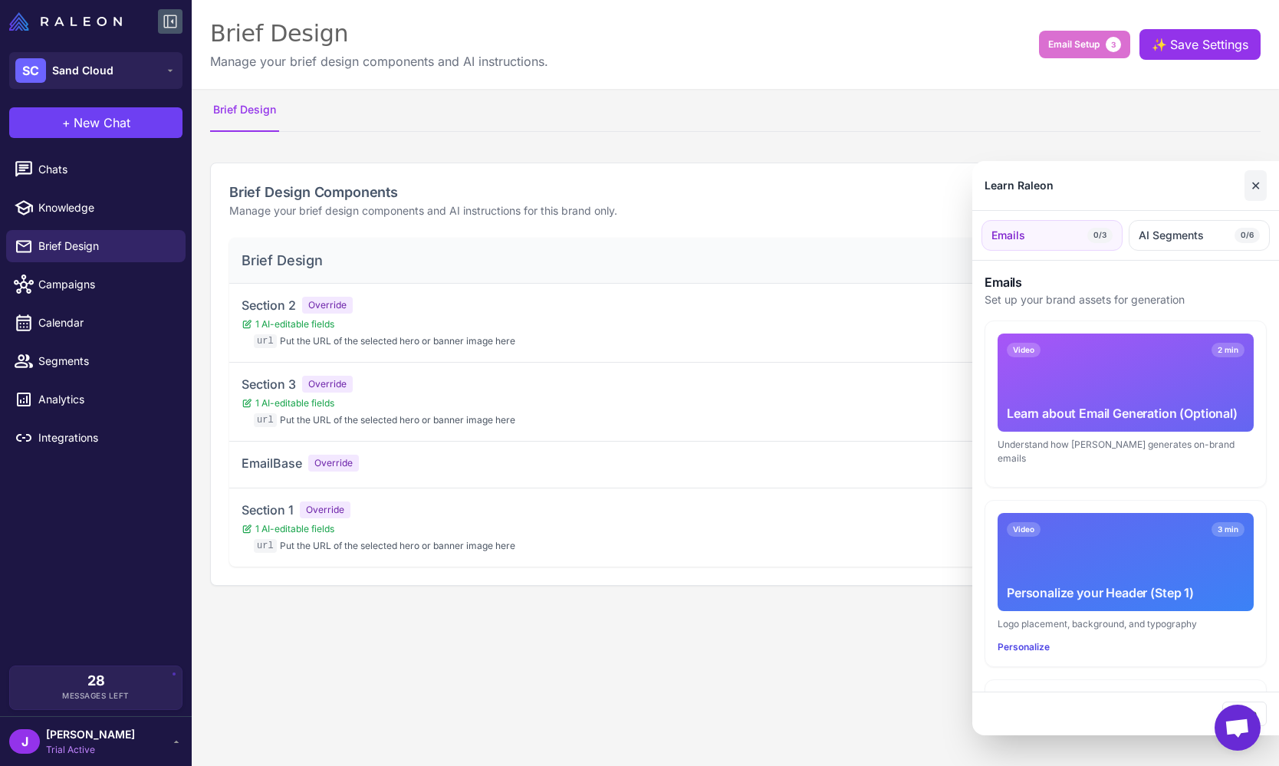
click at [1256, 185] on button "✕" at bounding box center [1255, 185] width 22 height 31
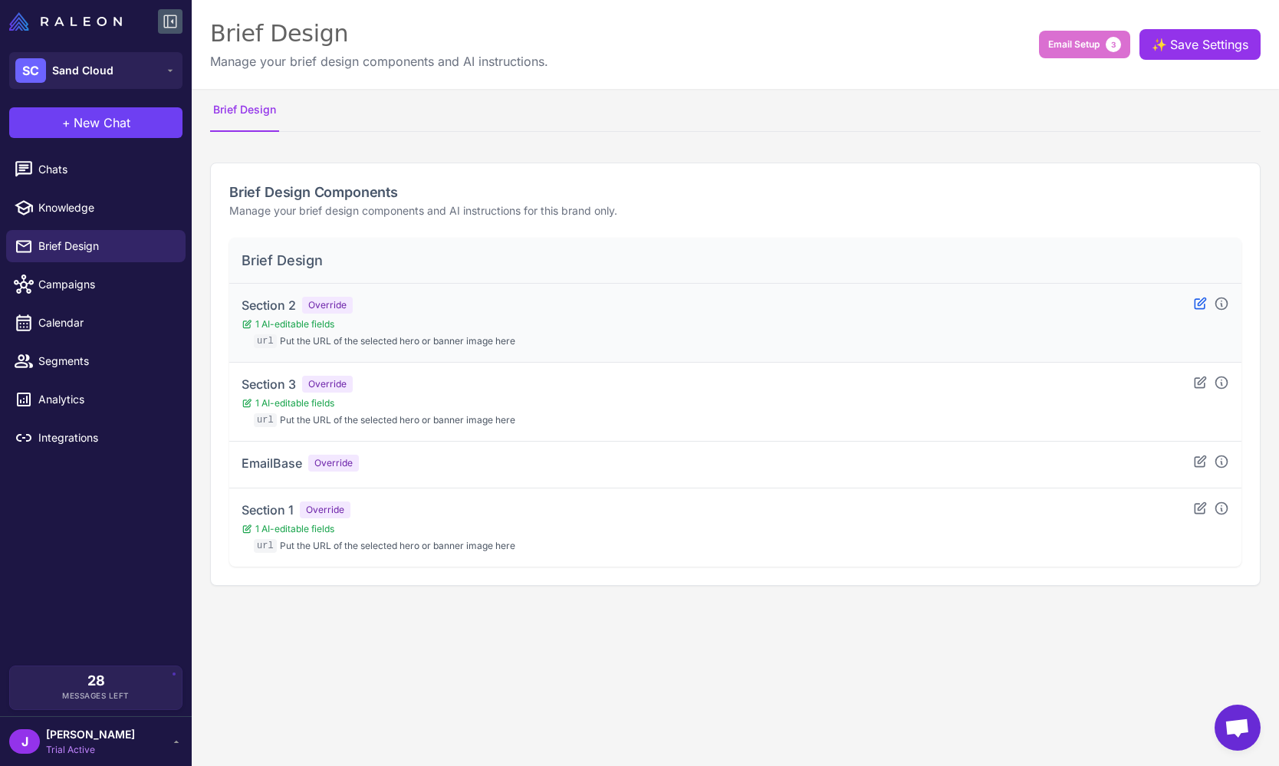
click at [1198, 305] on icon at bounding box center [1199, 302] width 11 height 11
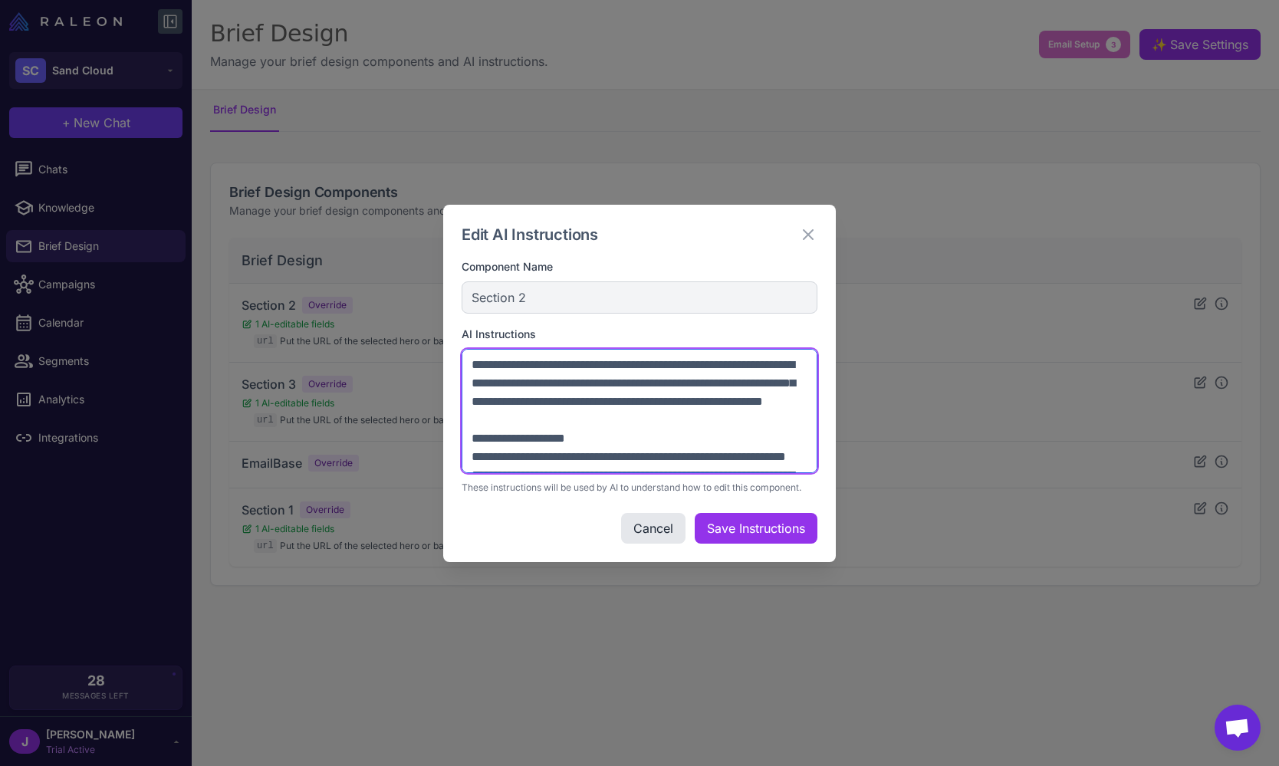
drag, startPoint x: 810, startPoint y: 468, endPoint x: 817, endPoint y: 483, distance: 16.8
click at [817, 483] on div "Edit AI Instructions Component Name Section 2 AI Instructions These instruction…" at bounding box center [639, 383] width 393 height 357
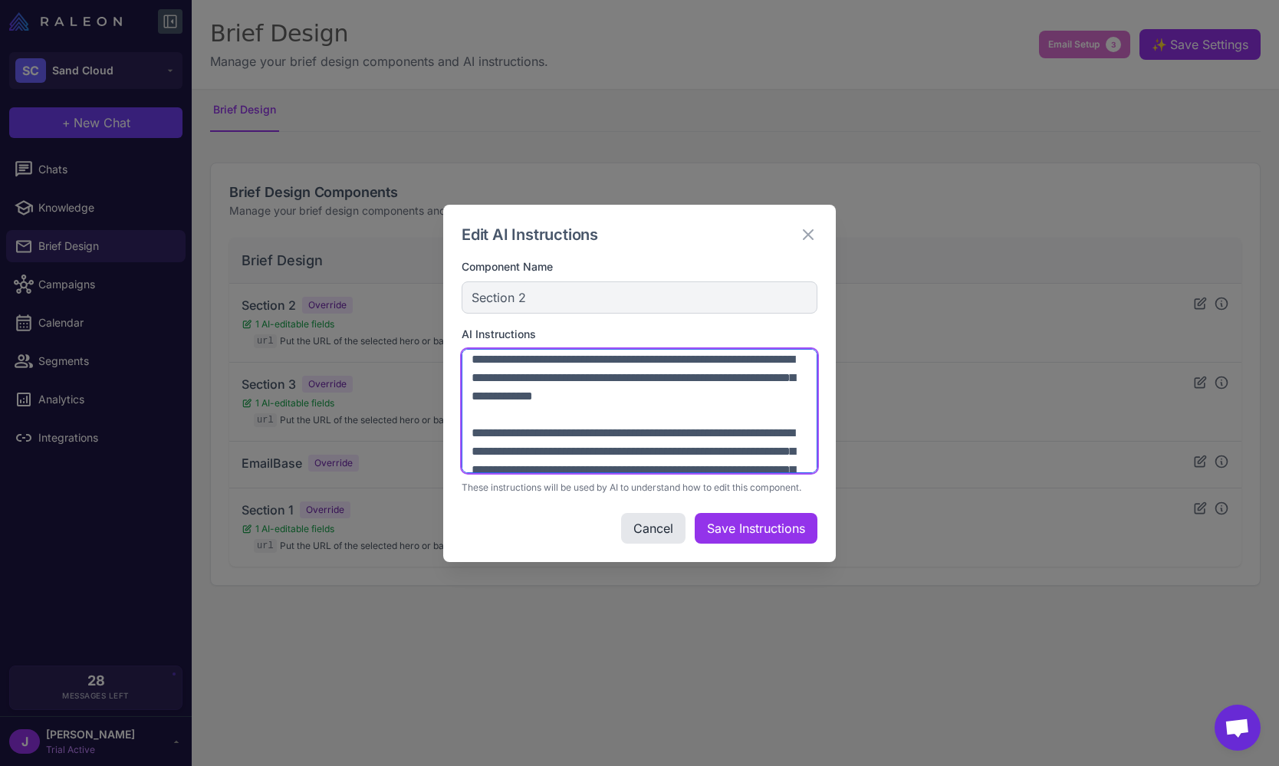
scroll to position [497, 0]
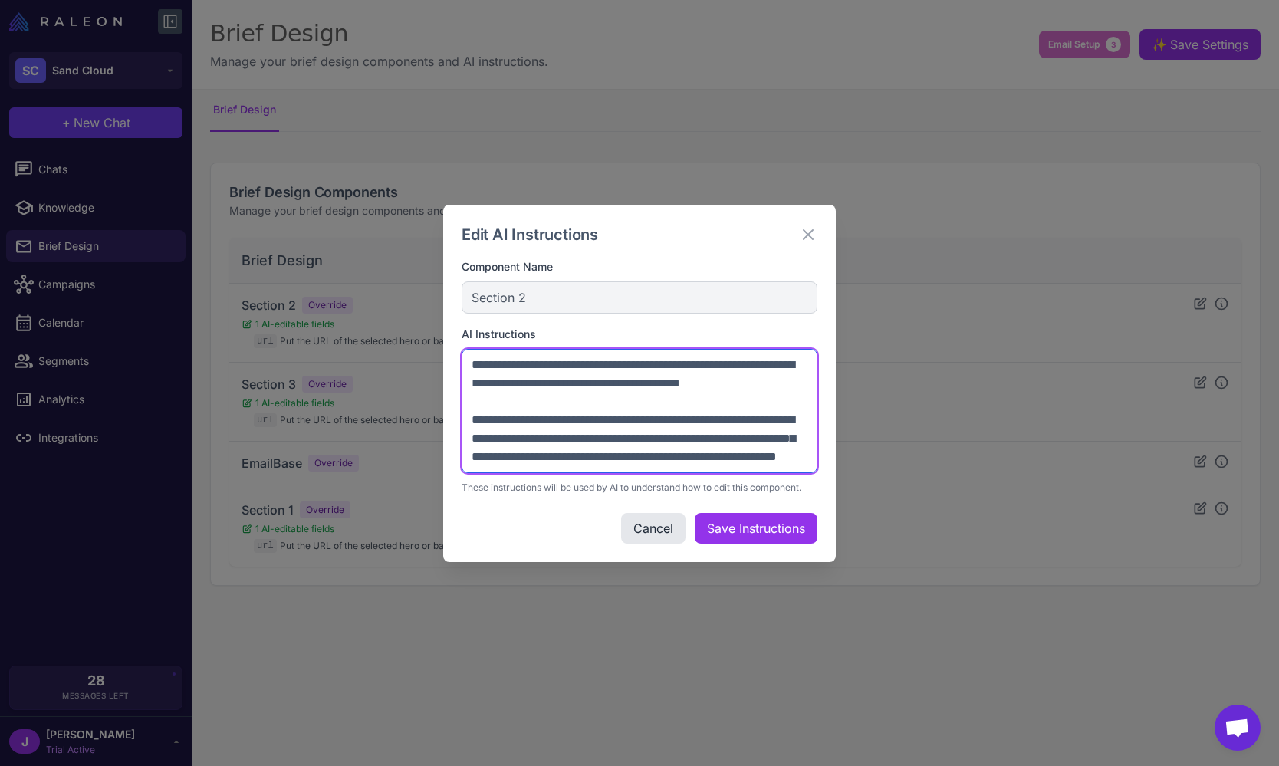
drag, startPoint x: 471, startPoint y: 366, endPoint x: 585, endPoint y: 467, distance: 152.1
click at [585, 467] on textarea at bounding box center [640, 411] width 356 height 124
click at [565, 399] on textarea at bounding box center [640, 411] width 356 height 124
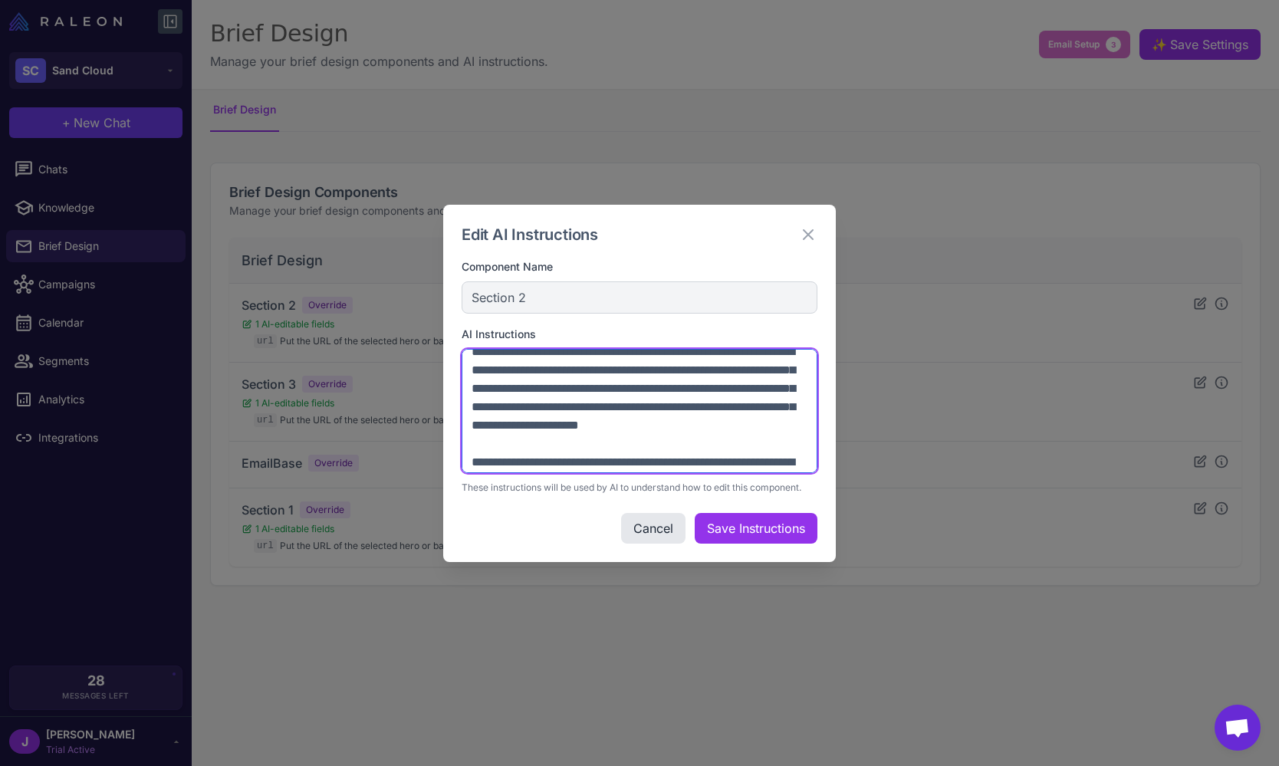
scroll to position [0, 0]
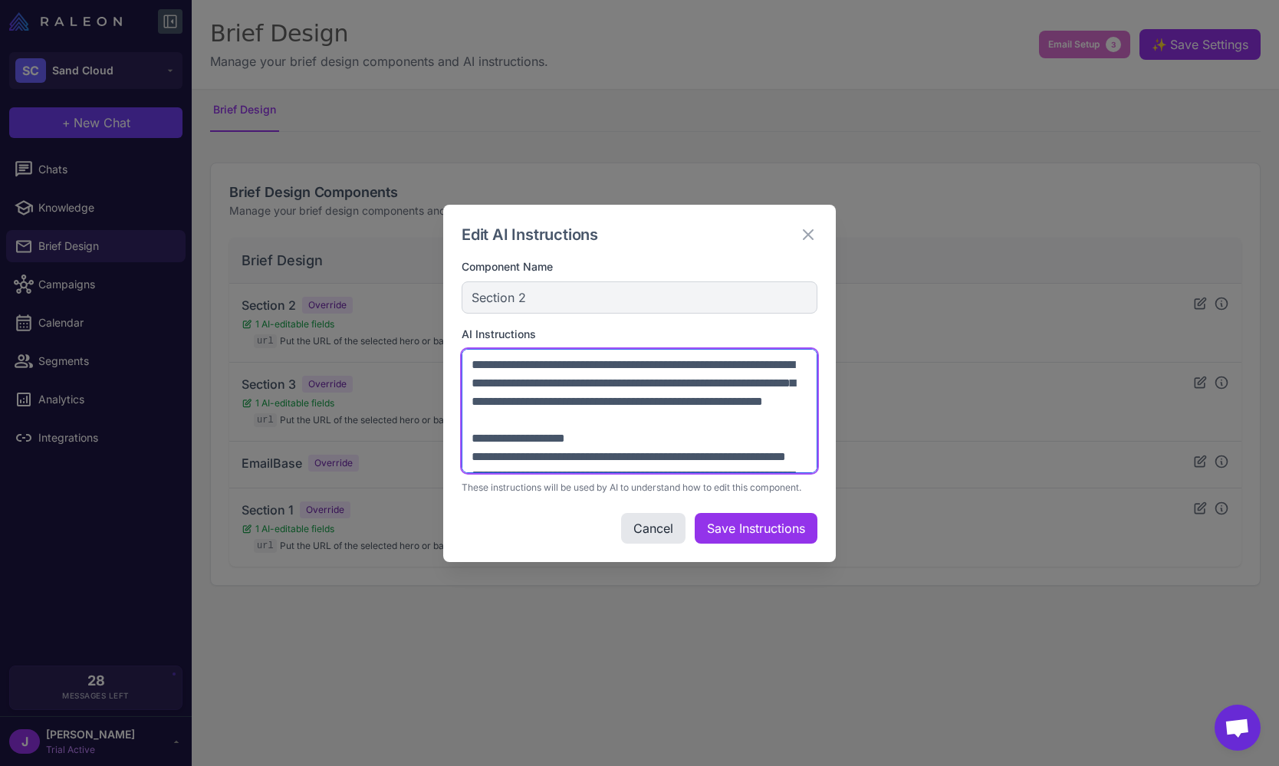
drag, startPoint x: 620, startPoint y: 436, endPoint x: 544, endPoint y: 379, distance: 95.8
click at [528, 338] on div "AI Instructions These instructions will be used by AI to understand how to edit…" at bounding box center [640, 410] width 356 height 169
click at [573, 387] on textarea at bounding box center [640, 411] width 356 height 124
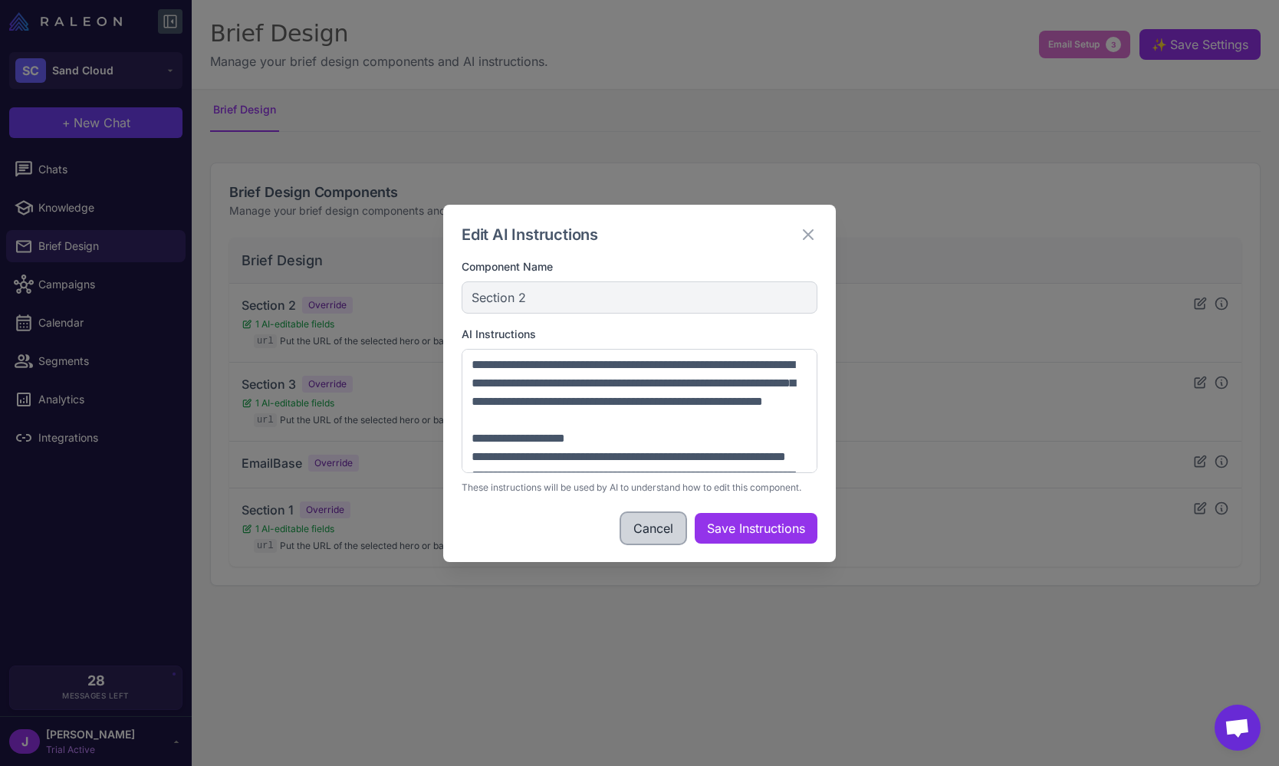
click at [637, 523] on button "Cancel" at bounding box center [653, 528] width 64 height 31
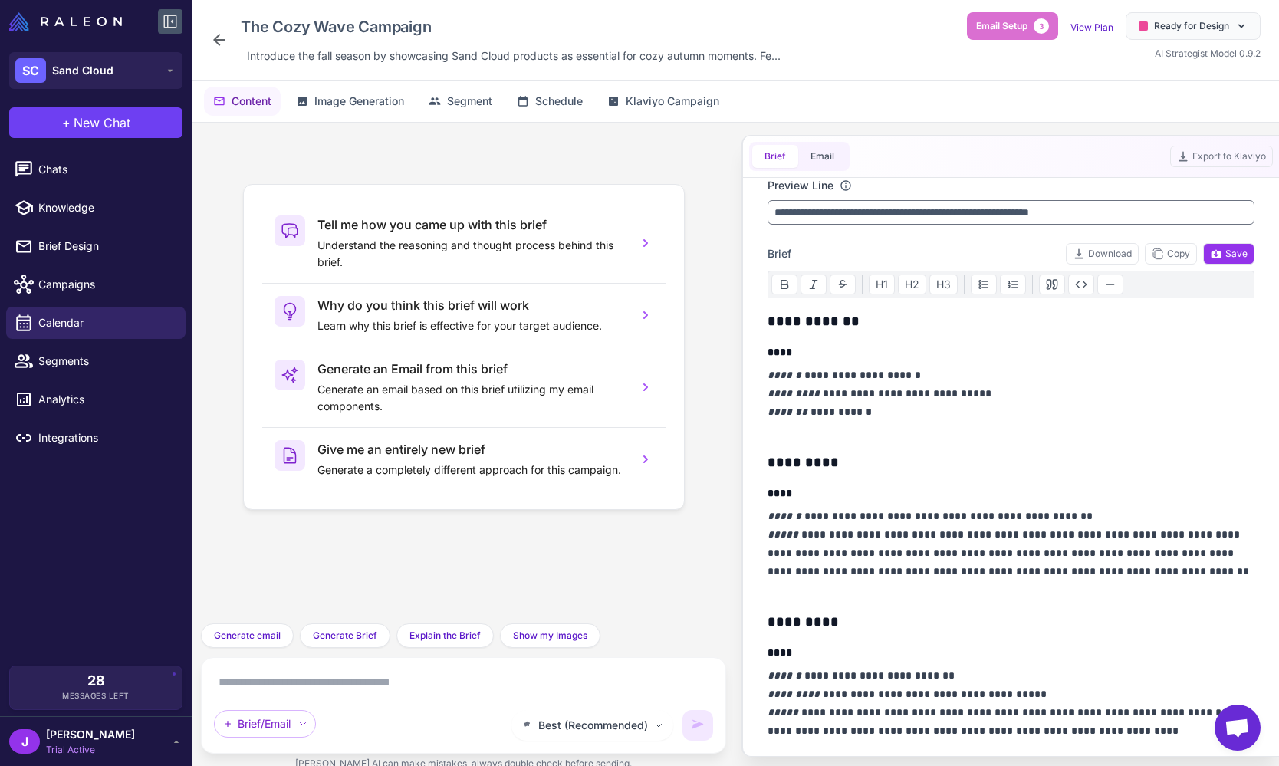
scroll to position [83, 0]
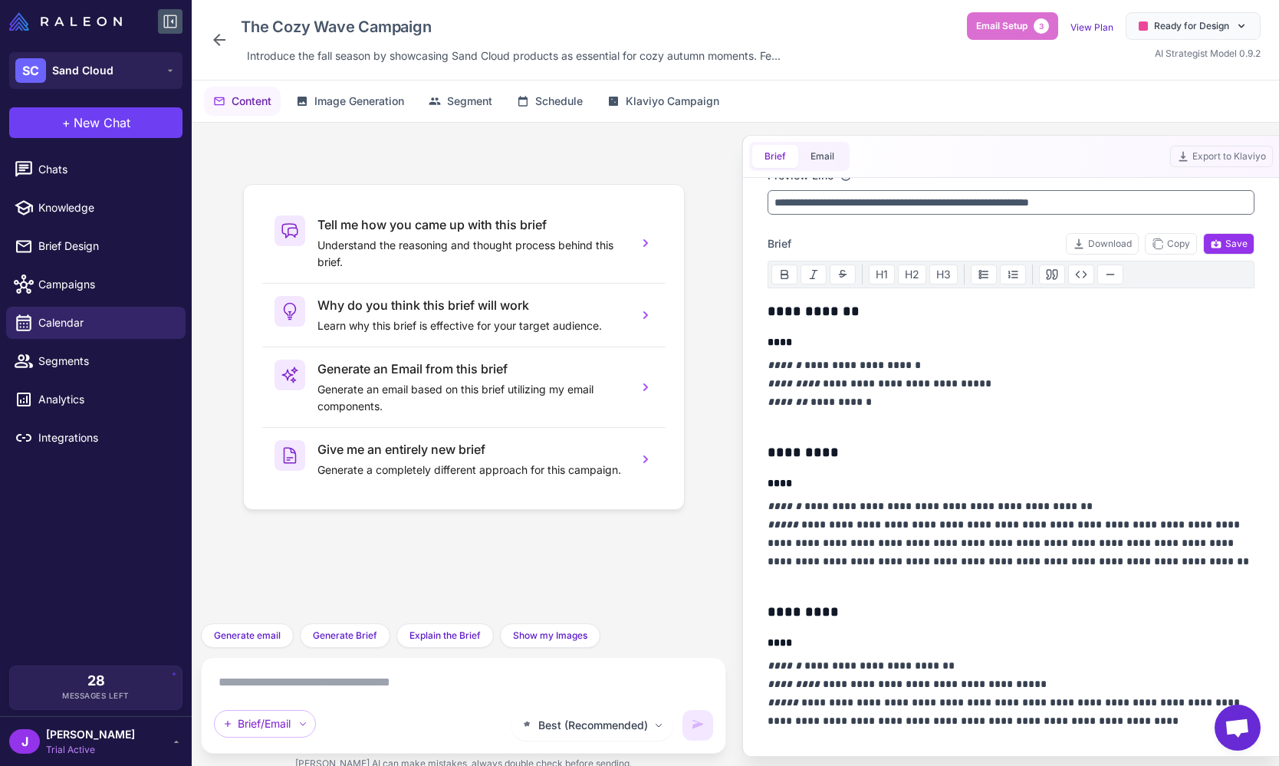
click at [1201, 565] on p "**********" at bounding box center [1010, 543] width 487 height 92
click at [320, 691] on textarea at bounding box center [463, 682] width 499 height 25
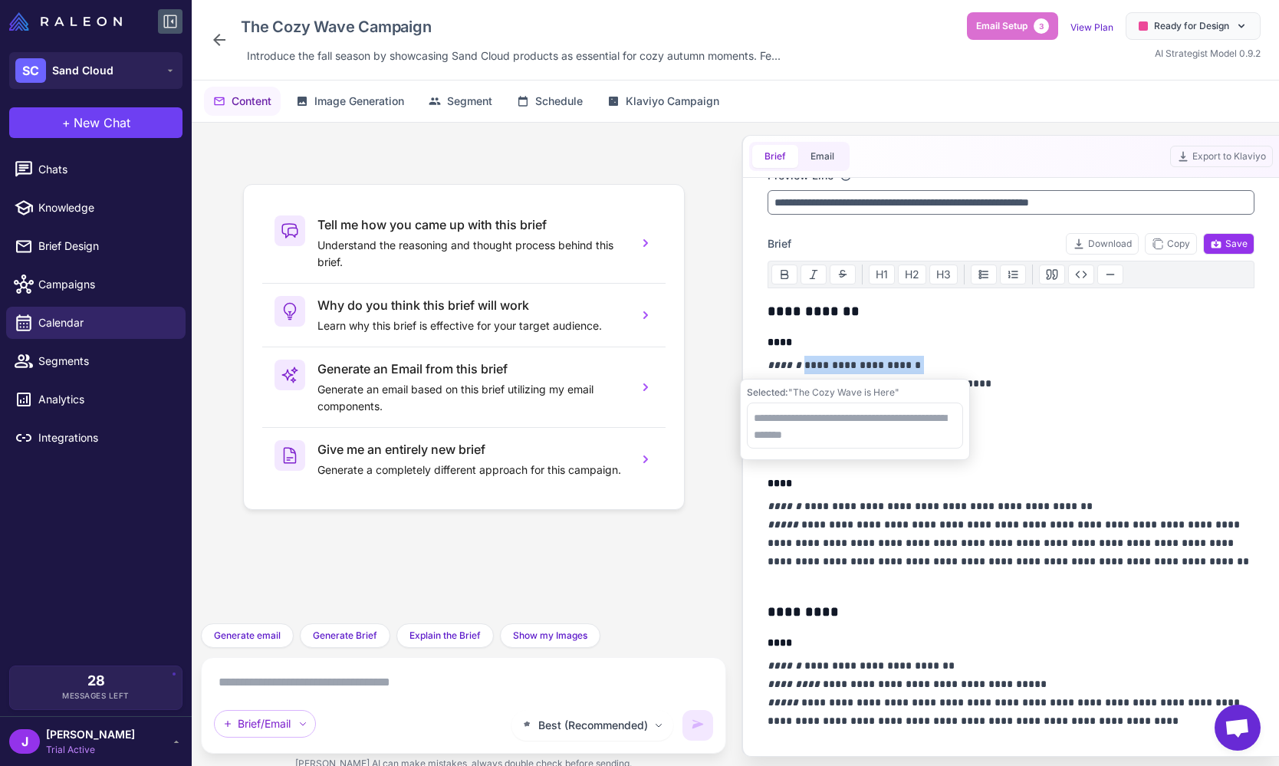
drag, startPoint x: 797, startPoint y: 363, endPoint x: 915, endPoint y: 365, distance: 118.9
click at [915, 365] on p "**********" at bounding box center [1010, 393] width 487 height 74
click at [791, 414] on textarea at bounding box center [856, 425] width 216 height 46
type textarea "**********"
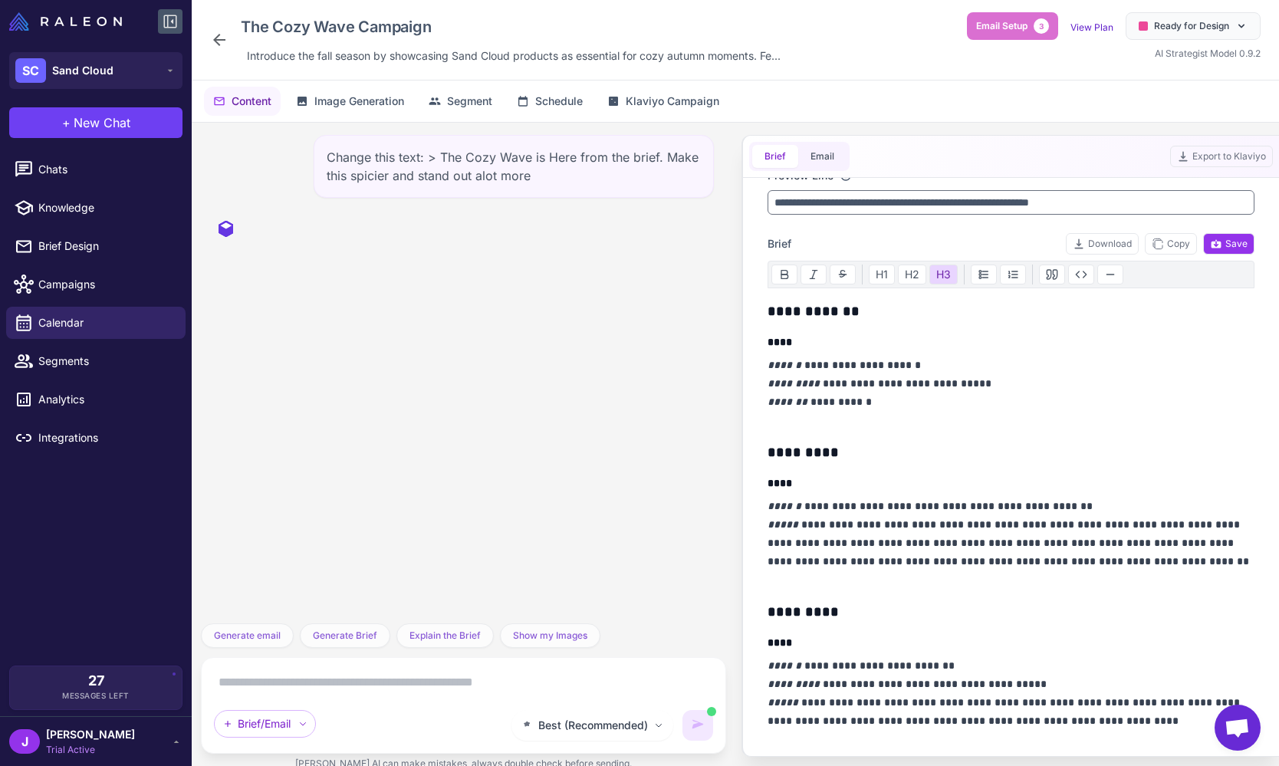
click at [1056, 435] on div "**********" at bounding box center [1010, 768] width 487 height 935
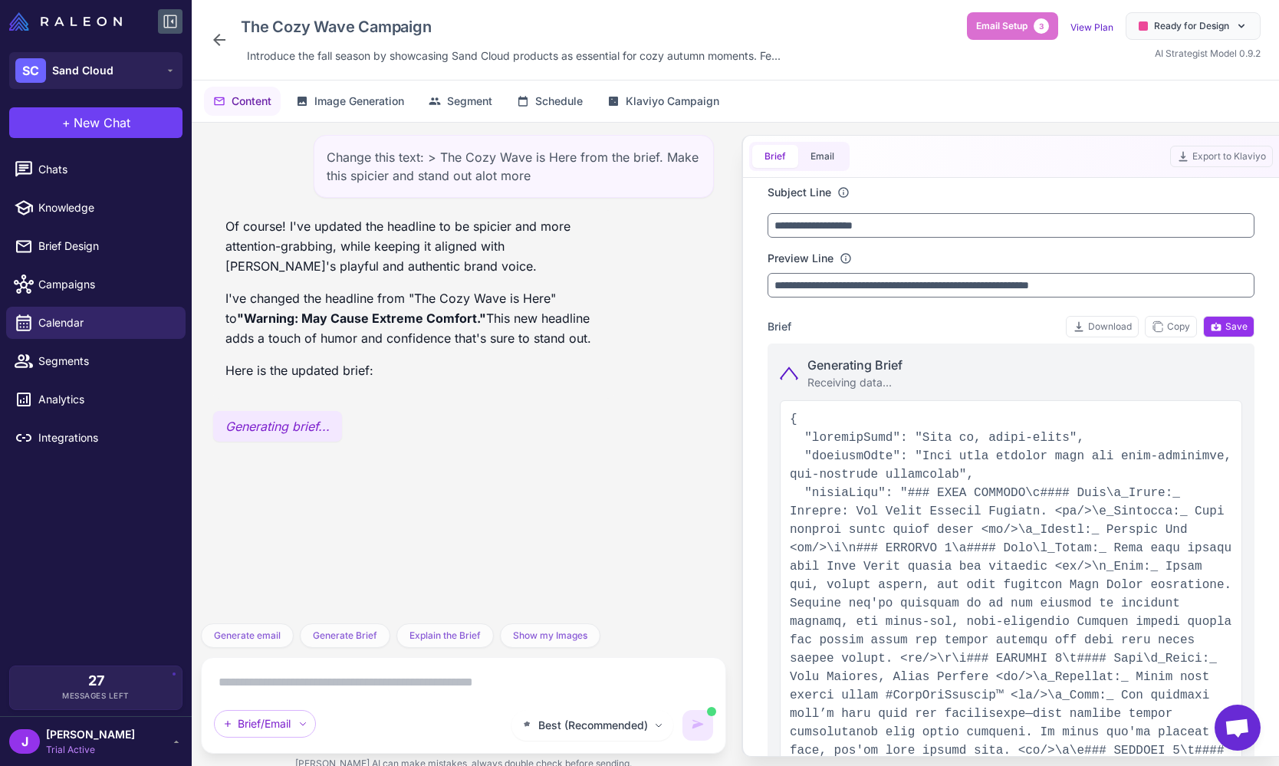
click at [490, 320] on p "I've changed the headline from "The Cozy Wave is Here" to "Warning: May Cause E…" at bounding box center [413, 318] width 376 height 60
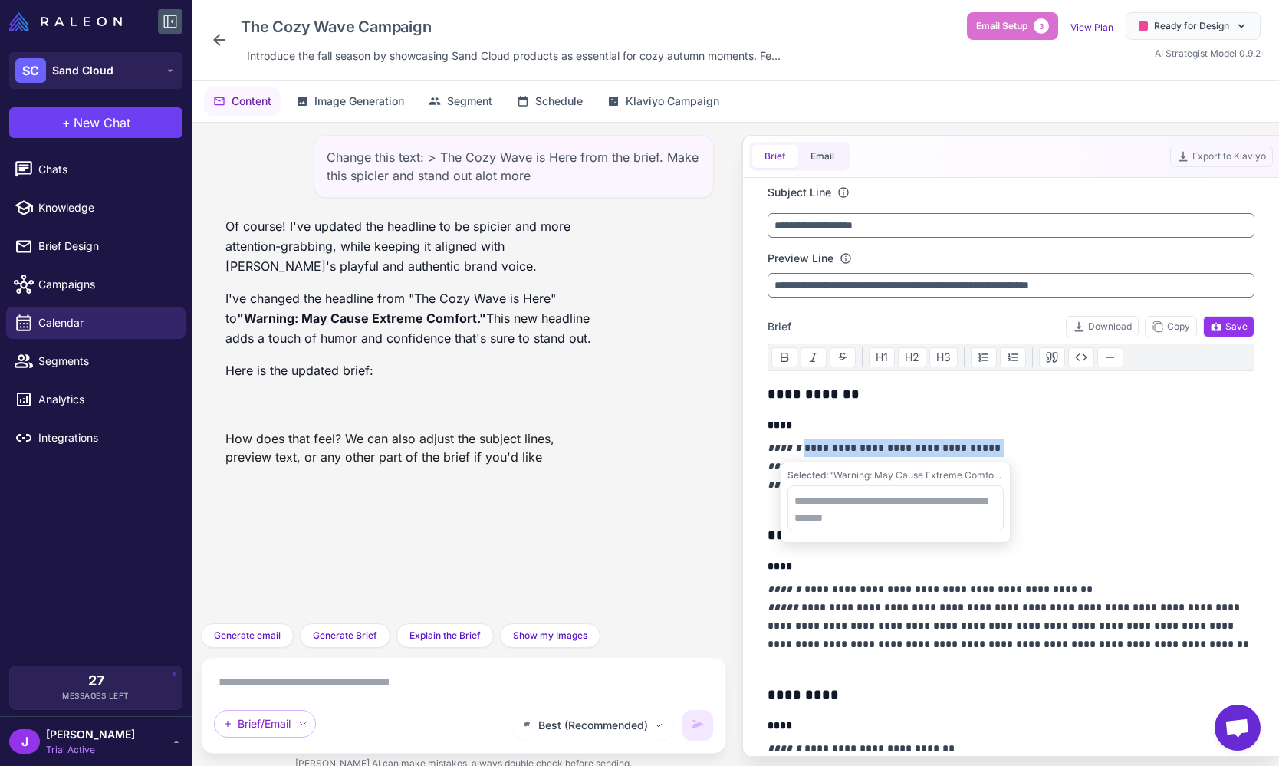
drag, startPoint x: 988, startPoint y: 447, endPoint x: 796, endPoint y: 445, distance: 192.4
click at [796, 445] on p "**********" at bounding box center [1010, 476] width 487 height 74
click at [776, 446] on em "******" at bounding box center [784, 447] width 34 height 11
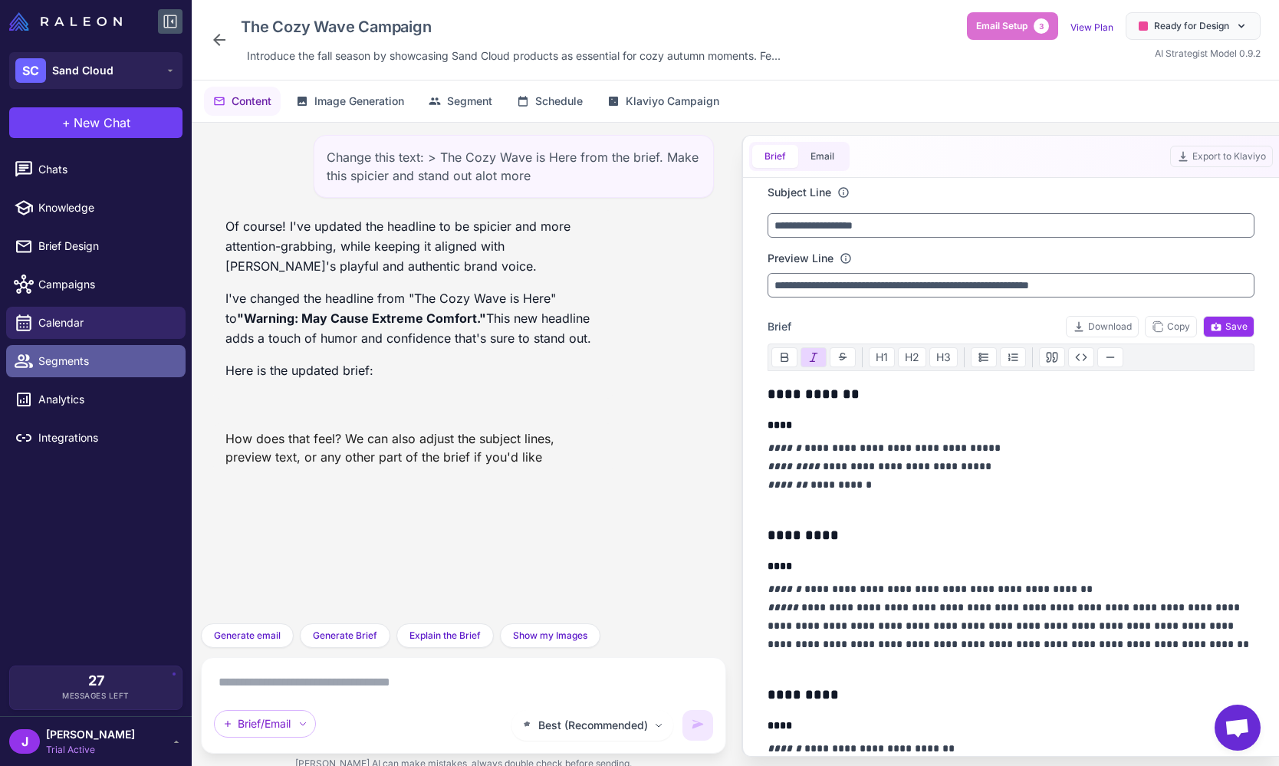
click at [52, 356] on span "Segments" at bounding box center [105, 361] width 135 height 17
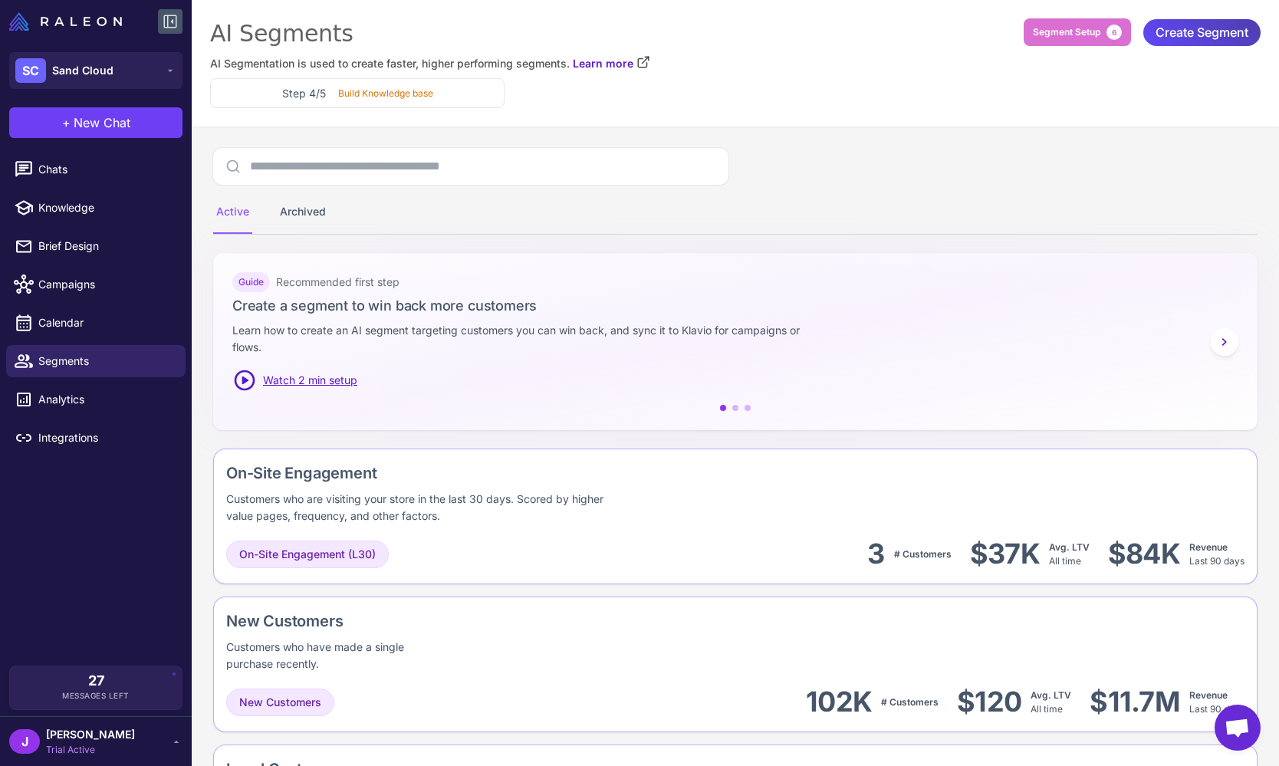
click at [784, 179] on div "Active Archived" at bounding box center [735, 191] width 1044 height 87
click at [833, 194] on div "Active Archived" at bounding box center [735, 212] width 1044 height 43
